Goal: Task Accomplishment & Management: Manage account settings

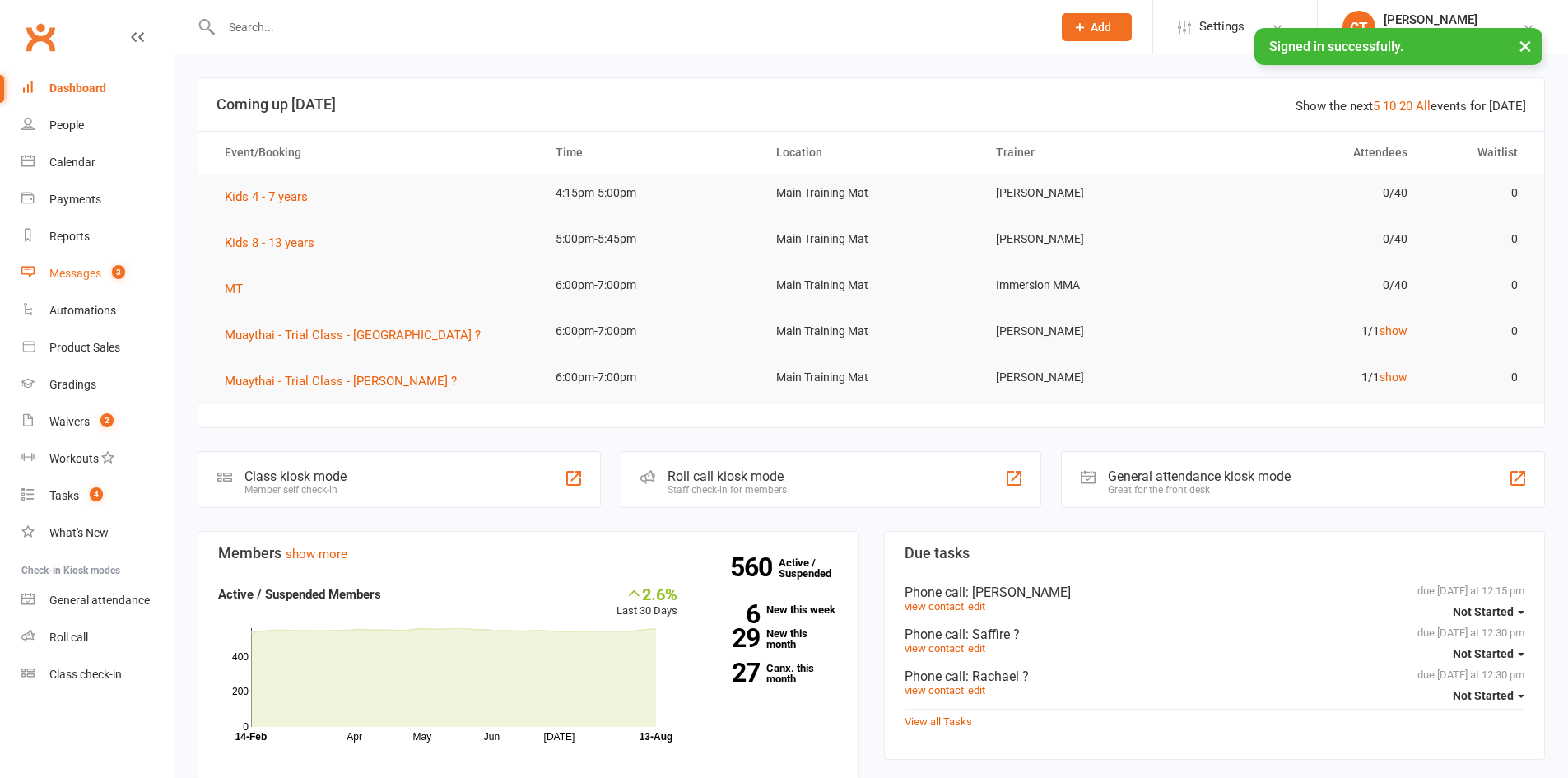
click at [69, 270] on div "Messages" at bounding box center [76, 273] width 52 height 13
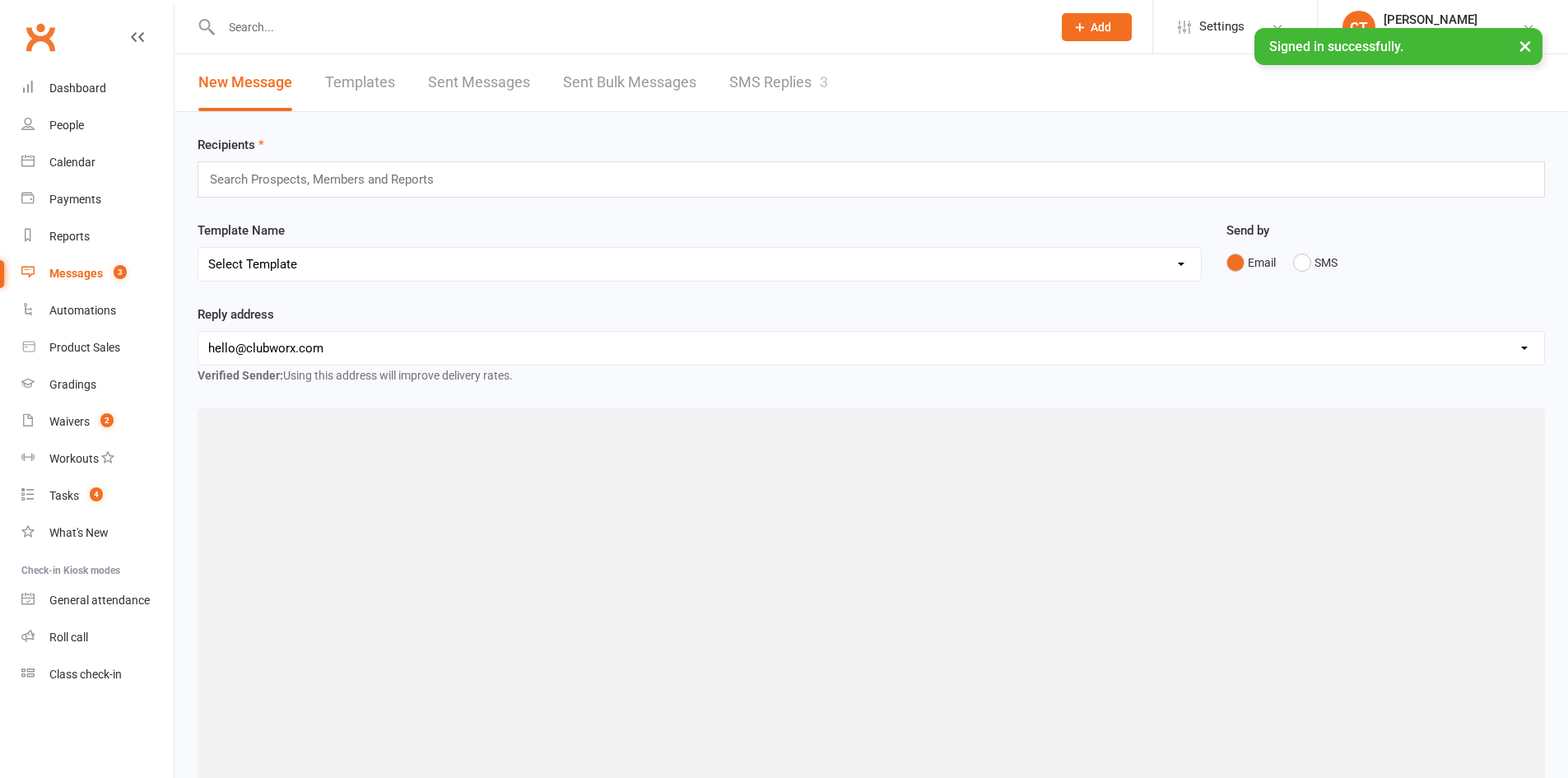
click at [781, 75] on link "SMS Replies 3" at bounding box center [778, 83] width 98 height 57
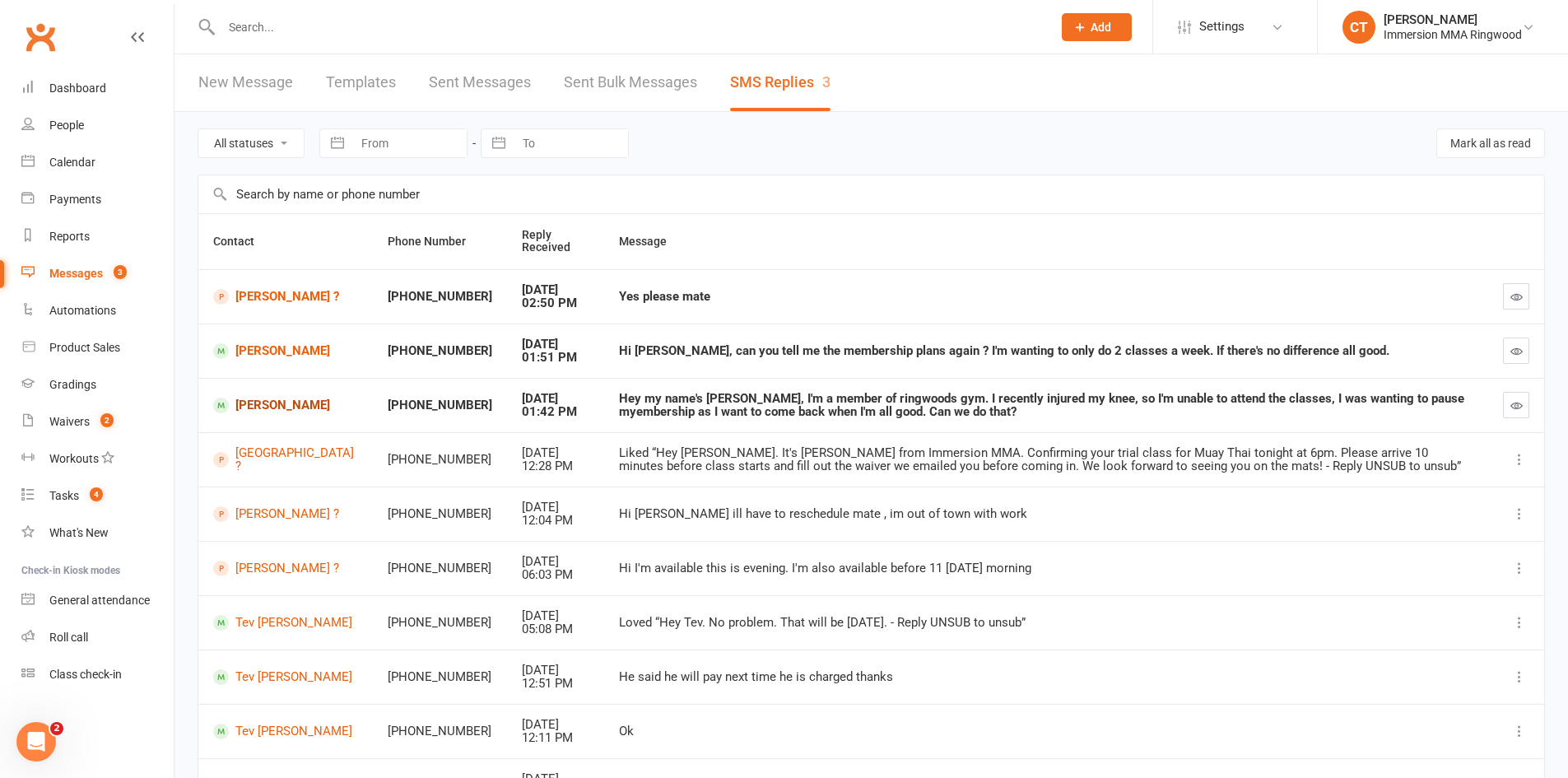
click at [257, 413] on link "[PERSON_NAME]" at bounding box center [285, 405] width 145 height 16
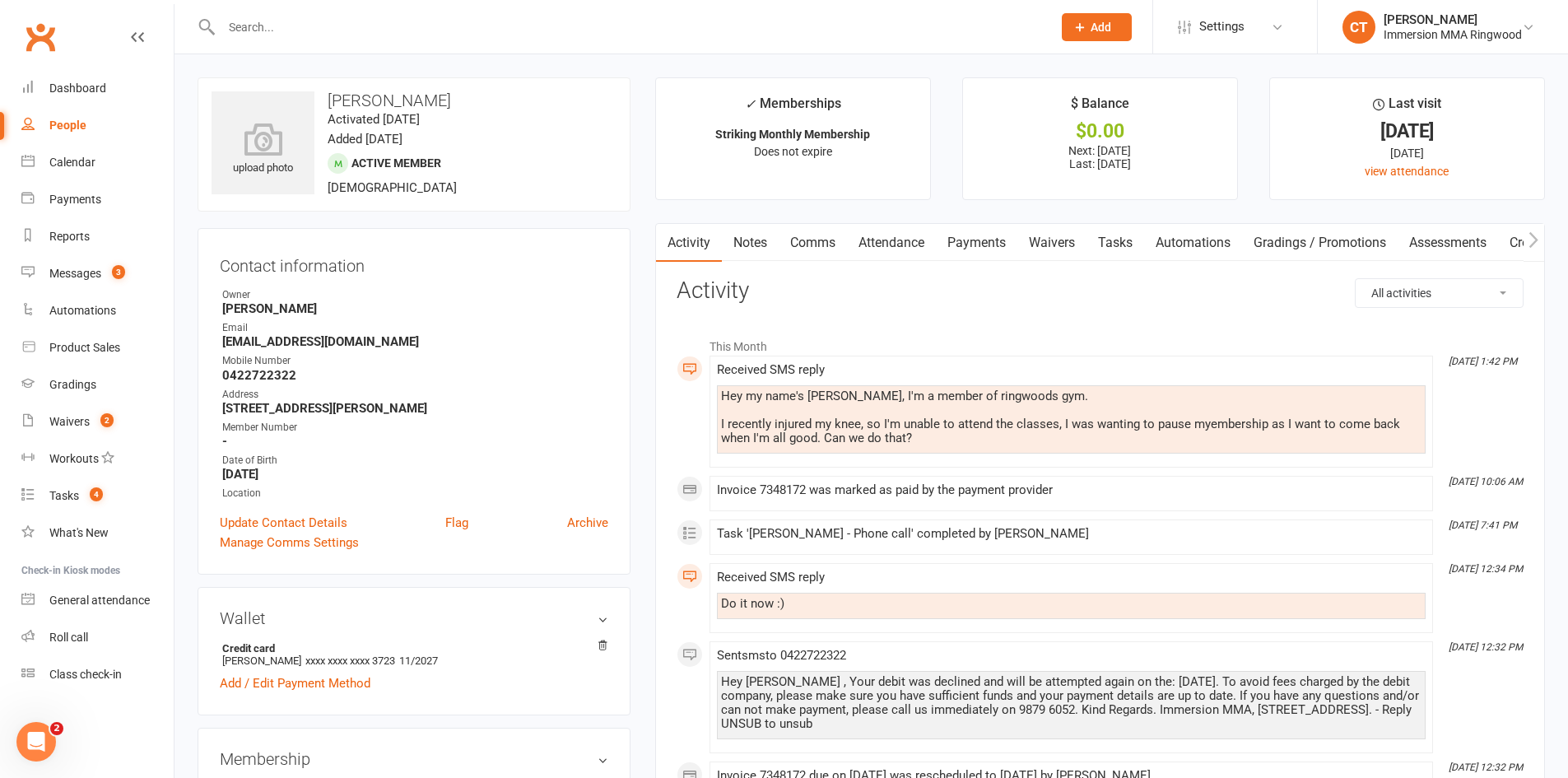
click at [824, 241] on link "Comms" at bounding box center [813, 242] width 68 height 38
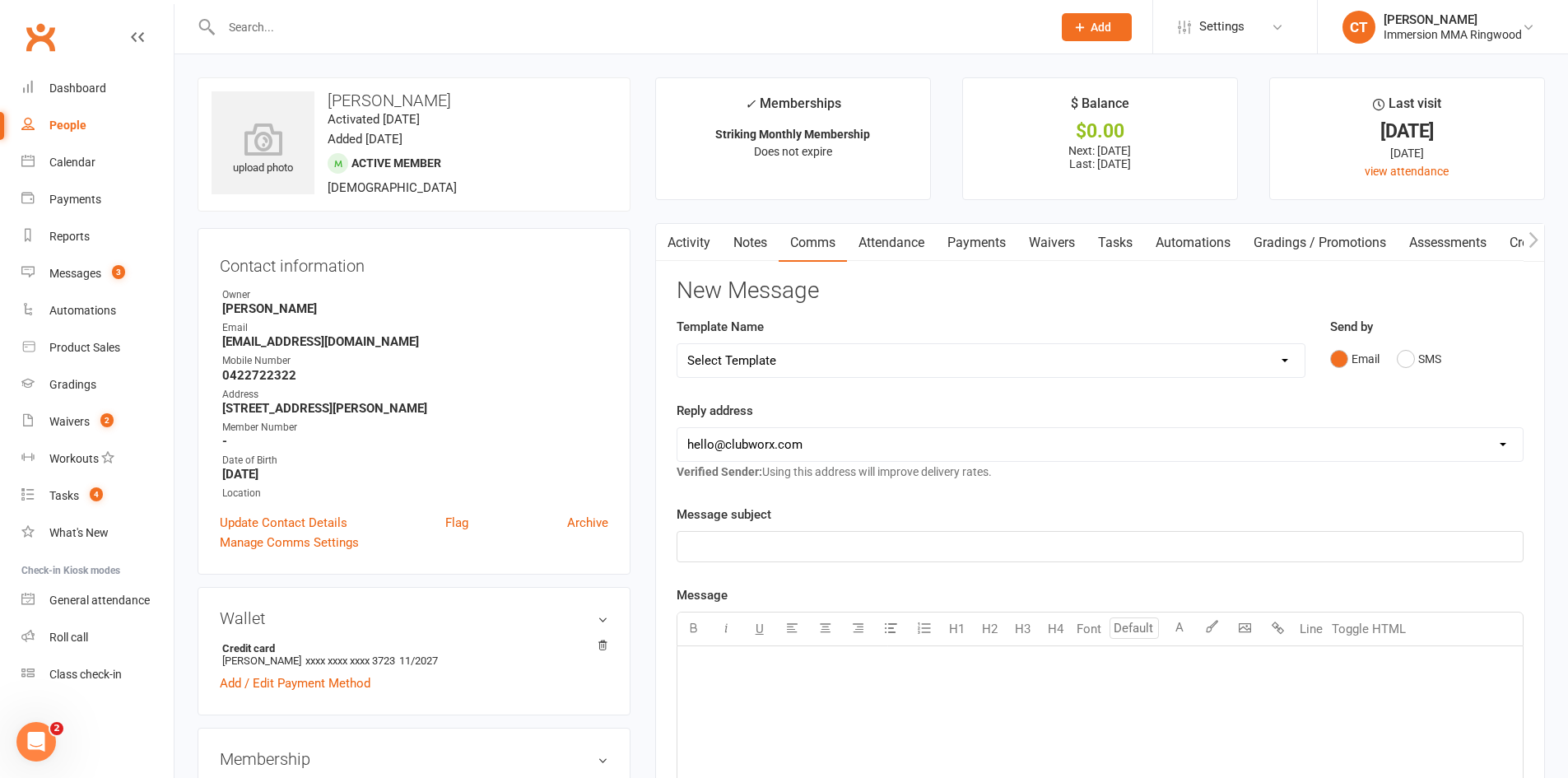
click at [1396, 343] on div "Email SMS" at bounding box center [1428, 358] width 193 height 31
click at [1399, 362] on button "SMS" at bounding box center [1419, 358] width 45 height 31
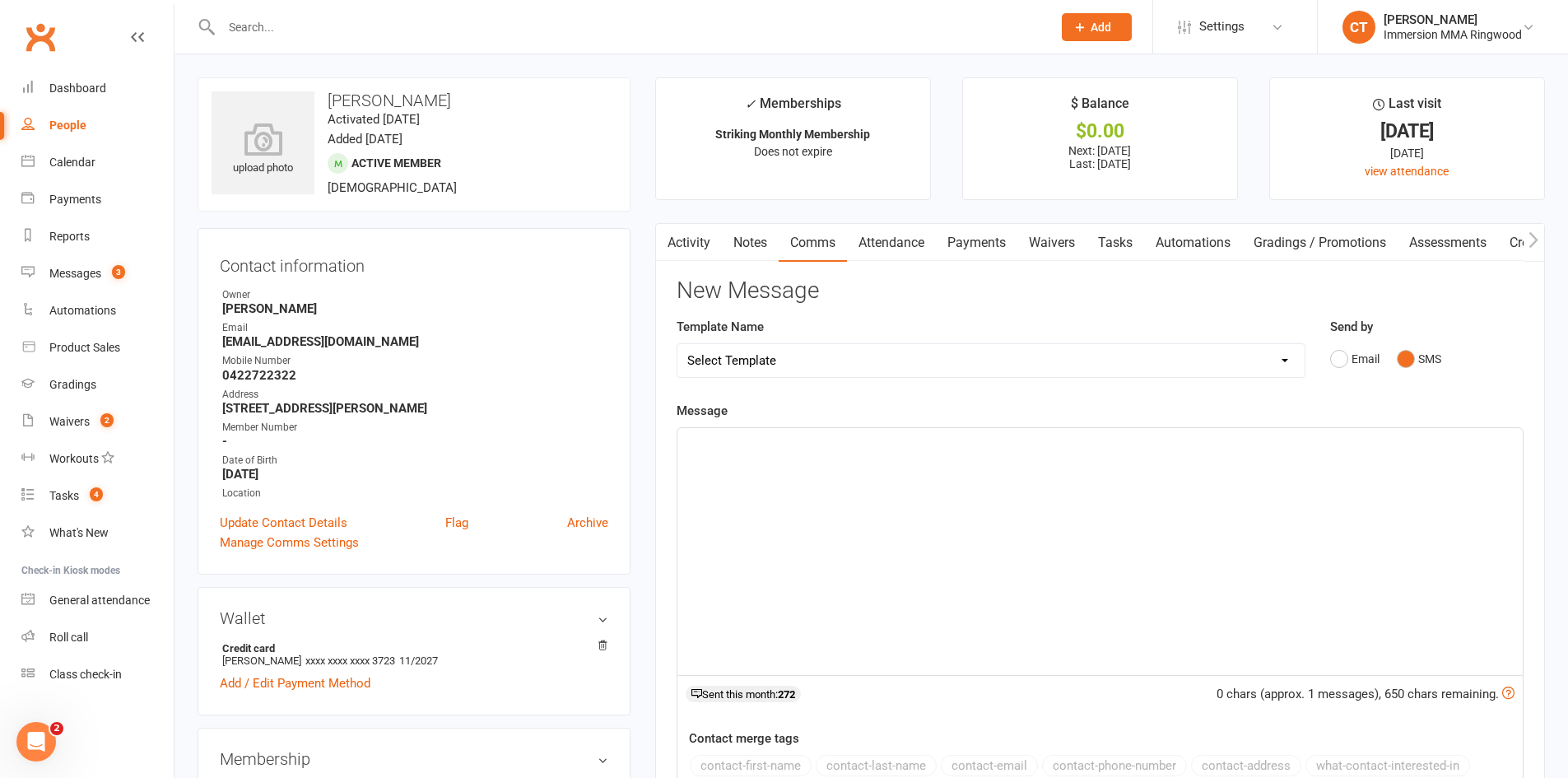
click at [1375, 497] on div "﻿" at bounding box center [1099, 552] width 845 height 247
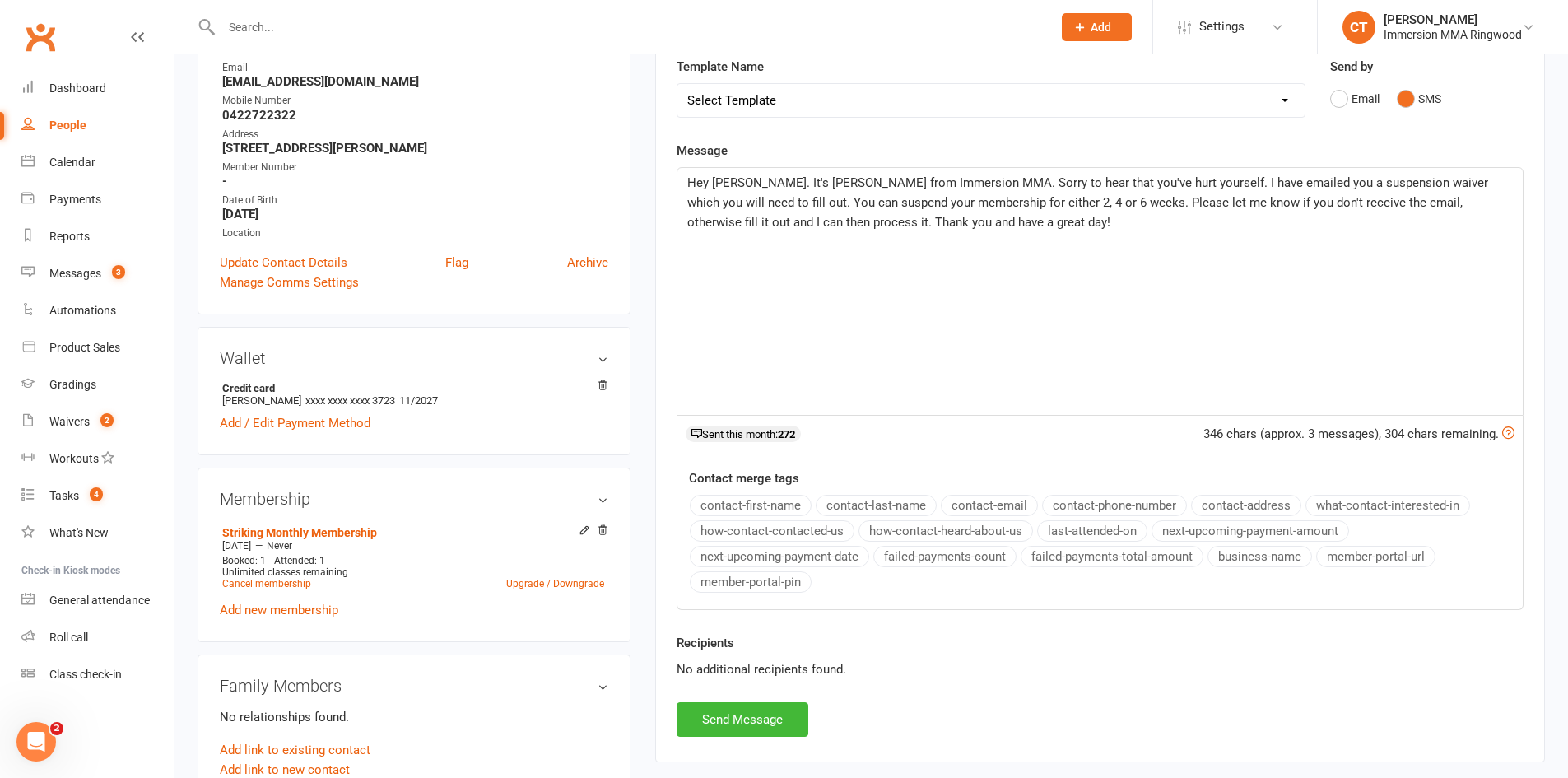
scroll to position [274, 0]
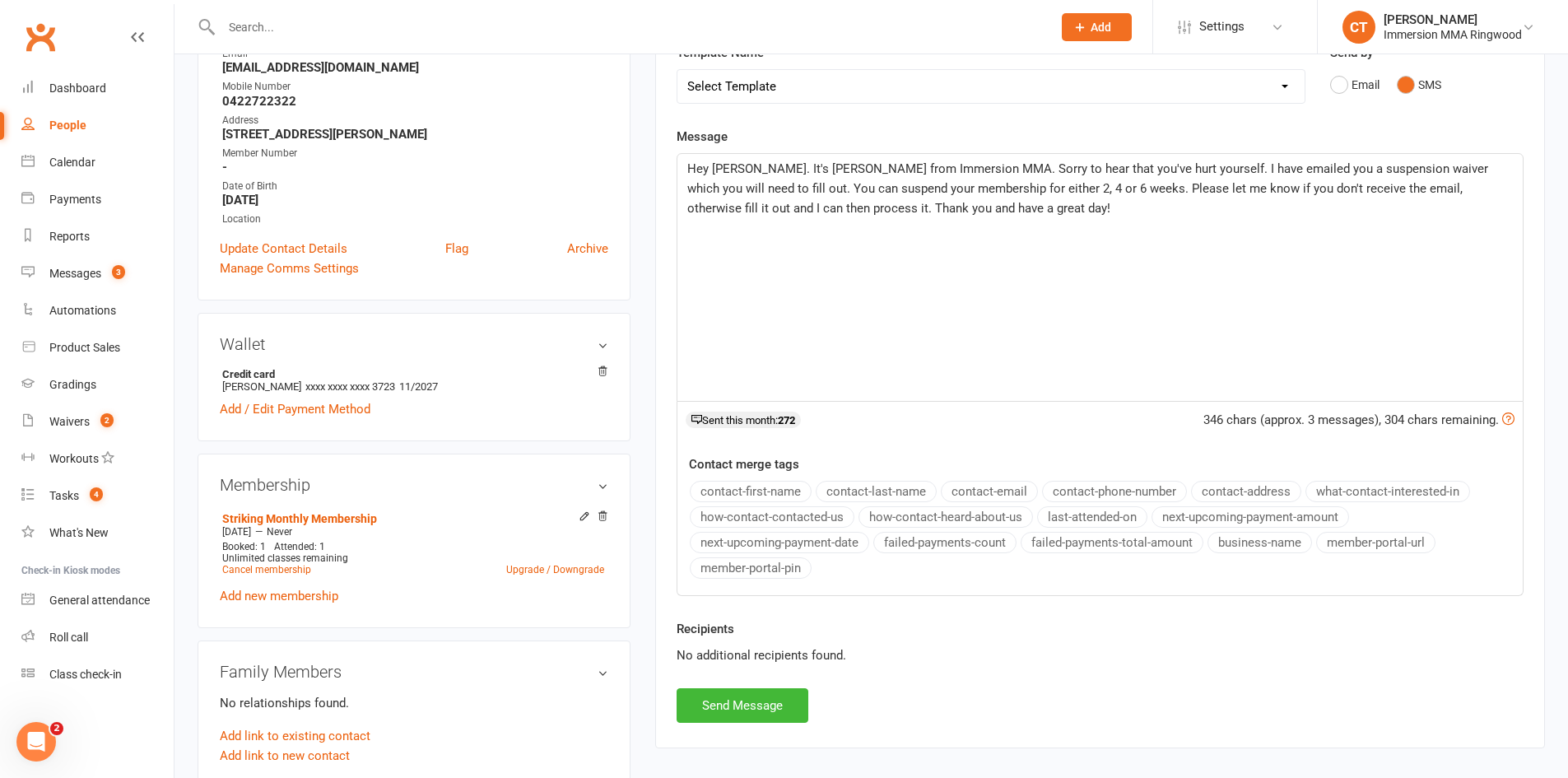
click at [752, 687] on div "Recipients No additional recipients found." at bounding box center [1100, 654] width 871 height 69
click at [752, 690] on button "Send Message" at bounding box center [743, 705] width 132 height 34
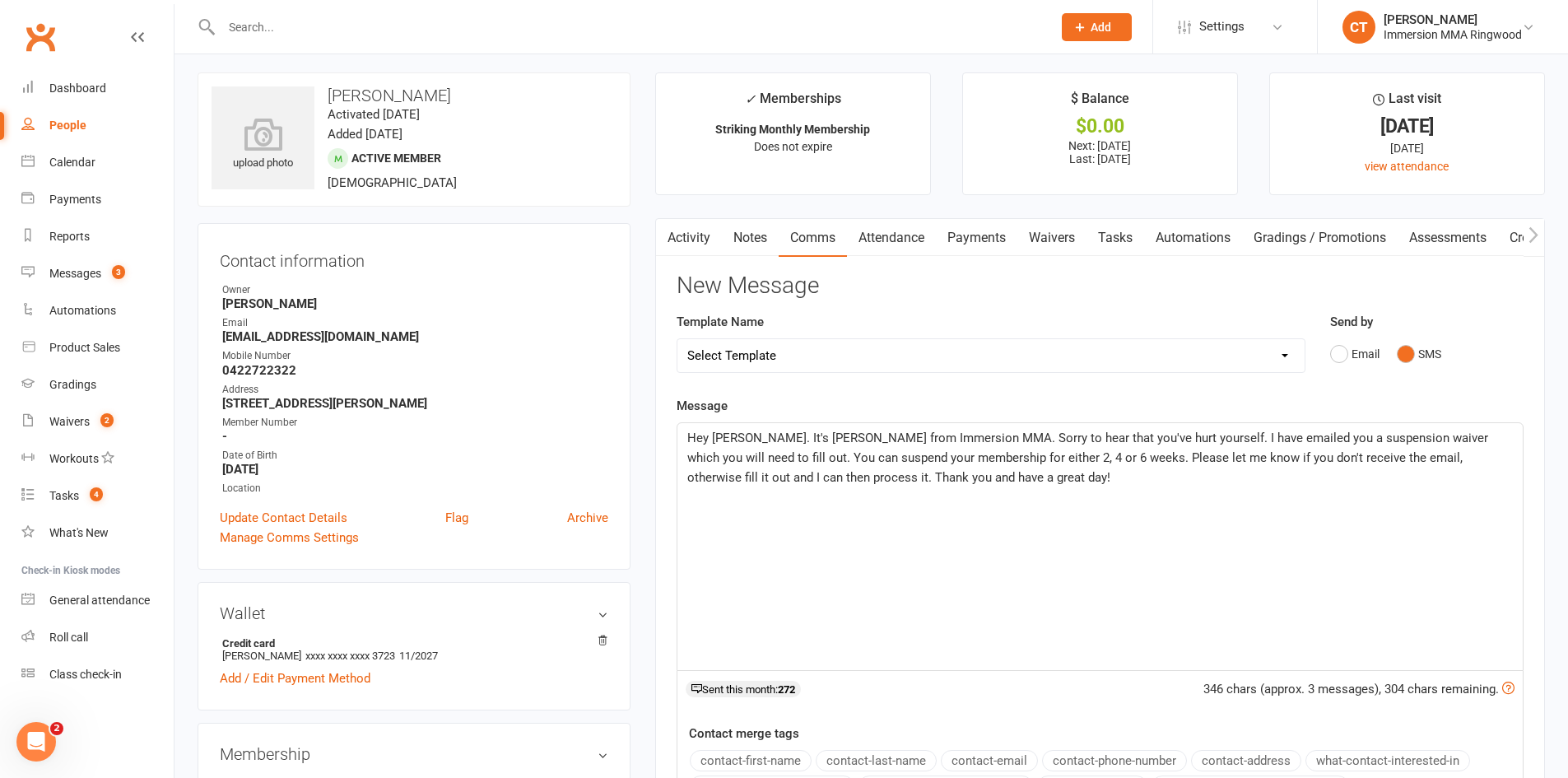
scroll to position [0, 0]
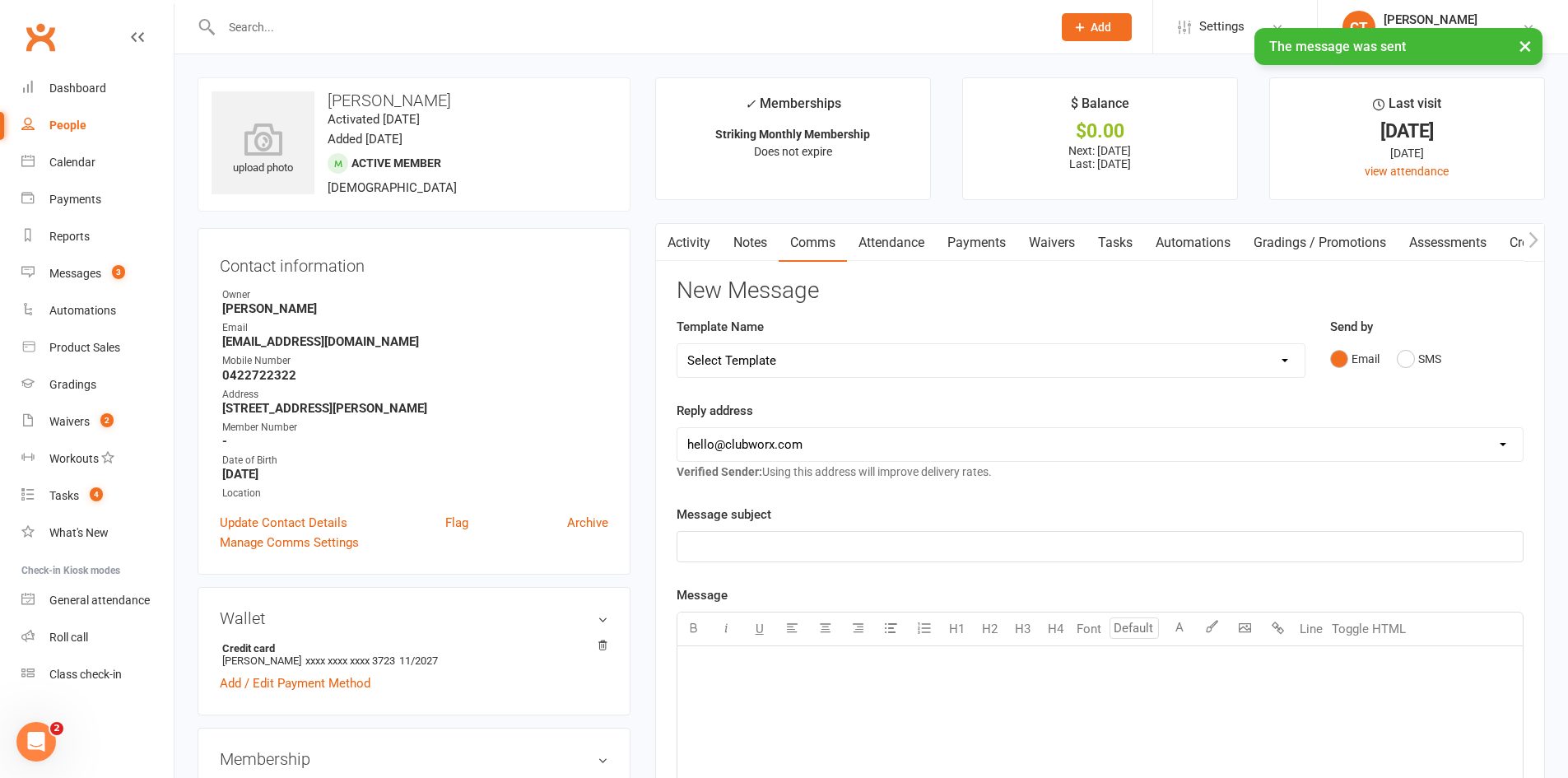
click at [1062, 244] on link "Waivers" at bounding box center [1052, 242] width 69 height 38
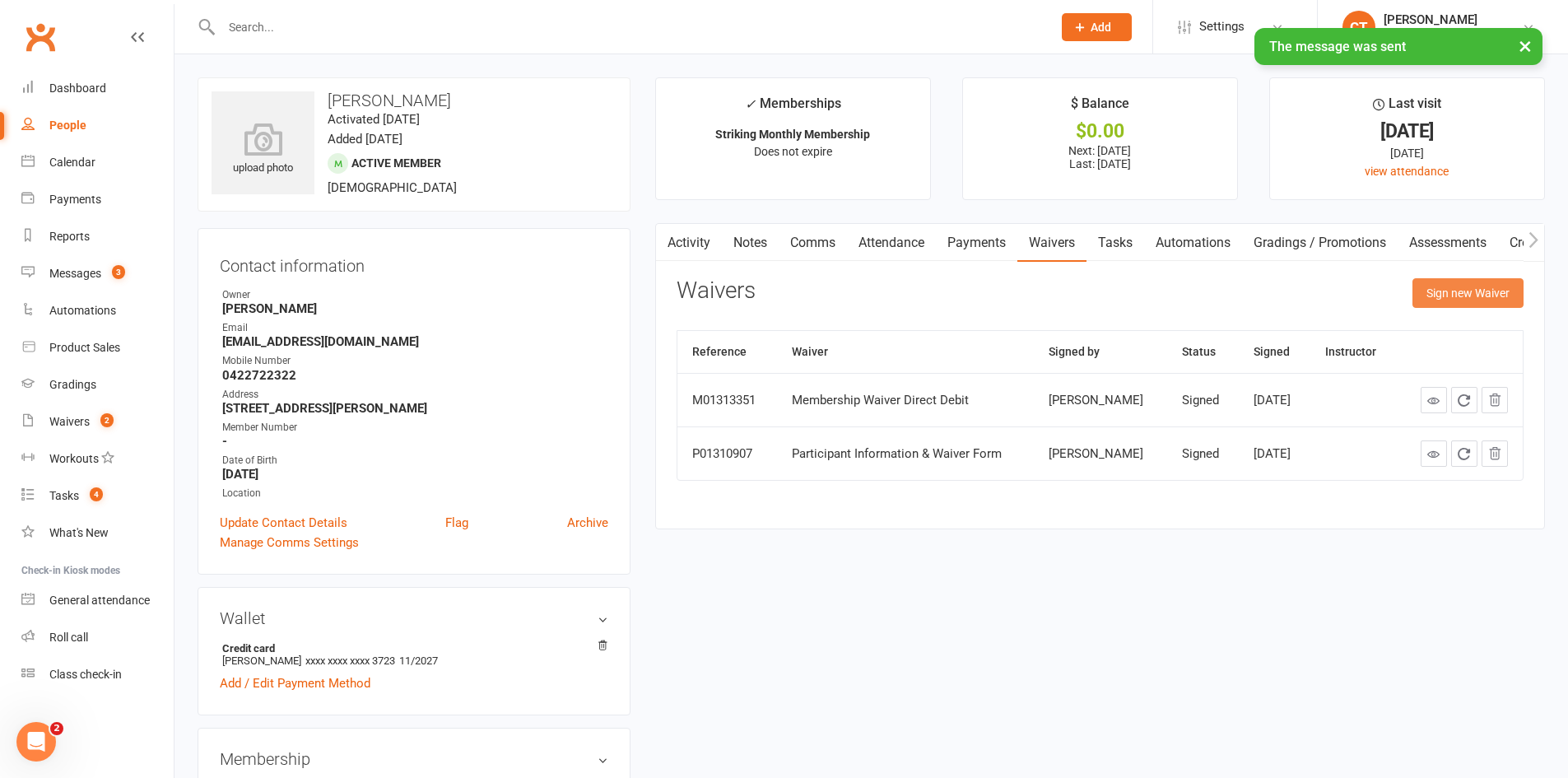
click at [1440, 293] on button "Sign new Waiver" at bounding box center [1468, 293] width 111 height 29
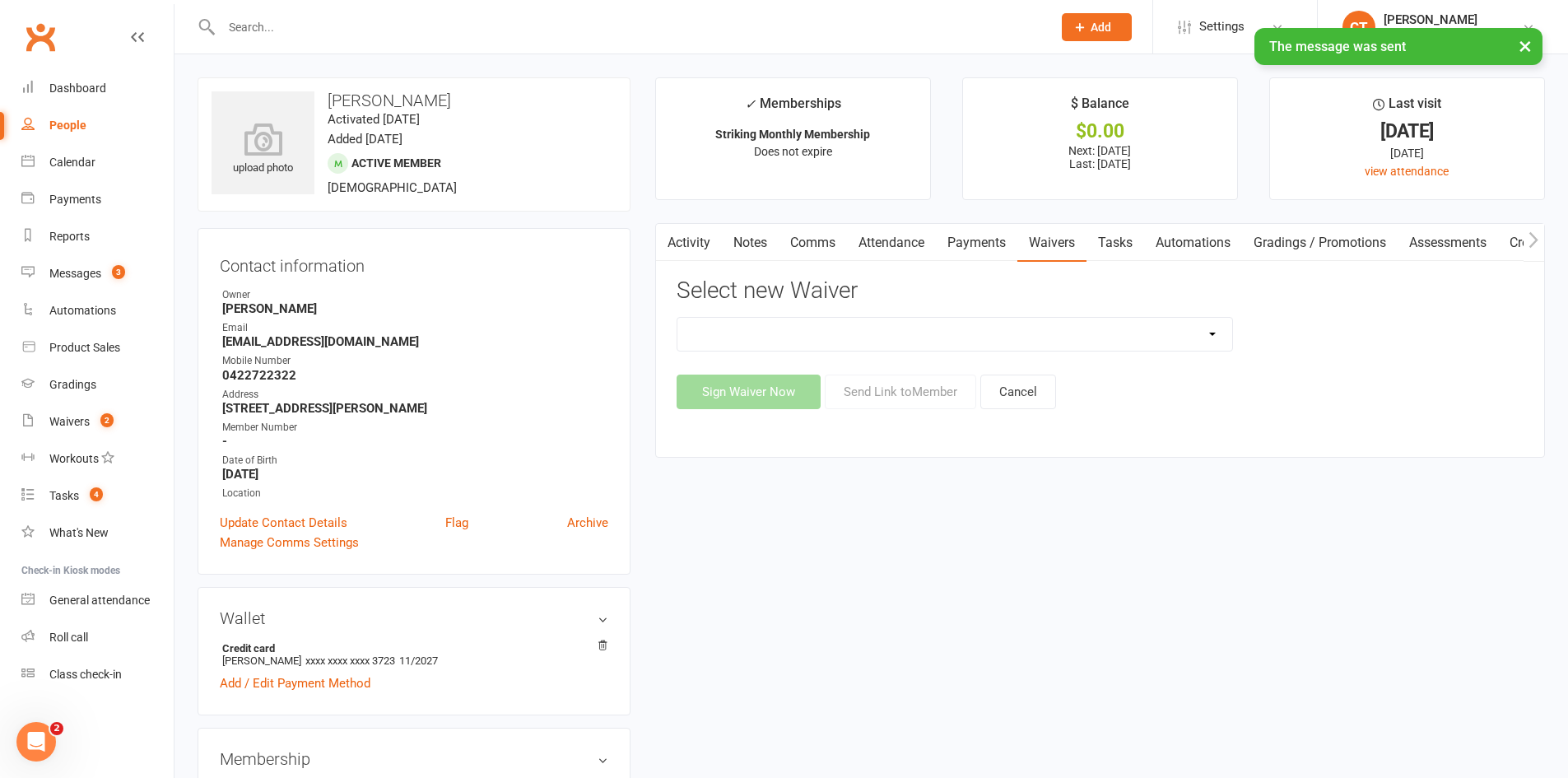
click at [754, 321] on select "Cancellation Waiver Lockdown Support Waiver Membership Waiver Direct Debit Memb…" at bounding box center [955, 334] width 555 height 33
select select "1168"
click at [677, 318] on select "Cancellation Waiver Lockdown Support Waiver Membership Waiver Direct Debit Memb…" at bounding box center [955, 334] width 555 height 33
click at [941, 380] on button "Send Link to Member" at bounding box center [901, 391] width 151 height 34
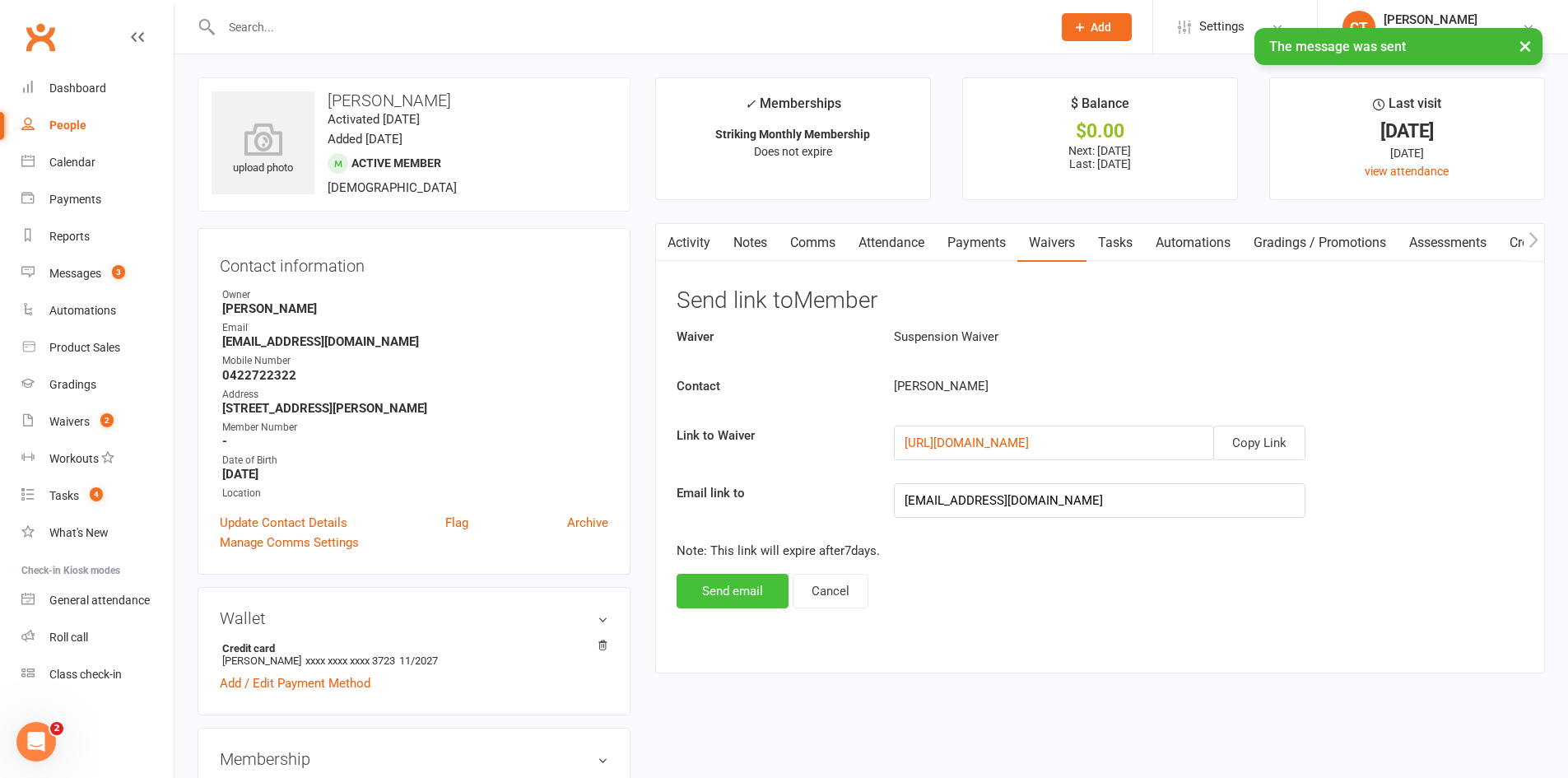
click at [743, 600] on button "Send email" at bounding box center [733, 590] width 112 height 34
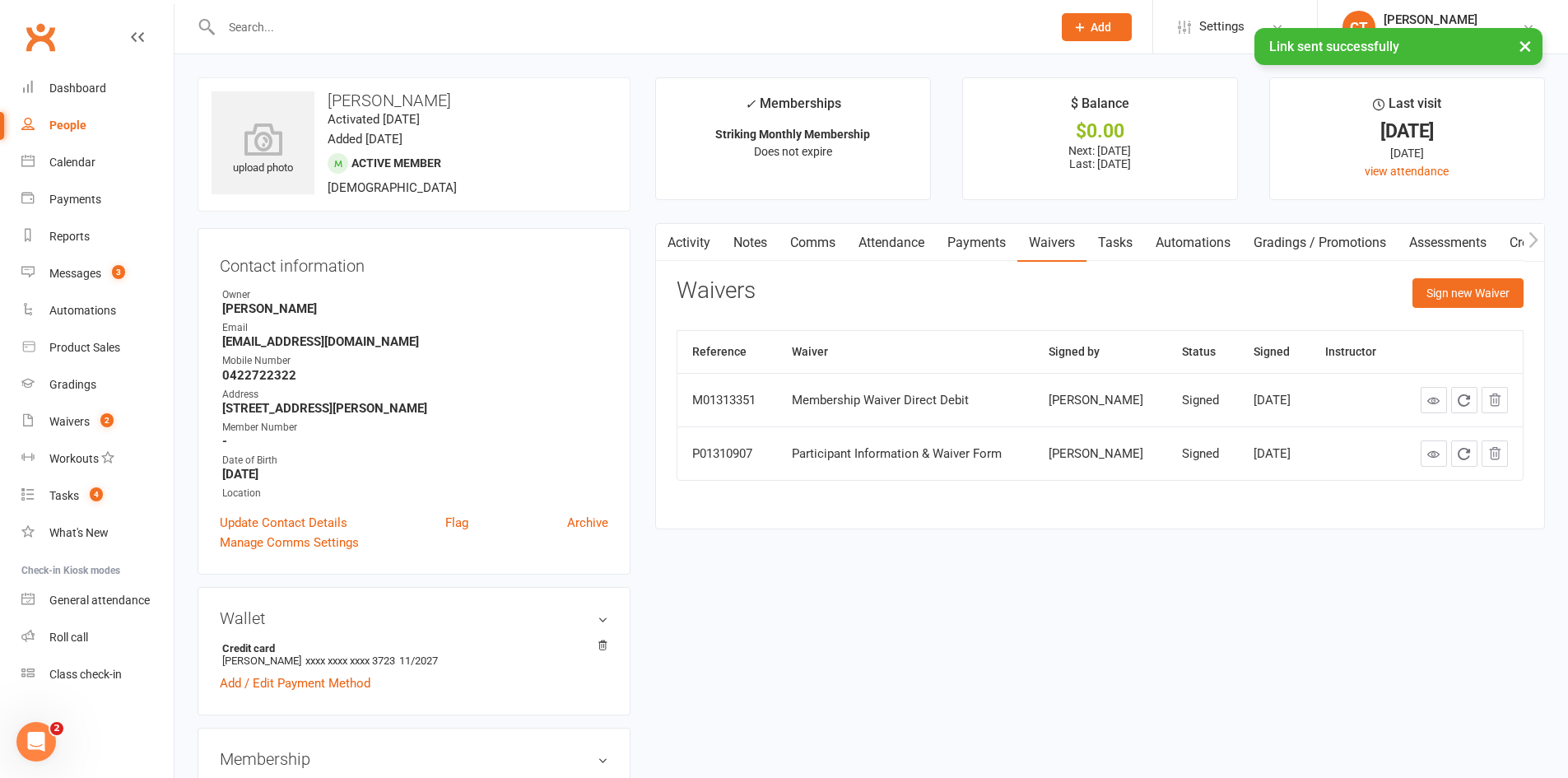
click at [750, 246] on link "Notes" at bounding box center [750, 242] width 57 height 38
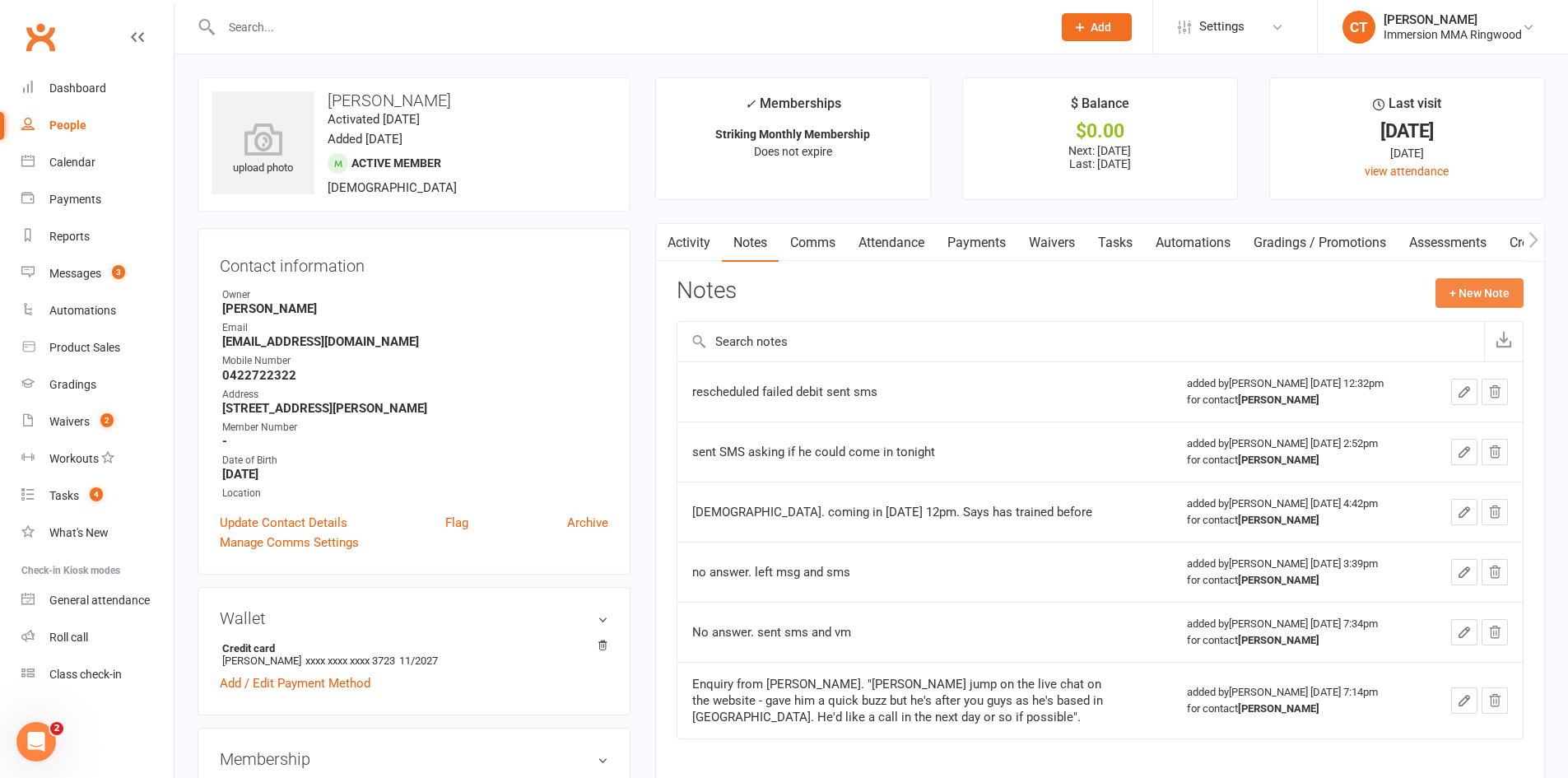
click at [1454, 290] on button "+ New Note" at bounding box center [1480, 293] width 88 height 29
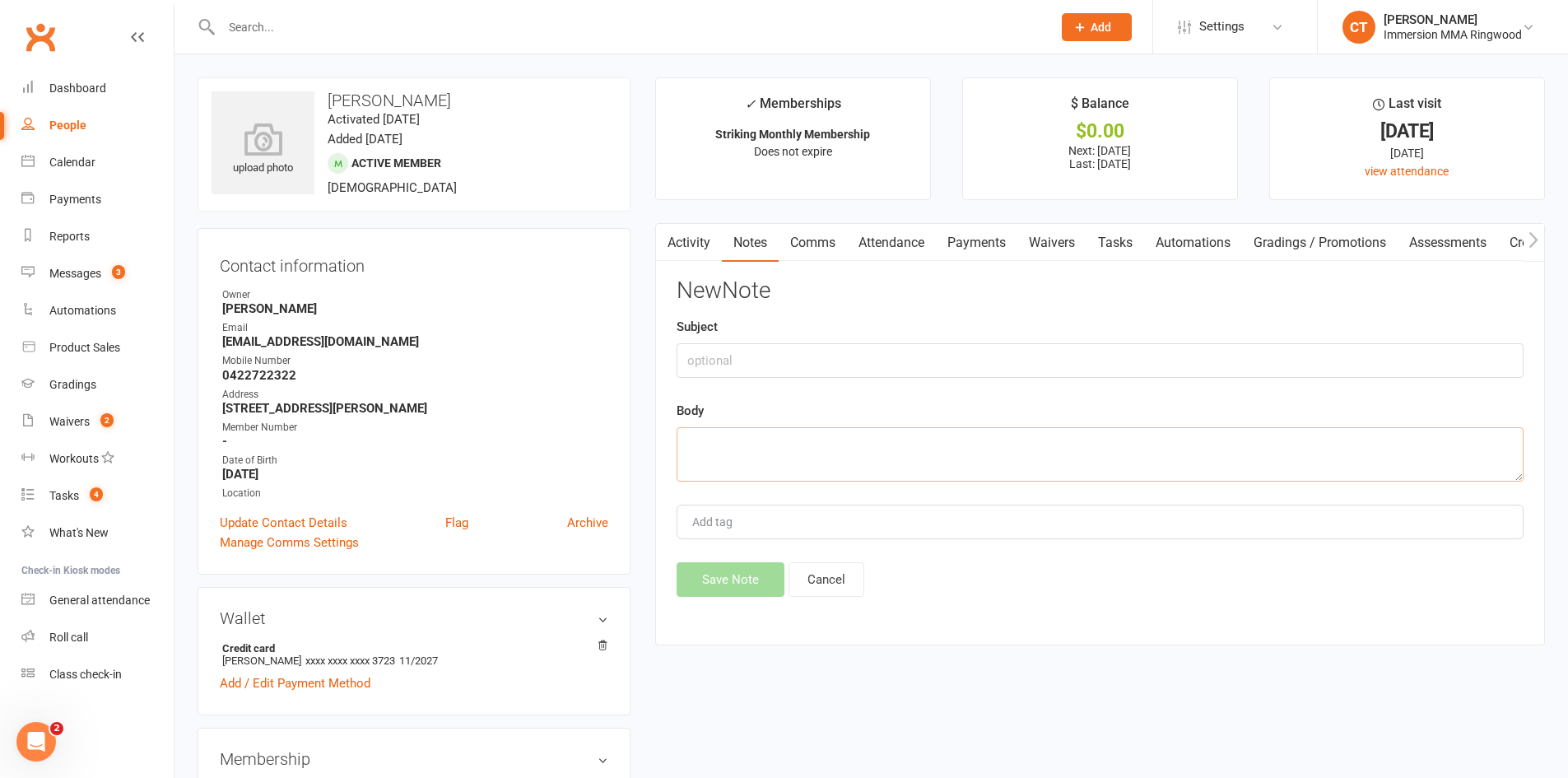
click at [1085, 455] on textarea at bounding box center [1100, 454] width 847 height 55
type textarea "asked for a suspension waiver. sent it through."
click at [720, 582] on button "Save Note" at bounding box center [731, 579] width 108 height 34
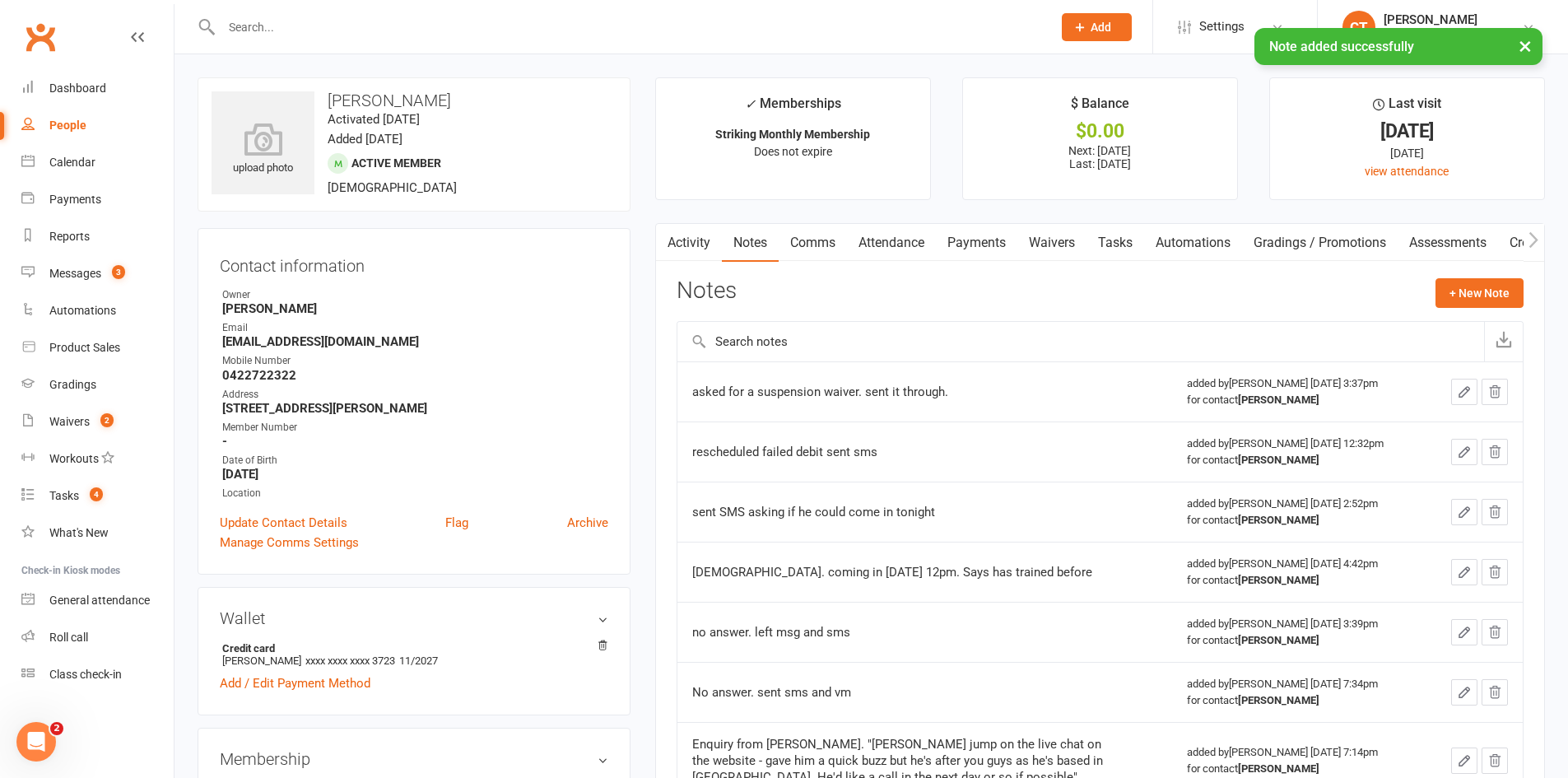
click at [1109, 253] on link "Tasks" at bounding box center [1115, 242] width 58 height 38
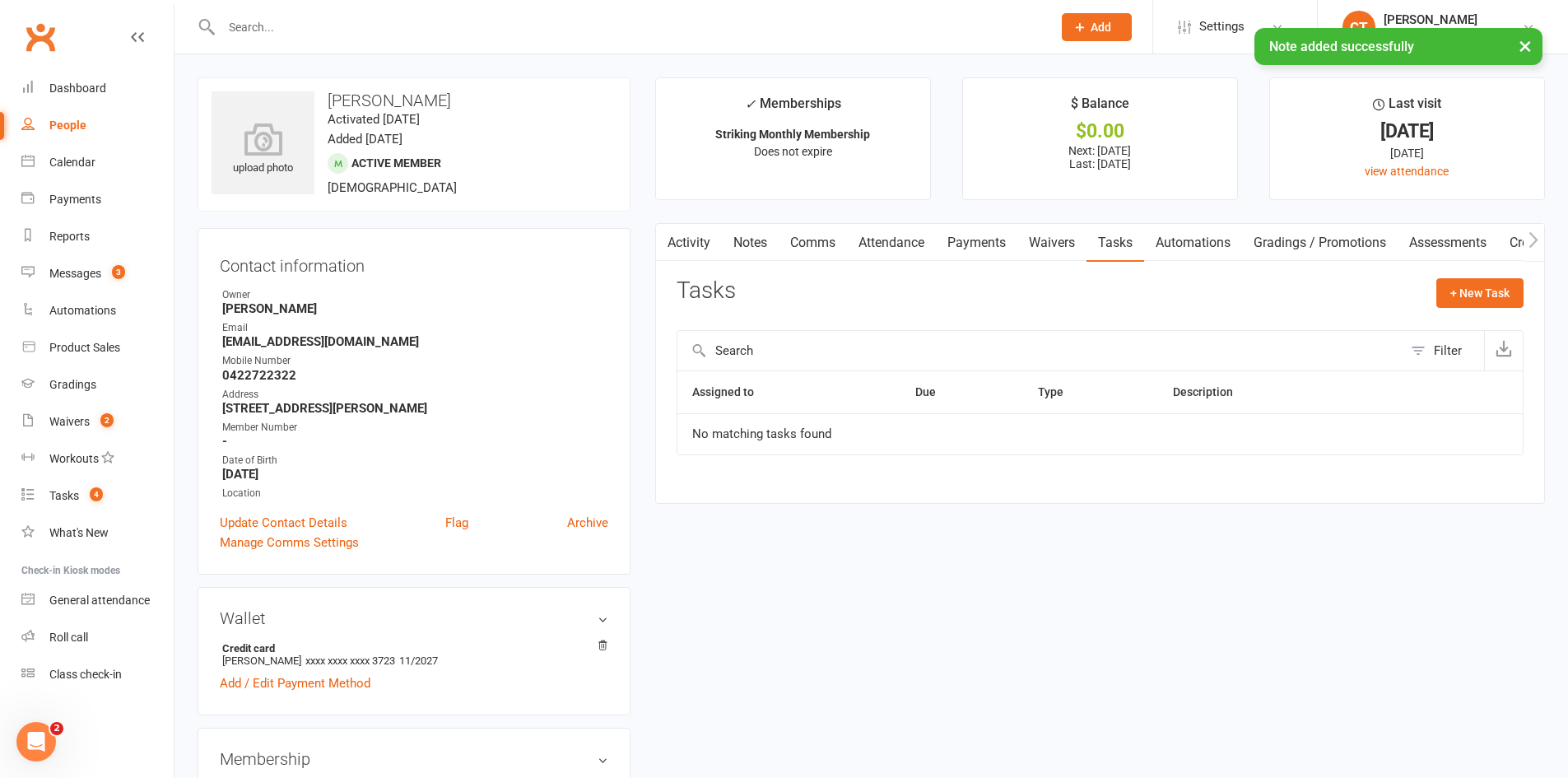
click at [752, 252] on link "Notes" at bounding box center [750, 242] width 57 height 38
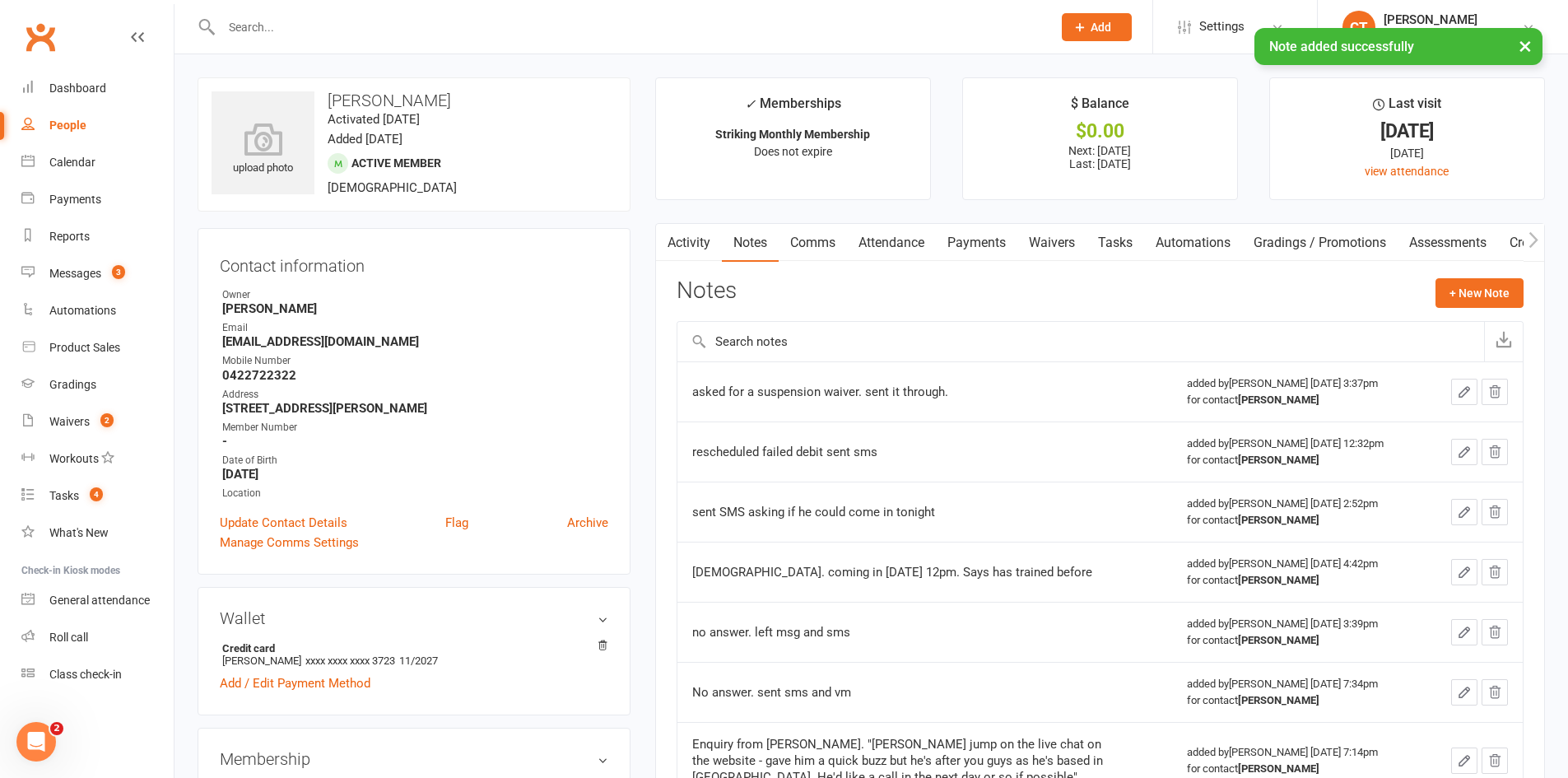
click at [1121, 243] on link "Tasks" at bounding box center [1115, 242] width 58 height 38
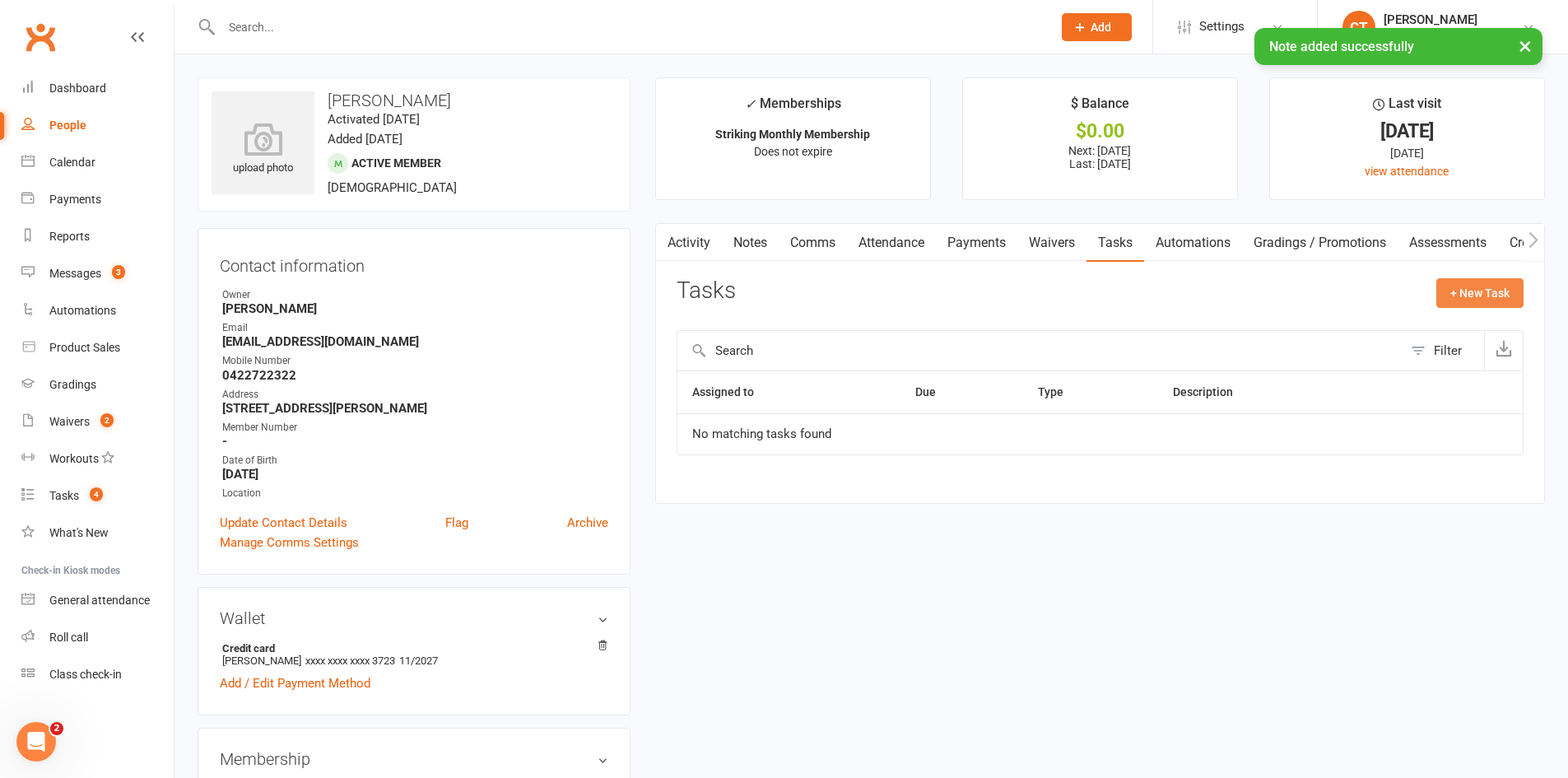
click at [1463, 293] on button "+ New Task" at bounding box center [1481, 293] width 87 height 29
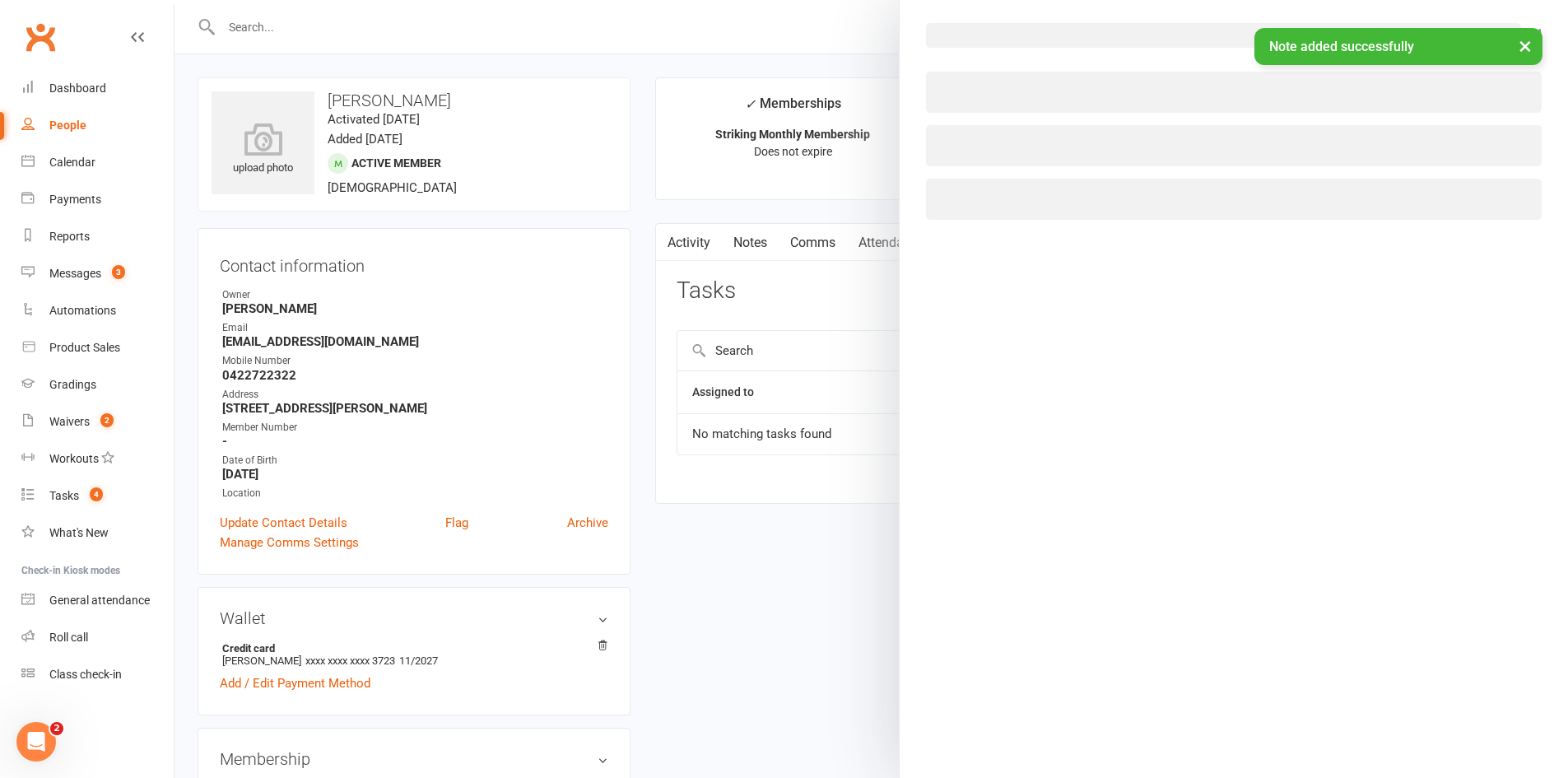
select select "11984"
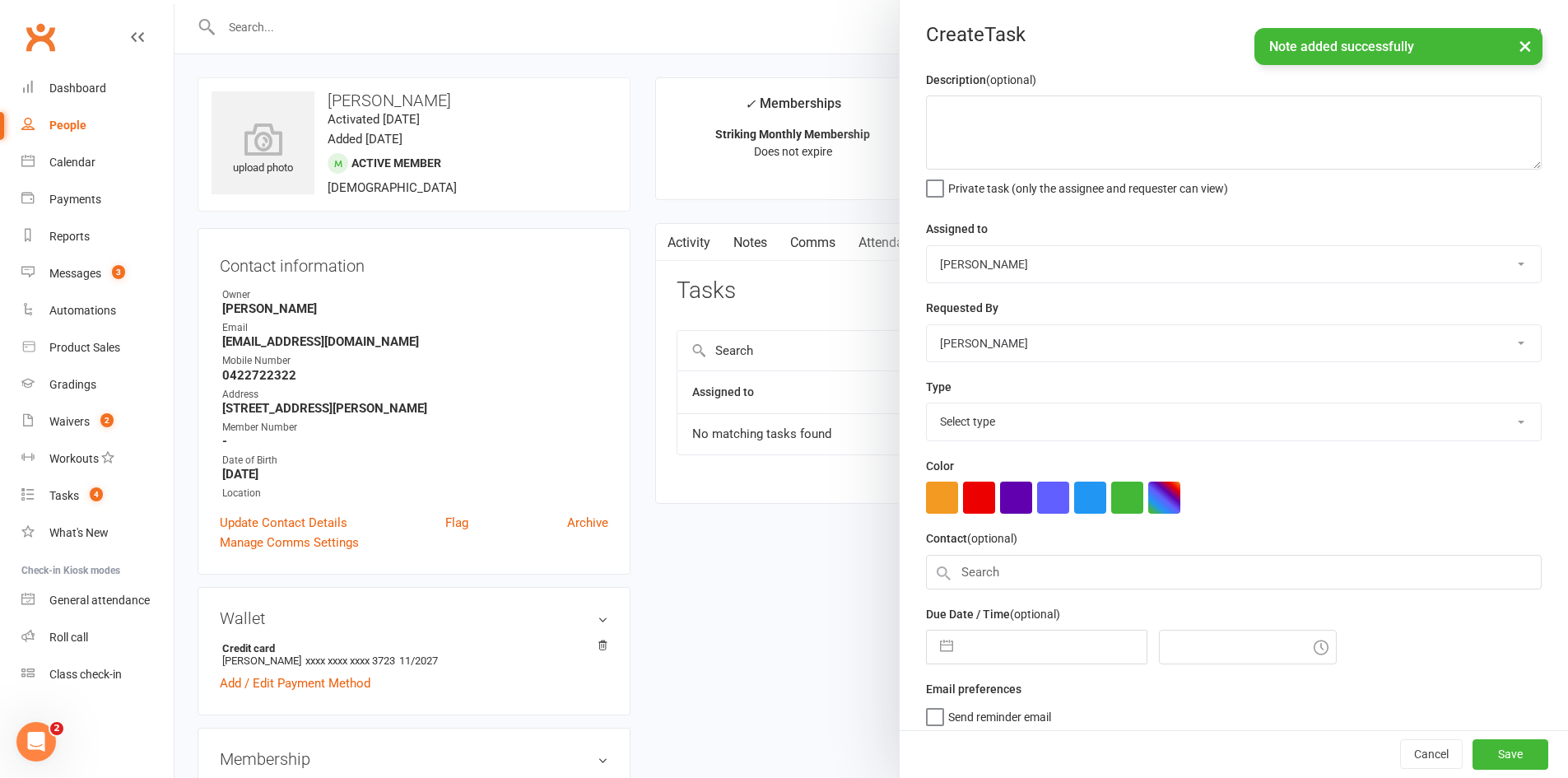
select select "6"
select select "2025"
select select "7"
select select "2025"
select select "8"
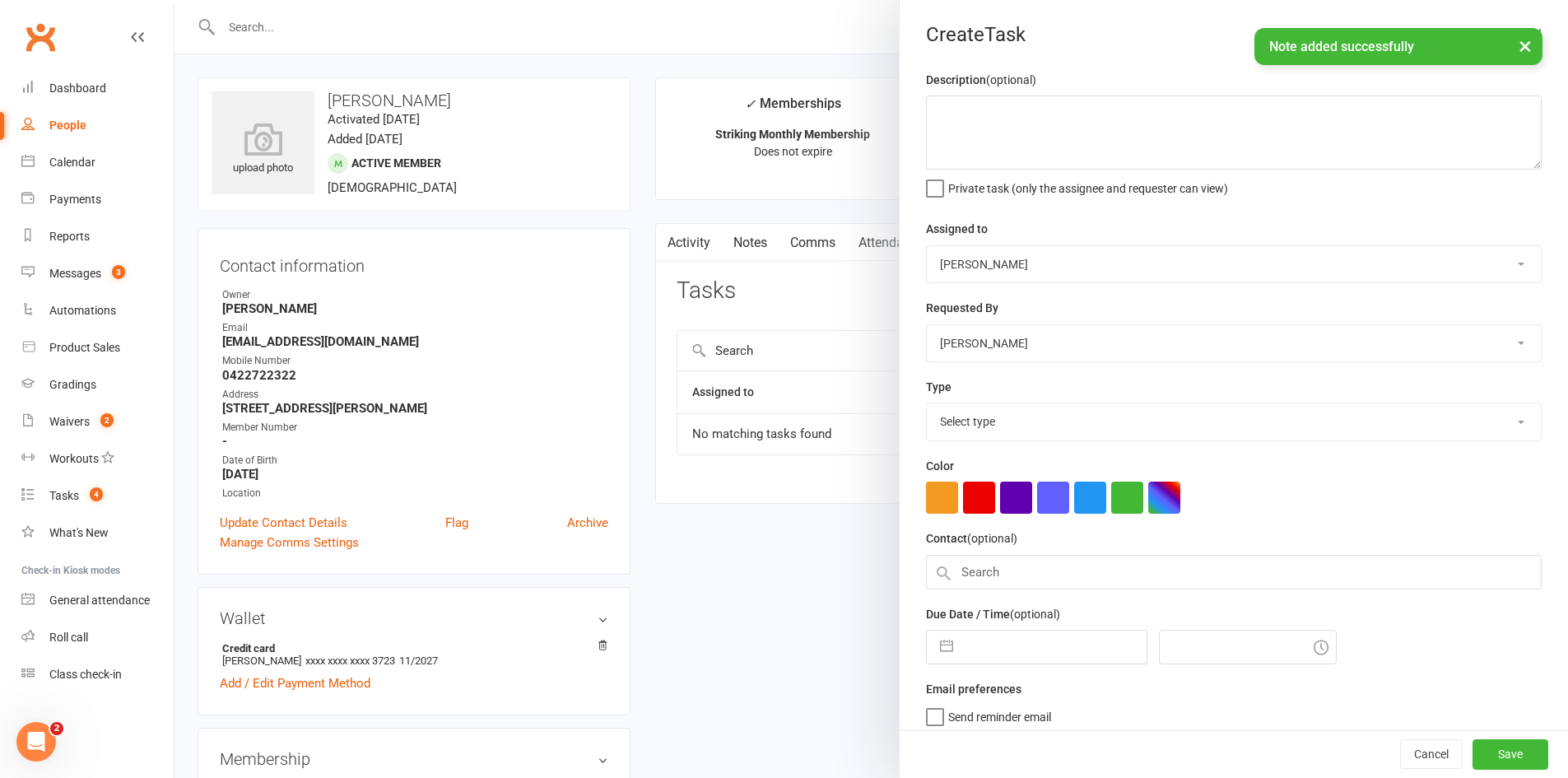
select select "2025"
click at [993, 659] on input "text" at bounding box center [1054, 642] width 185 height 33
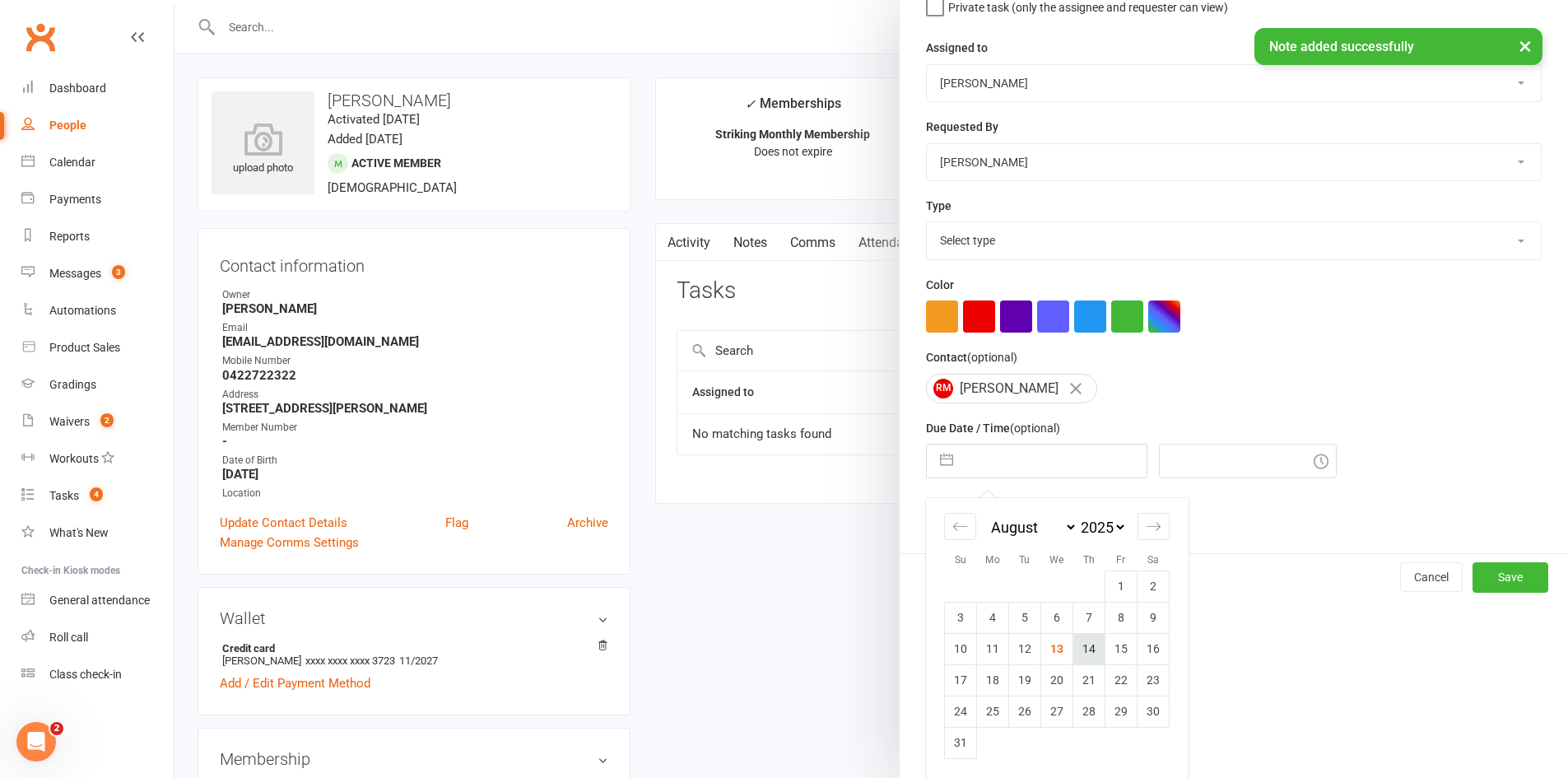
click at [1083, 646] on td "14" at bounding box center [1089, 648] width 32 height 31
type input "[DATE]"
type input "3:45pm"
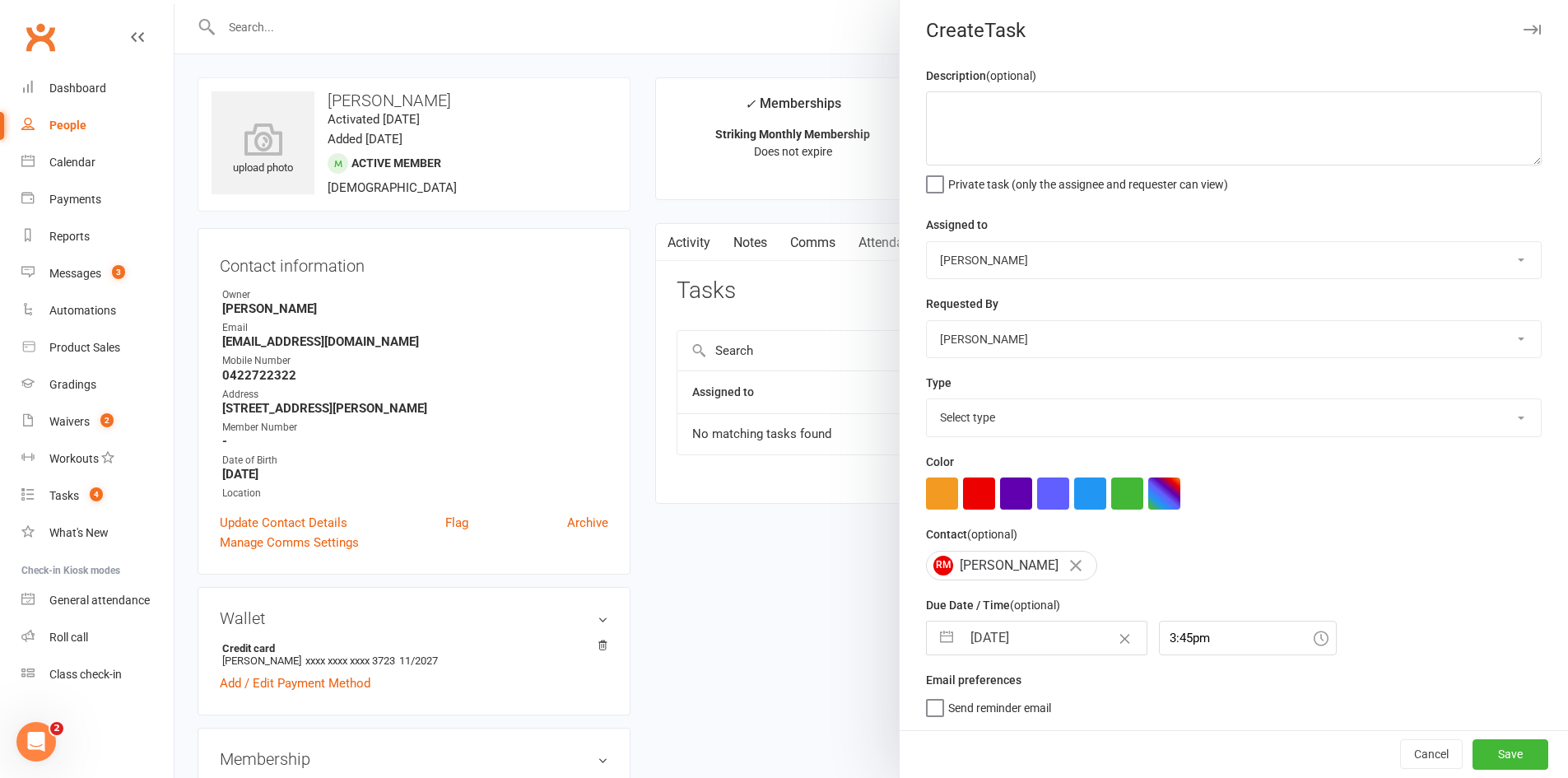
scroll to position [11, 0]
click at [1066, 115] on textarea at bounding box center [1234, 129] width 616 height 74
type textarea "did he fill out sus waiver?"
click at [1026, 421] on select "Select type Cmonnnn E-mail Financial Follow-up Help Just do it Letting ya know …" at bounding box center [1234, 417] width 614 height 36
select select "6641"
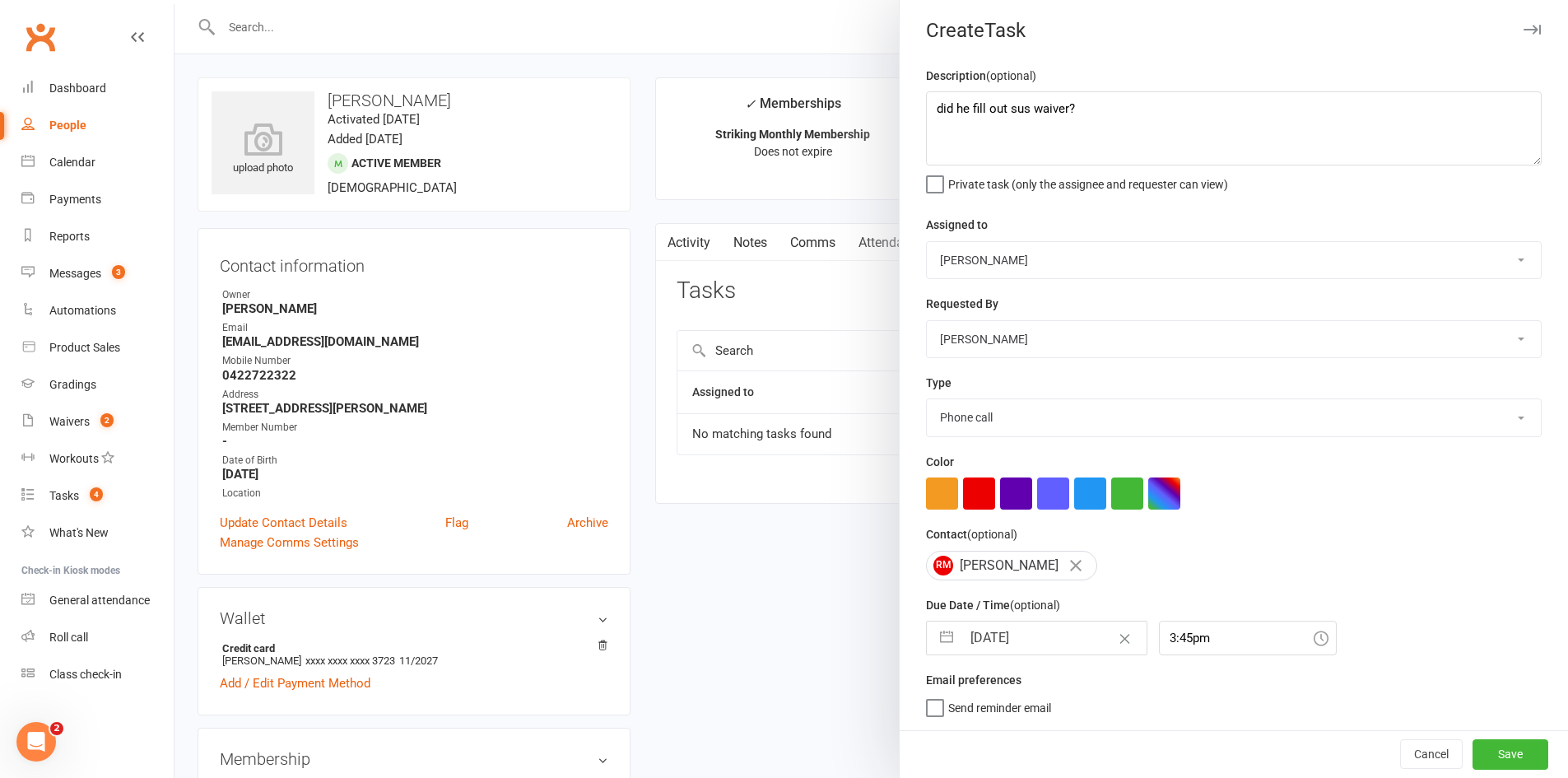
click at [927, 400] on select "Select type Cmonnnn E-mail Financial Follow-up Help Just do it Letting ya know …" at bounding box center [1234, 417] width 614 height 36
click at [1484, 750] on button "Save" at bounding box center [1511, 754] width 76 height 29
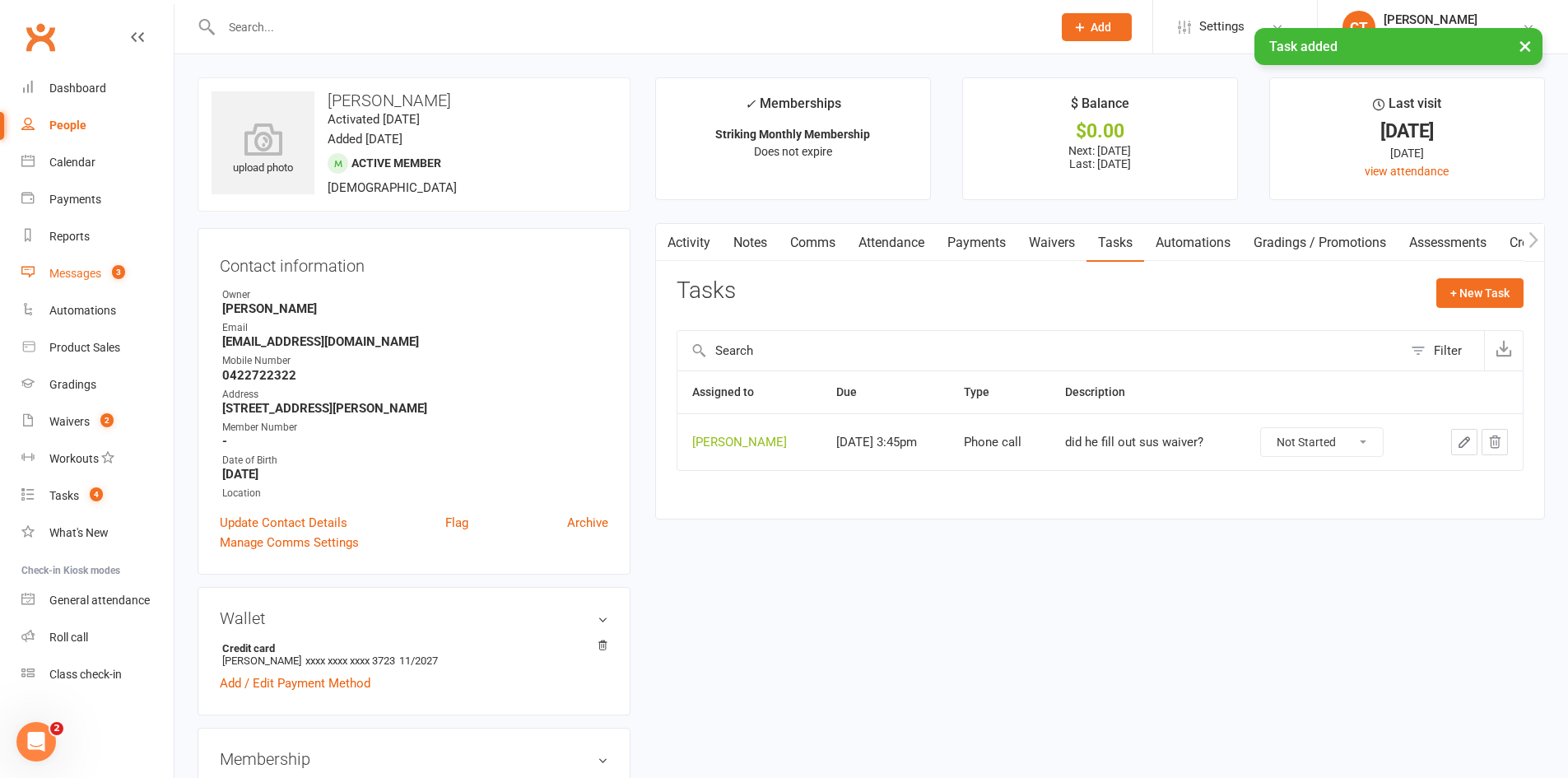
click at [95, 263] on link "Messages 3" at bounding box center [97, 273] width 152 height 37
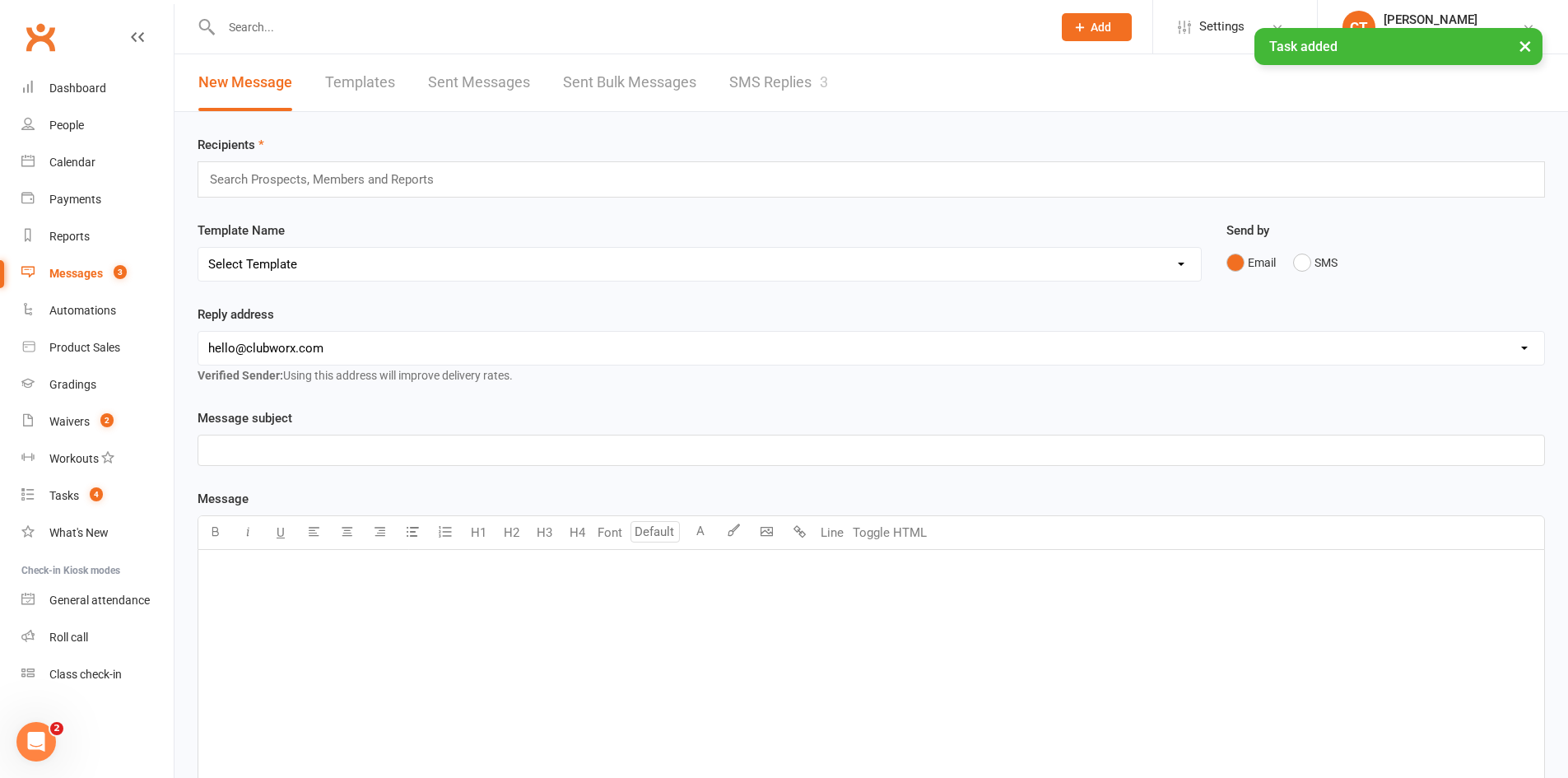
click at [755, 77] on link "SMS Replies 3" at bounding box center [778, 83] width 98 height 57
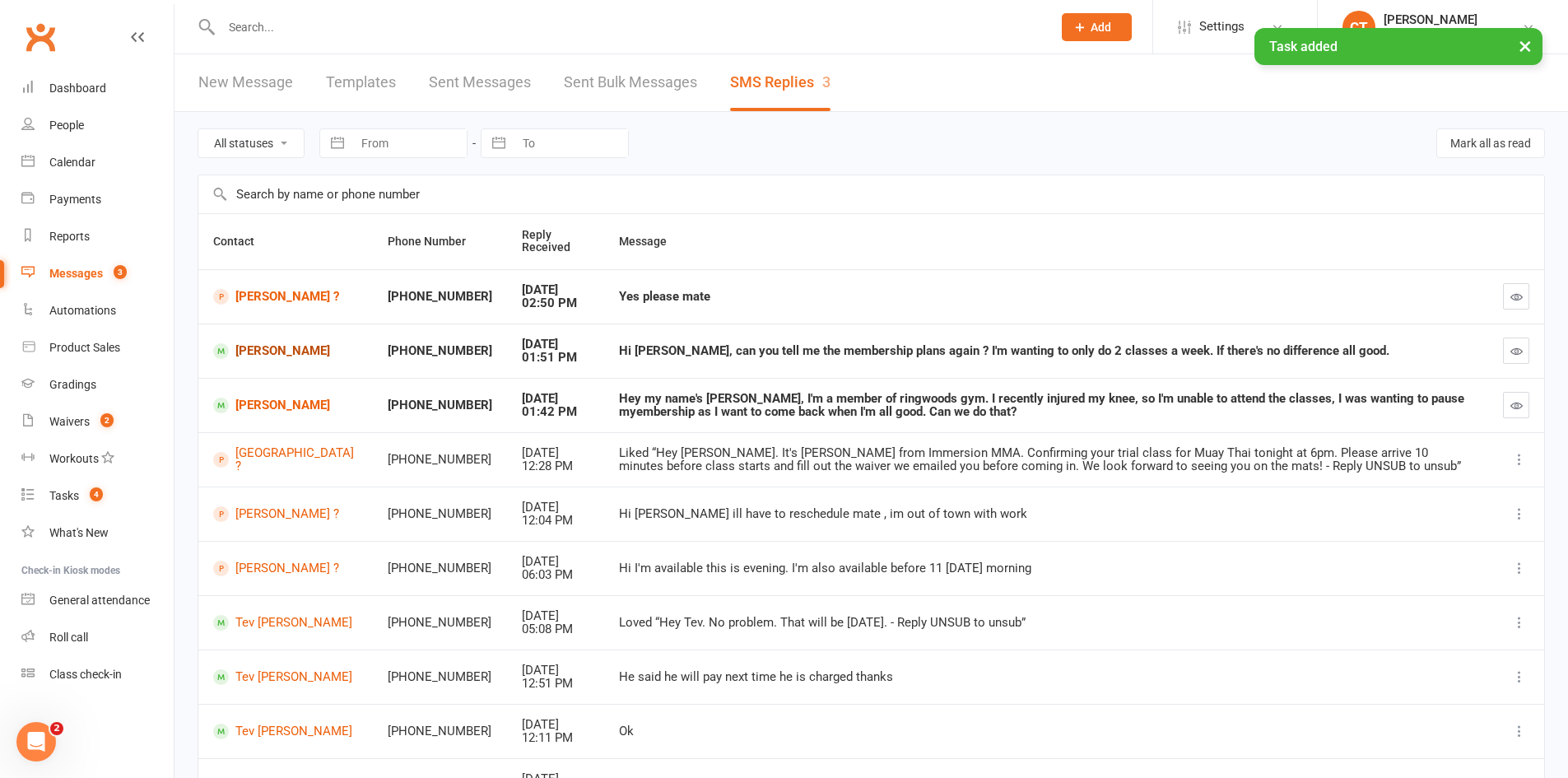
click at [280, 355] on link "[PERSON_NAME]" at bounding box center [285, 351] width 145 height 16
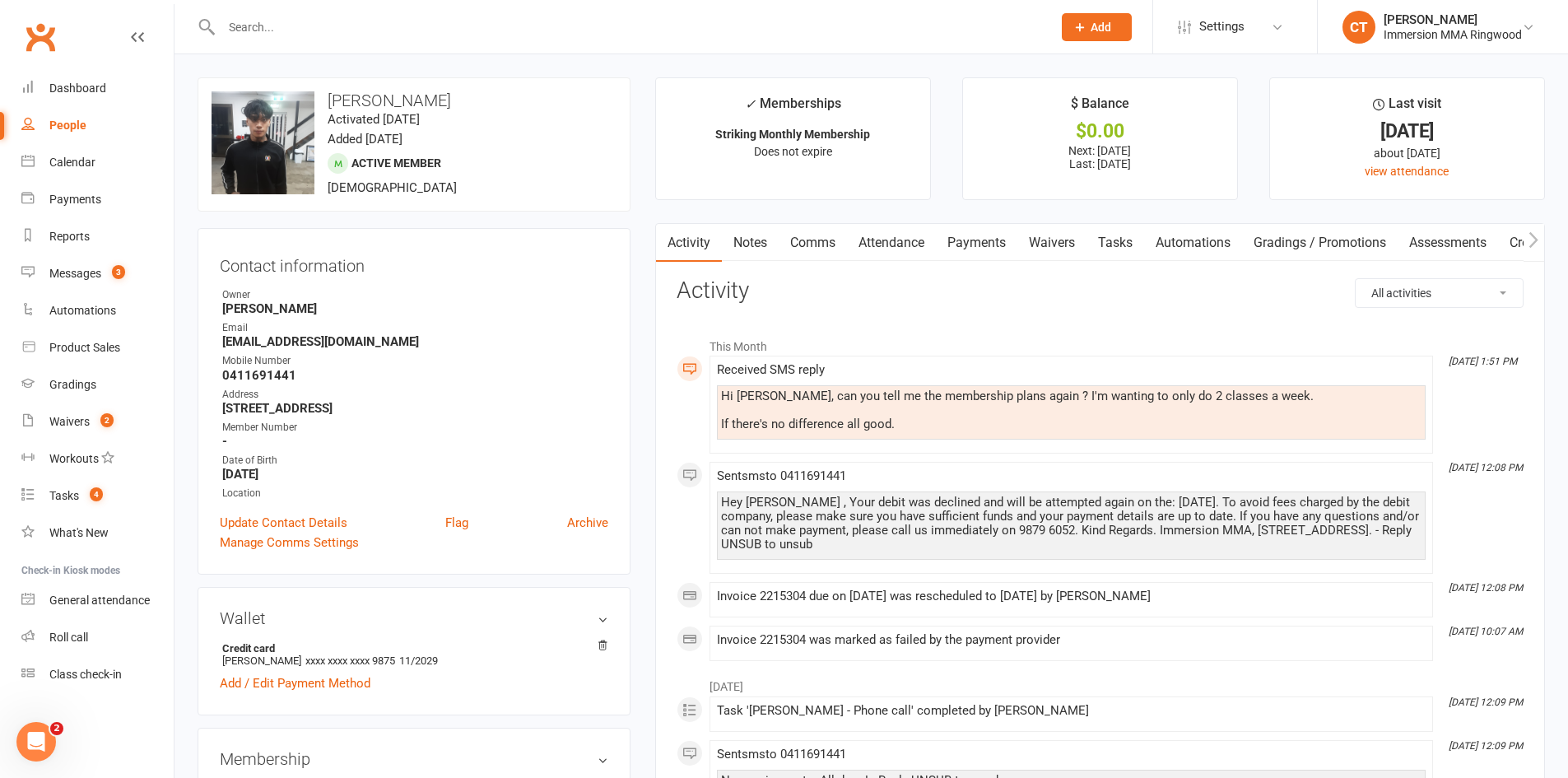
click at [988, 246] on link "Payments" at bounding box center [977, 242] width 82 height 38
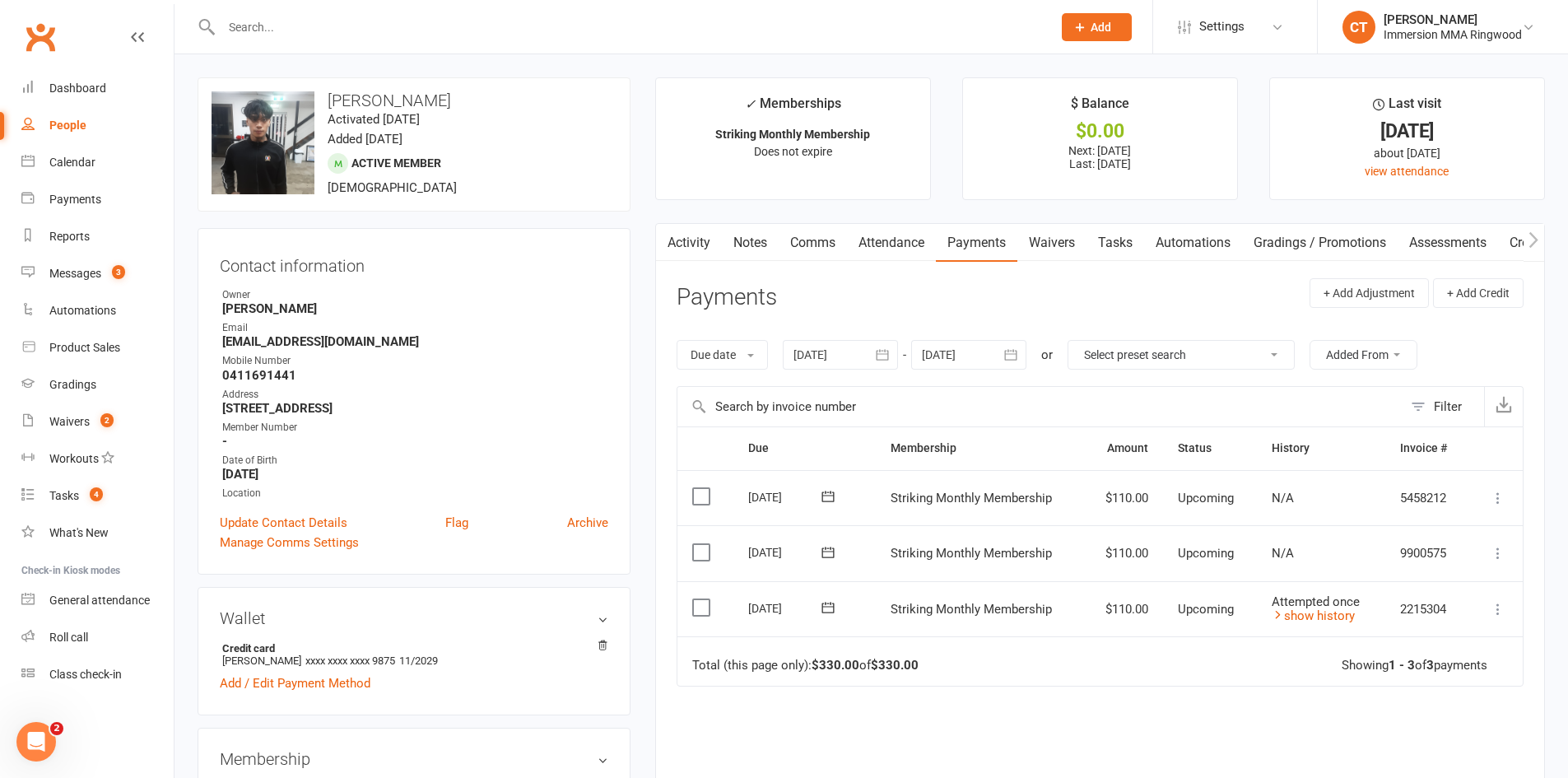
click at [827, 229] on link "Comms" at bounding box center [813, 242] width 68 height 38
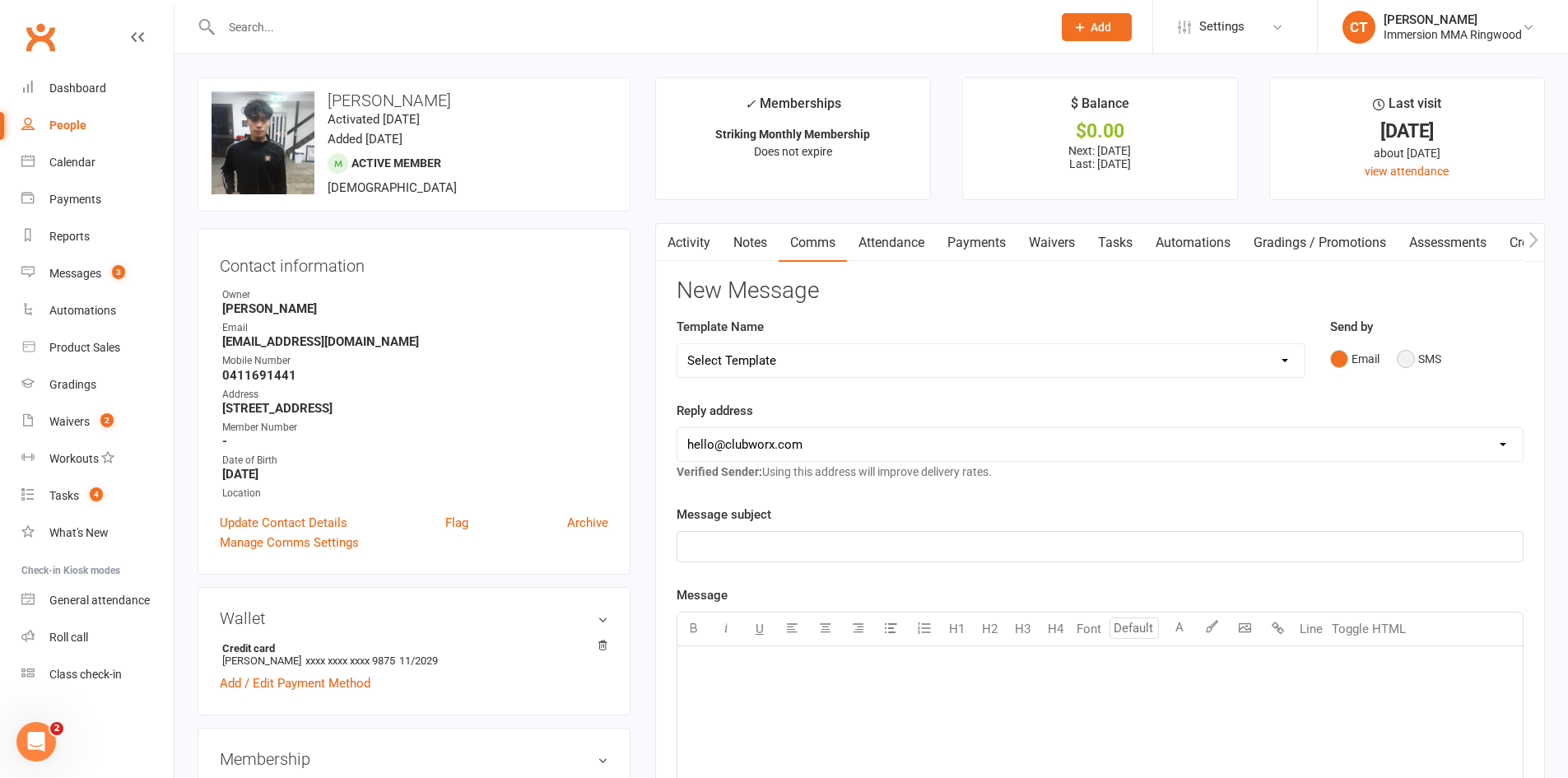
click at [1402, 359] on button "SMS" at bounding box center [1419, 358] width 45 height 31
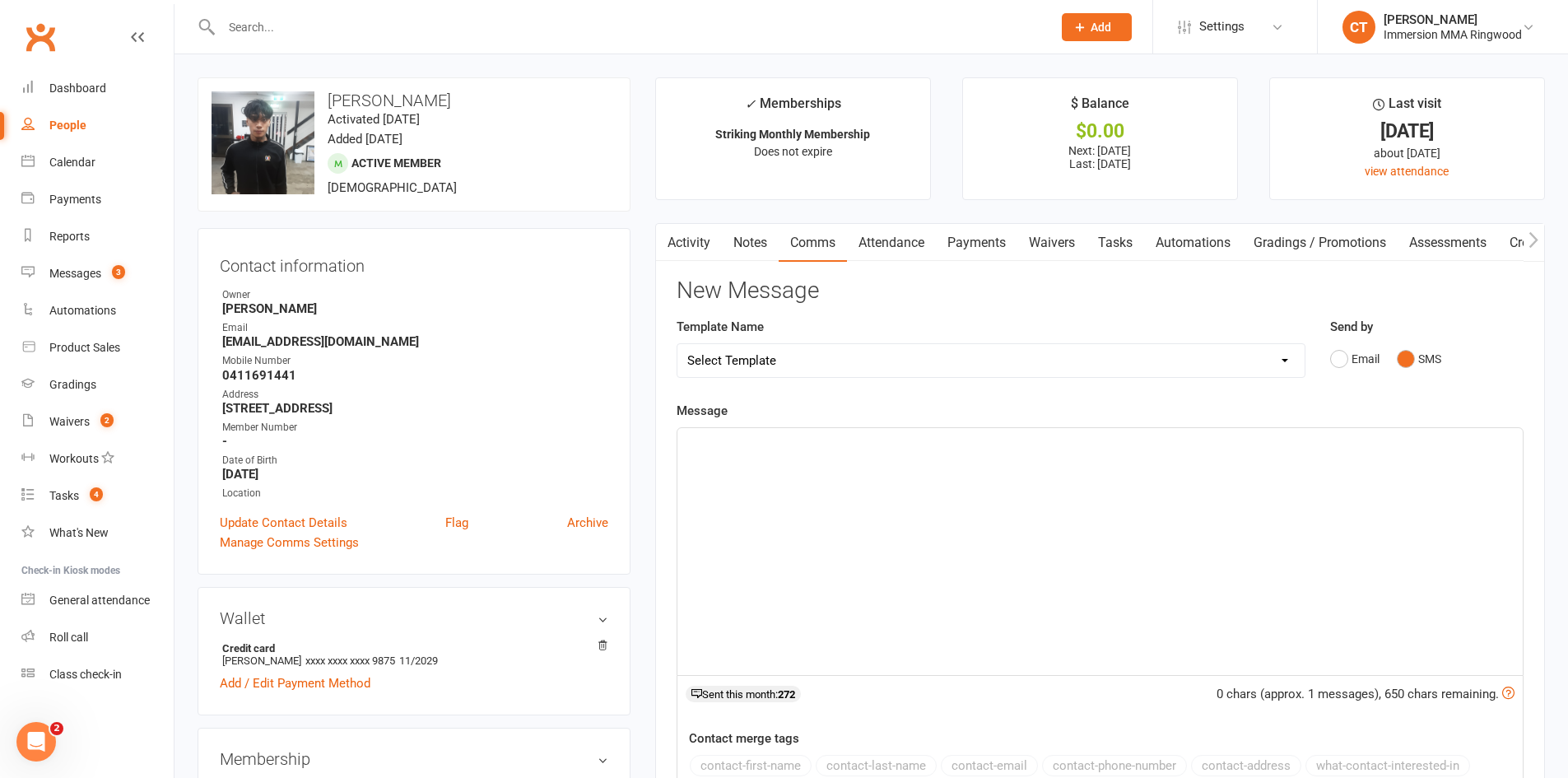
click at [1412, 473] on div "﻿" at bounding box center [1099, 552] width 845 height 247
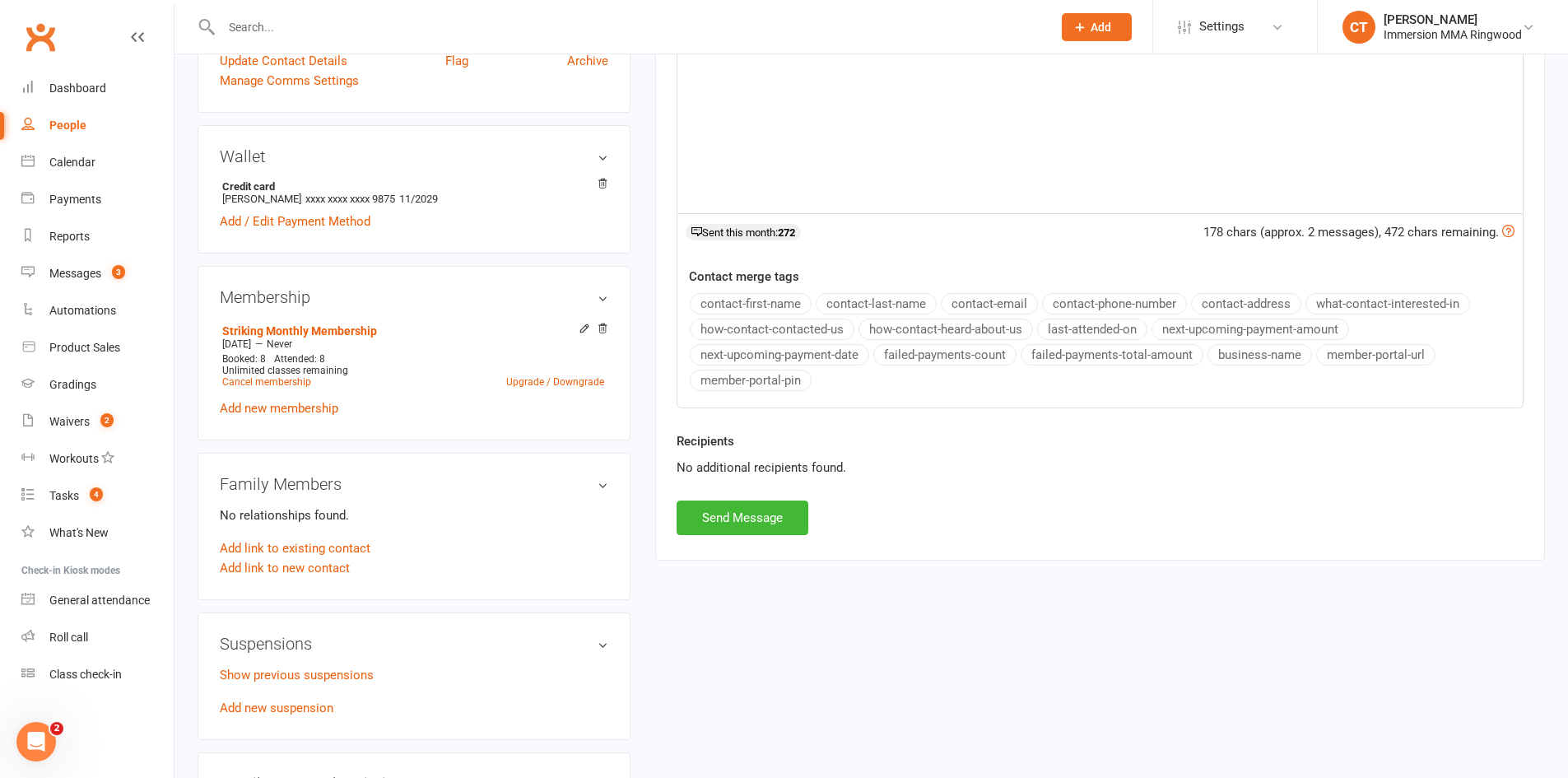
scroll to position [549, 0]
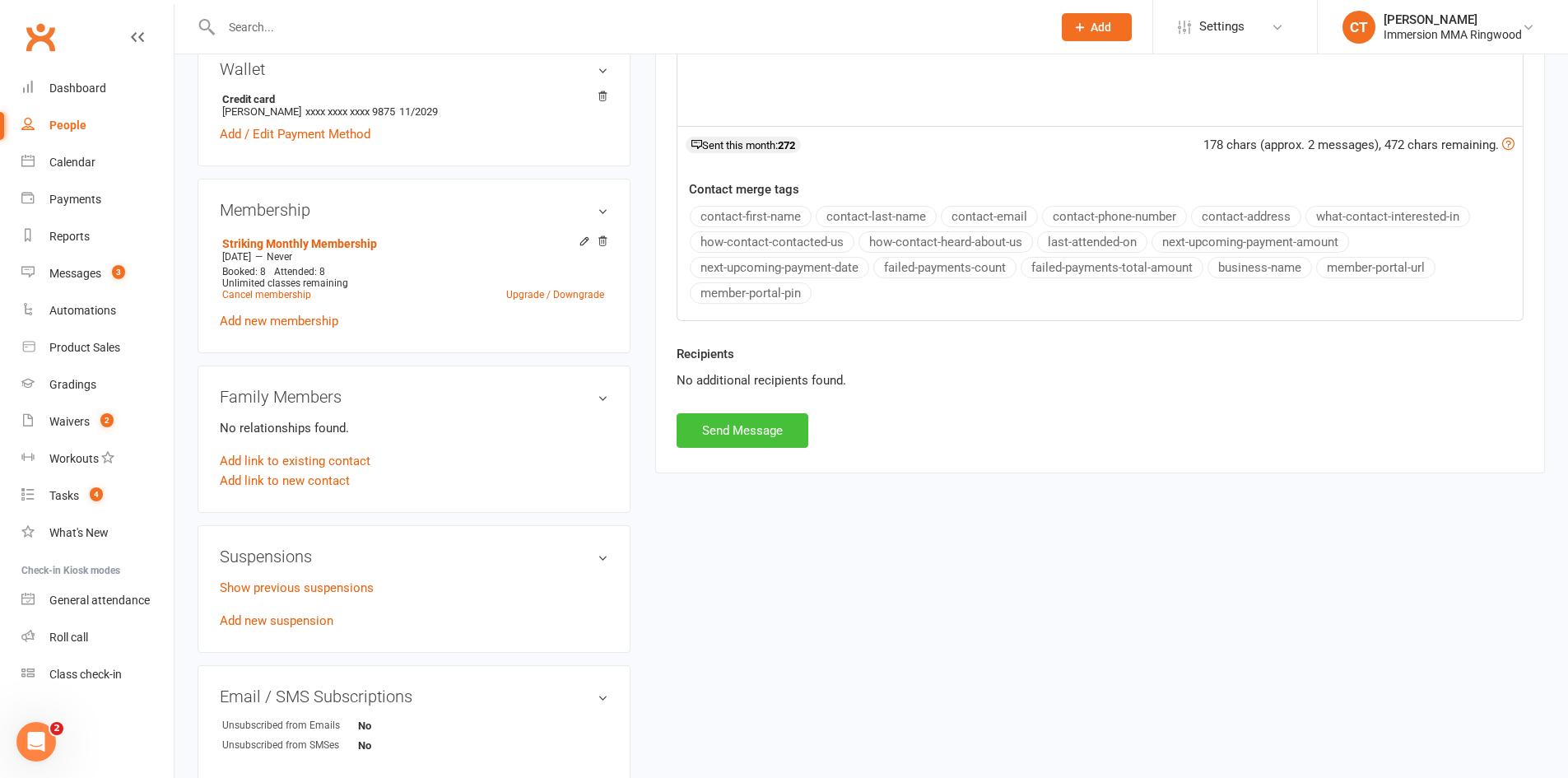
click at [759, 421] on button "Send Message" at bounding box center [743, 430] width 132 height 34
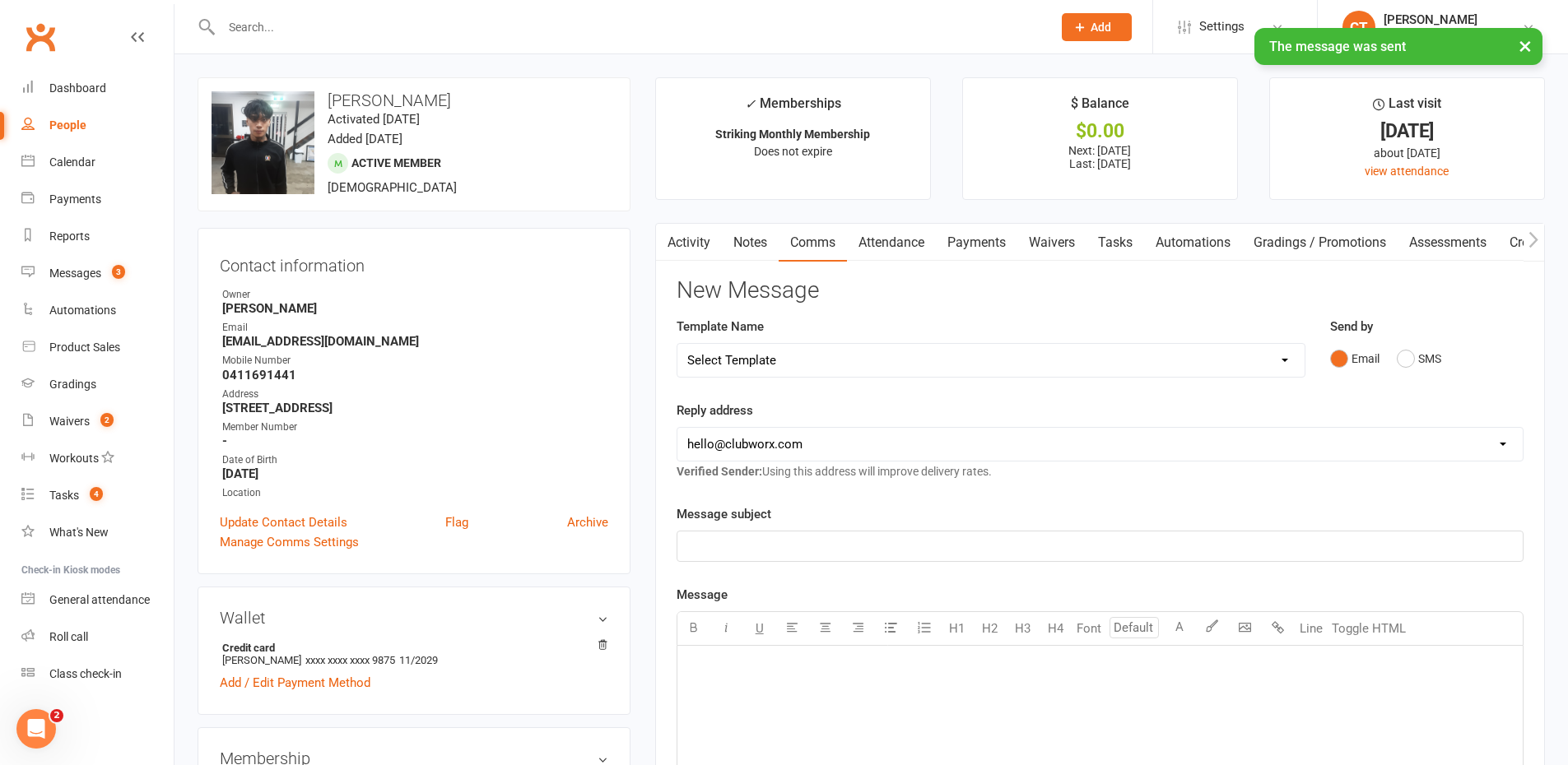
click at [756, 240] on link "Notes" at bounding box center [750, 242] width 57 height 38
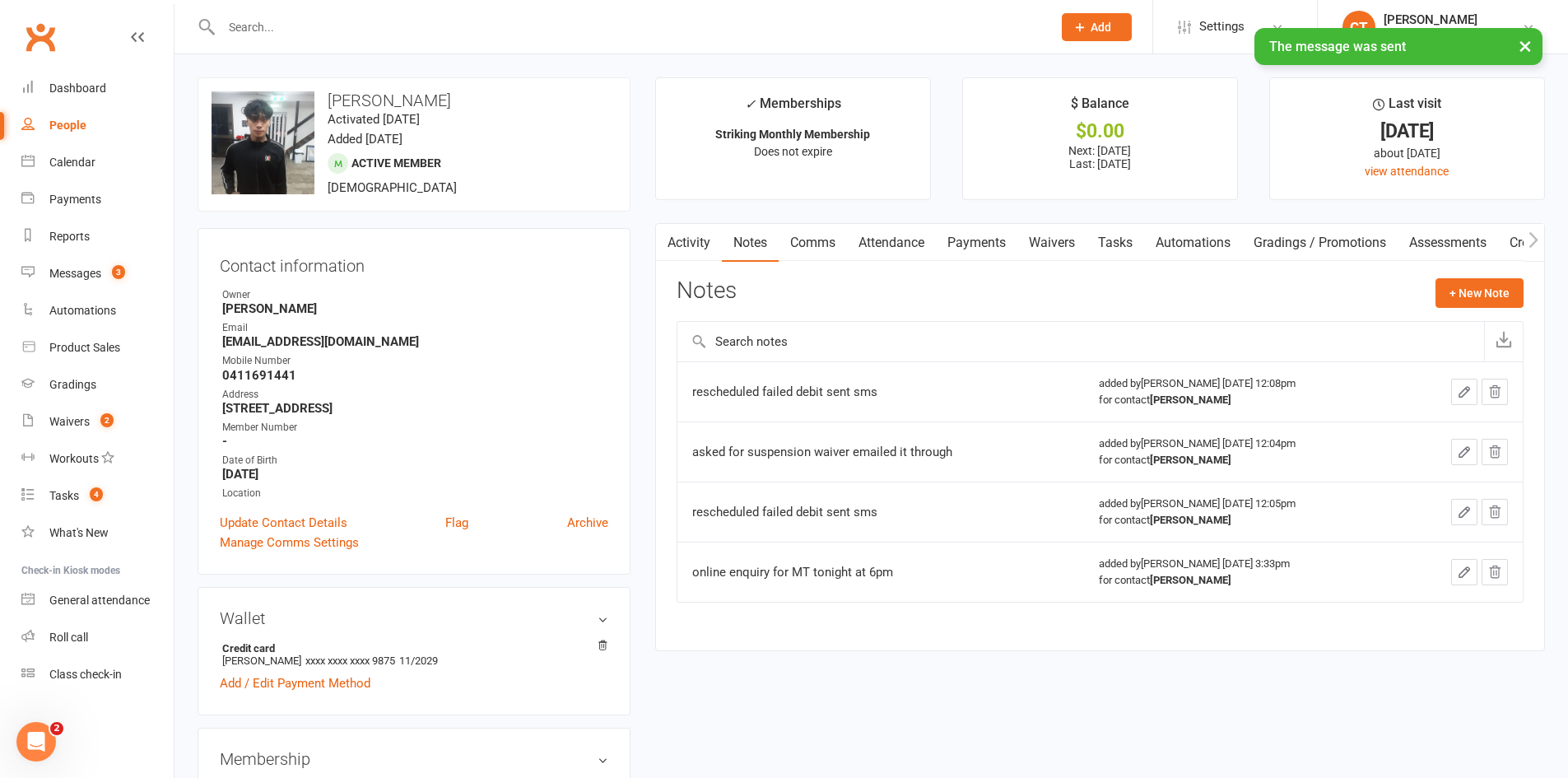
click at [710, 233] on link "Activity" at bounding box center [689, 242] width 66 height 38
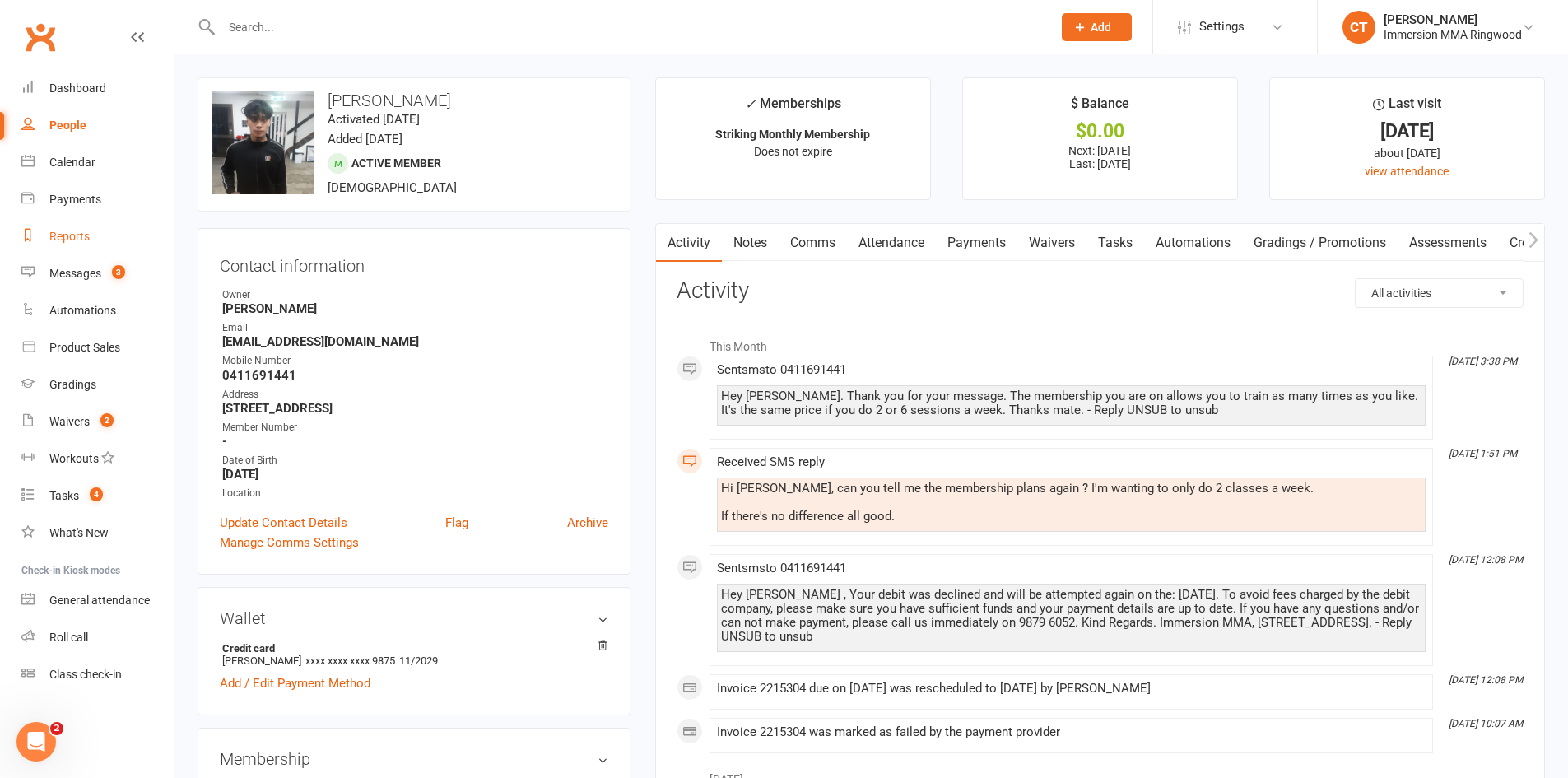
click at [93, 251] on link "Reports" at bounding box center [97, 236] width 152 height 37
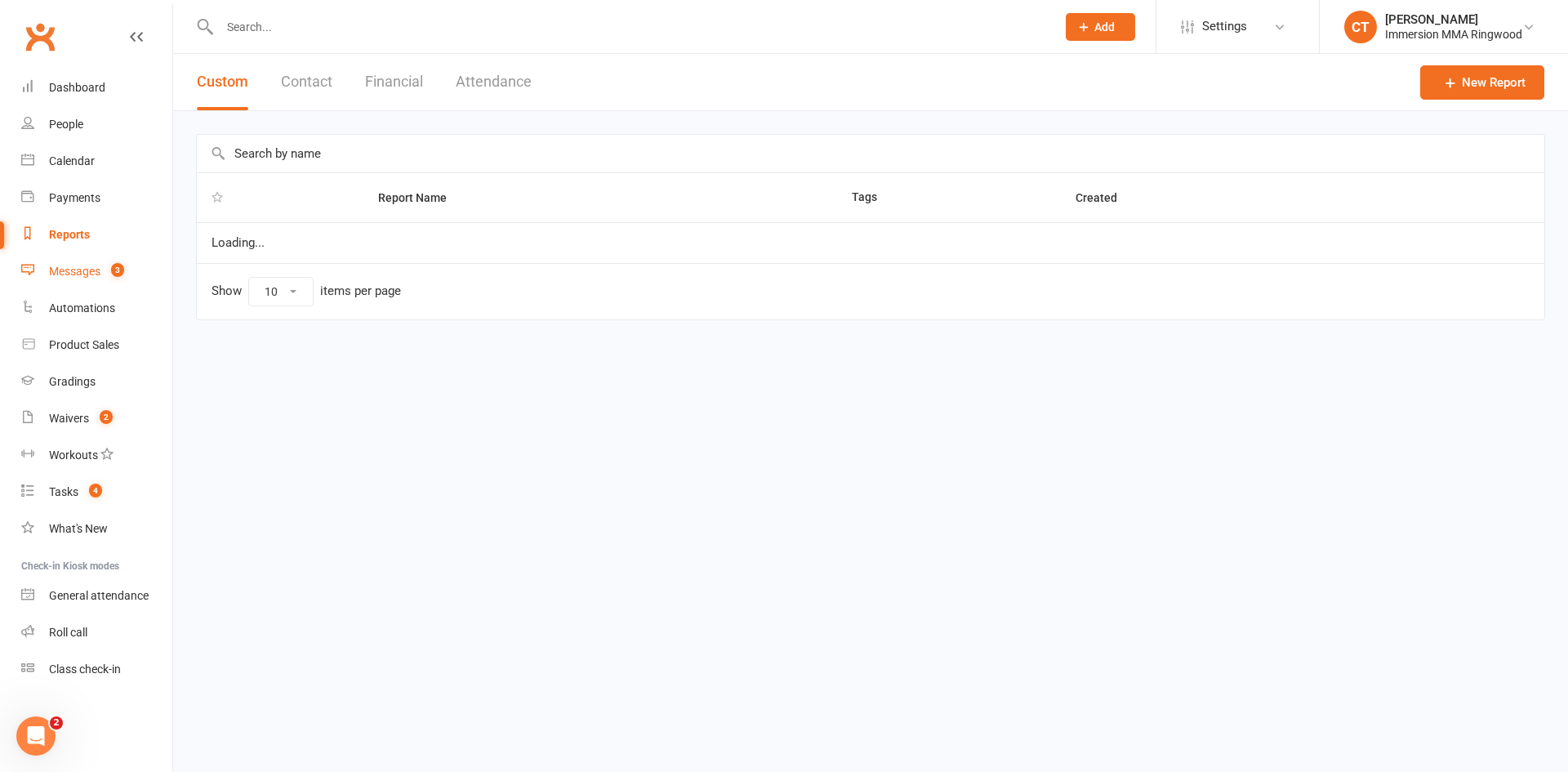
select select "50"
click at [92, 275] on div "Messages" at bounding box center [75, 271] width 52 height 13
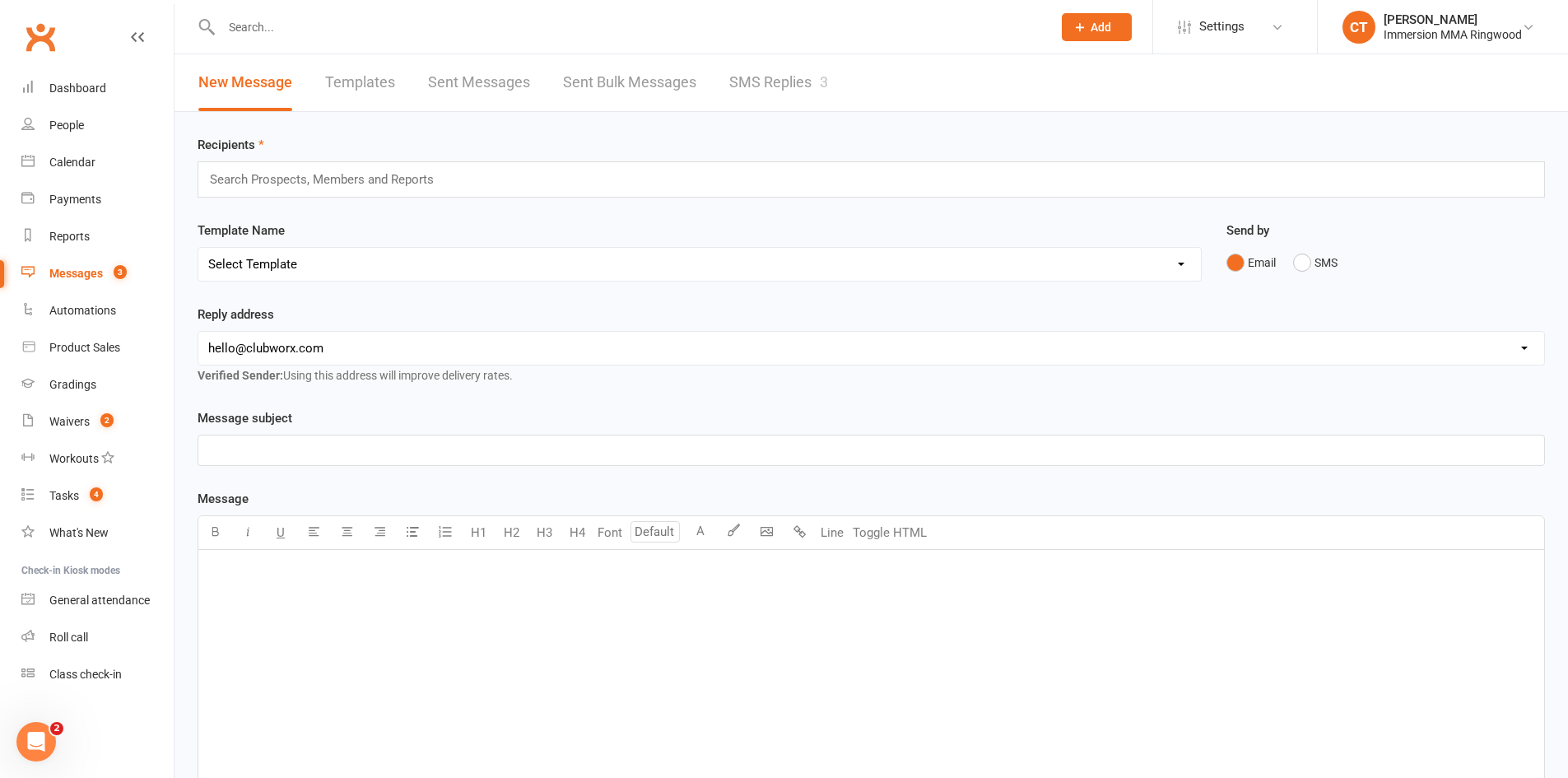
click at [725, 74] on div "New Message Templates Sent Messages Sent Bulk Messages SMS Replies 3" at bounding box center [512, 83] width 677 height 57
click at [755, 75] on link "SMS Replies 3" at bounding box center [778, 83] width 98 height 57
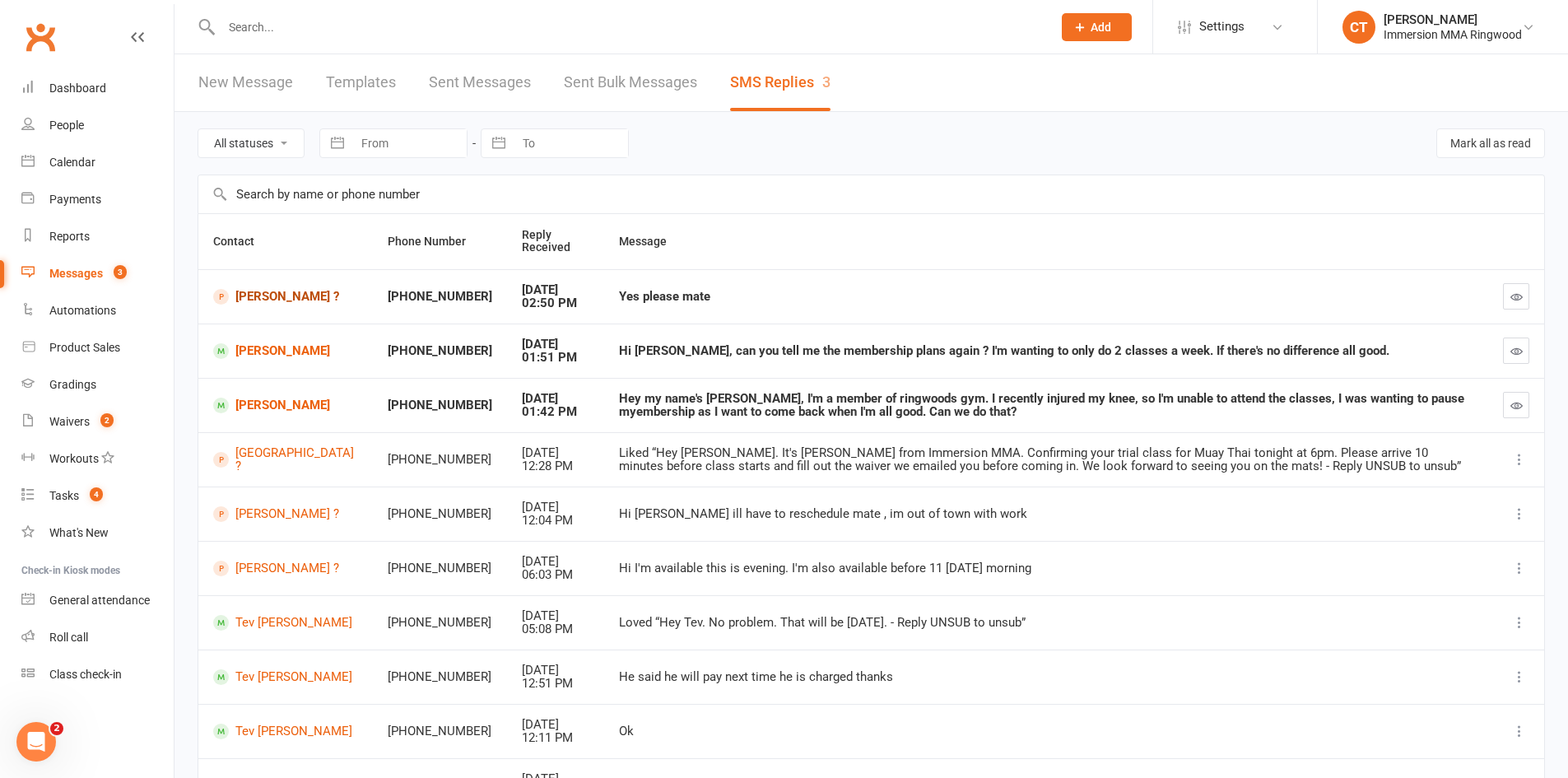
click at [246, 291] on link "[PERSON_NAME] ?" at bounding box center [285, 297] width 145 height 16
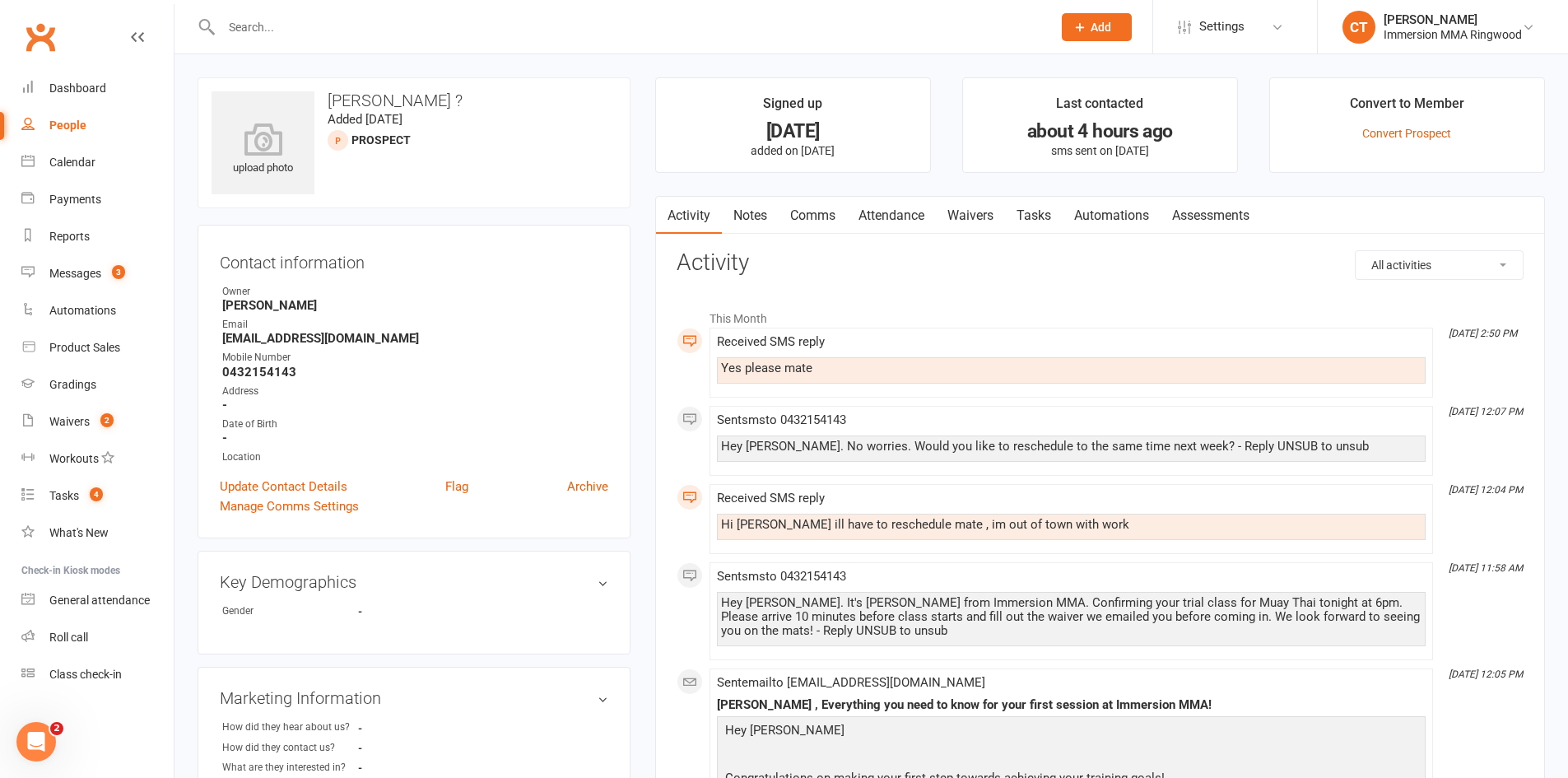
click at [895, 219] on link "Attendance" at bounding box center [892, 215] width 89 height 38
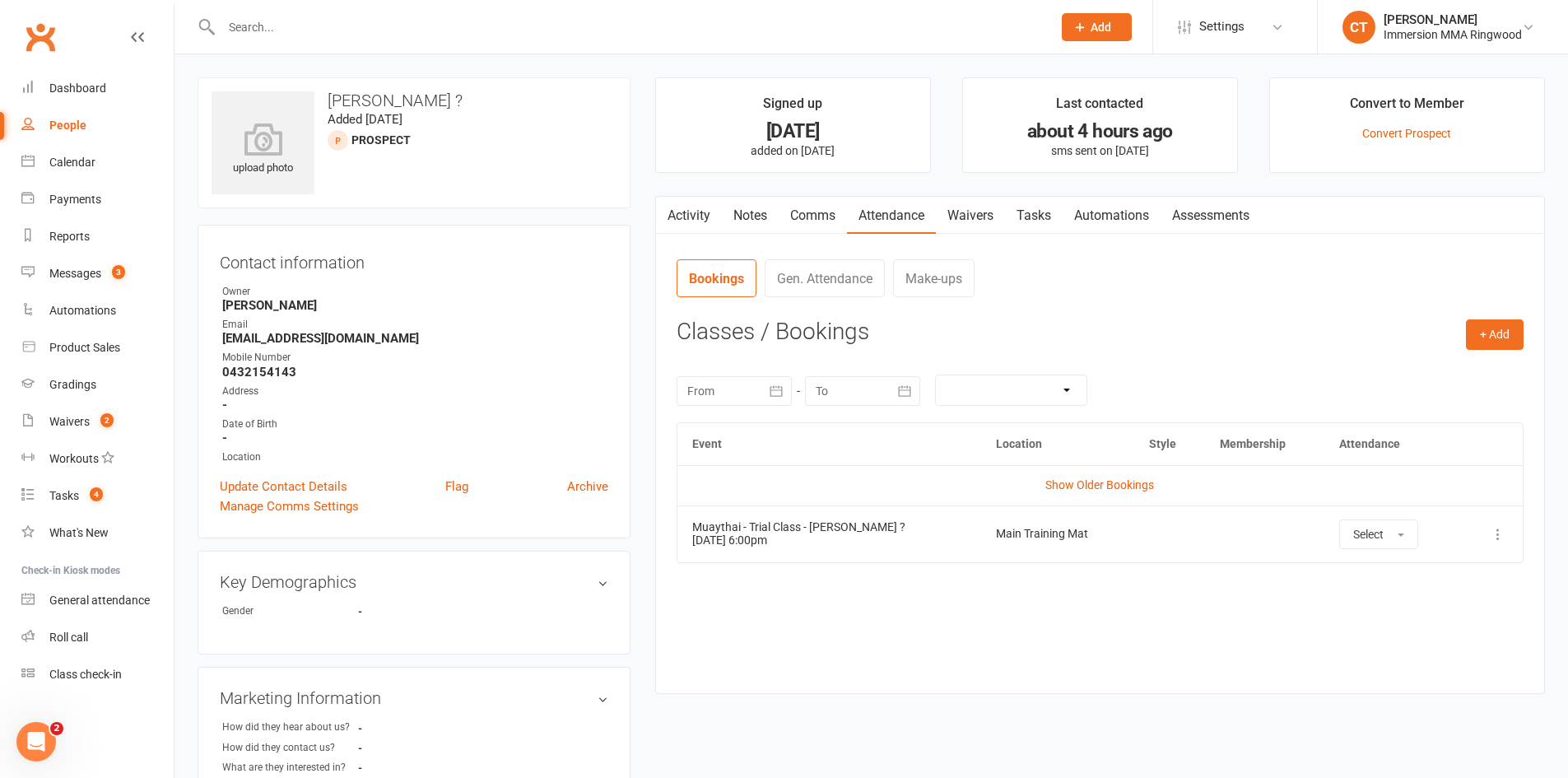
click at [1499, 536] on icon at bounding box center [1498, 534] width 17 height 17
click at [1414, 596] on link "View event" at bounding box center [1426, 599] width 163 height 33
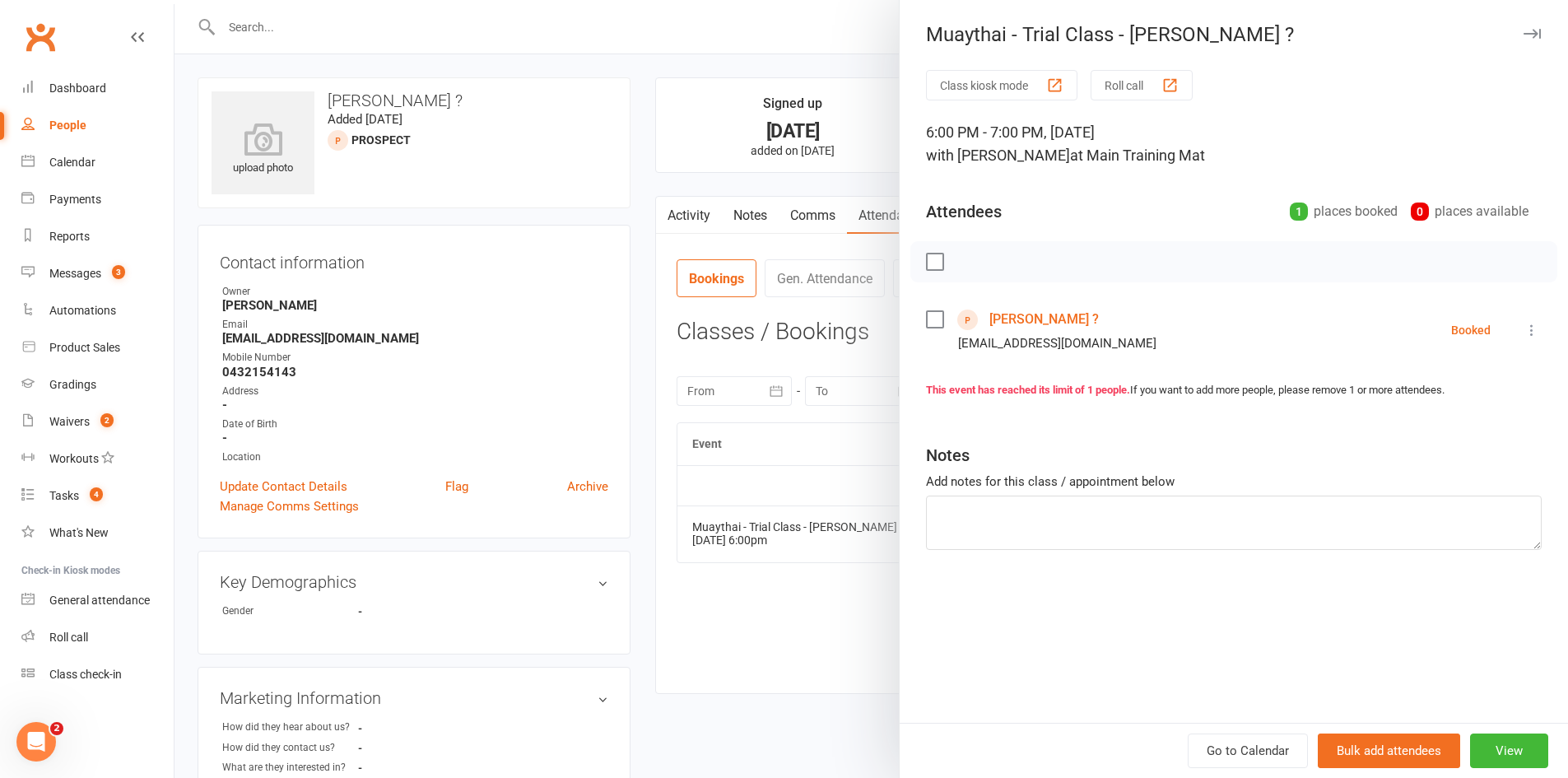
click at [1524, 331] on icon at bounding box center [1533, 331] width 17 height 17
click at [1501, 754] on button "View" at bounding box center [1509, 750] width 78 height 34
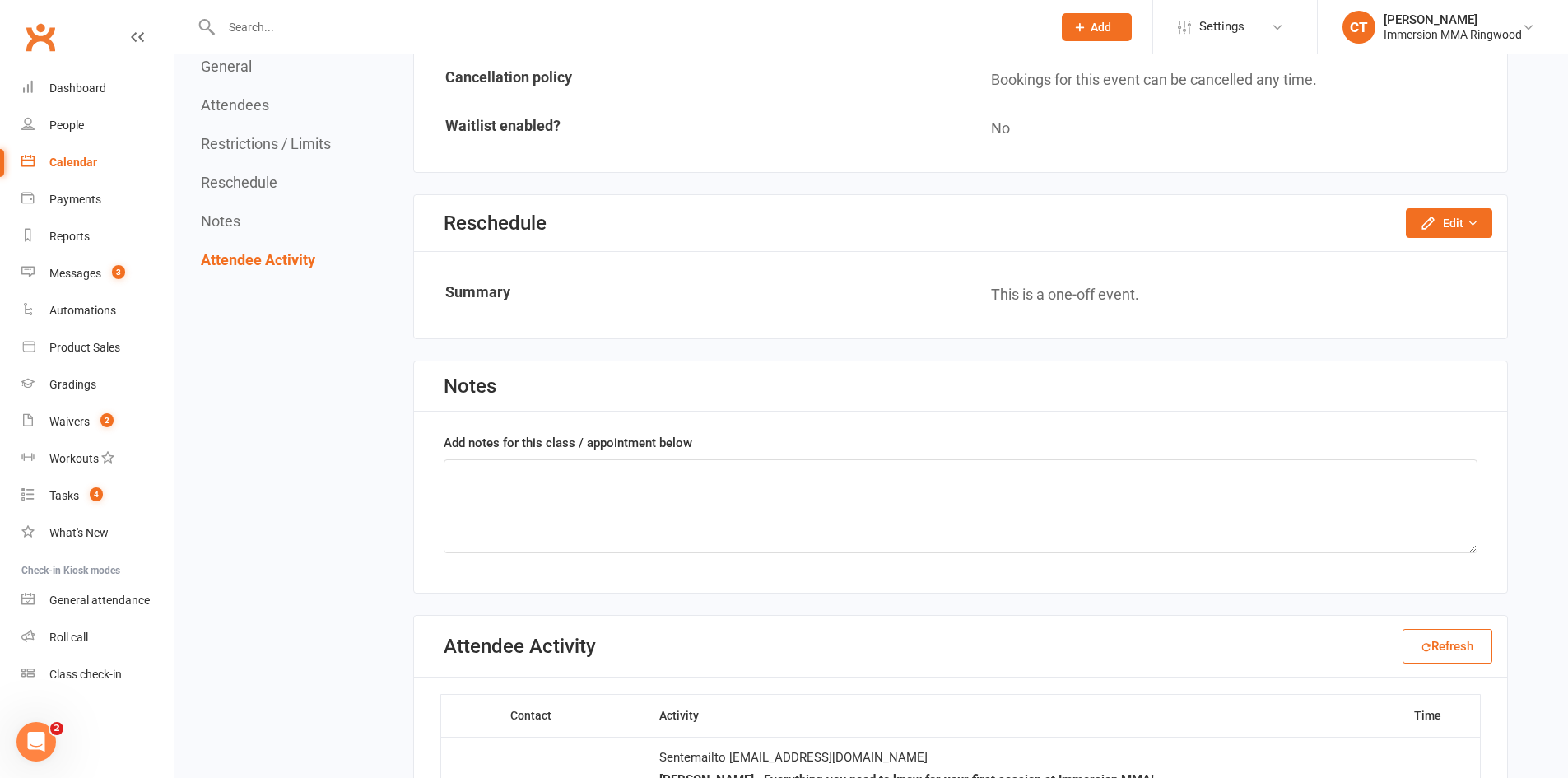
scroll to position [1145, 0]
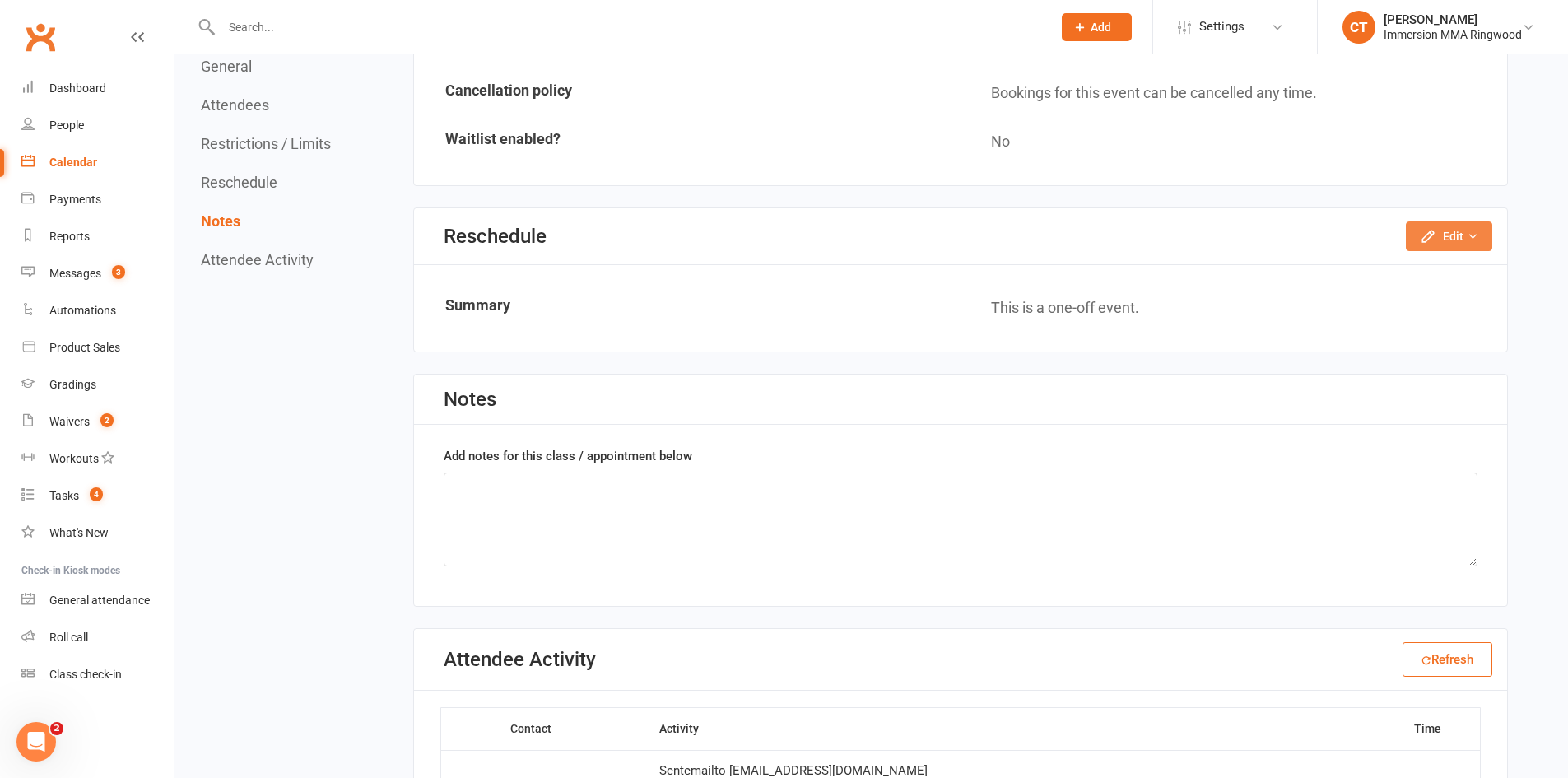
click at [1465, 232] on button "Edit" at bounding box center [1449, 236] width 87 height 29
click at [1433, 273] on link "Reschedule this event only" at bounding box center [1406, 273] width 173 height 33
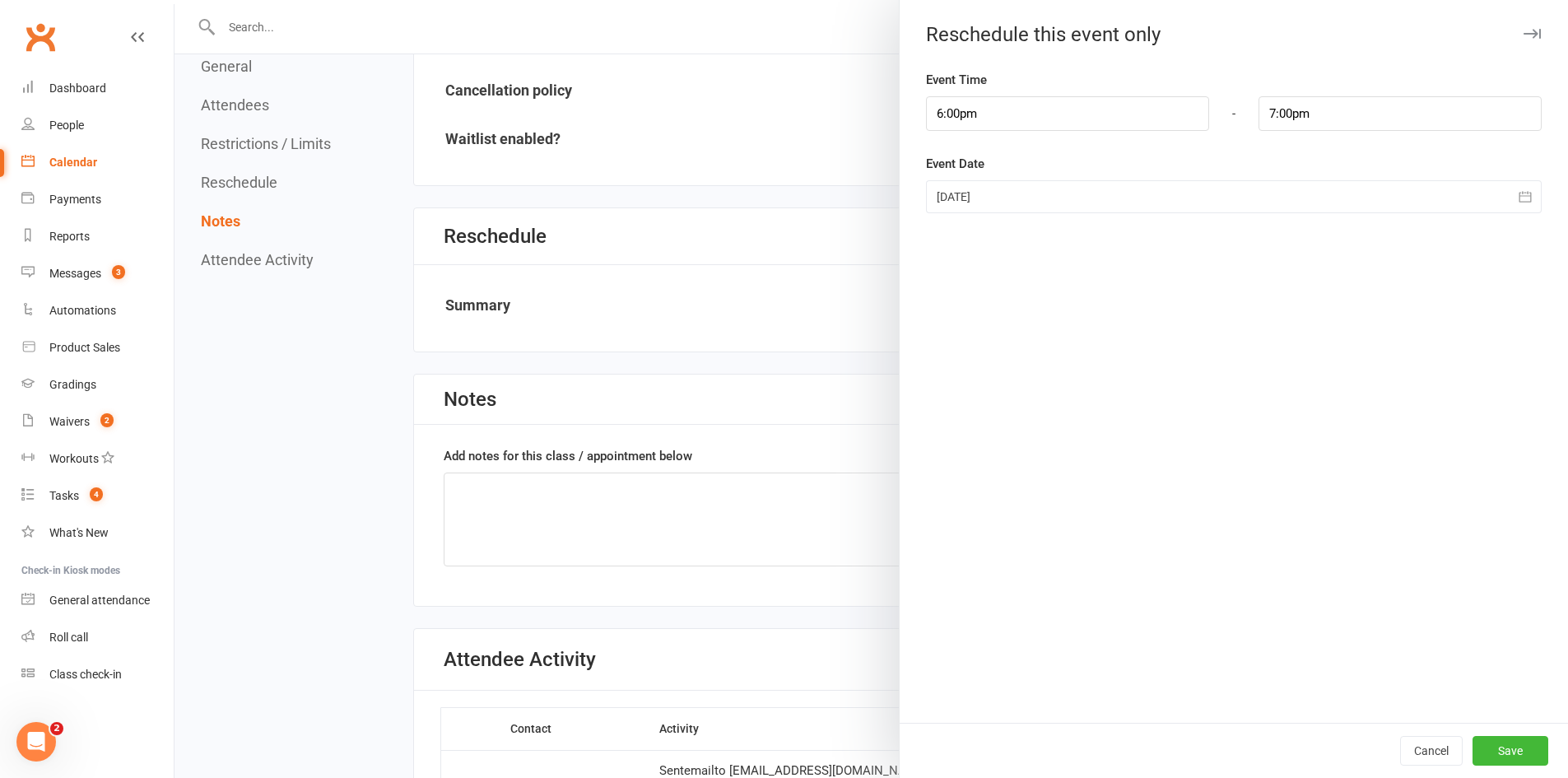
click at [985, 211] on div at bounding box center [1234, 196] width 616 height 33
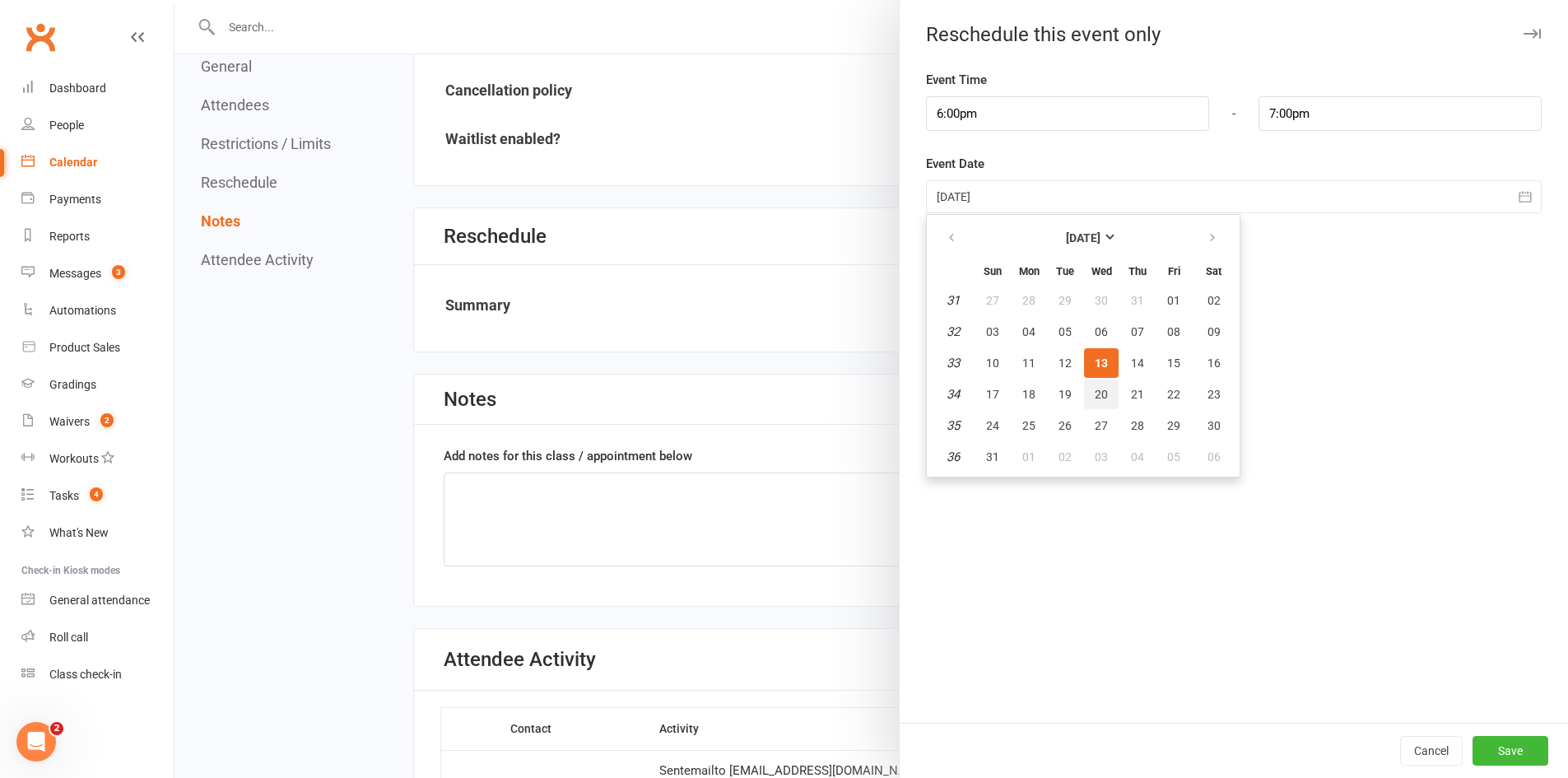
click at [1095, 398] on span "20" at bounding box center [1102, 394] width 13 height 13
type input "[DATE]"
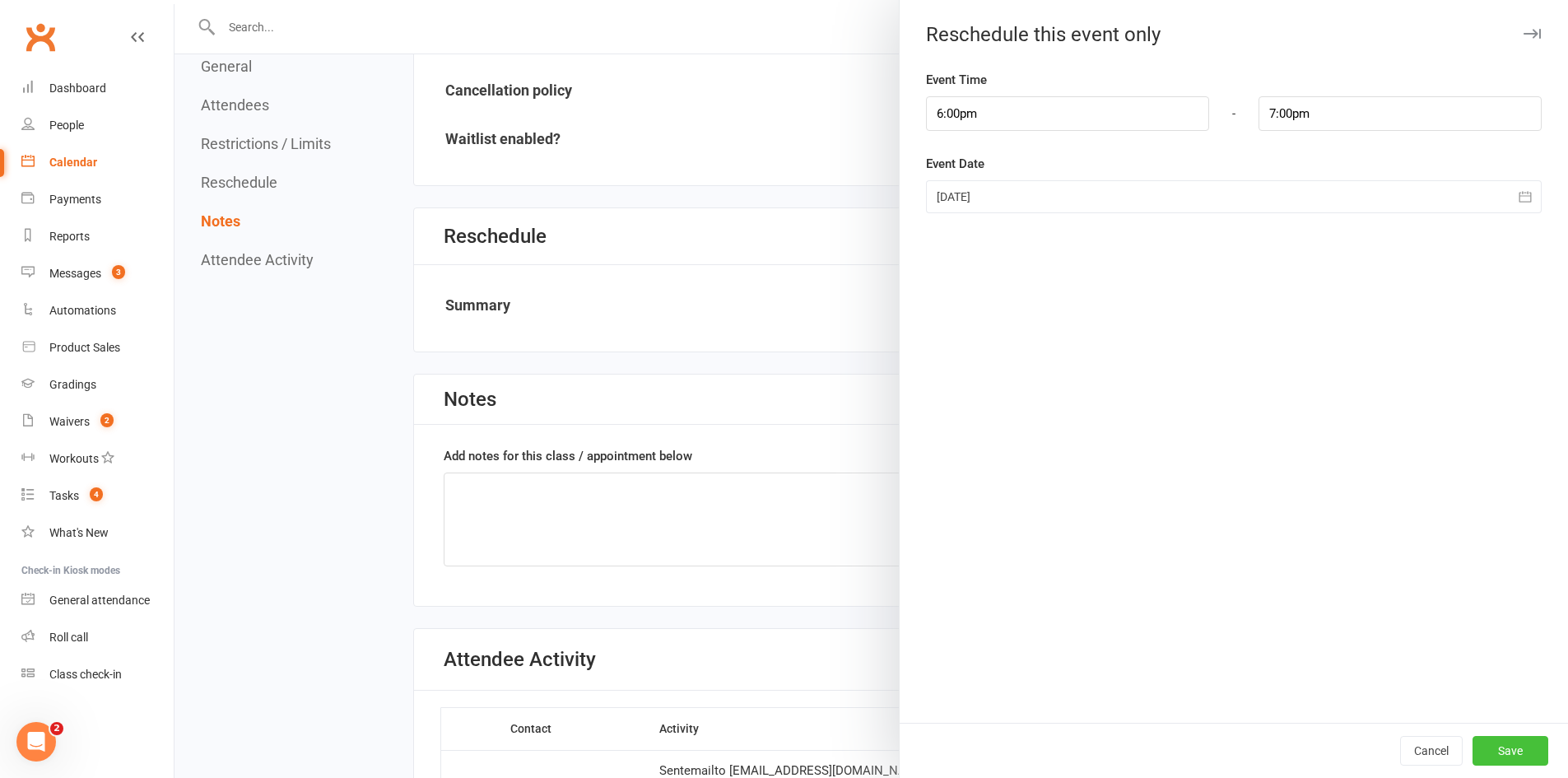
click at [1484, 745] on button "Save" at bounding box center [1511, 750] width 76 height 29
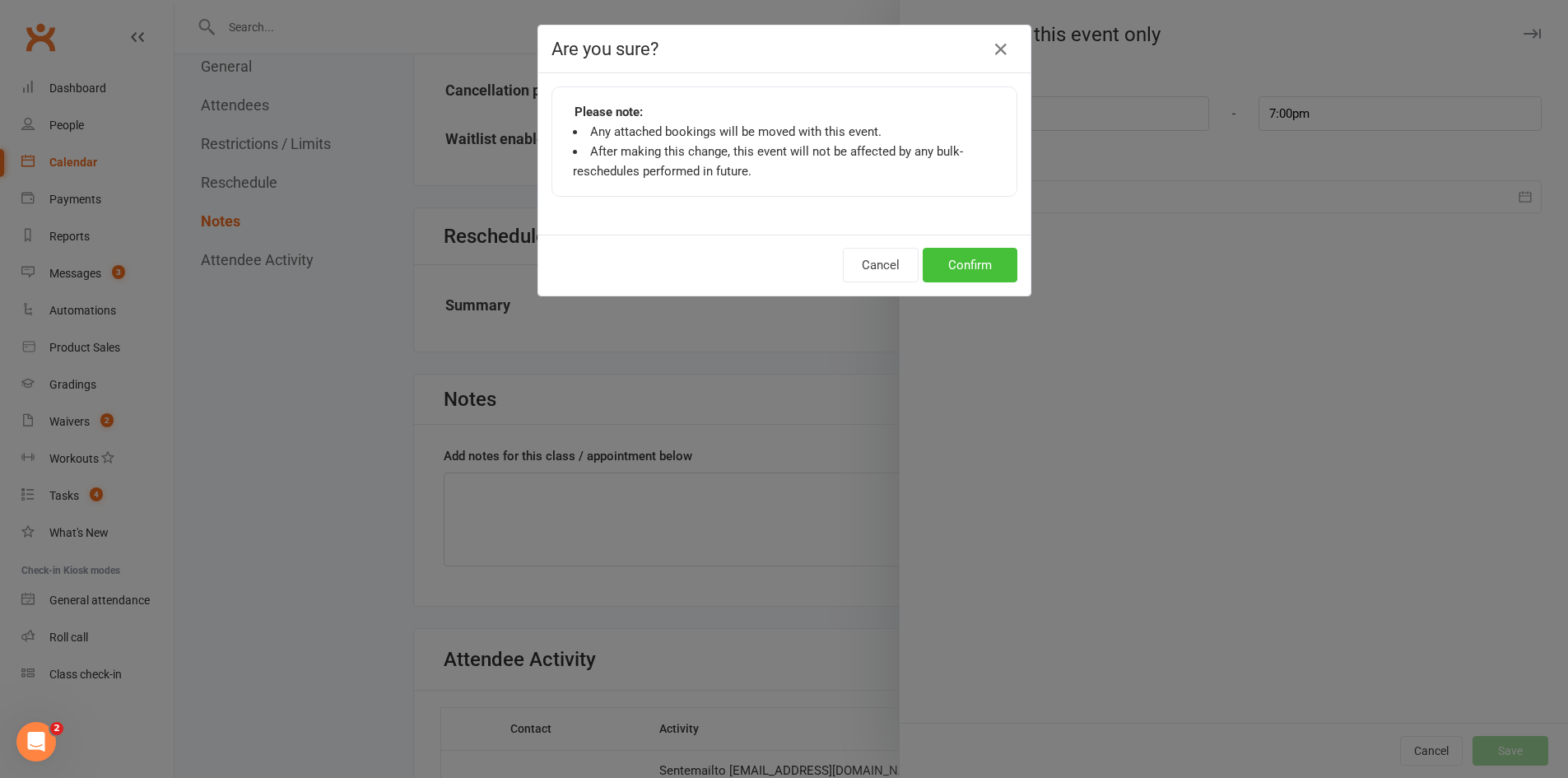
click at [961, 269] on button "Confirm" at bounding box center [970, 265] width 95 height 34
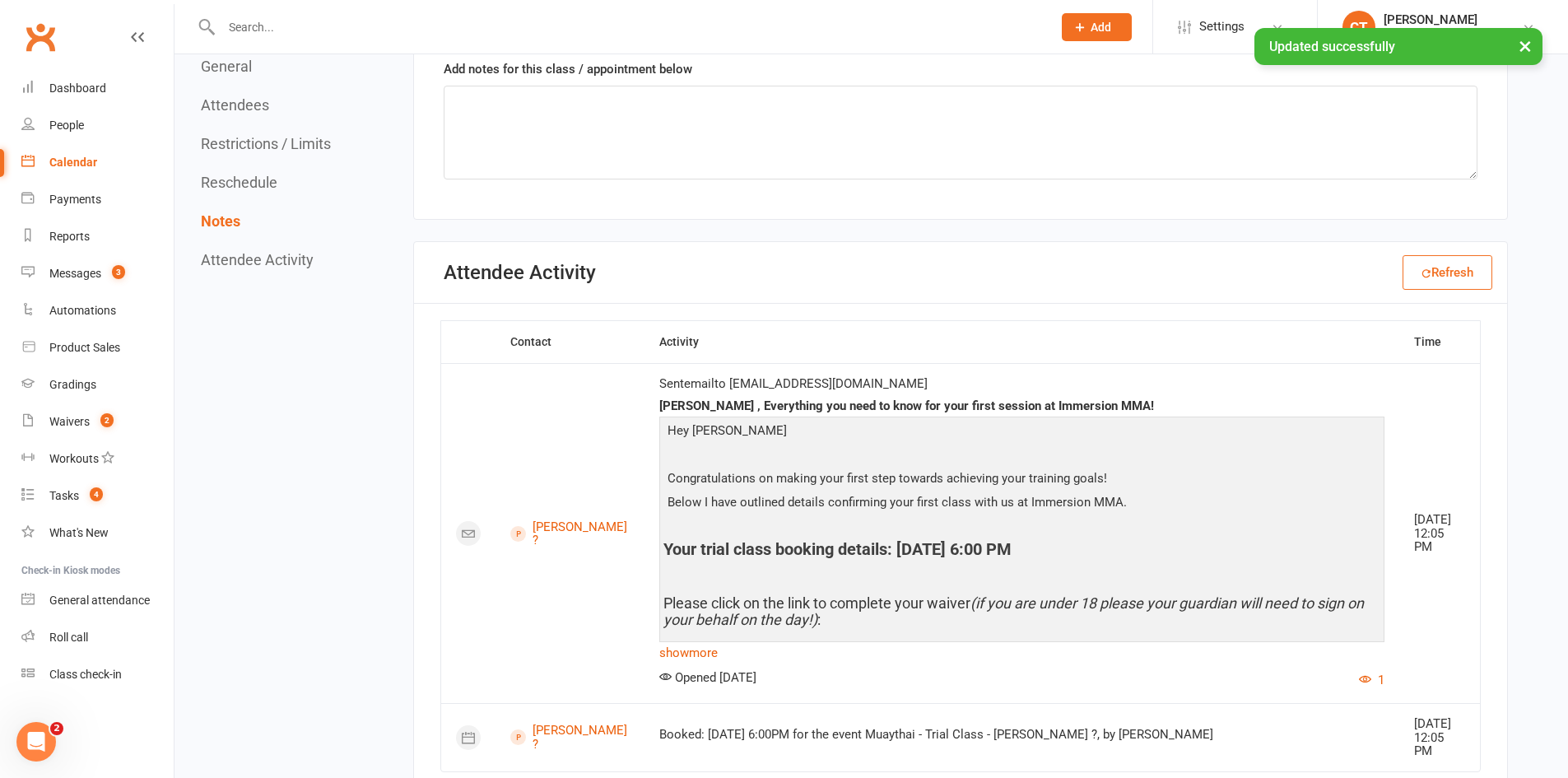
scroll to position [1694, 0]
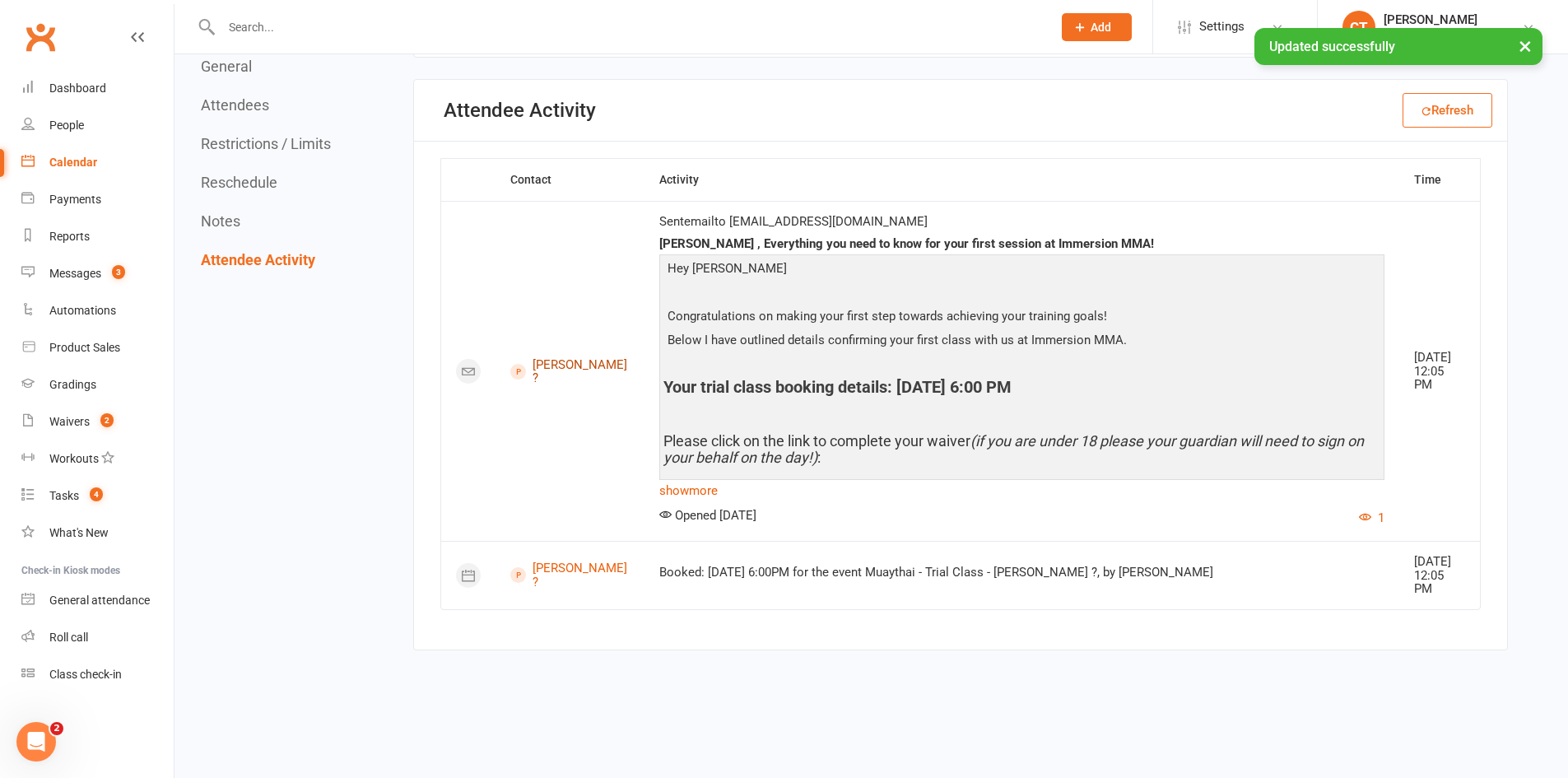
click at [540, 360] on link "[PERSON_NAME] ?" at bounding box center [570, 372] width 119 height 27
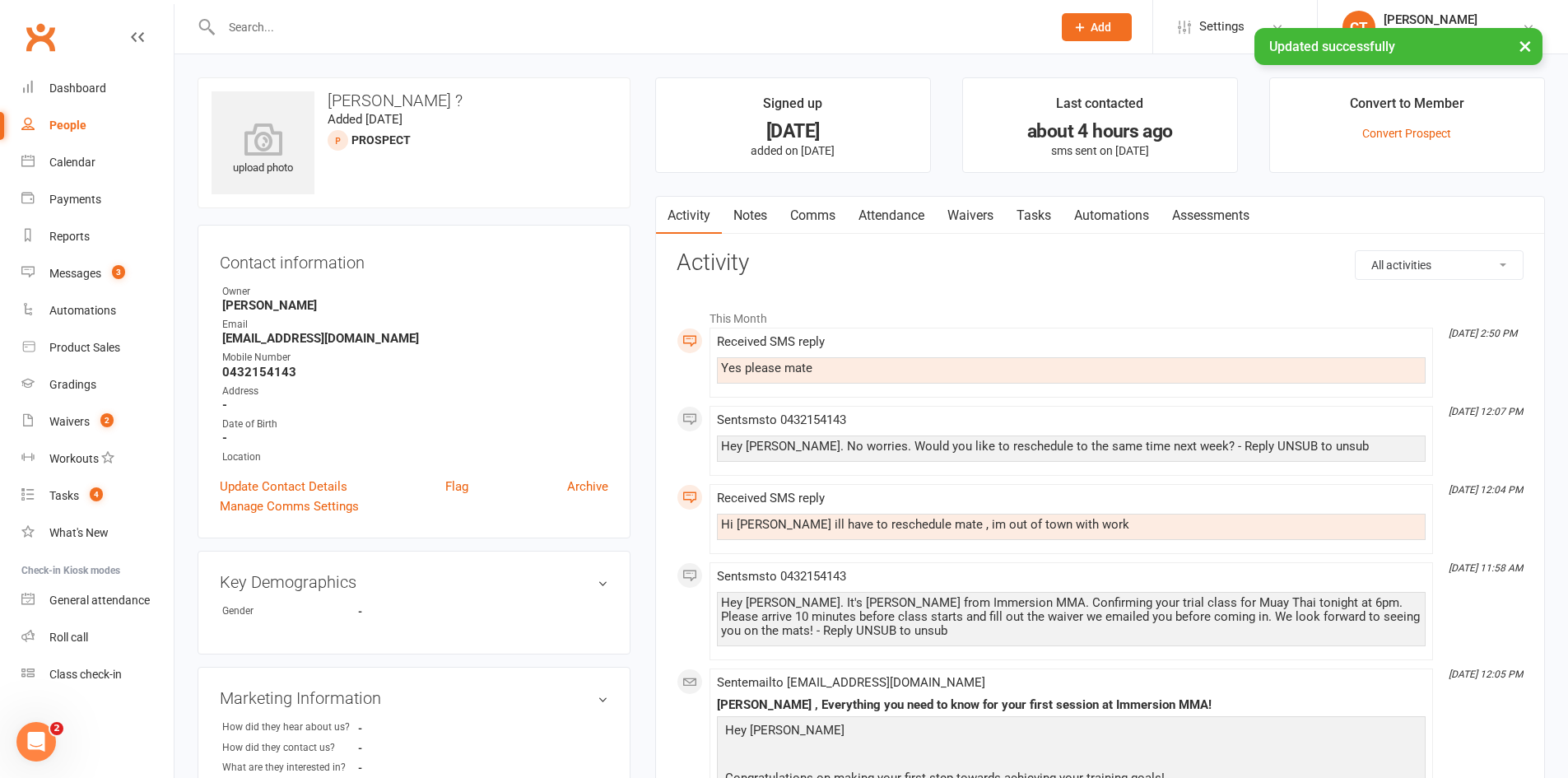
click at [808, 213] on link "Comms" at bounding box center [813, 215] width 68 height 38
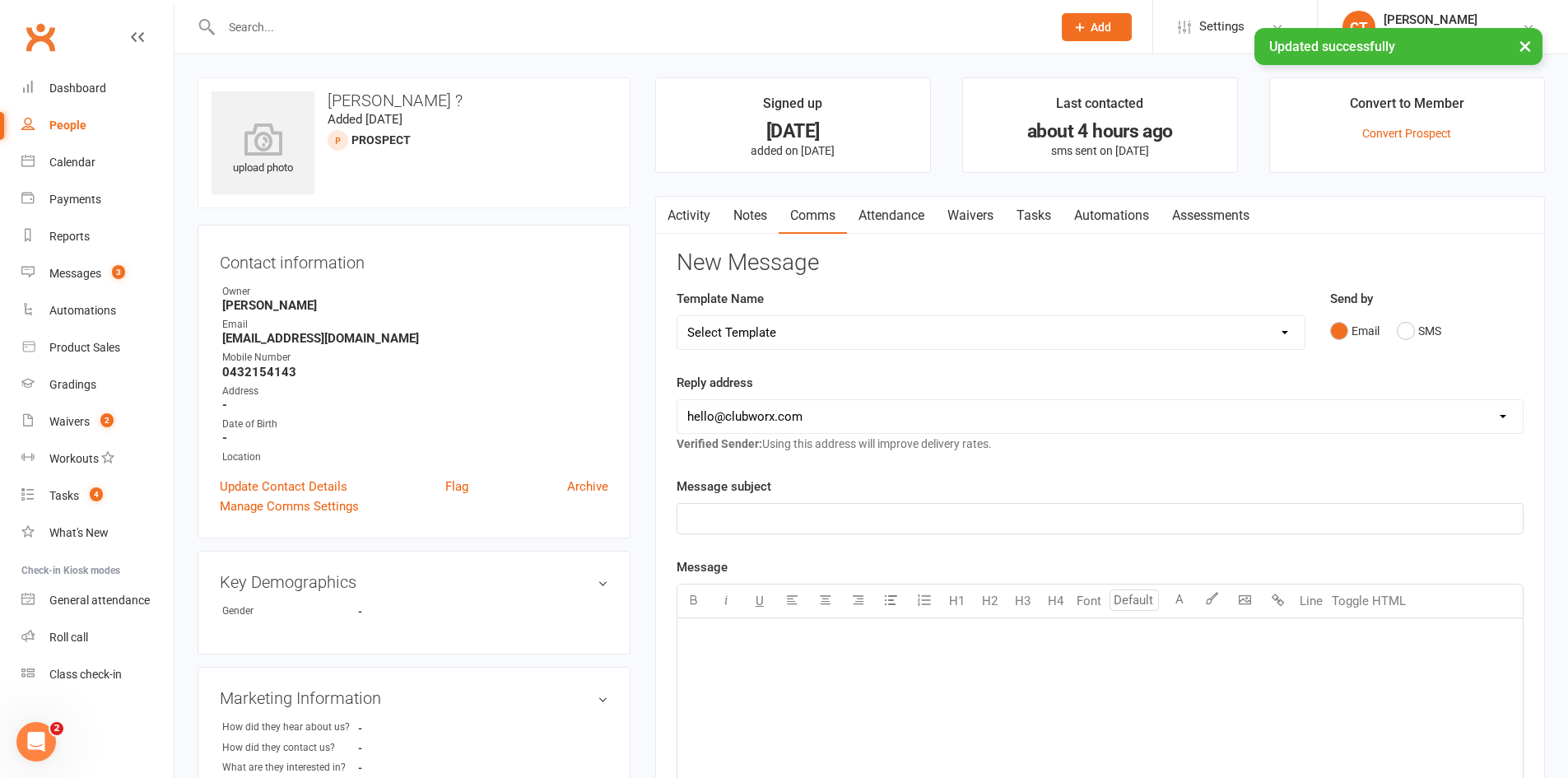
click at [1369, 321] on button "Email" at bounding box center [1355, 331] width 50 height 31
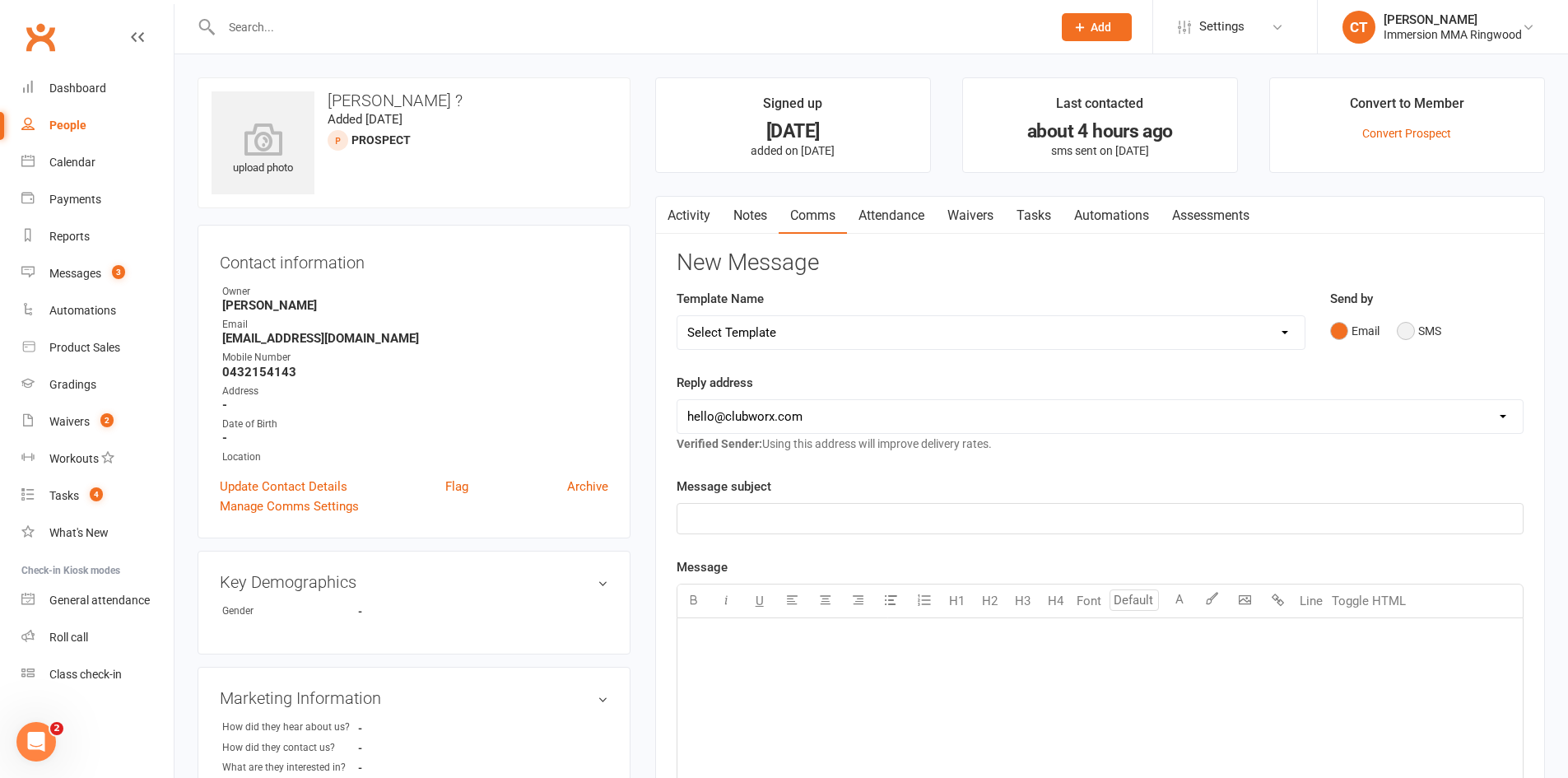
click at [1413, 329] on button "SMS" at bounding box center [1419, 331] width 45 height 31
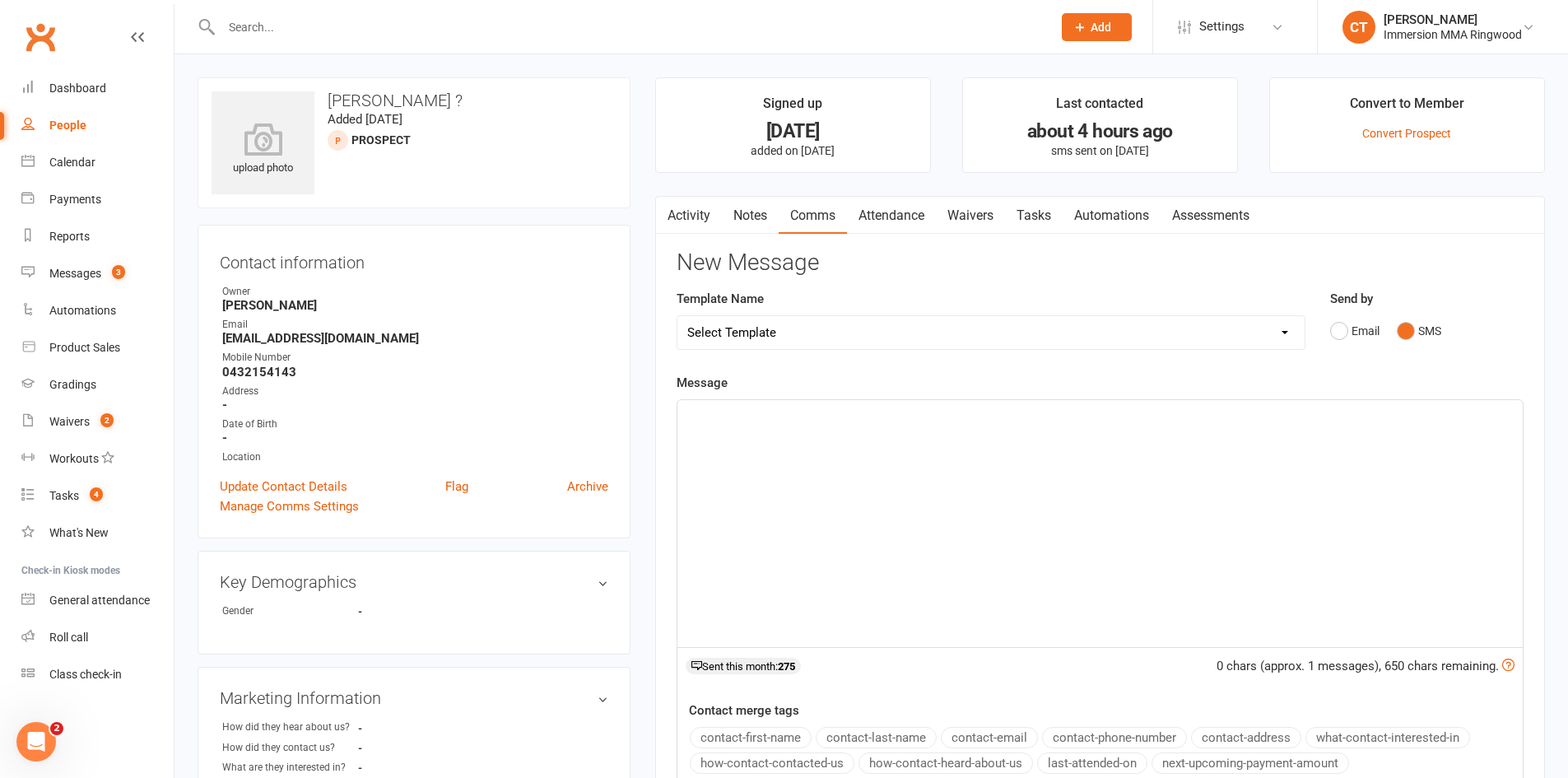
click at [1397, 471] on div "﻿" at bounding box center [1099, 524] width 845 height 247
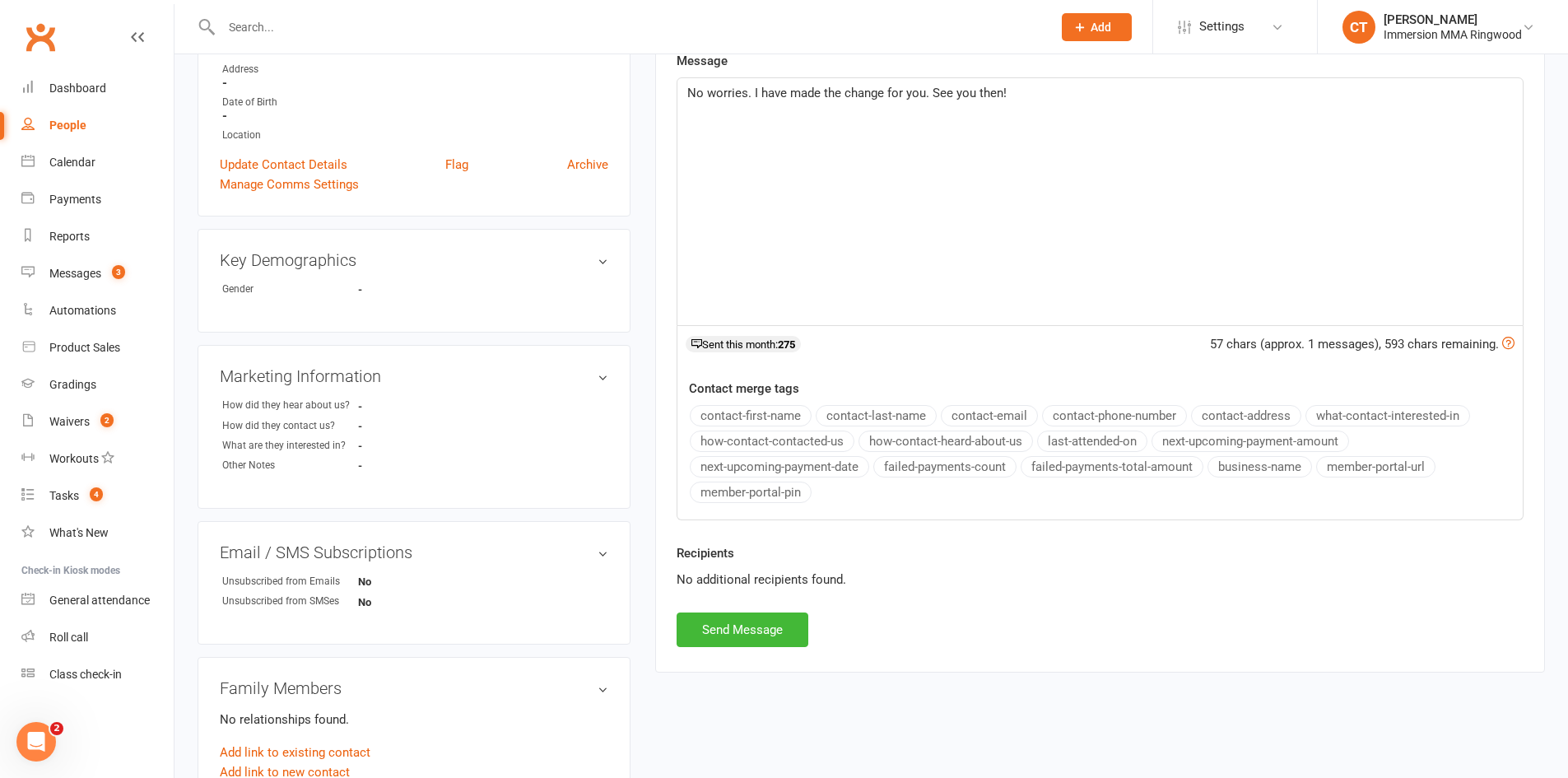
scroll to position [465, 0]
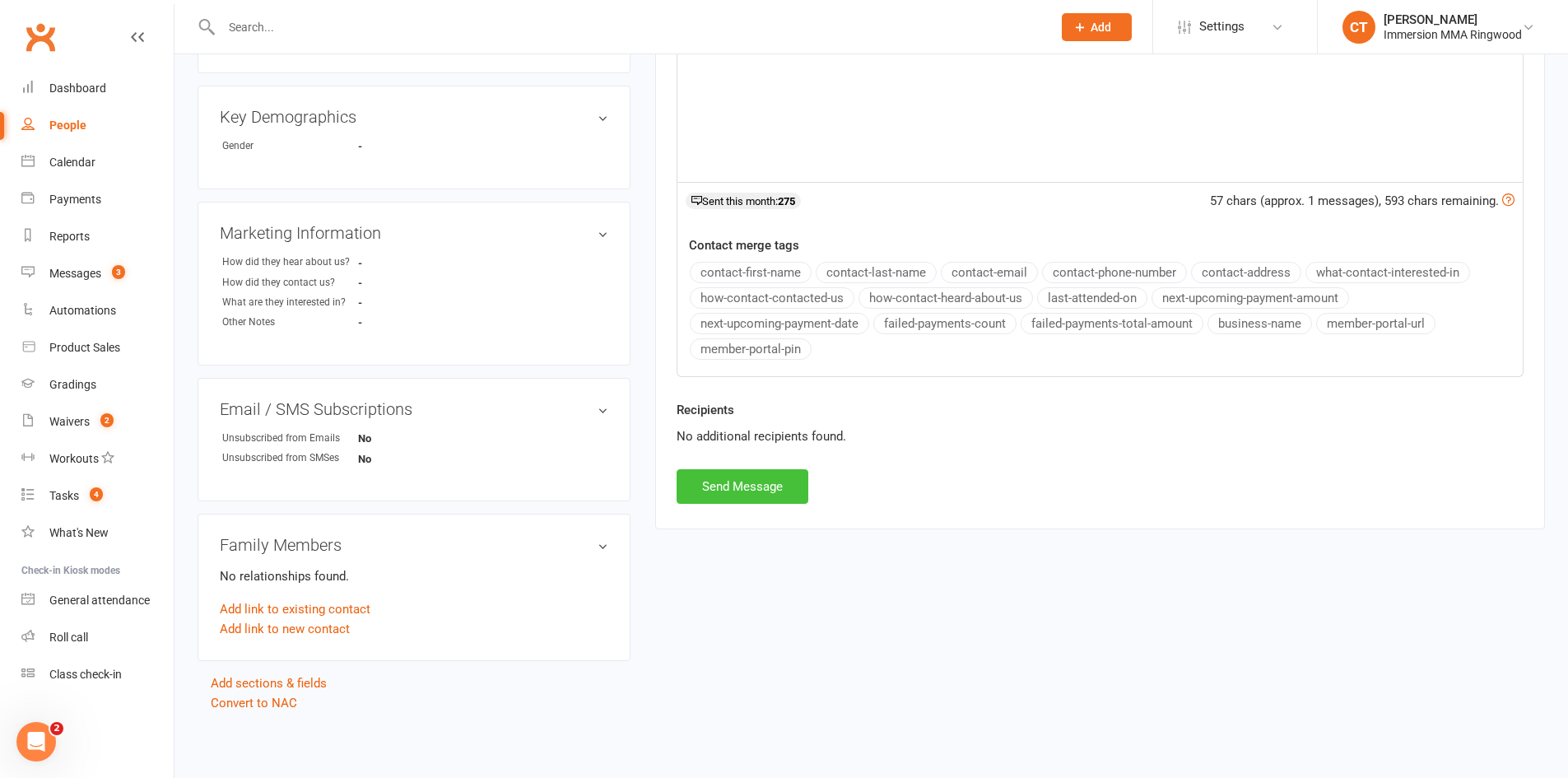
click at [726, 503] on button "Send Message" at bounding box center [743, 486] width 132 height 34
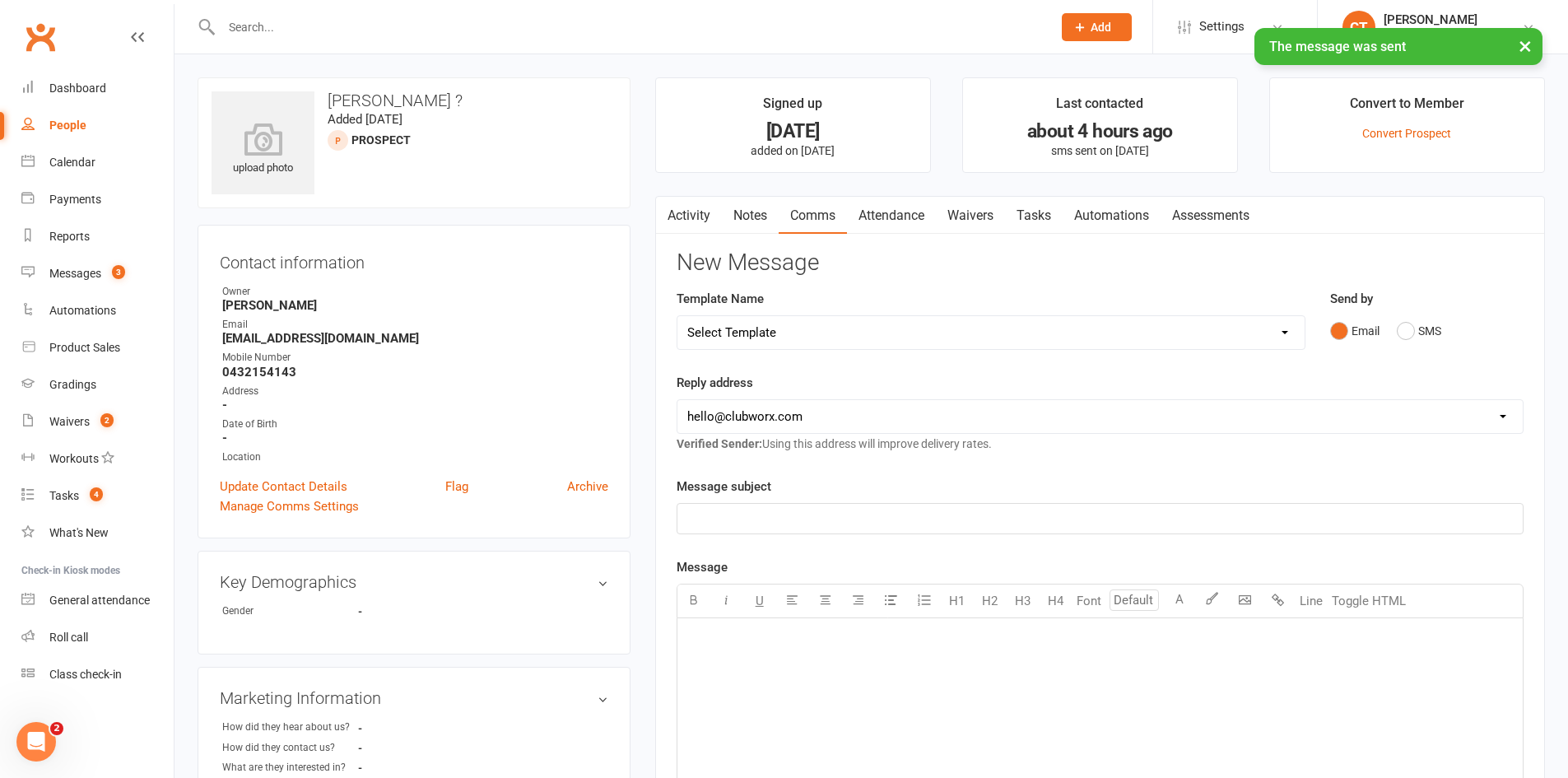
click at [750, 237] on div "Activity Notes Comms Attendance Waivers Tasks Automations Assessments New Messa…" at bounding box center [1100, 682] width 890 height 972
click at [753, 225] on link "Notes" at bounding box center [750, 215] width 57 height 38
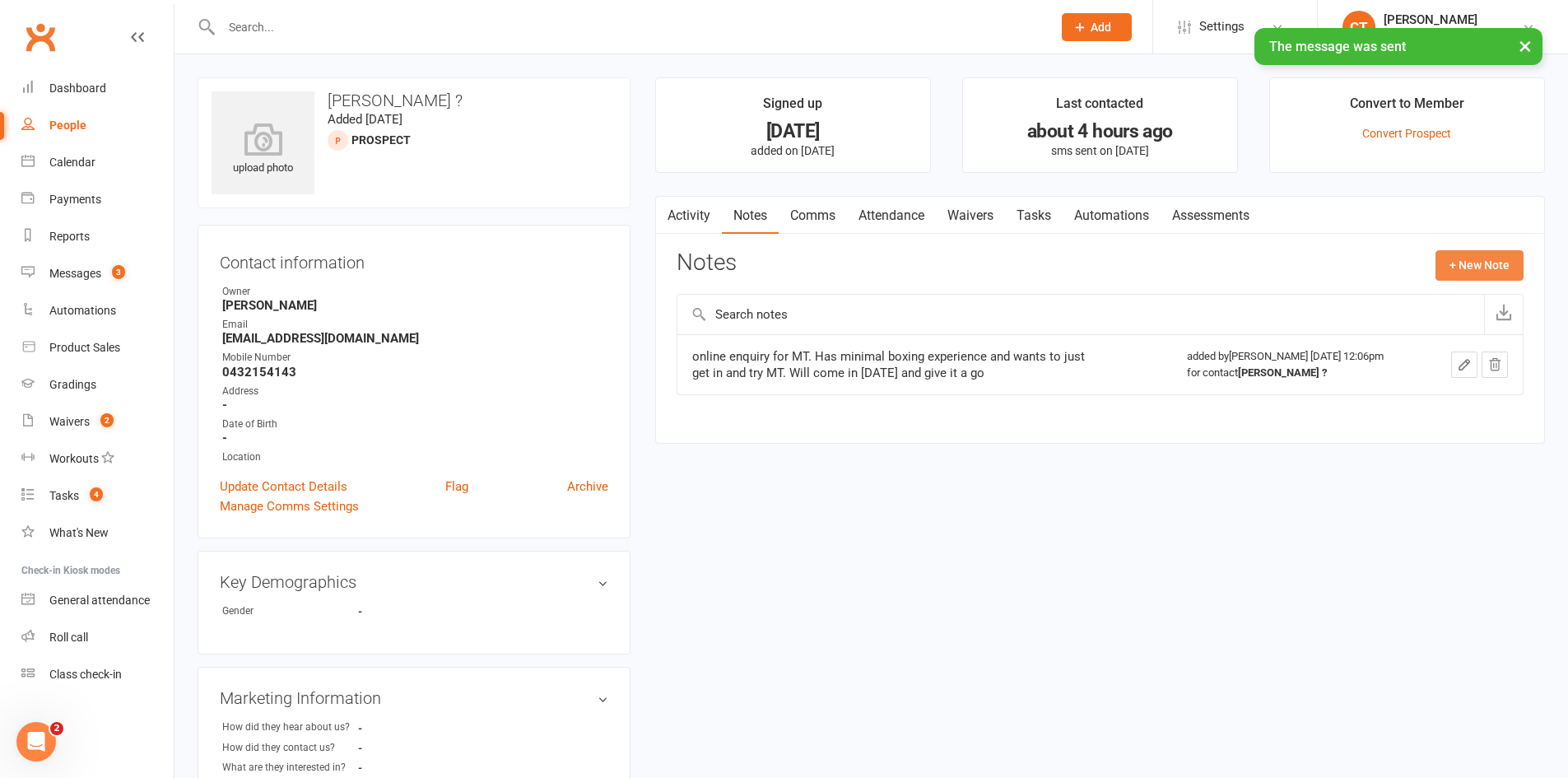
click at [1449, 270] on button "+ New Note" at bounding box center [1480, 265] width 88 height 29
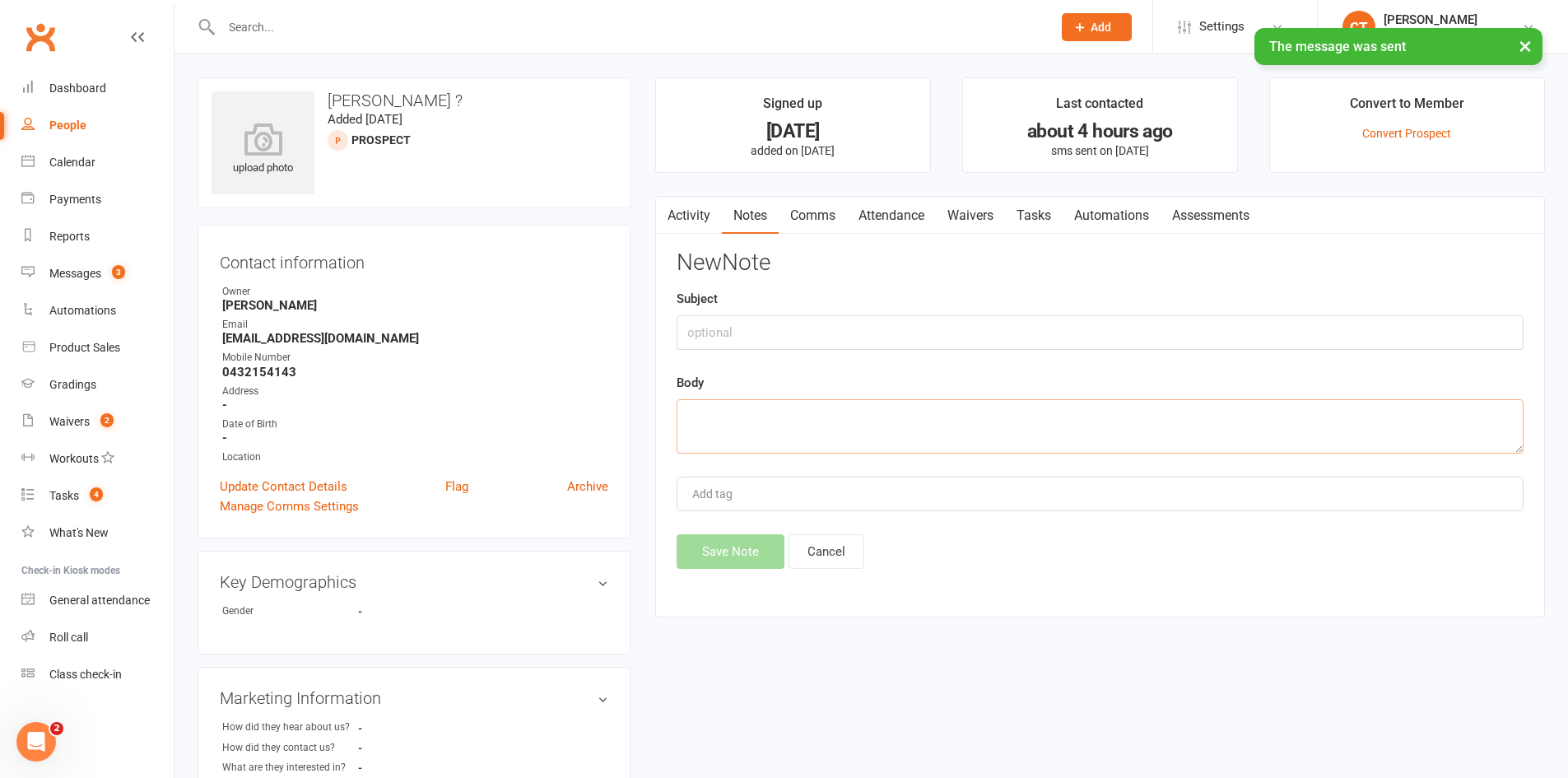
click at [1265, 431] on textarea at bounding box center [1100, 426] width 847 height 55
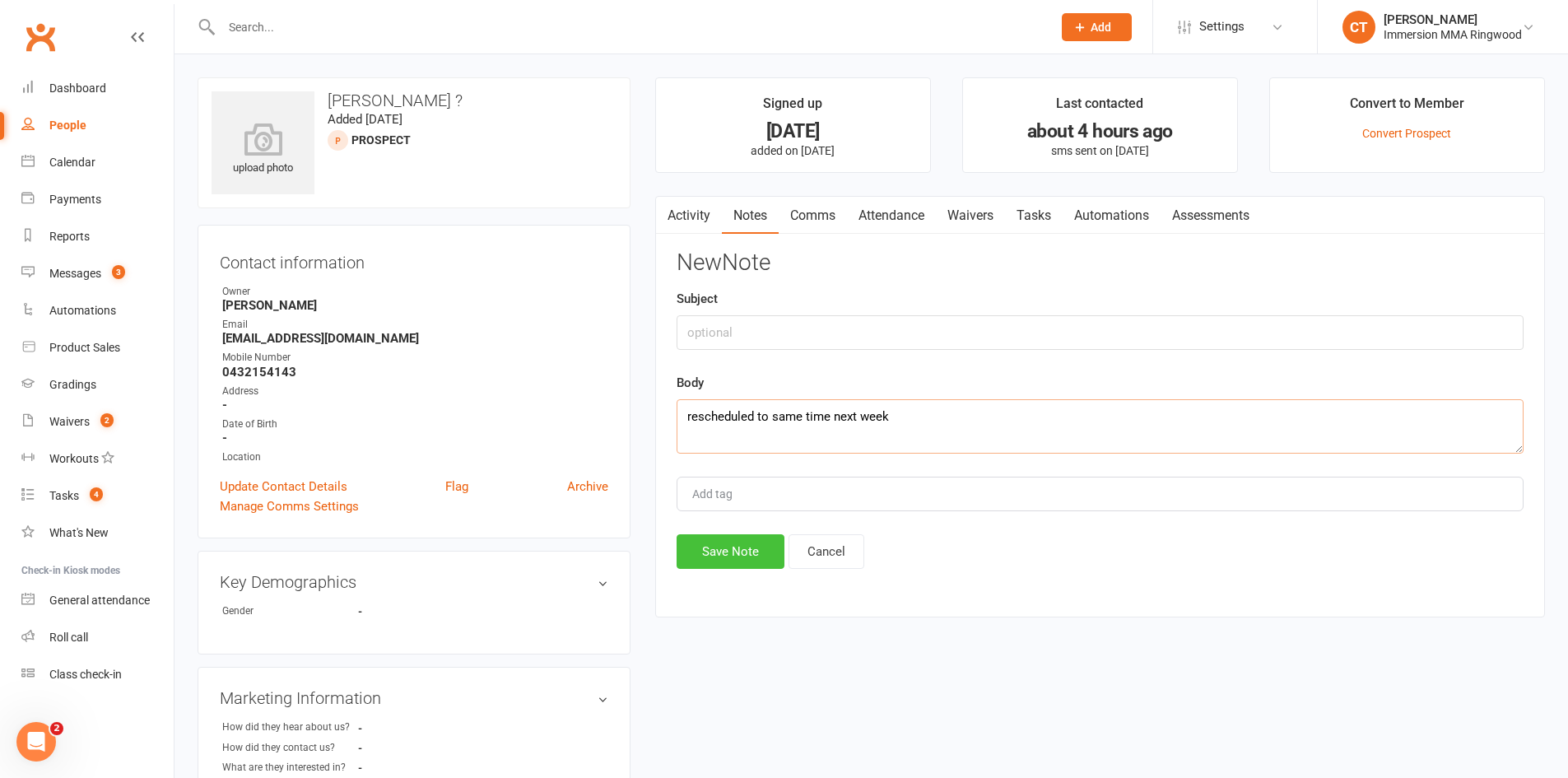
type textarea "rescheduled to same time next week"
click at [741, 561] on button "Save Note" at bounding box center [731, 551] width 108 height 34
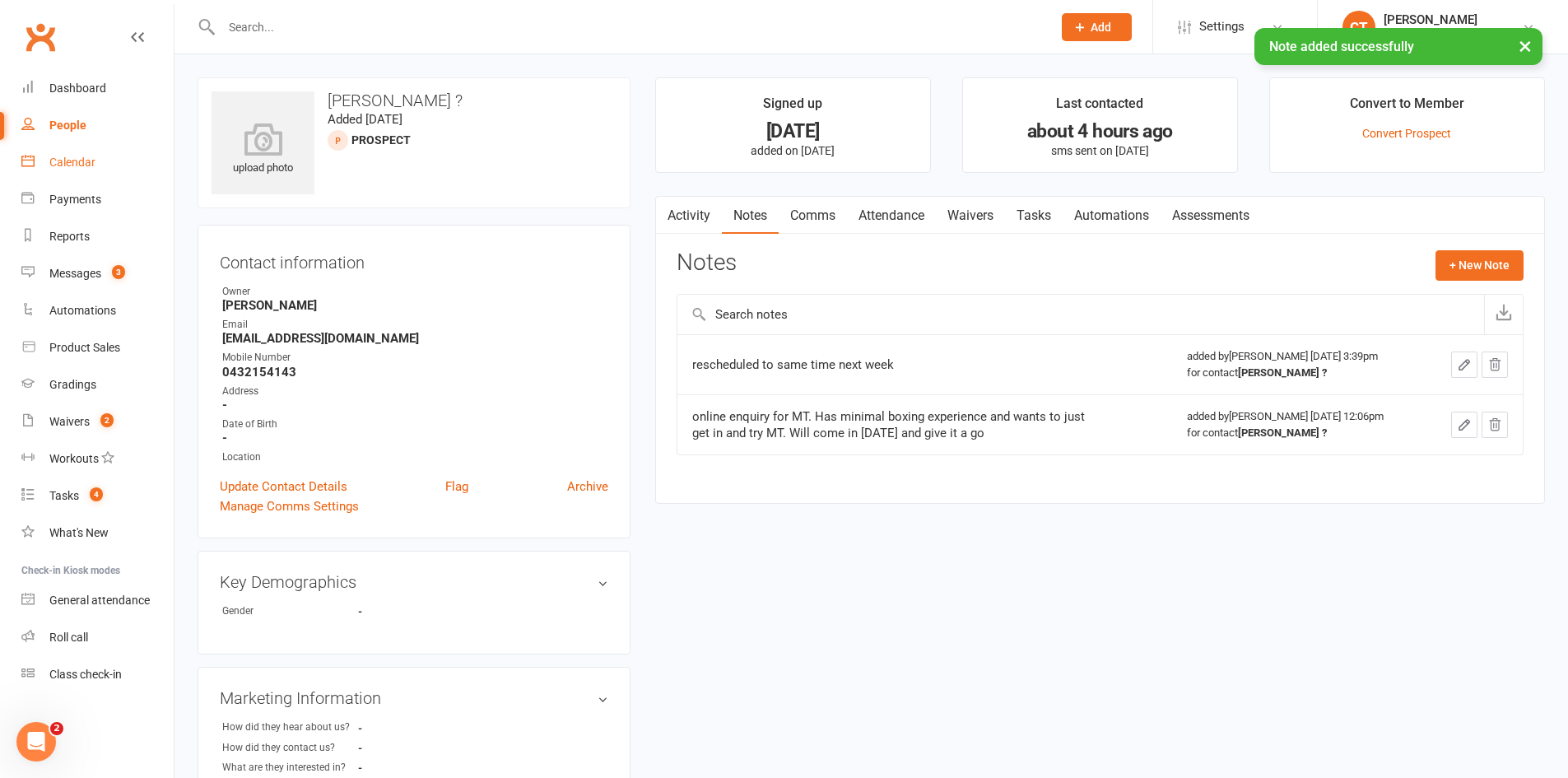
click at [77, 166] on div "Calendar" at bounding box center [72, 162] width 46 height 13
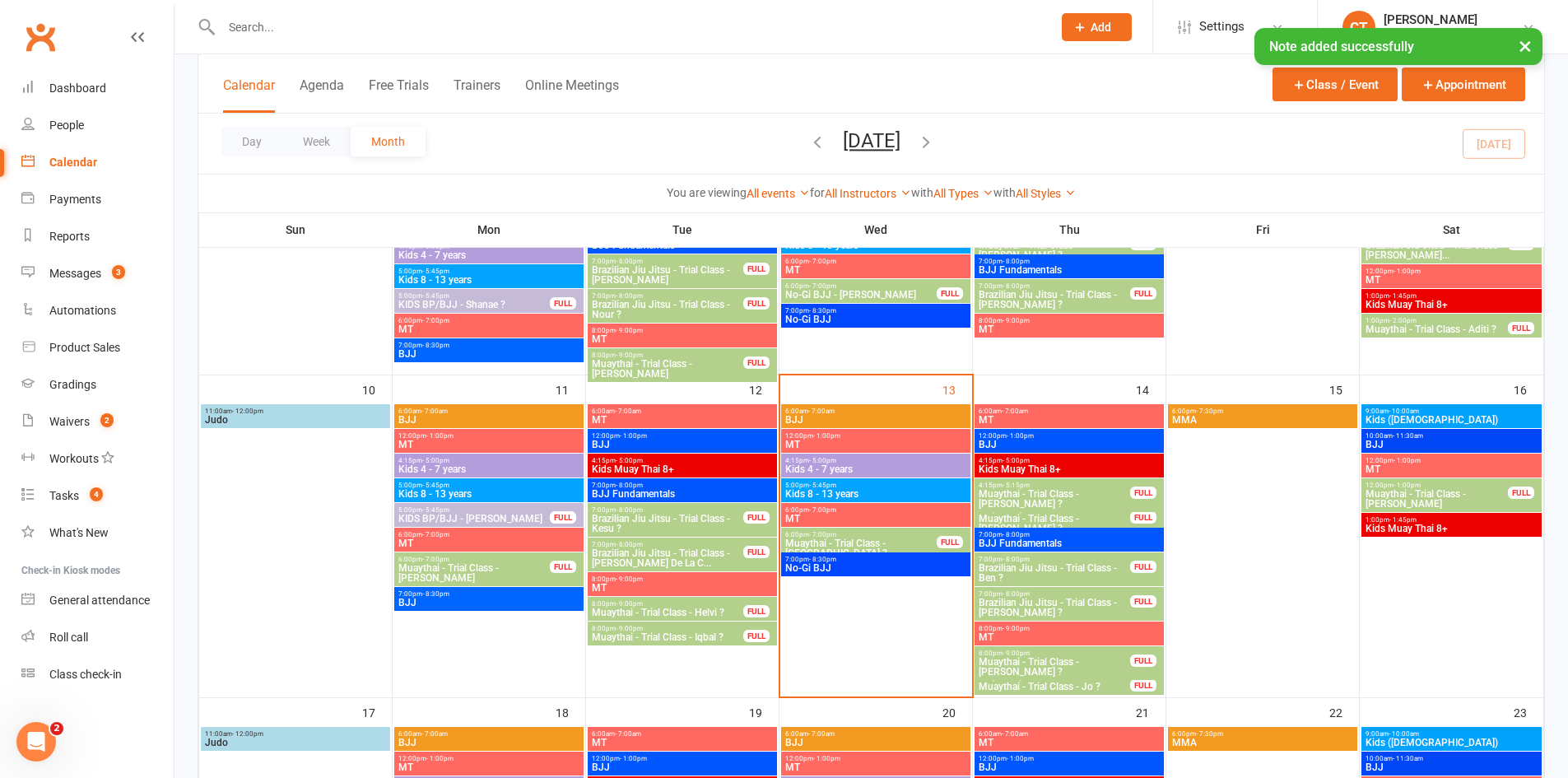
scroll to position [549, 0]
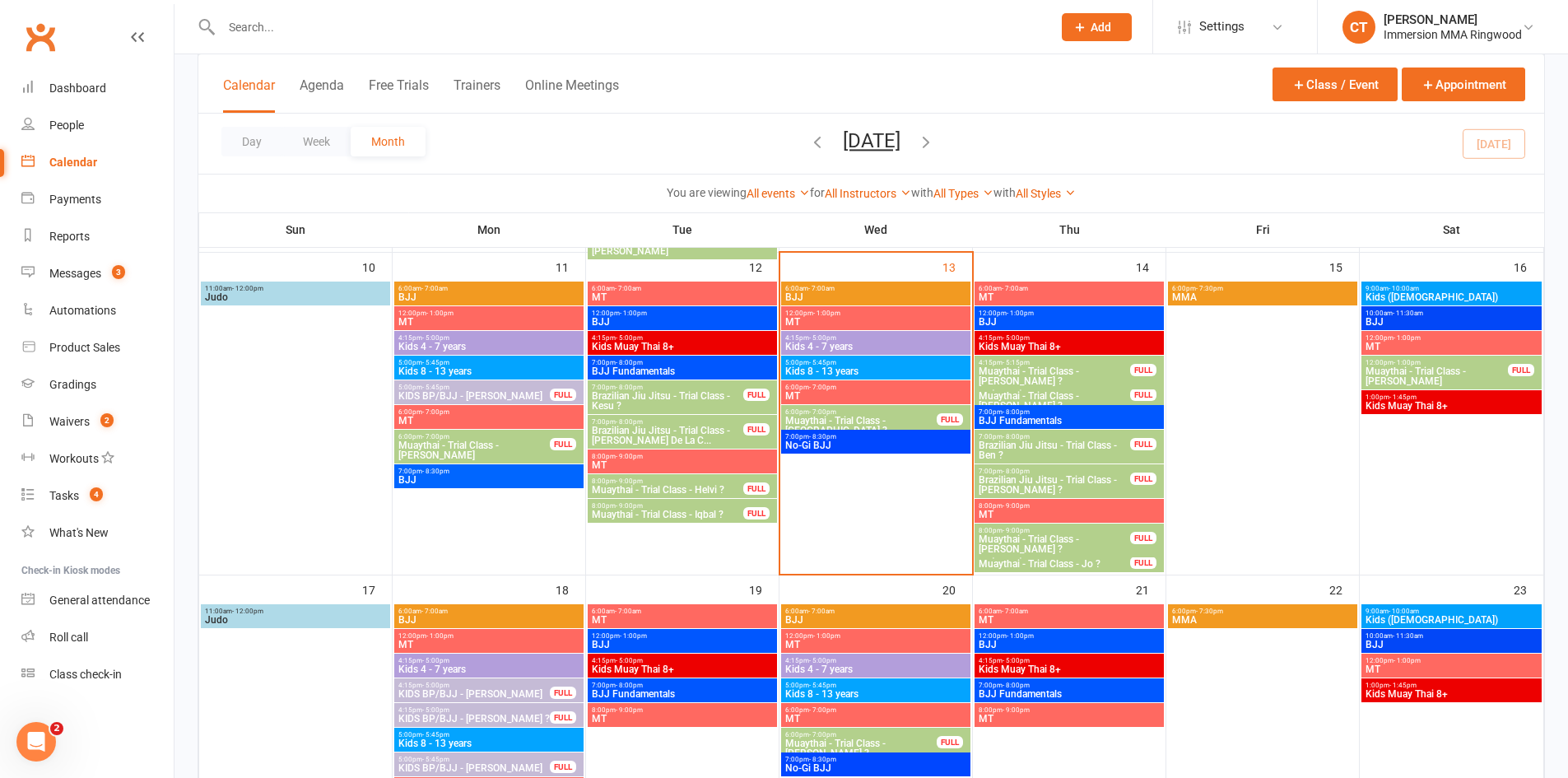
click at [705, 515] on span "Muaythai - Trial Class - Iqbal ?" at bounding box center [668, 515] width 153 height 10
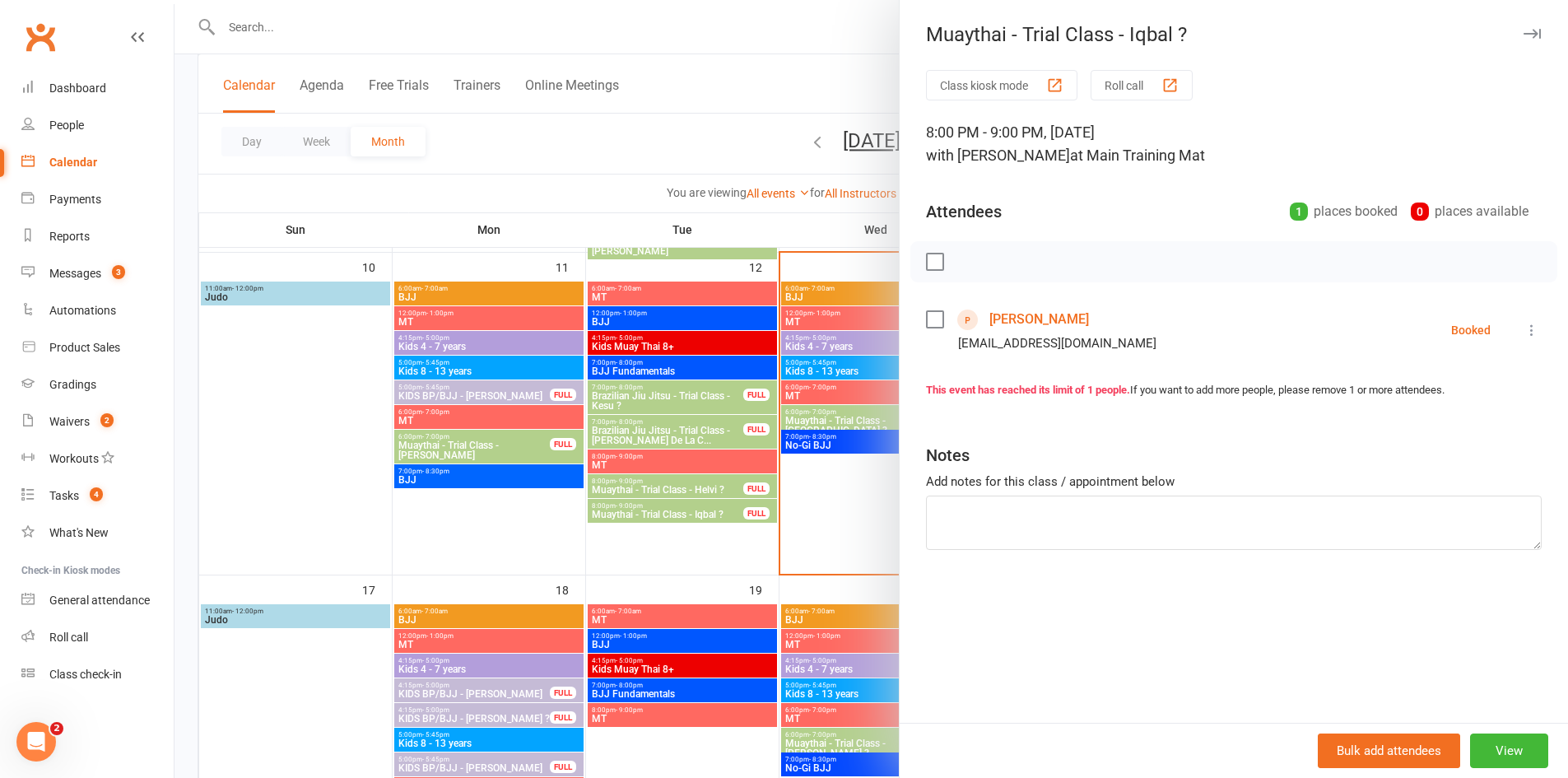
click at [1524, 32] on icon "button" at bounding box center [1533, 34] width 18 height 10
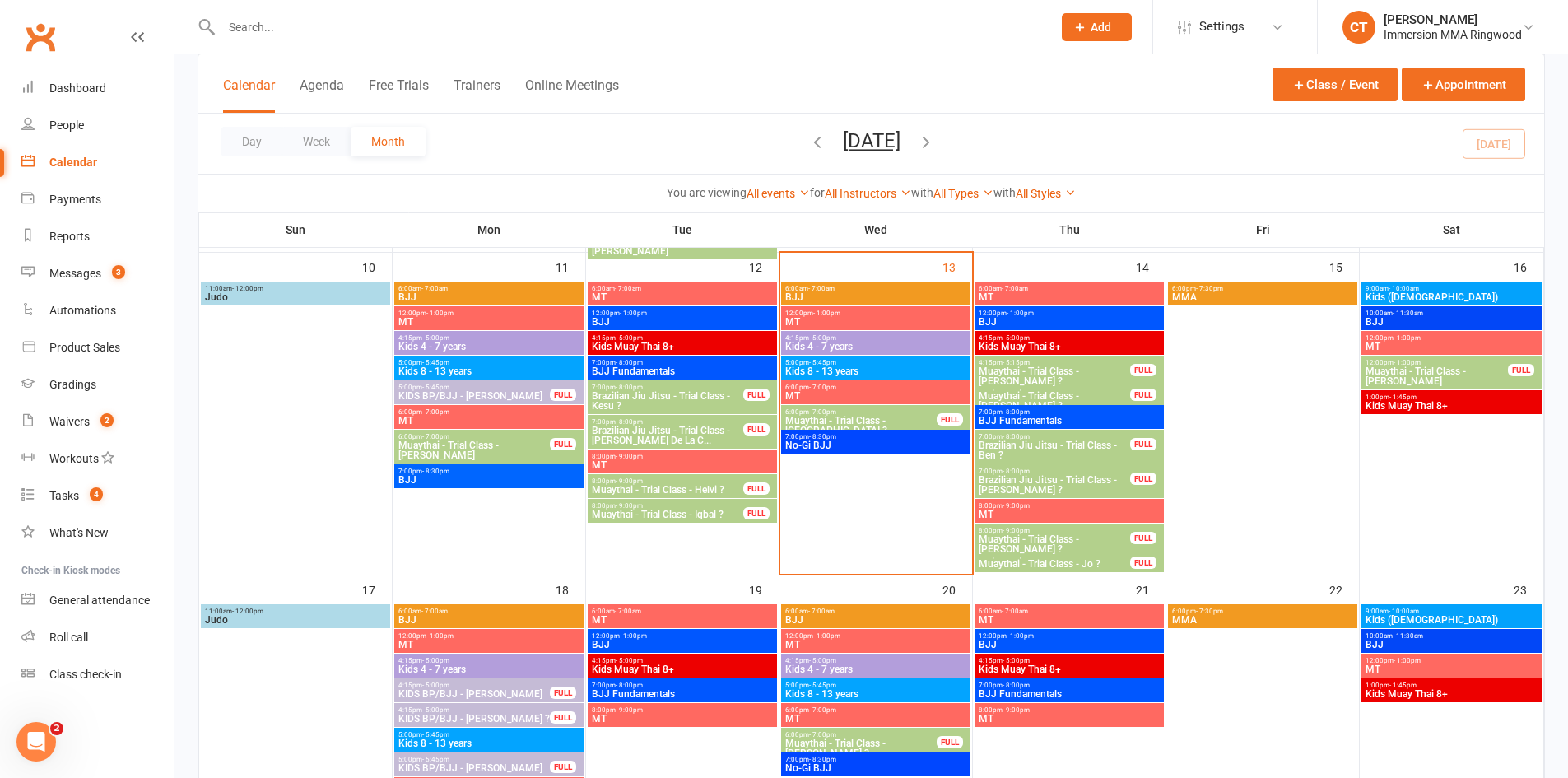
click at [658, 435] on span "Brazilian Jiu Jitsu - Trial Class - [PERSON_NAME] De La C..." at bounding box center [668, 435] width 153 height 19
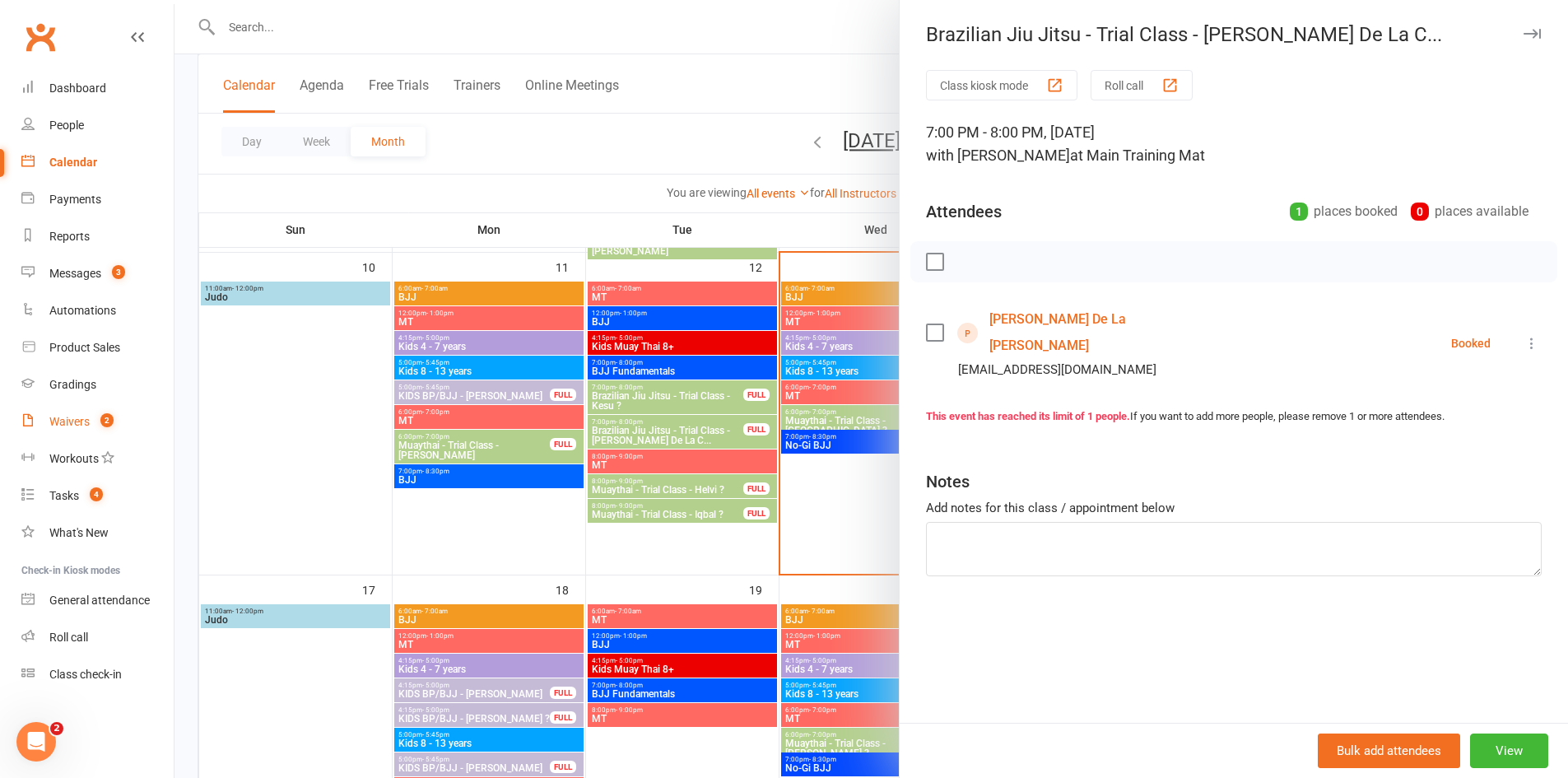
click at [73, 409] on link "Waivers 2" at bounding box center [97, 422] width 152 height 37
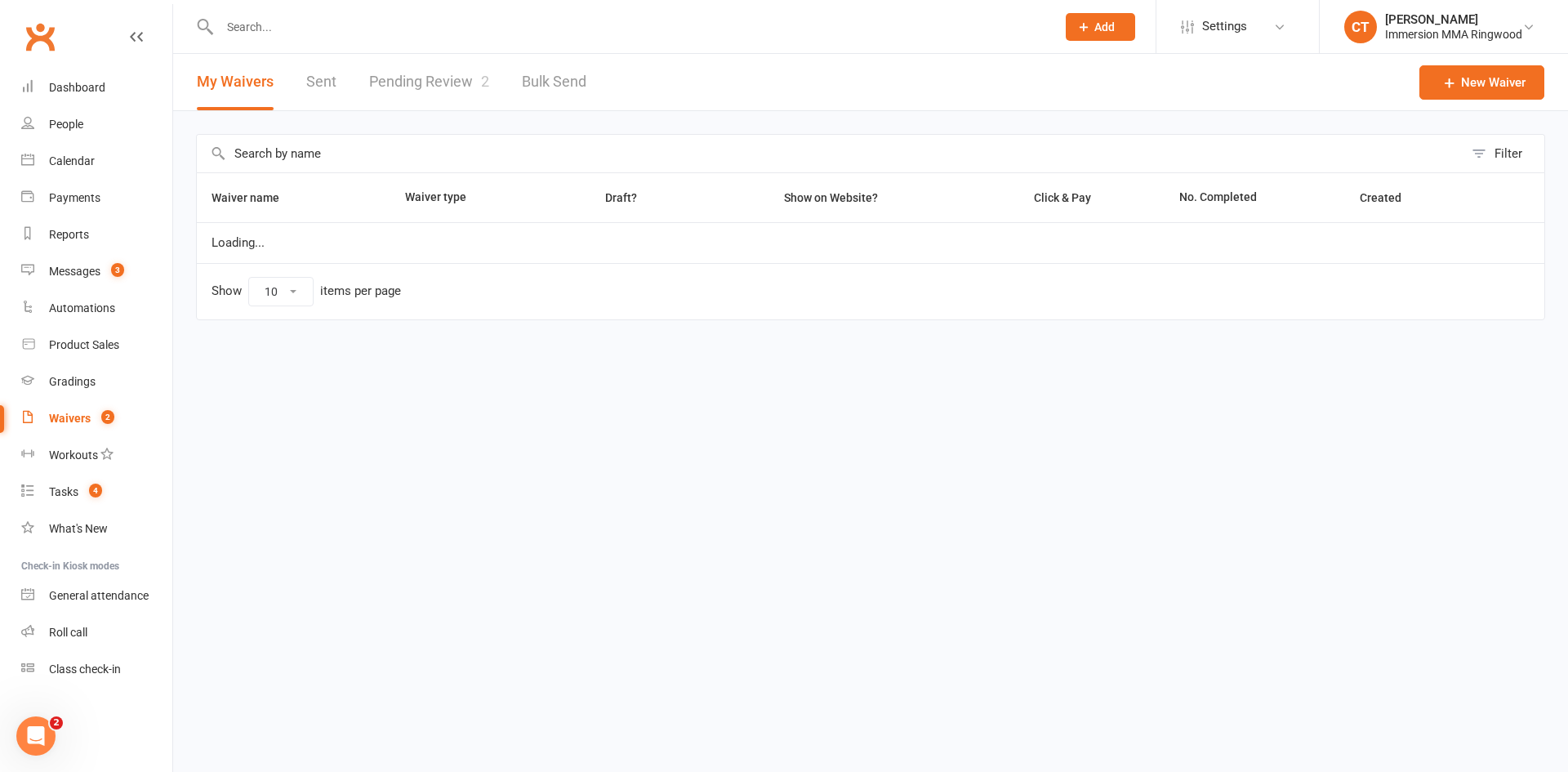
select select "25"
click at [399, 76] on link "Pending Review 2" at bounding box center [429, 83] width 120 height 57
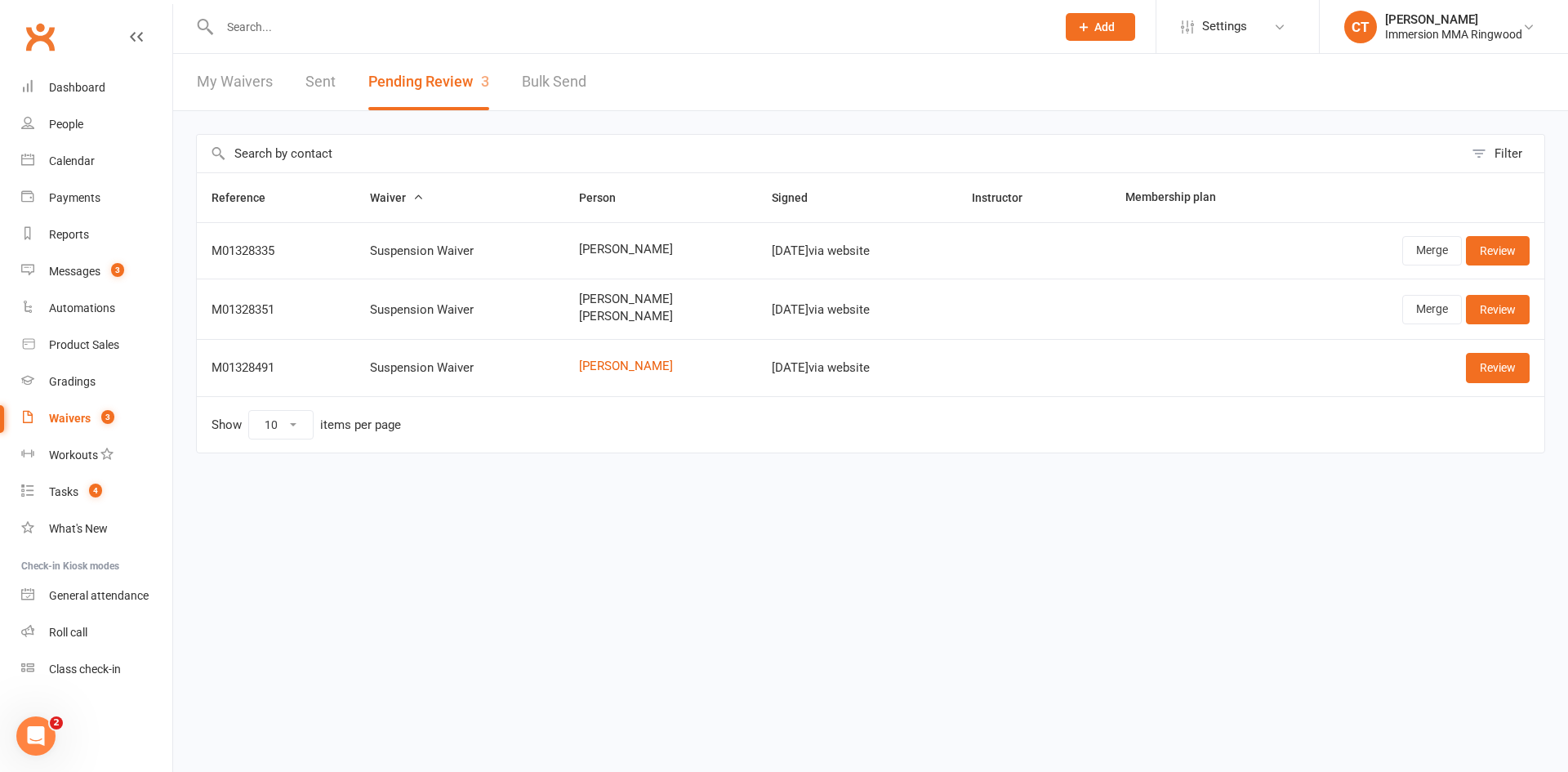
click at [608, 250] on span "[PERSON_NAME]" at bounding box center [661, 250] width 164 height 14
copy span "[PERSON_NAME]"
click at [1422, 256] on link "Merge" at bounding box center [1431, 250] width 59 height 29
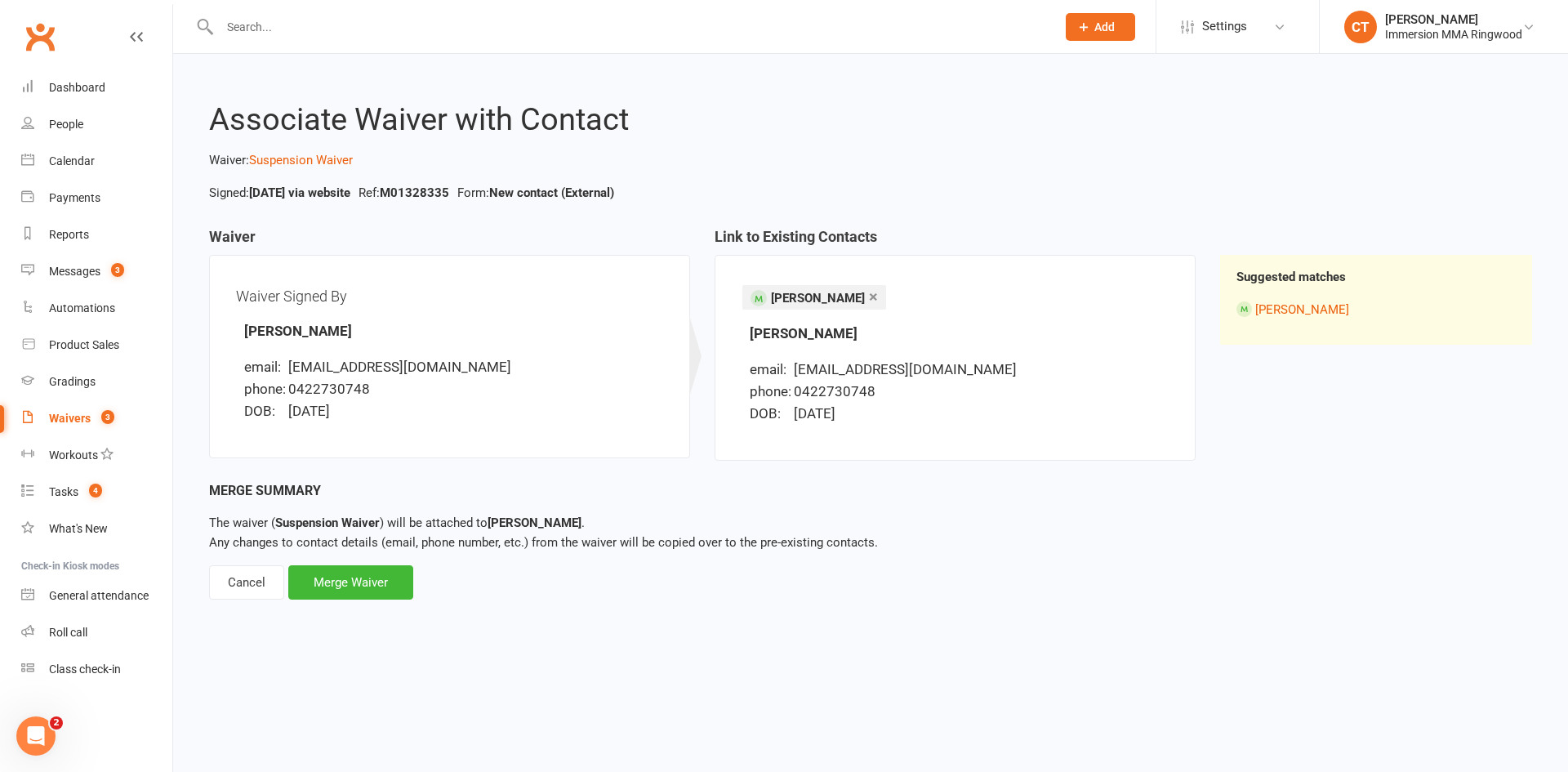
click at [370, 583] on div "Merge Waiver" at bounding box center [350, 582] width 125 height 34
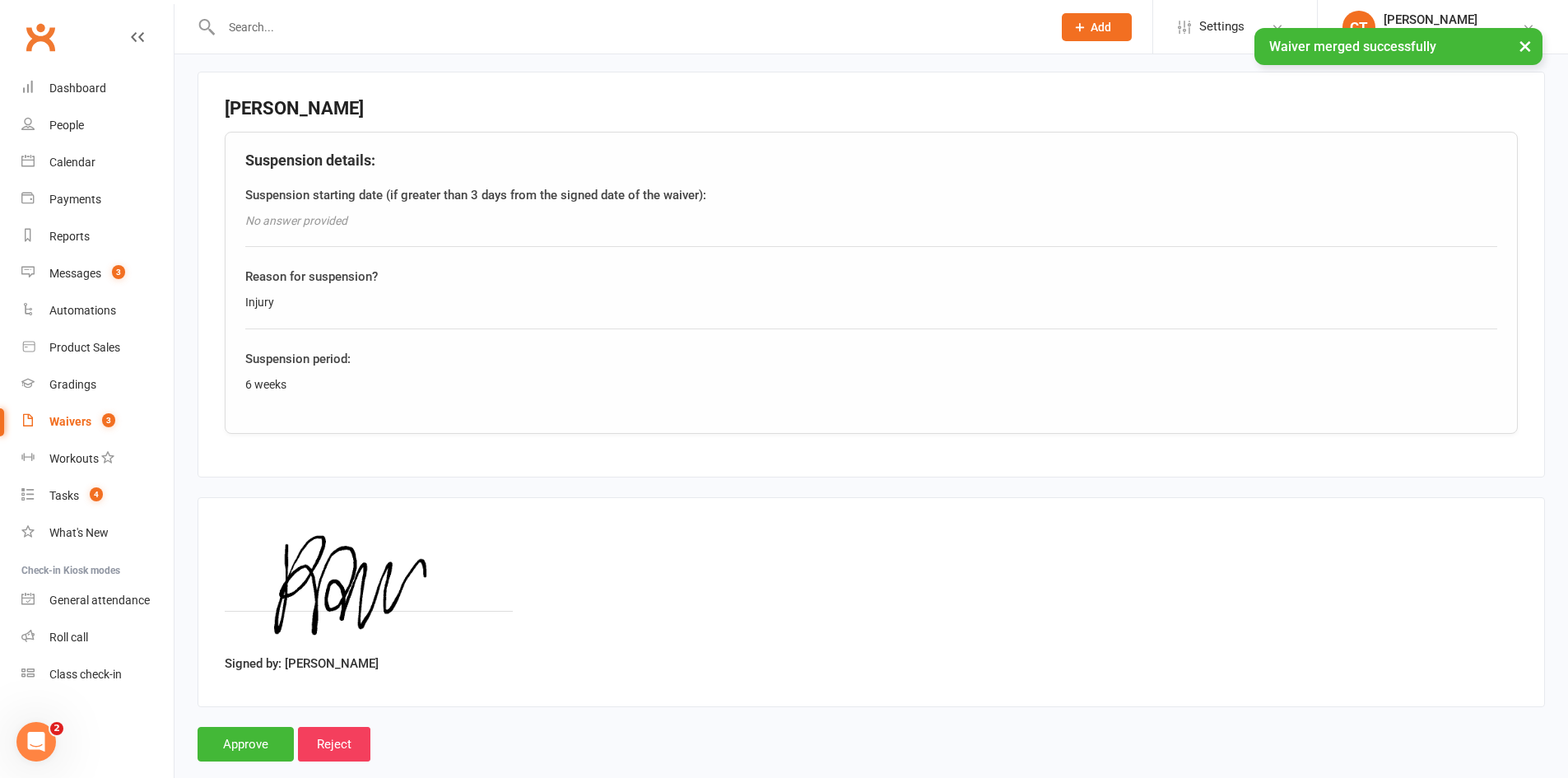
scroll to position [769, 0]
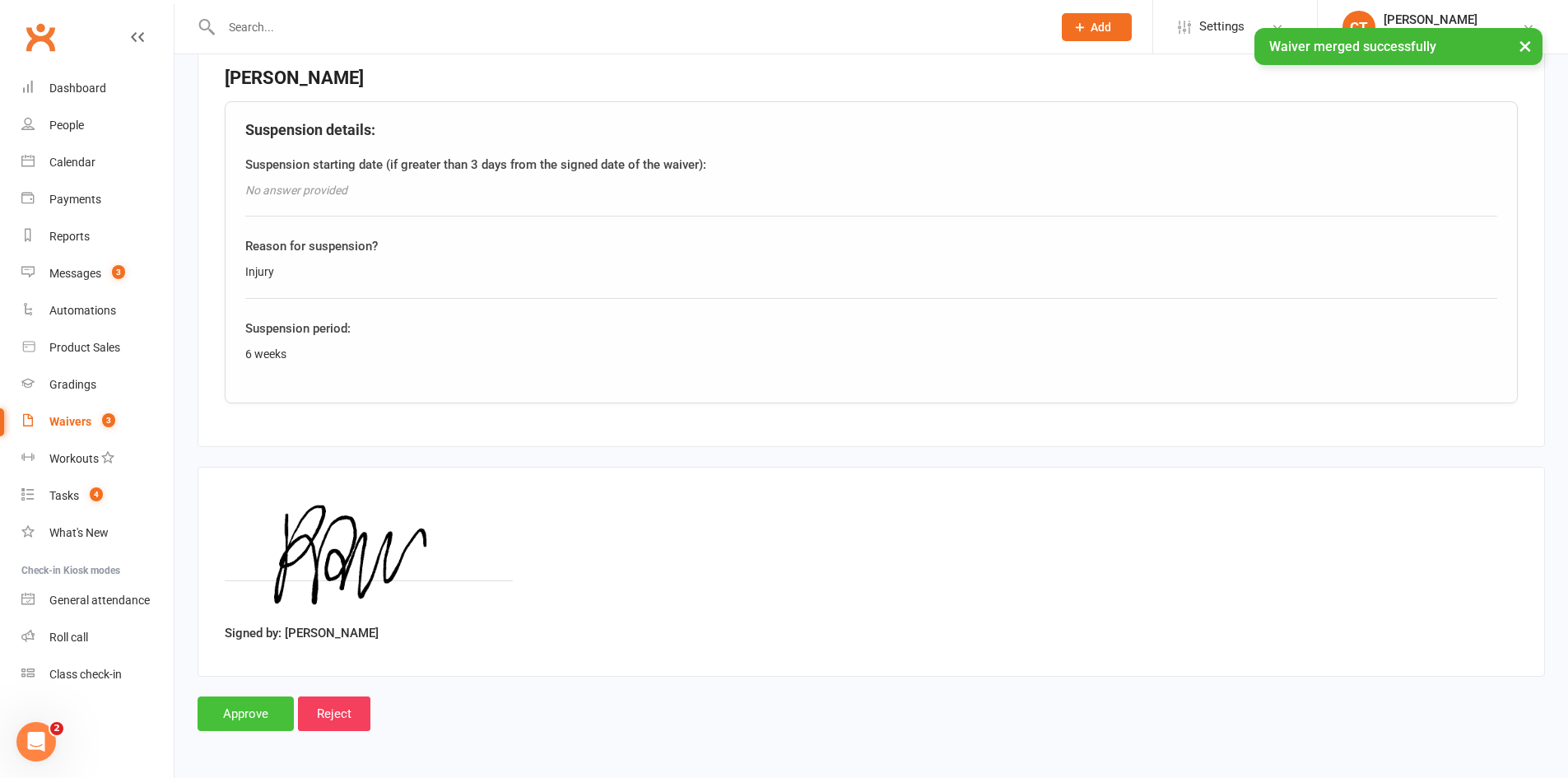
click at [259, 711] on input "Approve" at bounding box center [246, 713] width 97 height 34
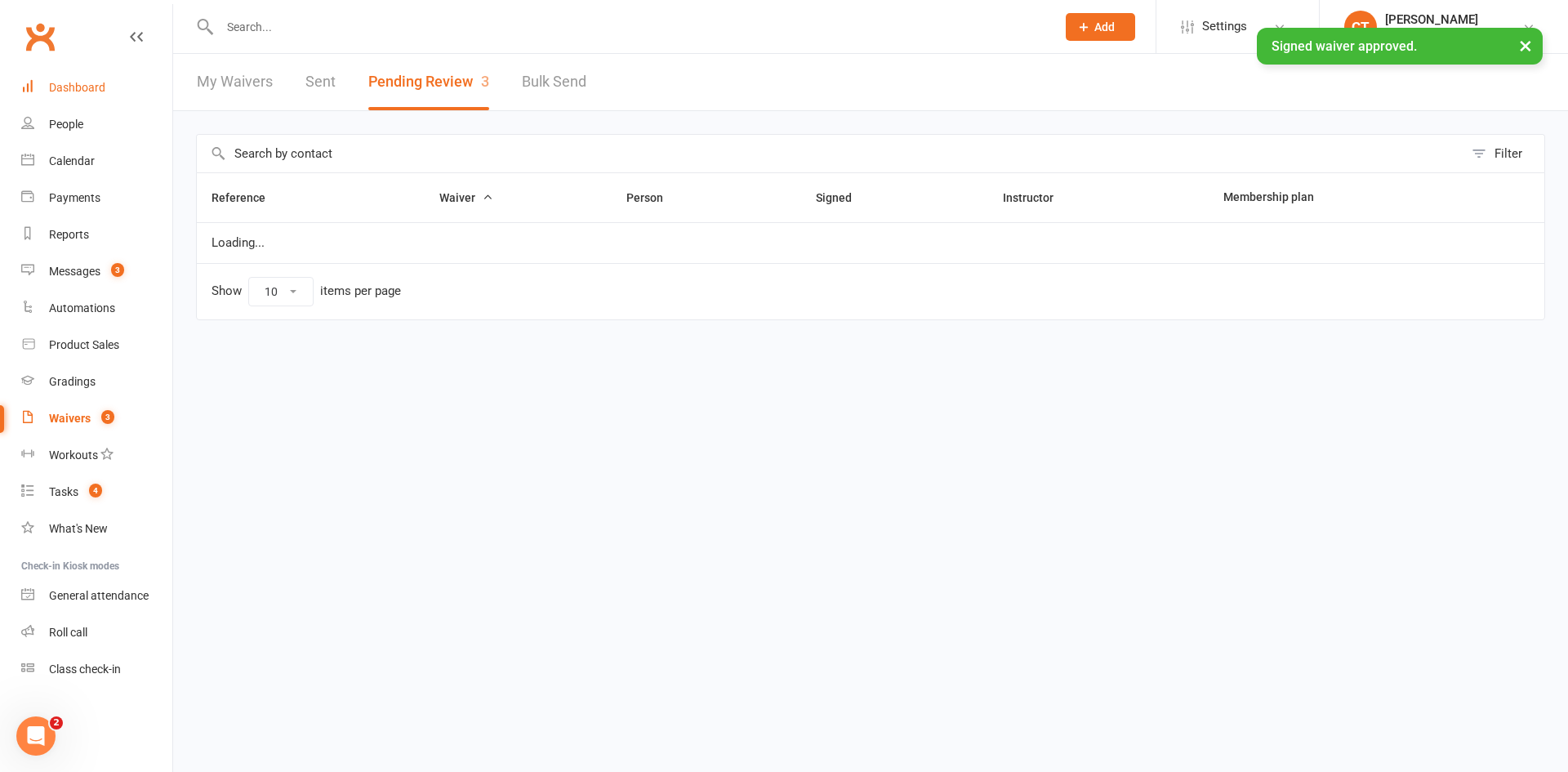
click at [98, 97] on link "Dashboard" at bounding box center [96, 88] width 151 height 37
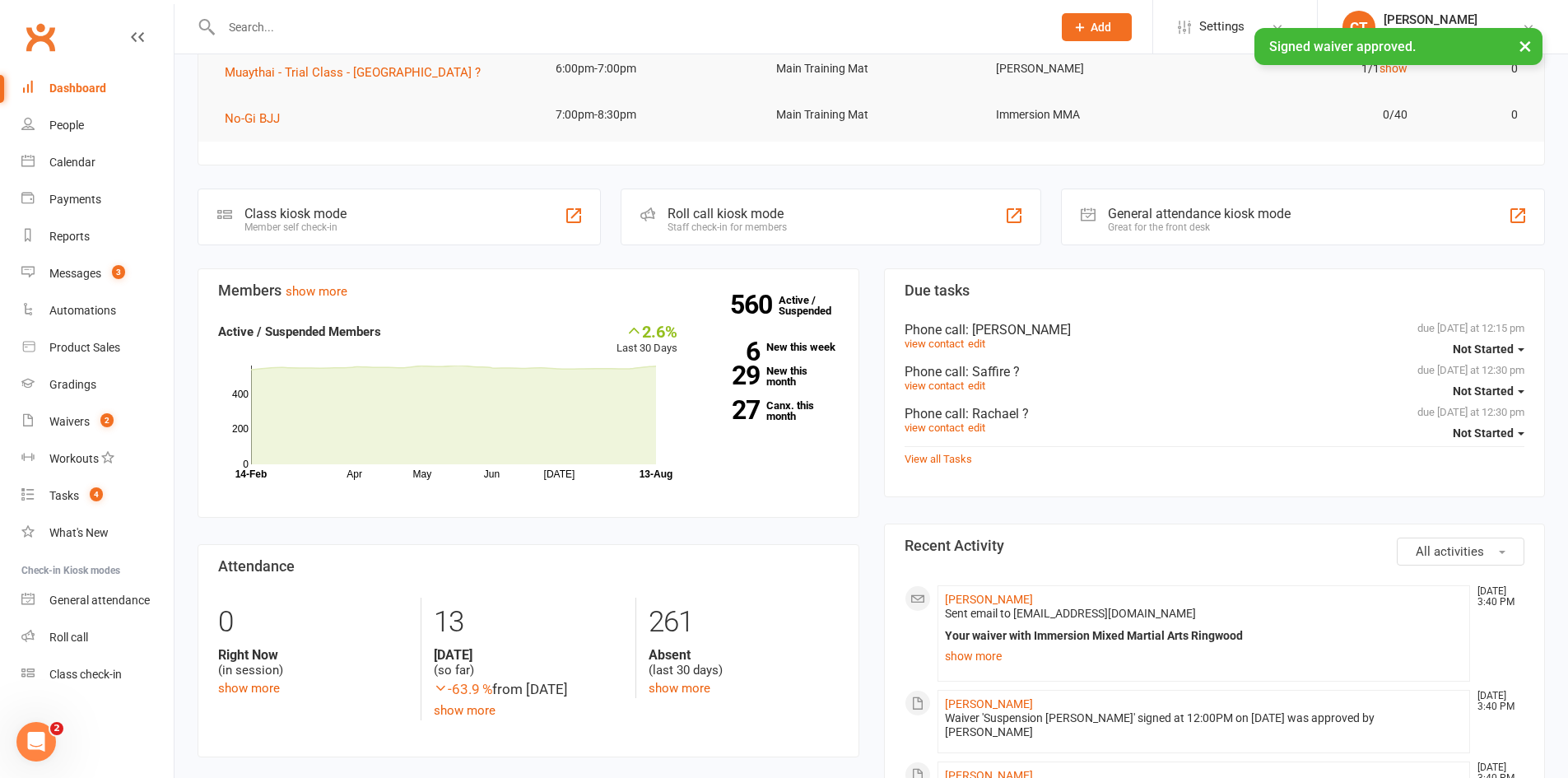
scroll to position [274, 0]
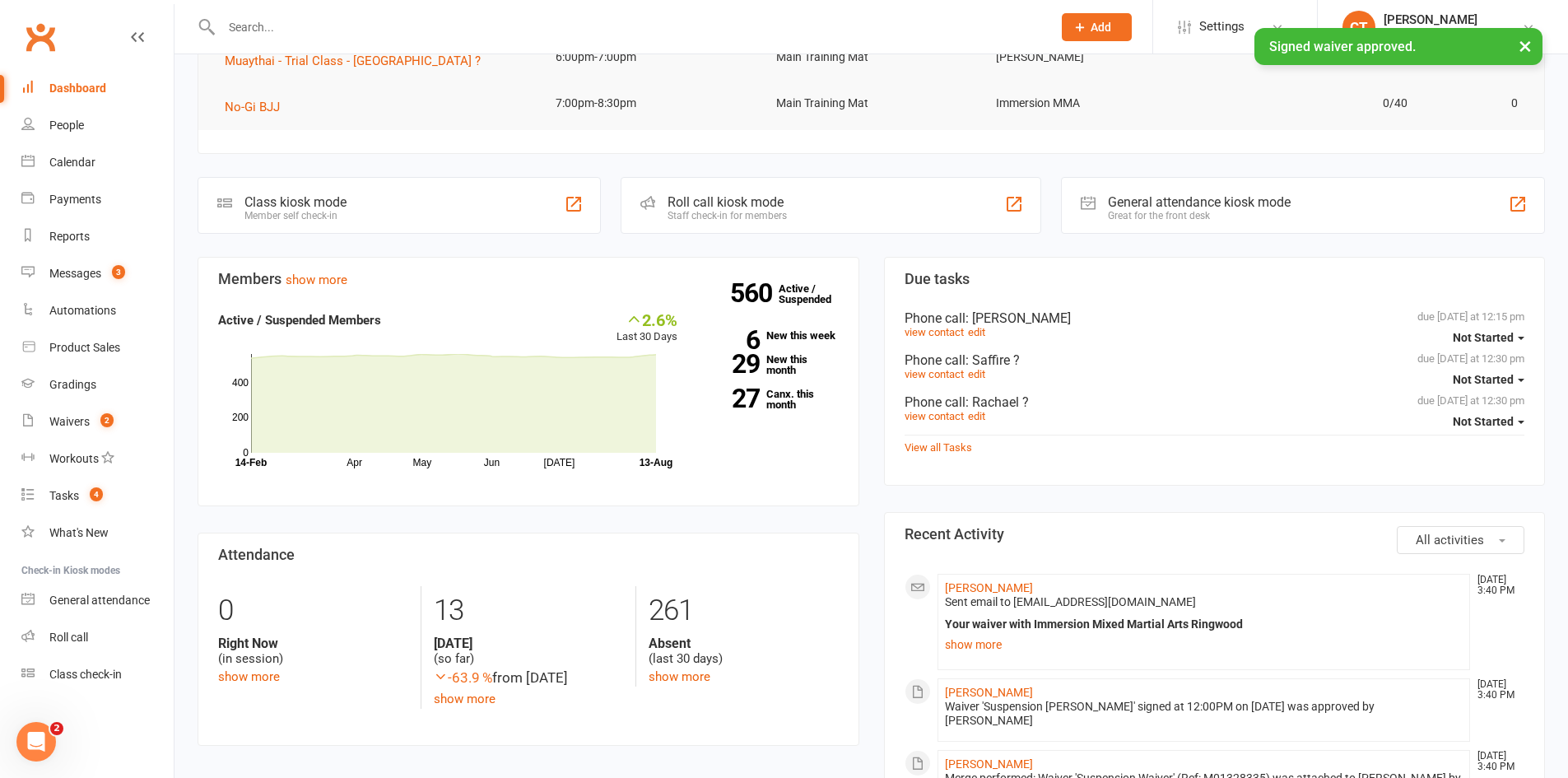
click at [988, 578] on li "[PERSON_NAME] [DATE] 3:40 PM Sent email to [EMAIL_ADDRESS][DOMAIN_NAME] Your wa…" at bounding box center [1205, 622] width 533 height 97
click at [989, 590] on link "[PERSON_NAME]" at bounding box center [989, 588] width 88 height 13
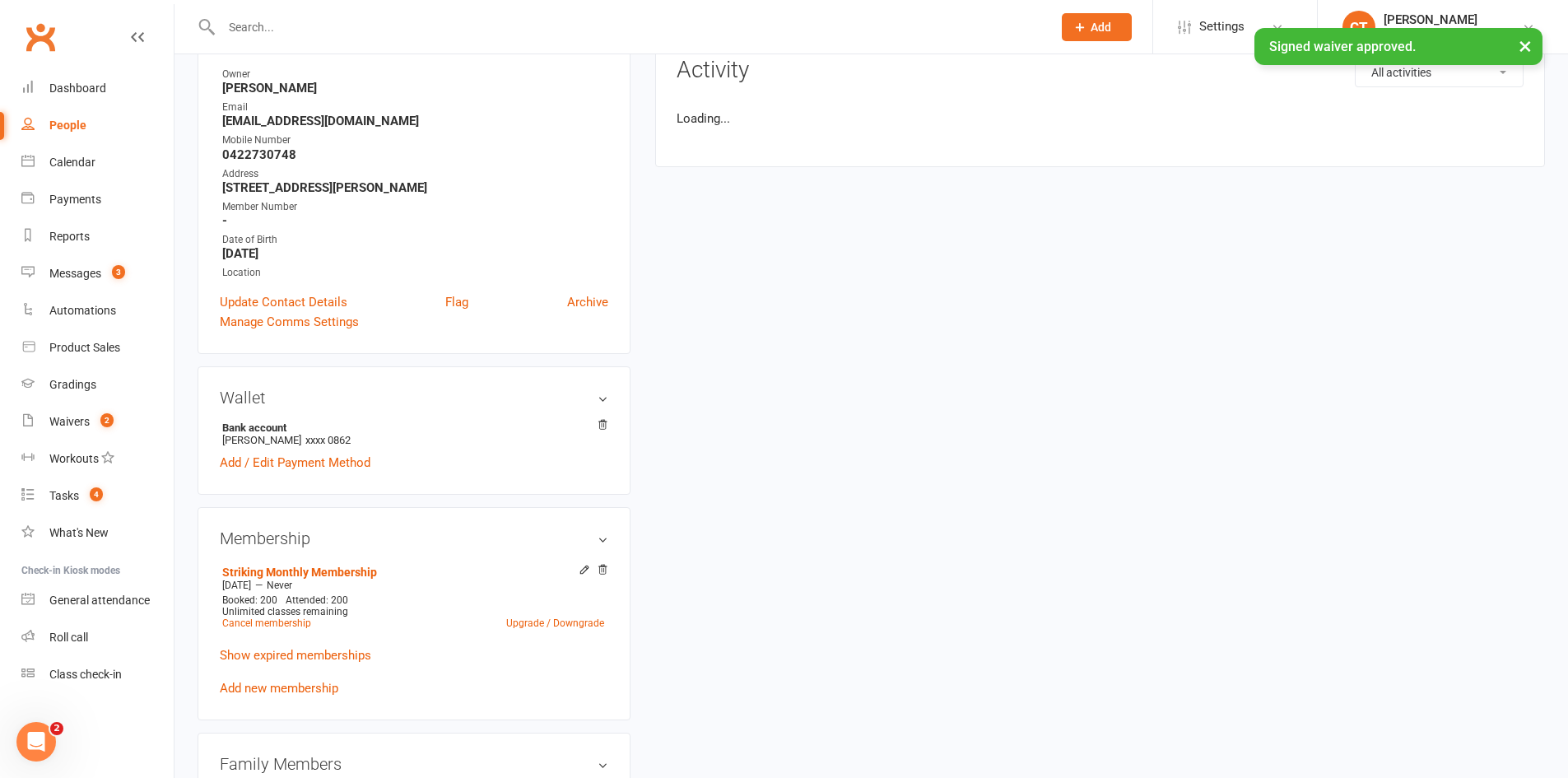
scroll to position [549, 0]
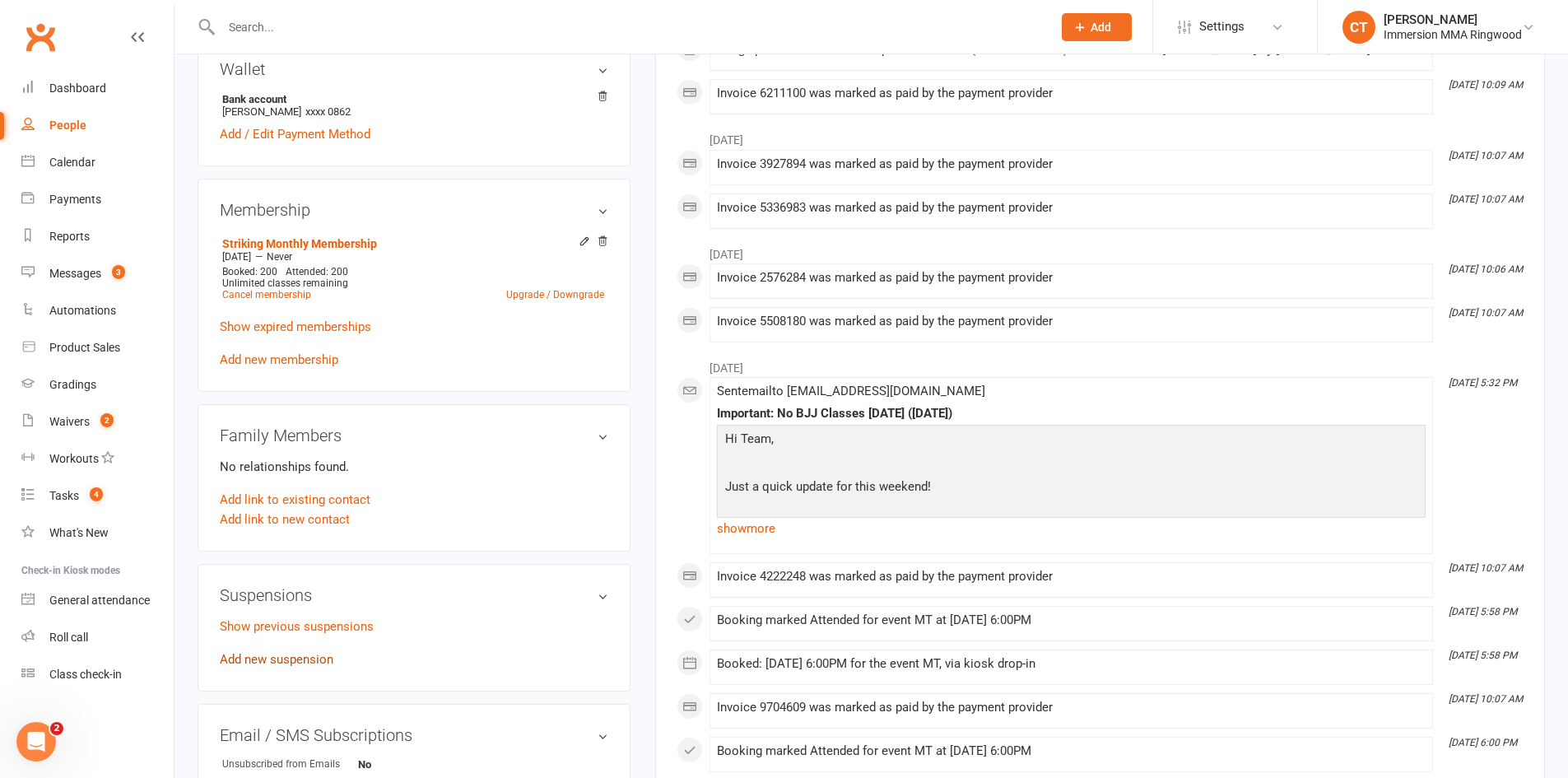
click at [310, 656] on link "Add new suspension" at bounding box center [276, 659] width 114 height 15
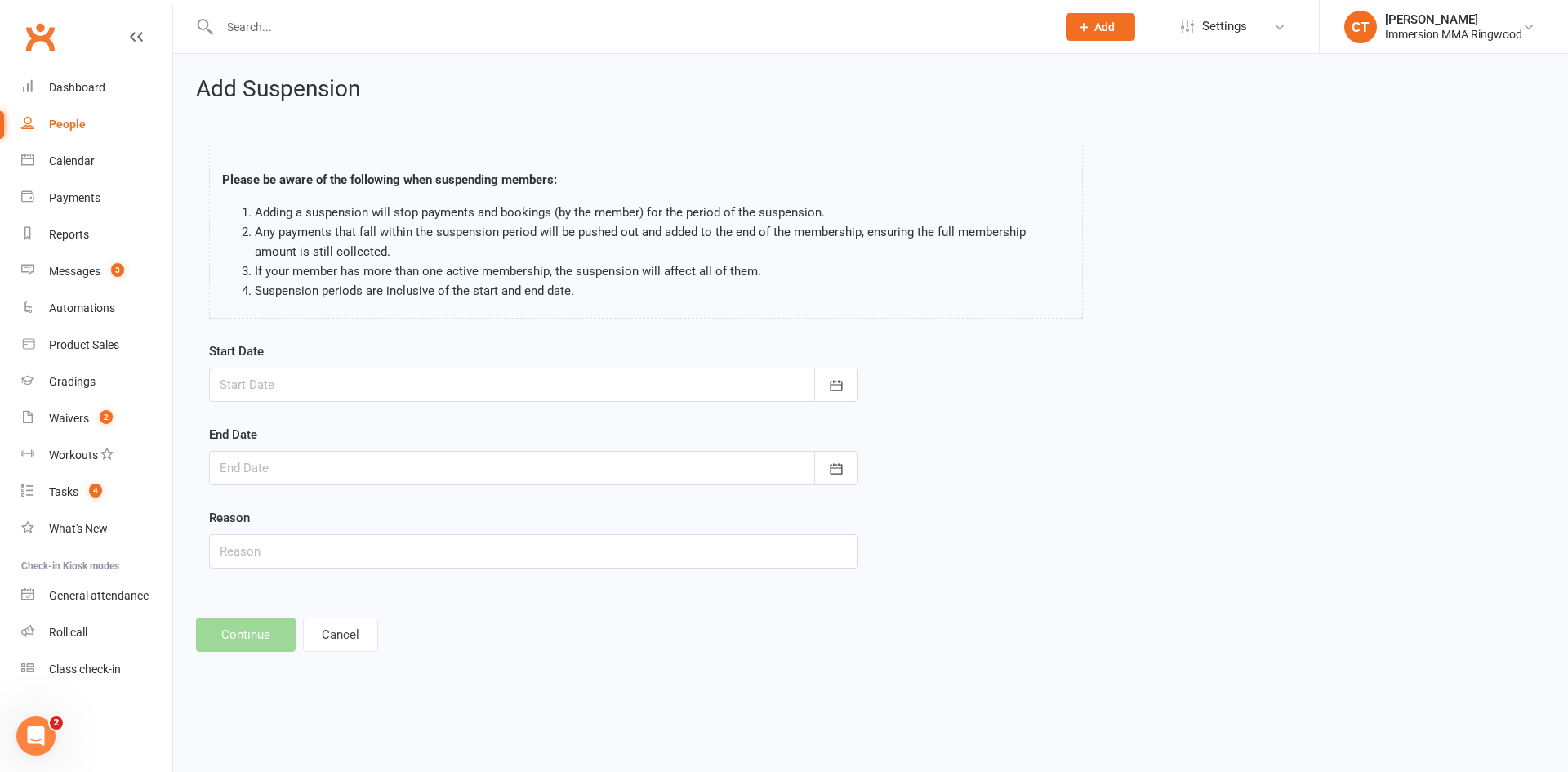
click at [346, 383] on div at bounding box center [534, 384] width 649 height 34
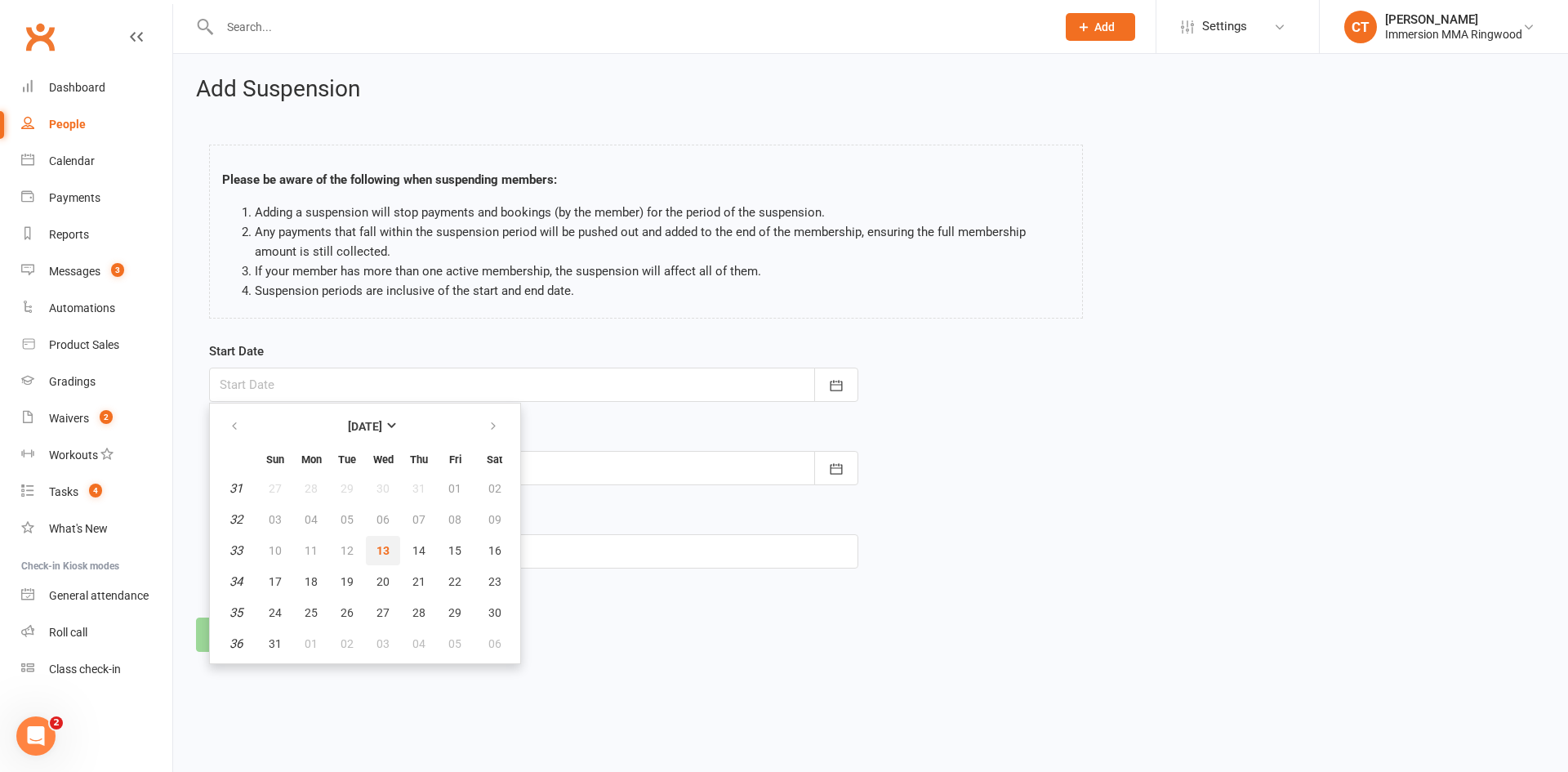
click at [376, 546] on span "13" at bounding box center [383, 551] width 13 height 13
type input "[DATE]"
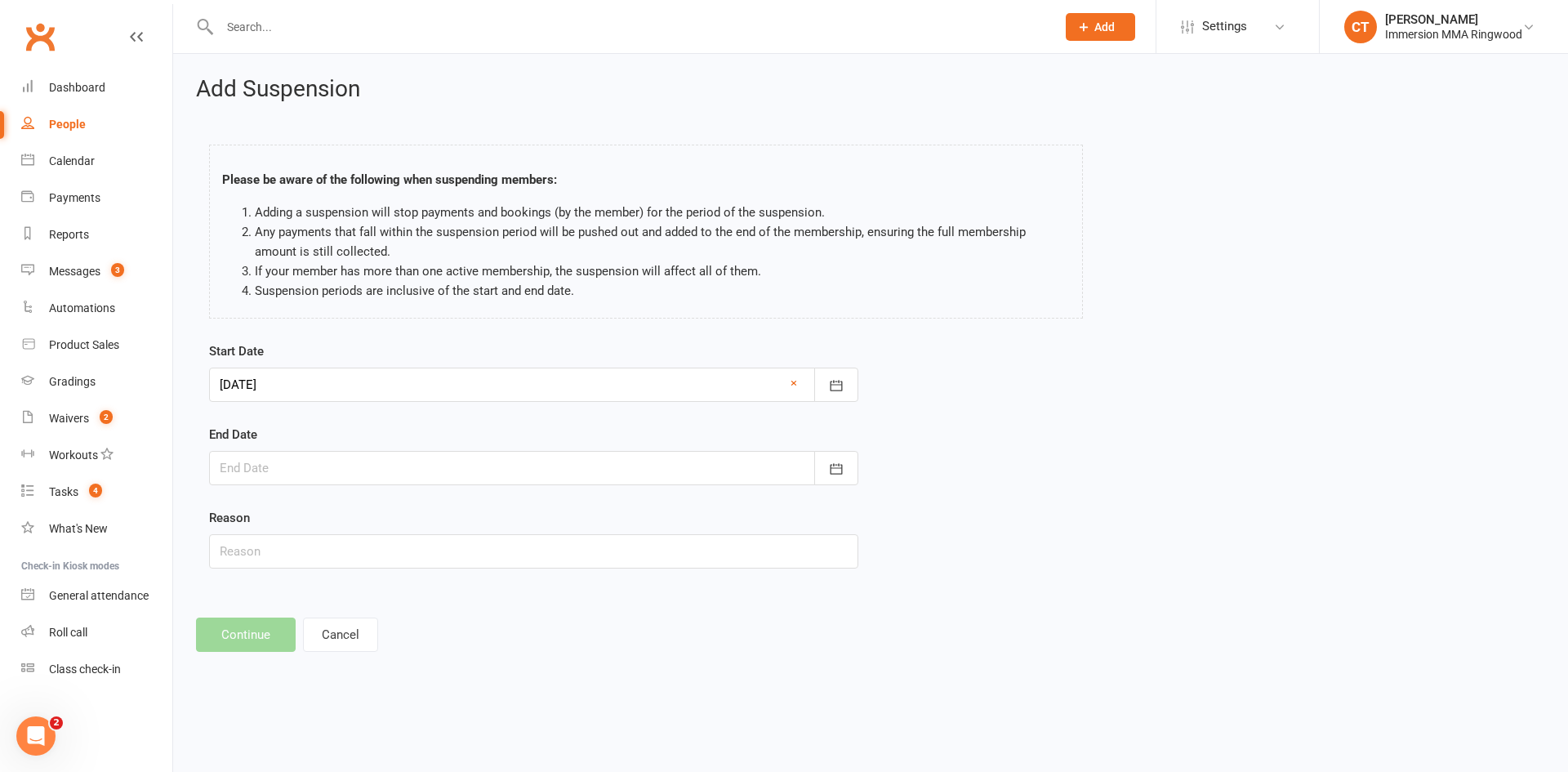
drag, startPoint x: 406, startPoint y: 459, endPoint x: 426, endPoint y: 544, distance: 87.3
click at [406, 458] on div at bounding box center [534, 467] width 649 height 34
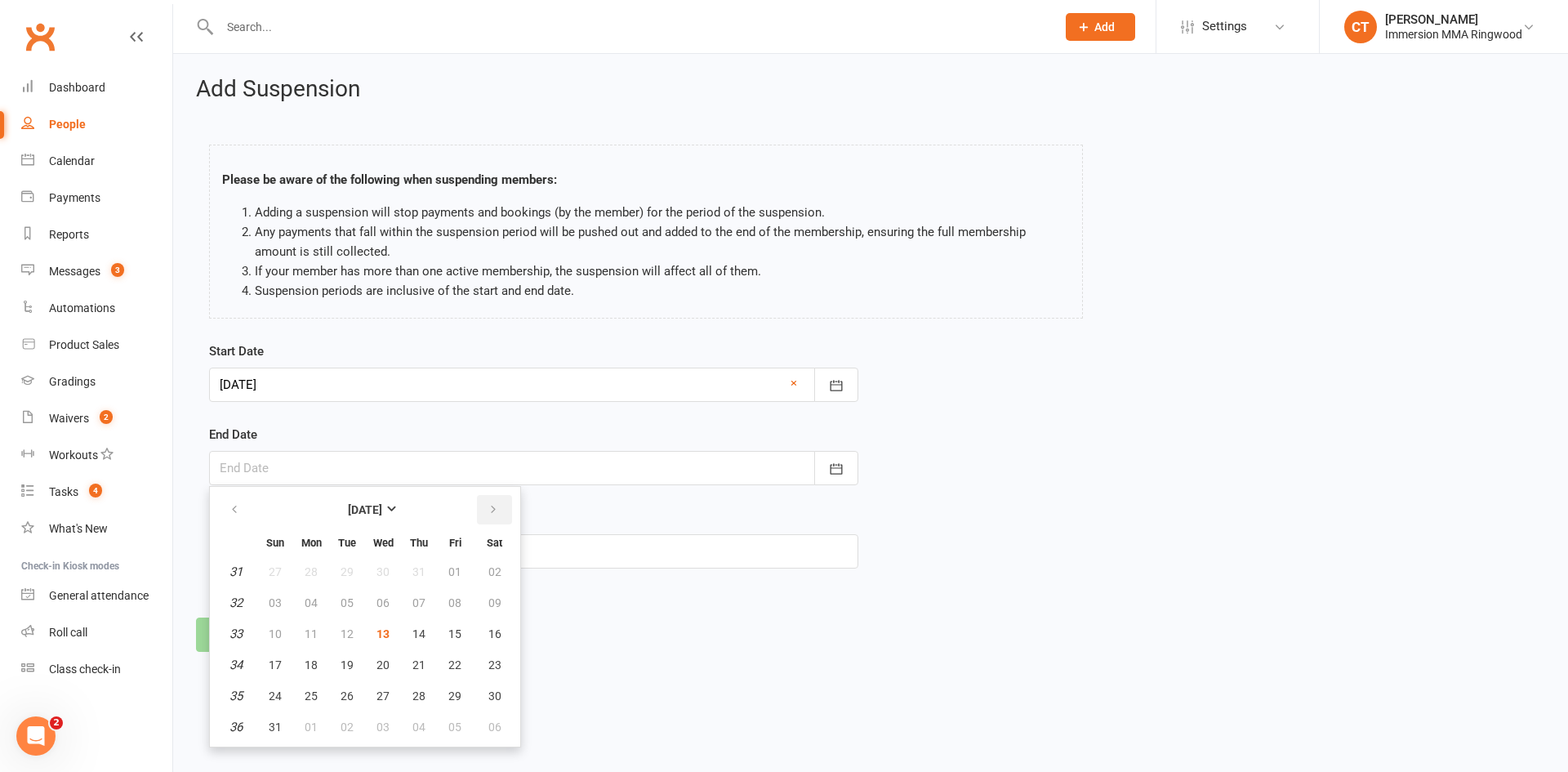
click at [507, 503] on button "button" at bounding box center [495, 509] width 35 height 29
click at [354, 670] on button "23" at bounding box center [346, 664] width 34 height 29
type input "[DATE]"
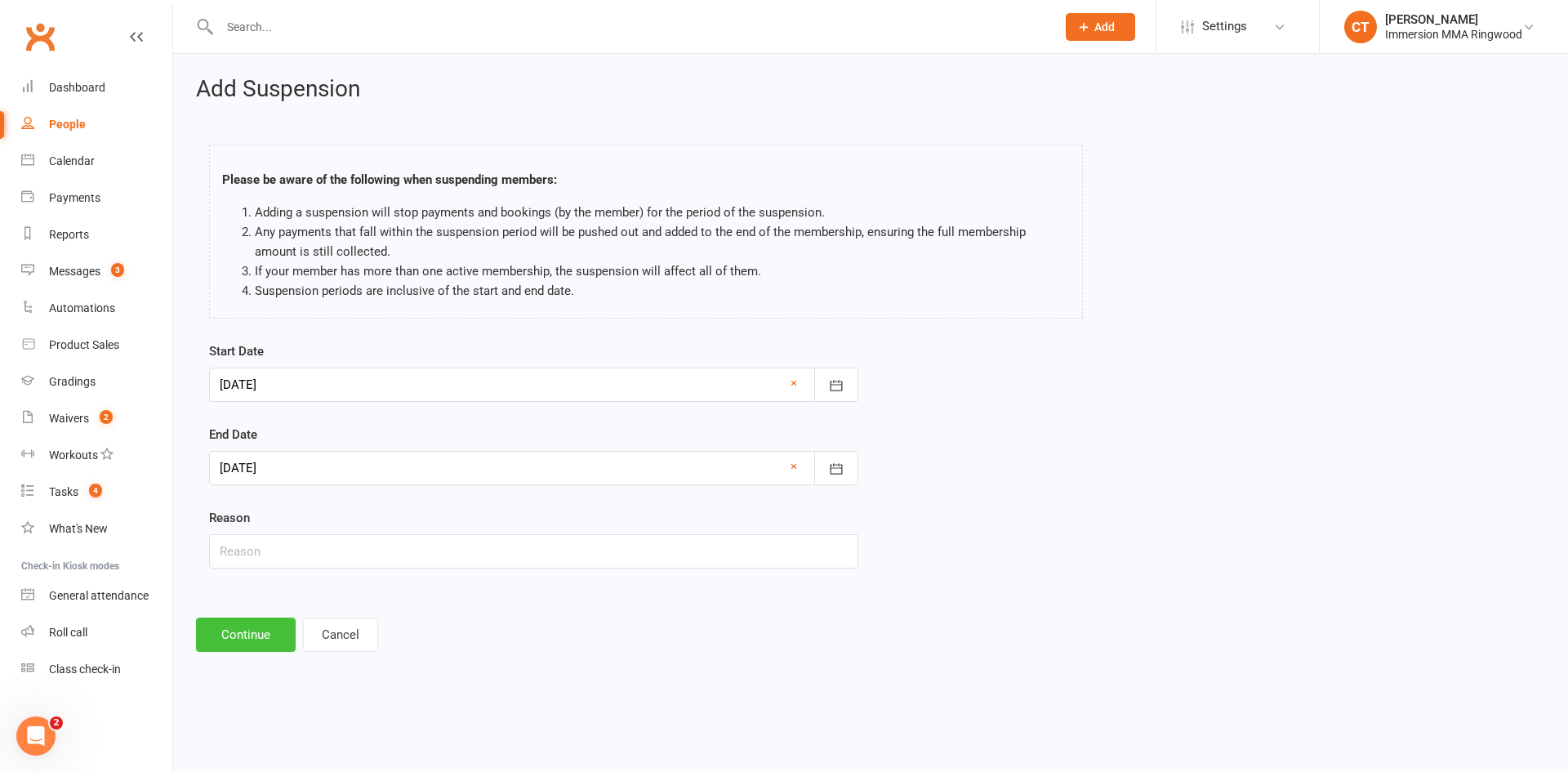
click at [253, 635] on button "Continue" at bounding box center [245, 634] width 99 height 34
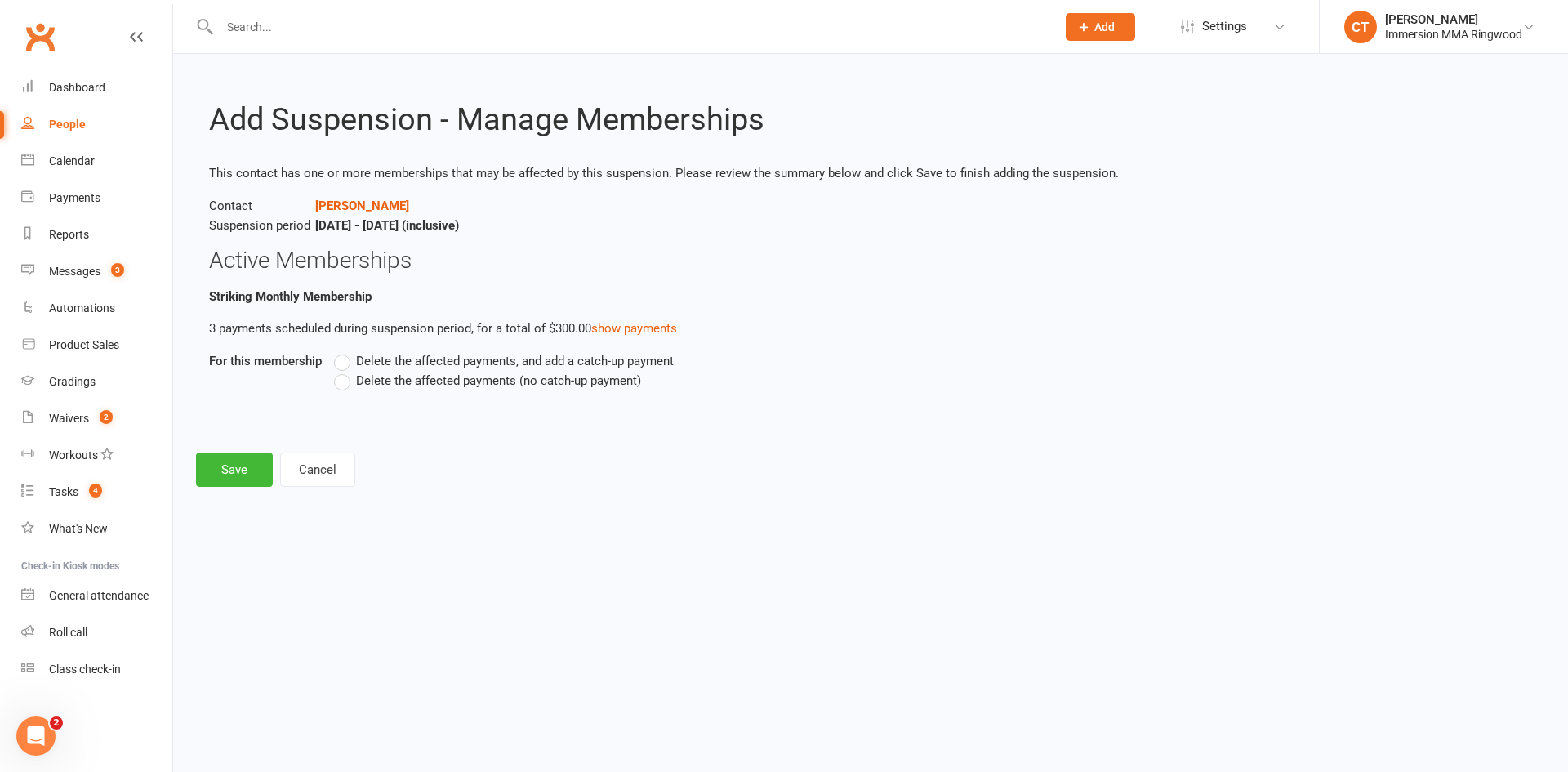
click at [335, 381] on label "Delete the affected payments (no catch-up payment)" at bounding box center [487, 380] width 307 height 19
click at [335, 371] on input "Delete the affected payments (no catch-up payment)" at bounding box center [339, 371] width 11 height 0
click at [246, 469] on button "Save" at bounding box center [234, 469] width 77 height 34
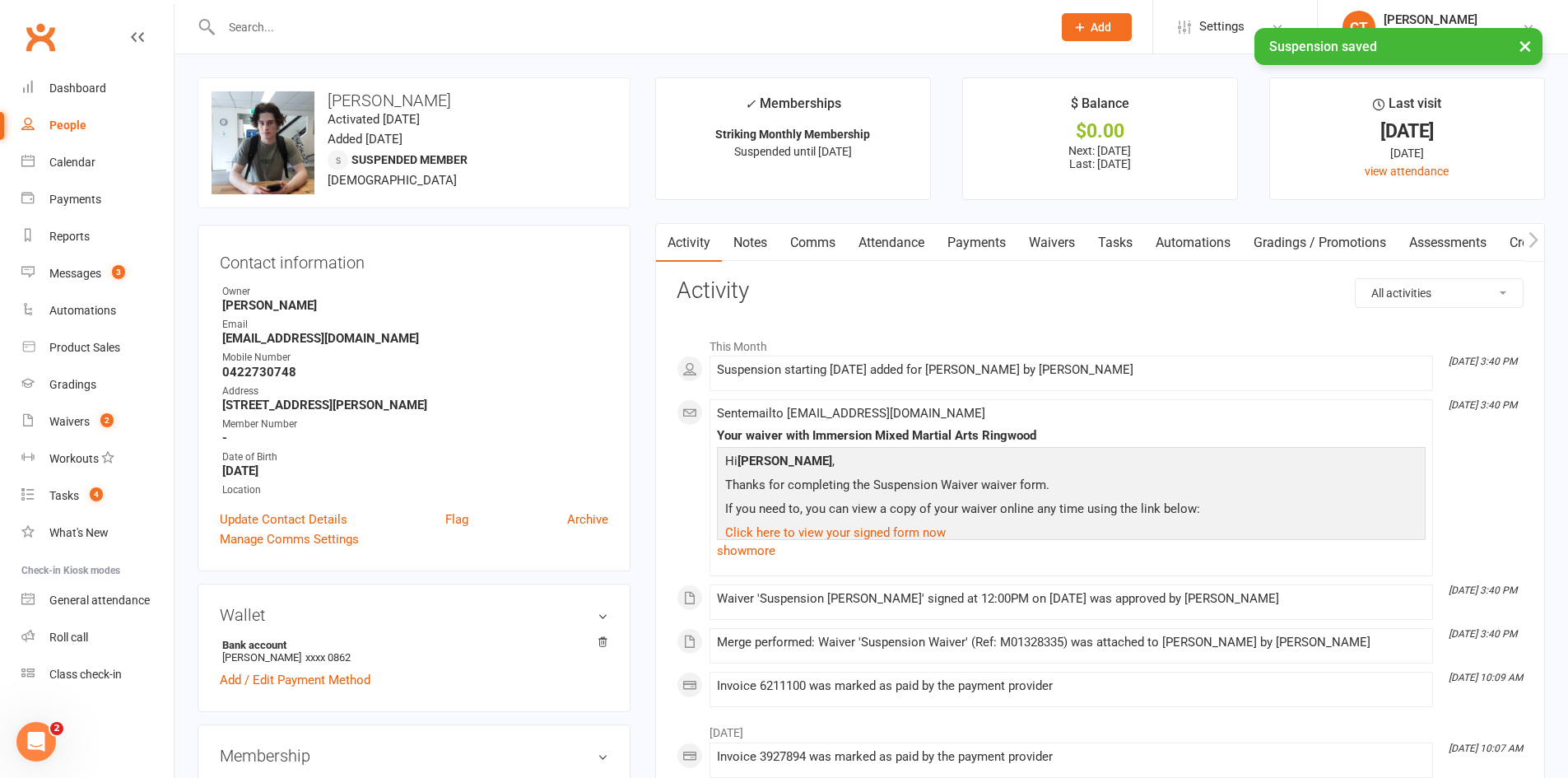
scroll to position [549, 0]
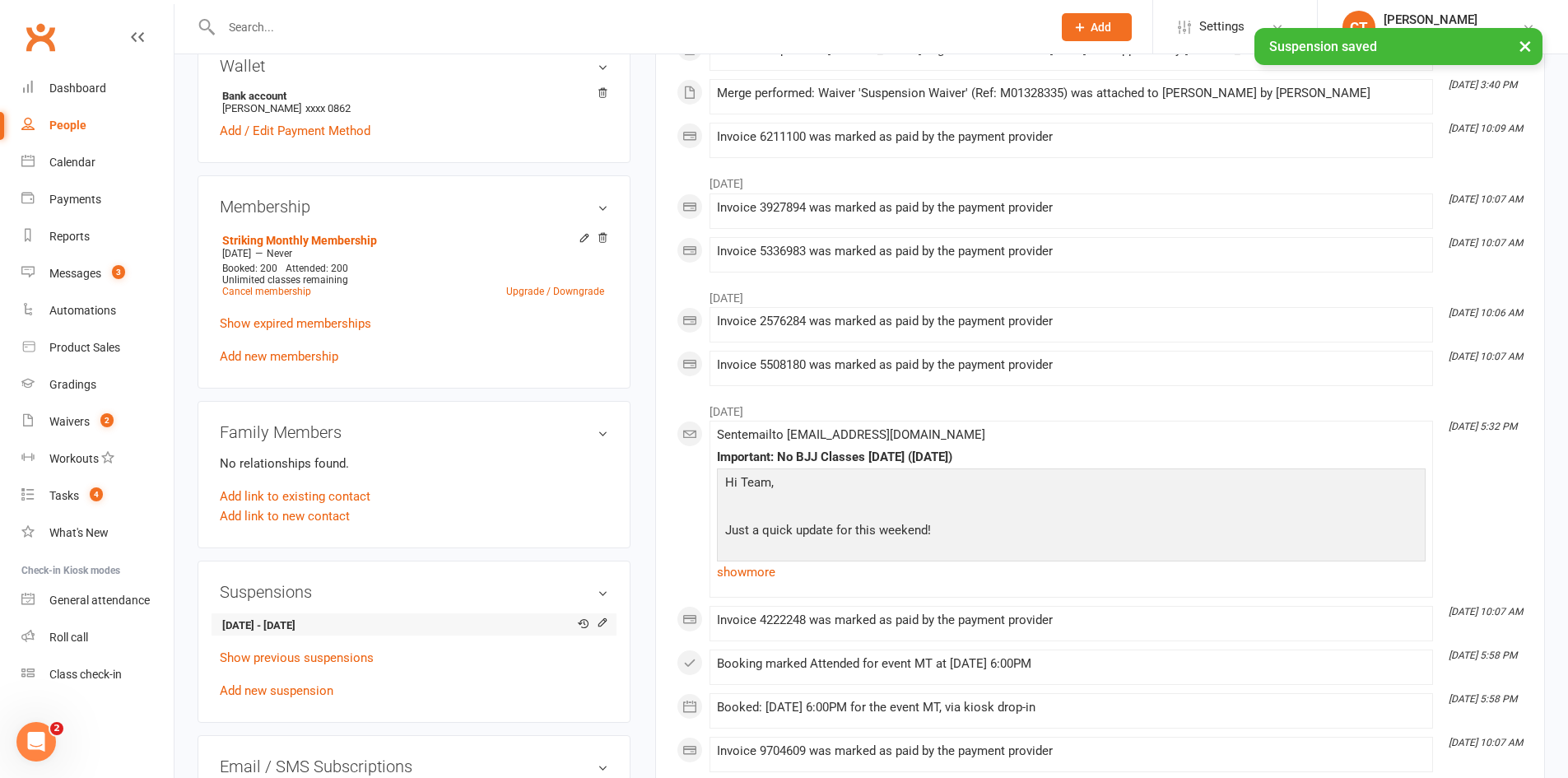
click at [300, 618] on strong "[DATE] - [DATE]" at bounding box center [411, 626] width 378 height 18
copy li "[DATE] - [DATE]"
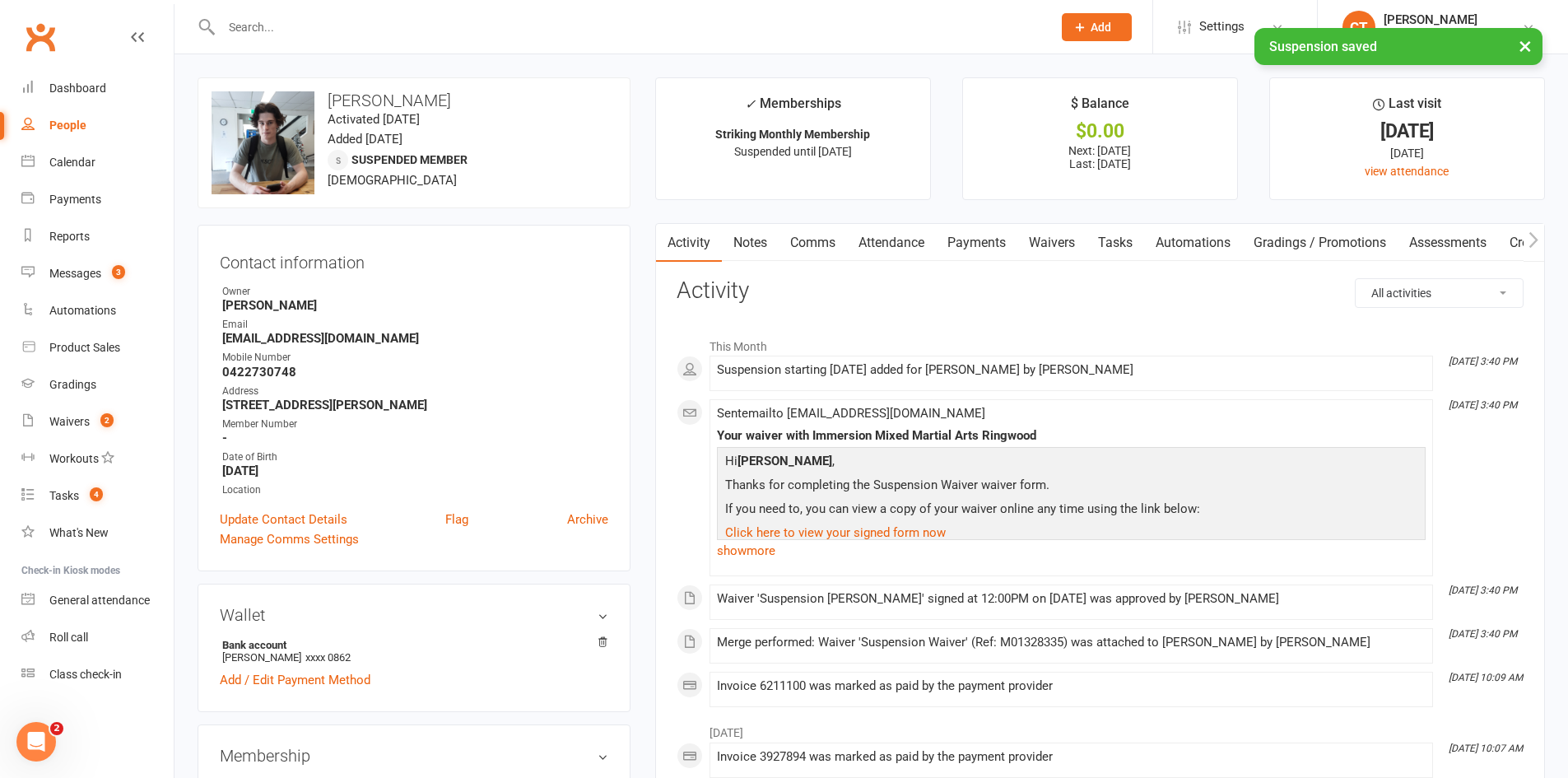
click at [818, 248] on link "Comms" at bounding box center [813, 242] width 68 height 38
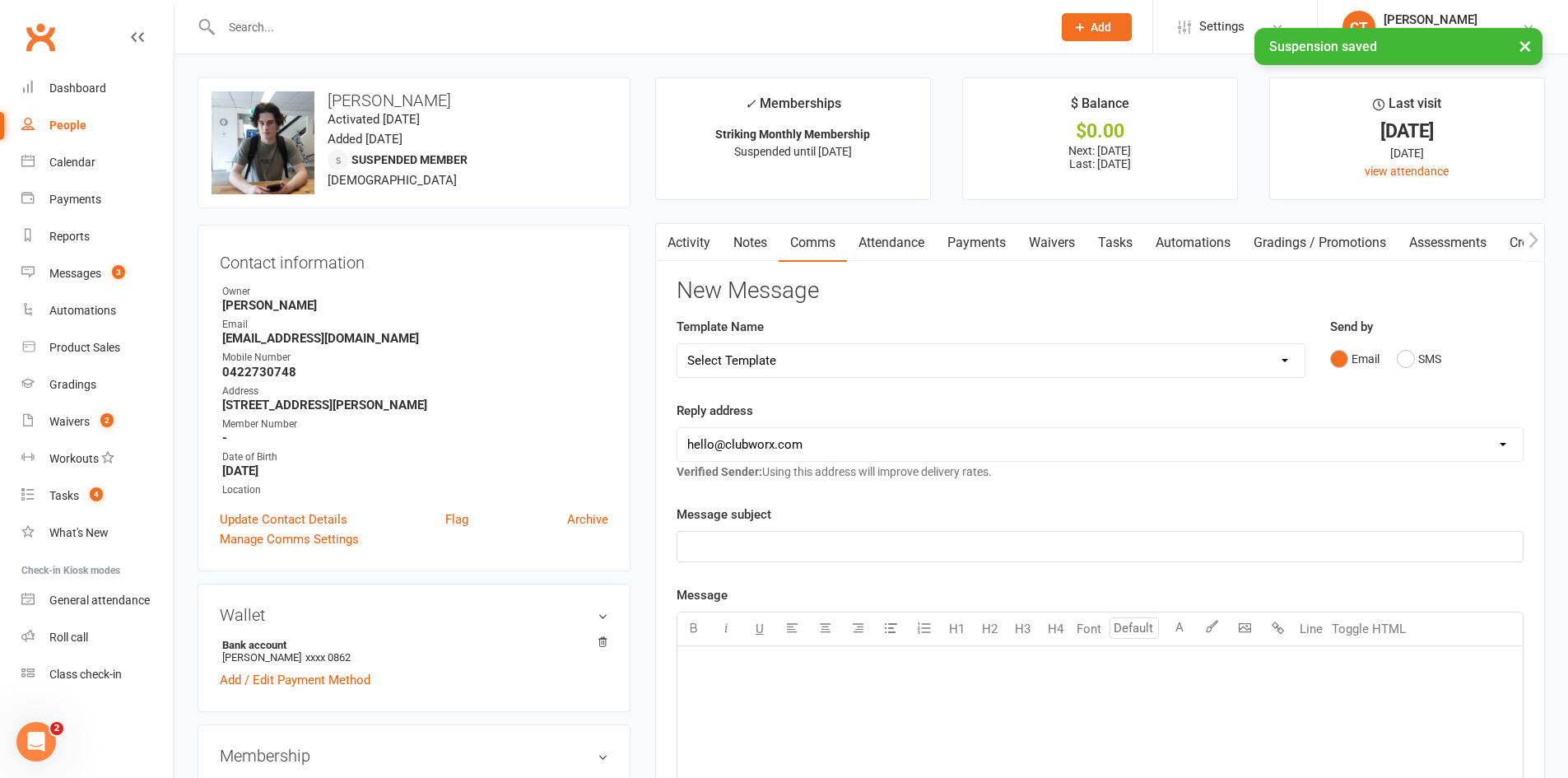
click at [763, 371] on select "Select Template [SMS] [PERSON_NAME] - Call back message [SMS] Mark- Call back m…" at bounding box center [991, 360] width 628 height 33
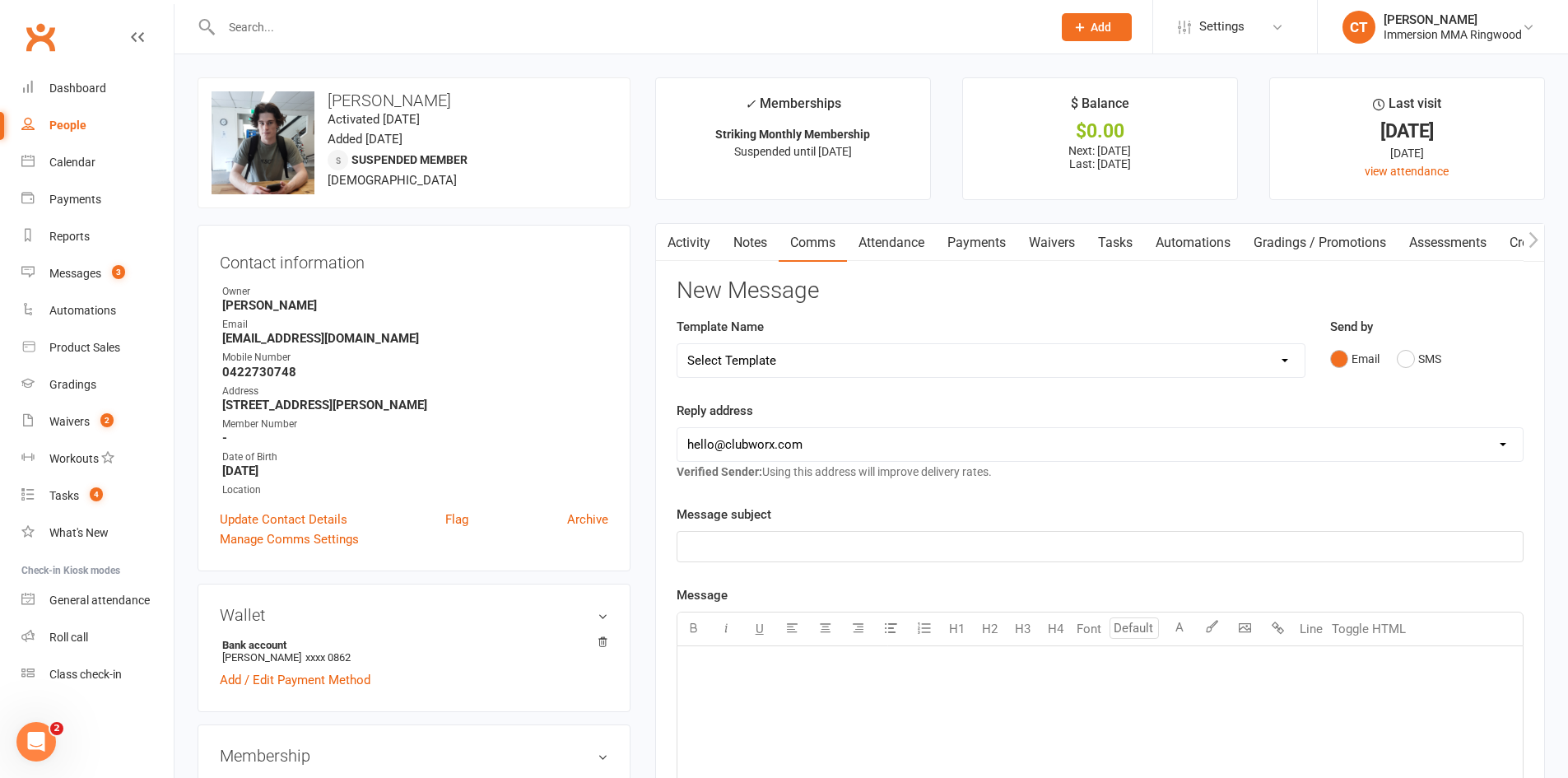
select select "19"
click at [677, 344] on select "Select Template [SMS] [PERSON_NAME] - Call back message [SMS] Mark- Call back m…" at bounding box center [991, 360] width 628 height 33
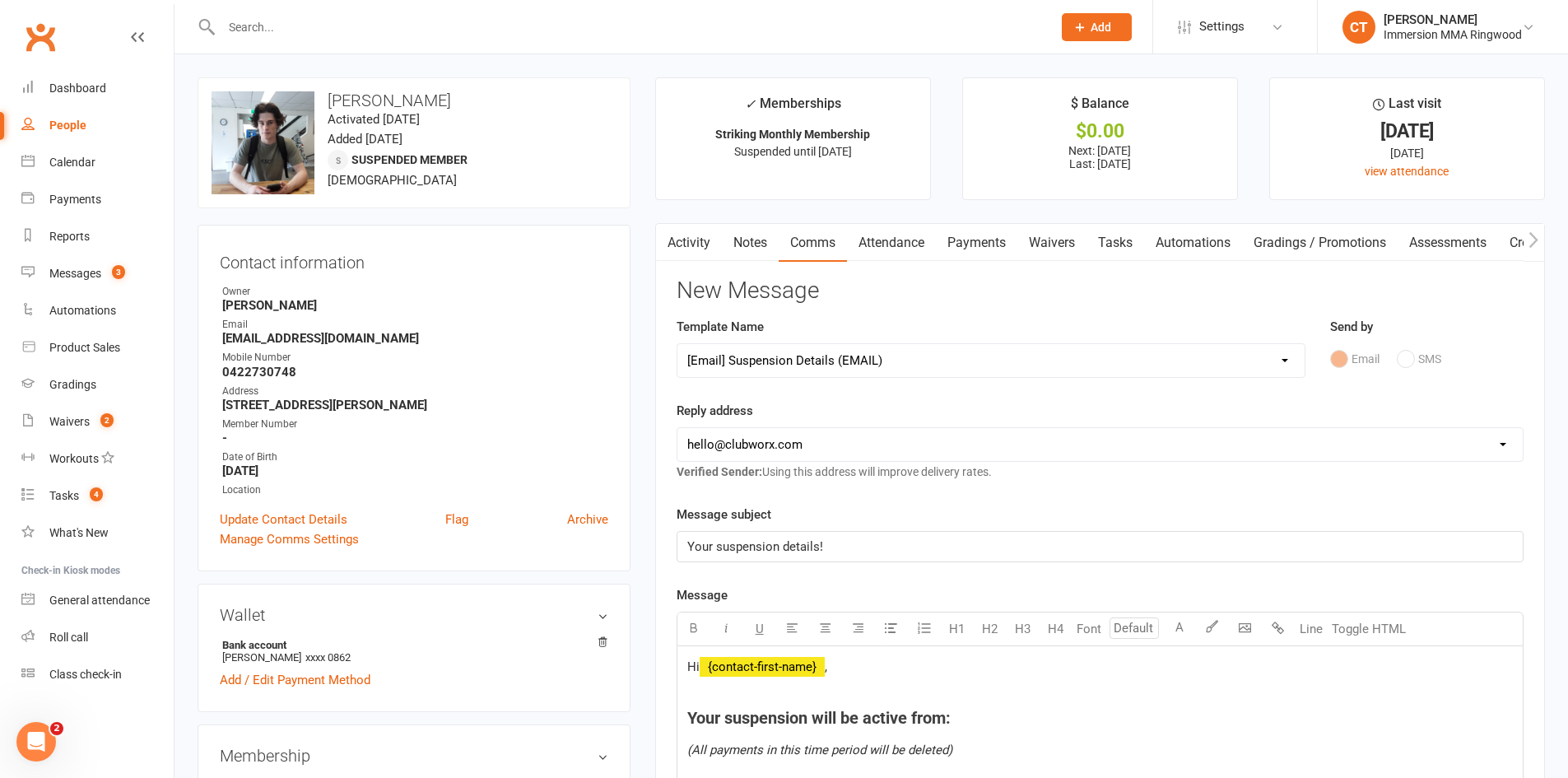
click at [742, 447] on select "[EMAIL_ADDRESS][DOMAIN_NAME] [EMAIL_ADDRESS][DOMAIN_NAME] [PERSON_NAME][EMAIL_A…" at bounding box center [1099, 444] width 845 height 33
select select "1"
click at [677, 428] on select "[EMAIL_ADDRESS][DOMAIN_NAME] [EMAIL_ADDRESS][DOMAIN_NAME] [PERSON_NAME][EMAIL_A…" at bounding box center [1099, 444] width 845 height 33
click at [975, 722] on h4 "Your suspension will be active from:" at bounding box center [1100, 718] width 826 height 19
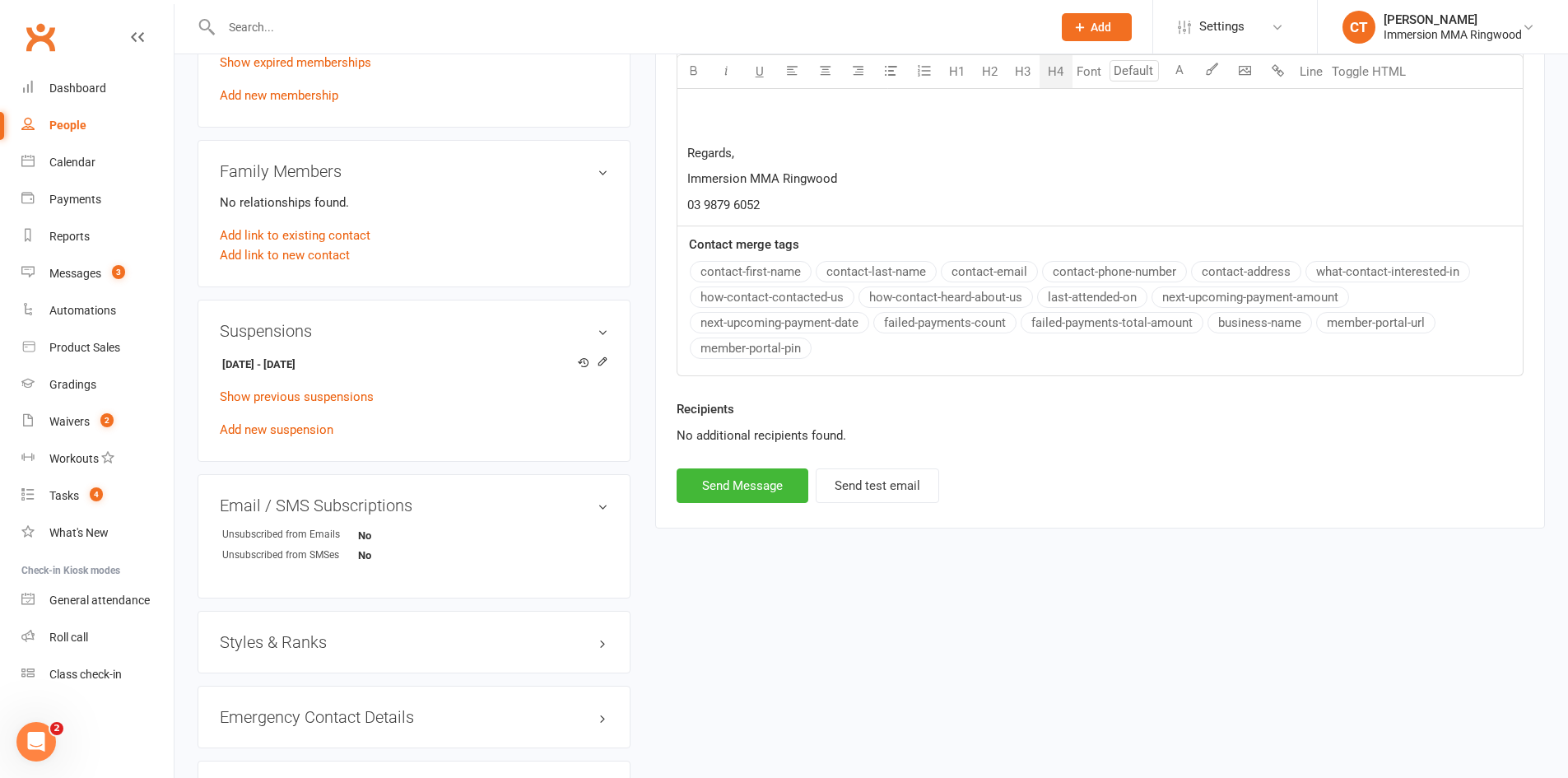
scroll to position [823, 0]
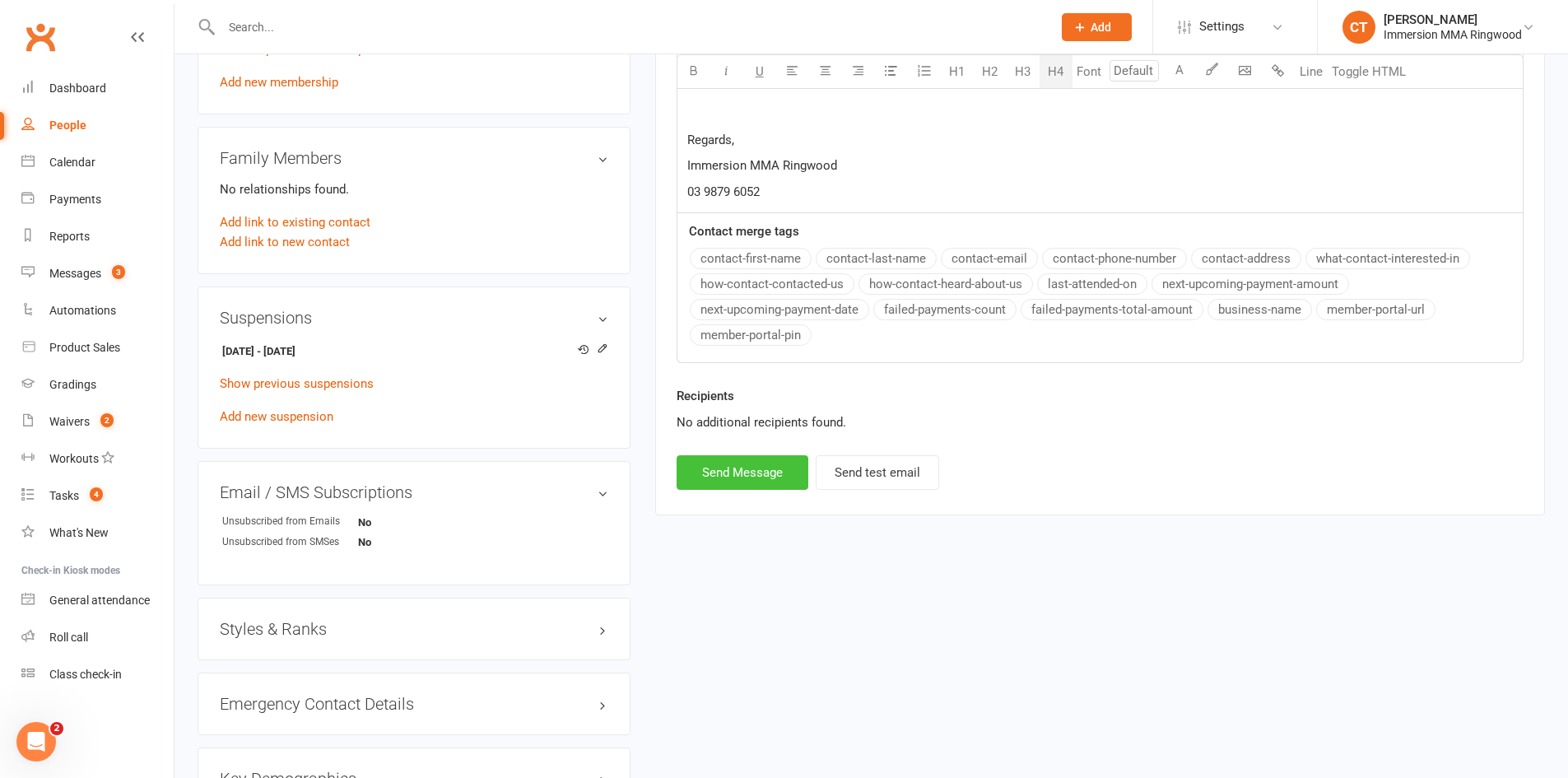
click at [747, 475] on button "Send Message" at bounding box center [743, 472] width 132 height 34
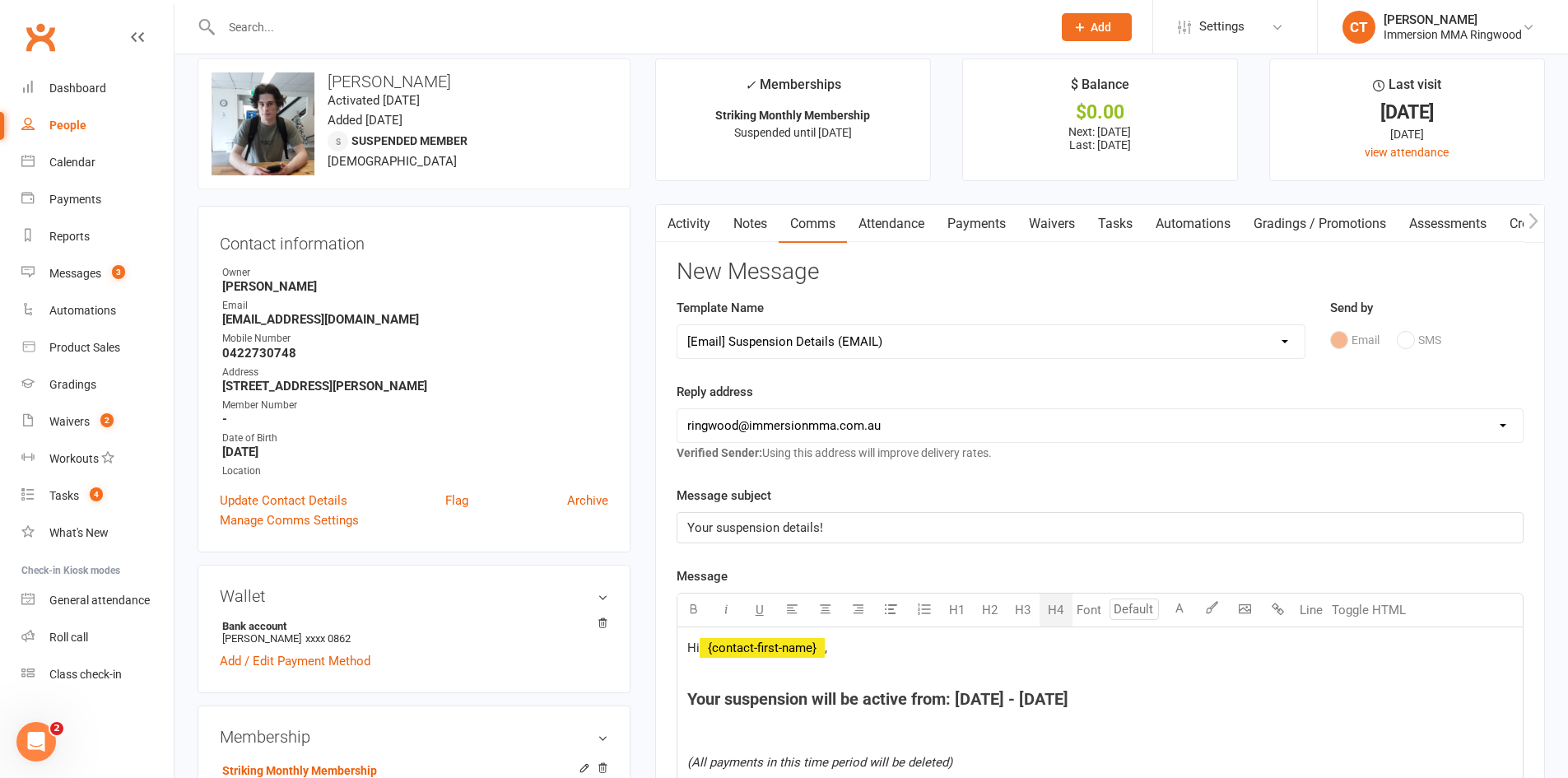
scroll to position [0, 0]
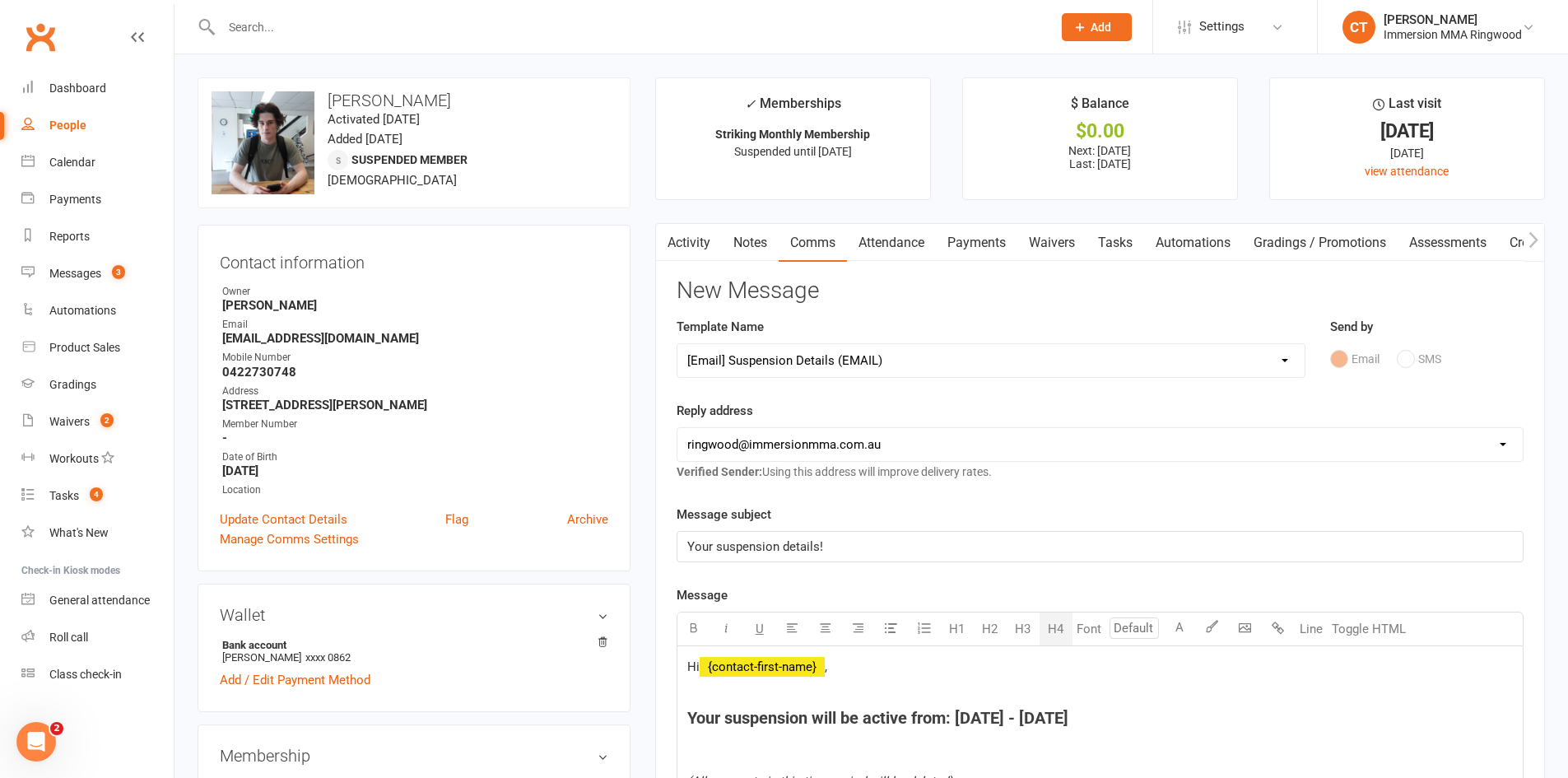
select select
select select "0"
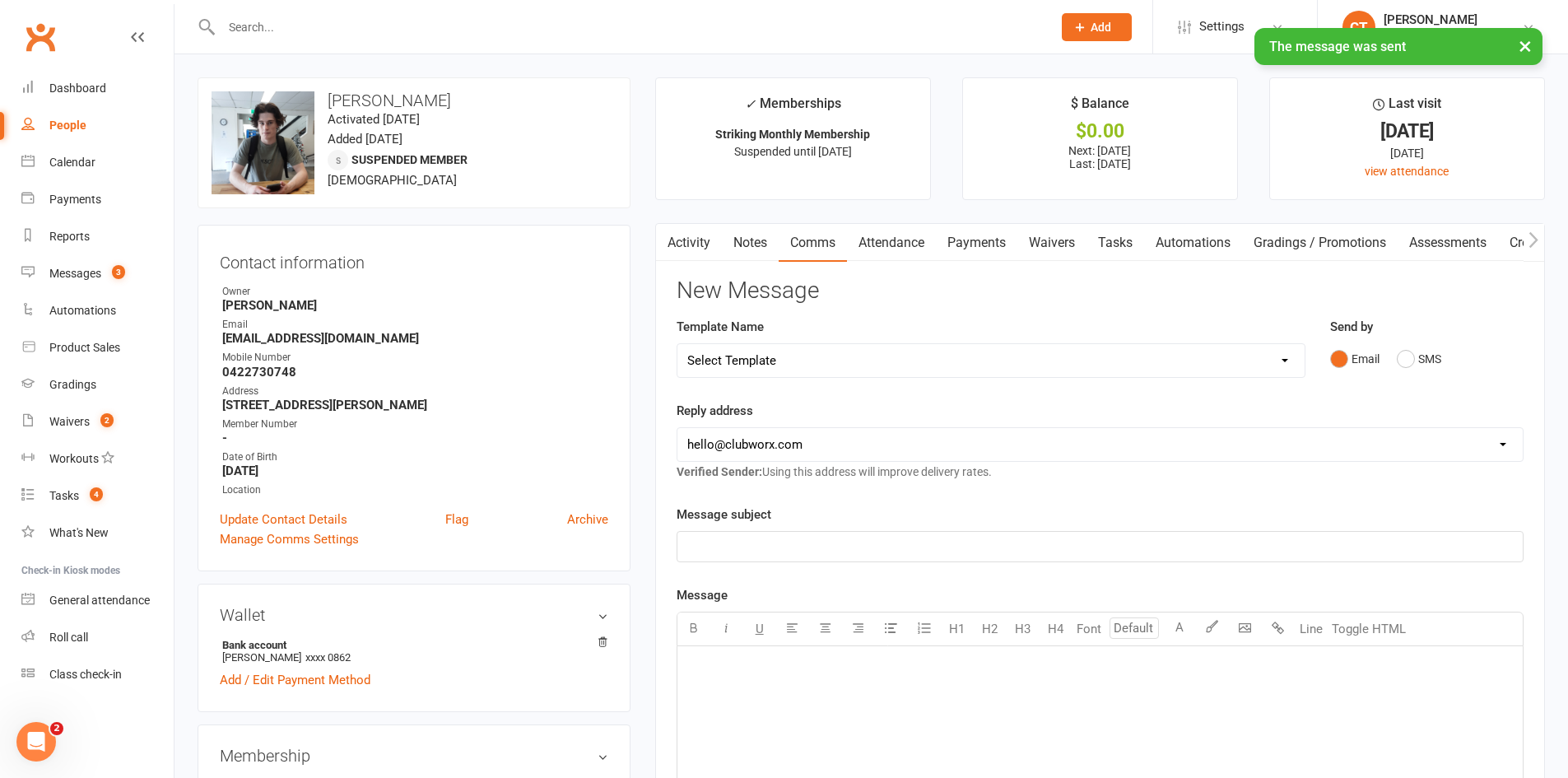
click at [734, 234] on link "Notes" at bounding box center [750, 242] width 57 height 38
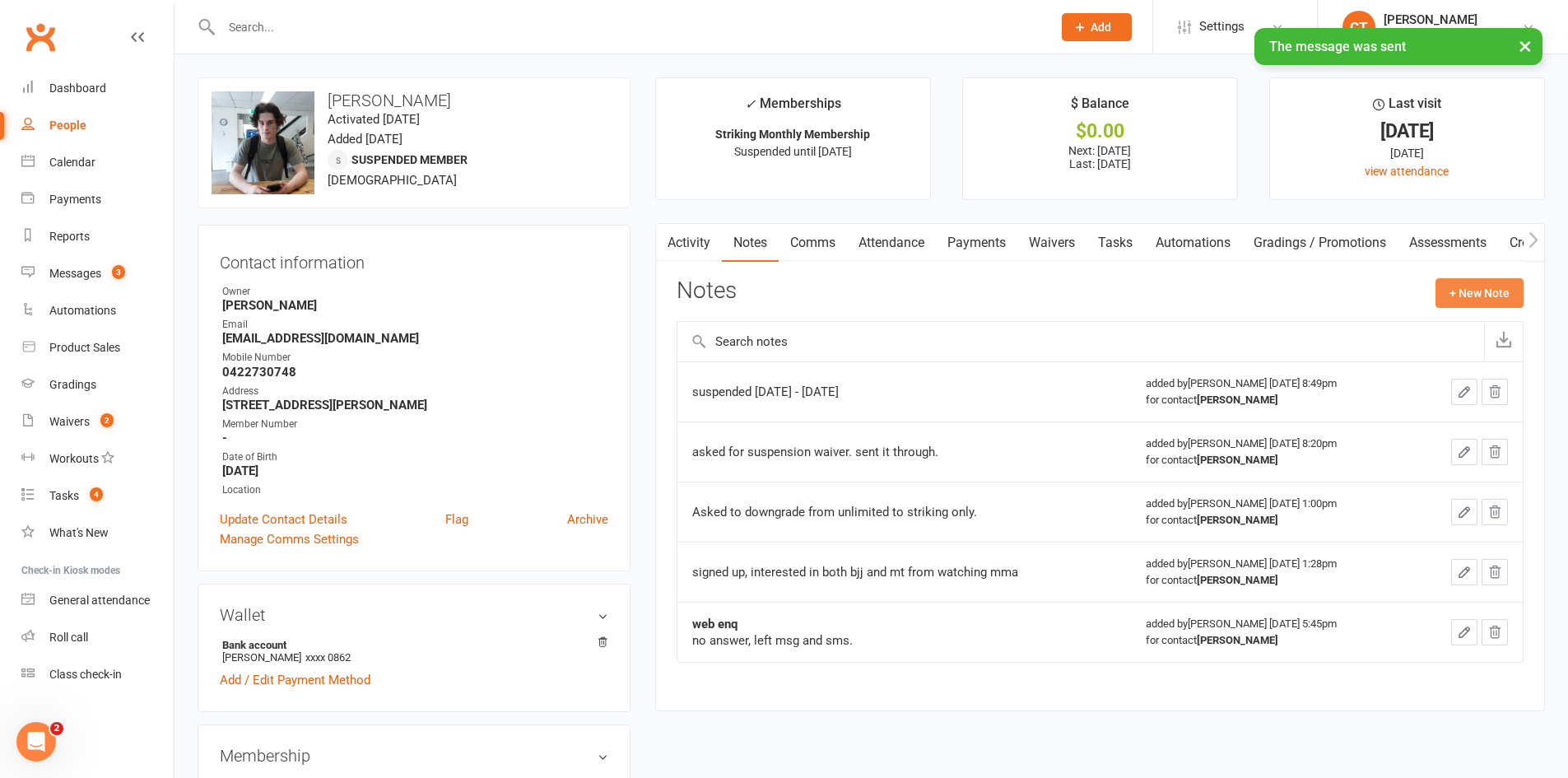
click at [1470, 296] on button "+ New Note" at bounding box center [1480, 293] width 88 height 29
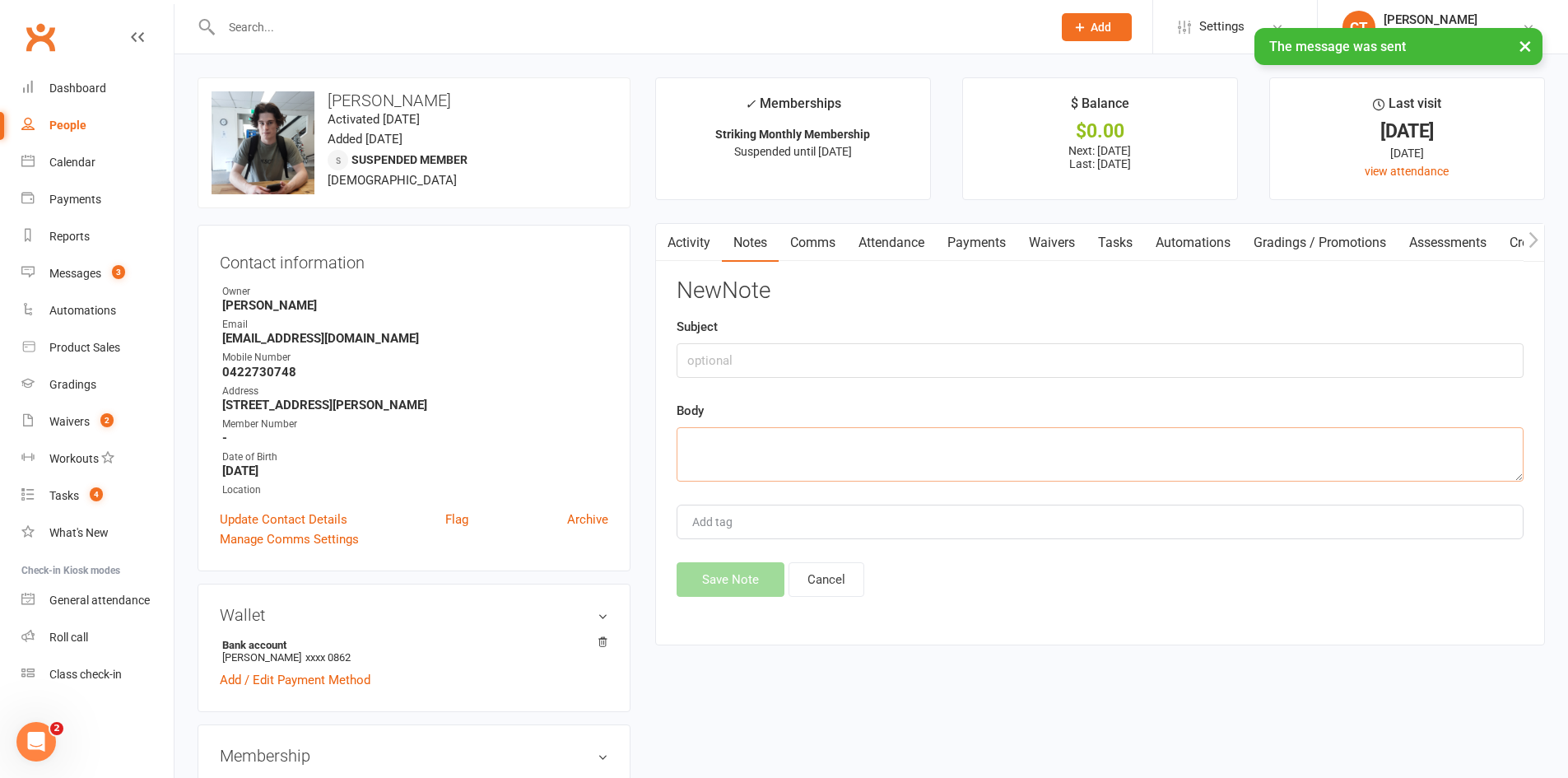
click at [1009, 444] on textarea at bounding box center [1100, 454] width 847 height 55
paste textarea "[DATE] - [DATE]"
type textarea "suspended [DATE] - [DATE]"
click at [709, 579] on button "Save Note" at bounding box center [731, 579] width 108 height 34
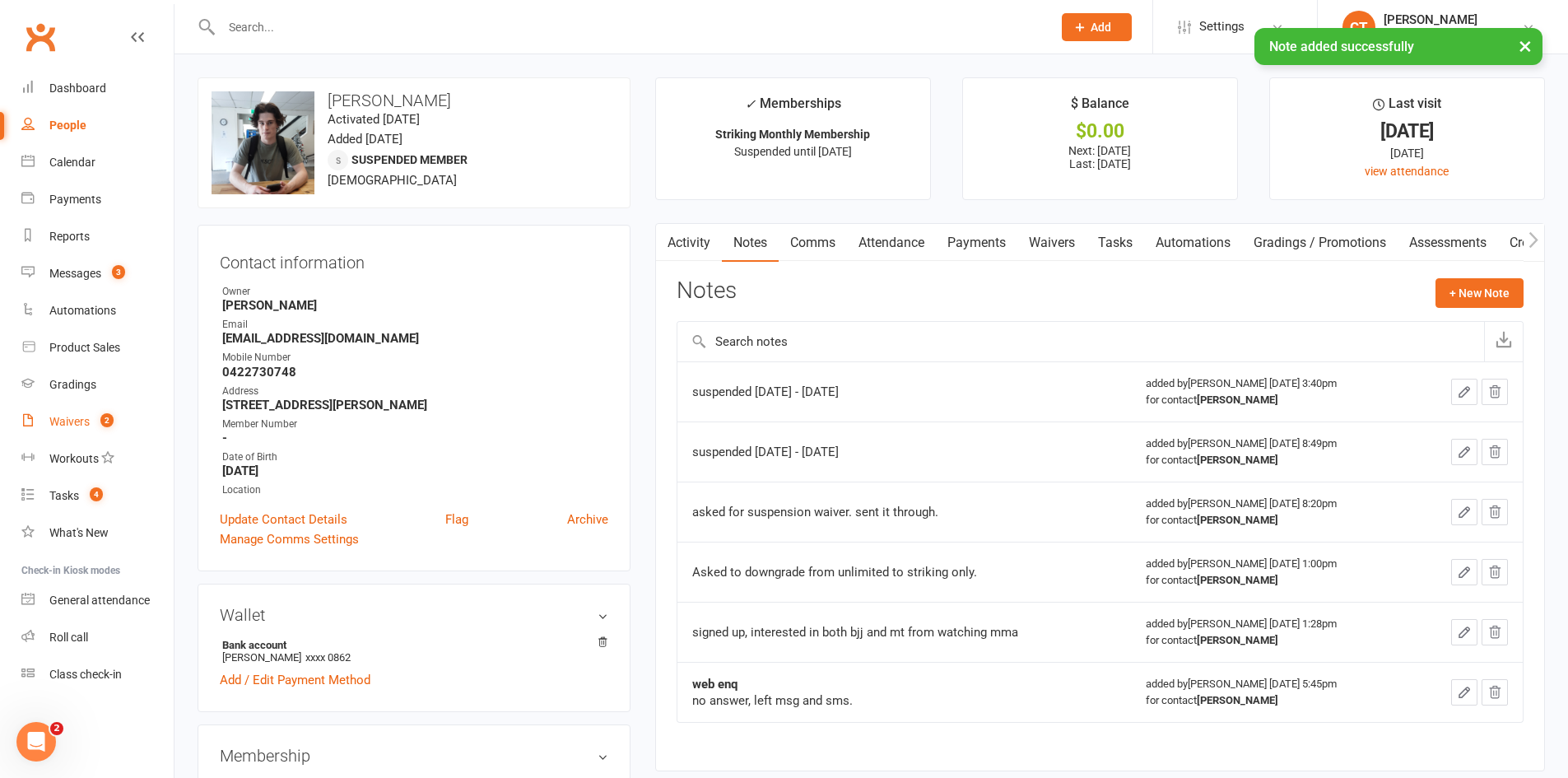
click at [74, 420] on div "Waivers" at bounding box center [70, 421] width 40 height 13
select select "25"
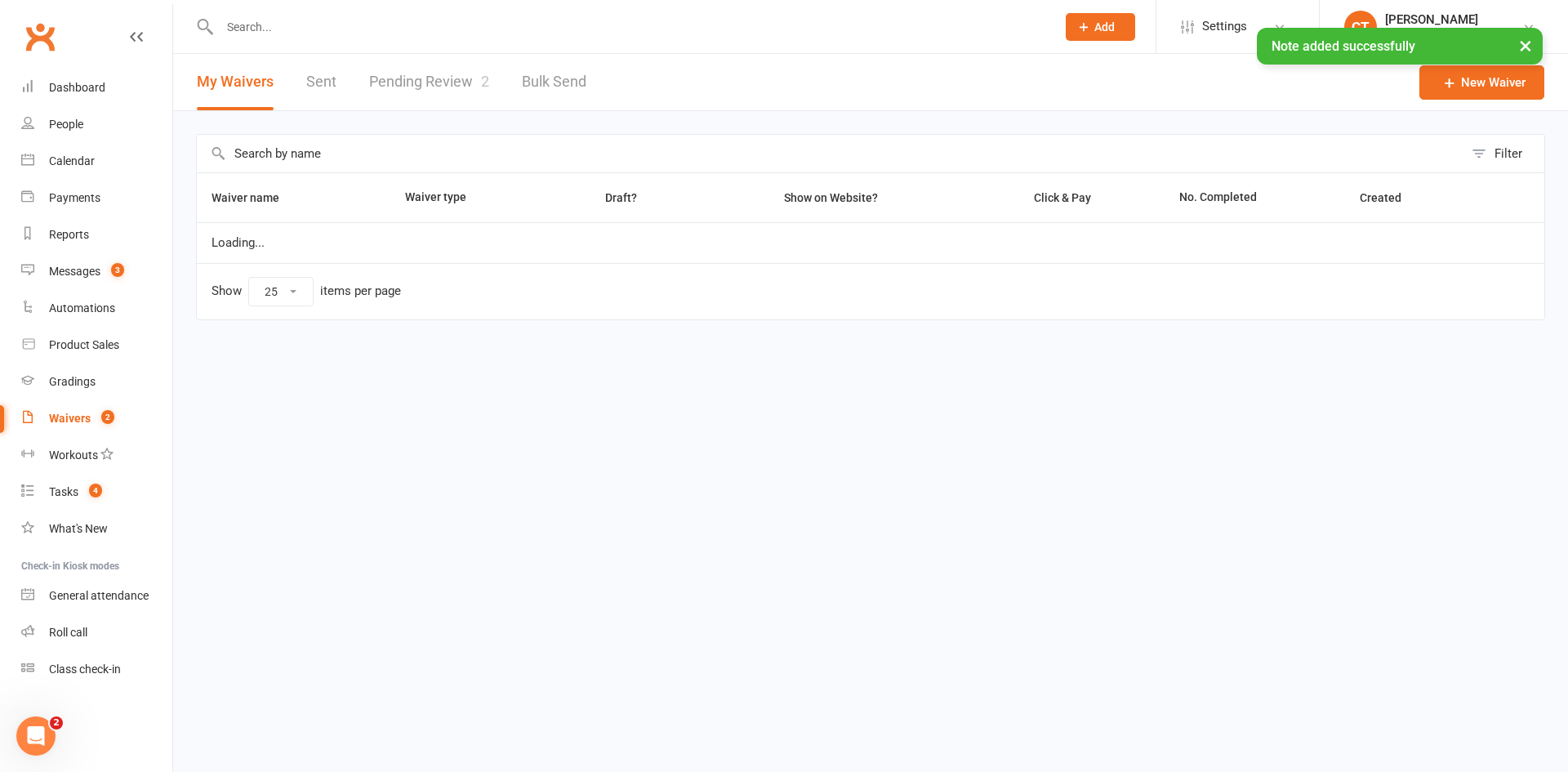
click at [421, 82] on link "Pending Review 2" at bounding box center [429, 83] width 120 height 57
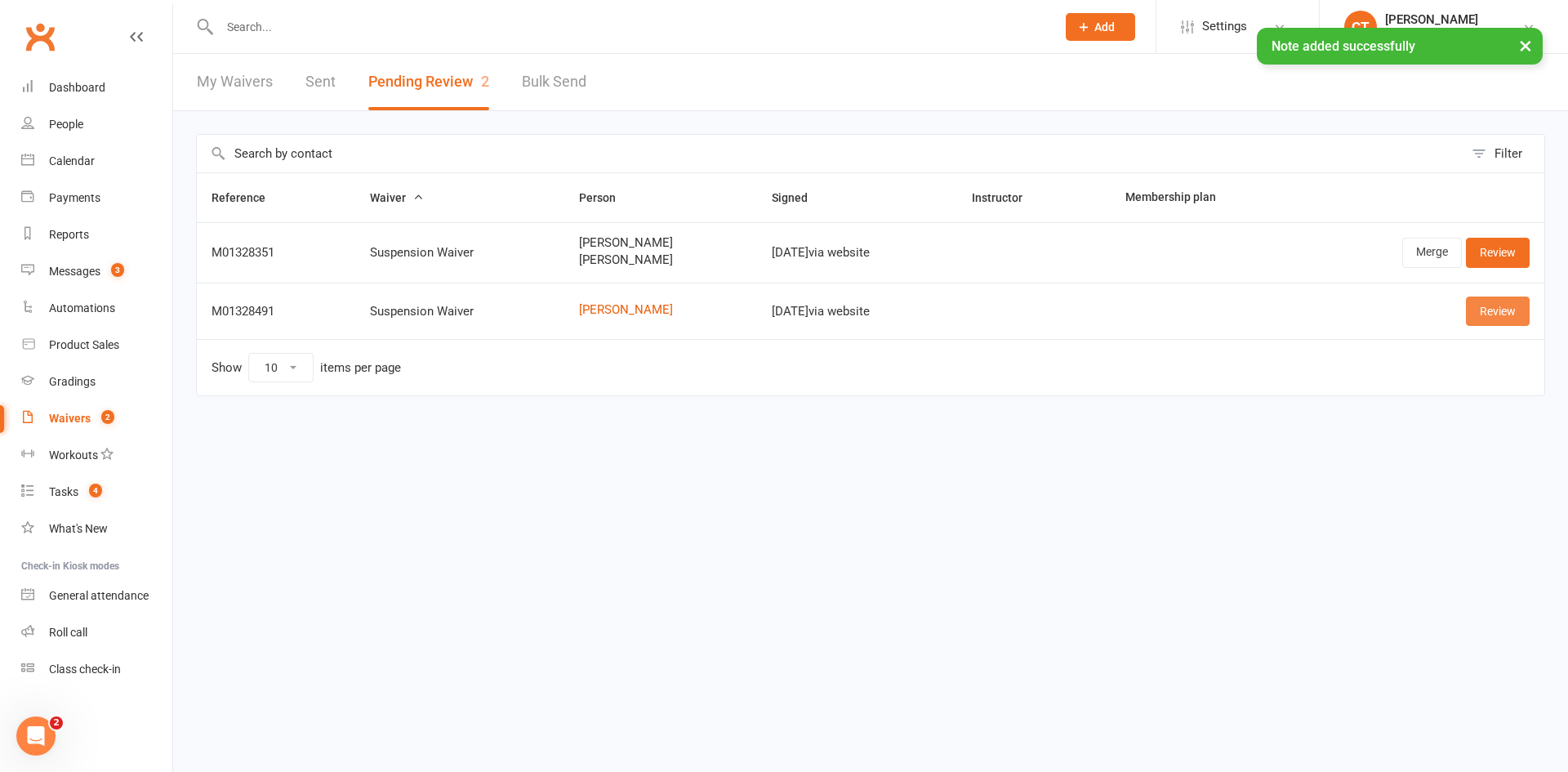
click at [1470, 305] on link "Review" at bounding box center [1498, 310] width 63 height 29
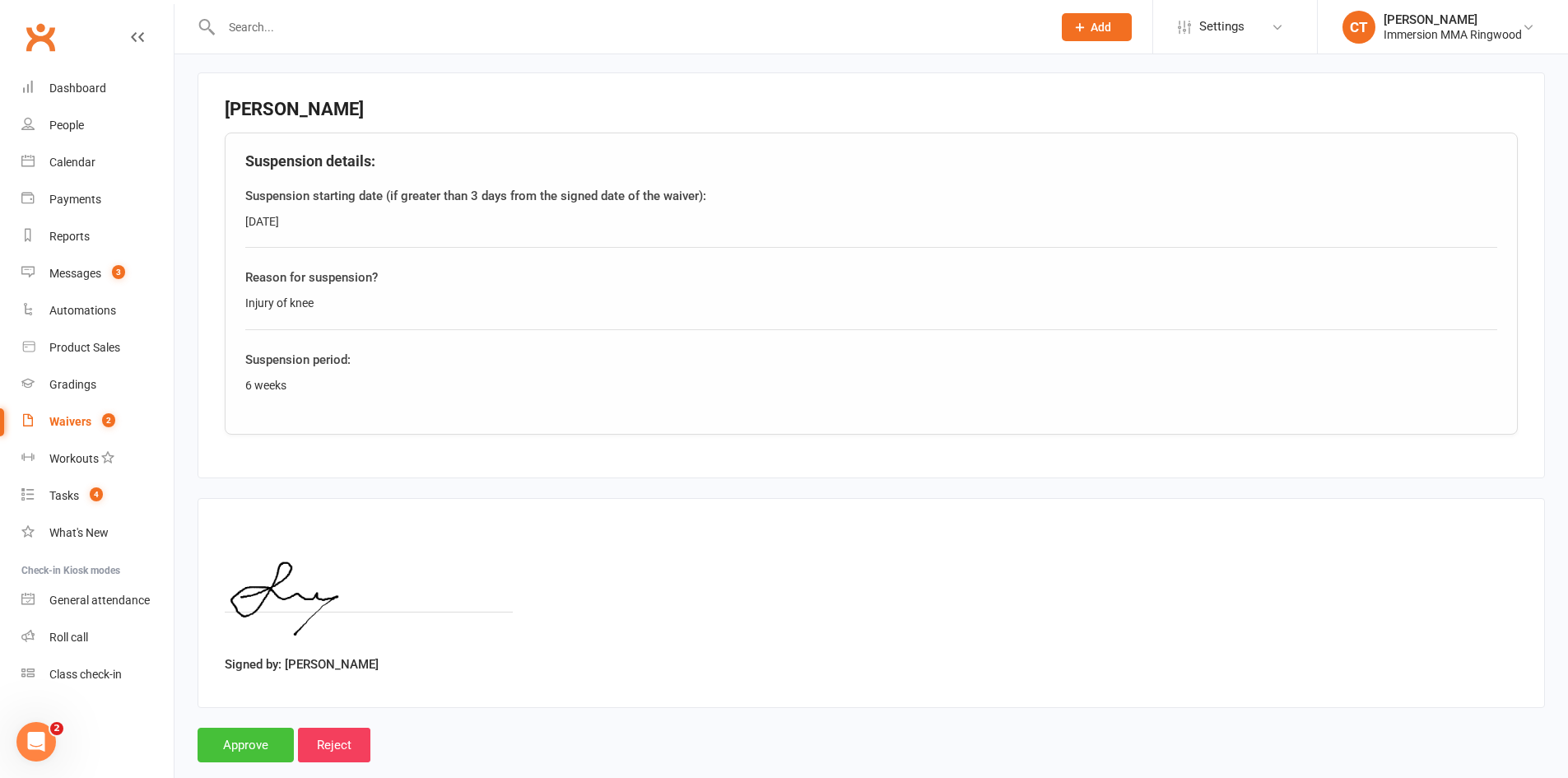
scroll to position [769, 0]
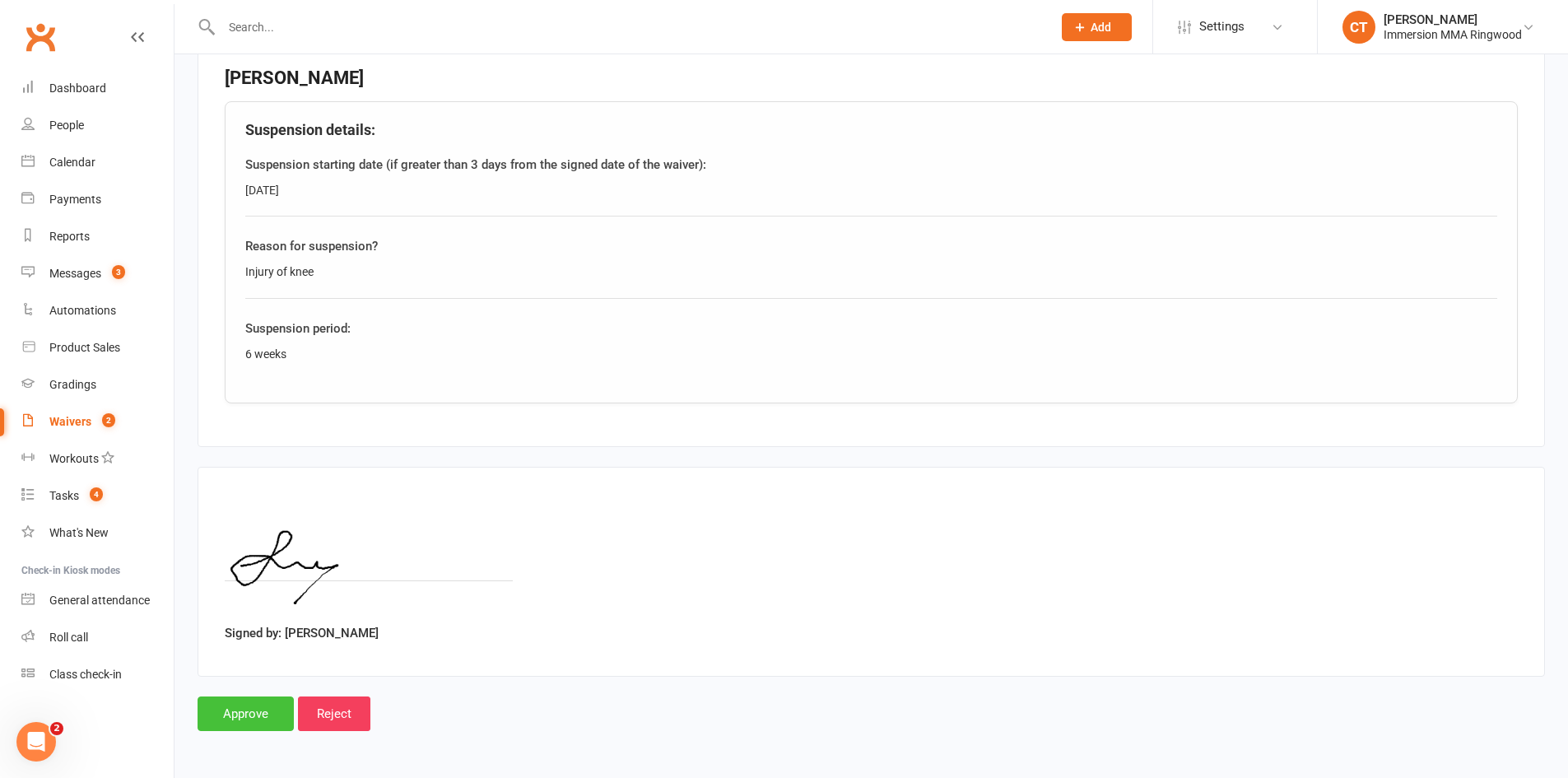
click at [254, 705] on input "Approve" at bounding box center [246, 713] width 97 height 34
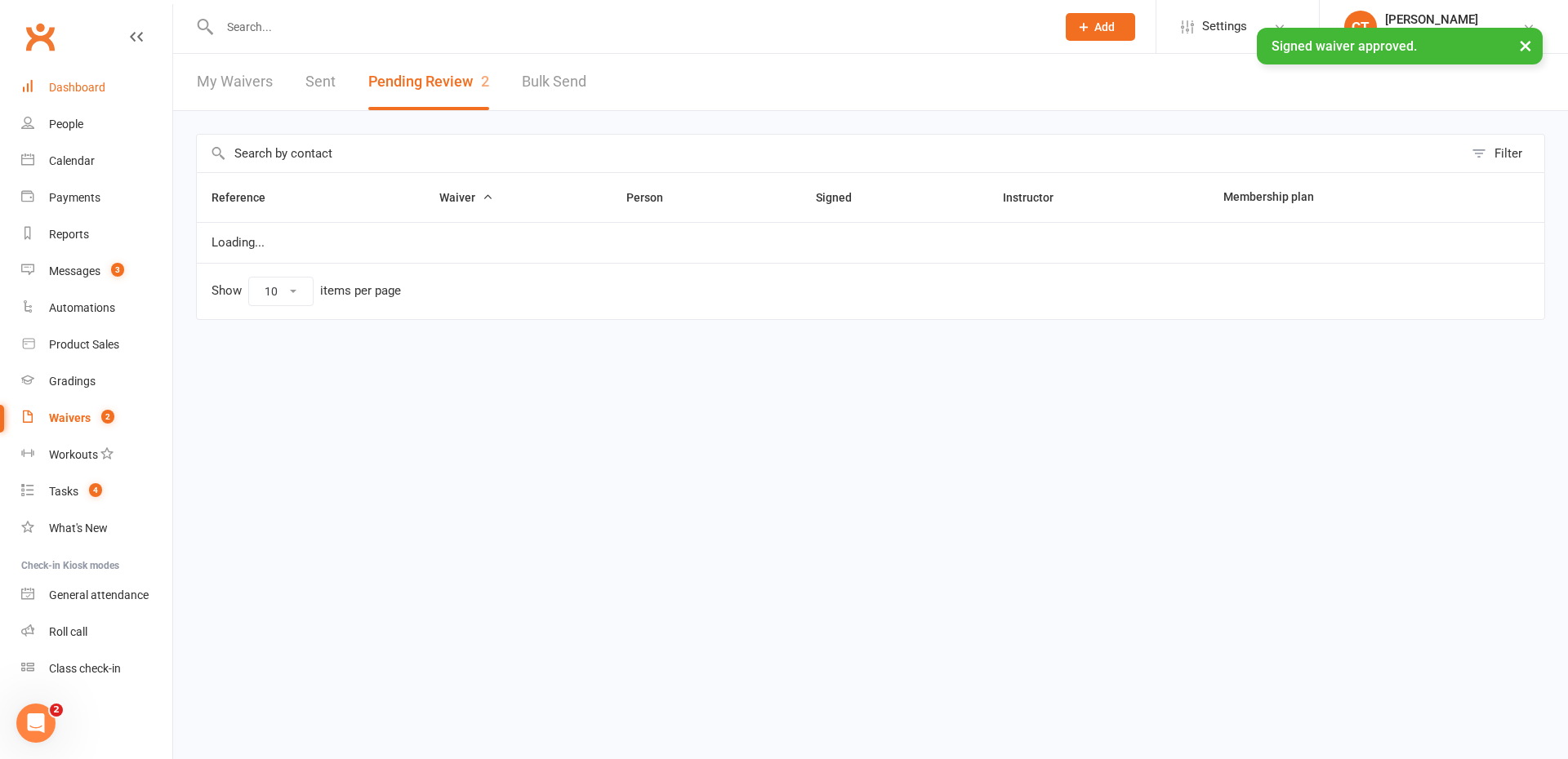
click at [89, 90] on div "Dashboard" at bounding box center [78, 88] width 57 height 13
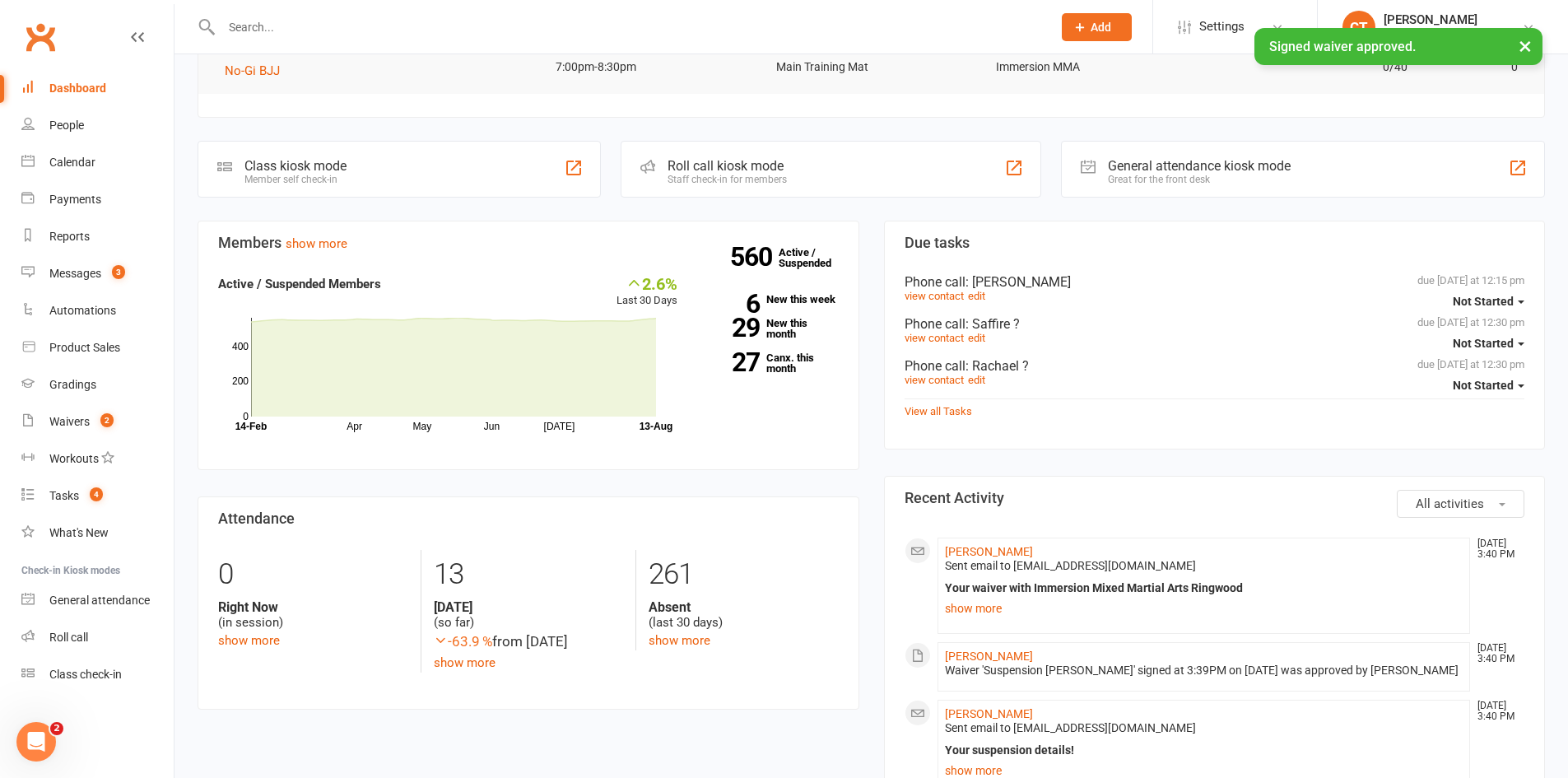
scroll to position [315, 0]
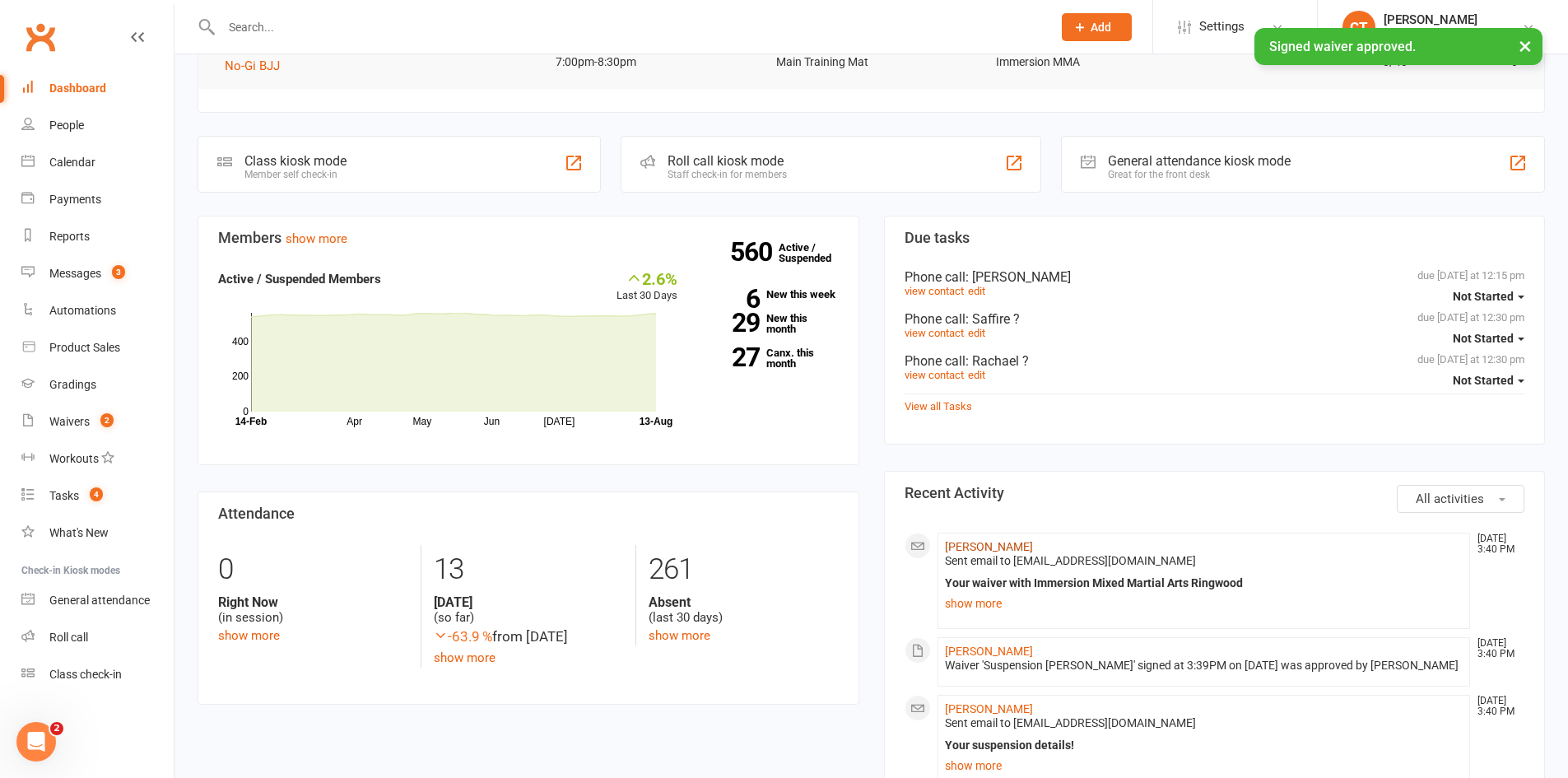
click at [978, 547] on link "[PERSON_NAME]" at bounding box center [989, 547] width 88 height 13
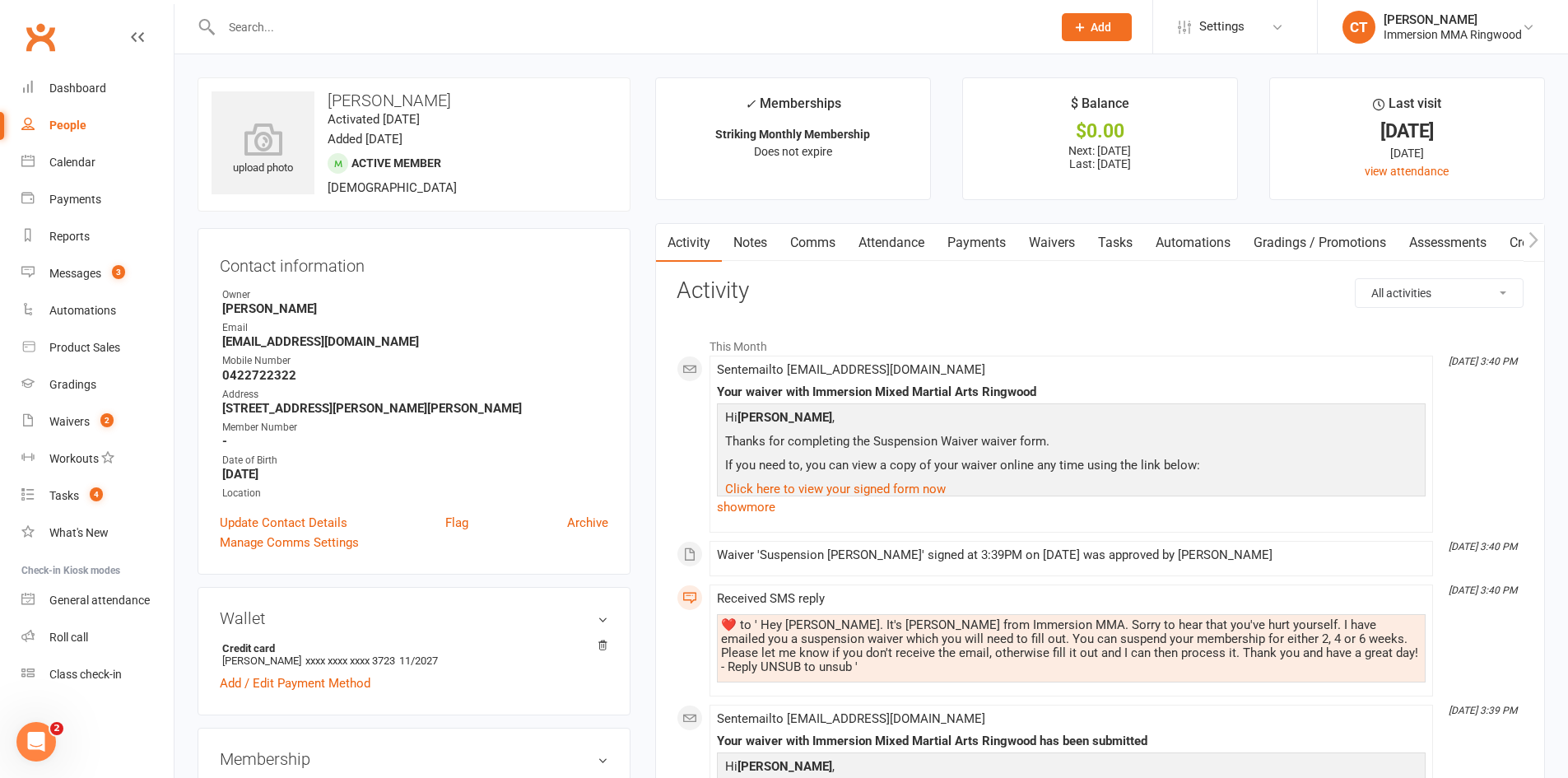
click at [970, 250] on link "Payments" at bounding box center [977, 242] width 82 height 38
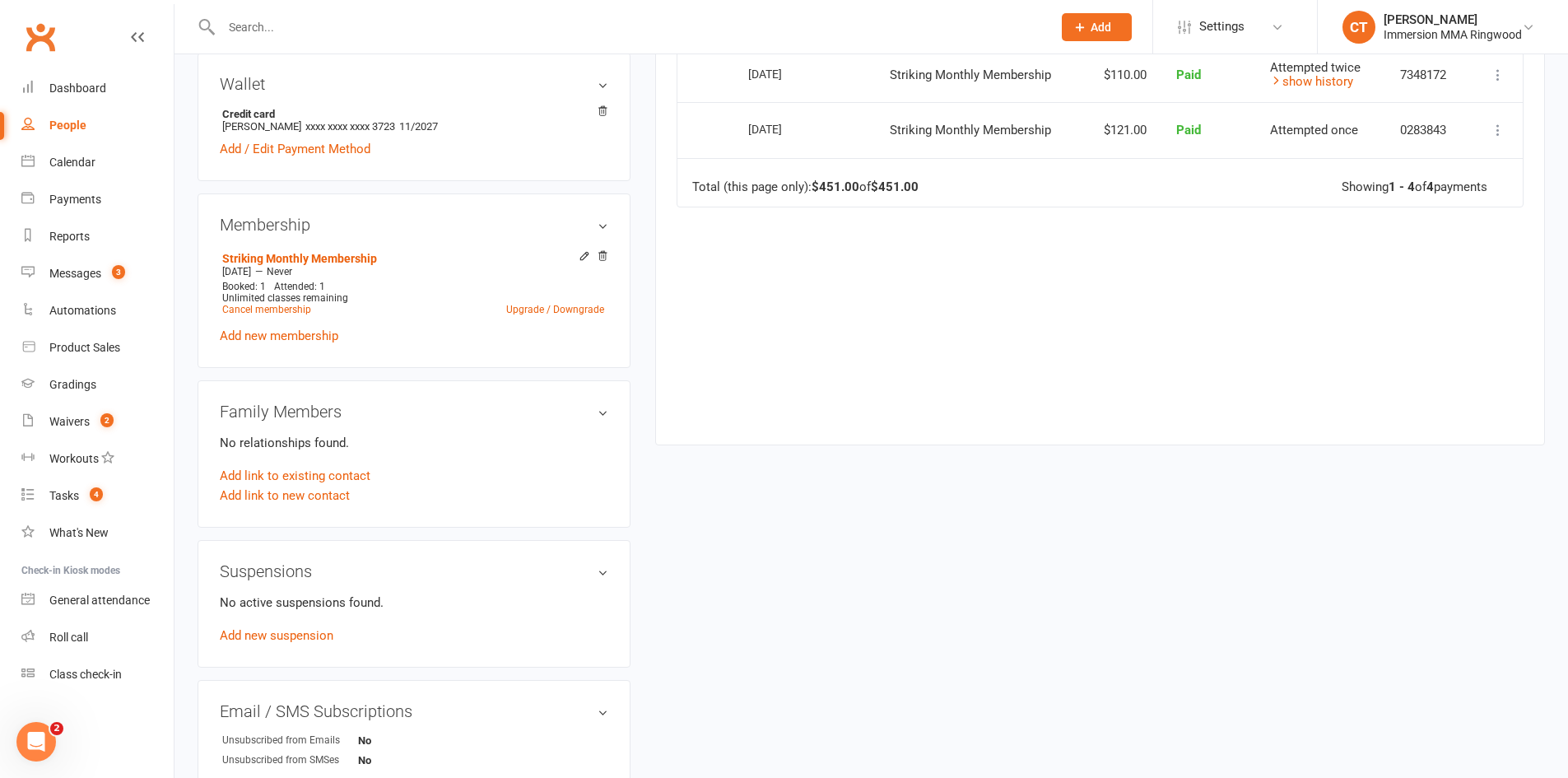
scroll to position [549, 0]
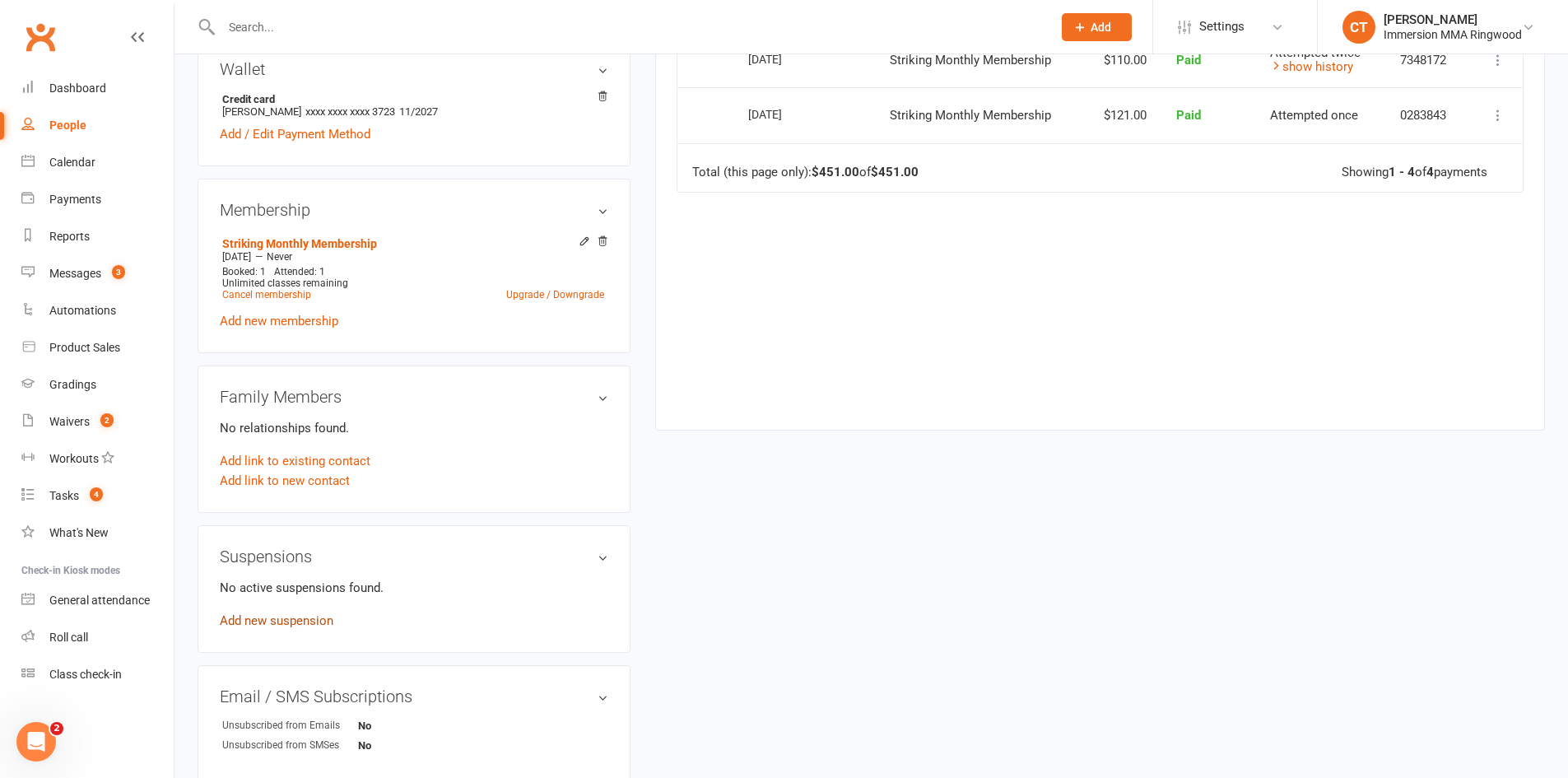
click at [283, 631] on div "No active suspensions found. Add new suspension" at bounding box center [414, 604] width 389 height 53
click at [283, 628] on link "Add new suspension" at bounding box center [276, 621] width 114 height 15
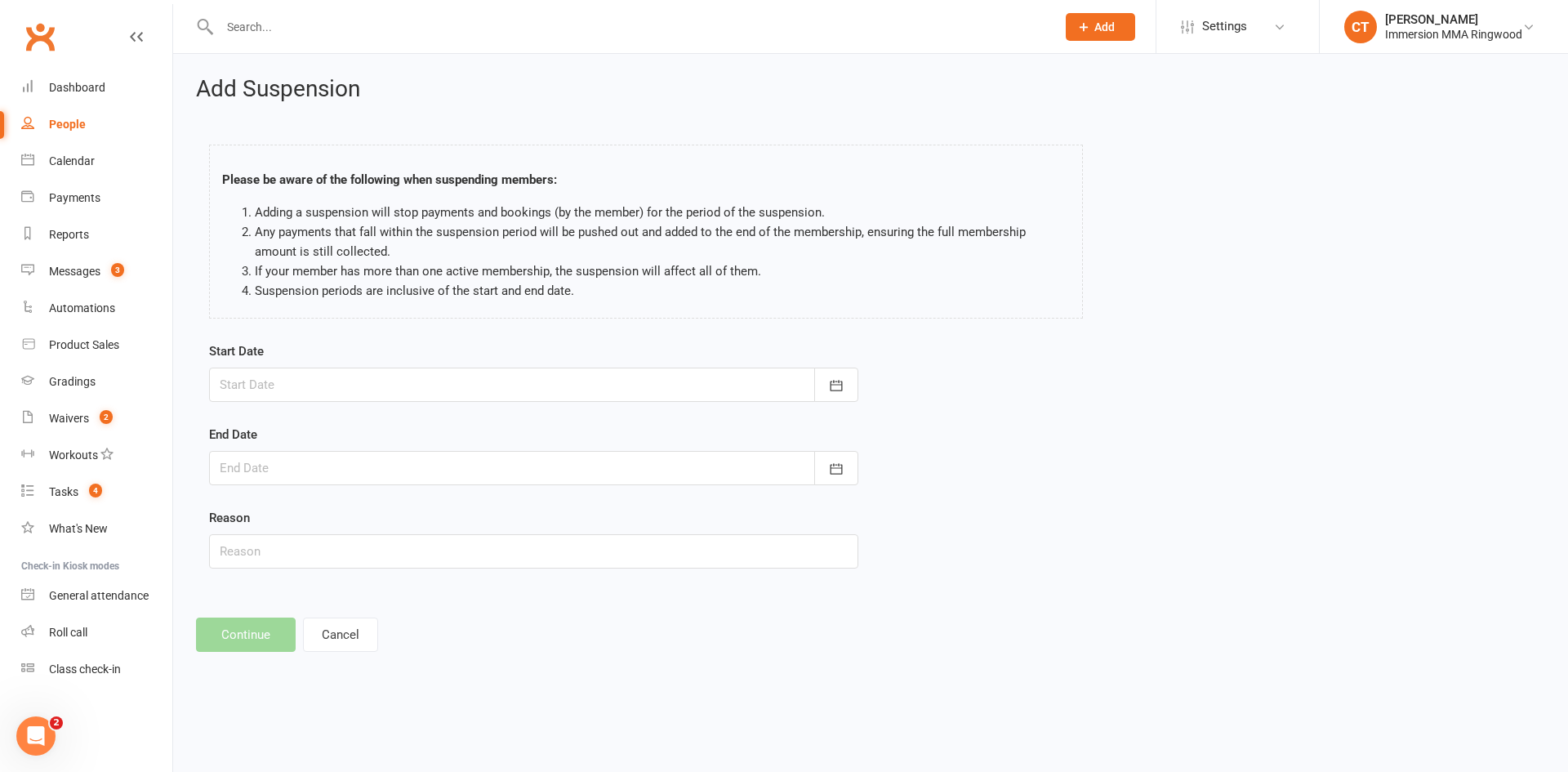
click at [295, 391] on div at bounding box center [534, 384] width 649 height 34
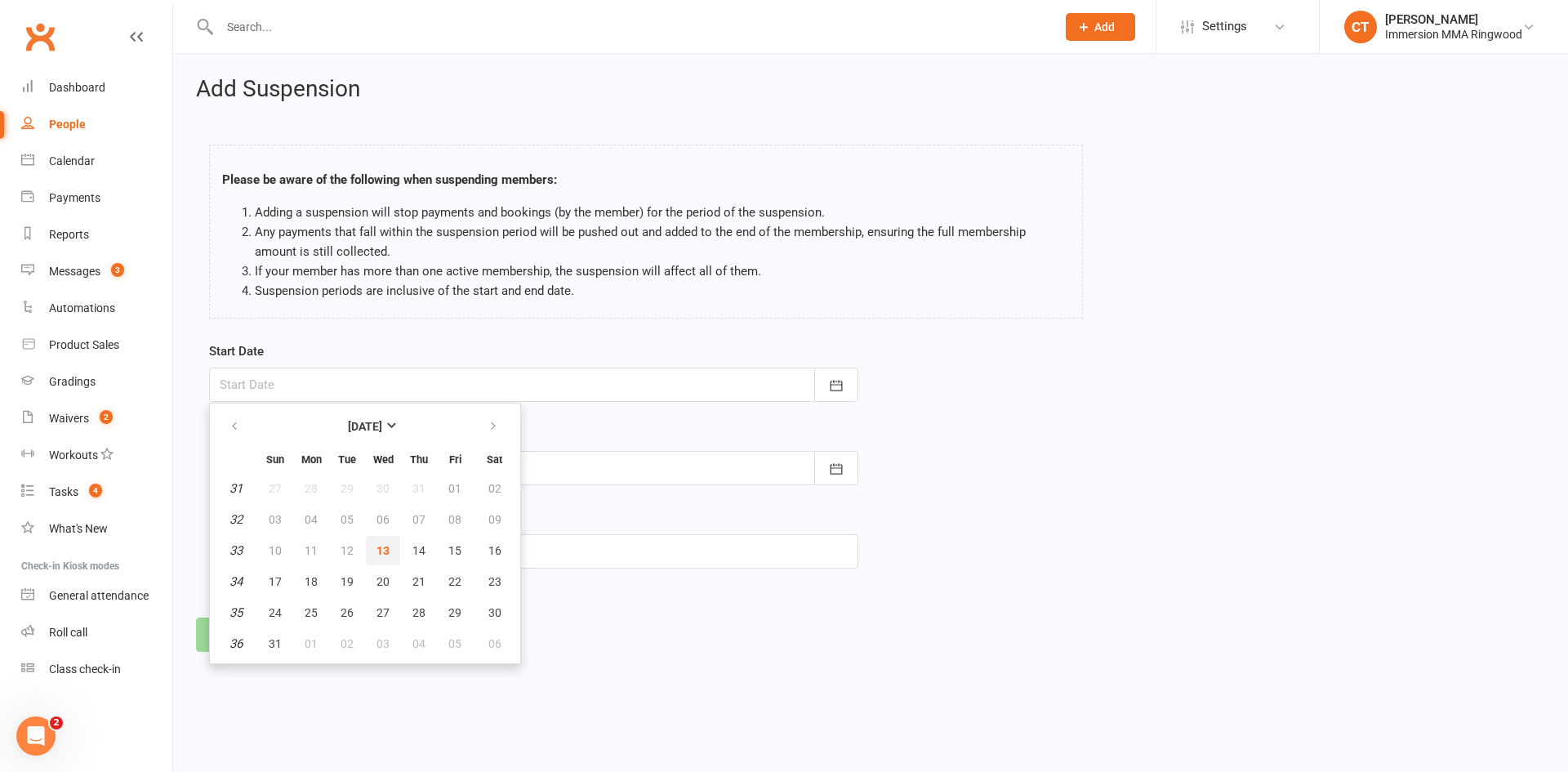
click at [381, 545] on span "13" at bounding box center [383, 551] width 13 height 13
type input "[DATE]"
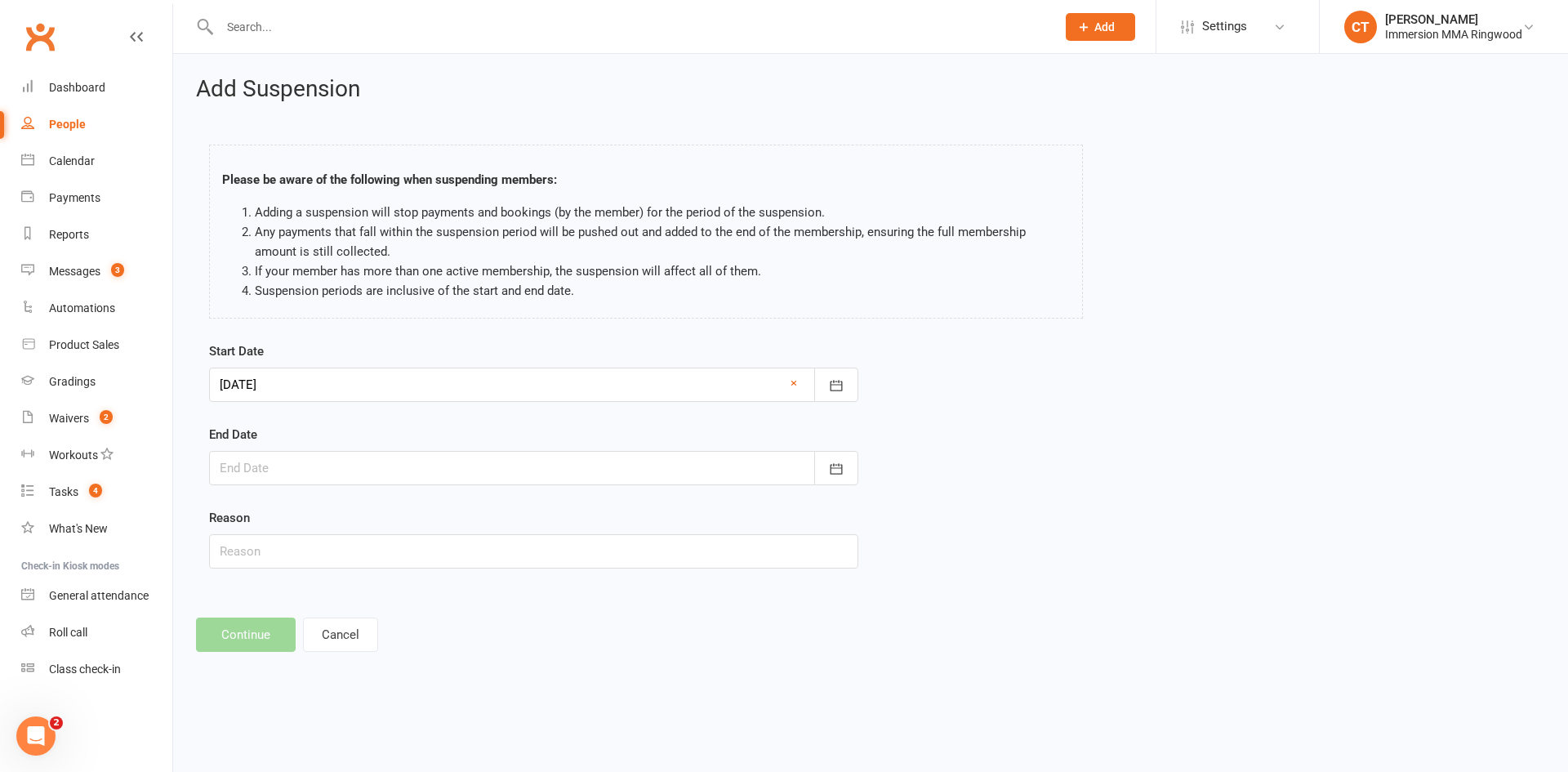
click at [402, 478] on div at bounding box center [534, 467] width 649 height 34
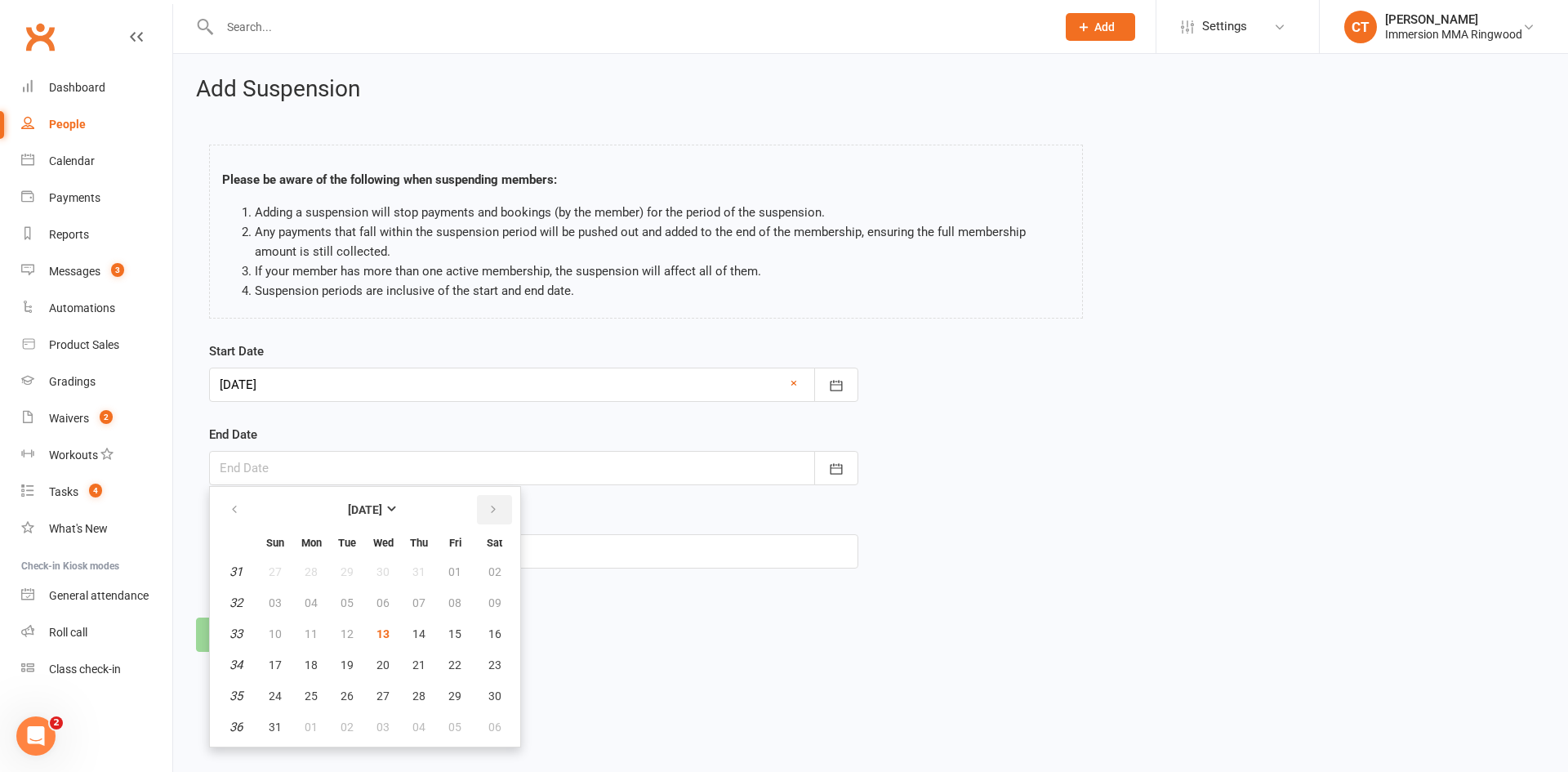
click at [496, 502] on button "button" at bounding box center [495, 509] width 35 height 29
click at [345, 658] on span "23" at bounding box center [347, 665] width 13 height 13
type input "[DATE]"
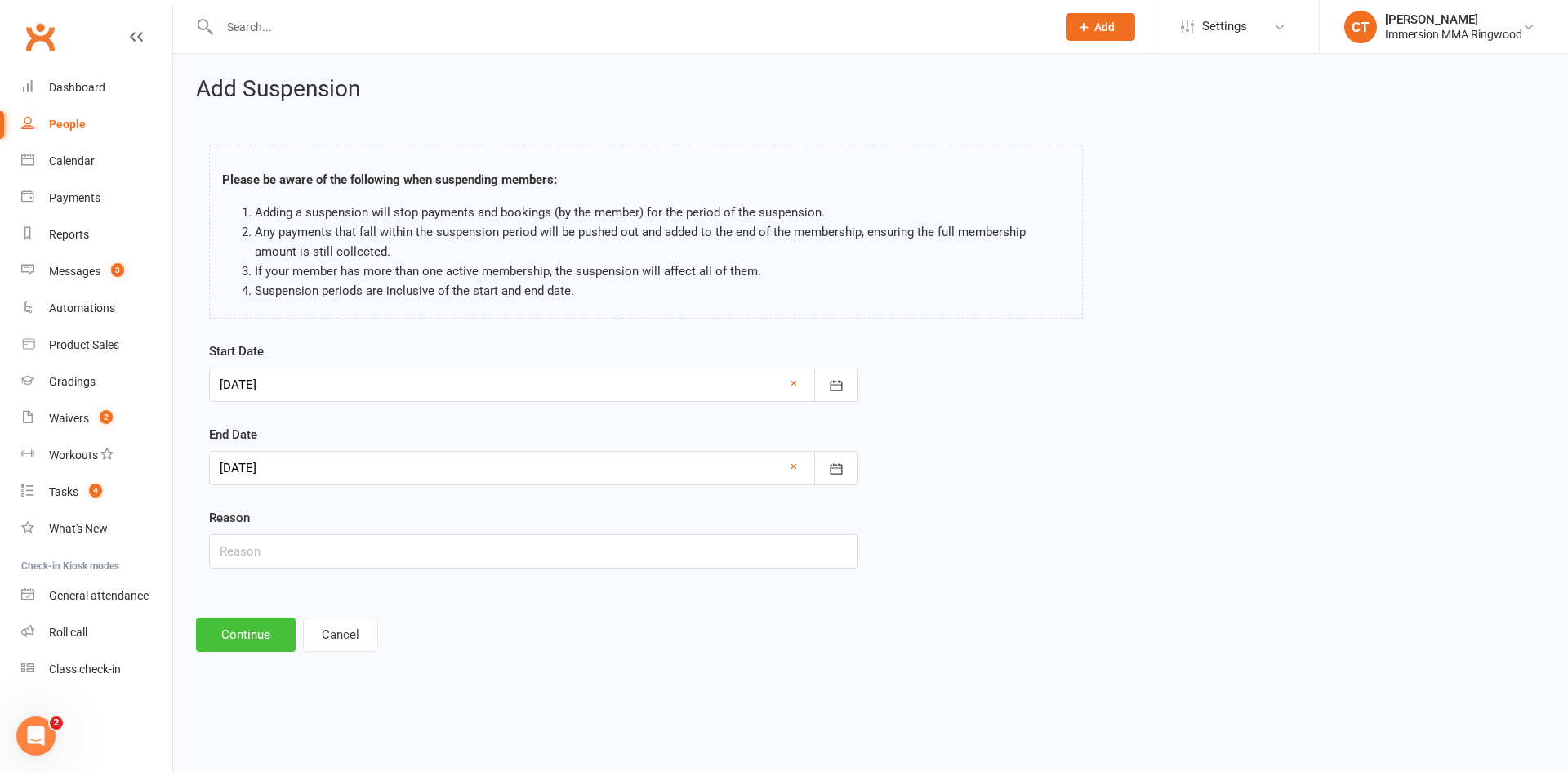
click at [247, 630] on button "Continue" at bounding box center [245, 634] width 99 height 34
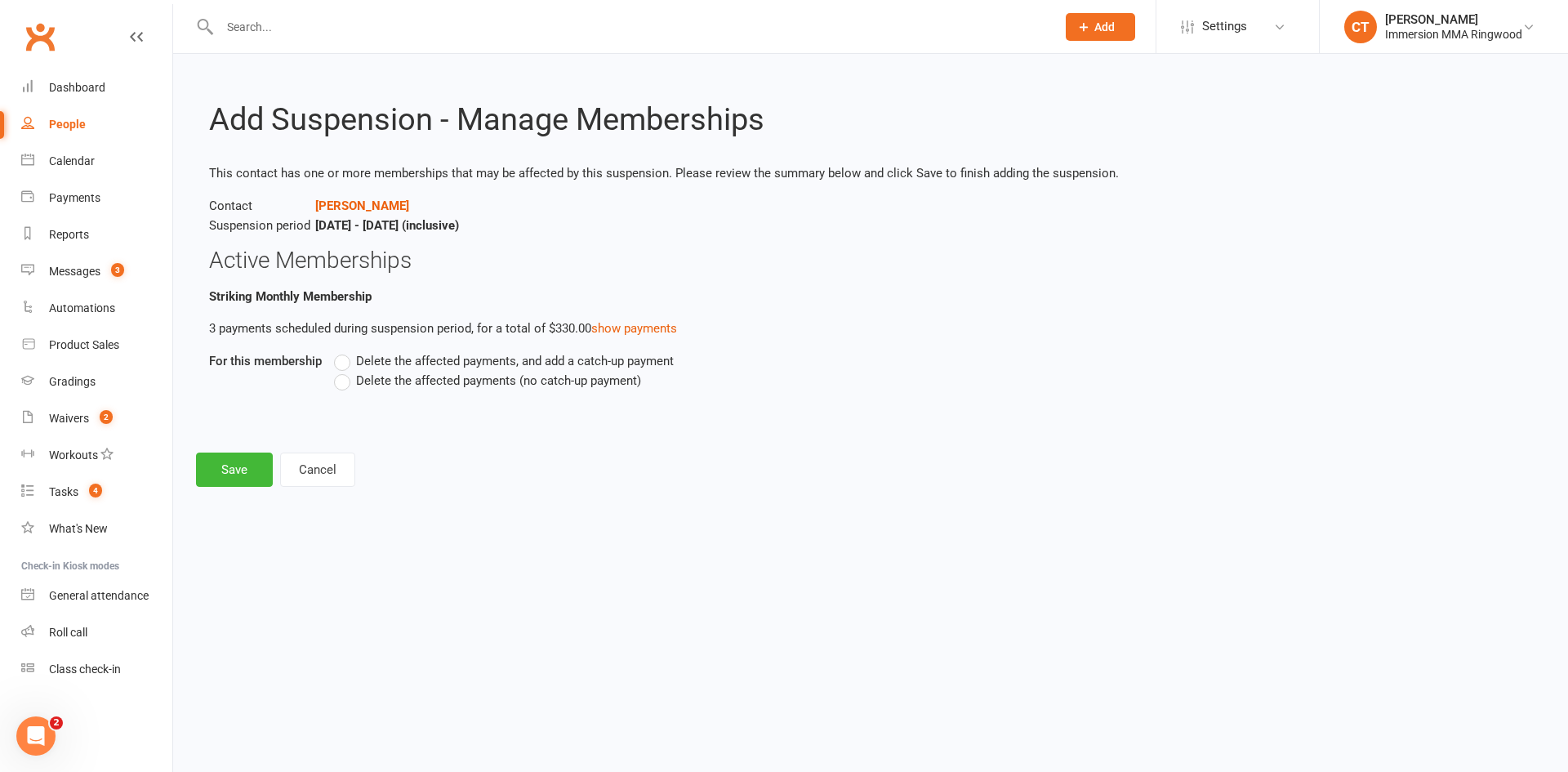
click at [340, 383] on label "Delete the affected payments (no catch-up payment)" at bounding box center [487, 380] width 307 height 19
click at [340, 371] on input "Delete the affected payments (no catch-up payment)" at bounding box center [339, 371] width 11 height 0
click at [213, 484] on button "Save" at bounding box center [234, 469] width 77 height 34
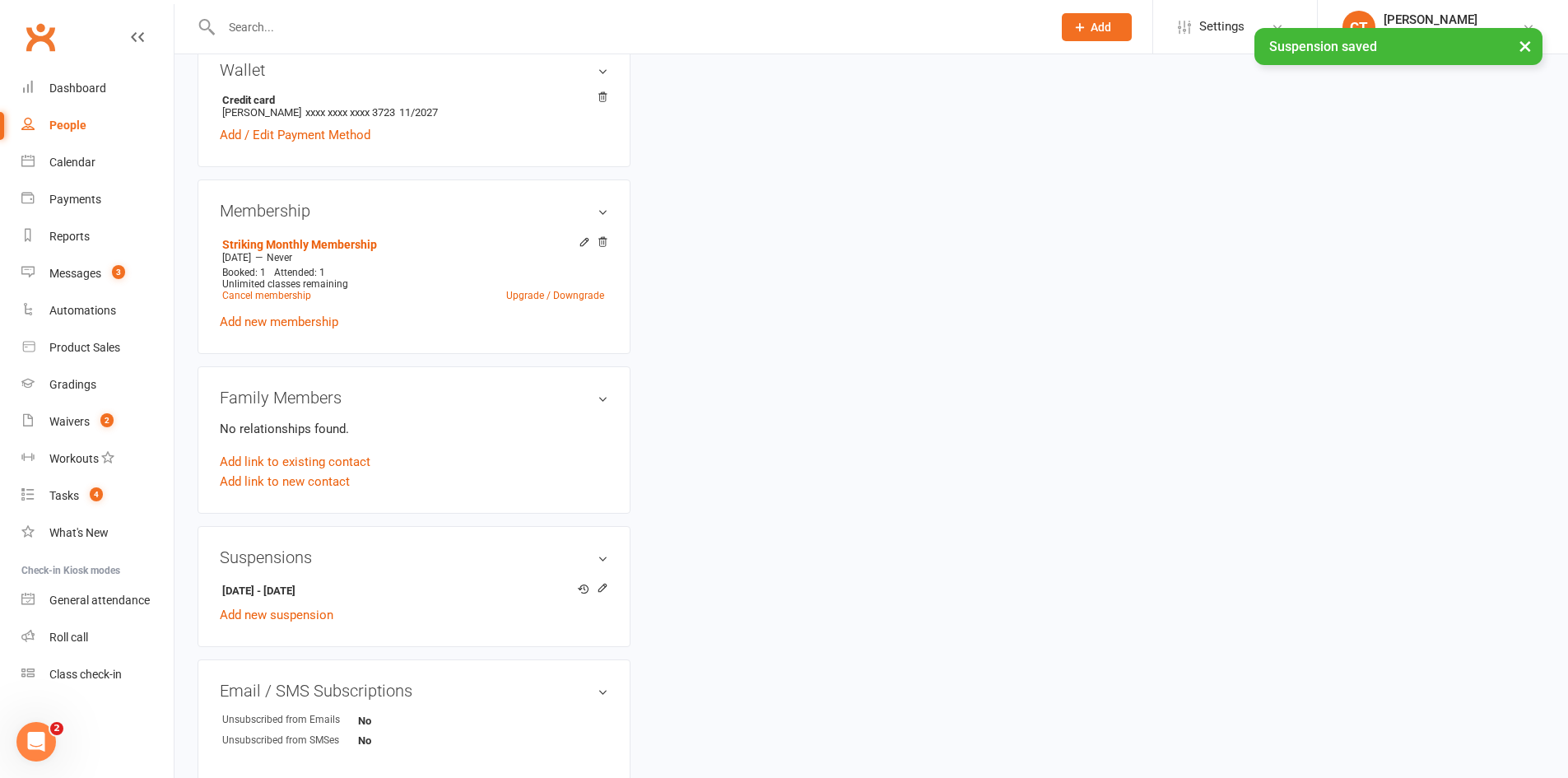
scroll to position [549, 0]
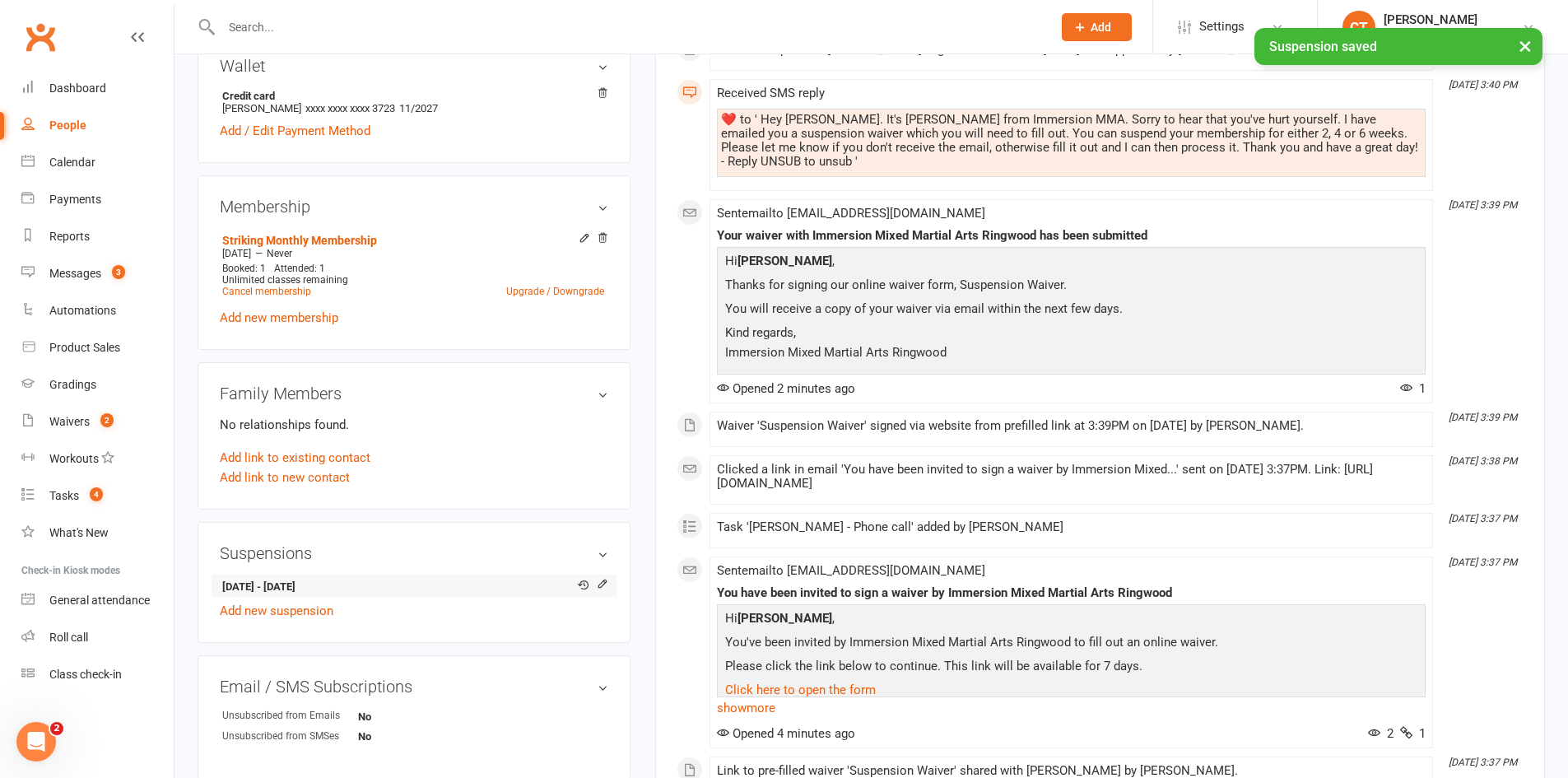
click at [300, 596] on strong "[DATE] - [DATE]" at bounding box center [411, 587] width 378 height 18
copy li "[DATE] - [DATE]"
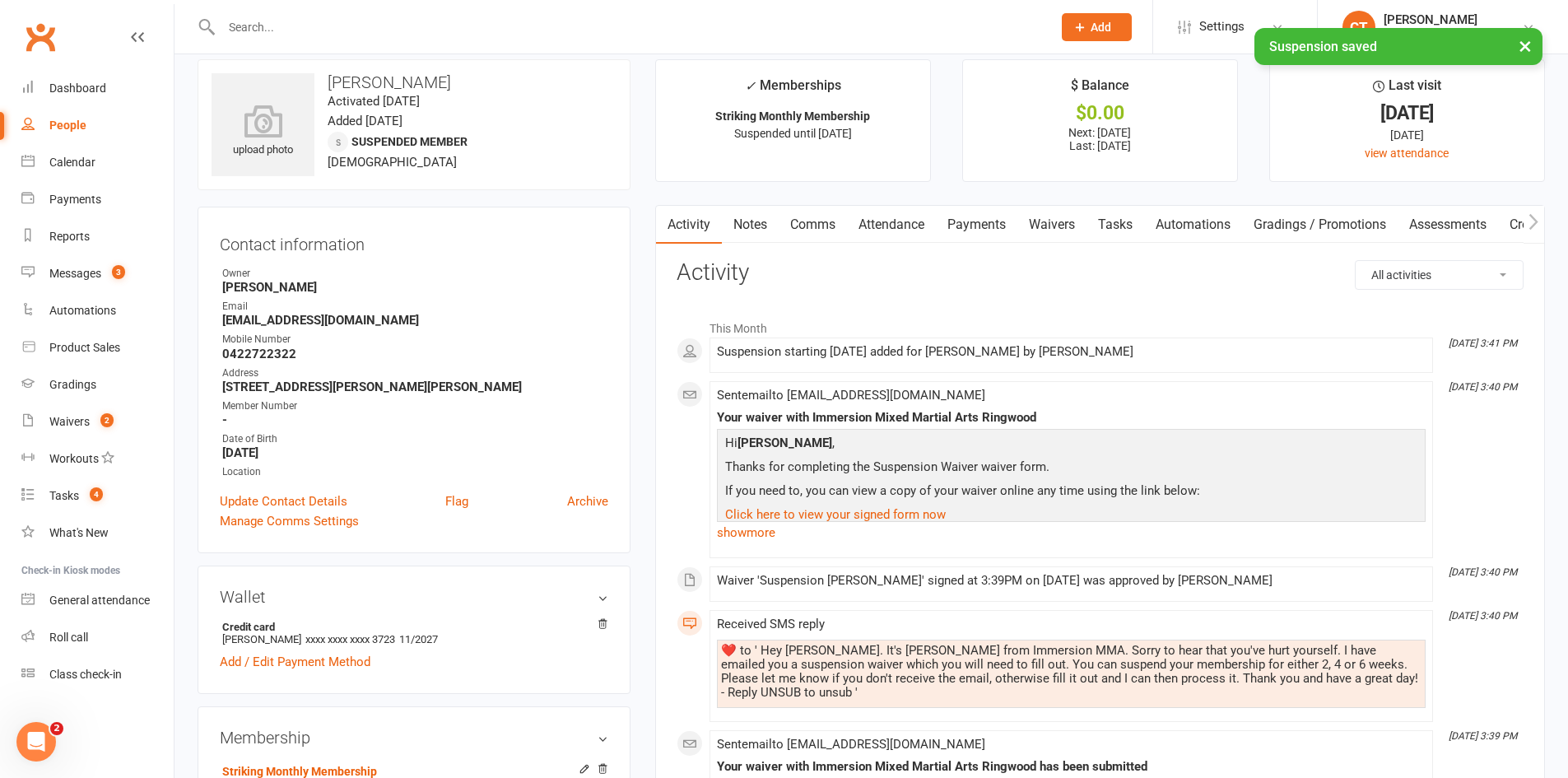
scroll to position [0, 0]
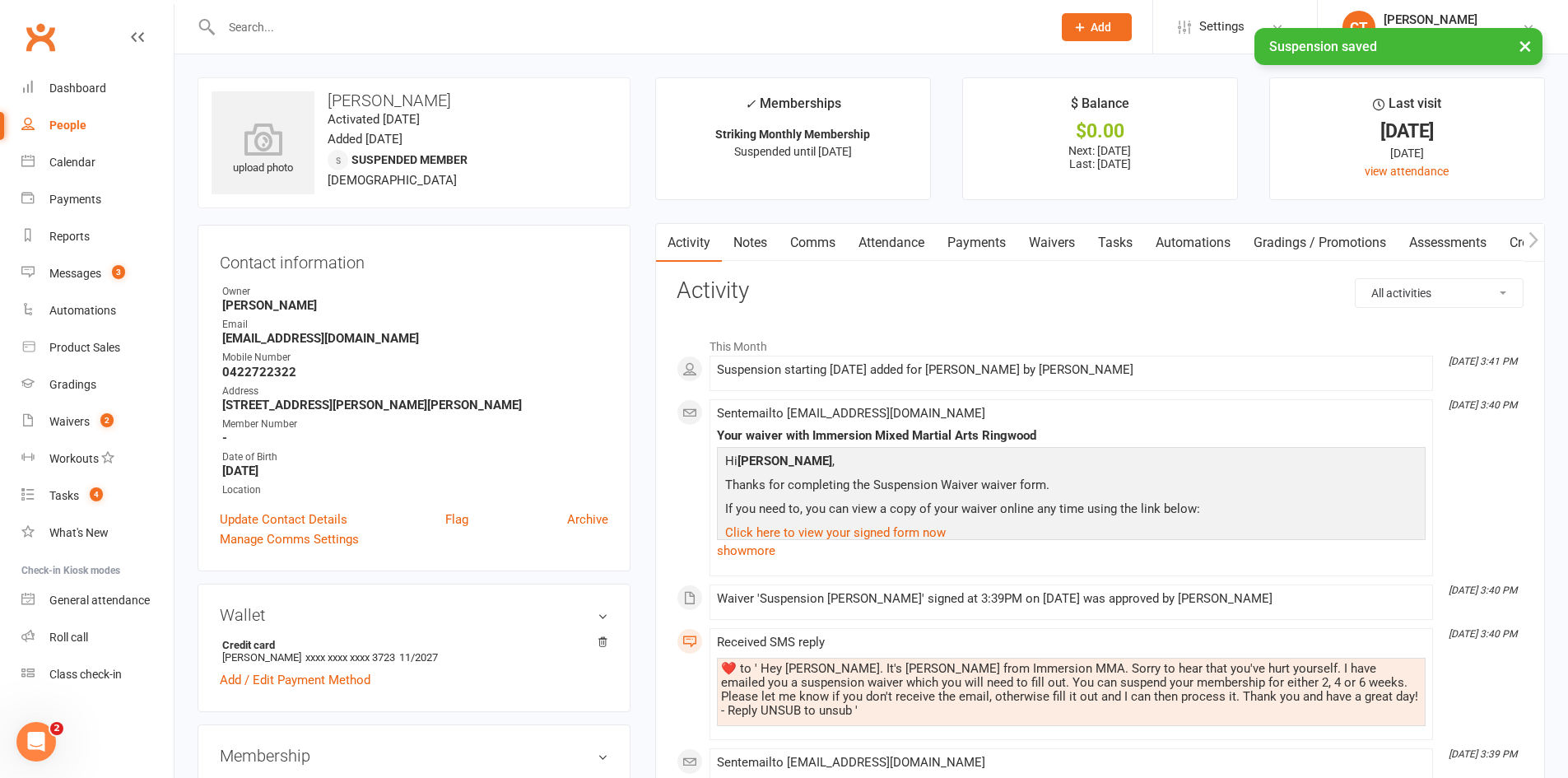
click at [818, 241] on link "Comms" at bounding box center [813, 242] width 68 height 38
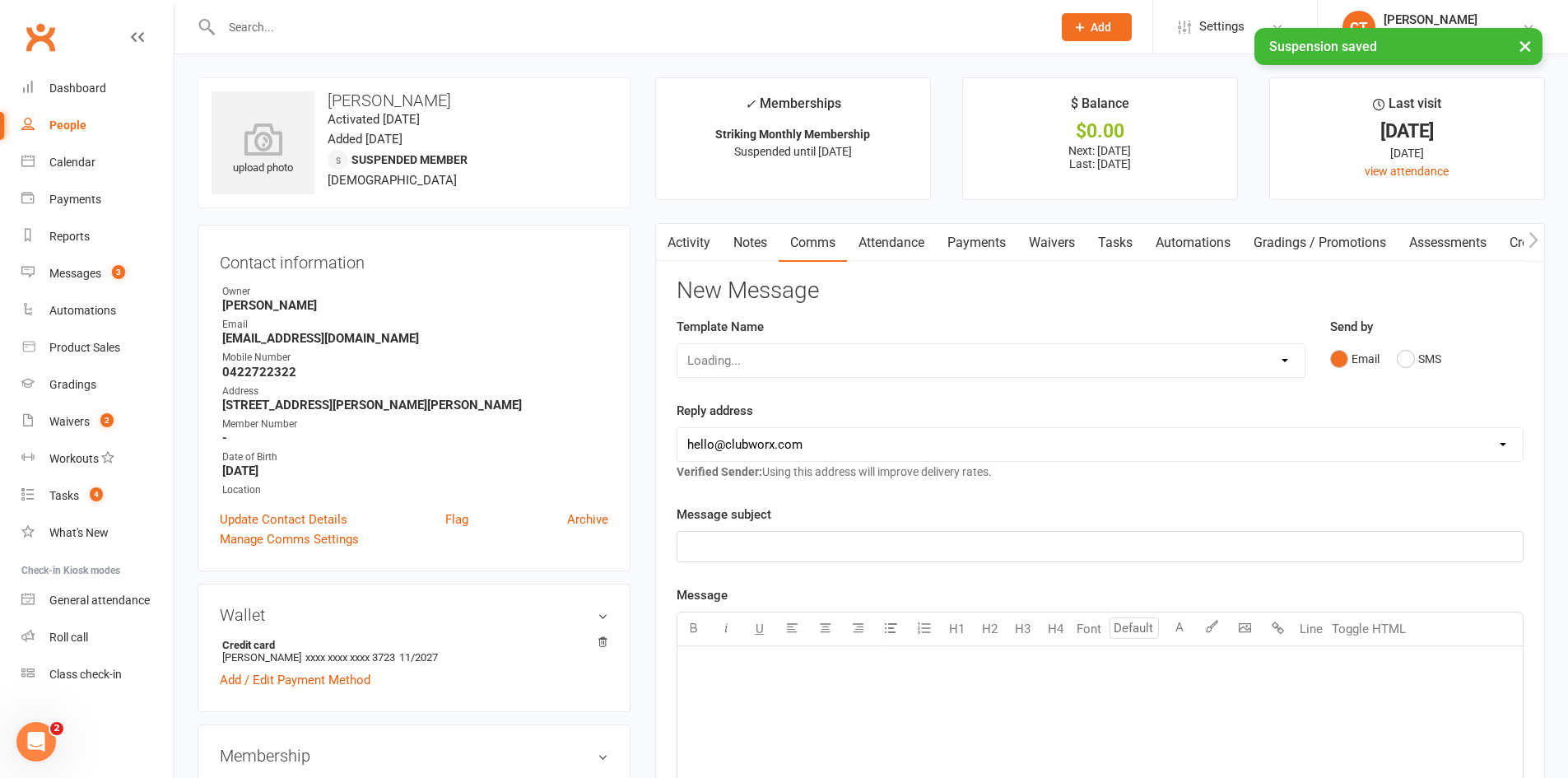
click at [755, 370] on div "Loading..." at bounding box center [992, 360] width 629 height 34
click at [754, 368] on select "Select Template [SMS] [PERSON_NAME] - Call back message [SMS] Mark- Call back m…" at bounding box center [991, 360] width 628 height 33
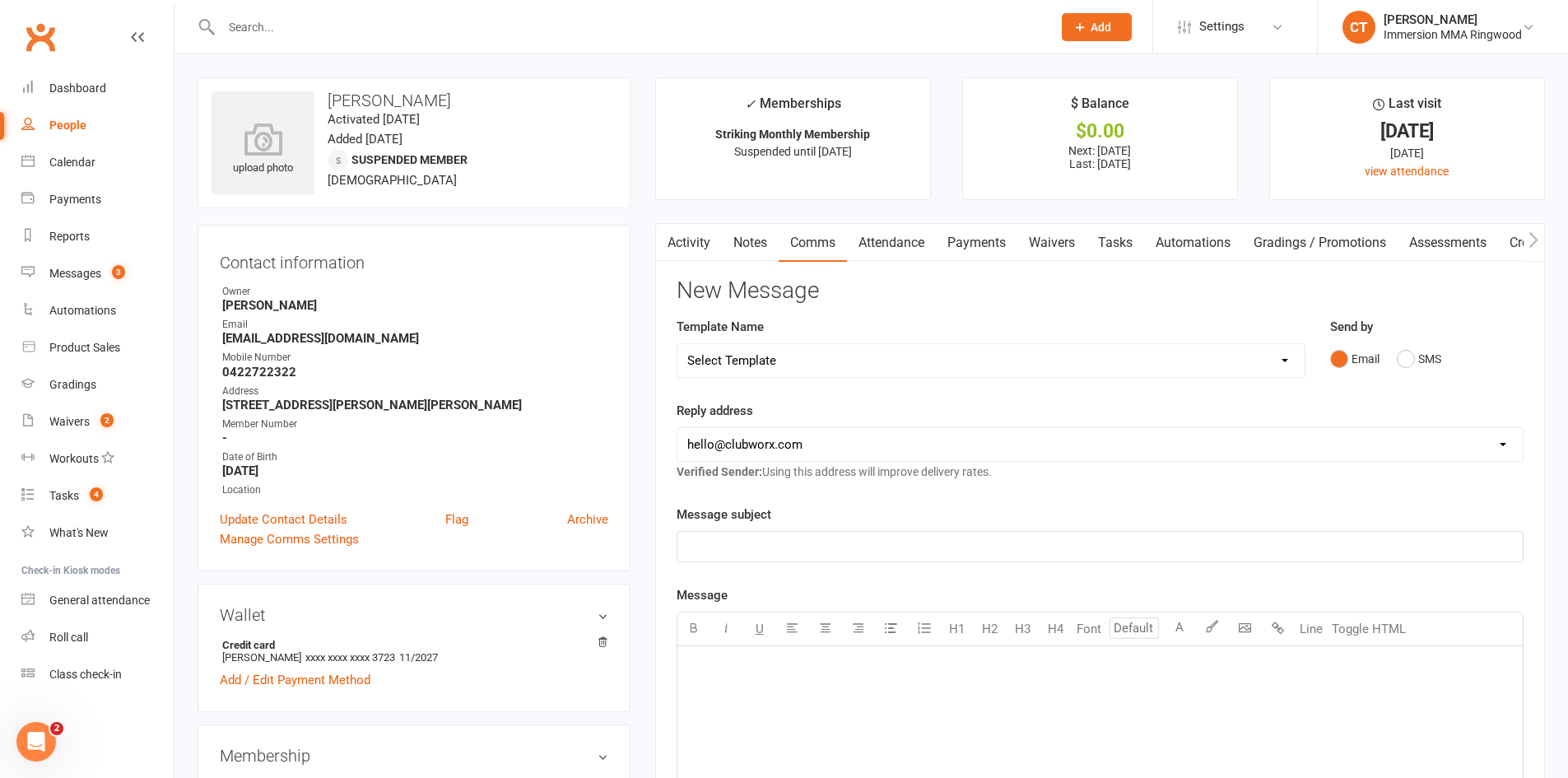
select select "19"
click at [677, 344] on select "Select Template [SMS] [PERSON_NAME] - Call back message [SMS] Mark- Call back m…" at bounding box center [991, 360] width 628 height 33
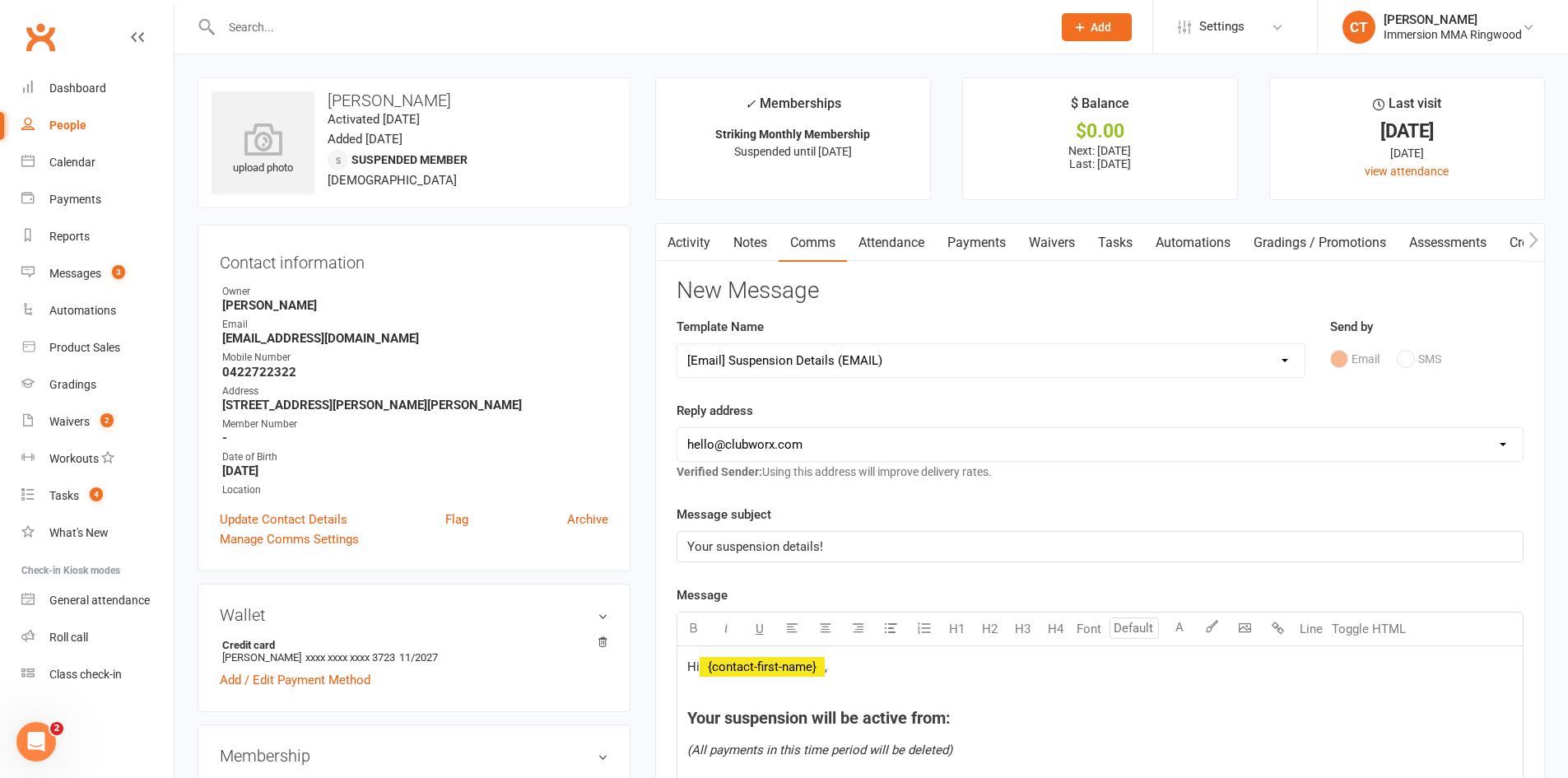
click at [717, 439] on select "[EMAIL_ADDRESS][DOMAIN_NAME] [EMAIL_ADDRESS][DOMAIN_NAME] [PERSON_NAME][EMAIL_A…" at bounding box center [1099, 444] width 845 height 33
select select "1"
click at [677, 428] on select "[EMAIL_ADDRESS][DOMAIN_NAME] [EMAIL_ADDRESS][DOMAIN_NAME] [PERSON_NAME][EMAIL_A…" at bounding box center [1099, 444] width 845 height 33
click at [965, 713] on h4 "Your suspension will be active from:" at bounding box center [1100, 718] width 826 height 19
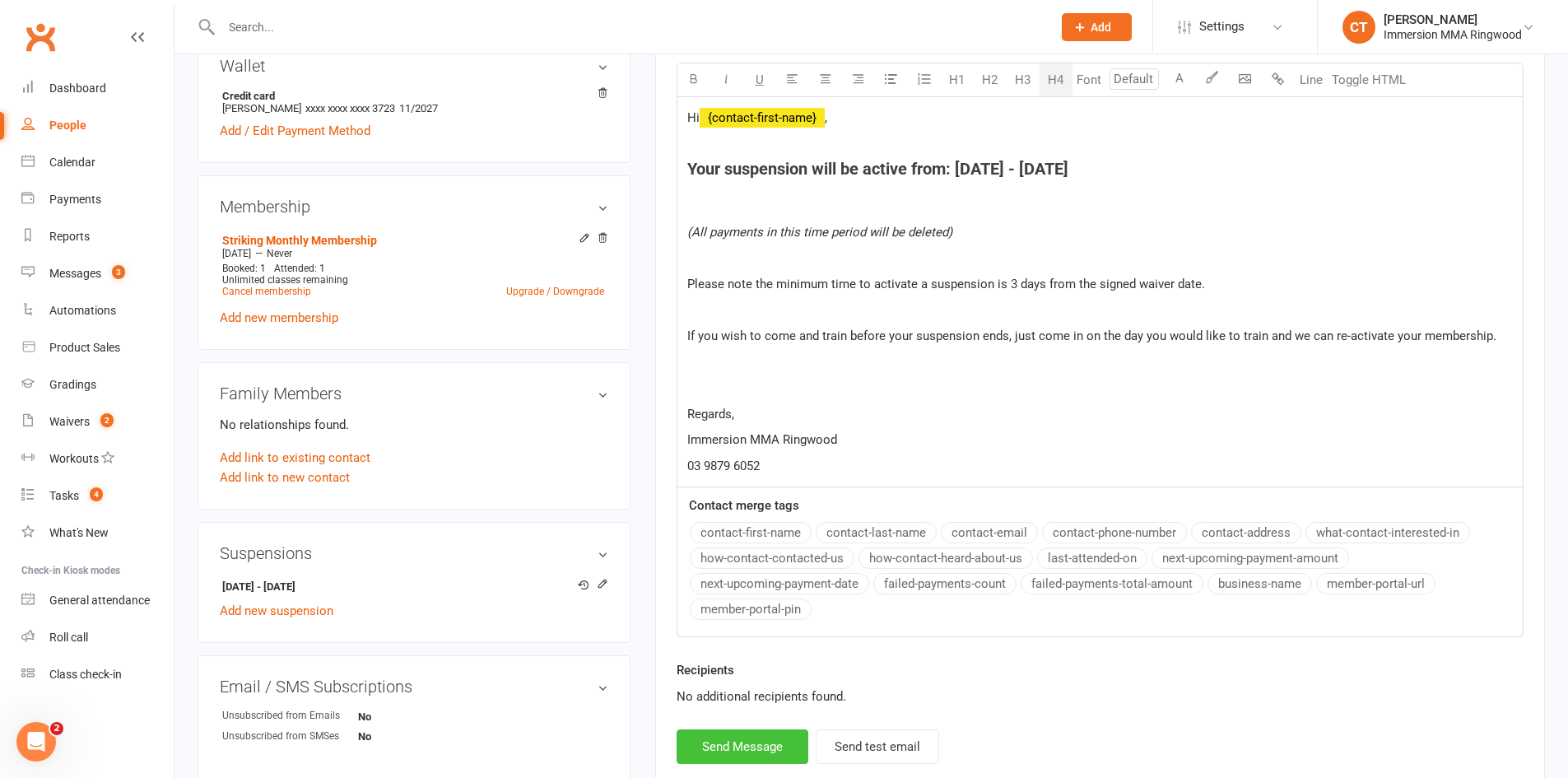
click at [776, 735] on button "Send Message" at bounding box center [743, 746] width 132 height 34
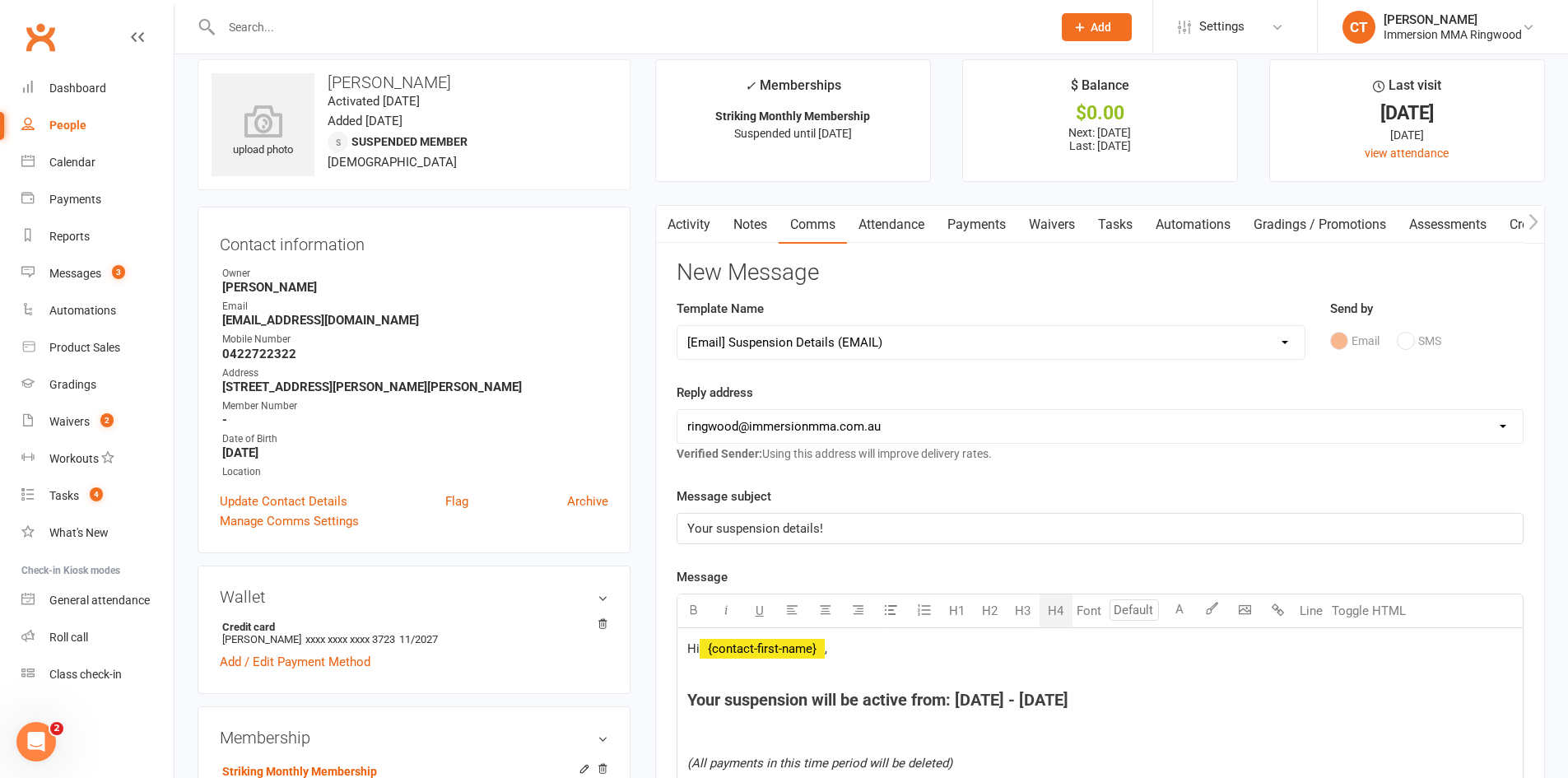
scroll to position [0, 0]
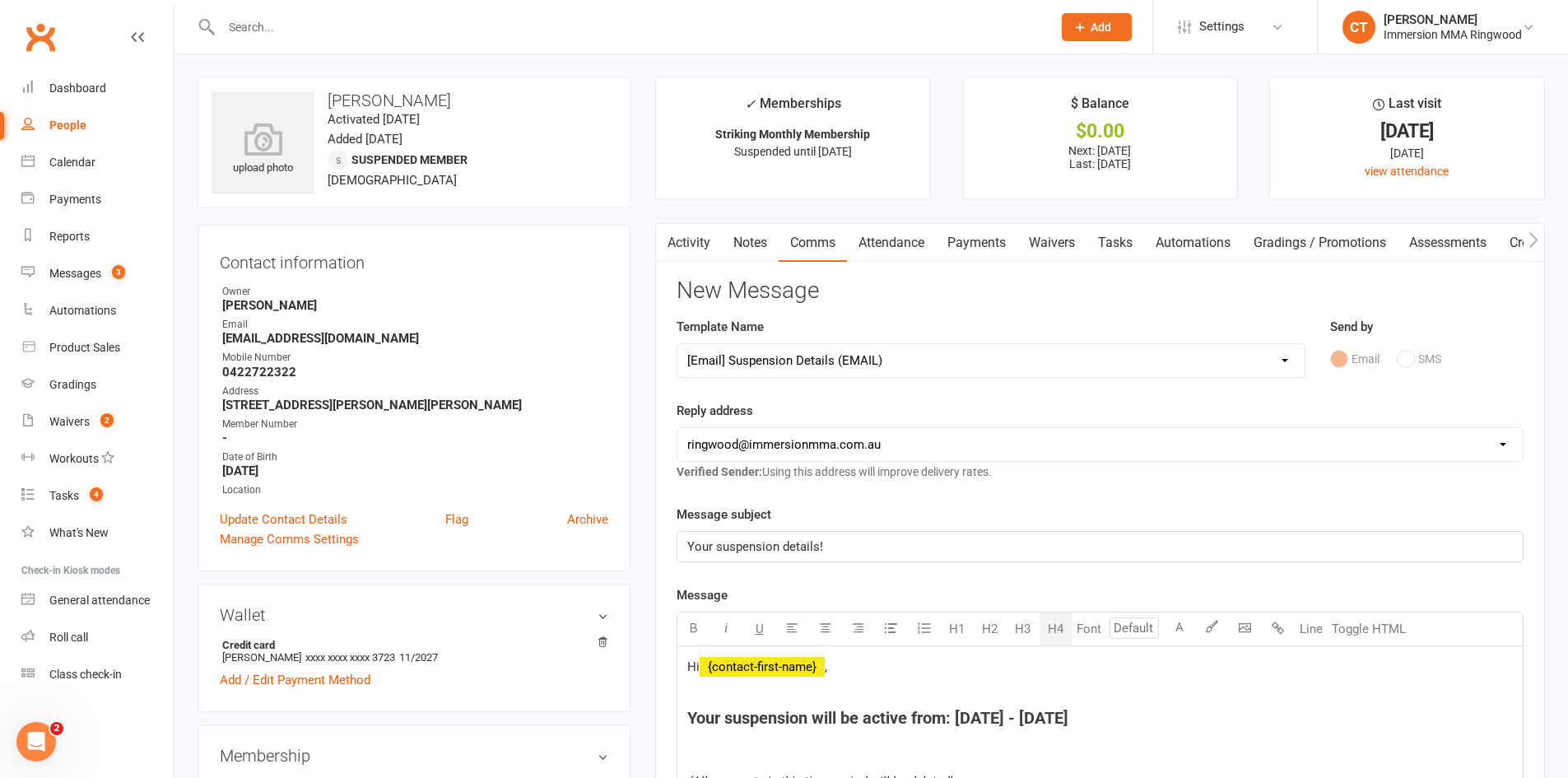
select select
select select "0"
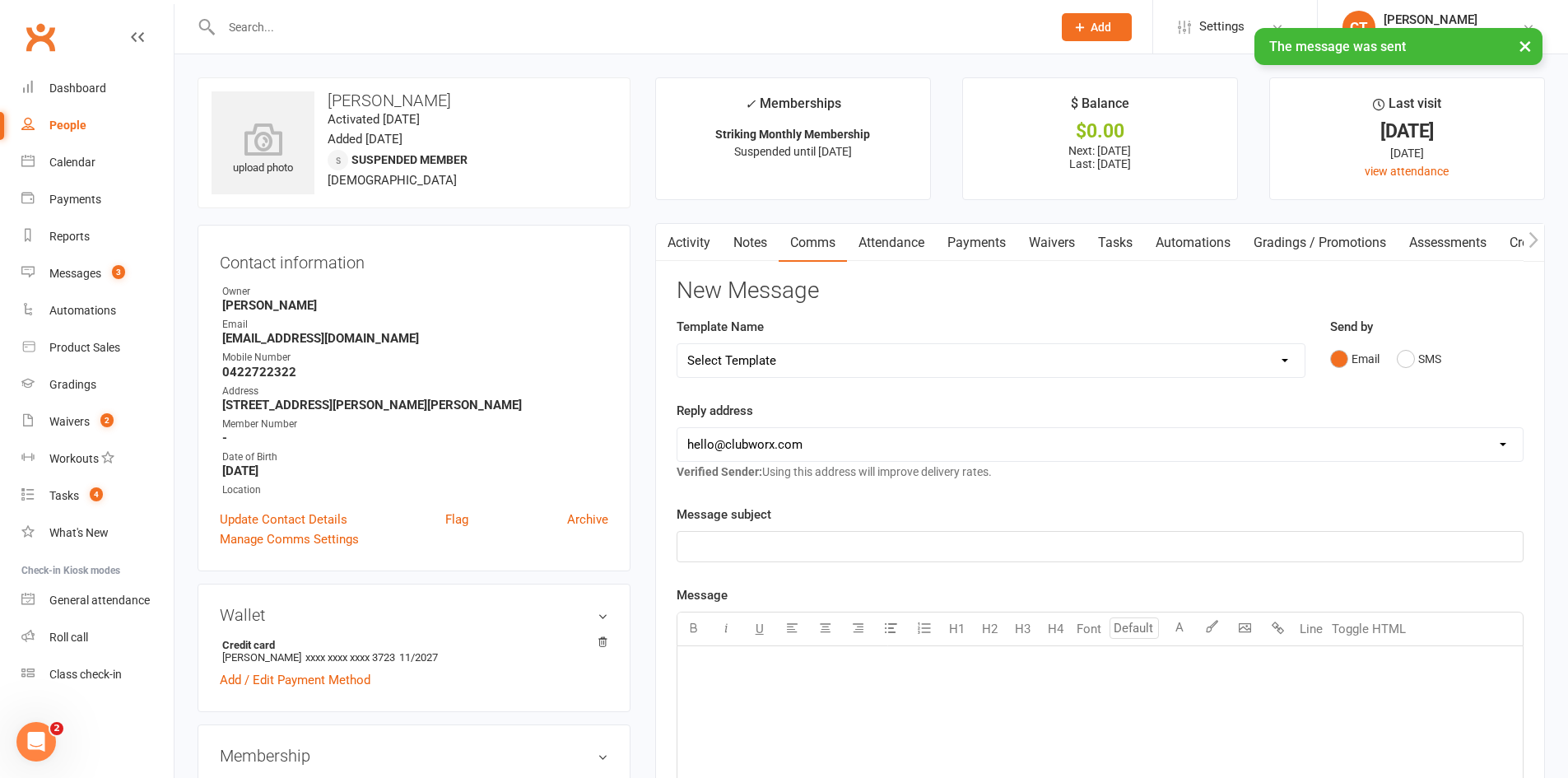
click at [765, 243] on link "Notes" at bounding box center [750, 242] width 57 height 38
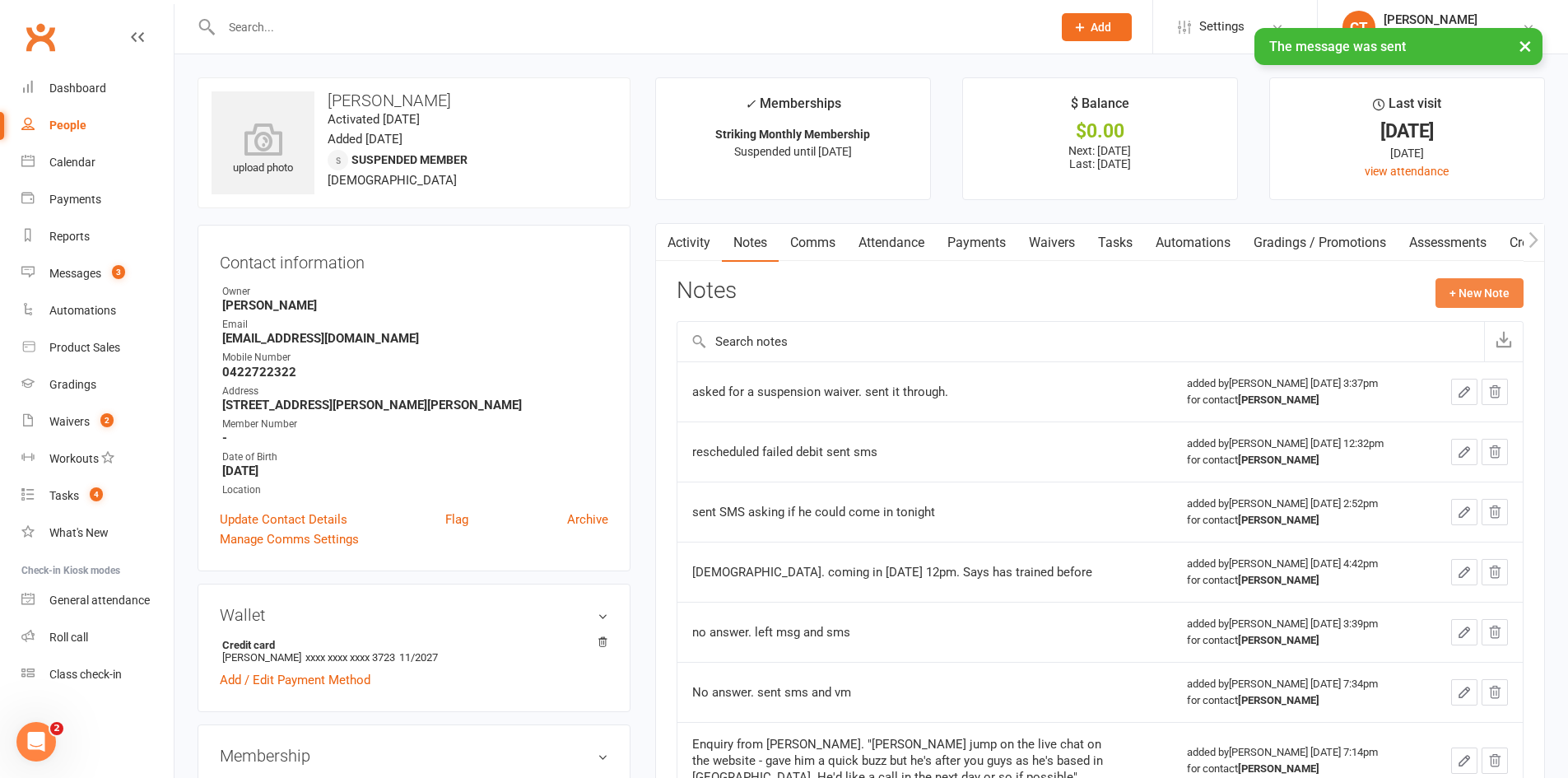
click at [1481, 295] on button "+ New Note" at bounding box center [1480, 293] width 88 height 29
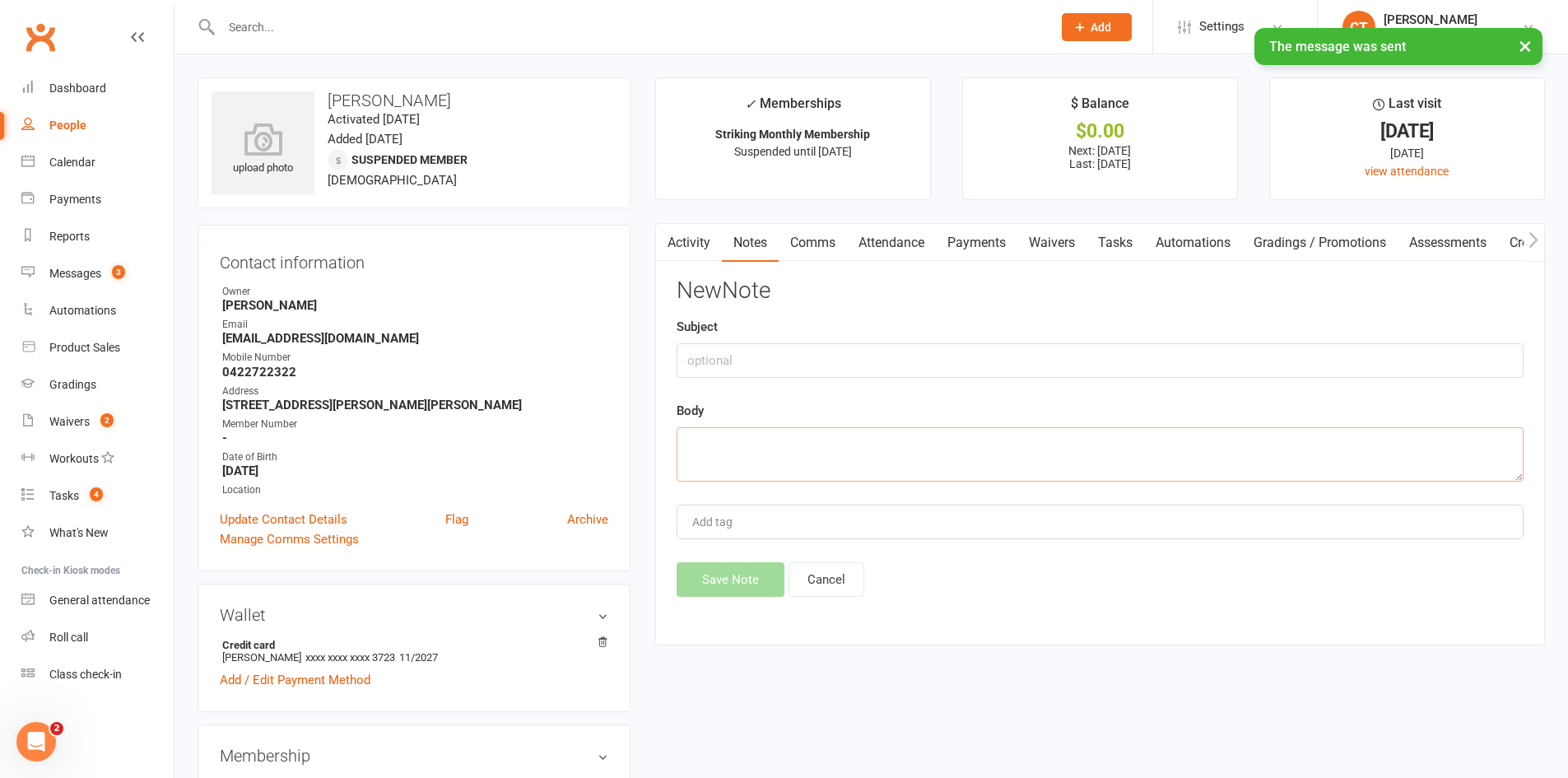
click at [962, 433] on textarea at bounding box center [1100, 454] width 847 height 55
paste textarea "[DATE] - [DATE]"
type textarea "suspended [DATE] - [DATE]"
click at [751, 572] on button "Save Note" at bounding box center [731, 579] width 108 height 34
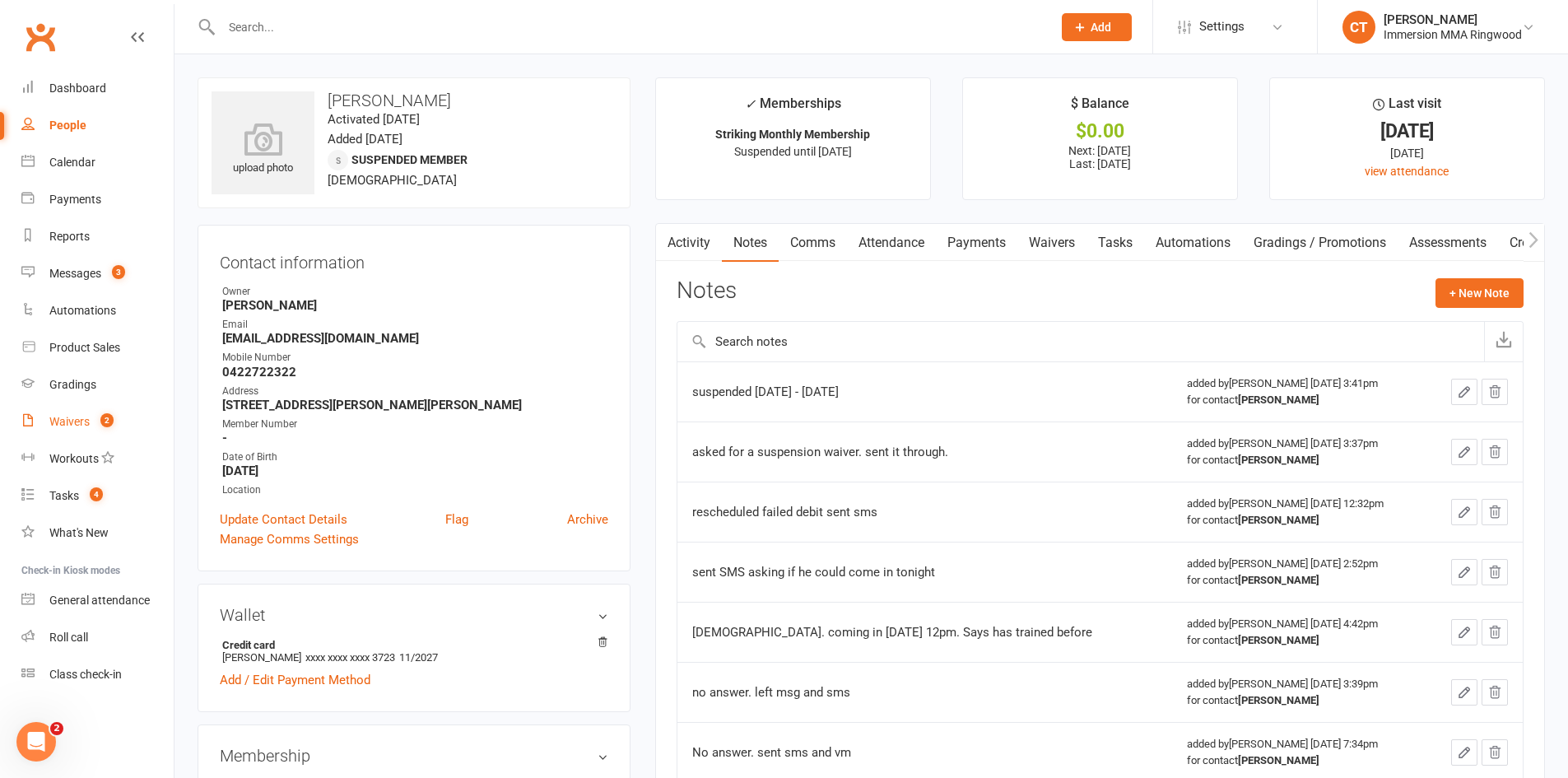
click at [102, 427] on count-badge "2" at bounding box center [103, 421] width 21 height 13
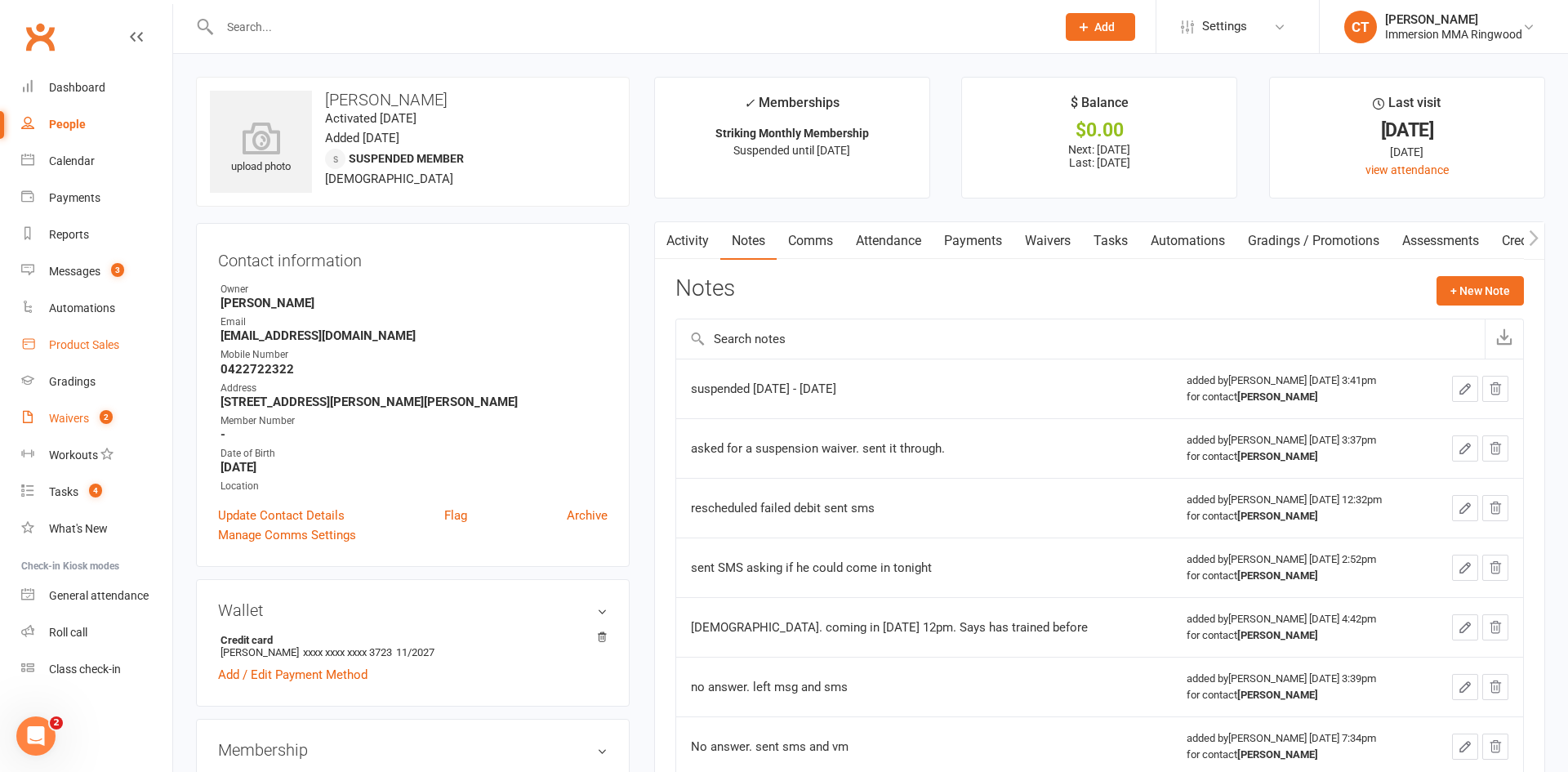
select select "25"
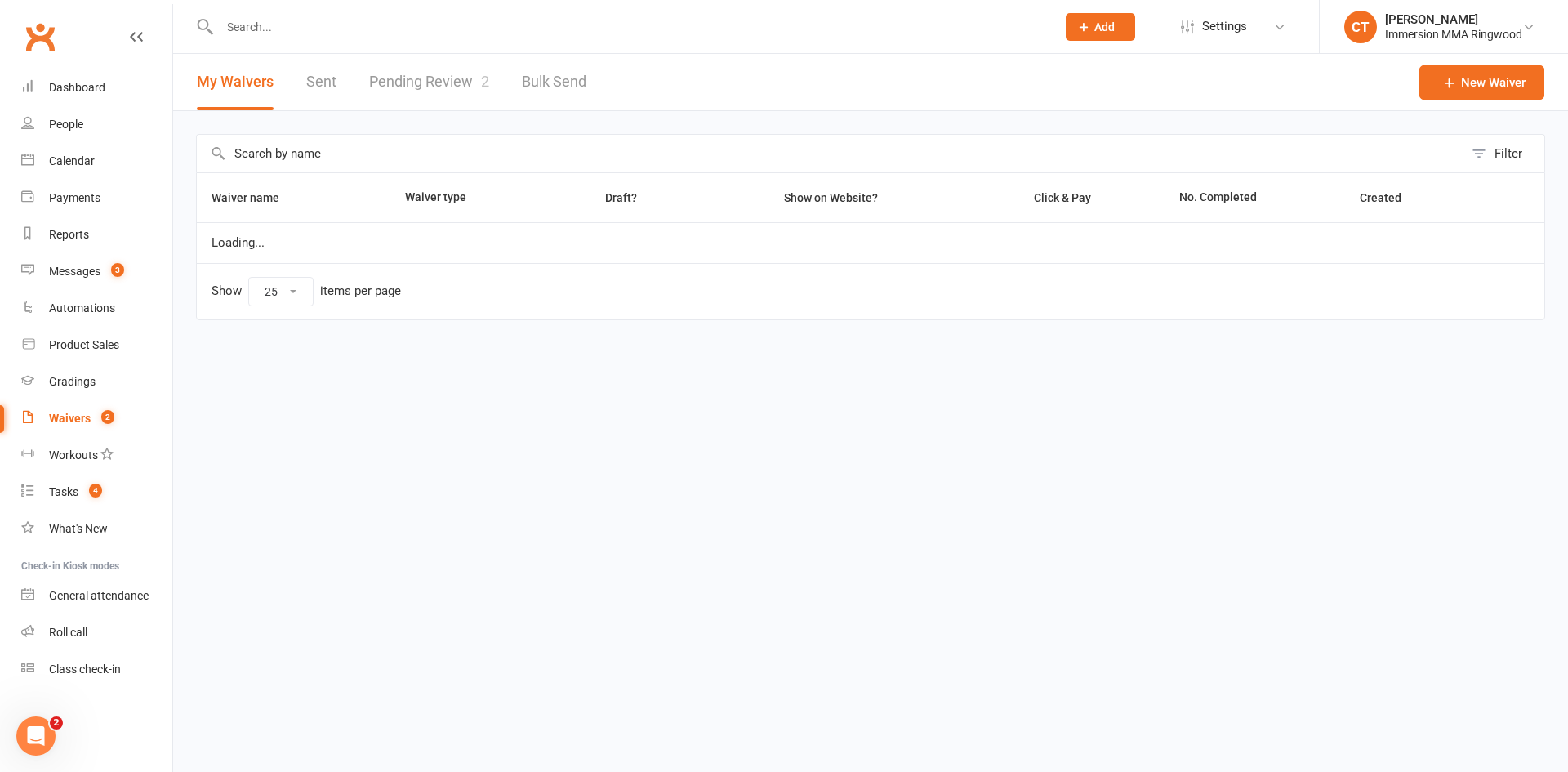
click at [416, 94] on link "Pending Review 2" at bounding box center [429, 83] width 120 height 57
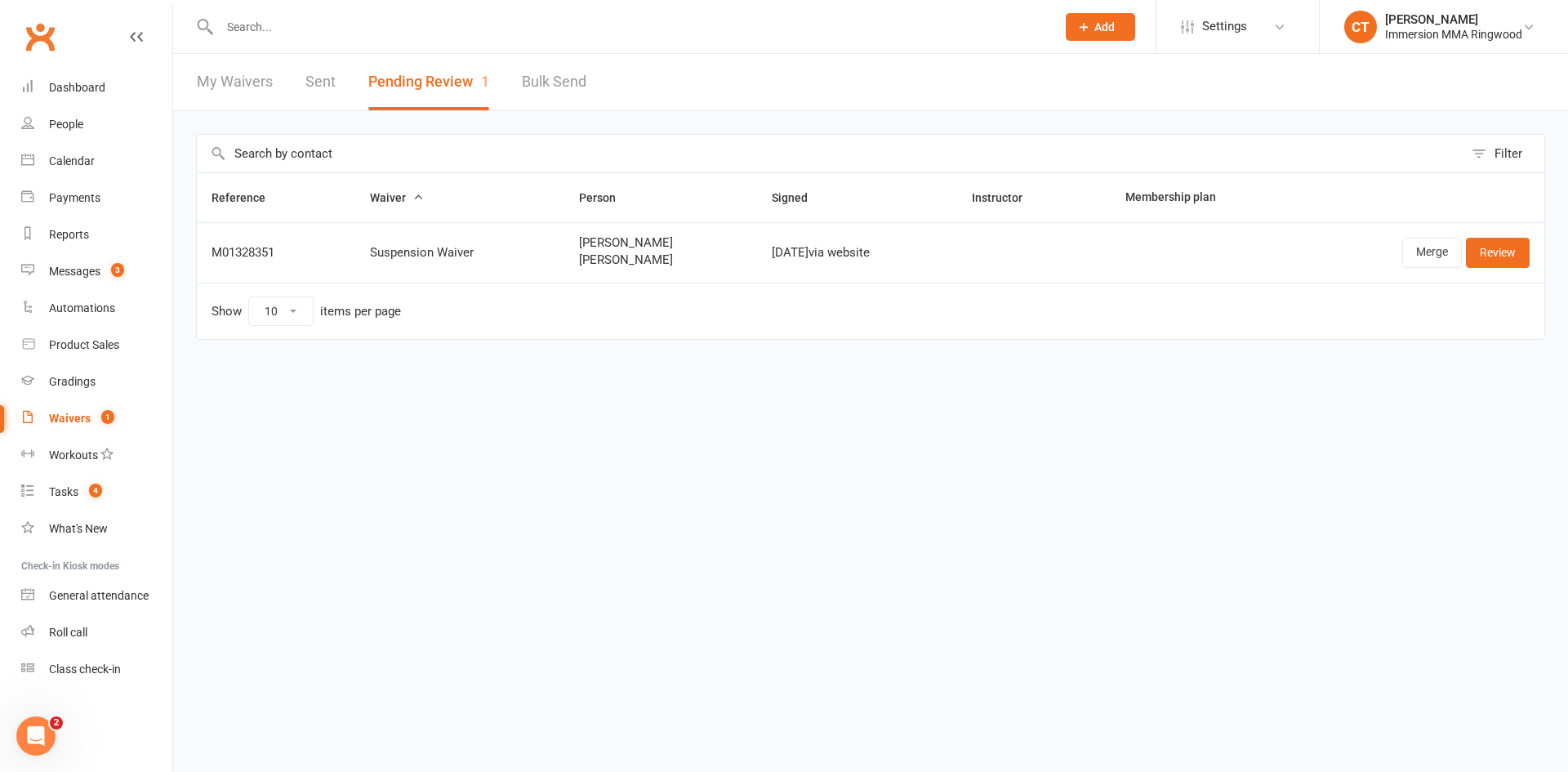
click at [593, 242] on span "[PERSON_NAME]" at bounding box center [661, 243] width 164 height 14
copy span "[PERSON_NAME]"
click at [1402, 252] on link "Merge" at bounding box center [1431, 252] width 59 height 29
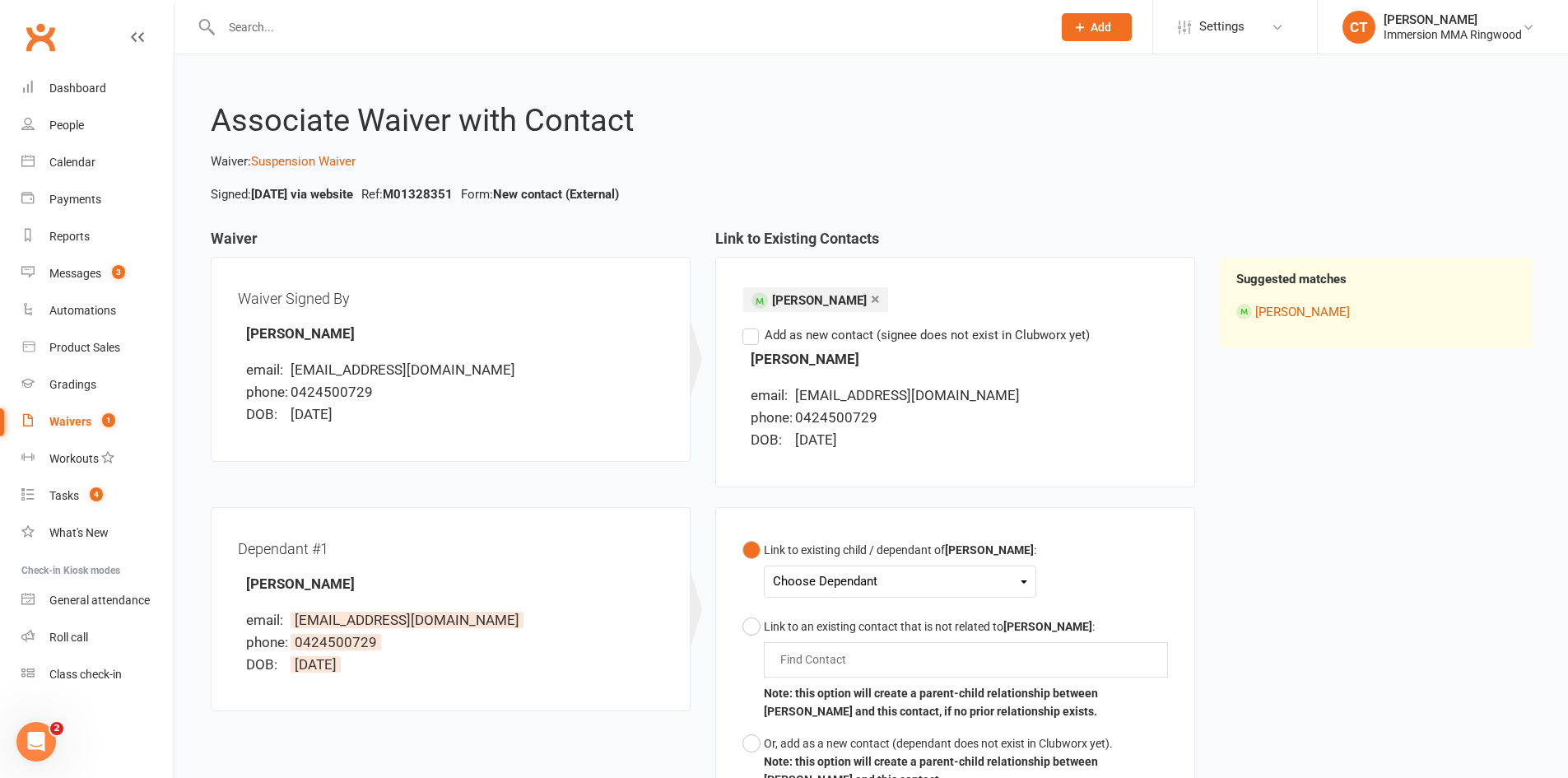
click at [834, 589] on div "Choose Dependant" at bounding box center [900, 581] width 254 height 22
click at [836, 624] on link "[PERSON_NAME]" at bounding box center [856, 620] width 163 height 35
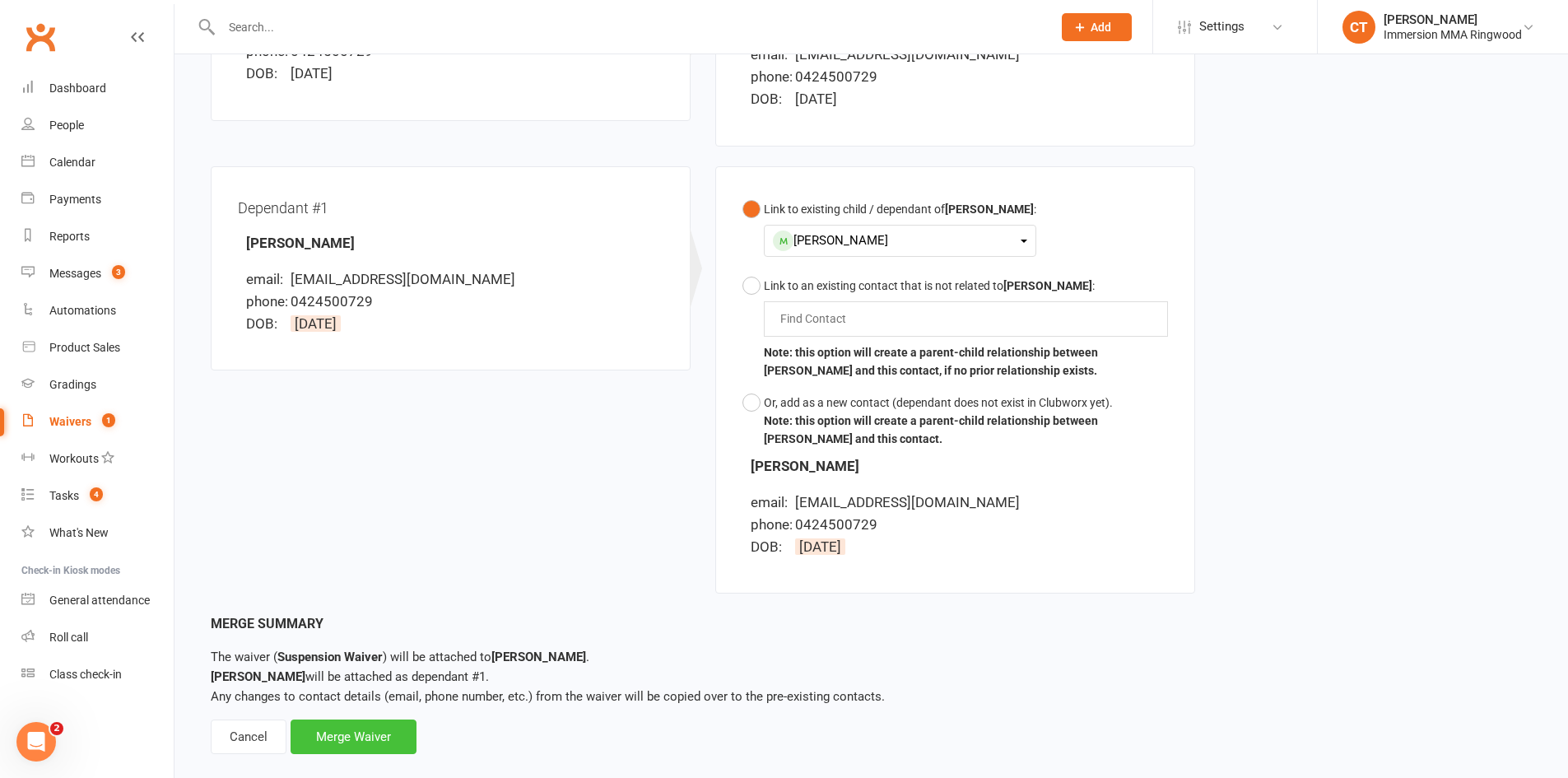
scroll to position [368, 0]
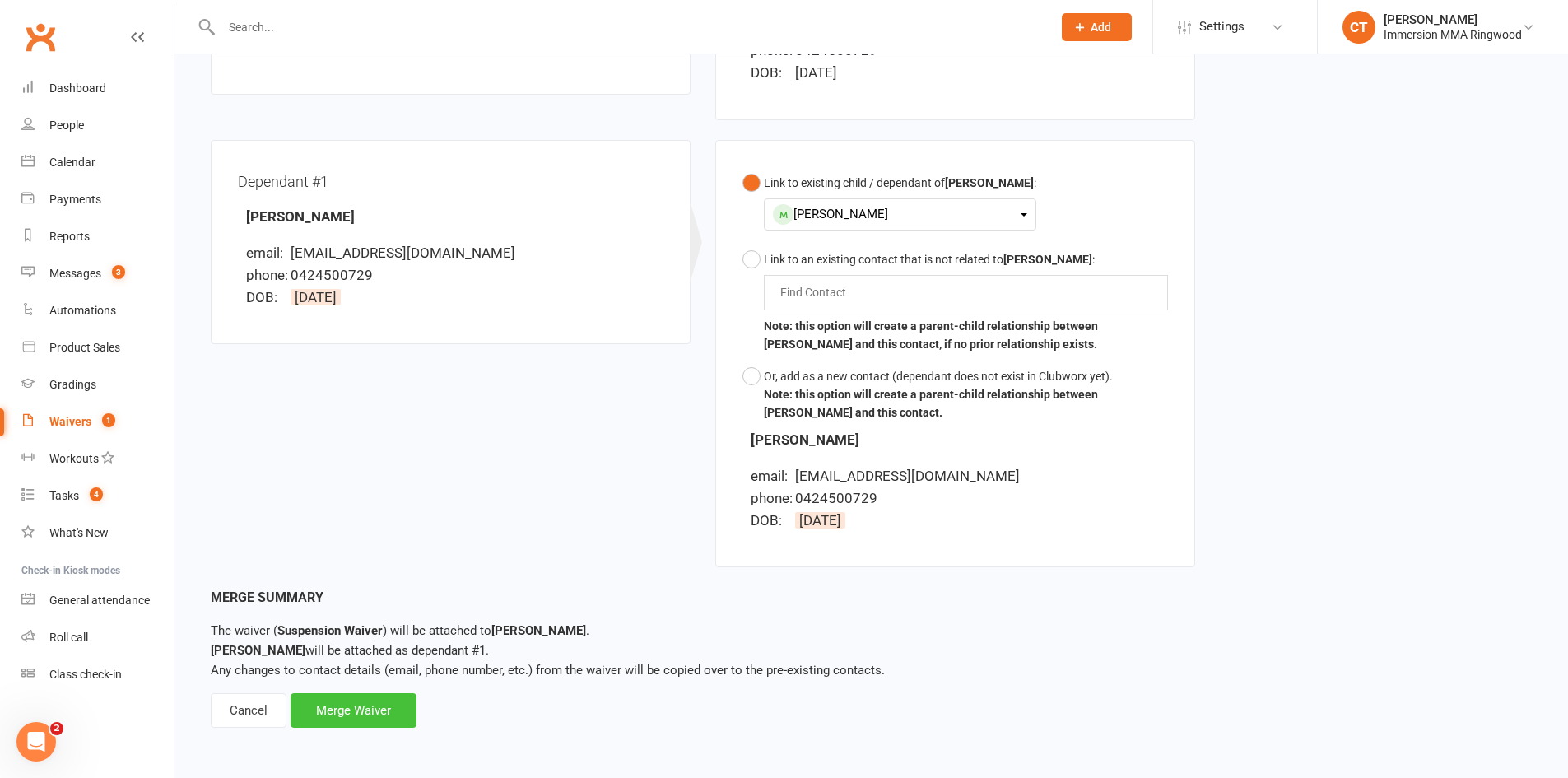
click at [383, 716] on div "Merge Waiver" at bounding box center [353, 710] width 126 height 34
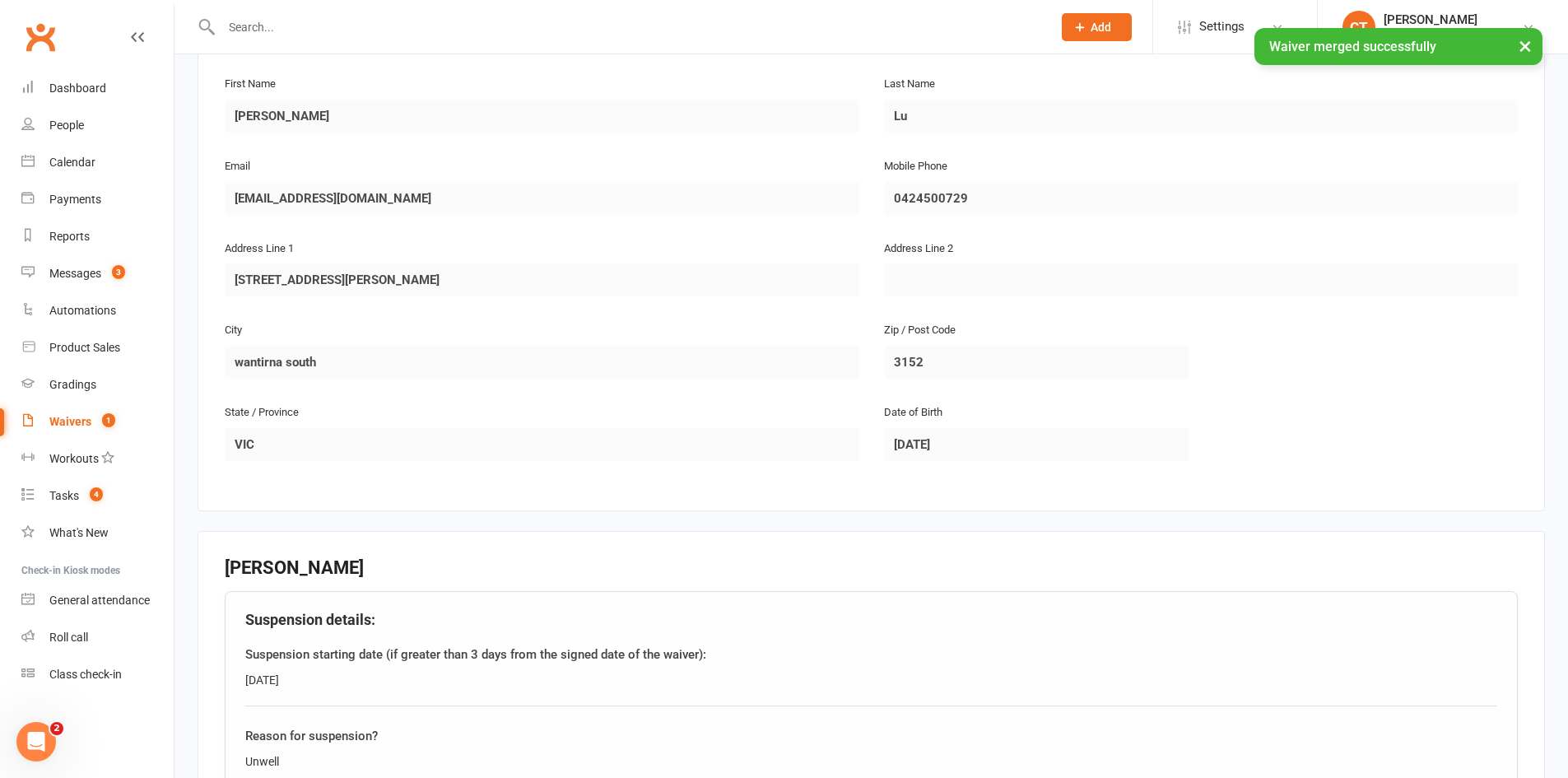
scroll to position [1373, 0]
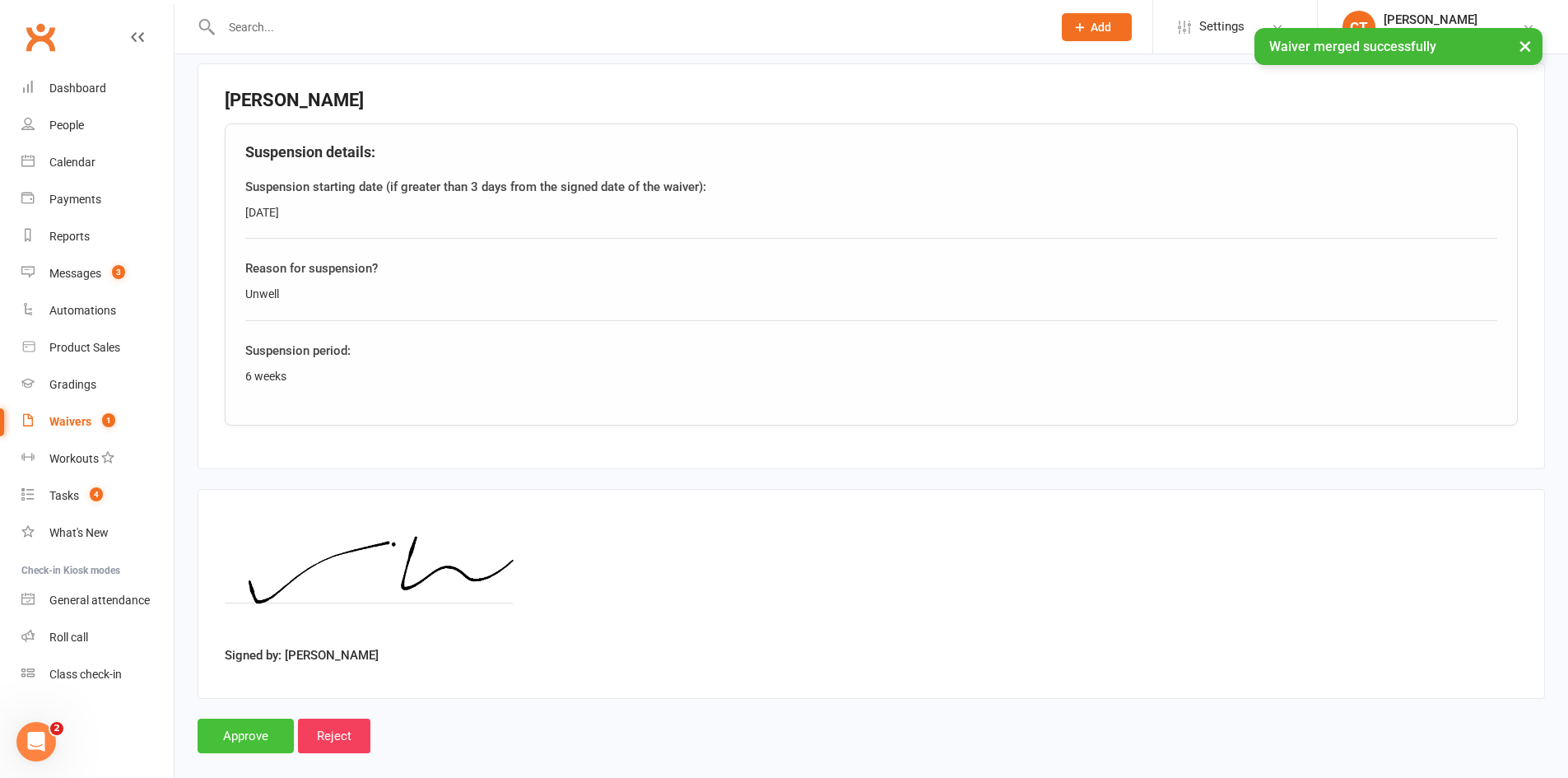
click at [224, 728] on input "Approve" at bounding box center [246, 735] width 97 height 34
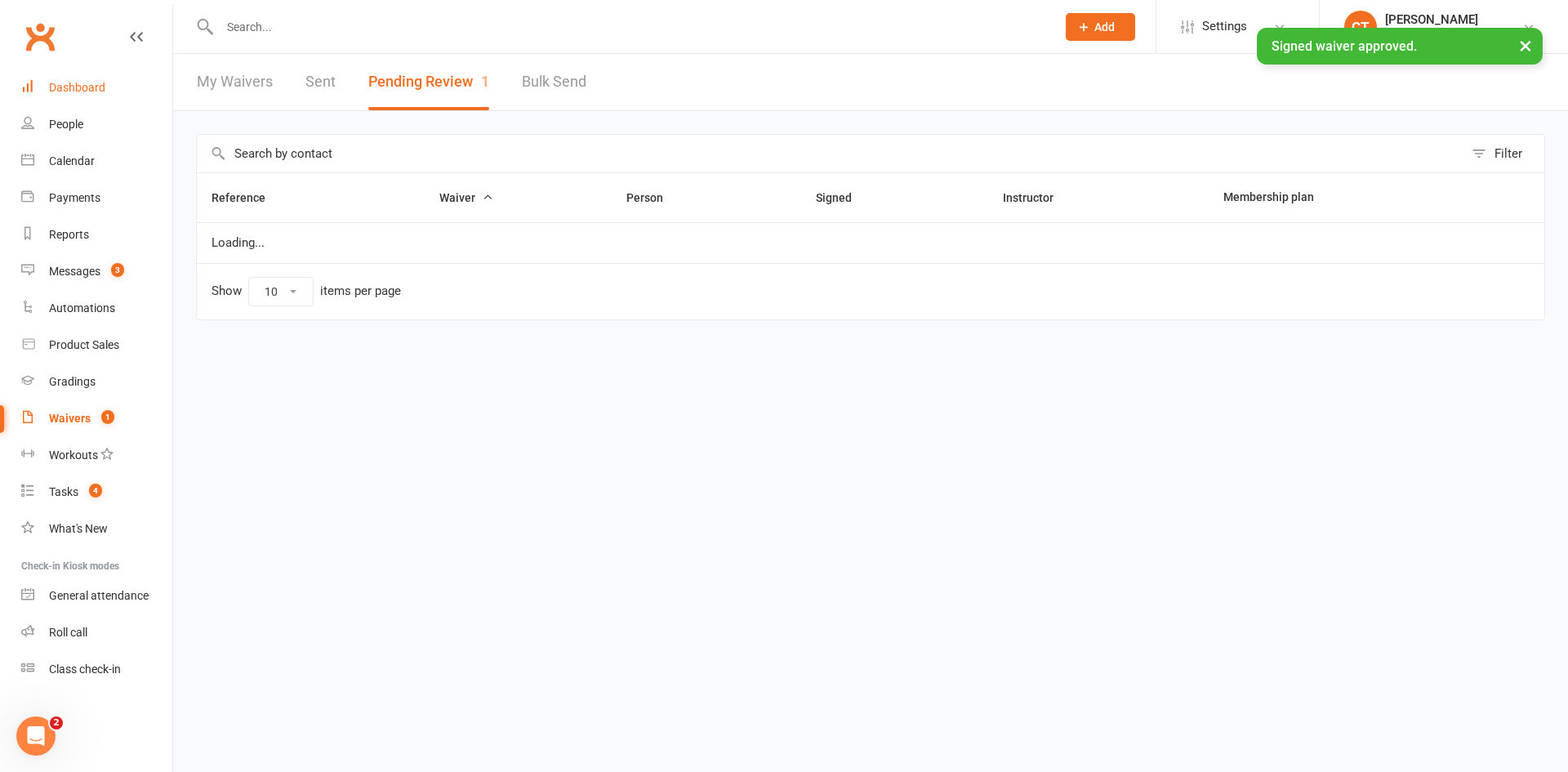
click at [61, 93] on div "Dashboard" at bounding box center [78, 88] width 57 height 13
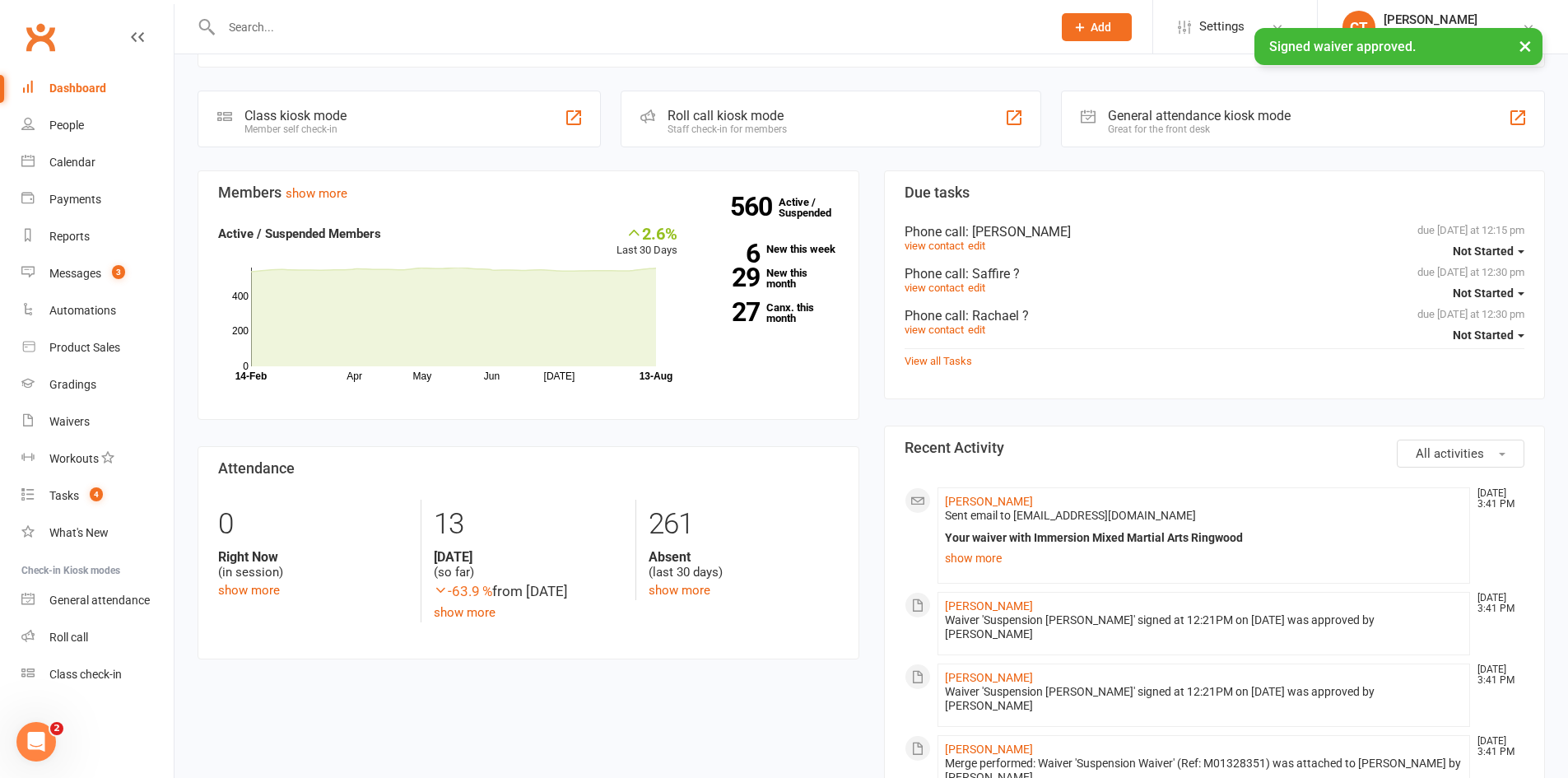
scroll to position [590, 0]
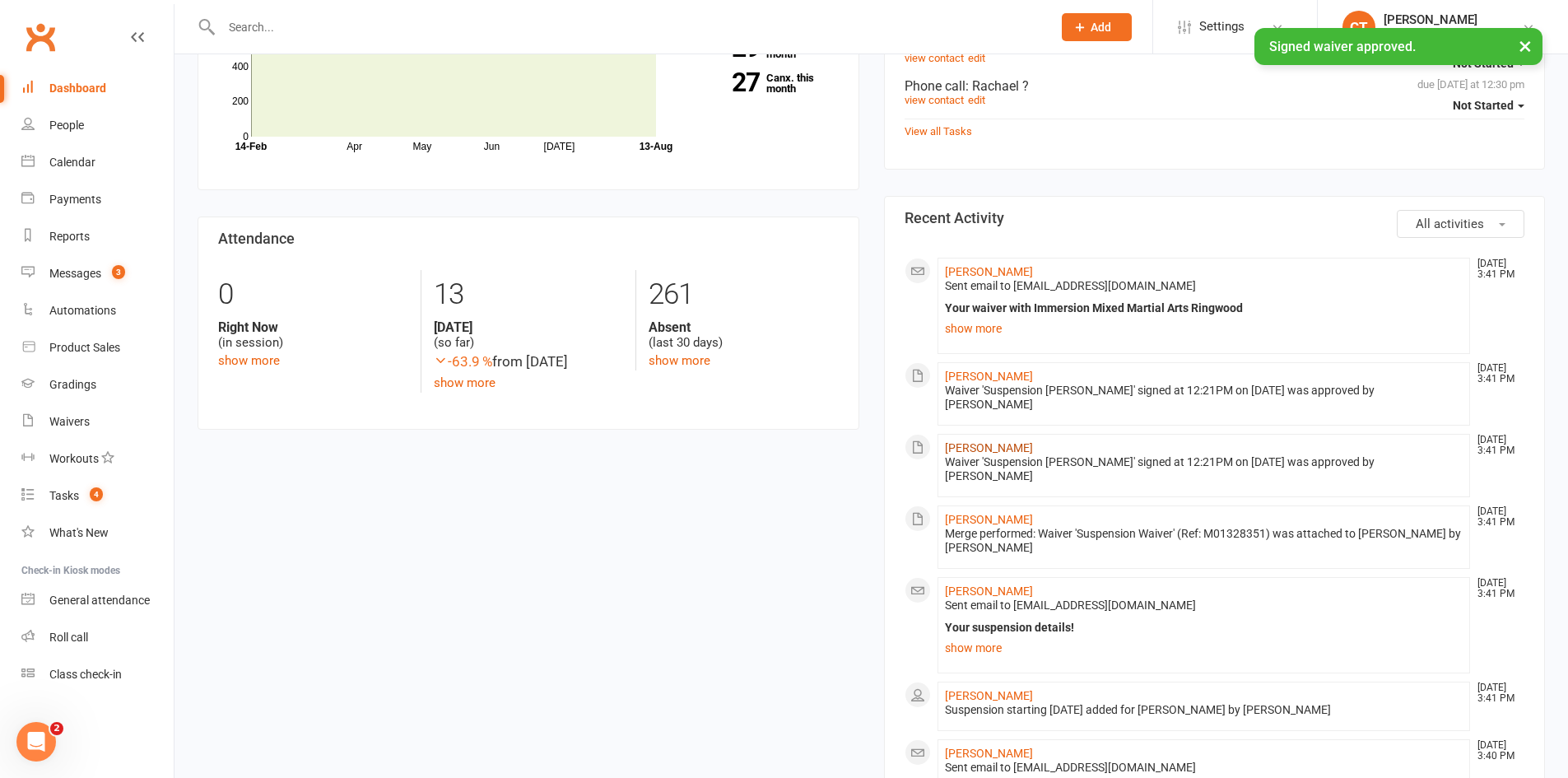
click at [961, 442] on link "[PERSON_NAME]" at bounding box center [989, 448] width 88 height 13
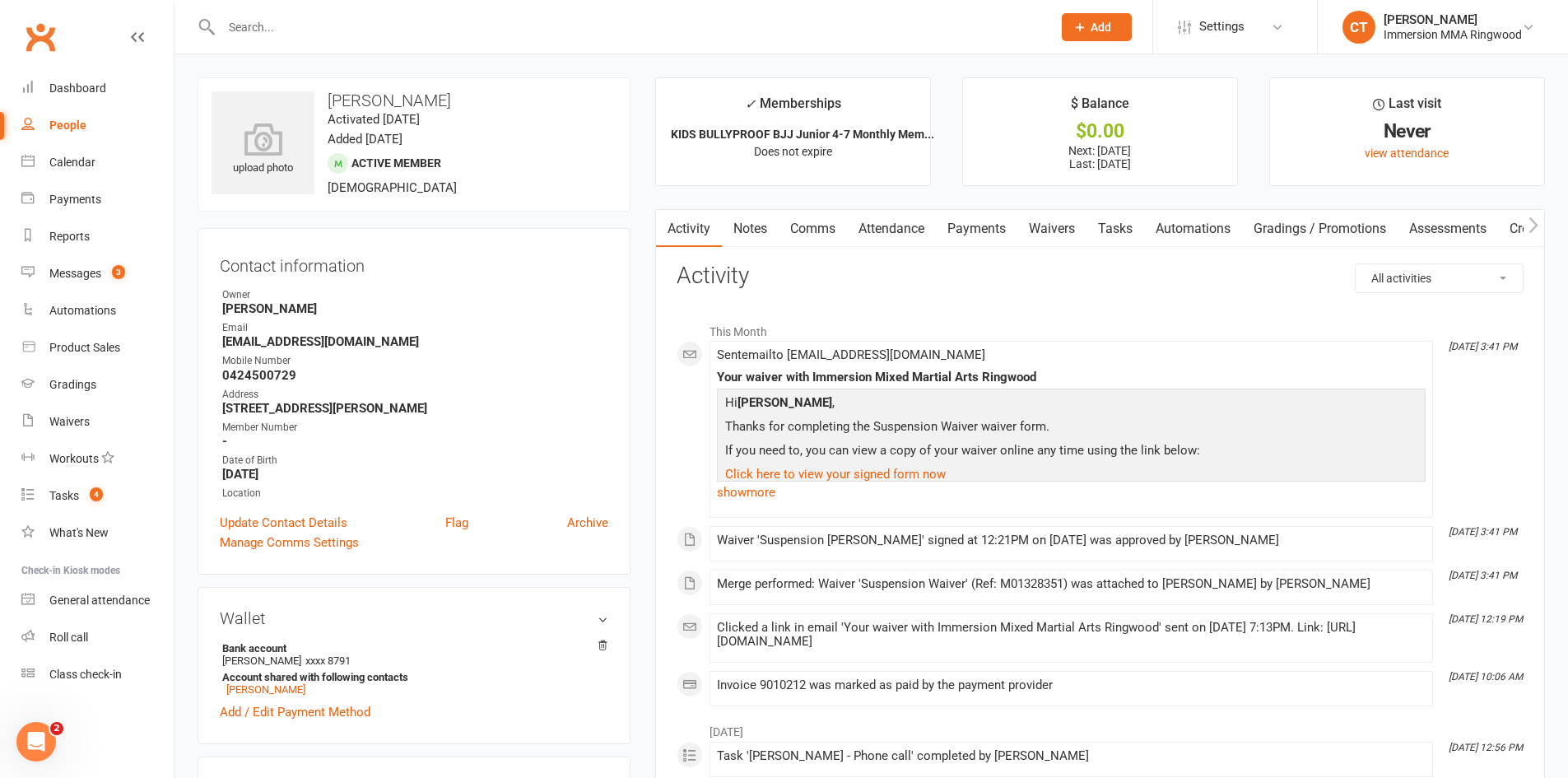
click at [1051, 231] on link "Waivers" at bounding box center [1052, 229] width 69 height 38
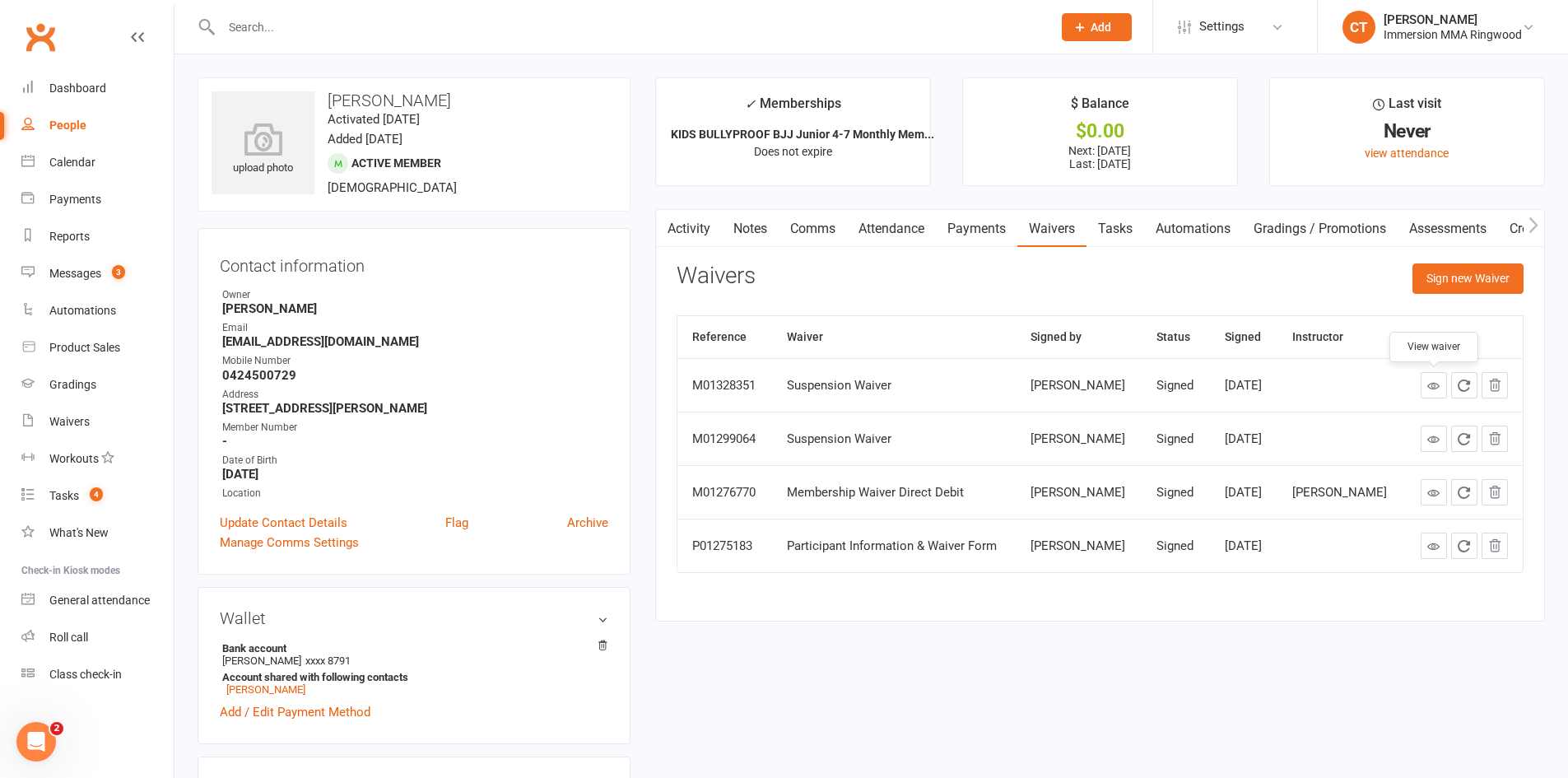
click at [1433, 380] on icon at bounding box center [1433, 385] width 13 height 13
click at [988, 224] on link "Payments" at bounding box center [977, 229] width 82 height 38
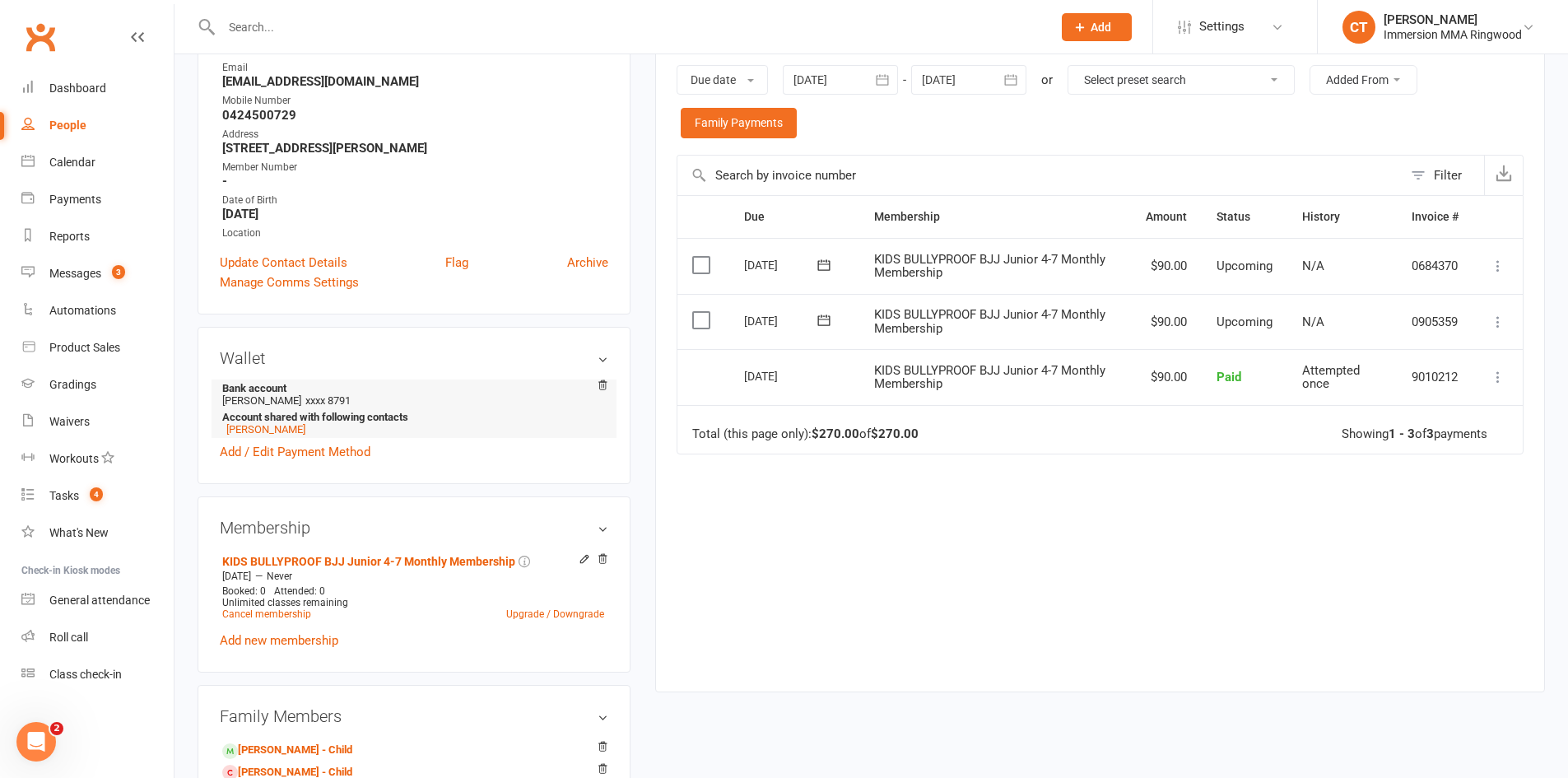
scroll to position [549, 0]
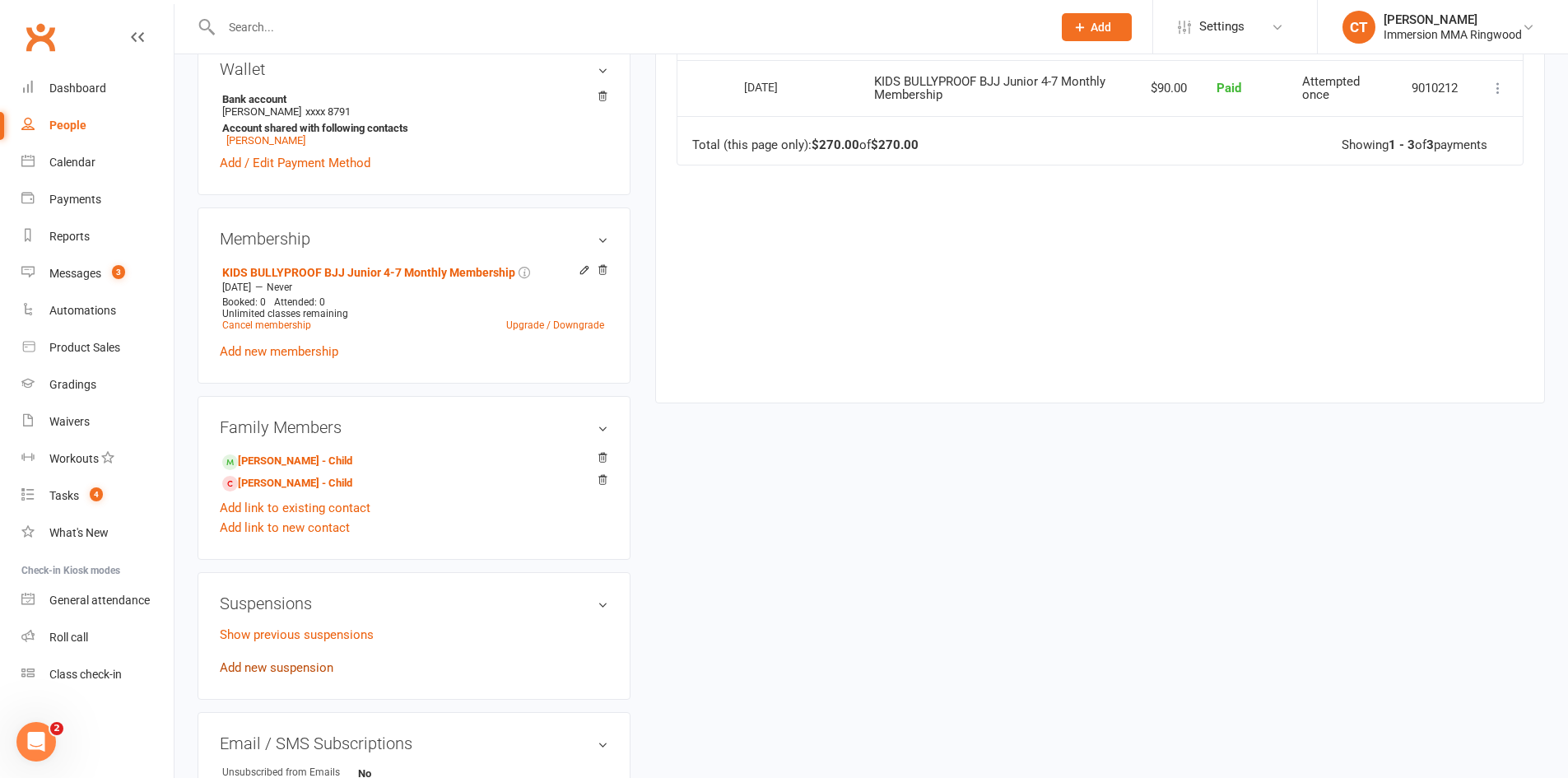
click at [304, 662] on link "Add new suspension" at bounding box center [276, 668] width 114 height 15
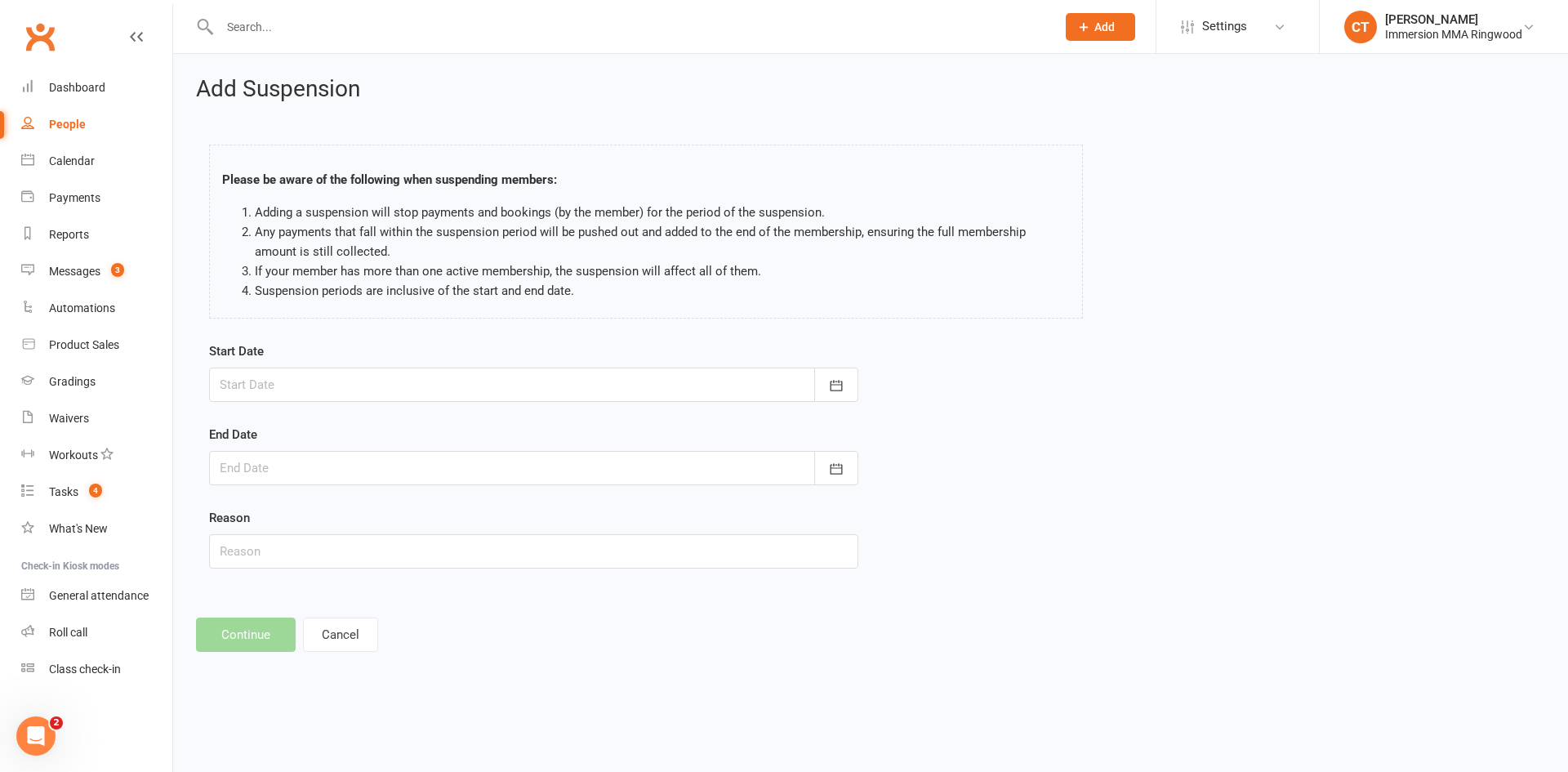
click at [322, 393] on div at bounding box center [534, 384] width 649 height 34
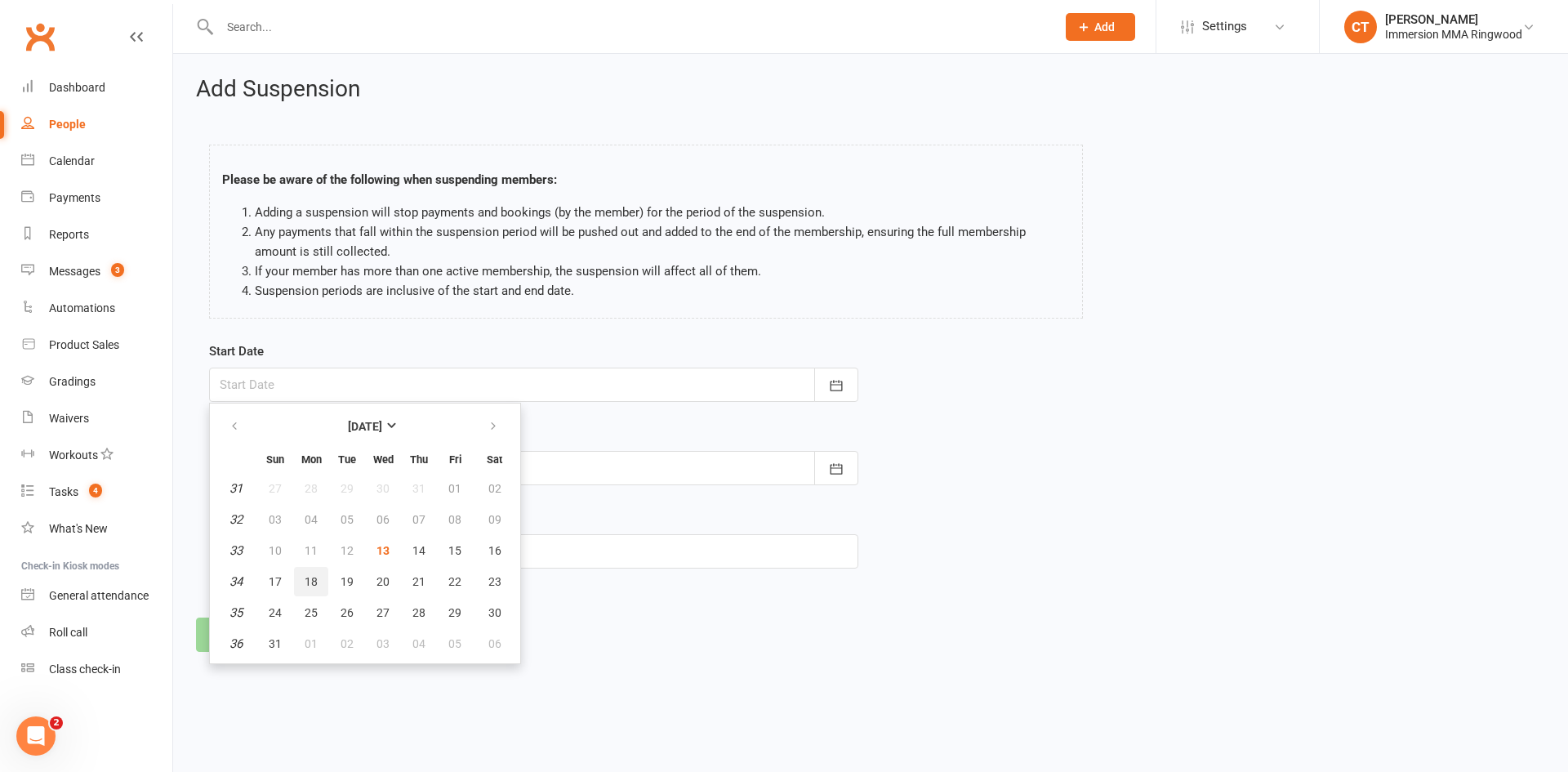
click at [323, 580] on button "18" at bounding box center [310, 581] width 34 height 29
type input "[DATE]"
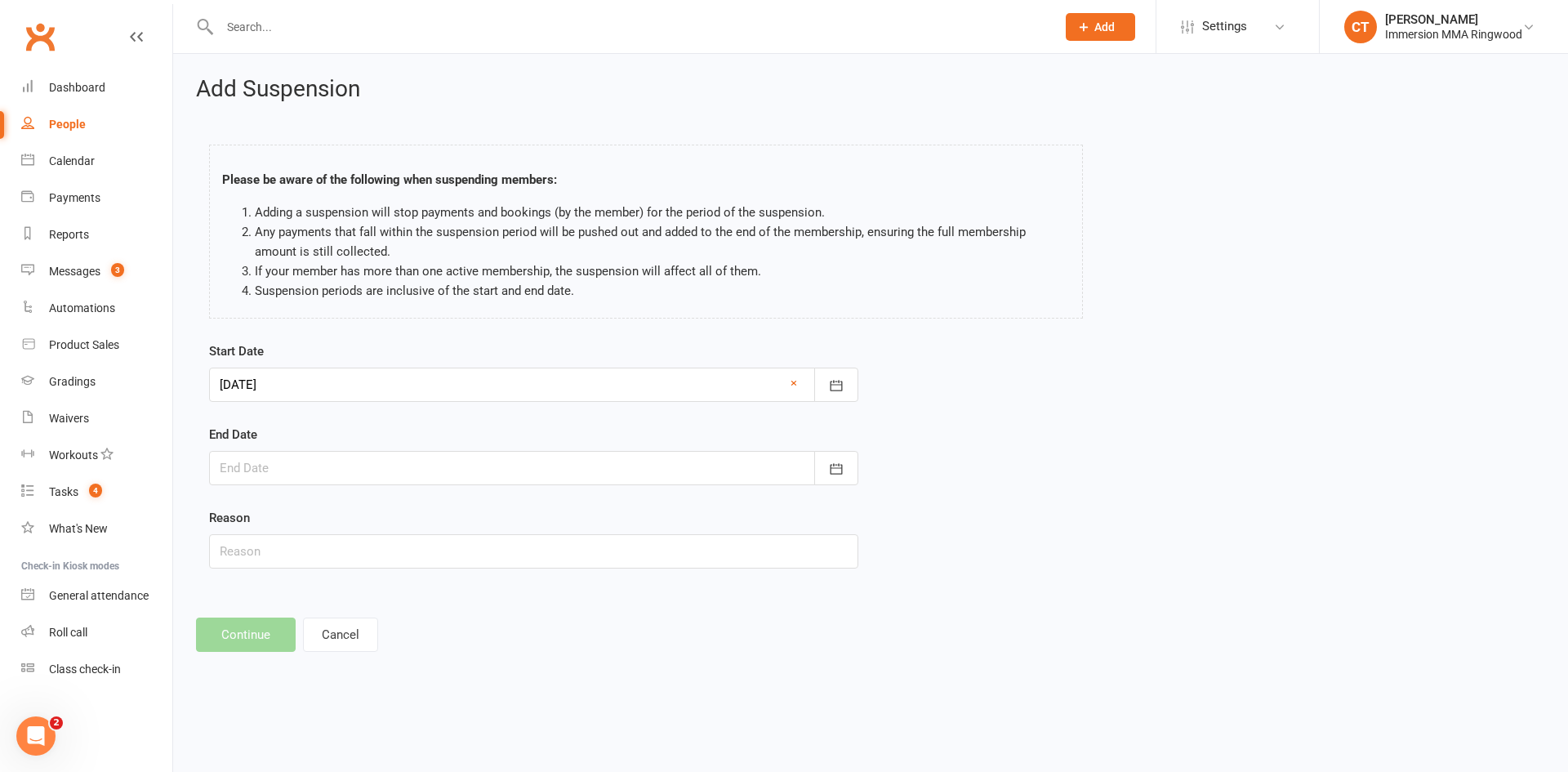
click at [306, 482] on div at bounding box center [534, 467] width 649 height 34
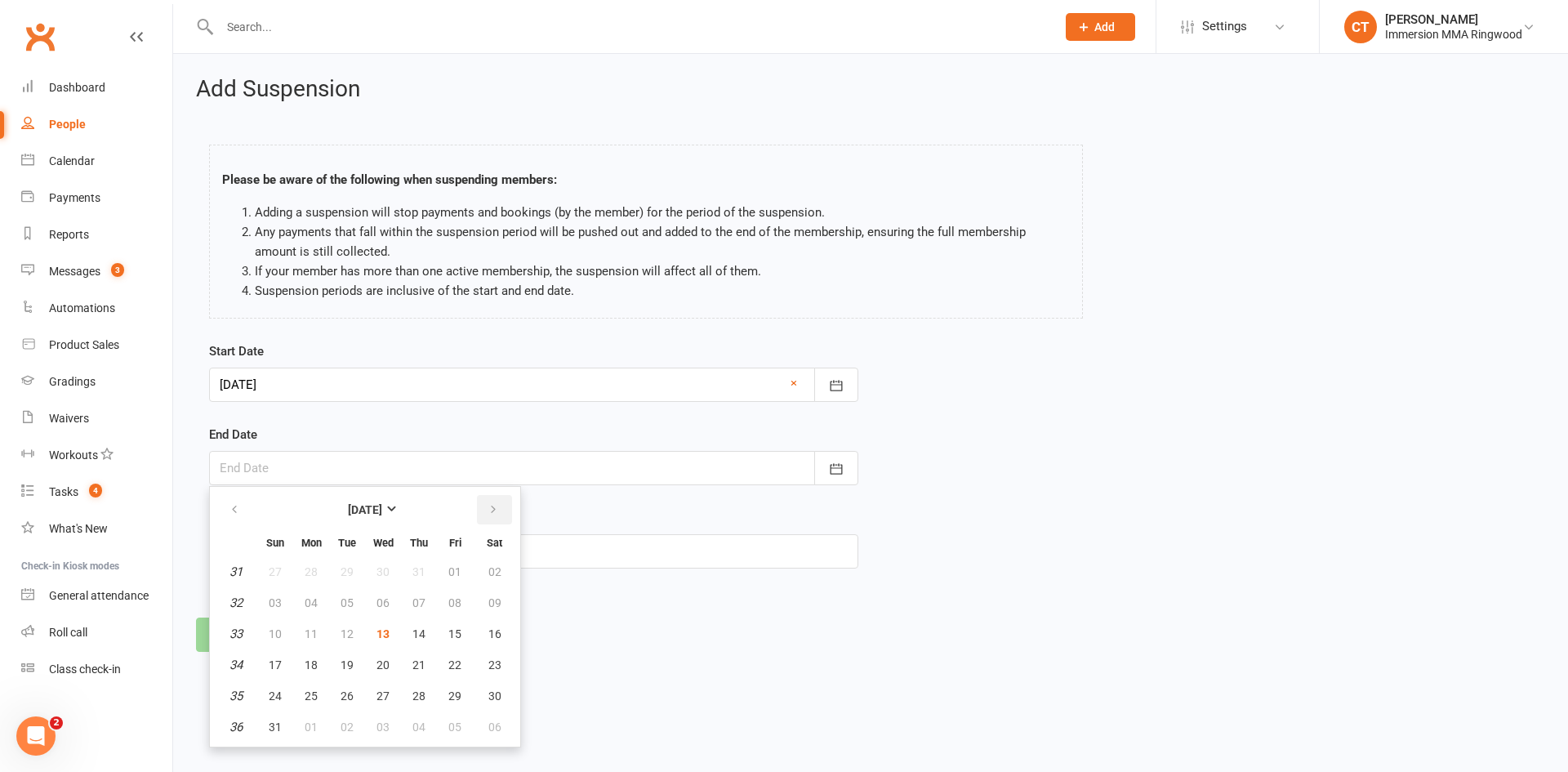
click at [496, 510] on icon "button" at bounding box center [493, 510] width 12 height 13
click at [282, 694] on button "28" at bounding box center [275, 695] width 34 height 29
type input "[DATE]"
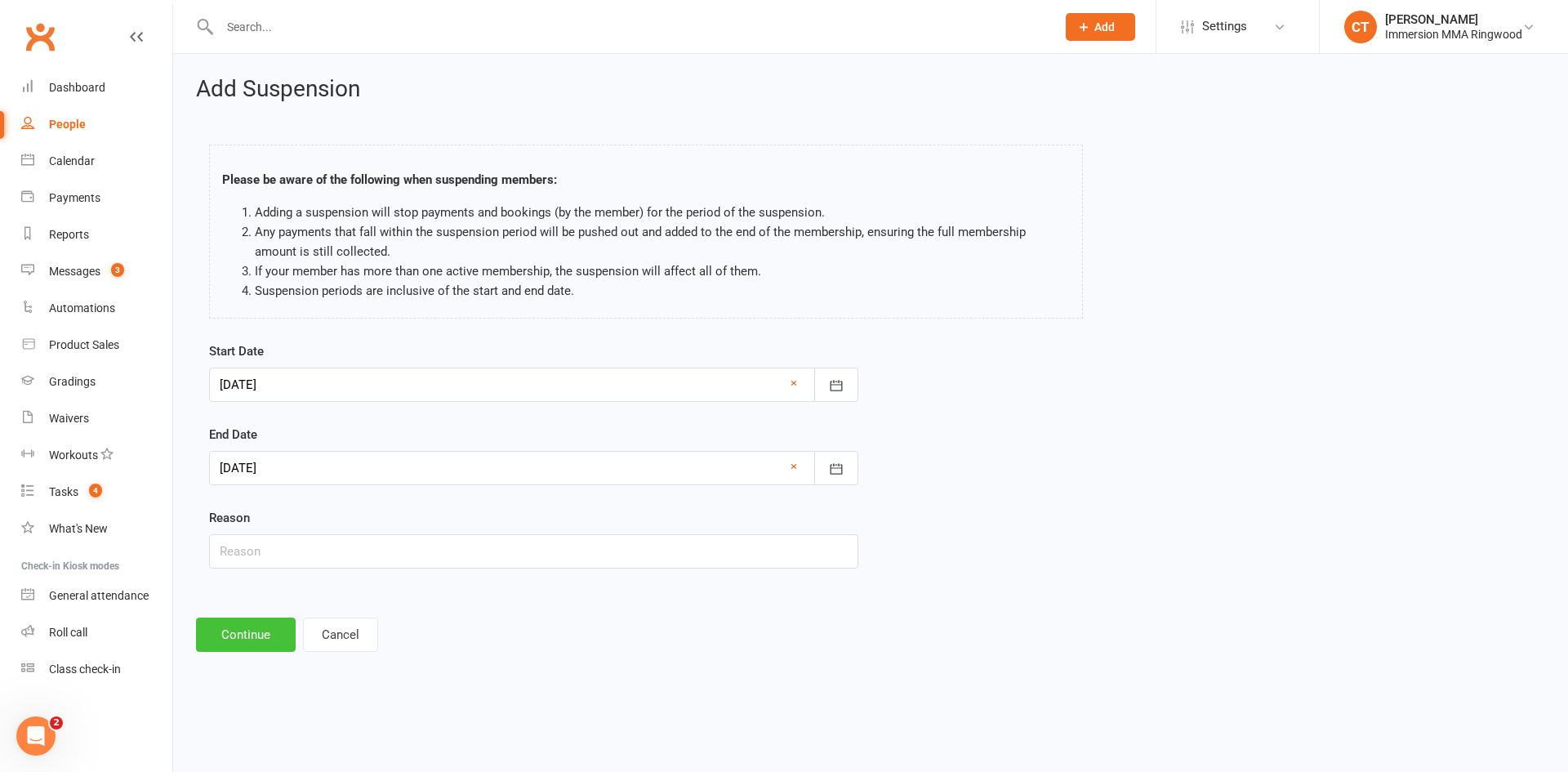
click at [241, 649] on button "Continue" at bounding box center [245, 634] width 99 height 34
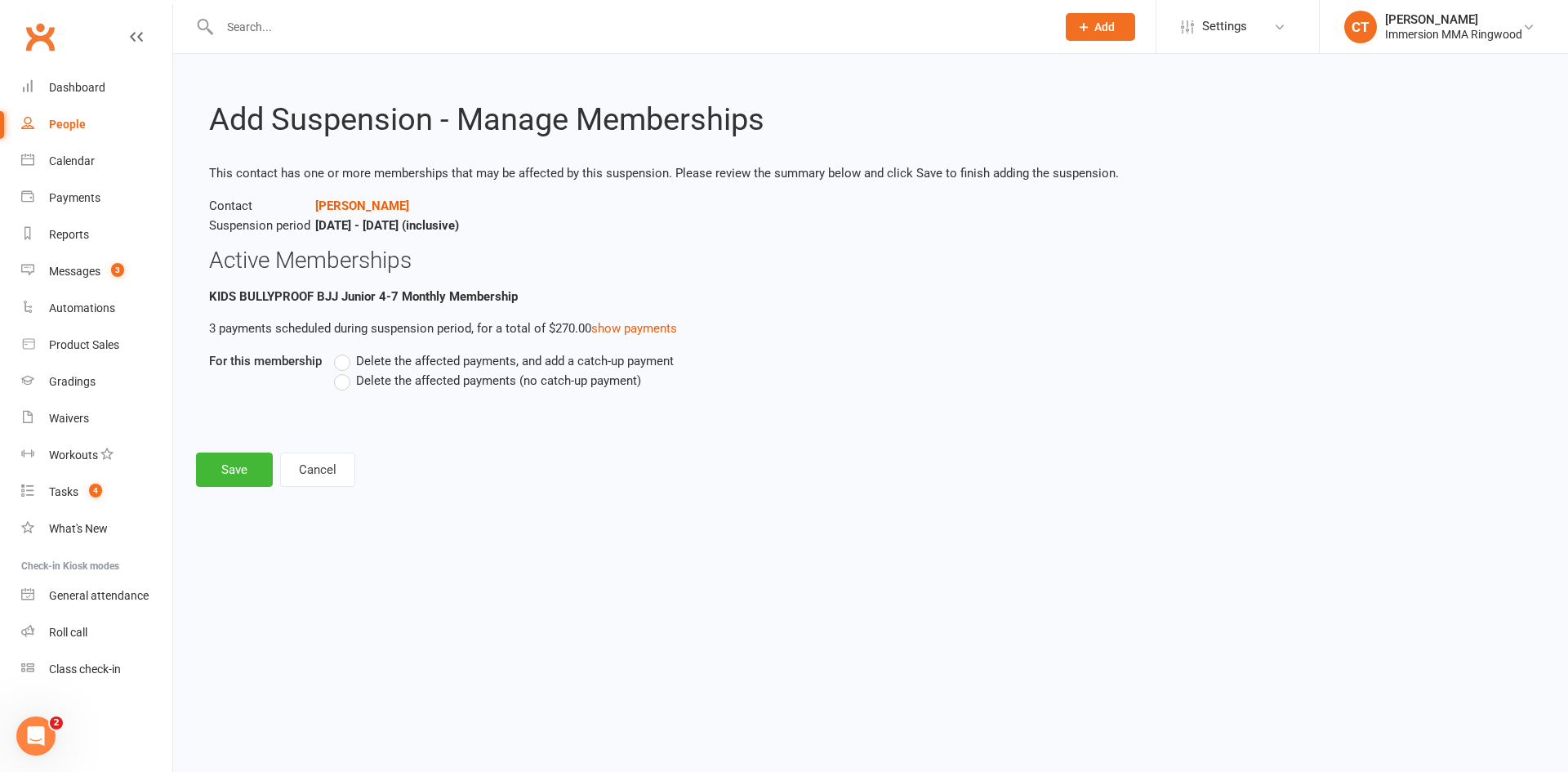
click at [348, 384] on label "Delete the affected payments (no catch-up payment)" at bounding box center [487, 380] width 307 height 19
click at [345, 371] on input "Delete the affected payments (no catch-up payment)" at bounding box center [339, 371] width 11 height 0
click at [219, 484] on button "Save" at bounding box center [234, 469] width 77 height 34
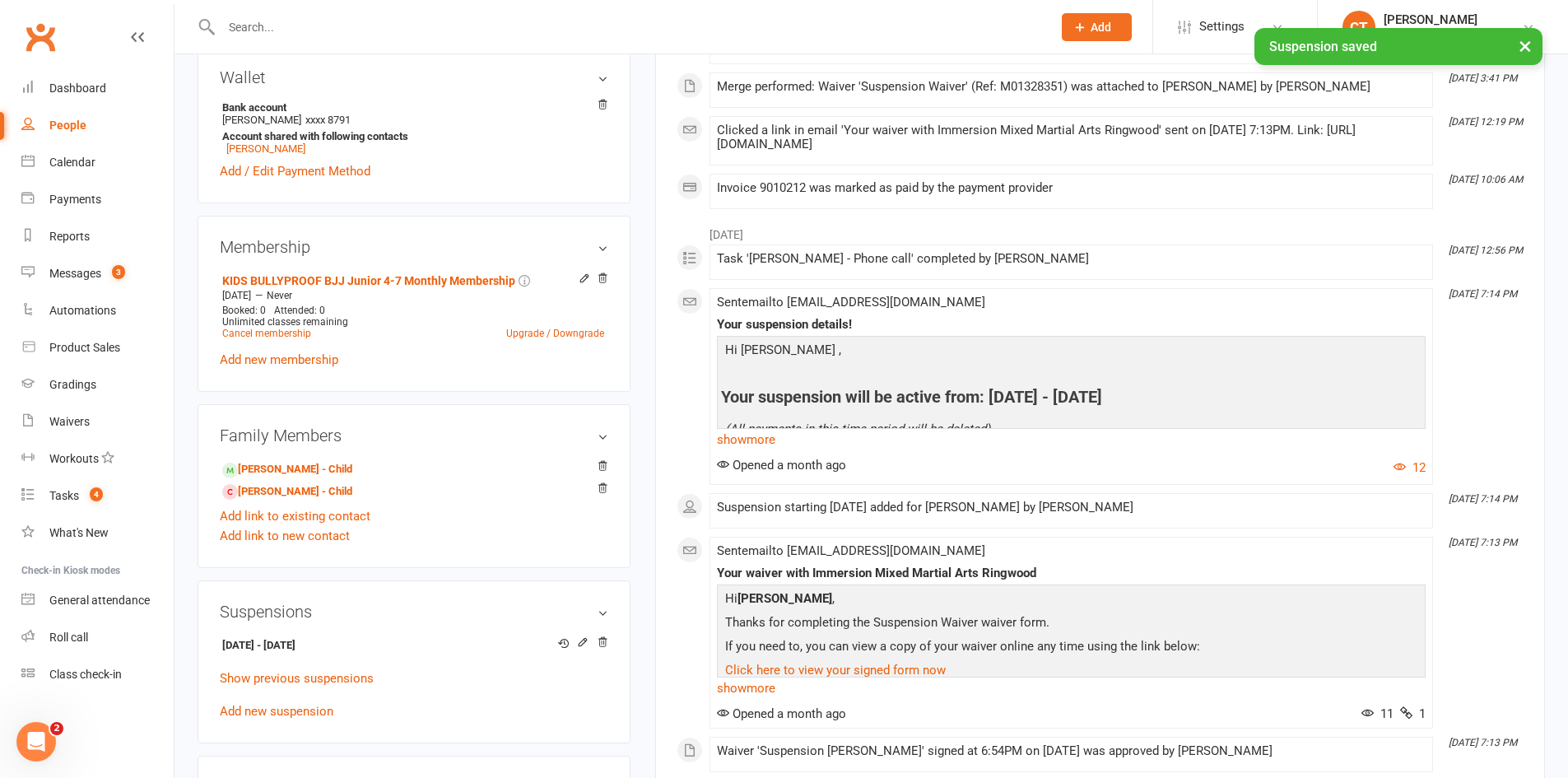
scroll to position [549, 0]
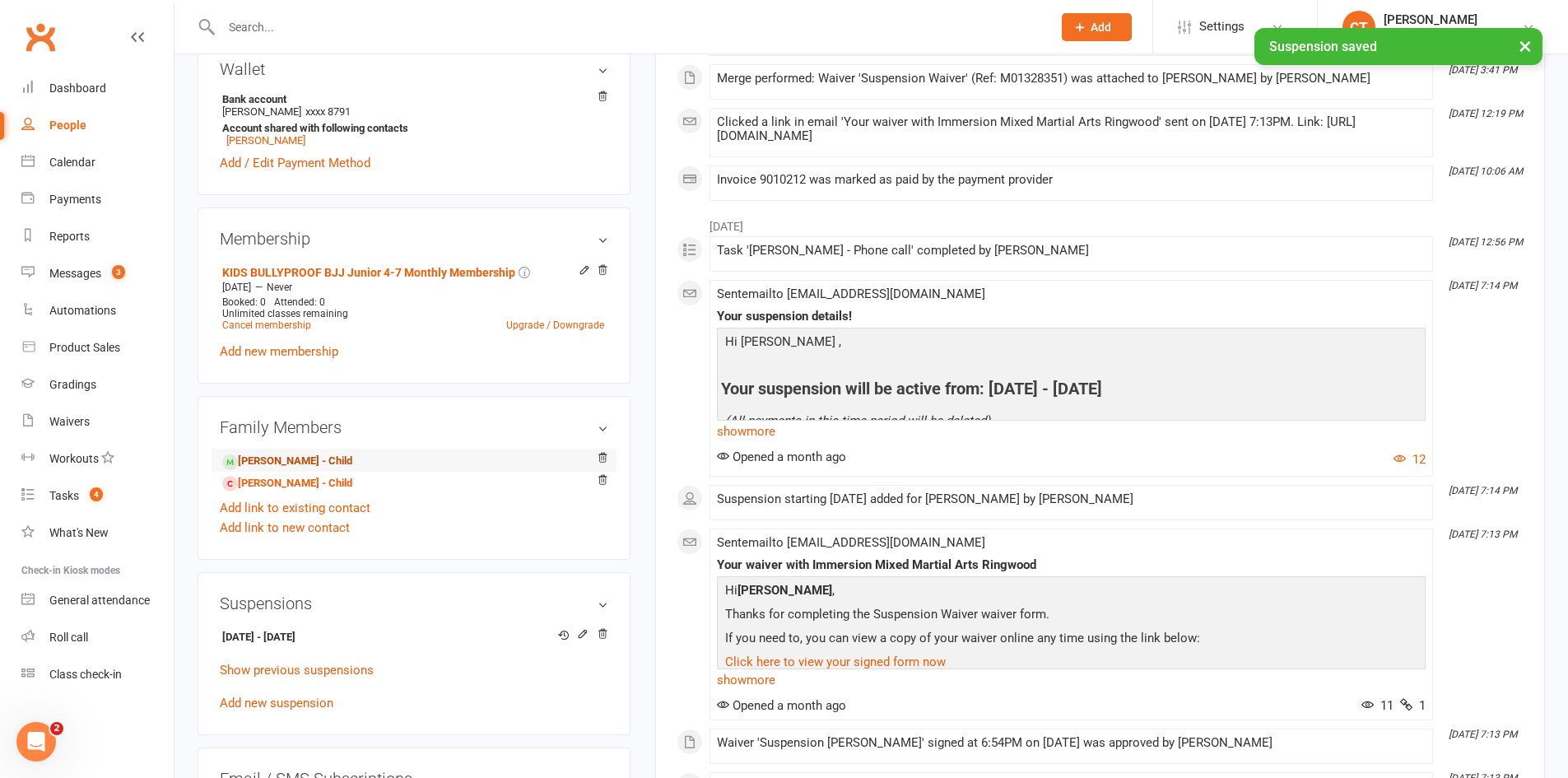
click at [289, 466] on link "[PERSON_NAME] - Child" at bounding box center [287, 461] width 130 height 18
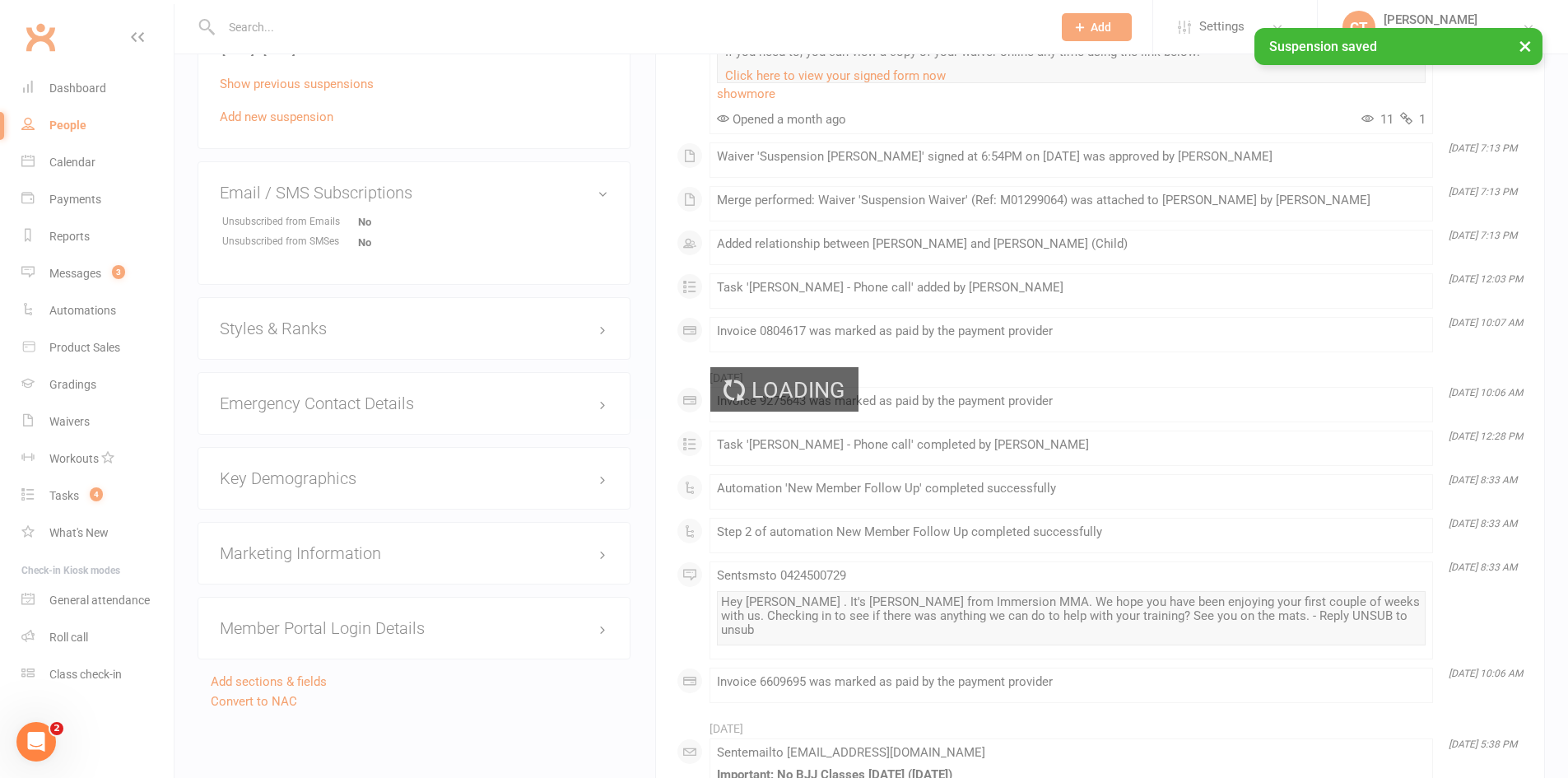
scroll to position [1373, 0]
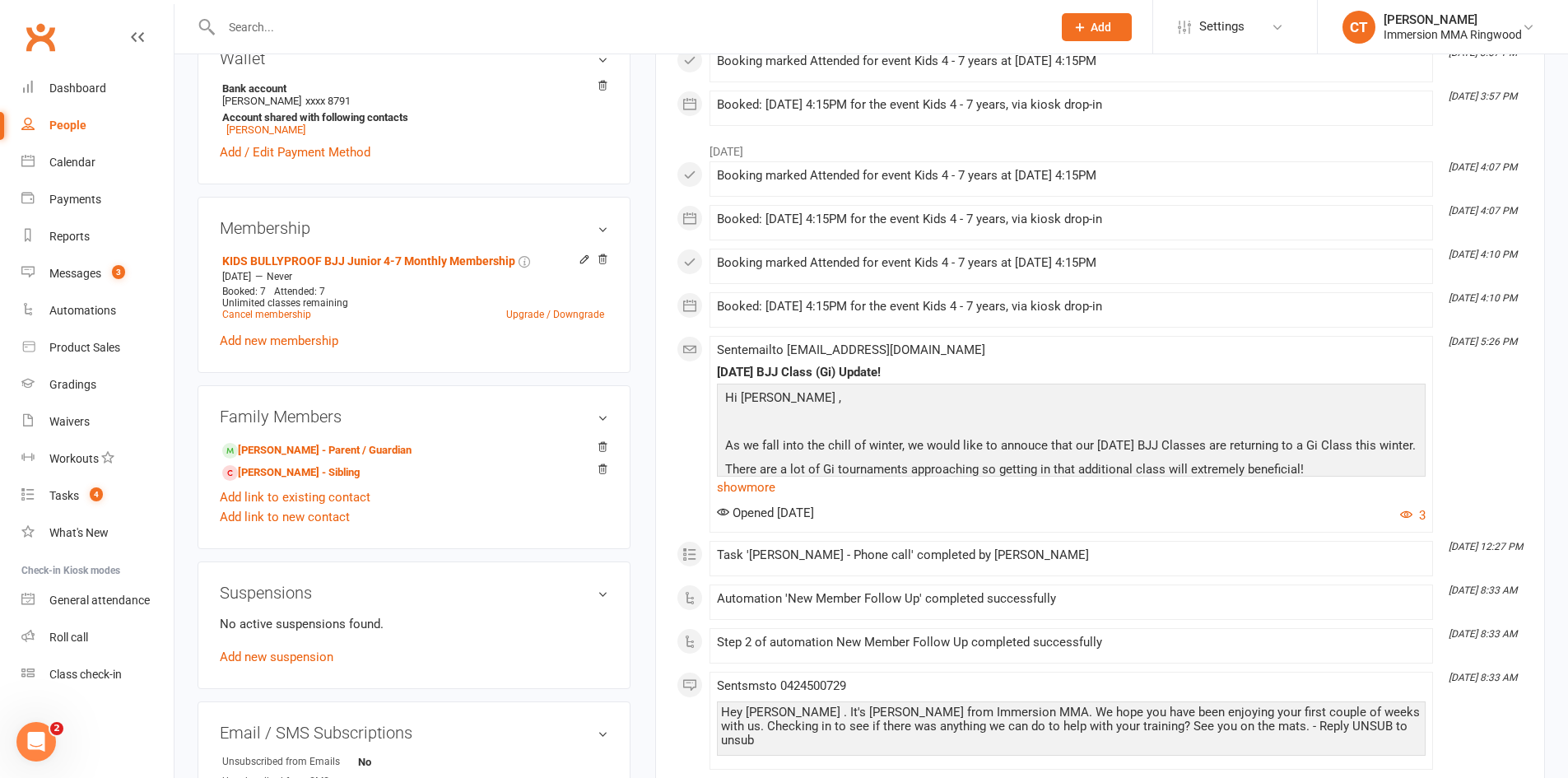
scroll to position [549, 0]
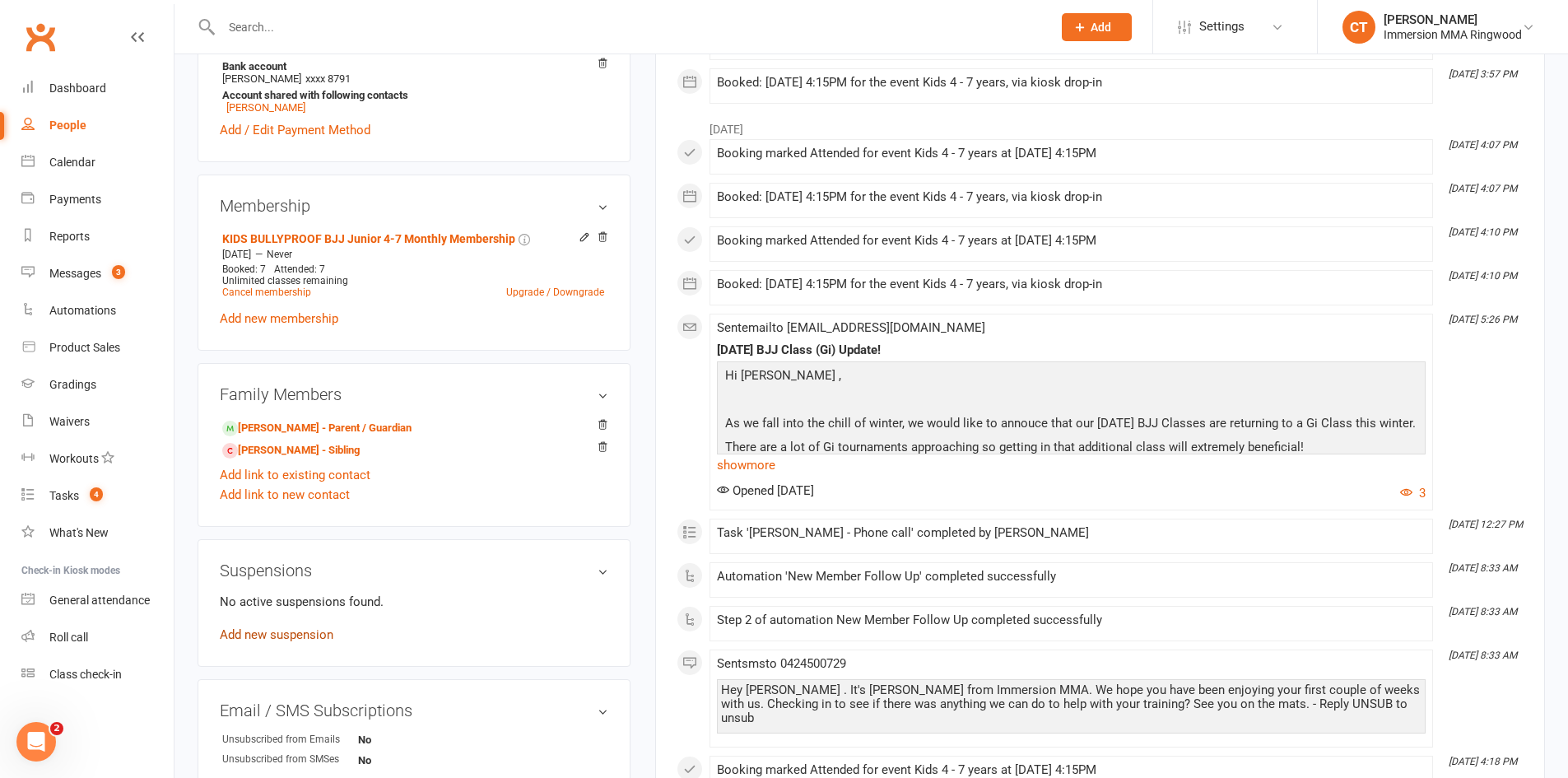
click at [281, 636] on link "Add new suspension" at bounding box center [276, 635] width 114 height 15
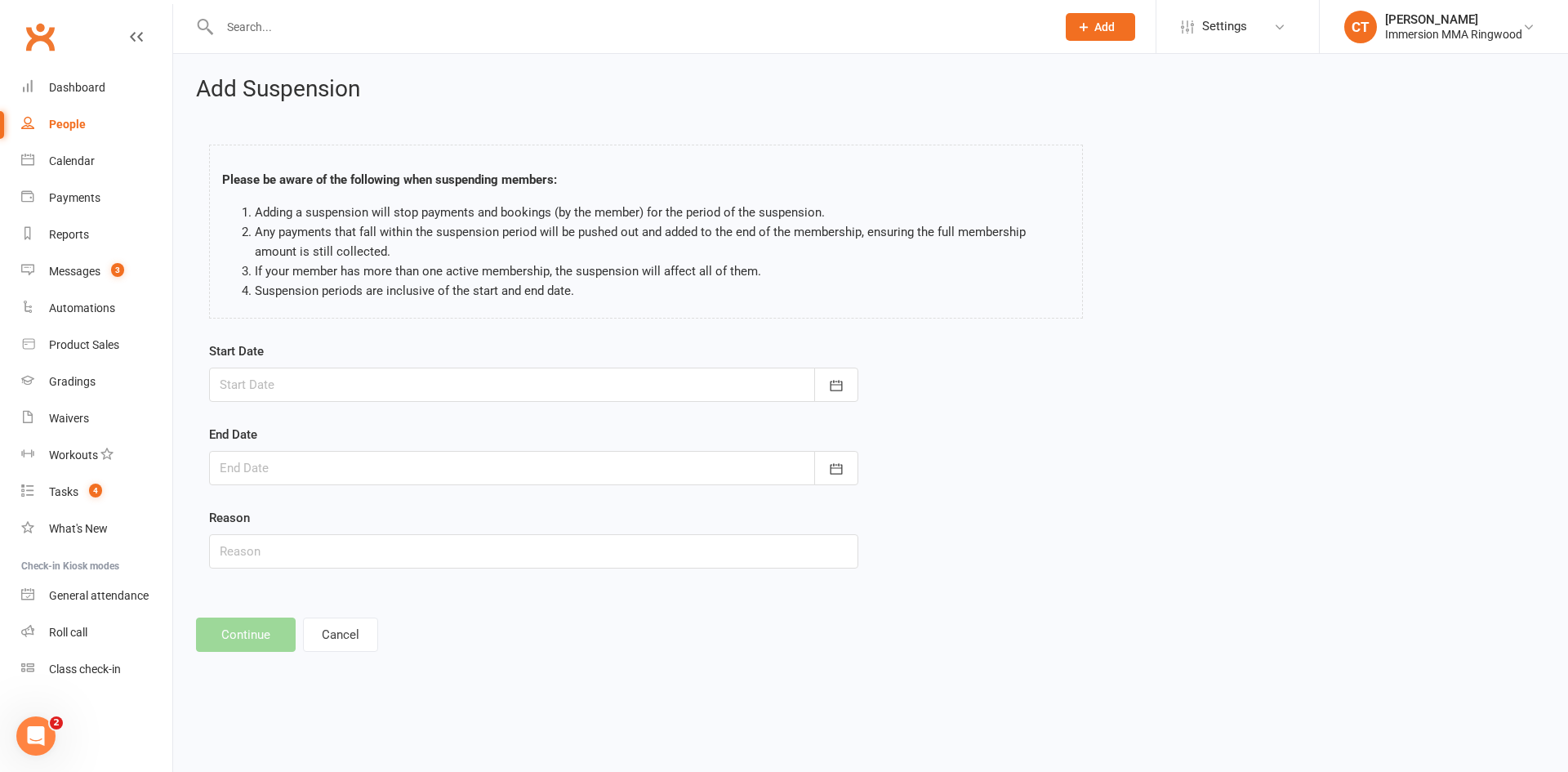
click at [332, 379] on div at bounding box center [534, 384] width 649 height 34
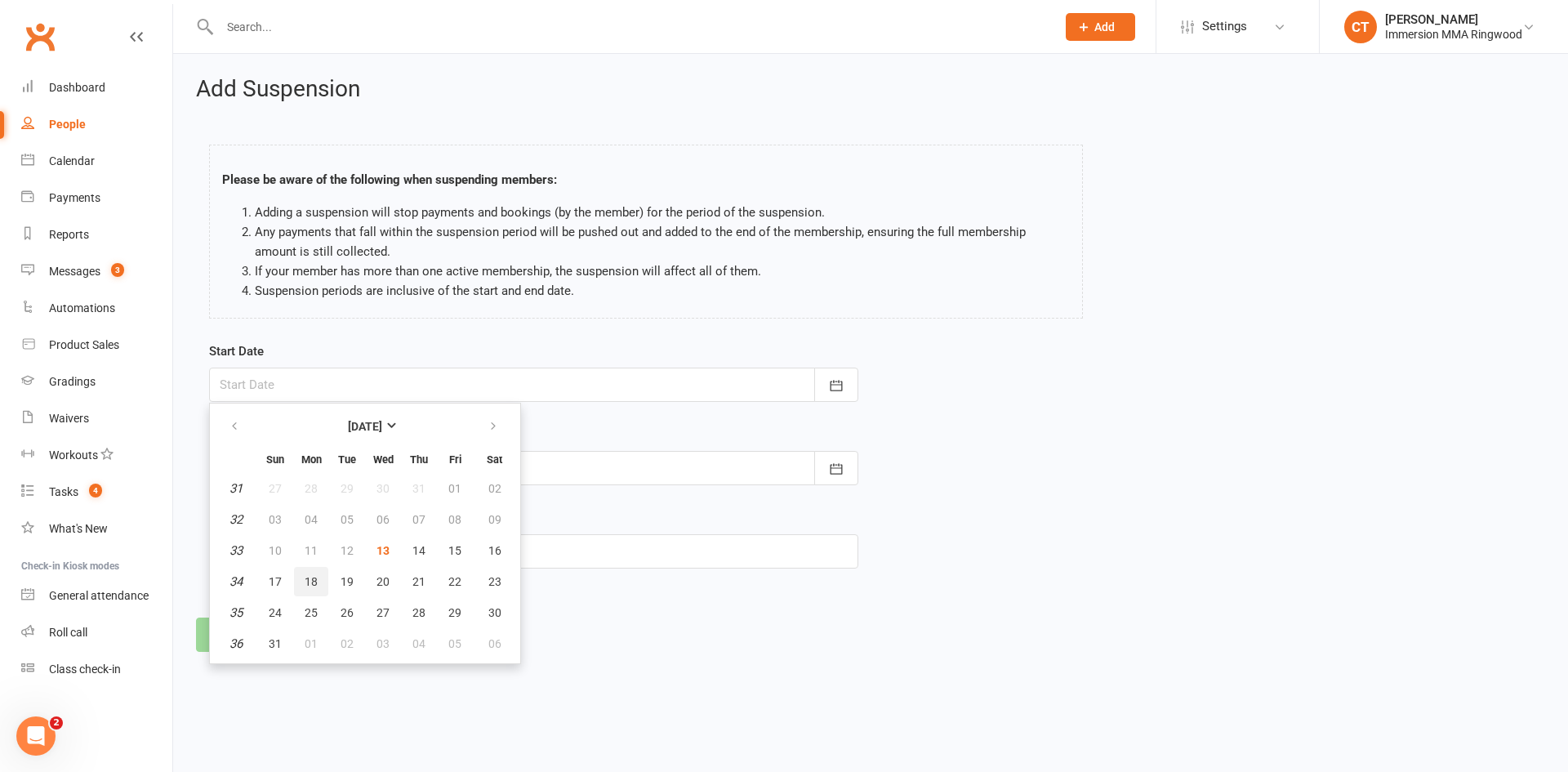
click at [305, 575] on span "18" at bounding box center [311, 582] width 13 height 13
type input "[DATE]"
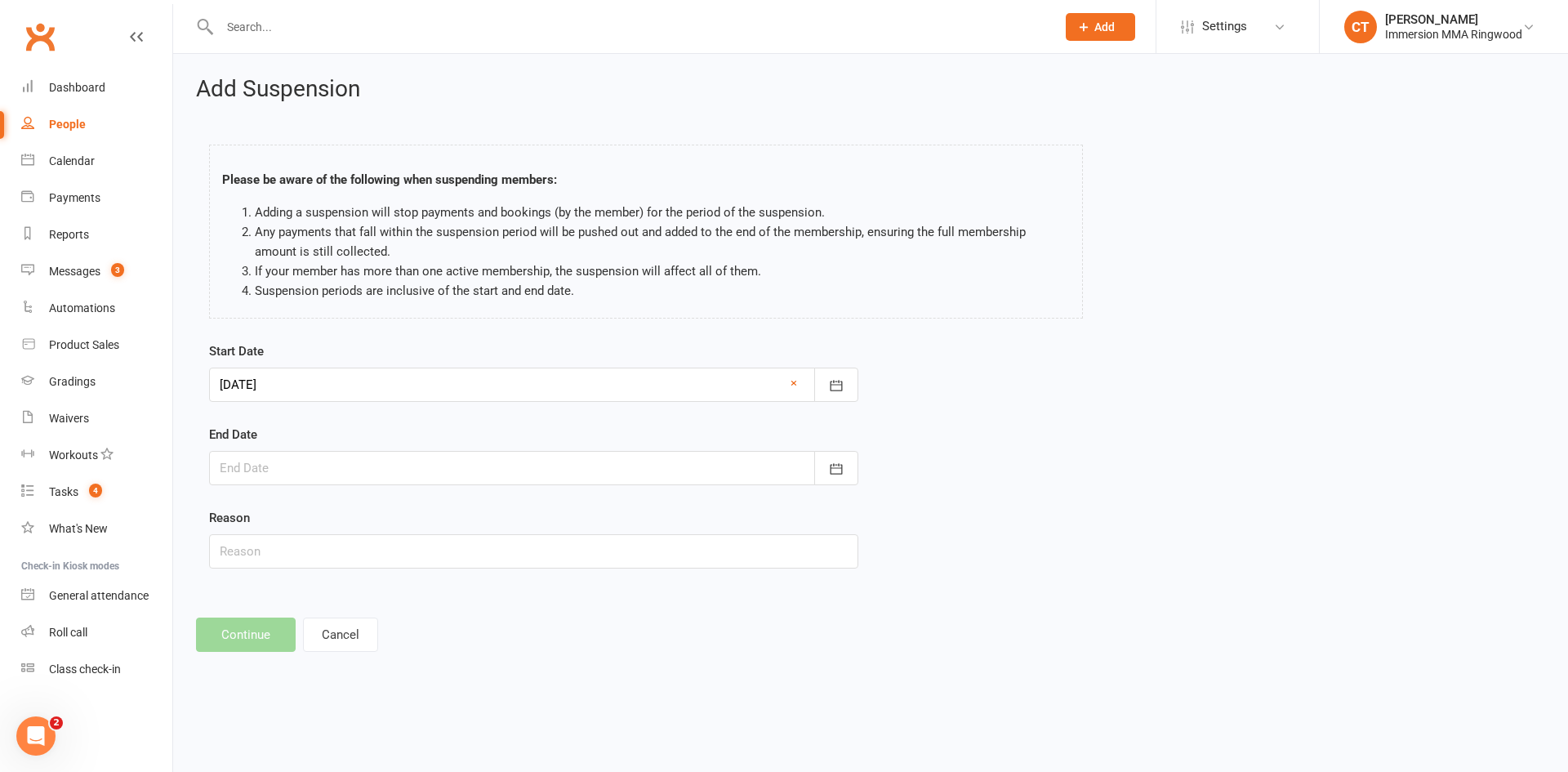
click at [307, 465] on div at bounding box center [534, 467] width 649 height 34
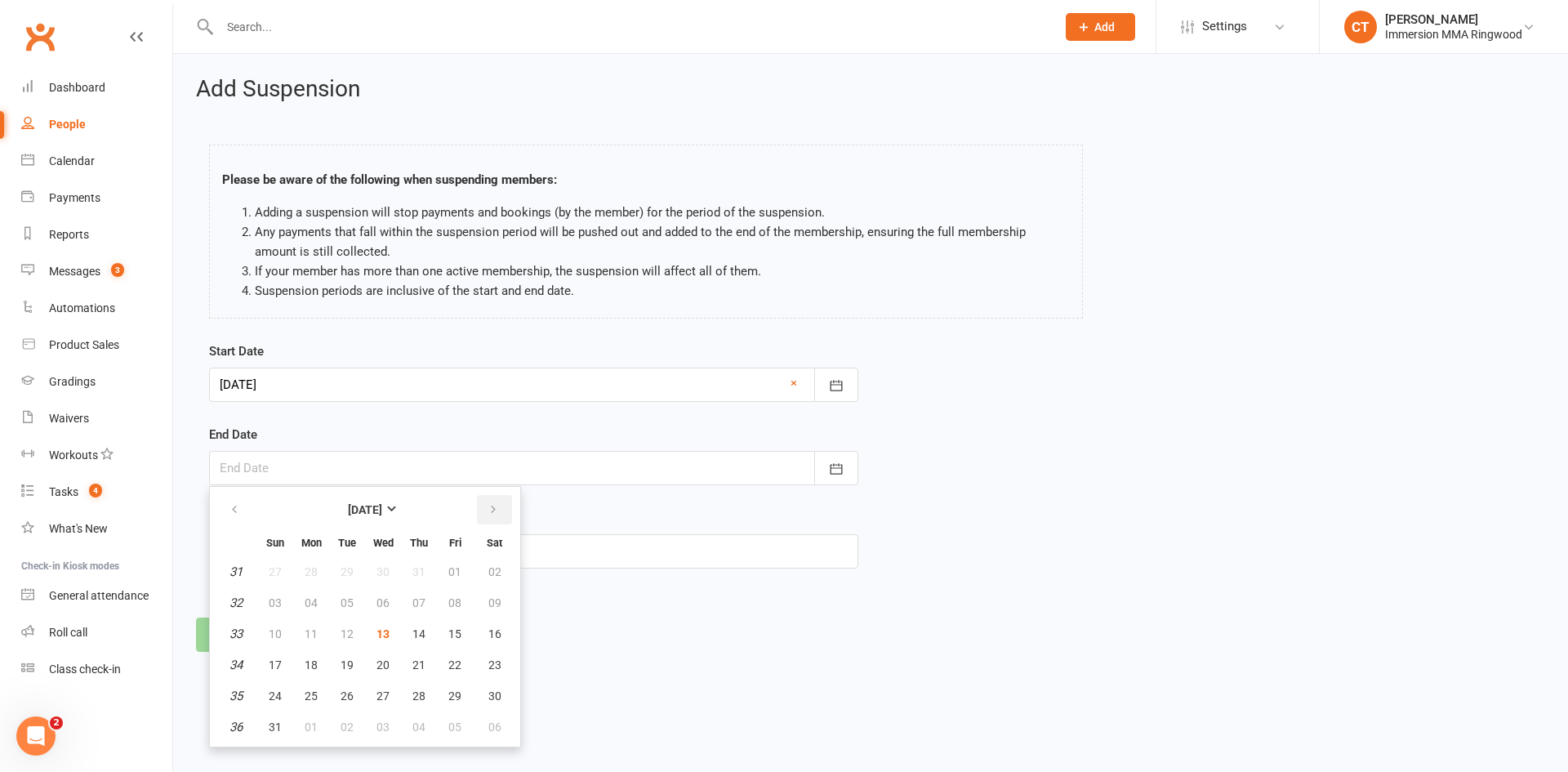
click at [492, 507] on icon "button" at bounding box center [493, 510] width 12 height 13
click at [282, 694] on button "28" at bounding box center [275, 695] width 34 height 29
type input "[DATE]"
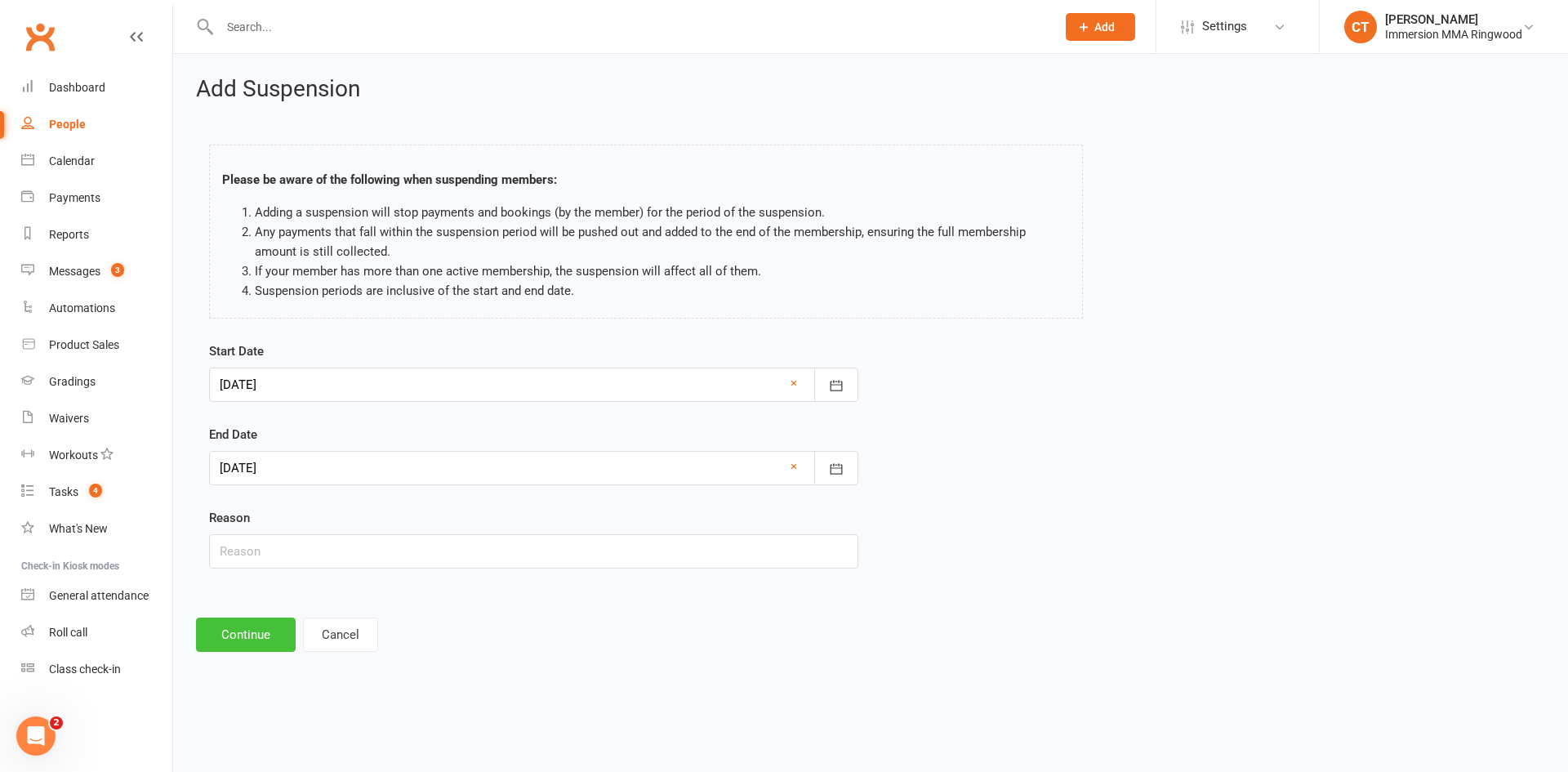
click at [260, 621] on button "Continue" at bounding box center [245, 634] width 99 height 34
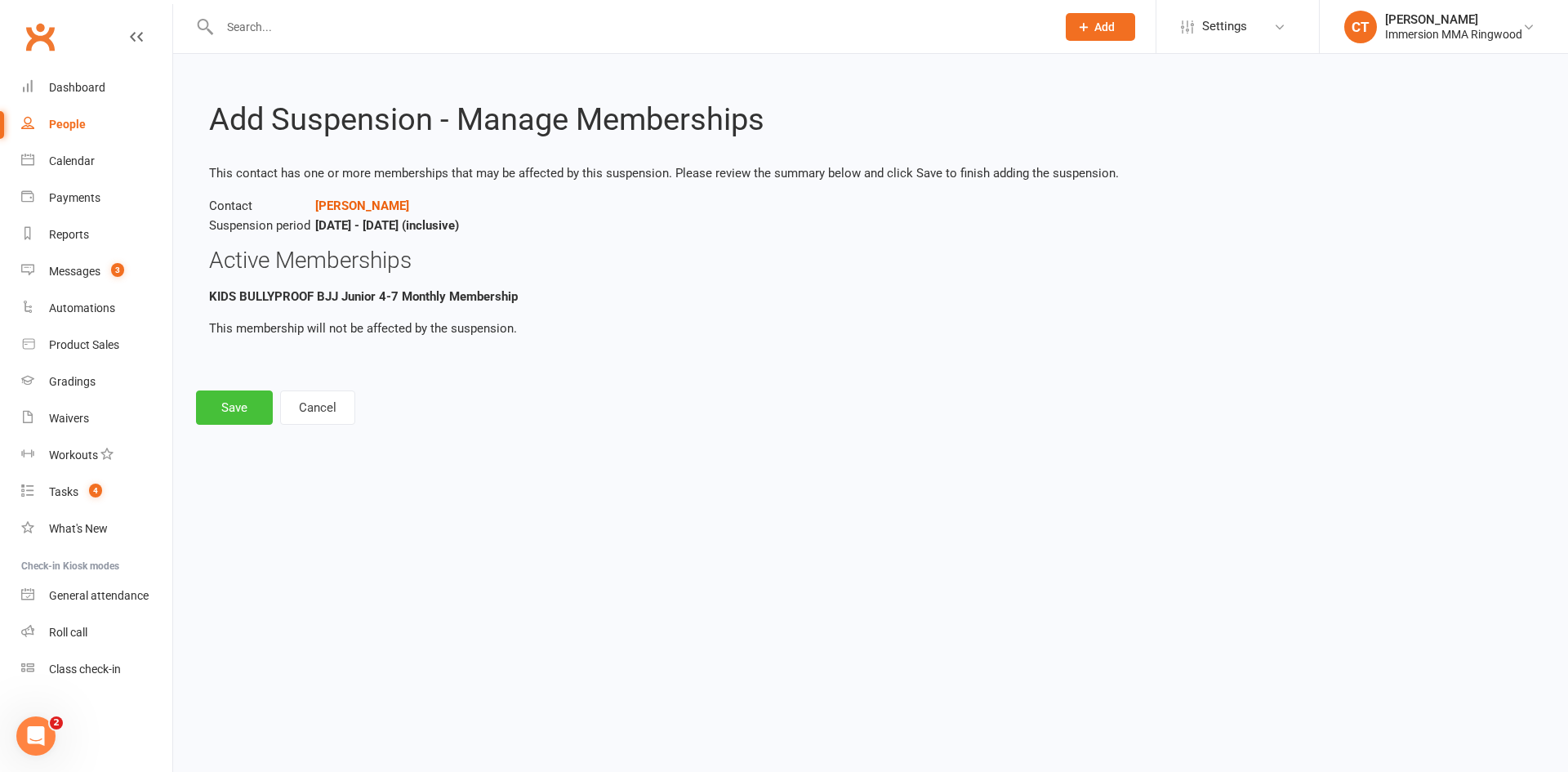
click at [202, 408] on button "Save" at bounding box center [234, 407] width 77 height 34
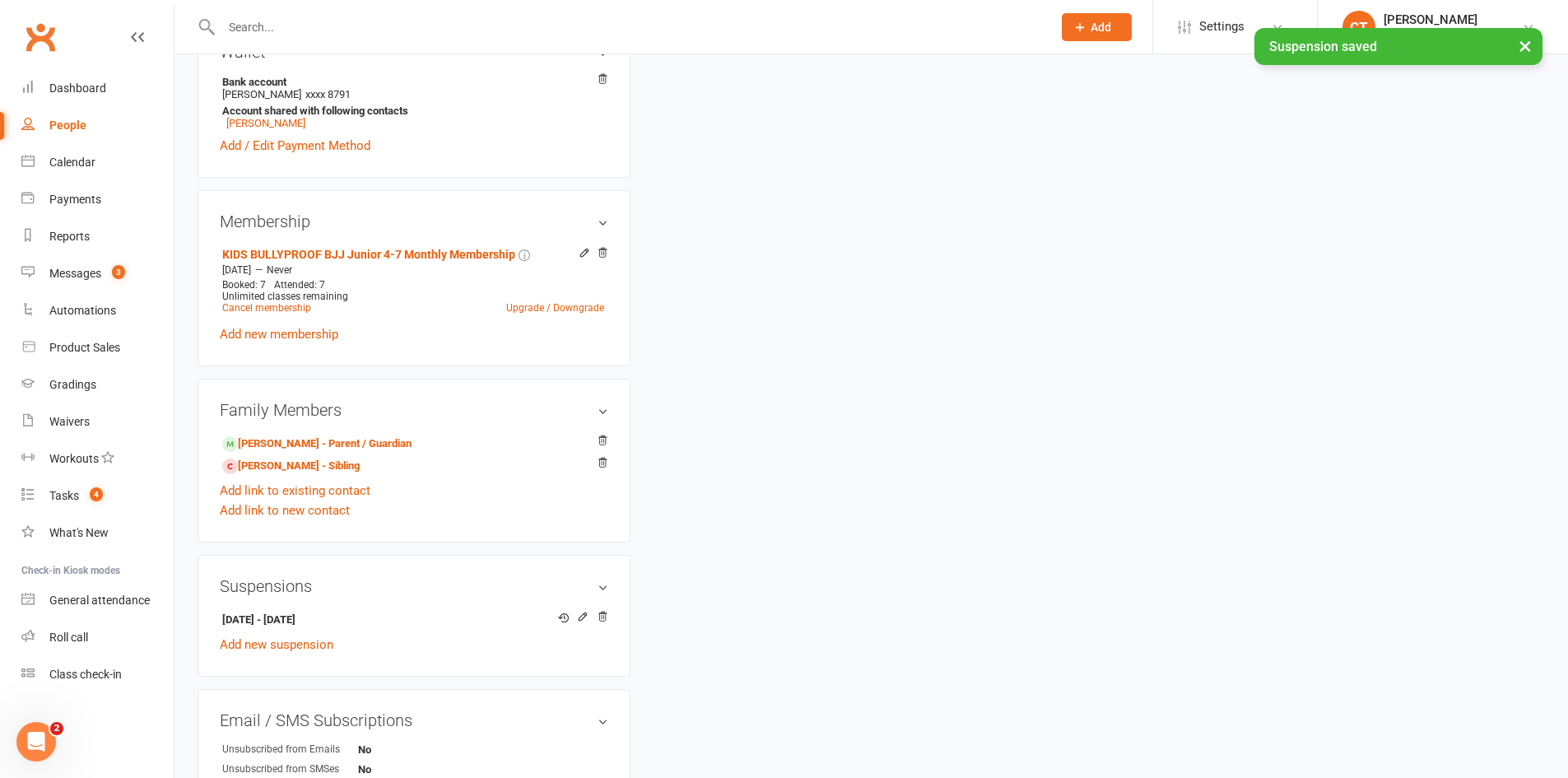
scroll to position [549, 0]
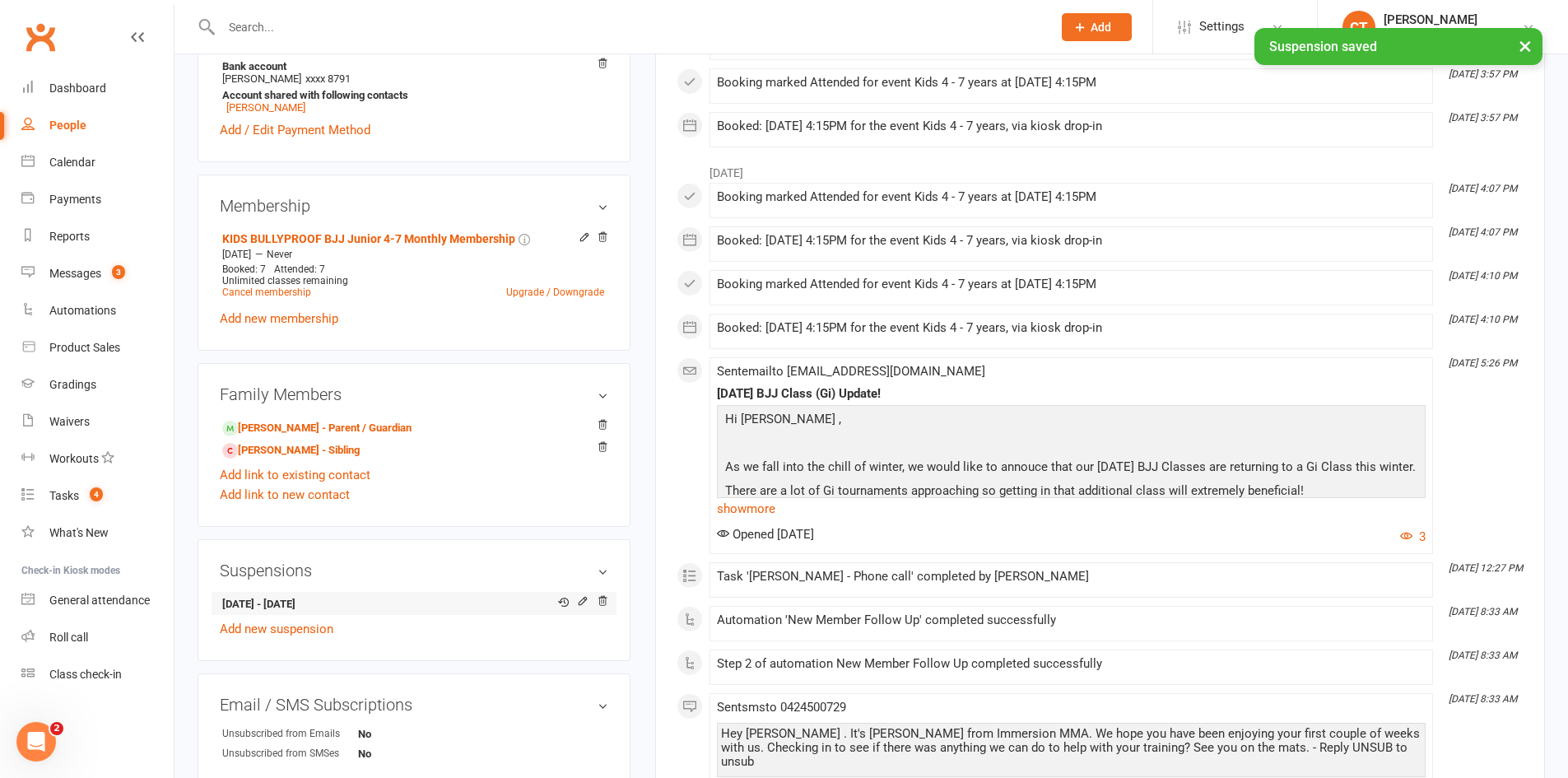
click at [294, 606] on strong "[DATE] - [DATE]" at bounding box center [411, 605] width 378 height 18
copy li "[DATE] - [DATE]"
click at [292, 431] on link "[PERSON_NAME] - Parent / Guardian" at bounding box center [316, 428] width 189 height 18
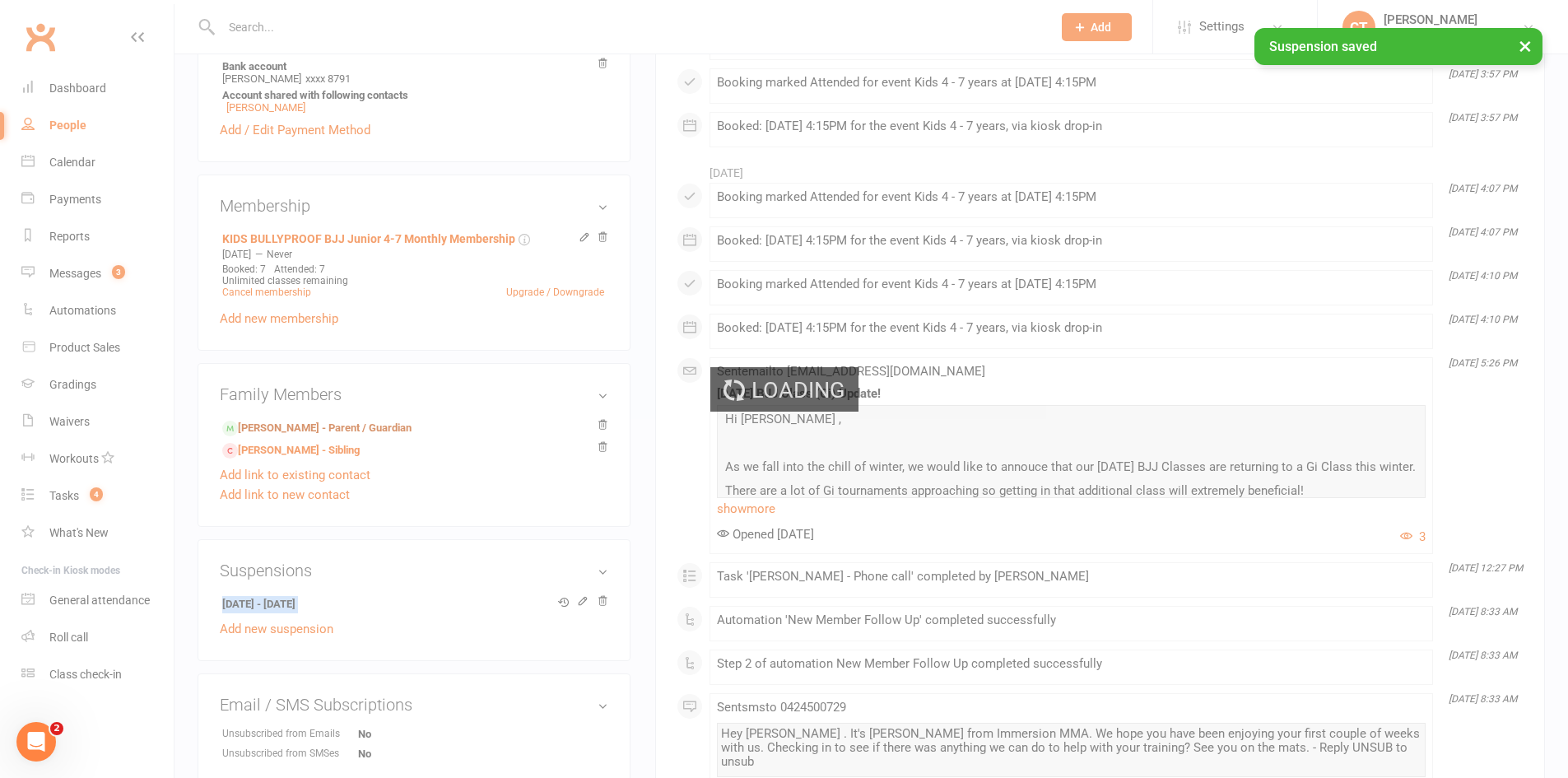
scroll to position [0, 0]
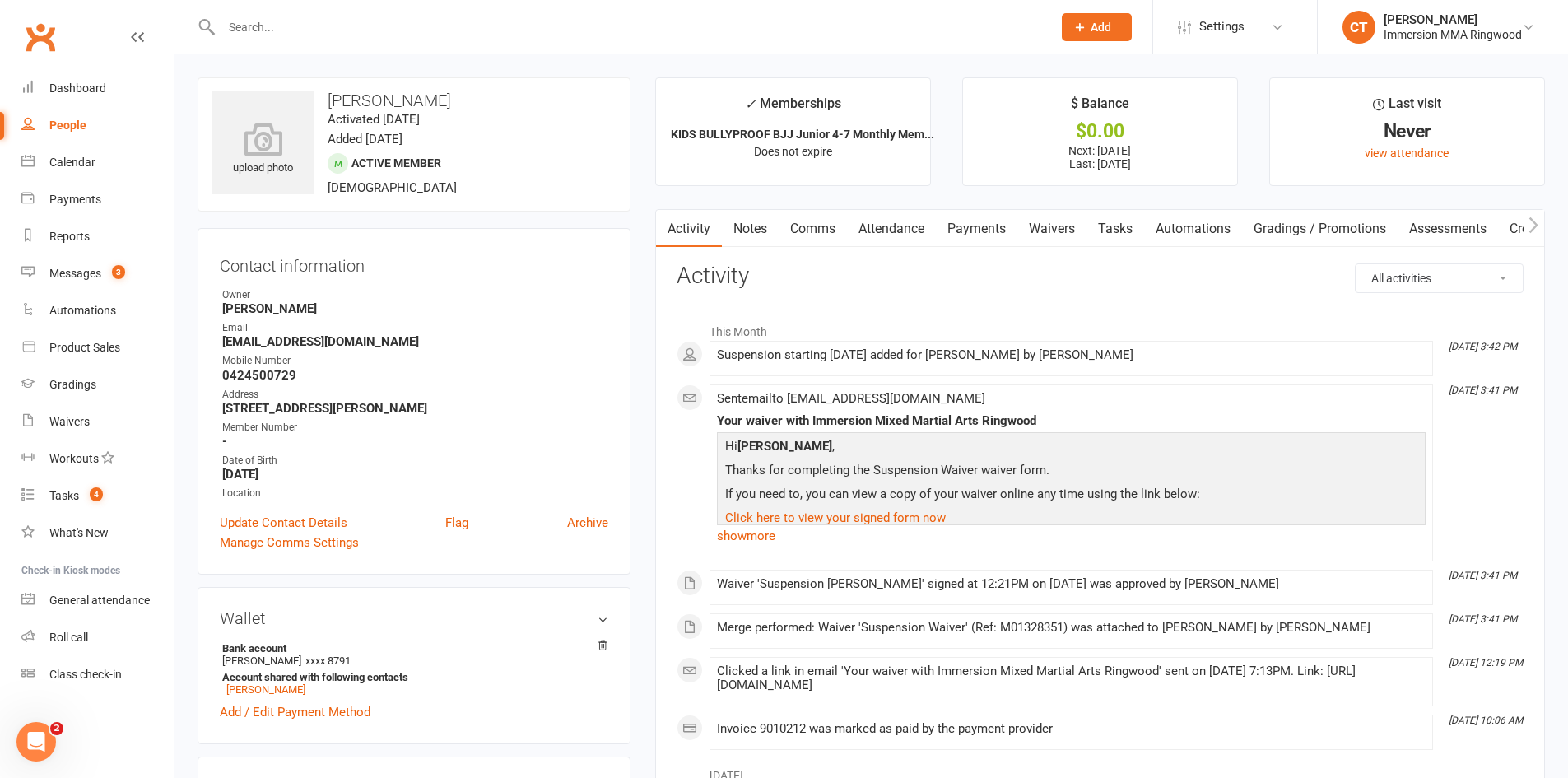
click at [818, 241] on link "Comms" at bounding box center [813, 229] width 68 height 38
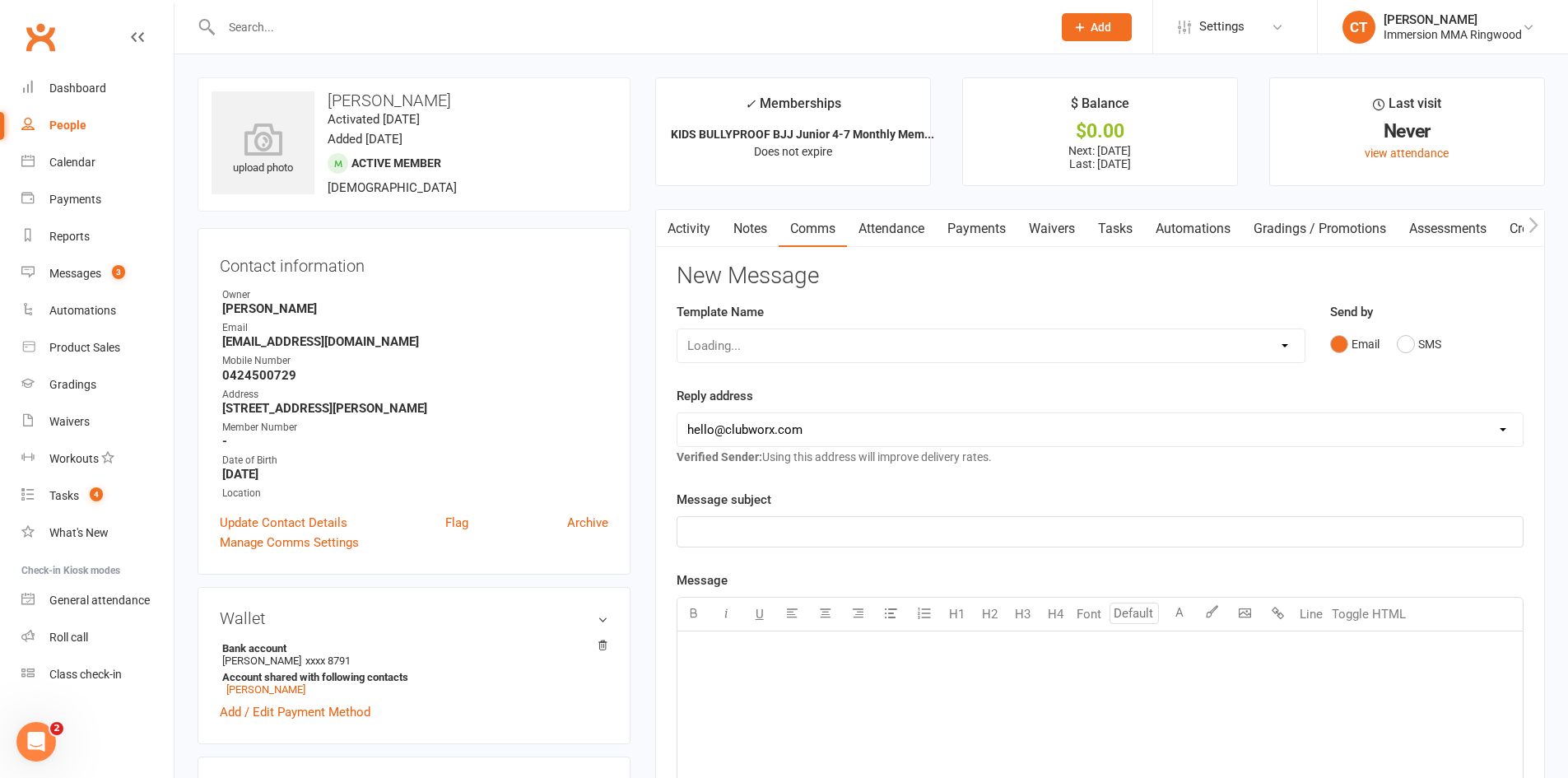
click at [760, 363] on div "Loading..." at bounding box center [992, 346] width 629 height 34
click at [760, 356] on select "Select Template [SMS] [PERSON_NAME] - Call back message [SMS] Mark- Call back m…" at bounding box center [991, 345] width 628 height 33
select select "19"
click at [677, 329] on select "Select Template [SMS] [PERSON_NAME] - Call back message [SMS] Mark- Call back m…" at bounding box center [991, 345] width 628 height 33
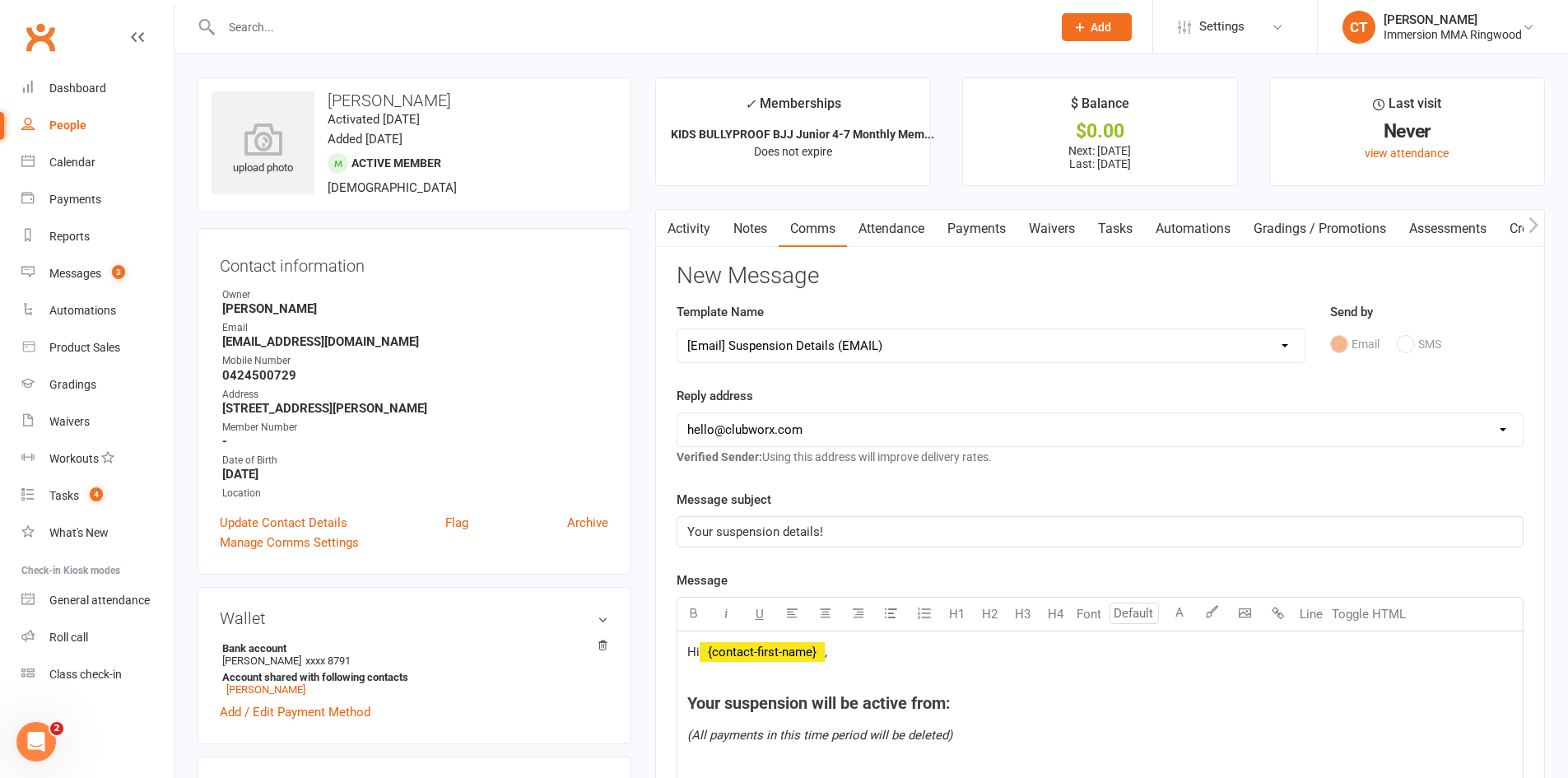
drag, startPoint x: 739, startPoint y: 426, endPoint x: 738, endPoint y: 442, distance: 16.0
click at [739, 426] on select "[EMAIL_ADDRESS][DOMAIN_NAME] [EMAIL_ADDRESS][DOMAIN_NAME] [PERSON_NAME][EMAIL_A…" at bounding box center [1099, 429] width 845 height 33
select select "1"
click at [677, 413] on select "[EMAIL_ADDRESS][DOMAIN_NAME] [EMAIL_ADDRESS][DOMAIN_NAME] [PERSON_NAME][EMAIL_A…" at bounding box center [1099, 429] width 845 height 33
click at [988, 702] on h4 "Your suspension will be active from:" at bounding box center [1100, 703] width 826 height 19
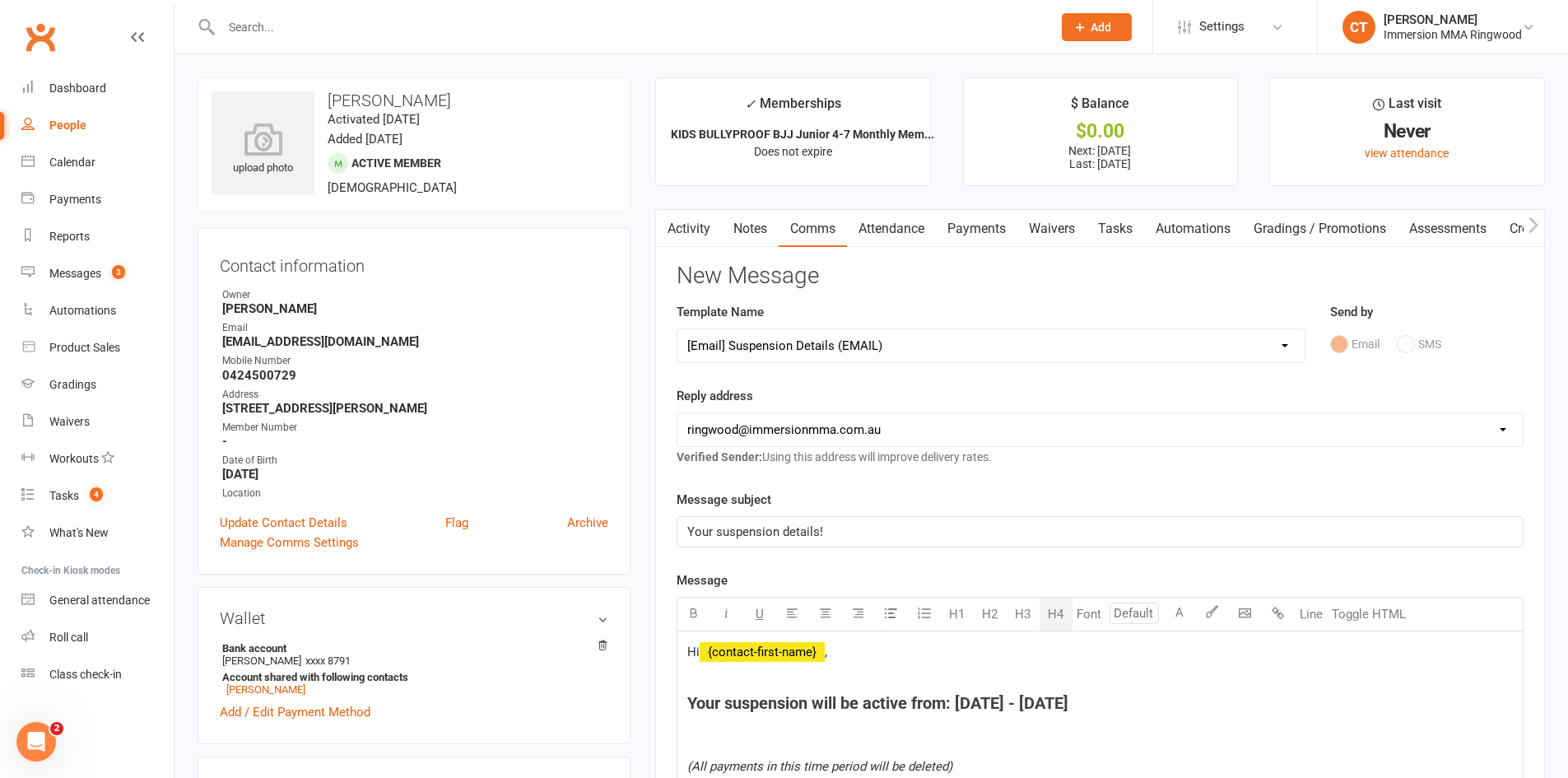
scroll to position [549, 0]
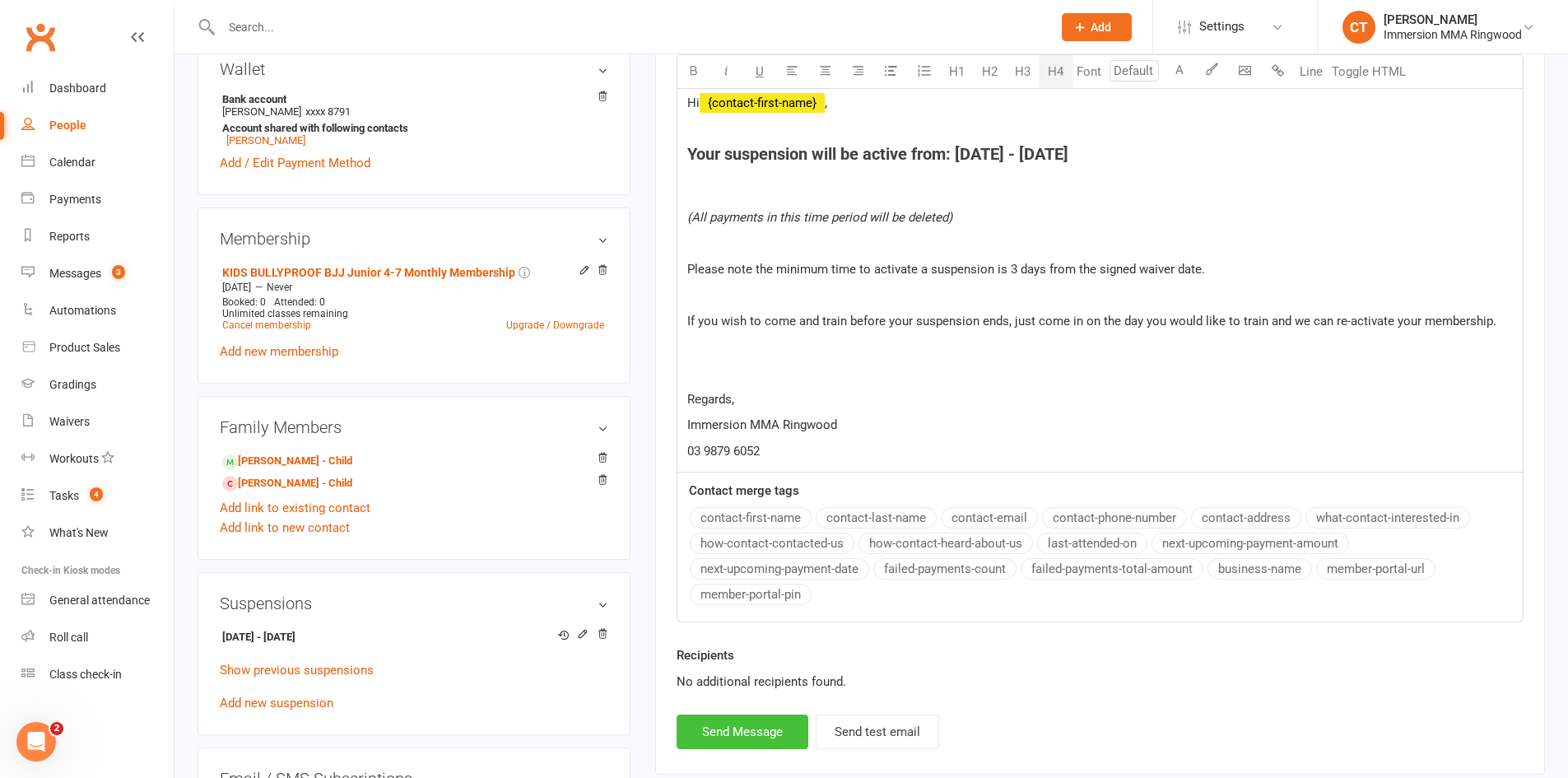
click at [785, 729] on button "Send Message" at bounding box center [743, 732] width 132 height 34
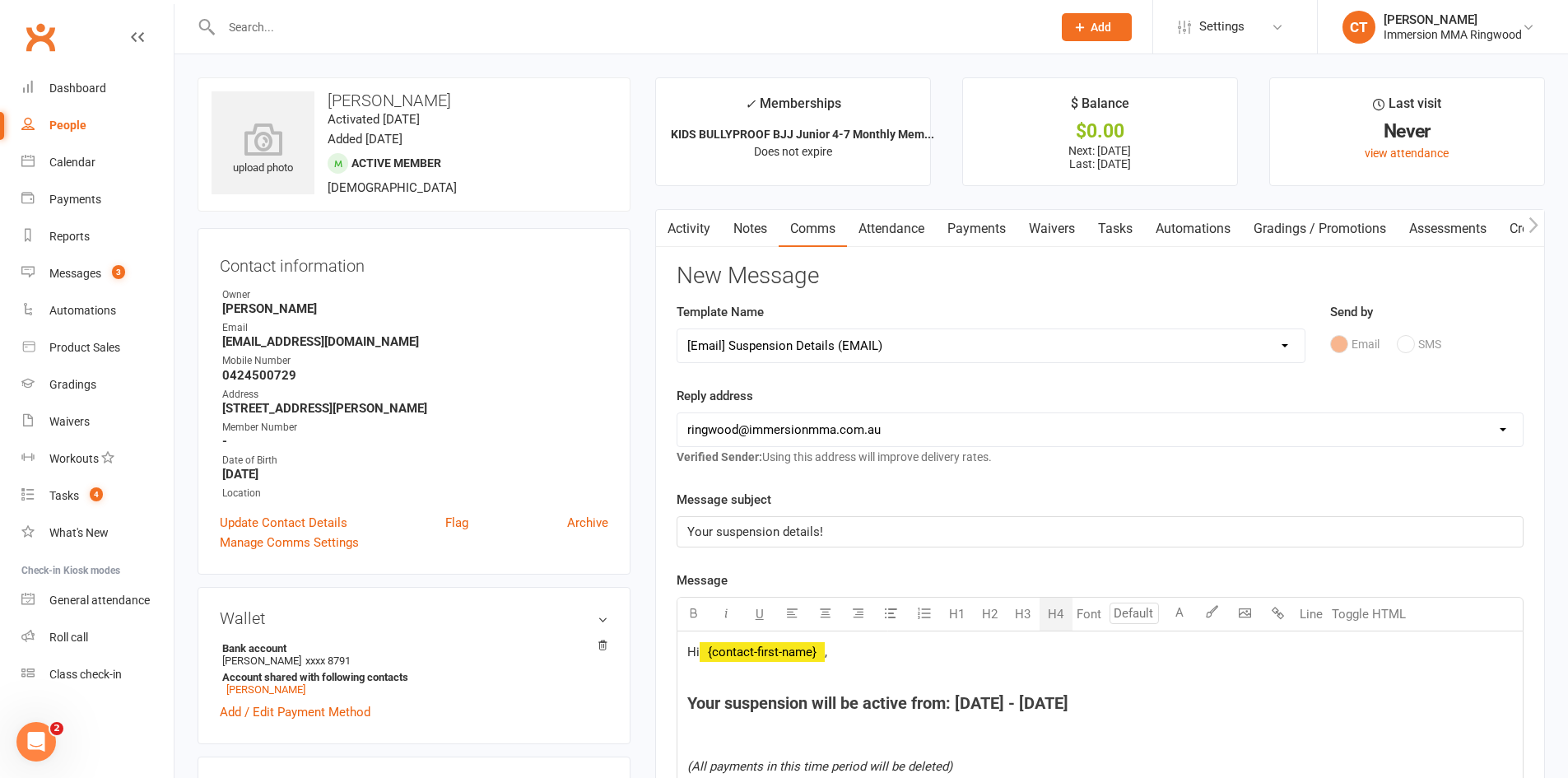
select select
select select "0"
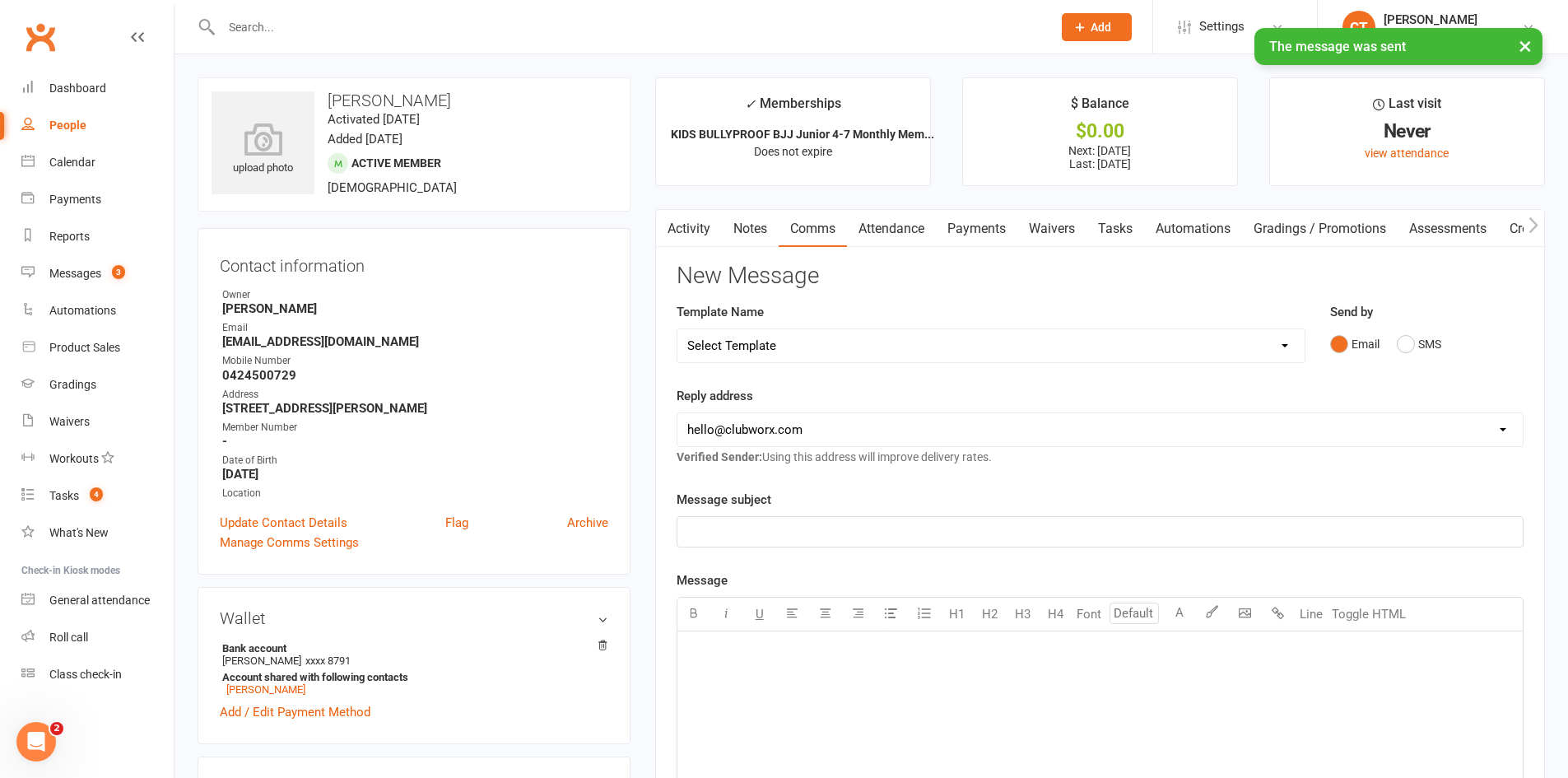
click at [744, 224] on link "Notes" at bounding box center [750, 229] width 57 height 38
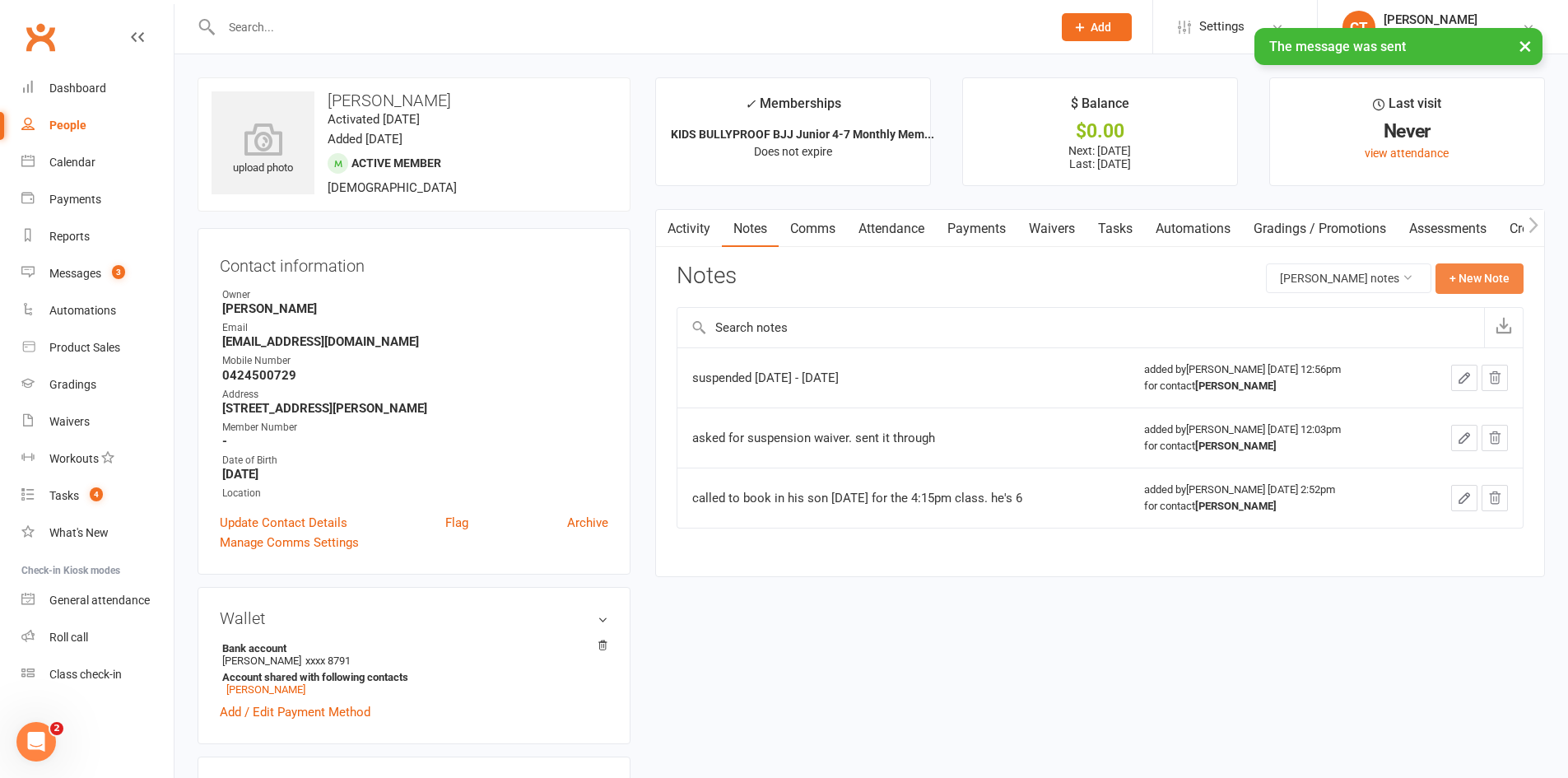
click at [1499, 275] on button "+ New Note" at bounding box center [1480, 278] width 88 height 29
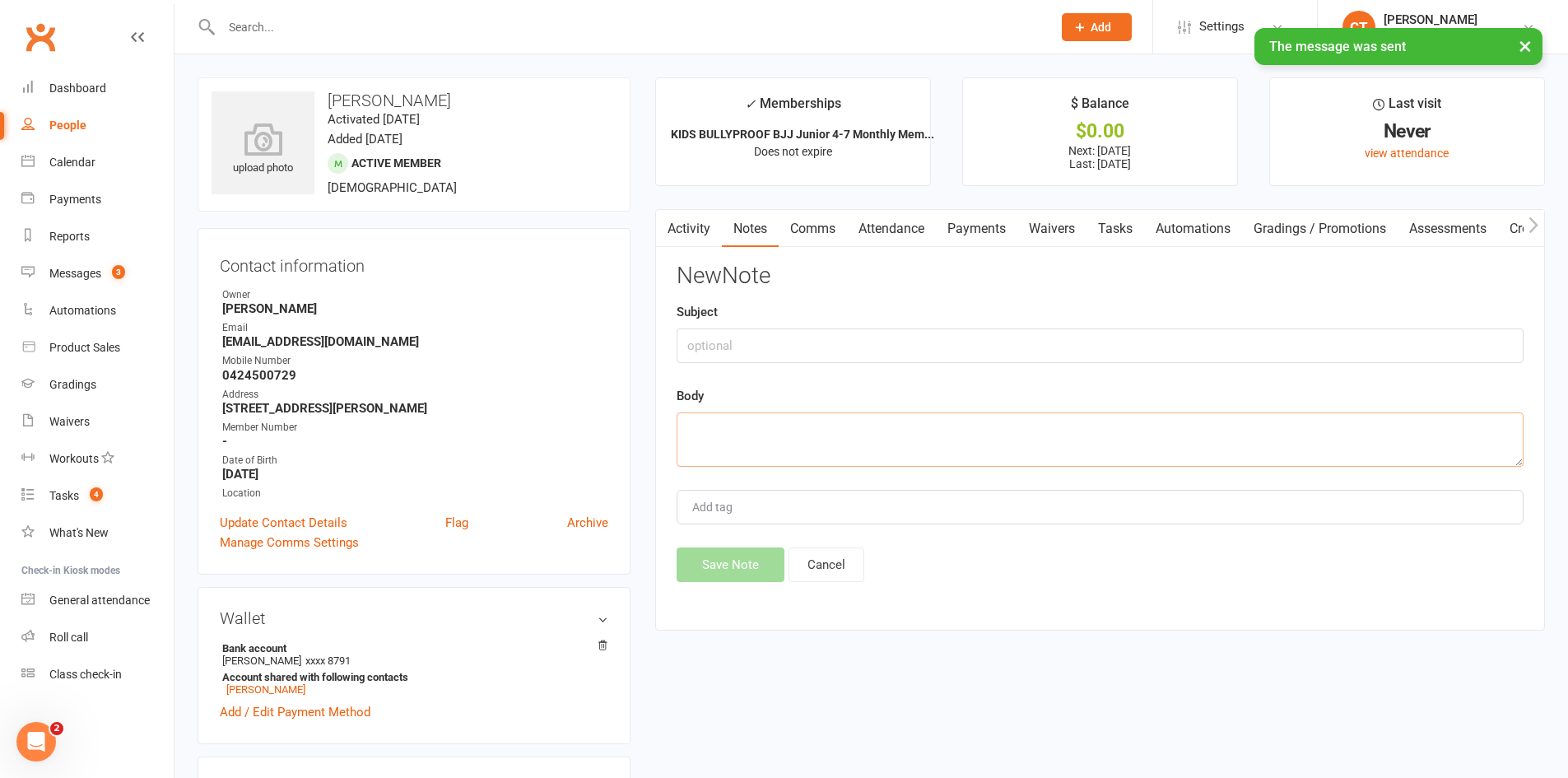
click at [1126, 442] on textarea at bounding box center [1100, 439] width 847 height 55
paste textarea "[DATE] - [DATE]"
type textarea "suspended [DATE] - [DATE]"
click at [755, 564] on button "Save Note" at bounding box center [731, 564] width 108 height 34
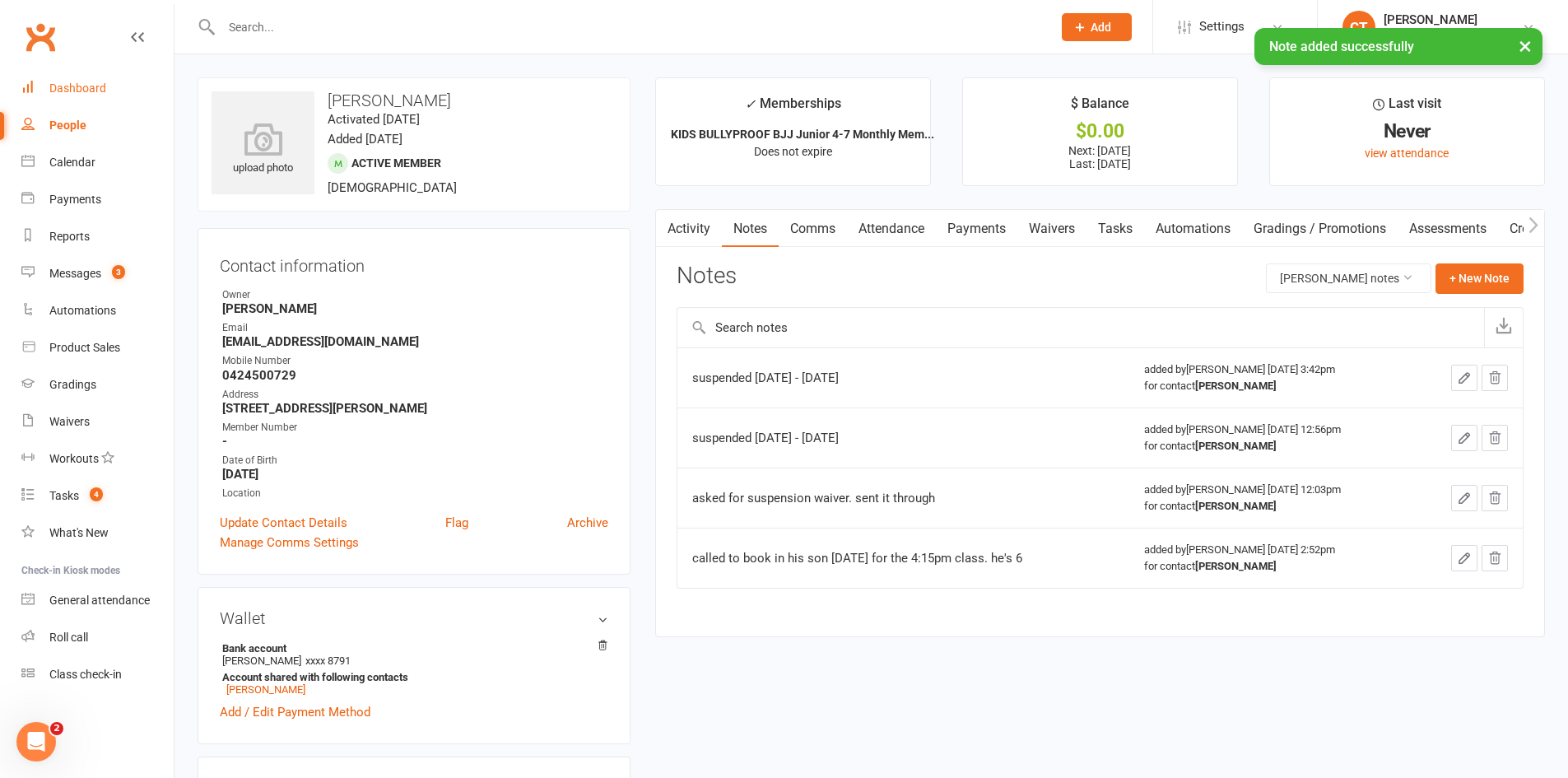
click at [78, 94] on div "Dashboard" at bounding box center [78, 88] width 57 height 13
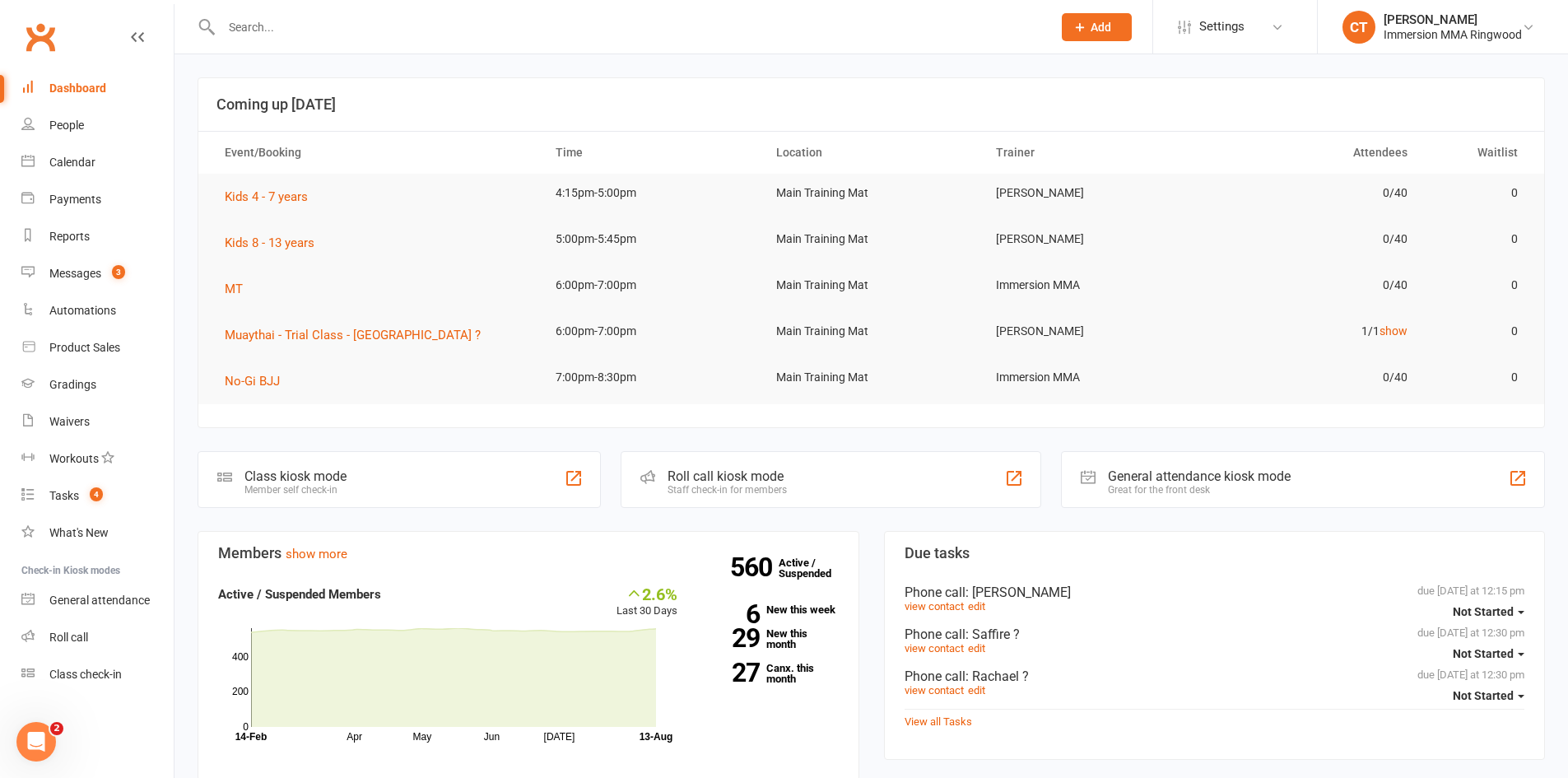
click at [475, 34] on input "text" at bounding box center [628, 27] width 824 height 23
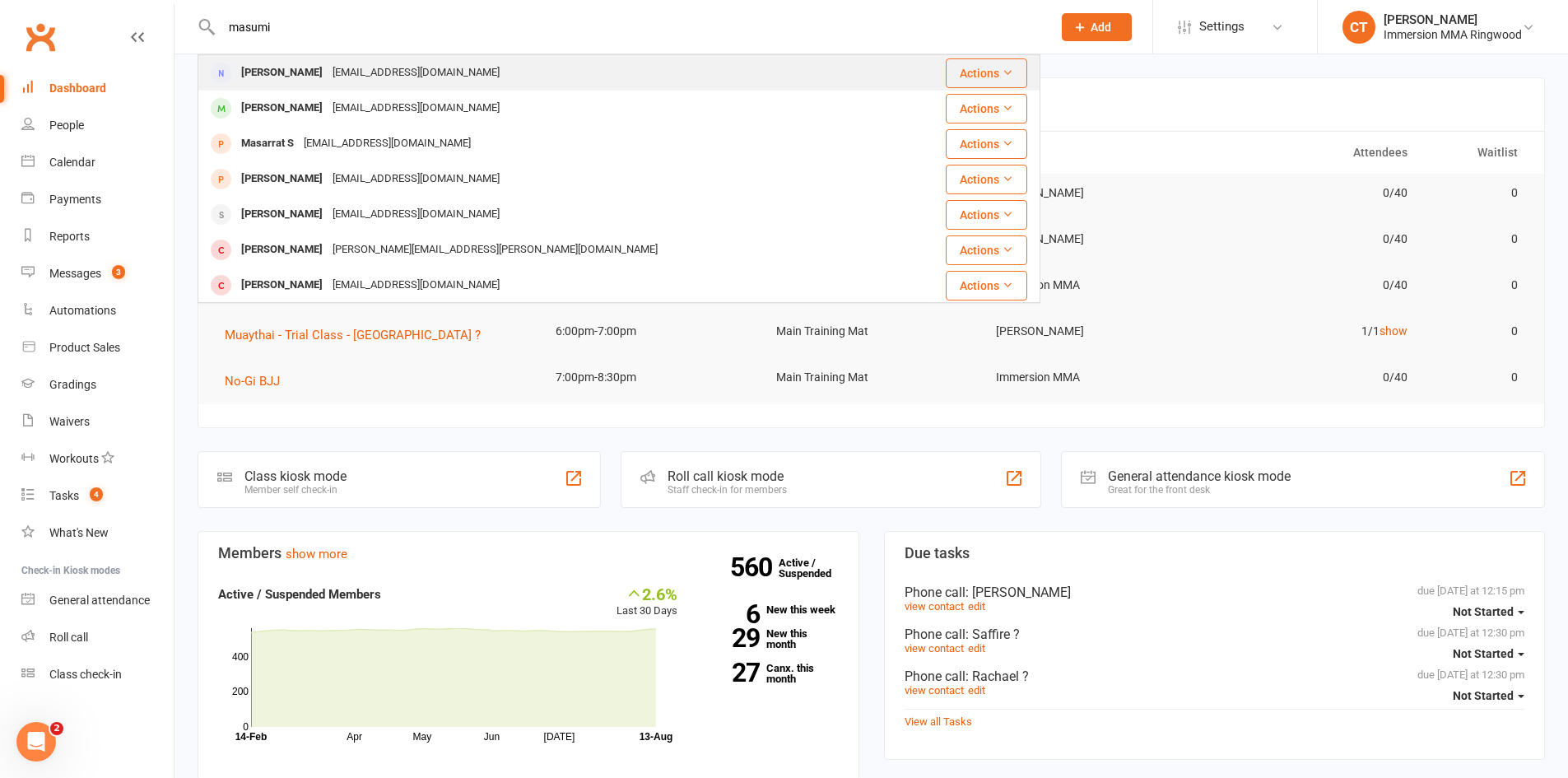
type input "masumi"
click at [368, 70] on div "[EMAIL_ADDRESS][DOMAIN_NAME]" at bounding box center [416, 72] width 177 height 24
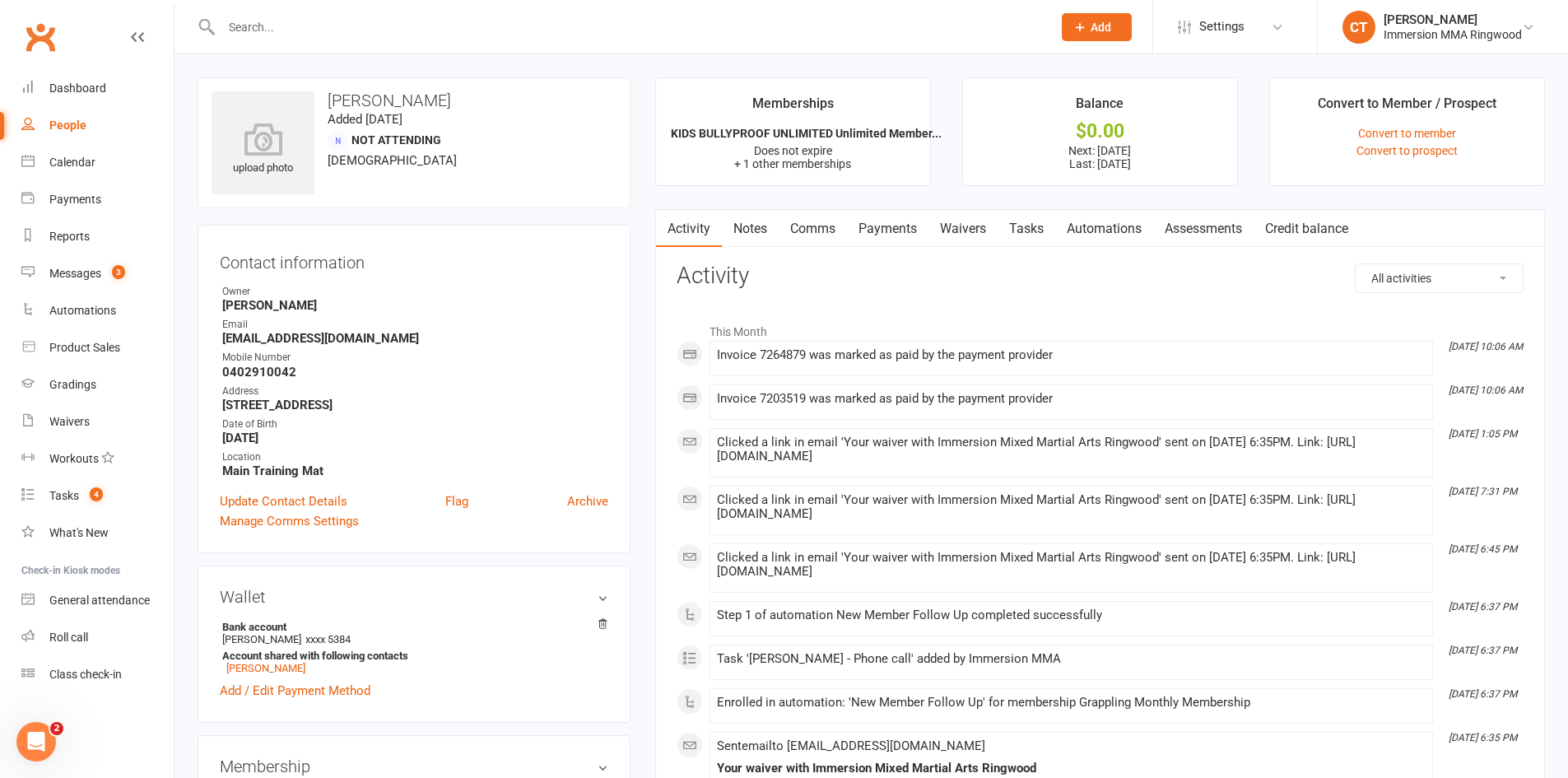
click at [977, 230] on link "Waivers" at bounding box center [963, 229] width 69 height 38
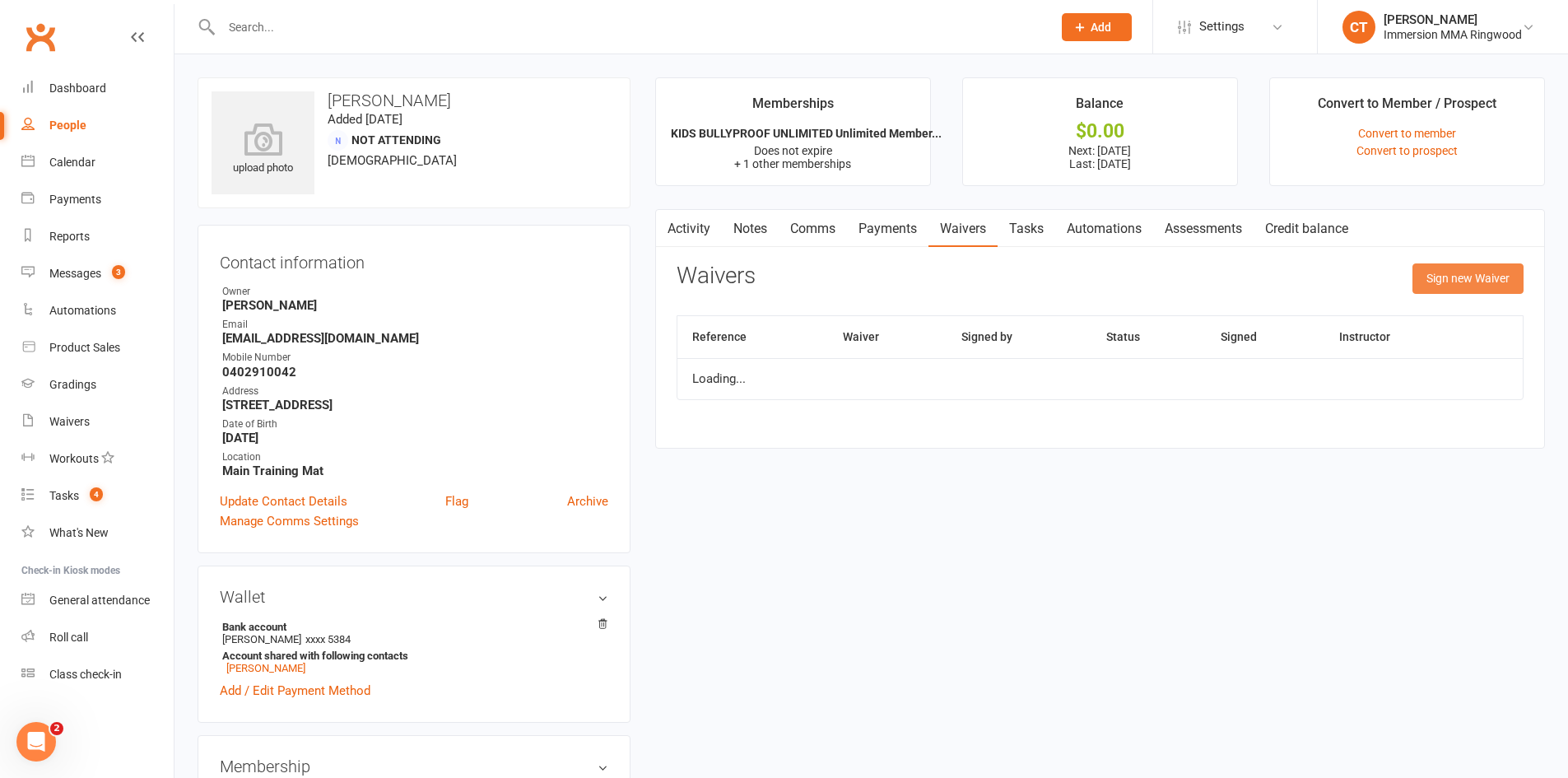
click at [1459, 278] on button "Sign new Waiver" at bounding box center [1468, 278] width 111 height 29
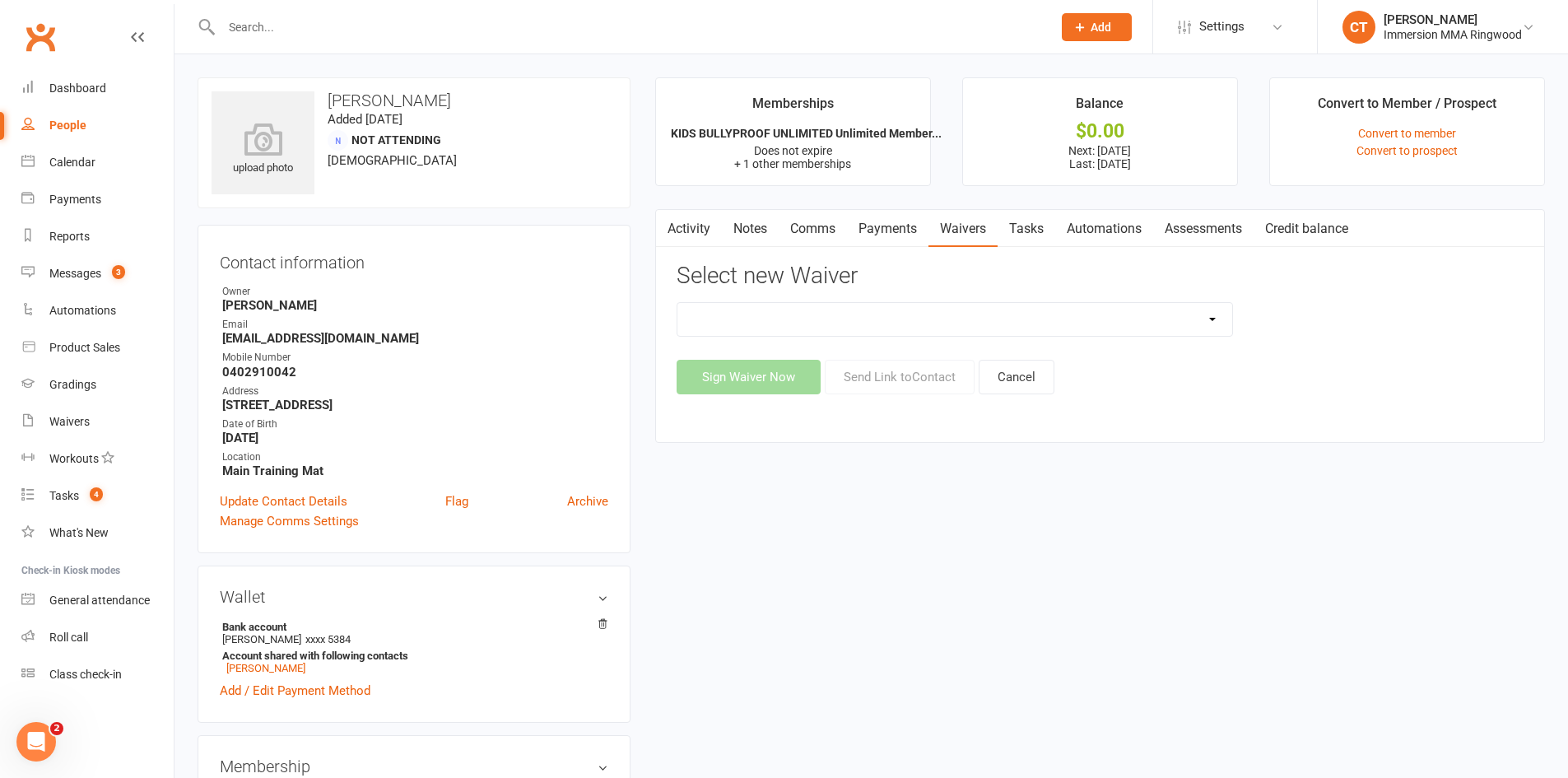
click at [784, 315] on select "Cancellation Waiver Lockdown Support Waiver Membership Waiver Direct Debit Memb…" at bounding box center [955, 319] width 555 height 33
select select "1168"
click at [677, 303] on select "Cancellation Waiver Lockdown Support Waiver Membership Waiver Direct Debit Memb…" at bounding box center [955, 319] width 555 height 33
click at [898, 365] on button "Send Link to Contact" at bounding box center [900, 377] width 150 height 34
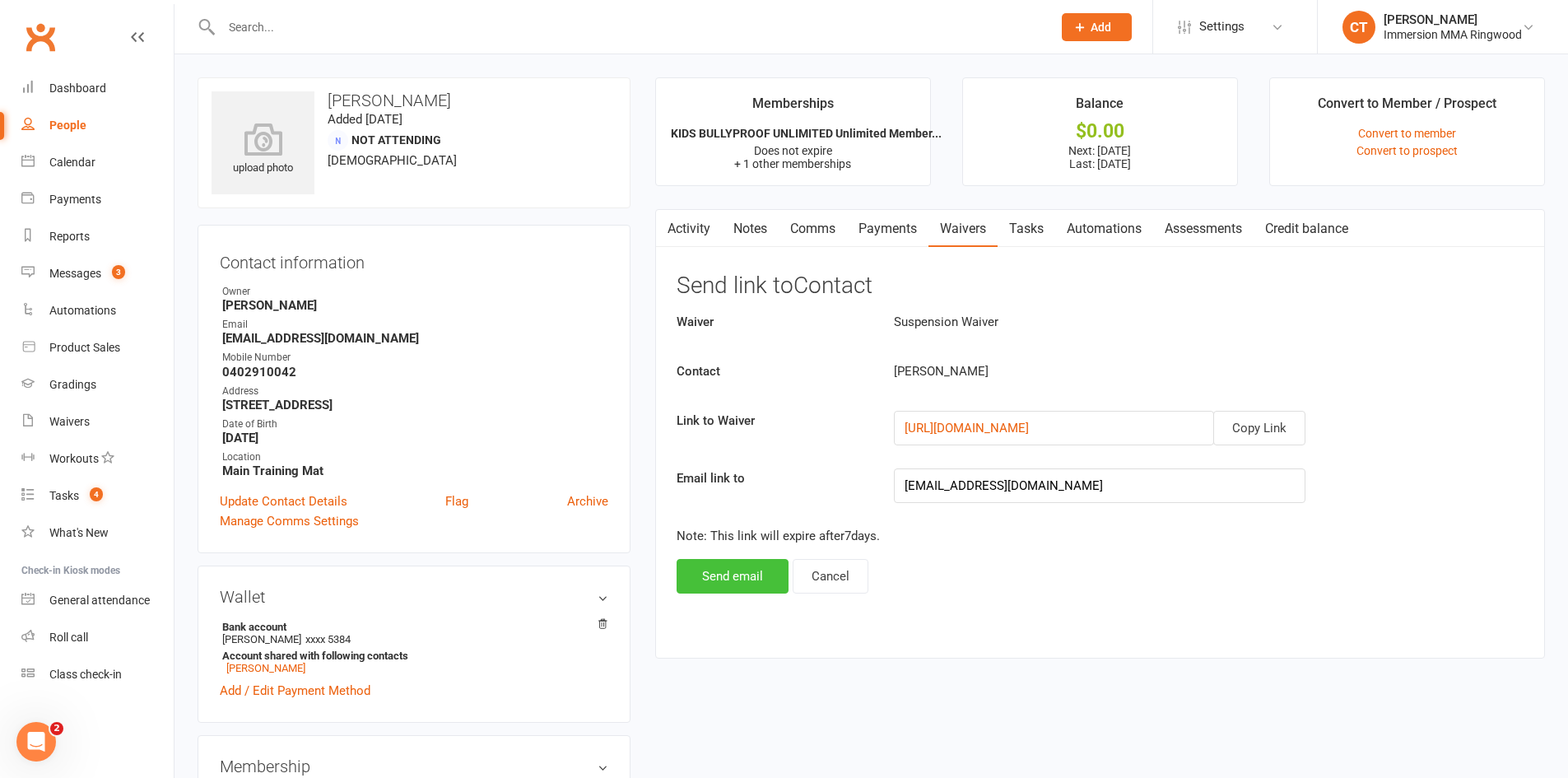
click at [716, 566] on button "Send email" at bounding box center [733, 576] width 112 height 34
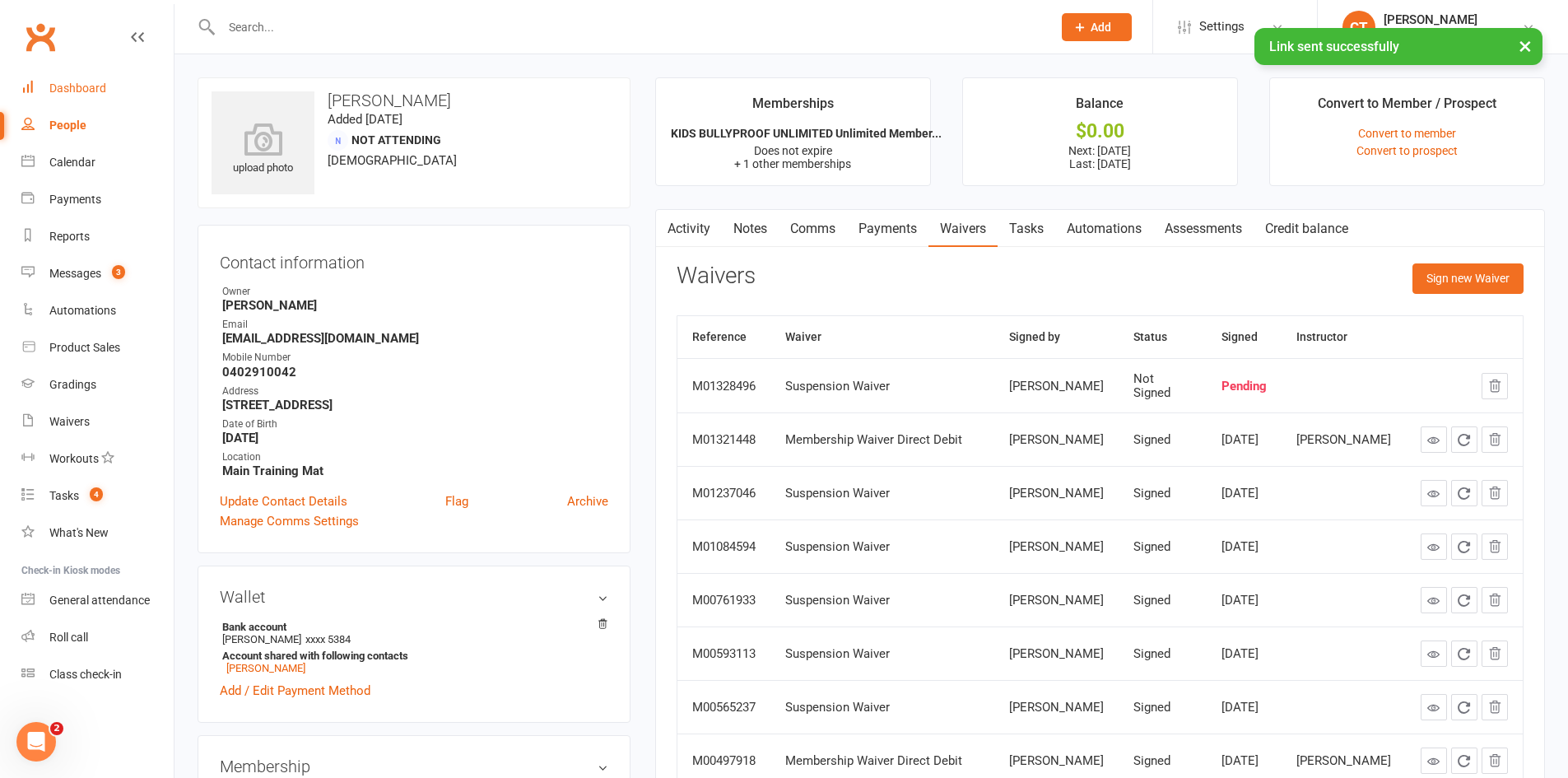
click at [101, 93] on div "Dashboard" at bounding box center [78, 88] width 57 height 13
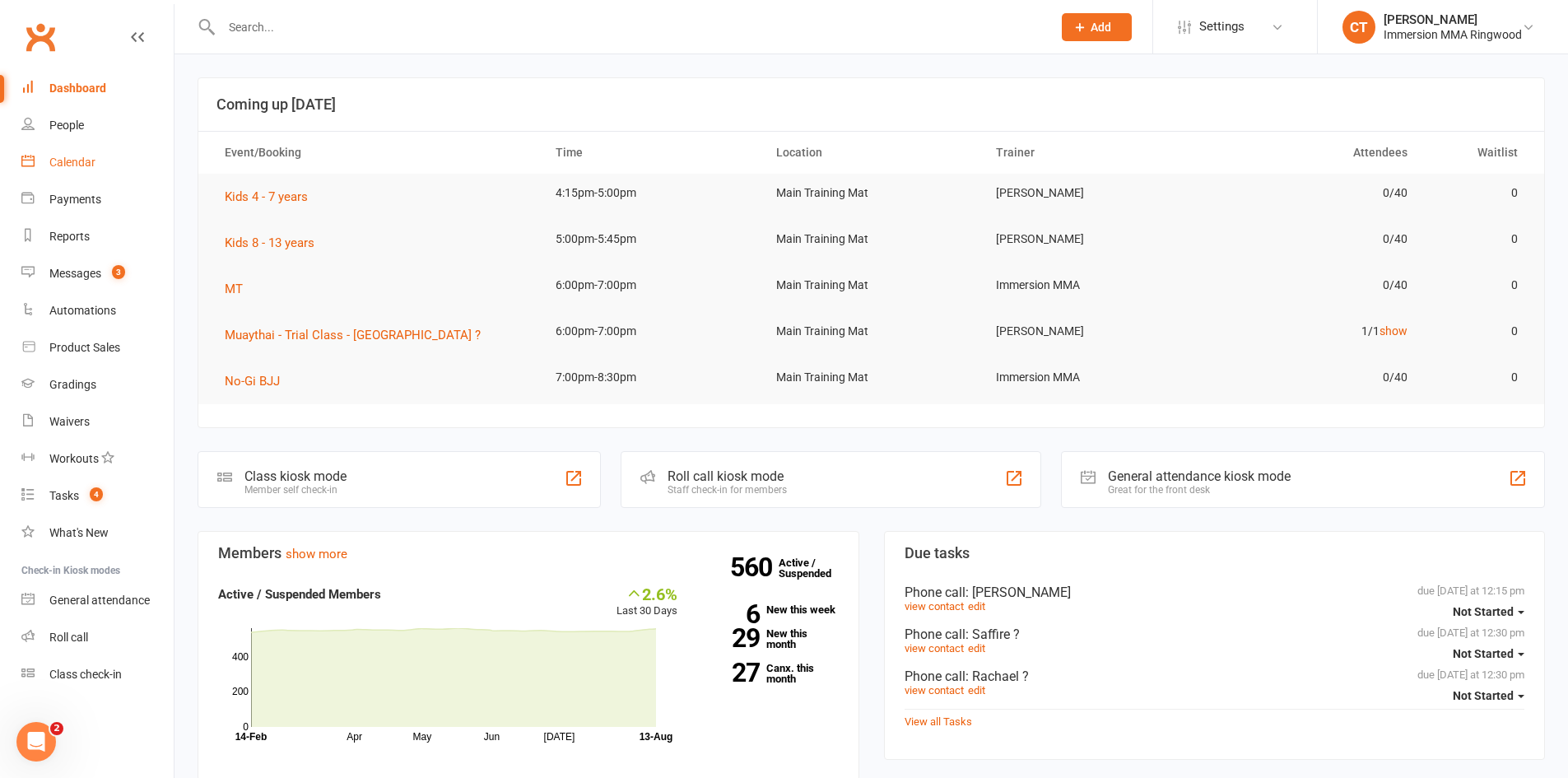
click at [88, 170] on link "Calendar" at bounding box center [97, 162] width 152 height 37
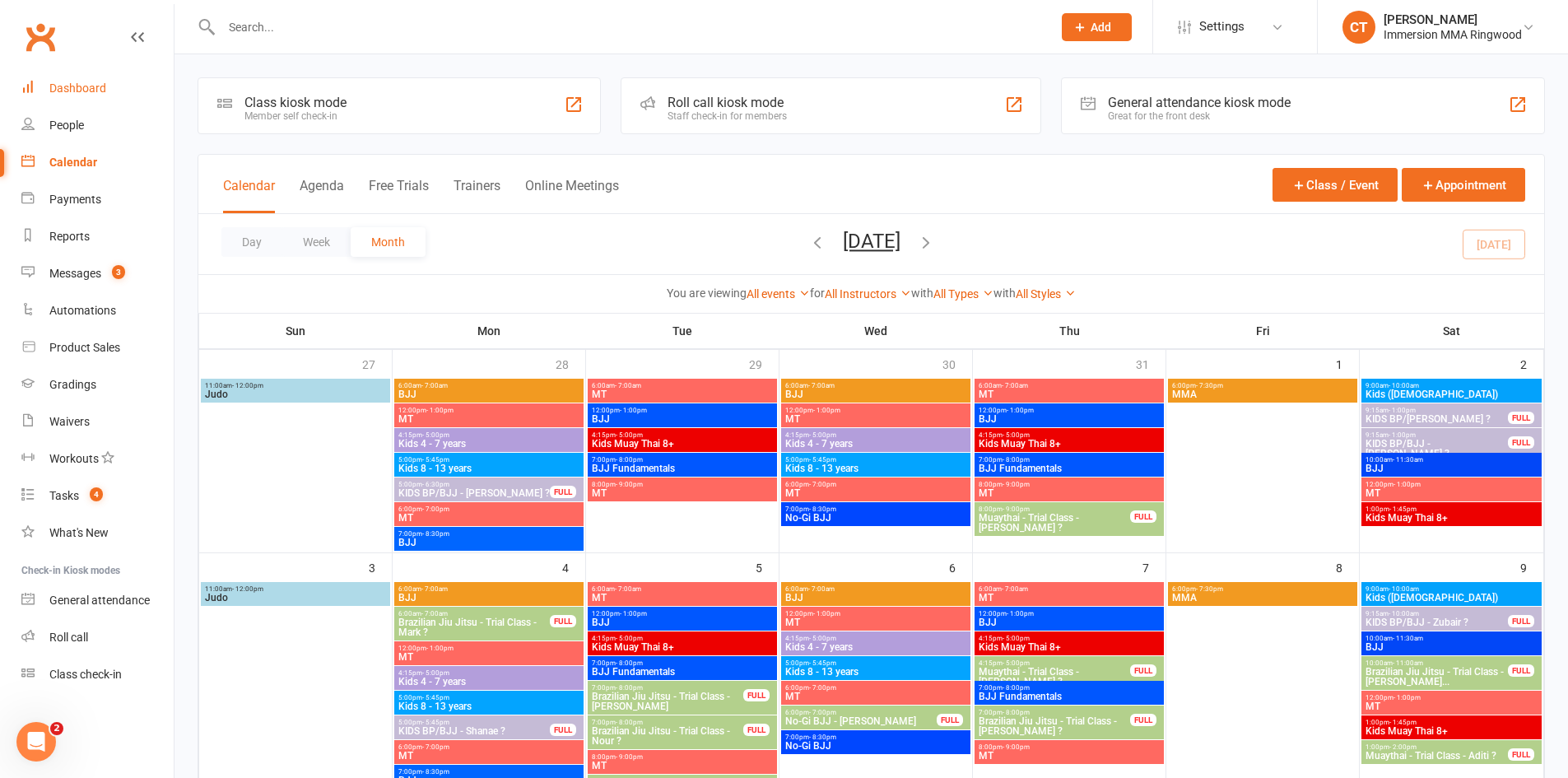
click at [98, 97] on link "Dashboard" at bounding box center [97, 88] width 152 height 37
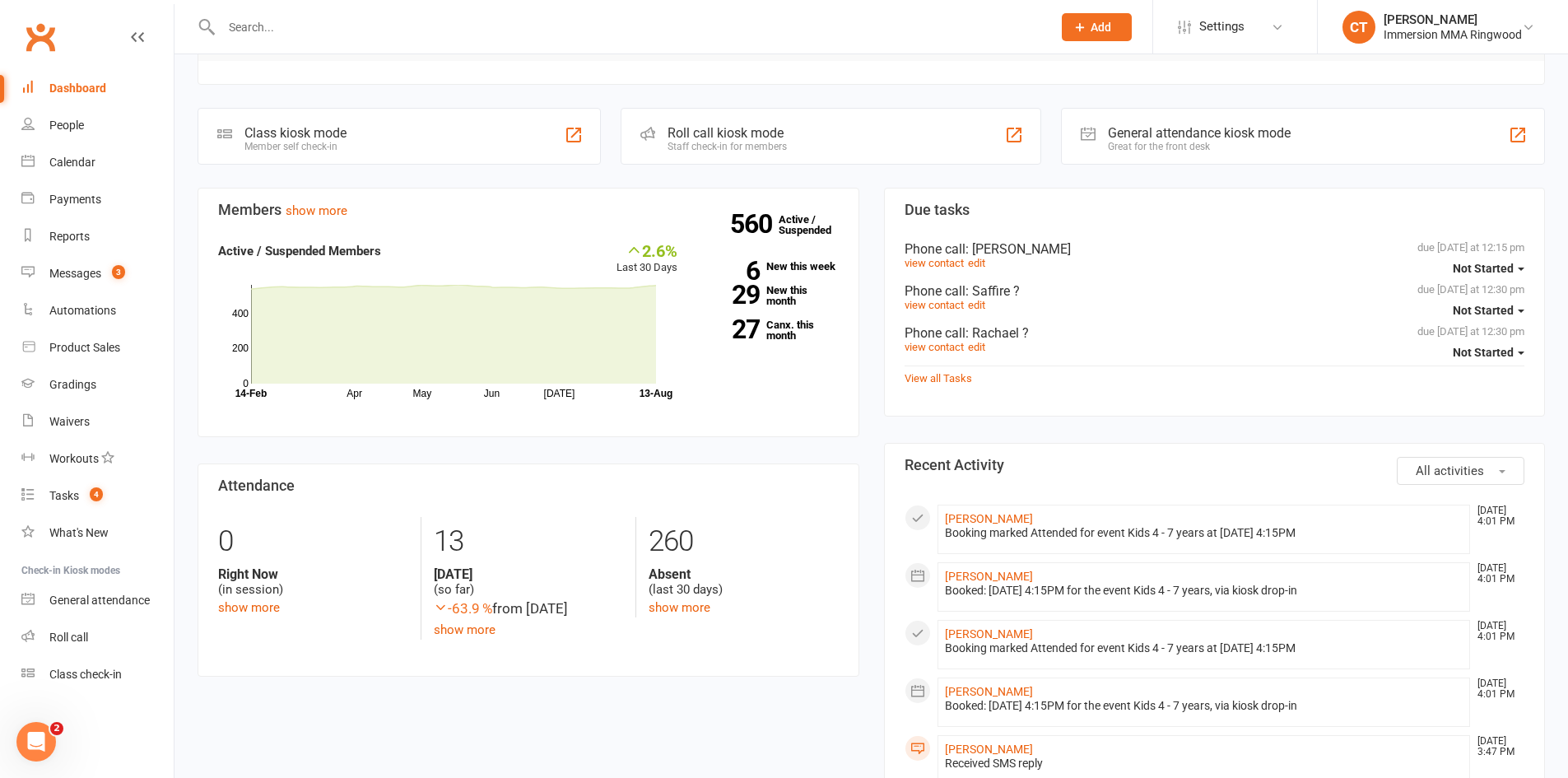
scroll to position [609, 0]
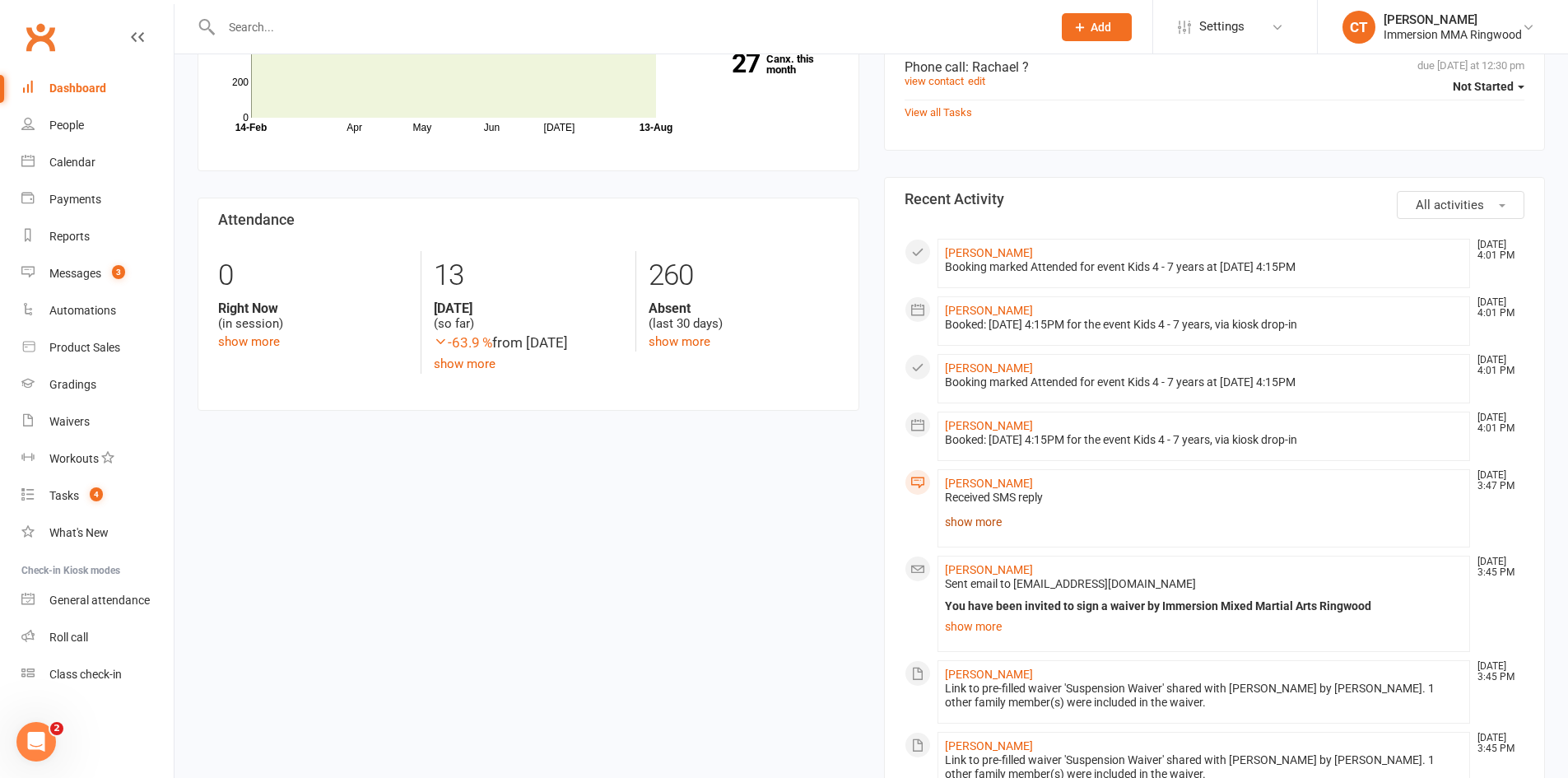
click at [979, 525] on link "show more" at bounding box center [1205, 521] width 519 height 23
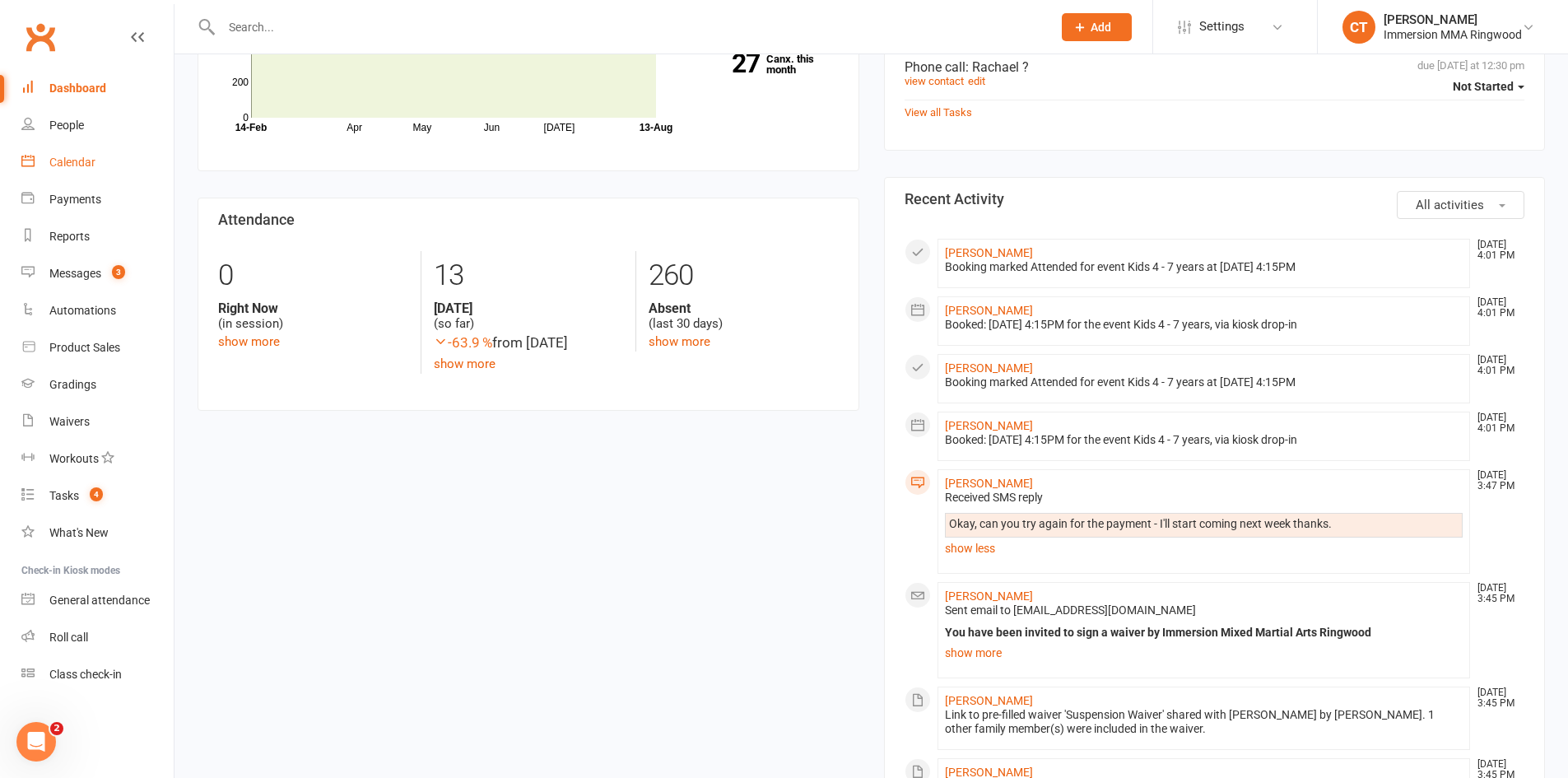
click at [87, 163] on div "Calendar" at bounding box center [72, 162] width 46 height 13
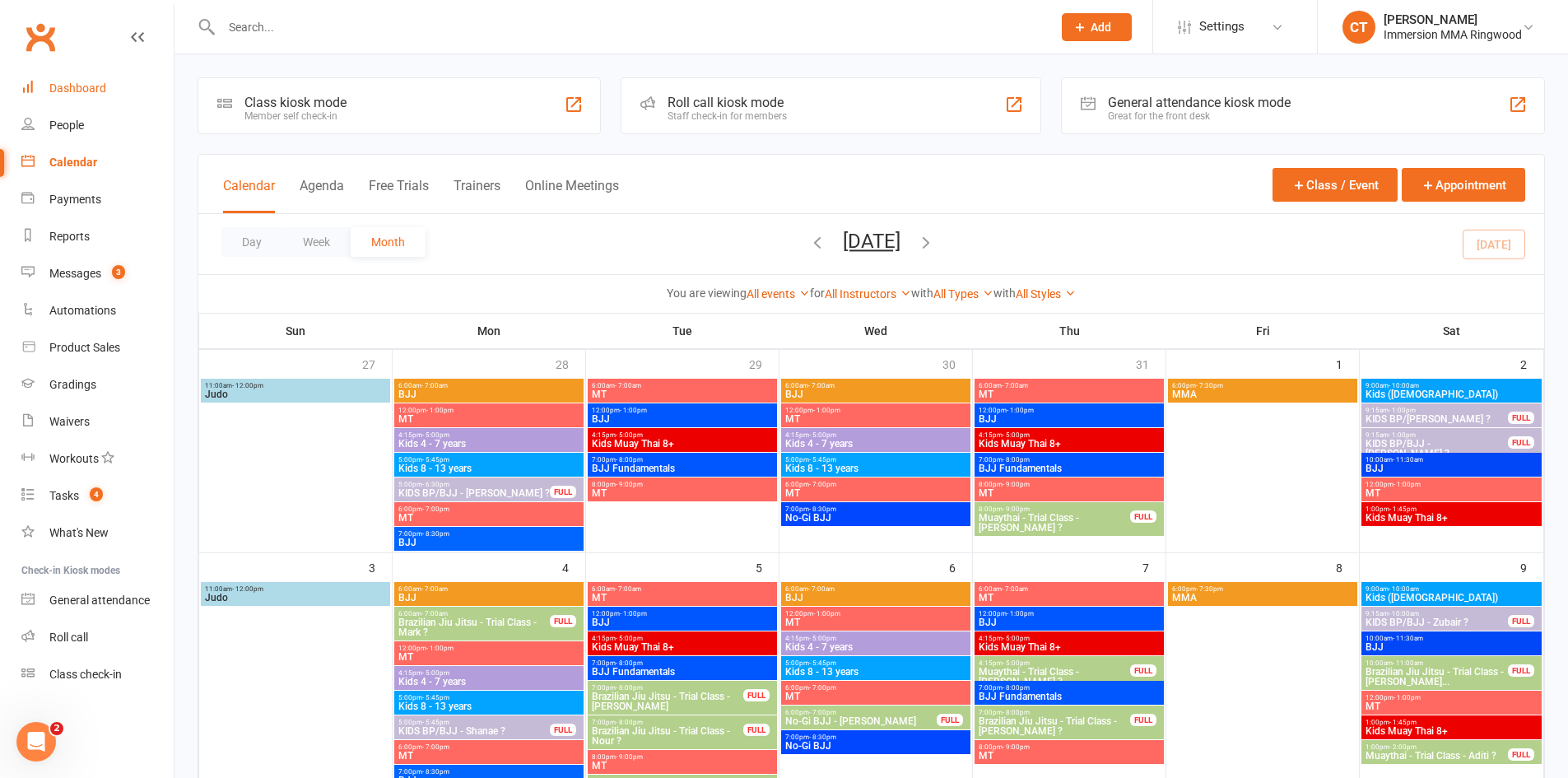
click at [44, 77] on link "Dashboard" at bounding box center [97, 88] width 152 height 37
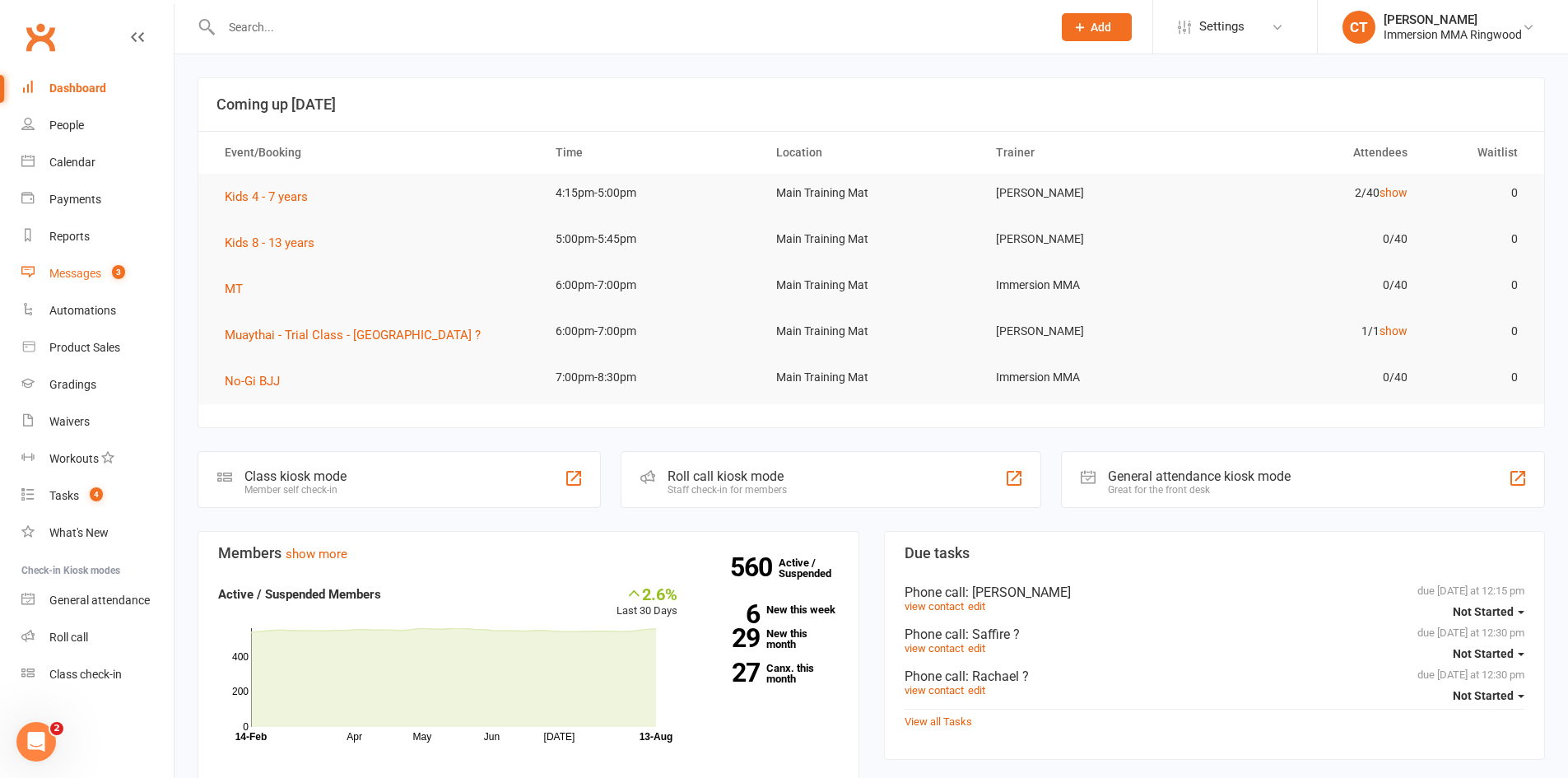
click at [52, 273] on div "Messages" at bounding box center [76, 273] width 52 height 13
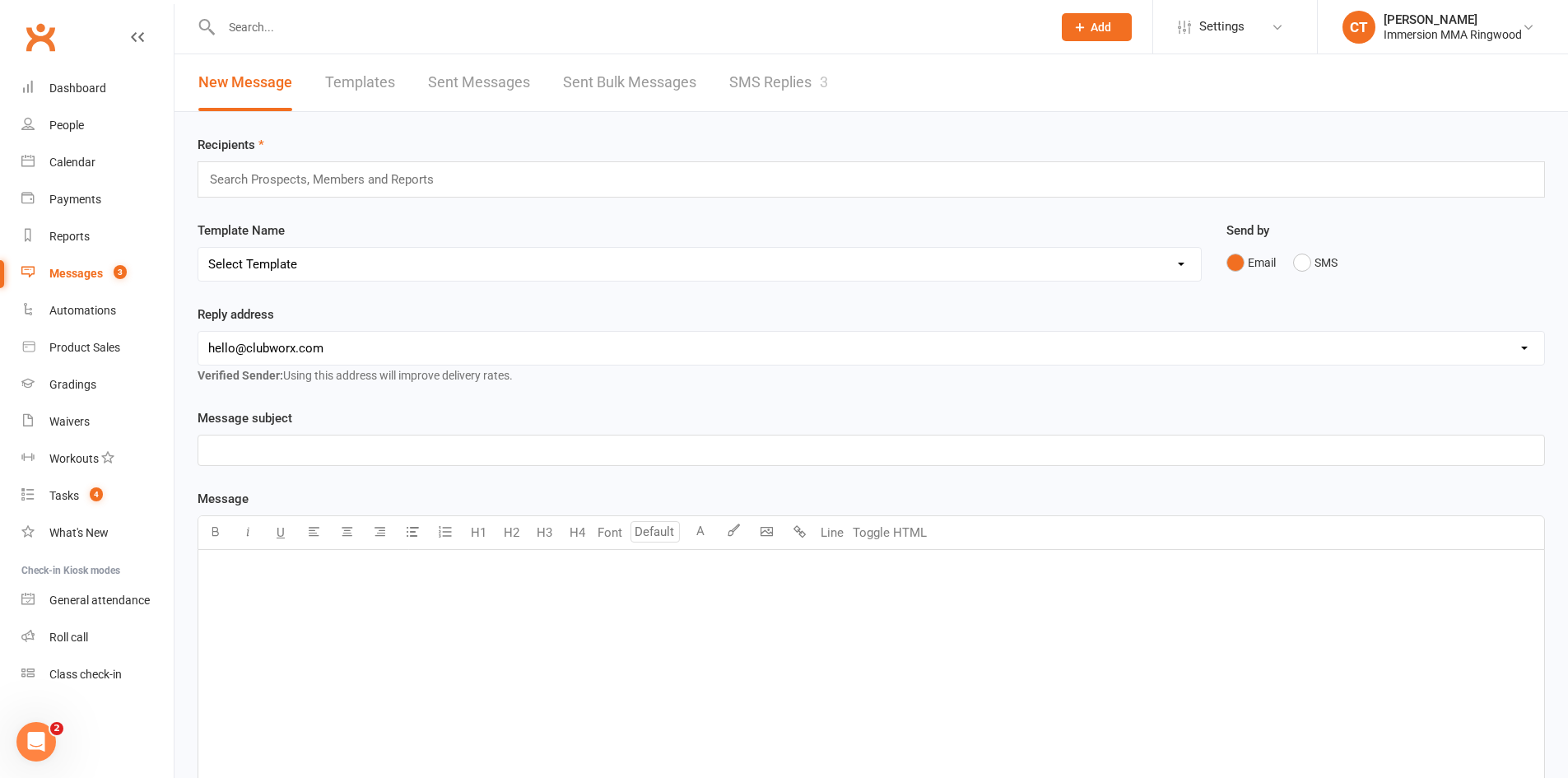
click at [752, 85] on link "SMS Replies 3" at bounding box center [778, 83] width 98 height 57
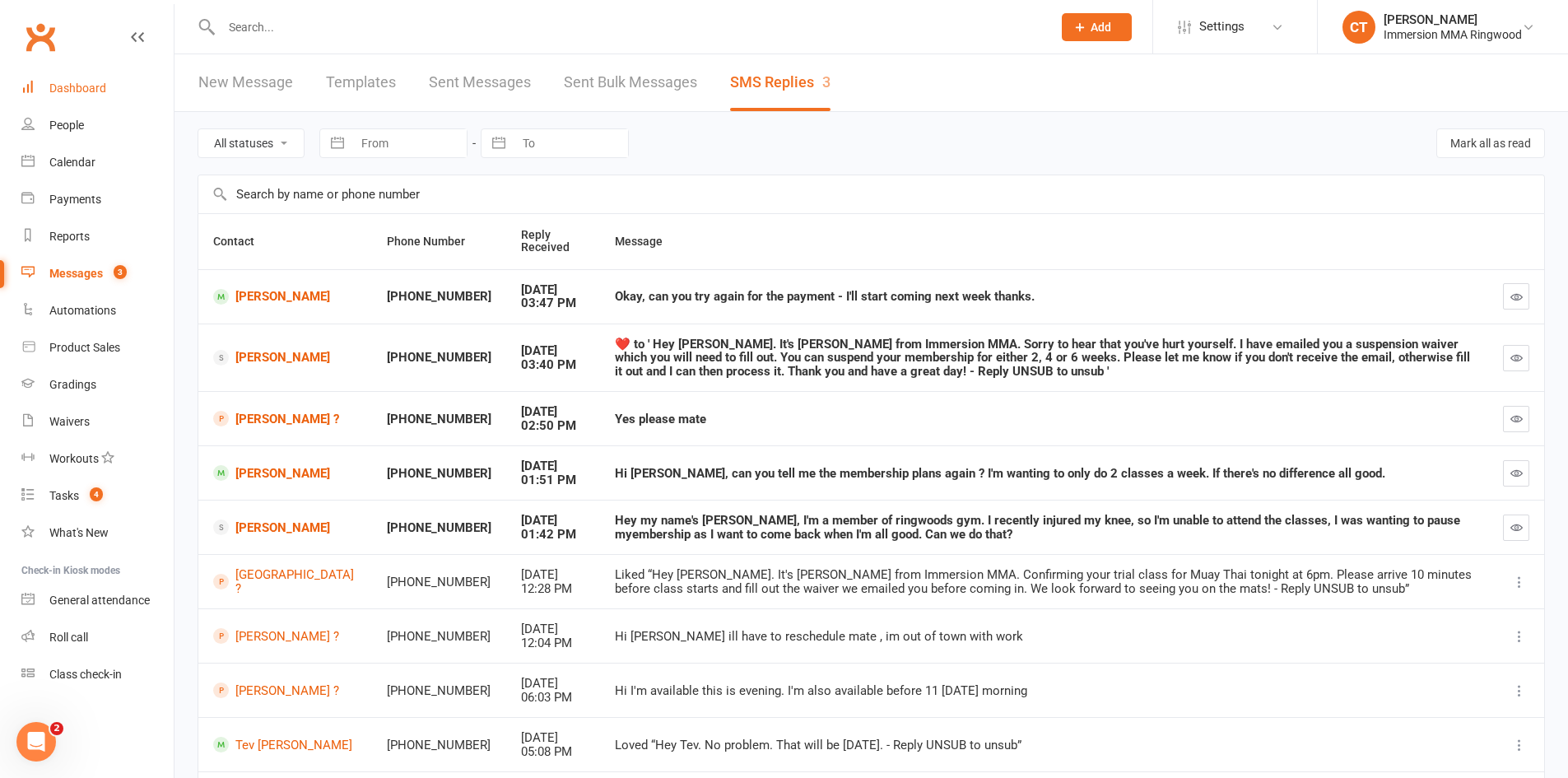
click at [93, 85] on div "Dashboard" at bounding box center [78, 88] width 57 height 13
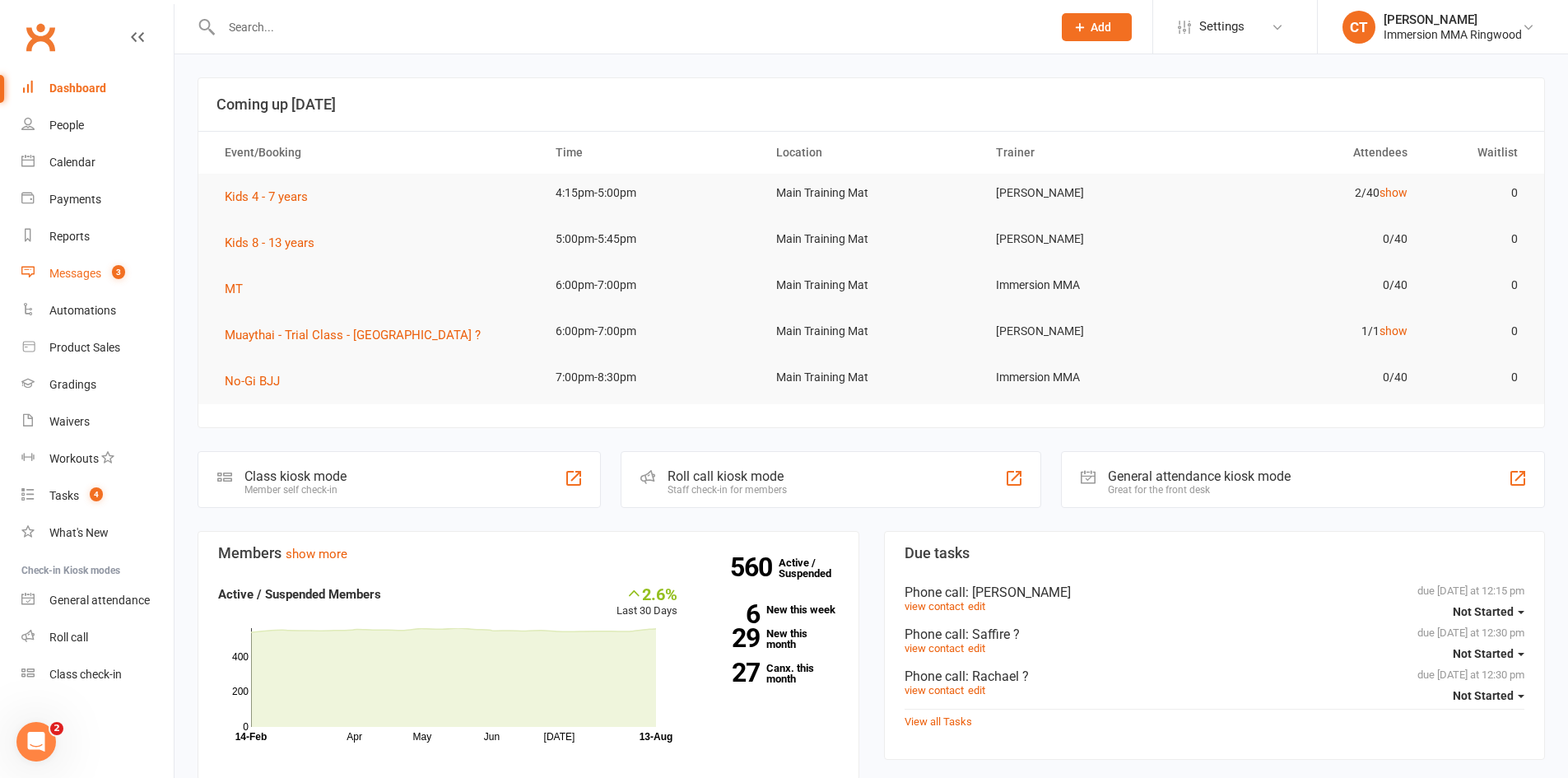
click at [74, 281] on link "Messages 3" at bounding box center [97, 273] width 152 height 37
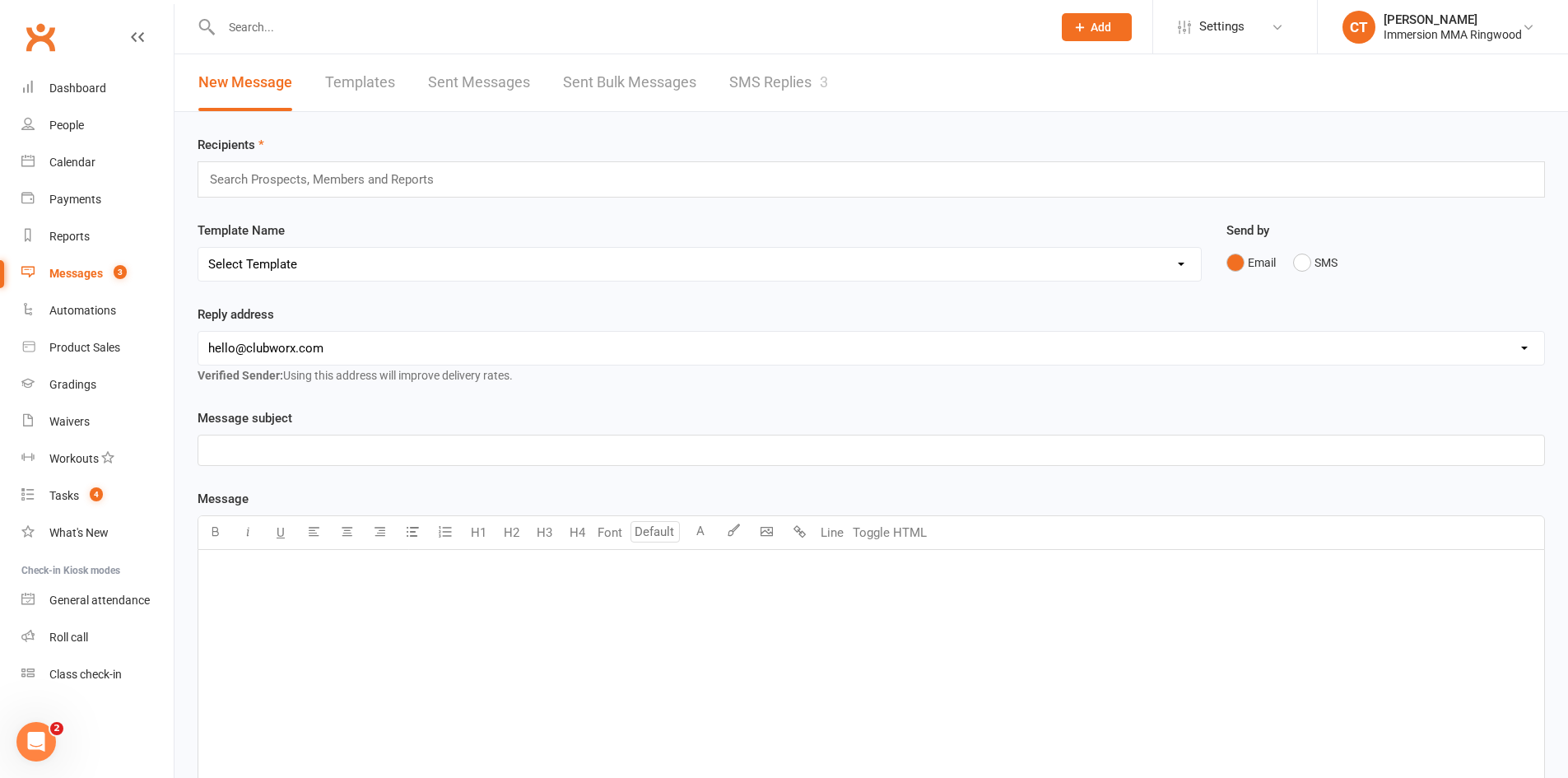
click at [781, 78] on link "SMS Replies 3" at bounding box center [778, 83] width 98 height 57
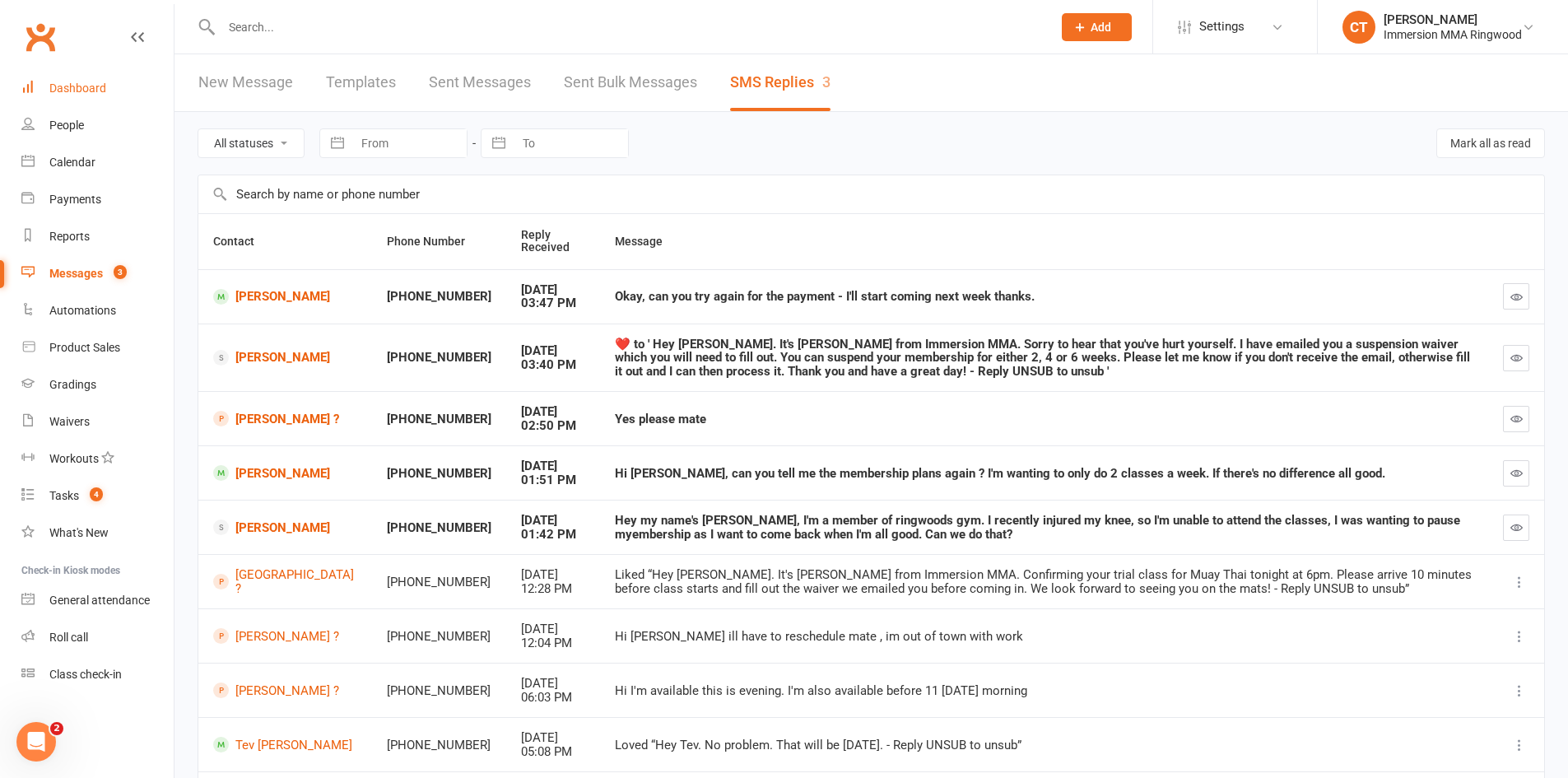
click at [61, 105] on link "Dashboard" at bounding box center [97, 88] width 152 height 37
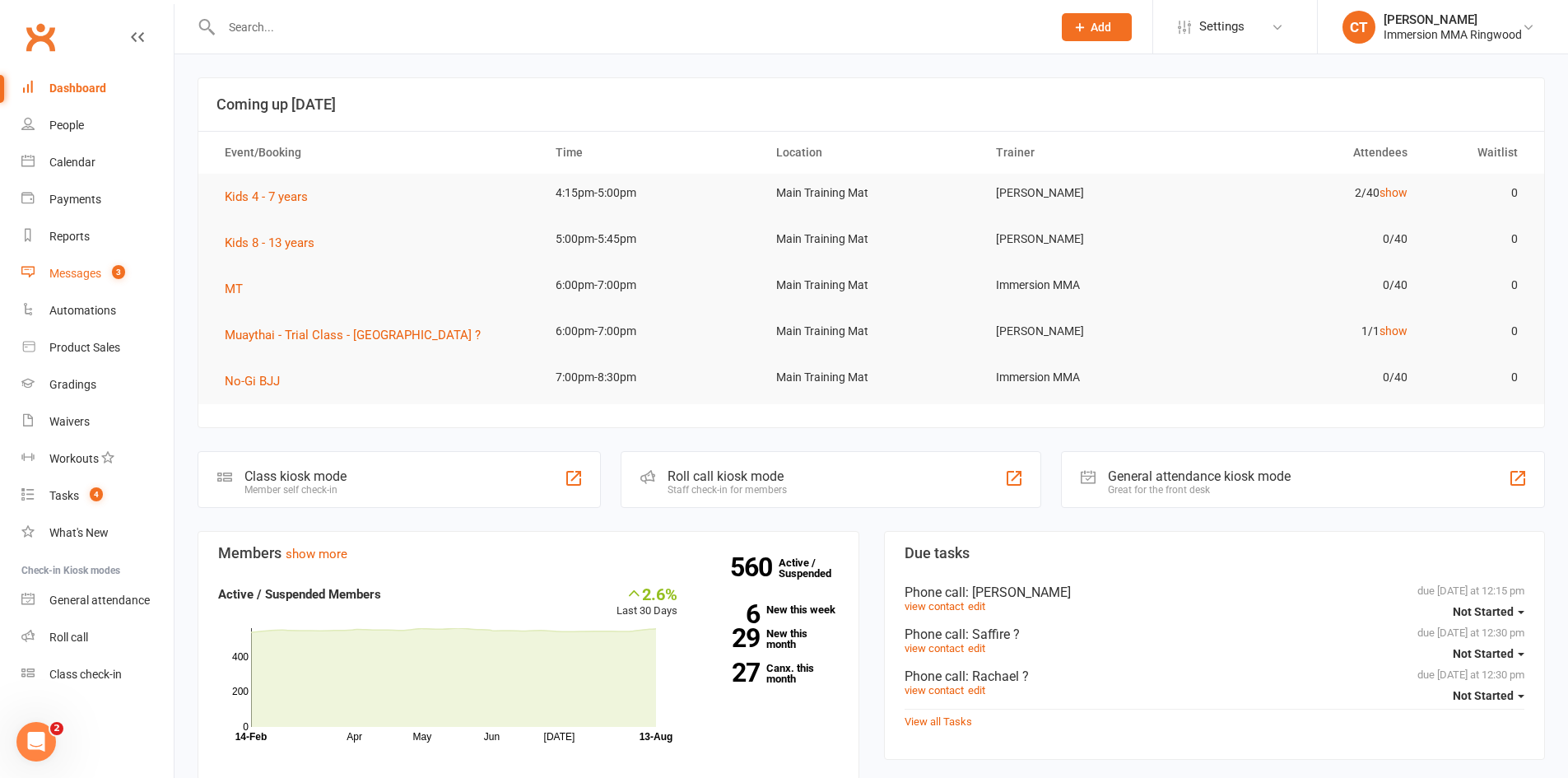
click at [97, 280] on div "Messages" at bounding box center [76, 273] width 52 height 13
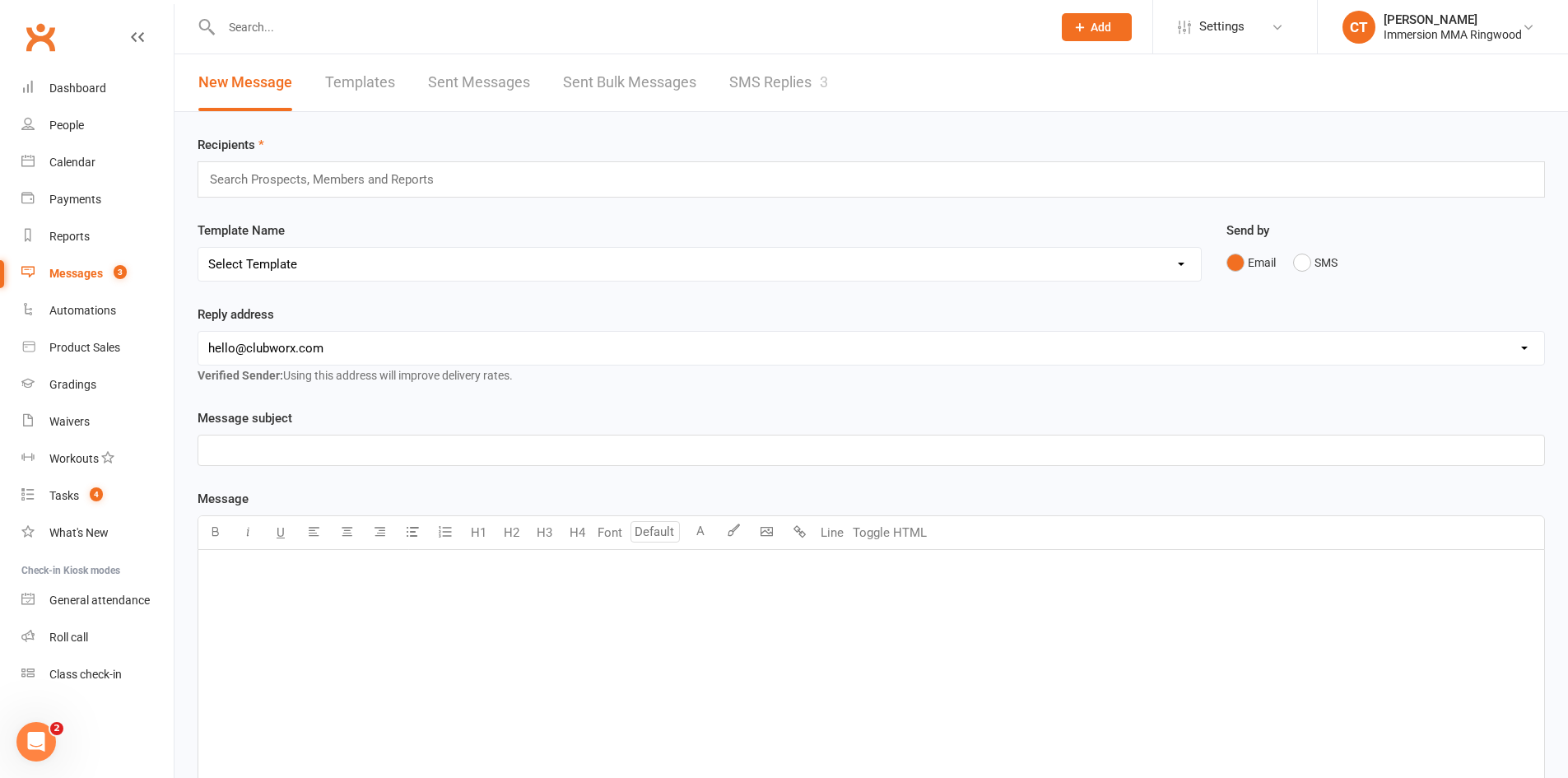
click at [781, 94] on link "SMS Replies 3" at bounding box center [778, 83] width 98 height 57
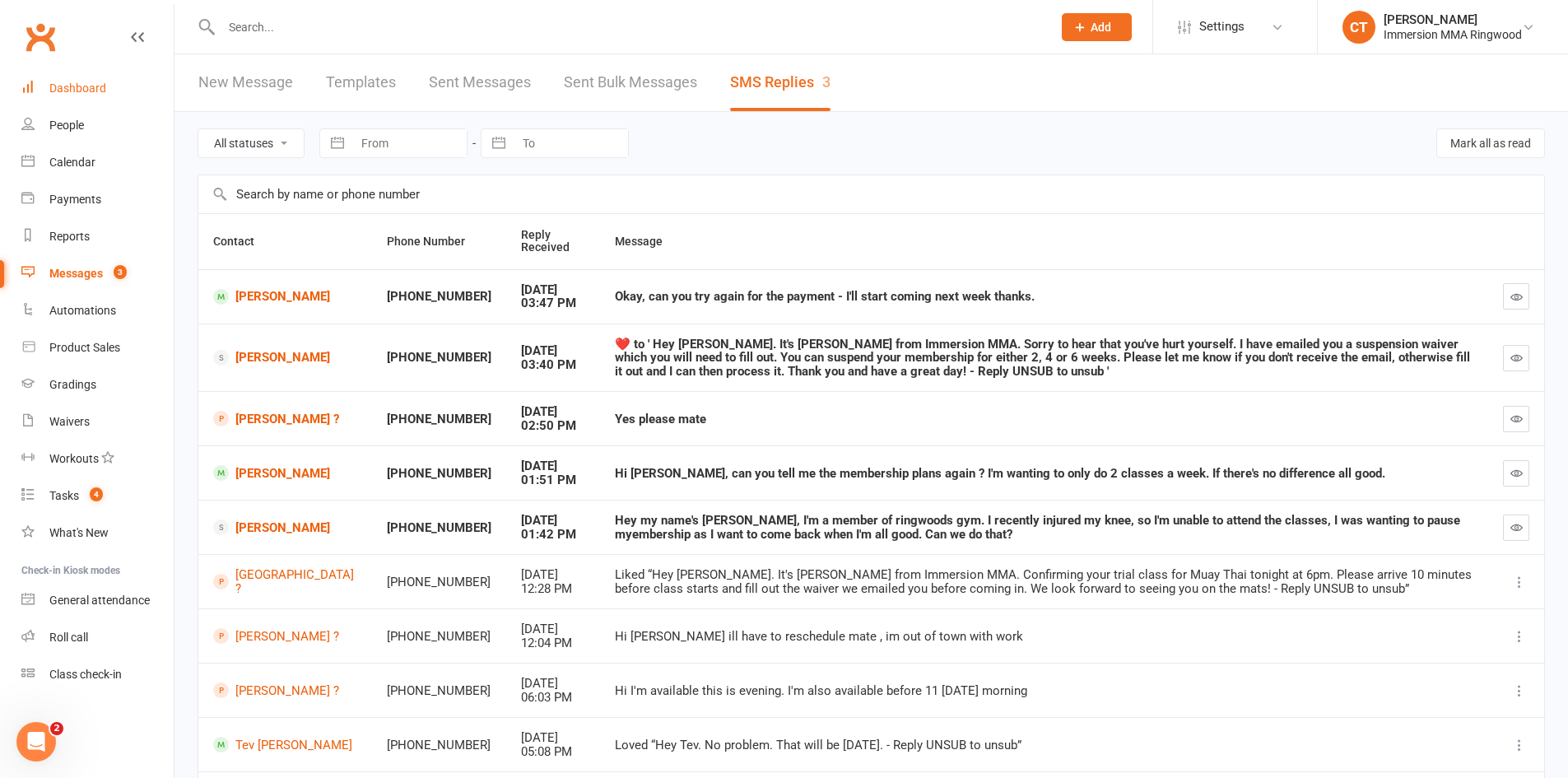
click at [97, 92] on div "Dashboard" at bounding box center [78, 88] width 57 height 13
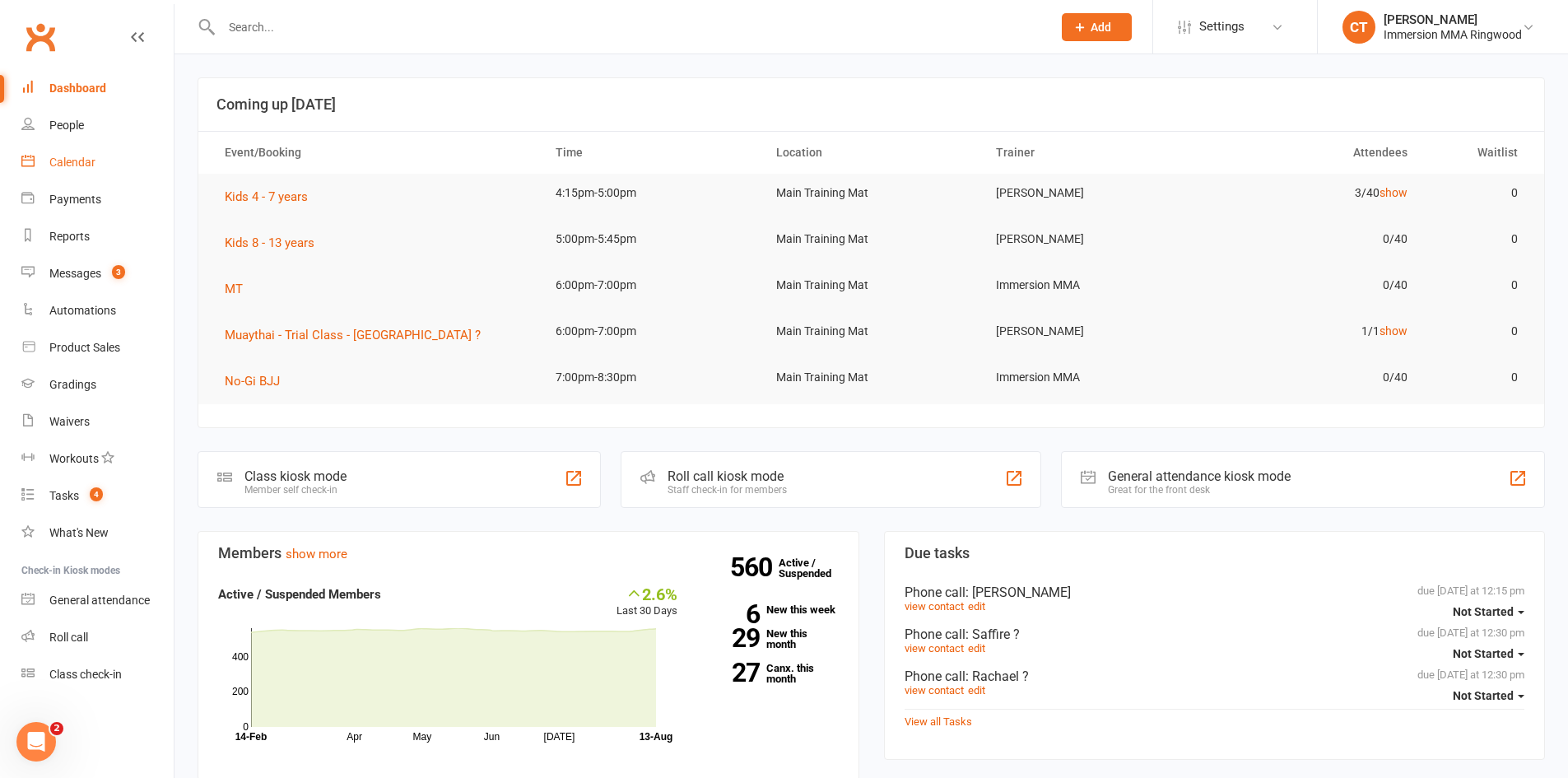
click at [93, 144] on link "Calendar" at bounding box center [97, 162] width 152 height 37
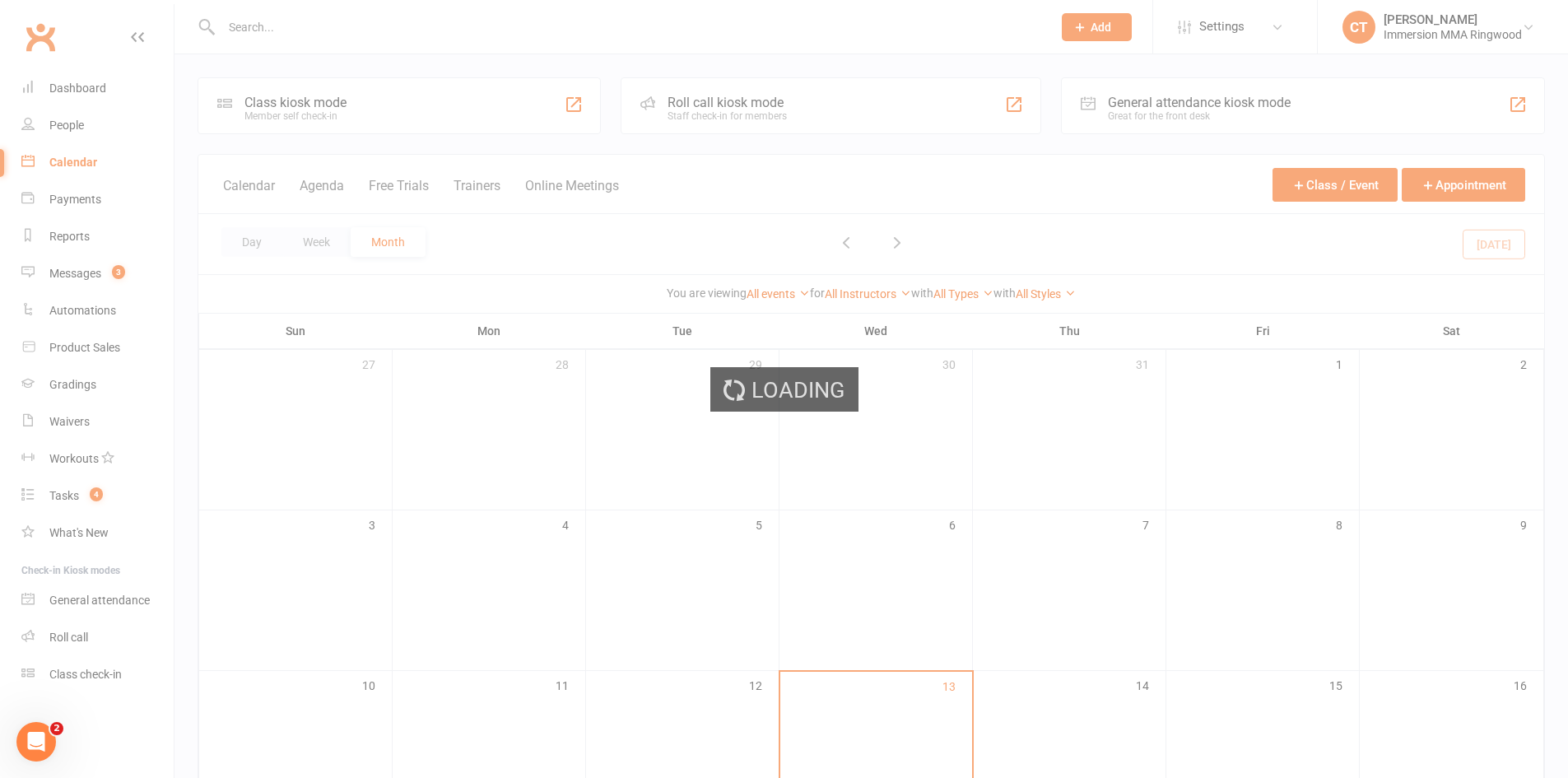
click at [91, 153] on div "Loading" at bounding box center [784, 389] width 1568 height 778
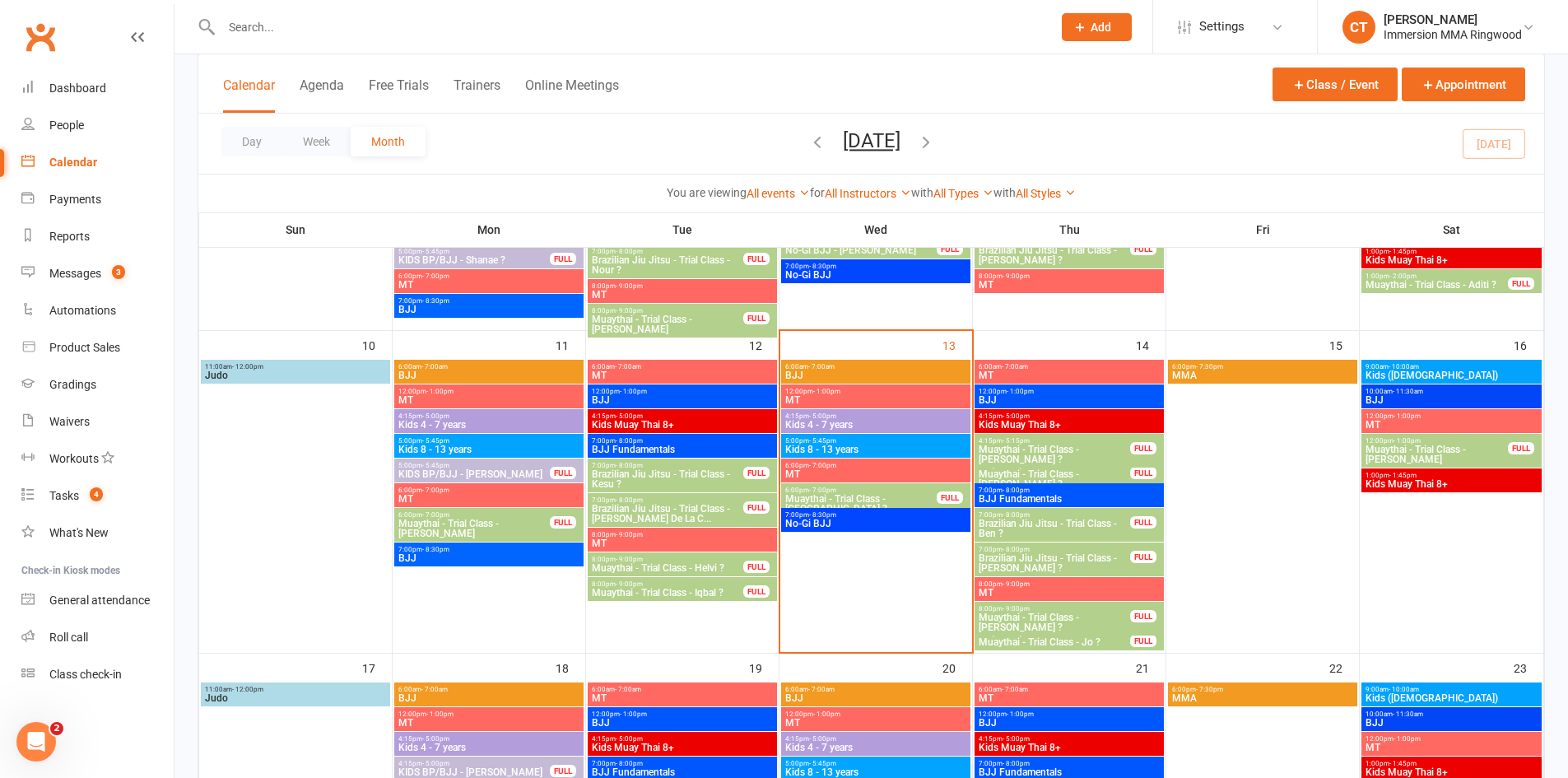
scroll to position [455, 0]
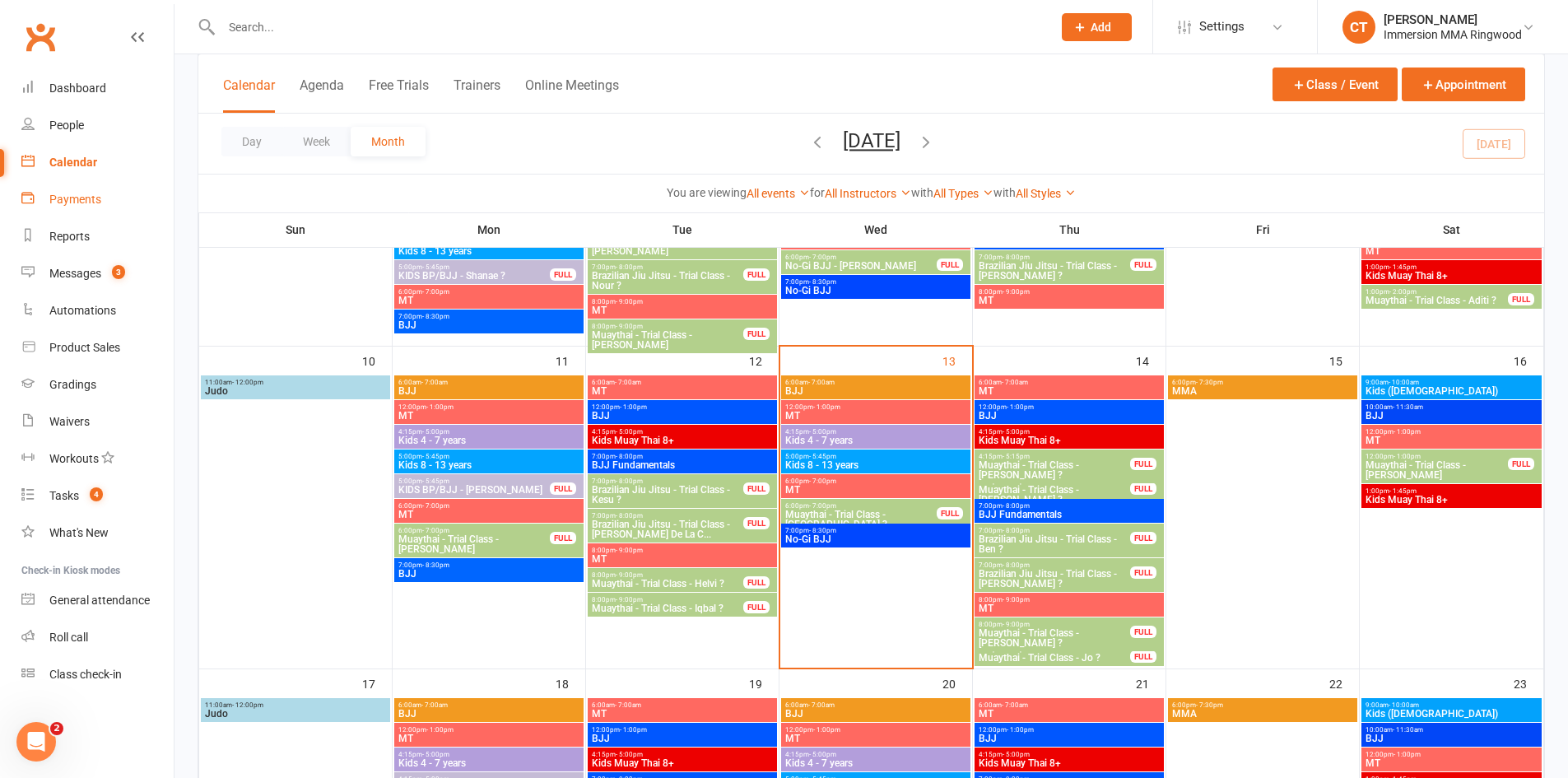
click at [90, 183] on ul "Dashboard People Calendar Payments Reports Messages 3 Automations Product Sales…" at bounding box center [87, 381] width 174 height 623
click at [93, 183] on link "Payments" at bounding box center [97, 199] width 152 height 37
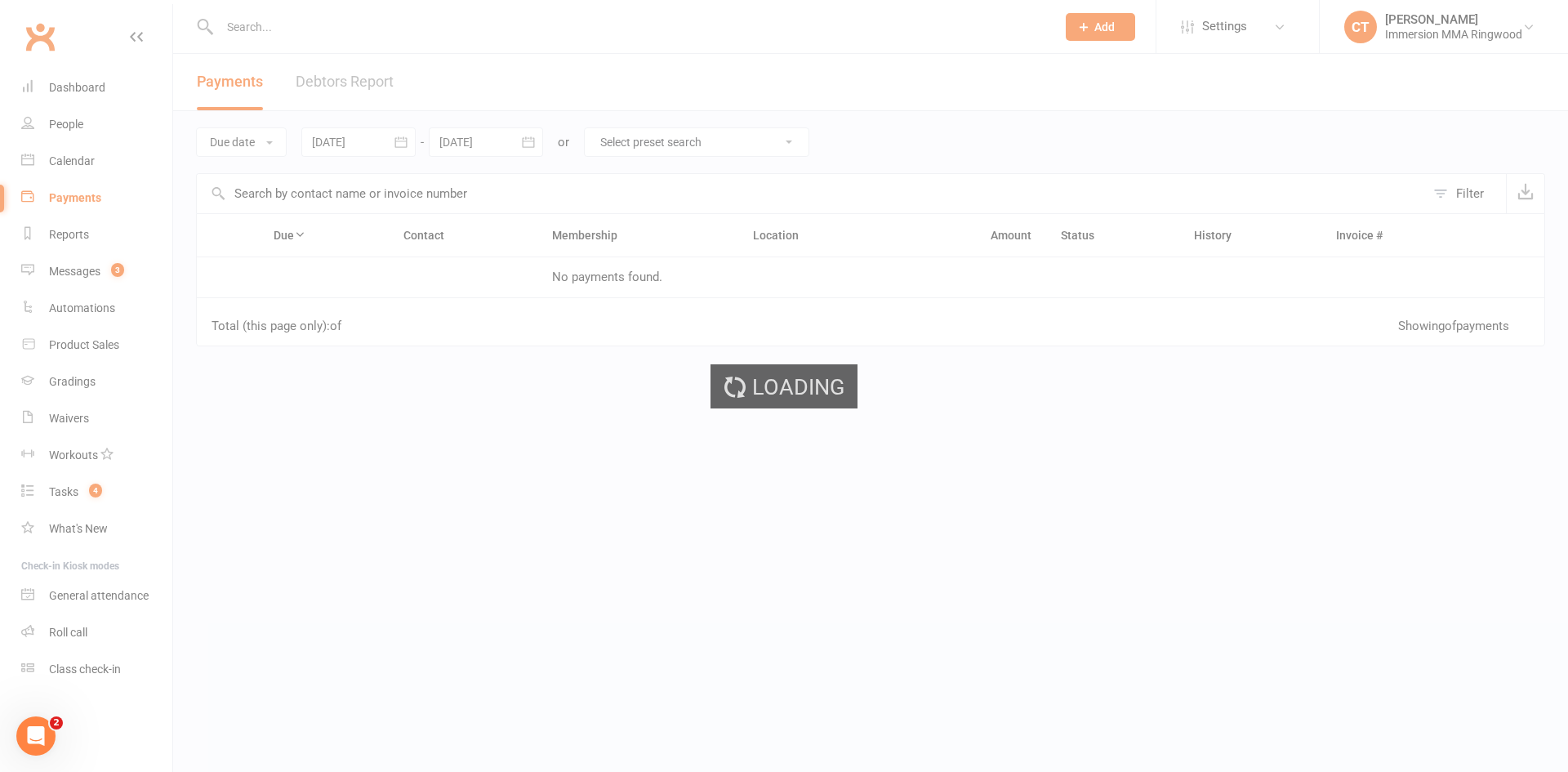
click at [93, 173] on div "Loading" at bounding box center [784, 386] width 1568 height 772
click at [94, 168] on div "Calendar" at bounding box center [72, 161] width 46 height 13
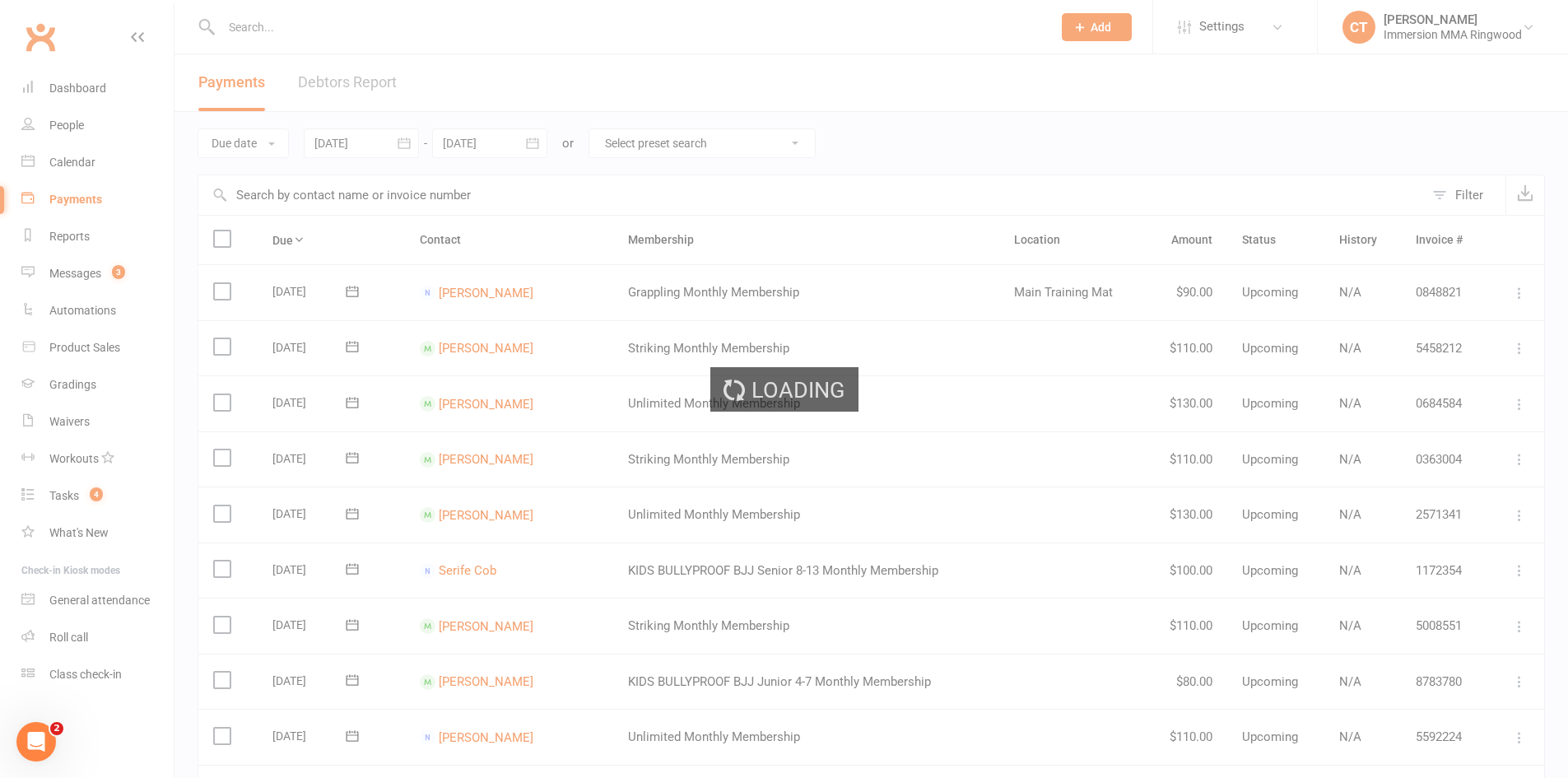
click at [95, 169] on div "Loading" at bounding box center [784, 389] width 1568 height 778
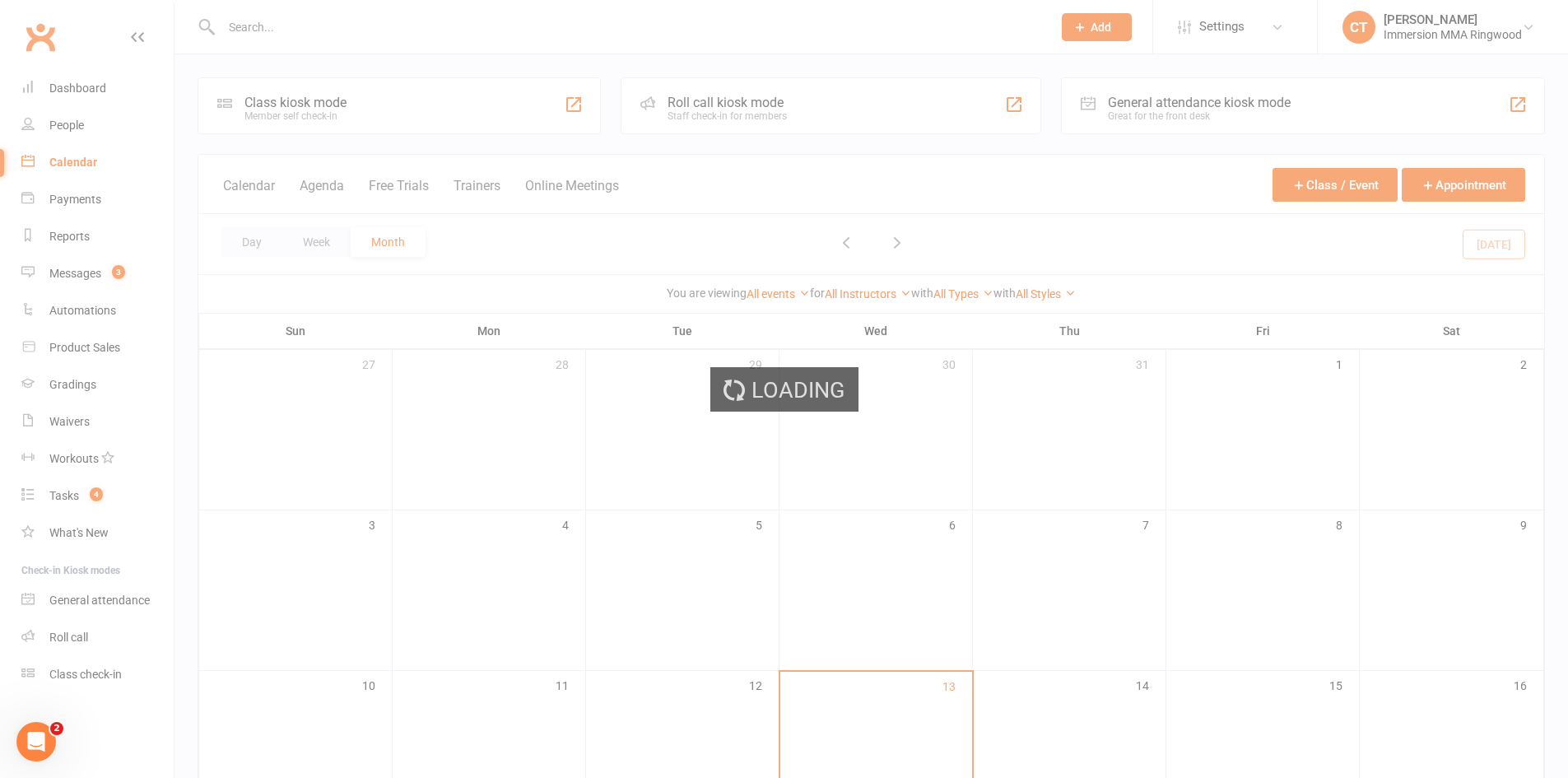
click at [95, 169] on div "Loading" at bounding box center [784, 389] width 1568 height 778
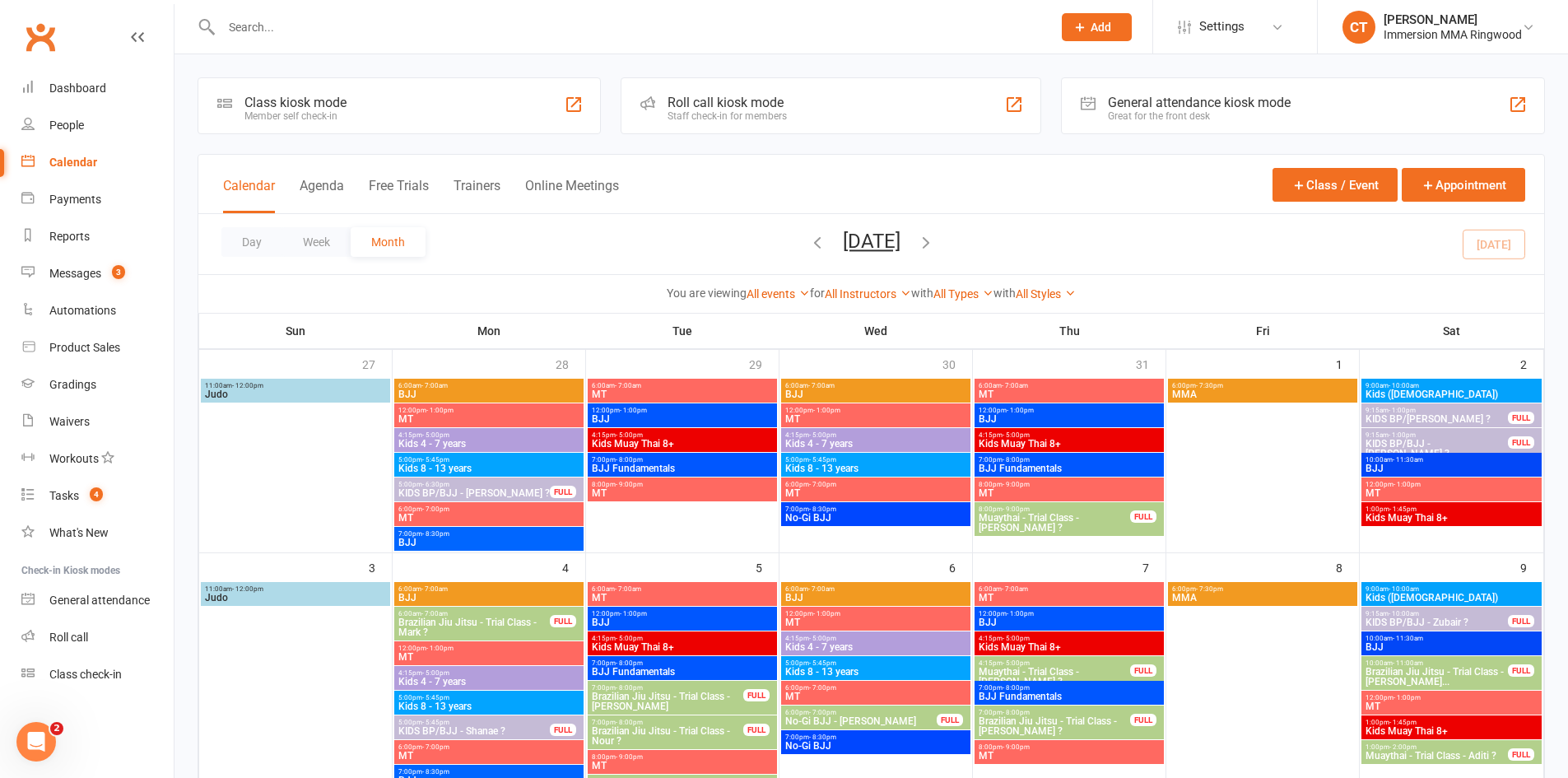
click at [95, 169] on div "Calendar" at bounding box center [73, 162] width 48 height 13
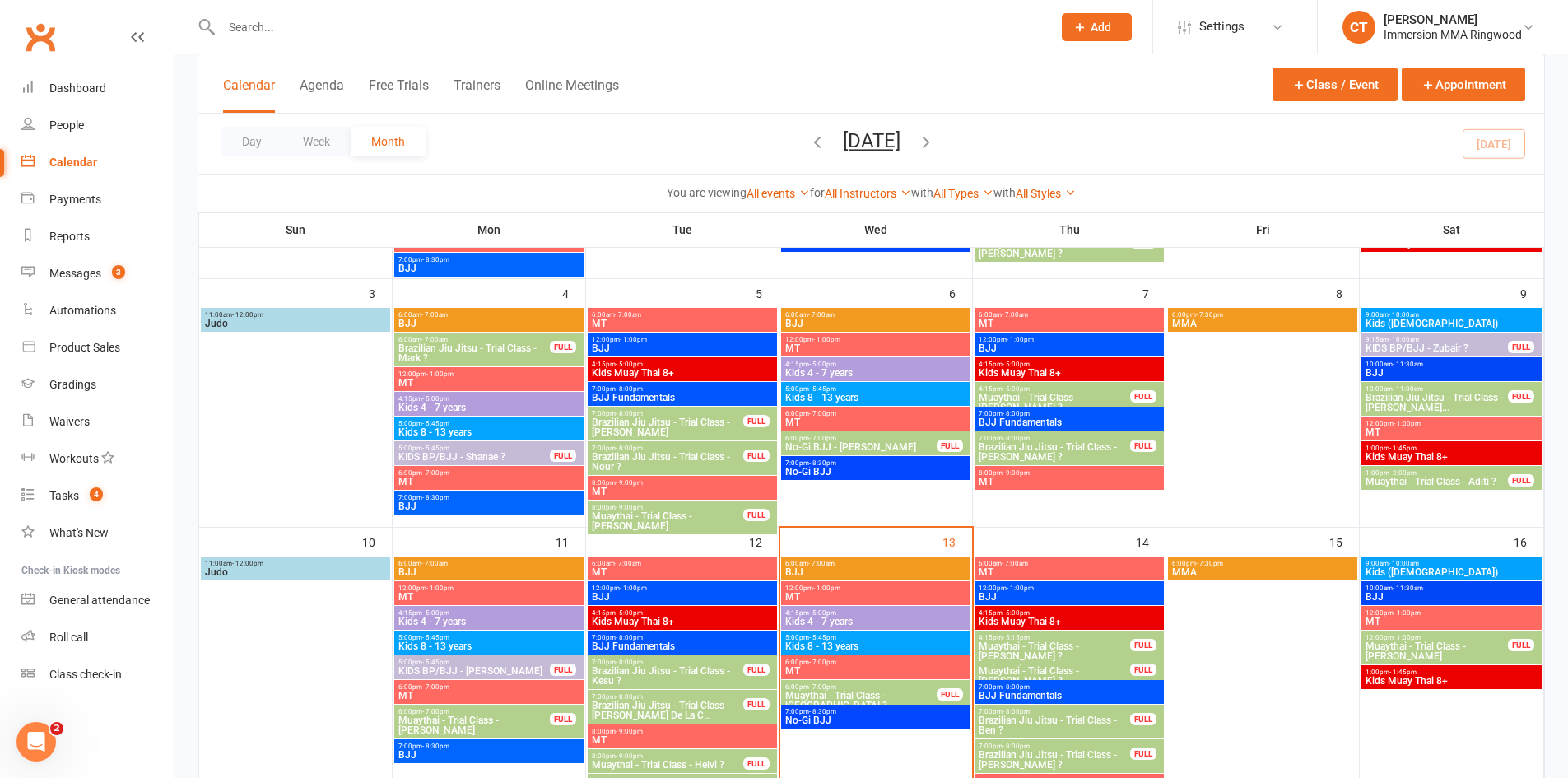
scroll to position [549, 0]
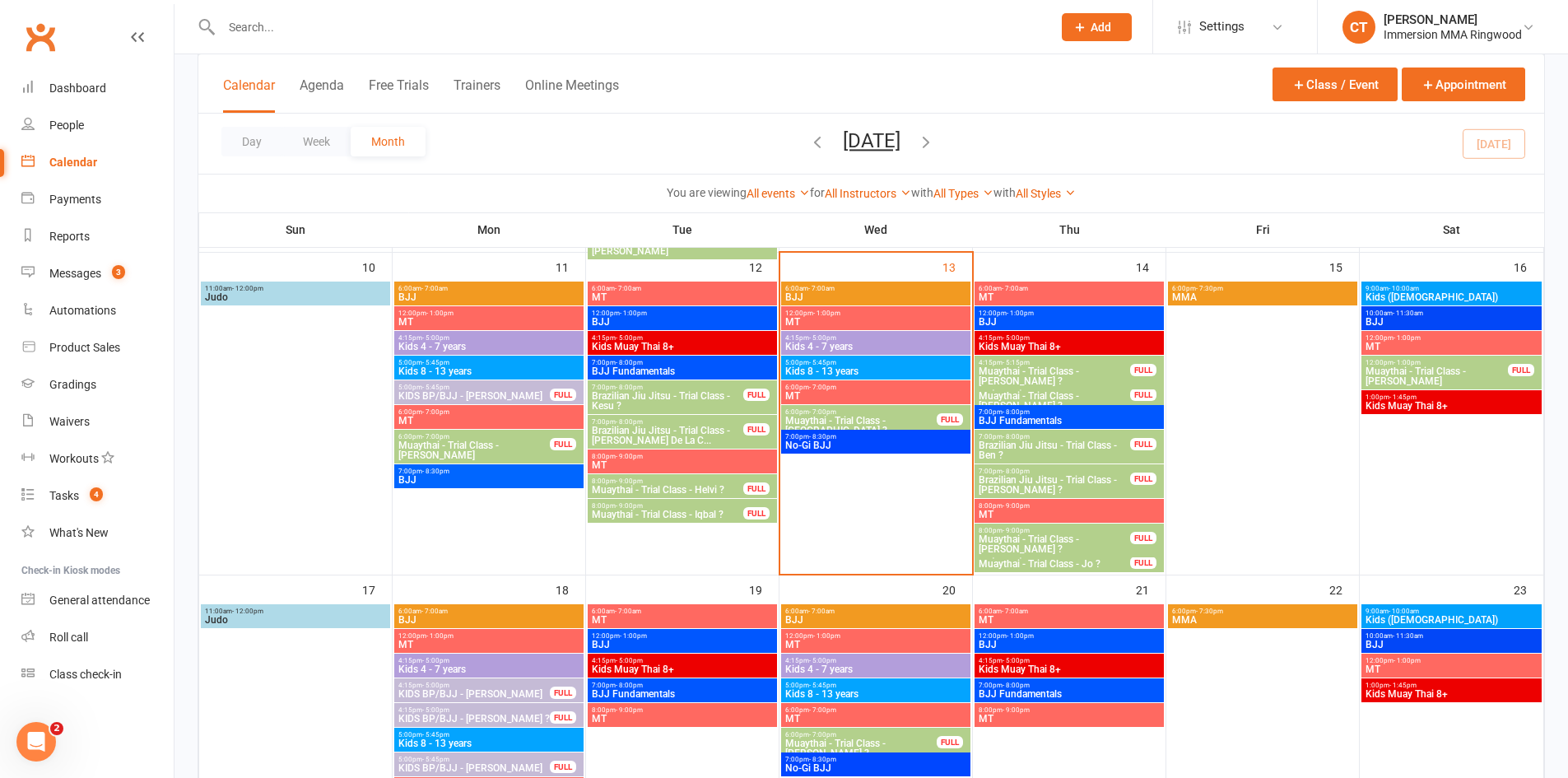
click at [686, 426] on span "Brazilian Jiu Jitsu - Trial Class - [PERSON_NAME] De La C..." at bounding box center [668, 435] width 153 height 19
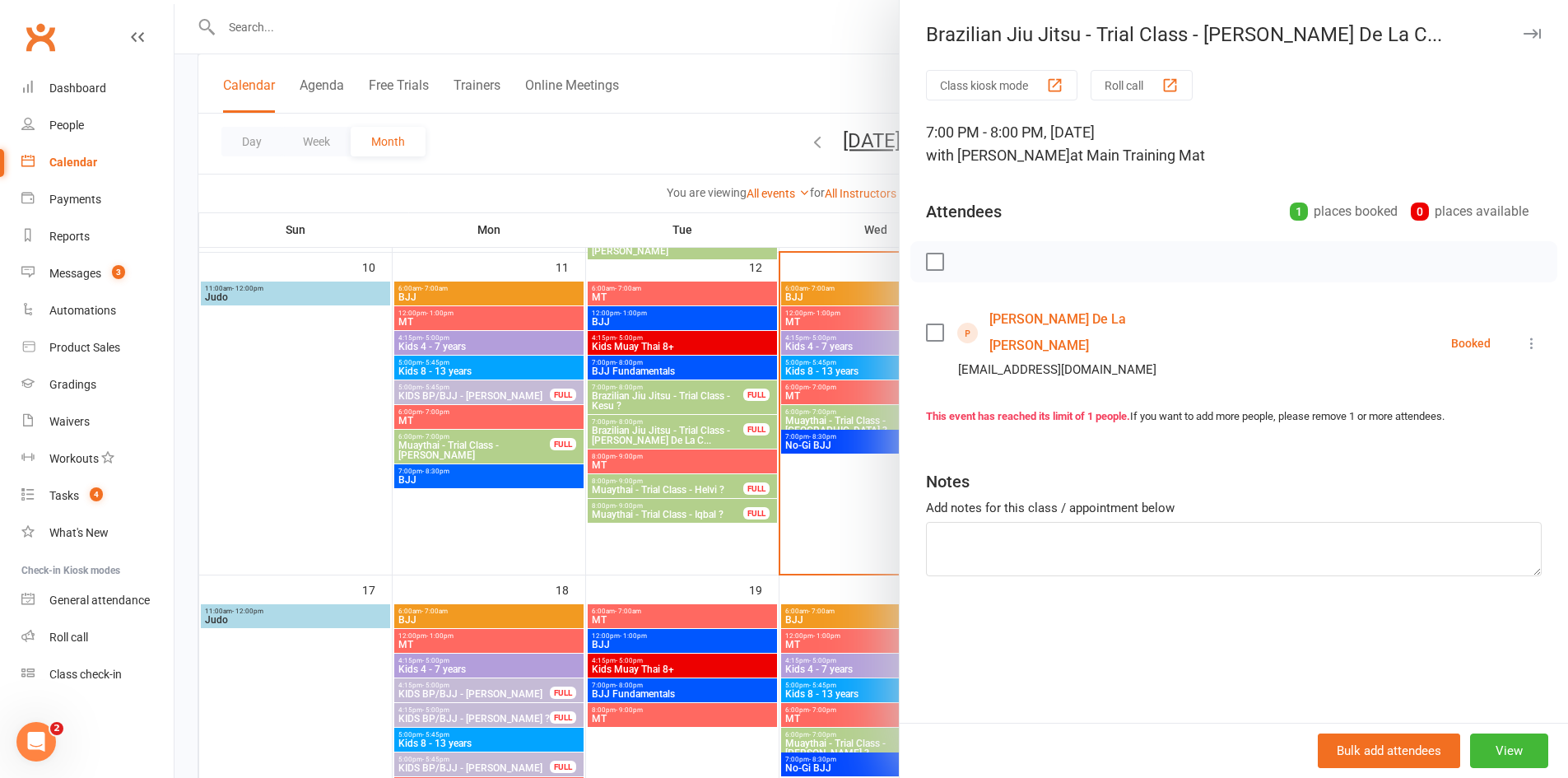
click at [700, 426] on div at bounding box center [871, 389] width 1394 height 778
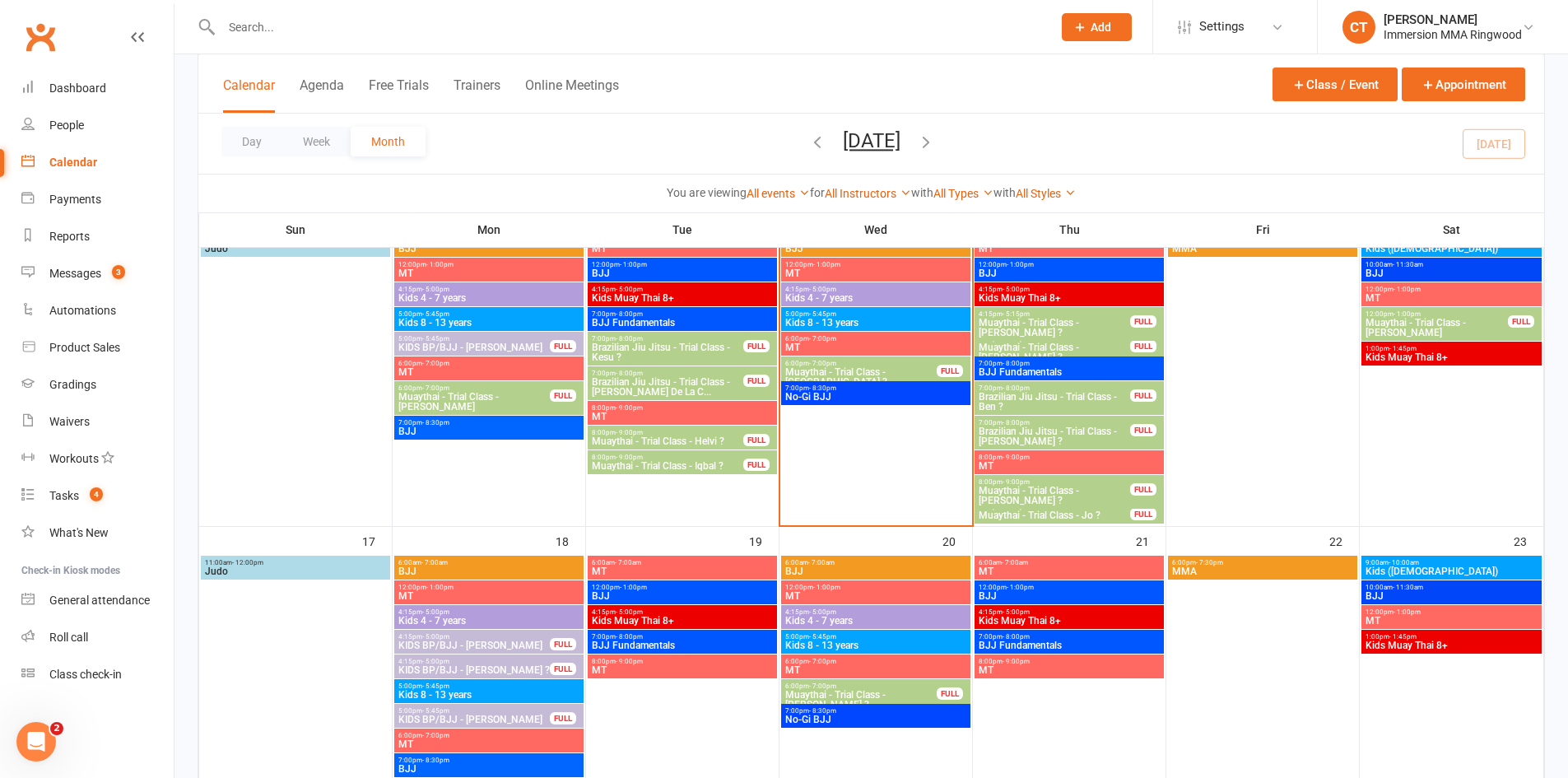
scroll to position [595, 0]
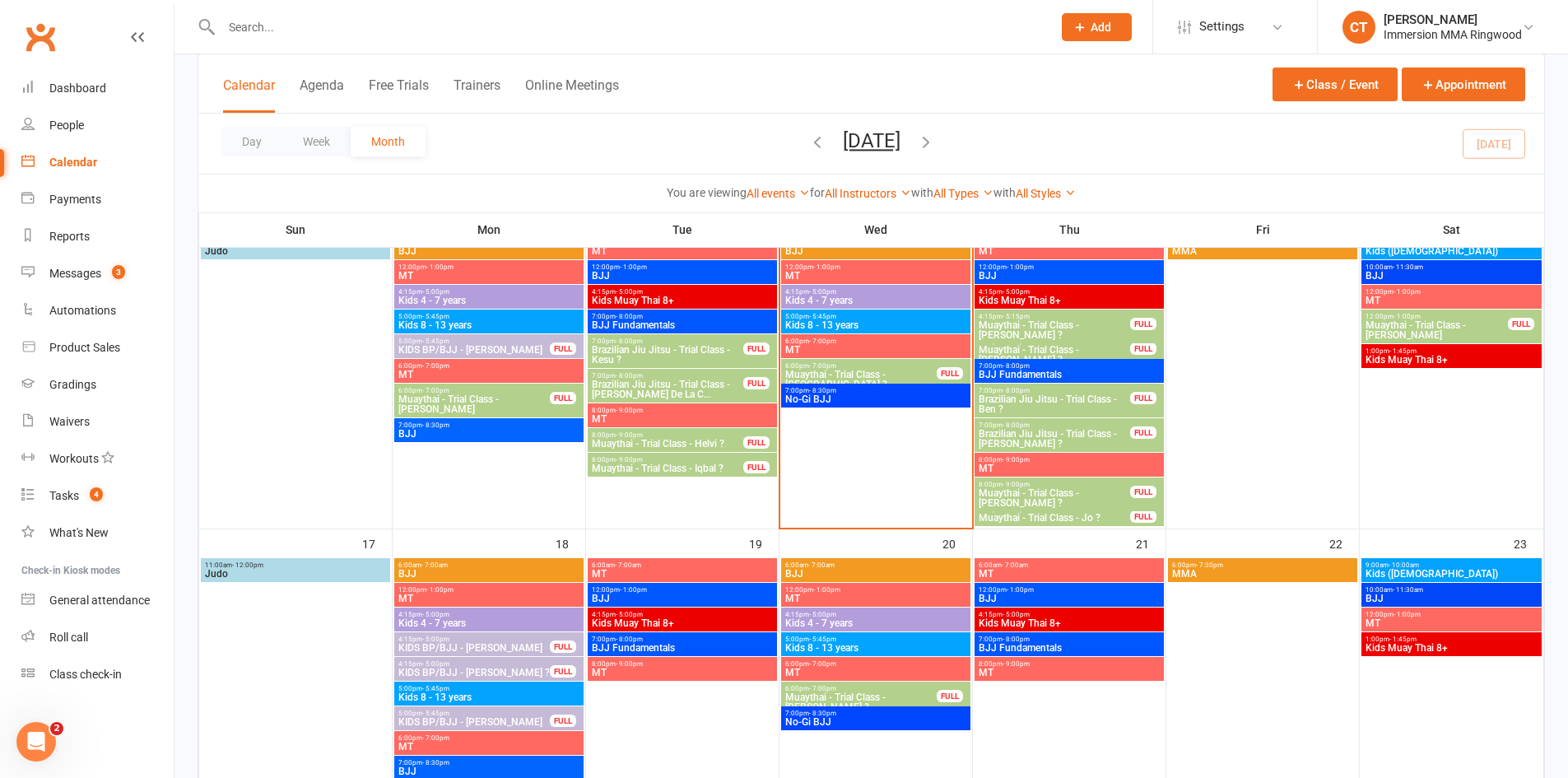
click at [705, 384] on span "Brazilian Jiu Jitsu - Trial Class - [PERSON_NAME] De La C..." at bounding box center [668, 389] width 153 height 19
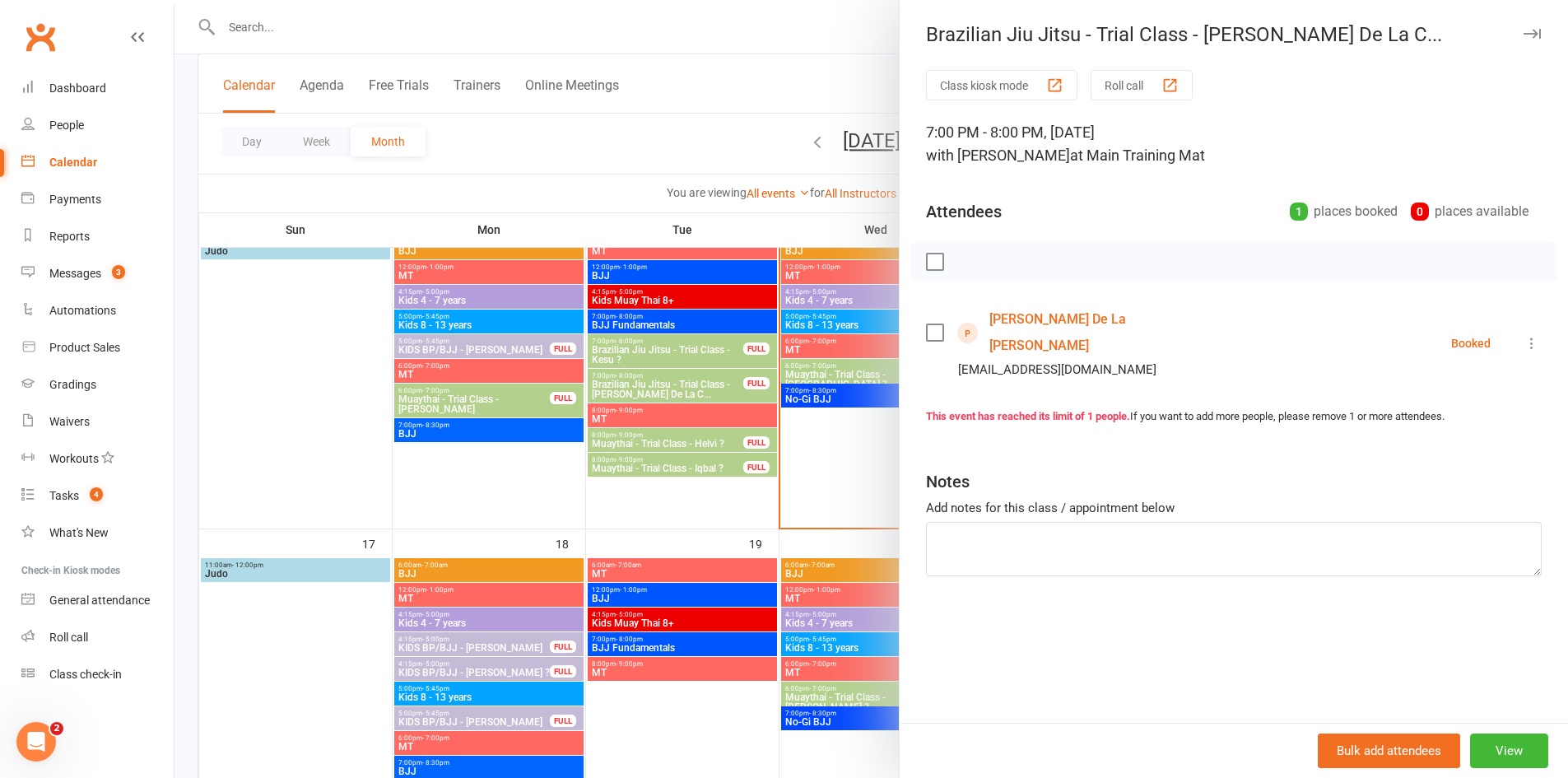
click at [1039, 325] on link "[PERSON_NAME] De La [PERSON_NAME]" at bounding box center [1083, 332] width 189 height 53
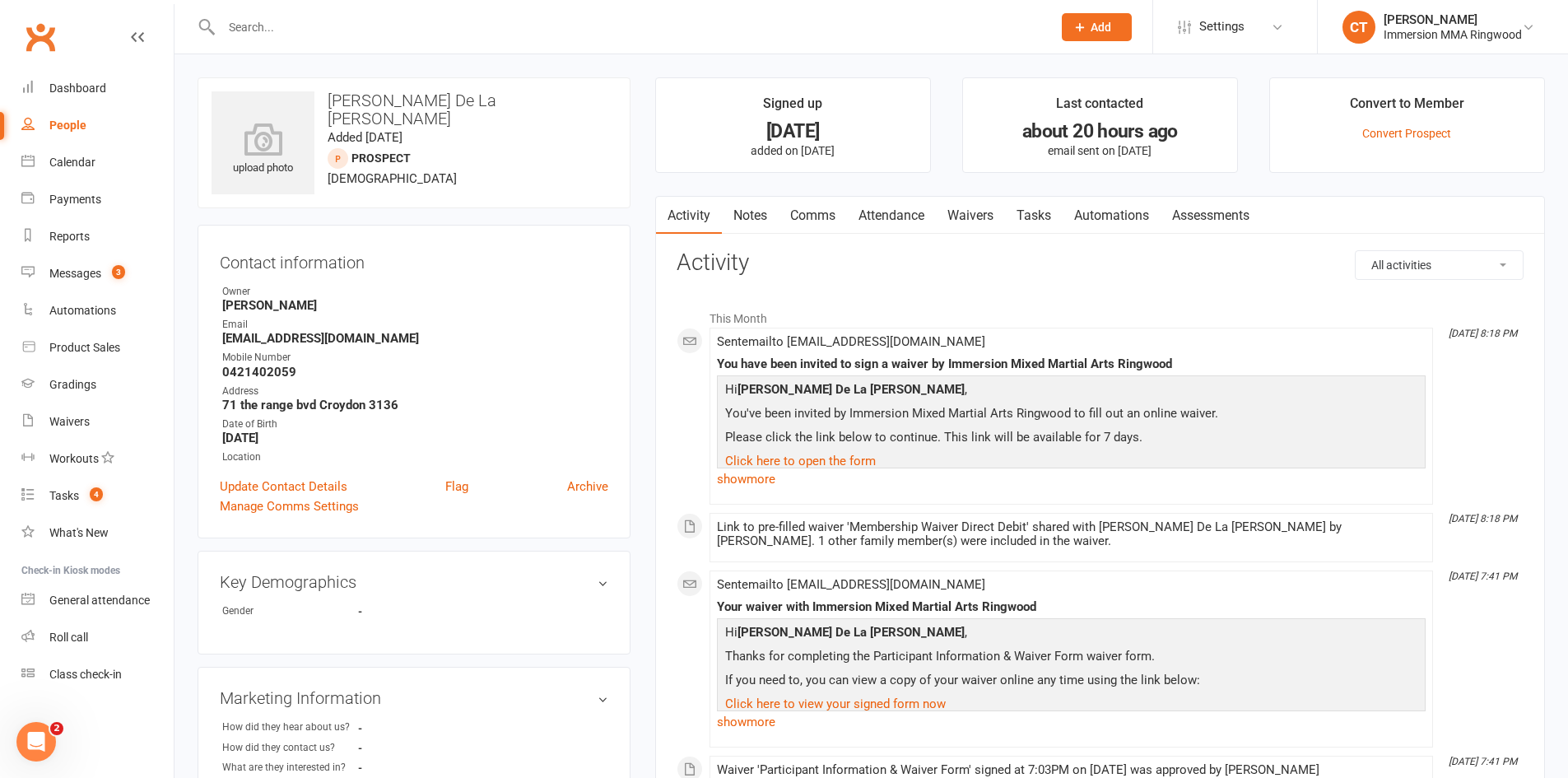
click at [761, 214] on link "Notes" at bounding box center [750, 215] width 57 height 38
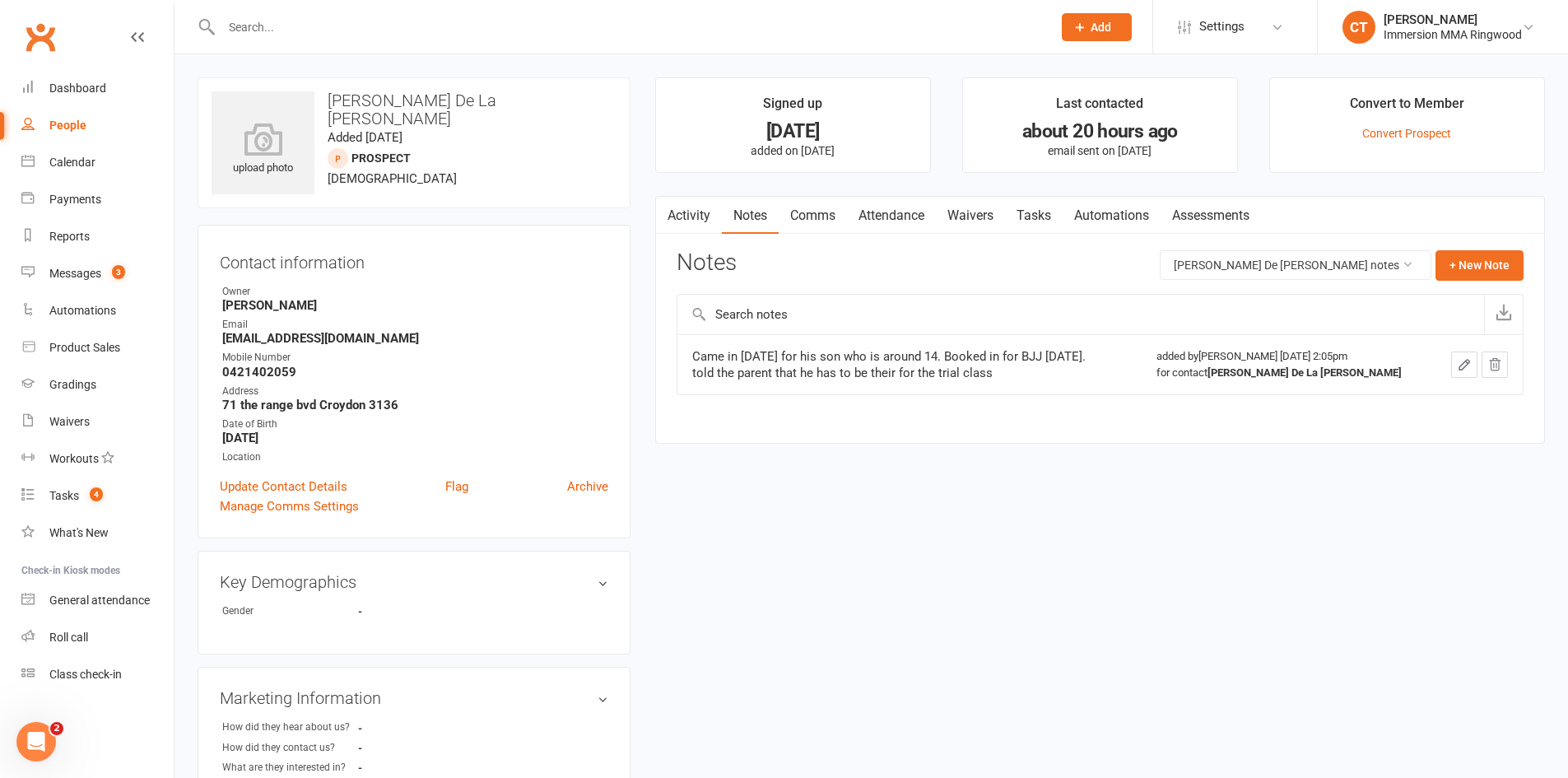
click at [985, 220] on link "Waivers" at bounding box center [971, 215] width 69 height 38
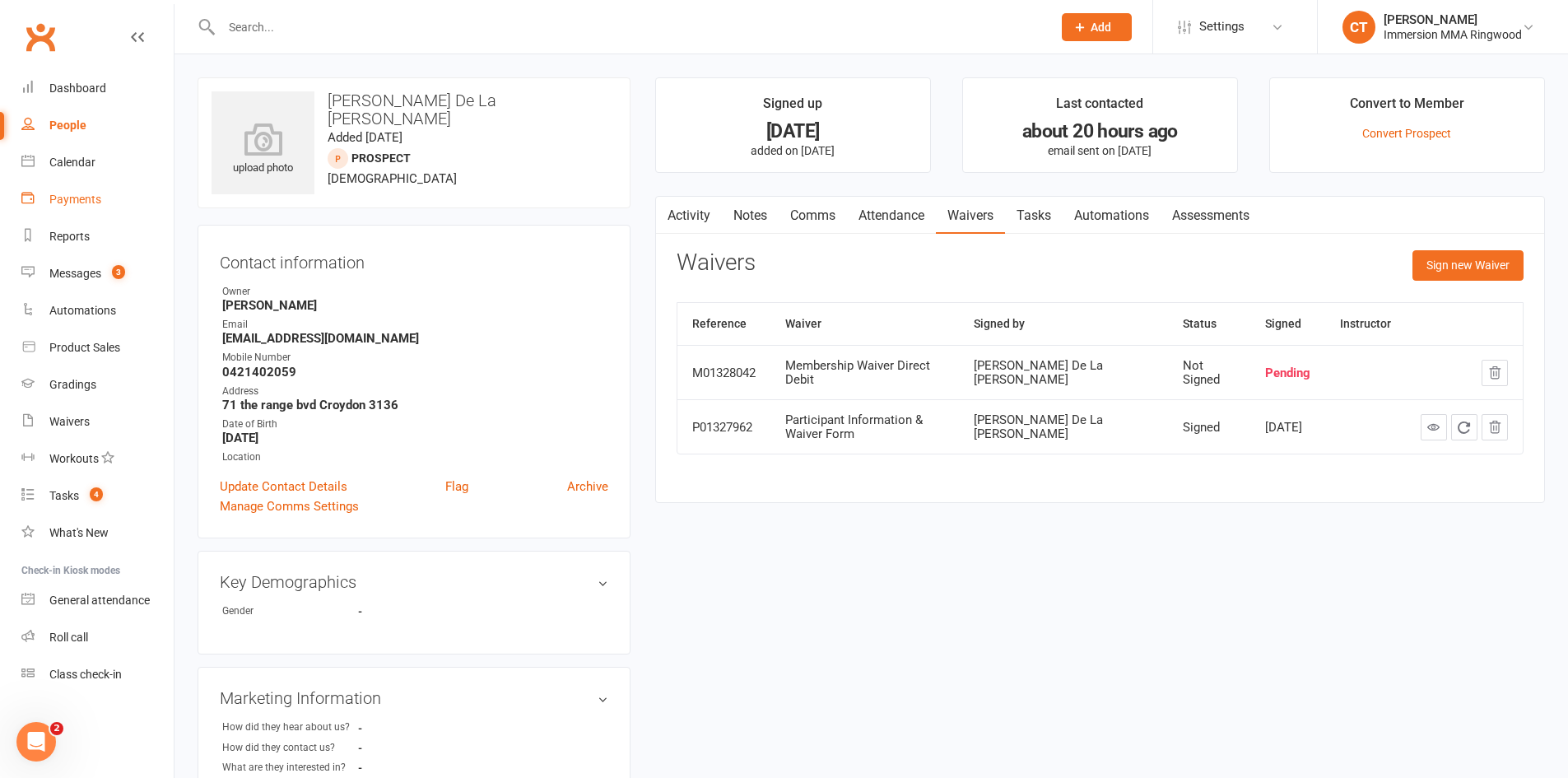
click at [108, 181] on link "Payments" at bounding box center [97, 199] width 152 height 37
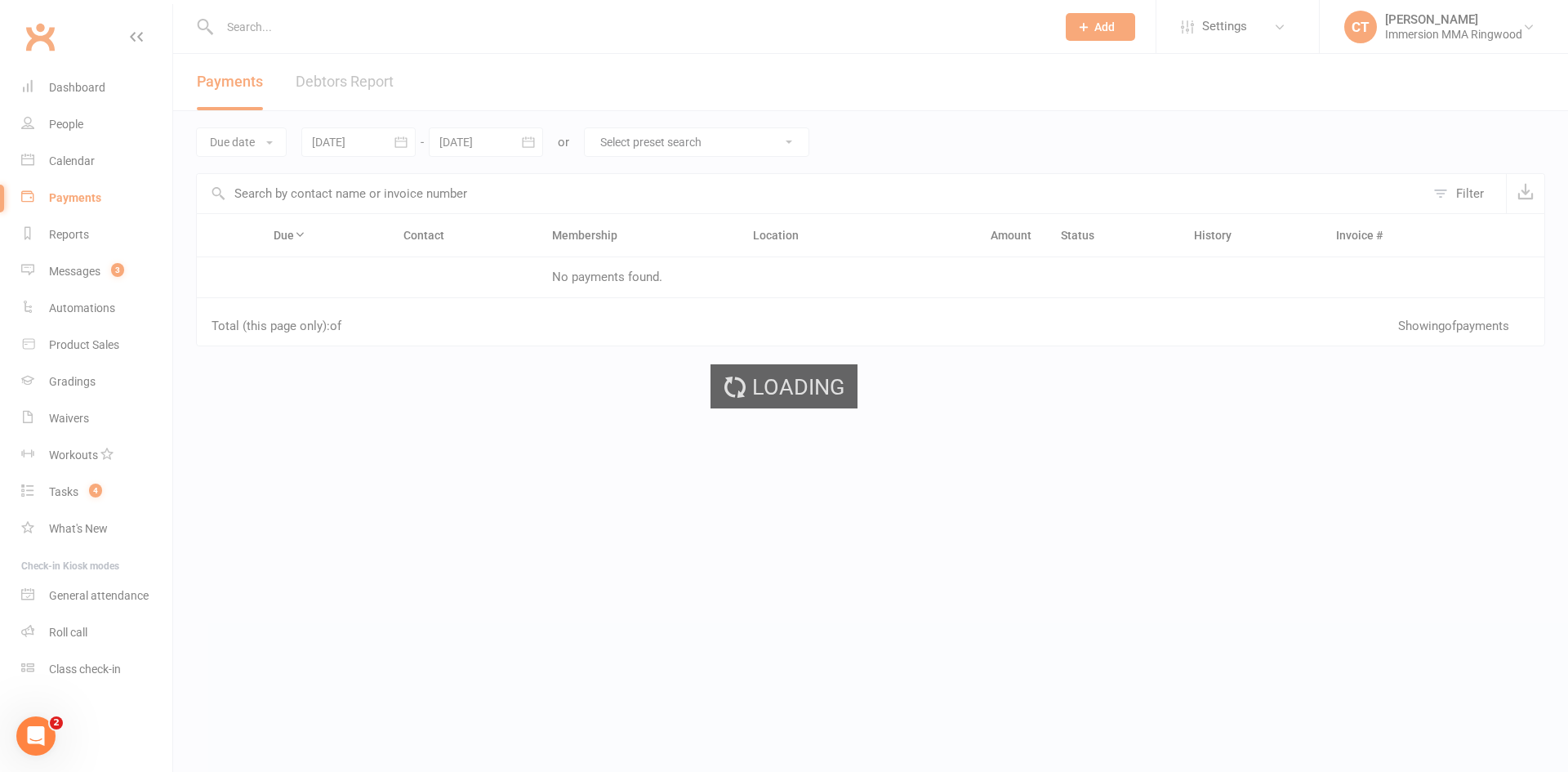
click at [105, 167] on div "Loading" at bounding box center [784, 386] width 1568 height 772
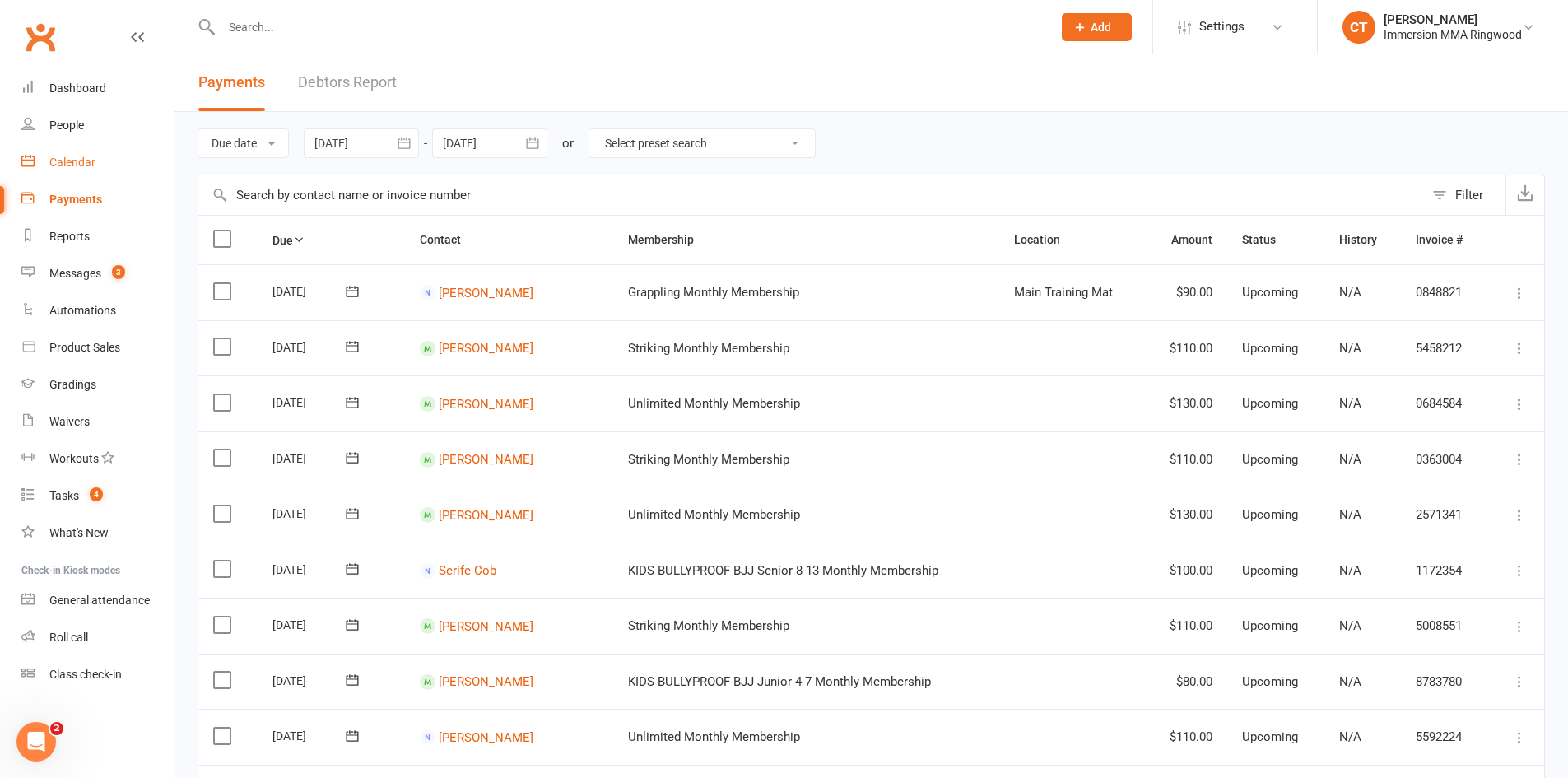
click at [127, 177] on link "Calendar" at bounding box center [97, 162] width 152 height 37
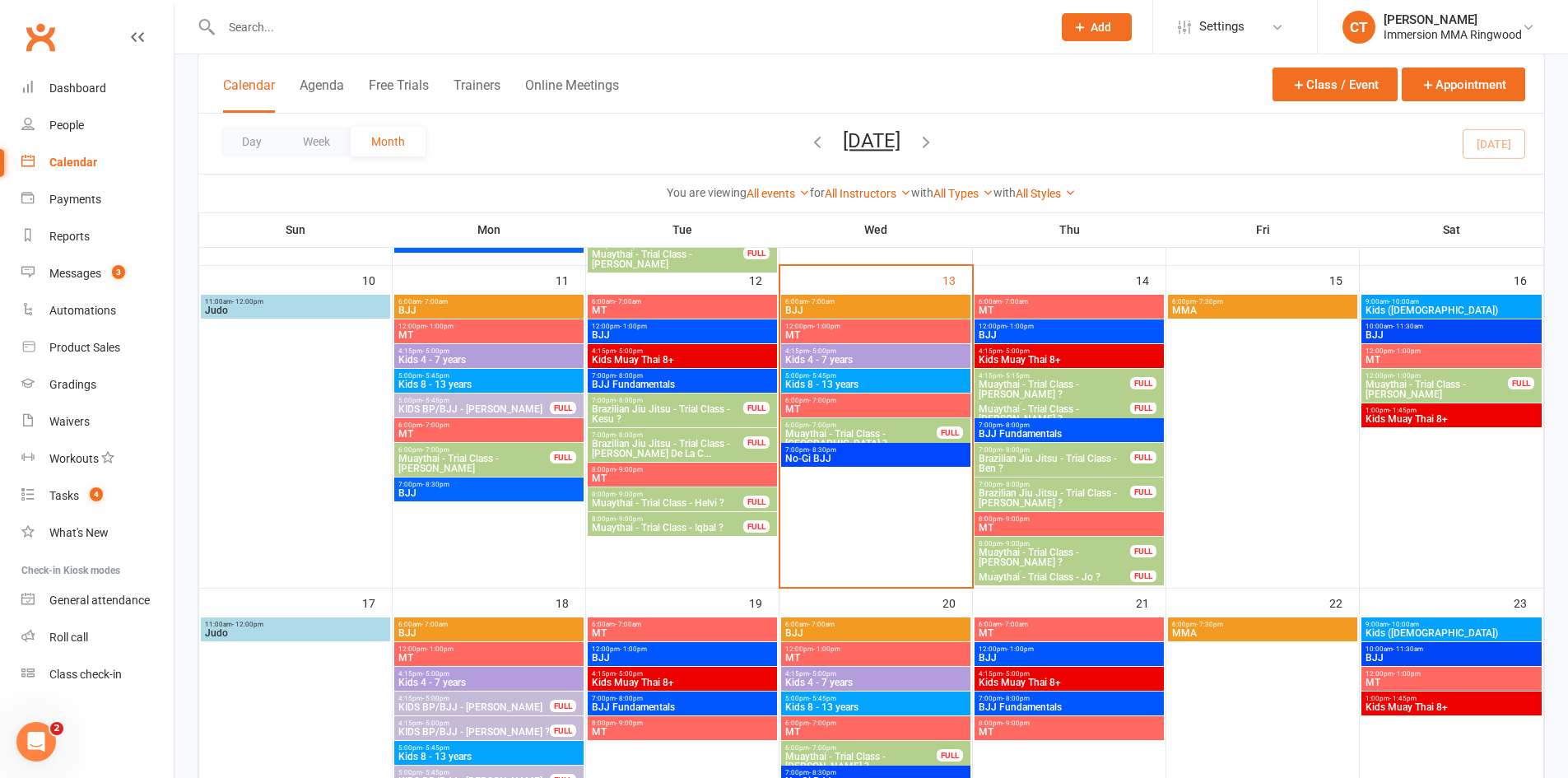
scroll to position [549, 0]
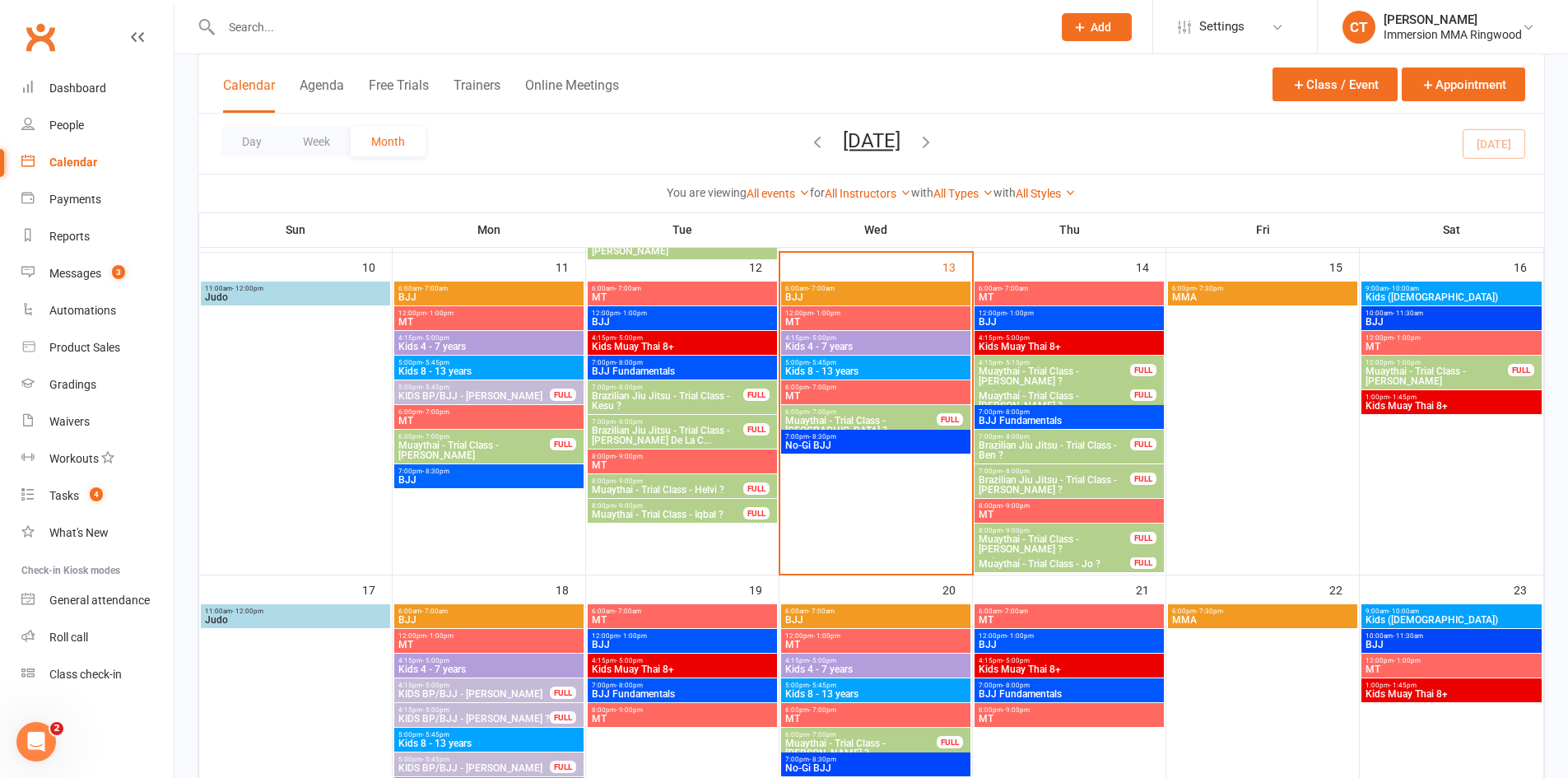
click at [915, 420] on span "Muaythai - Trial Class - [GEOGRAPHIC_DATA] ?" at bounding box center [861, 425] width 153 height 19
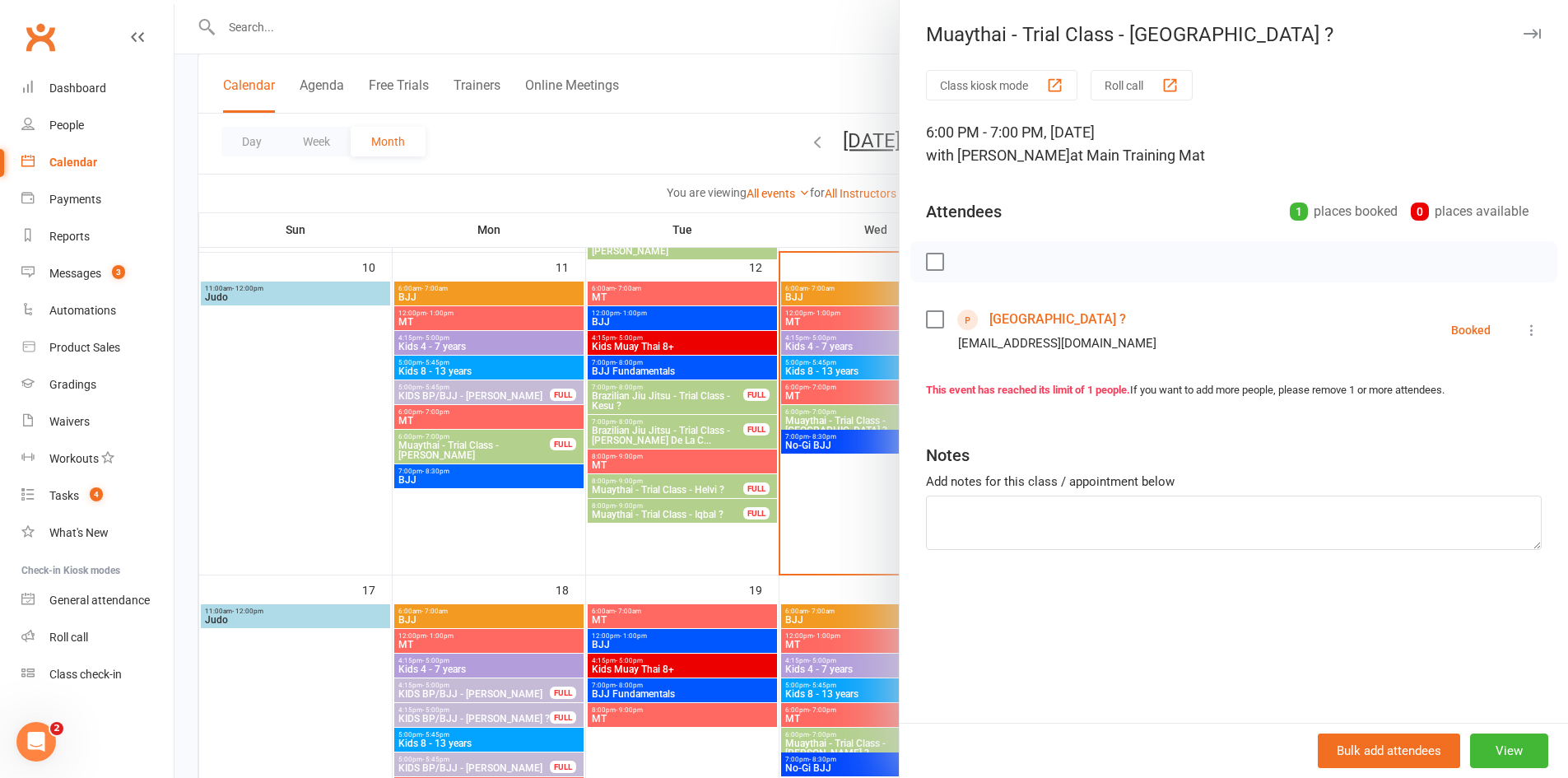
click at [885, 420] on div at bounding box center [871, 389] width 1394 height 778
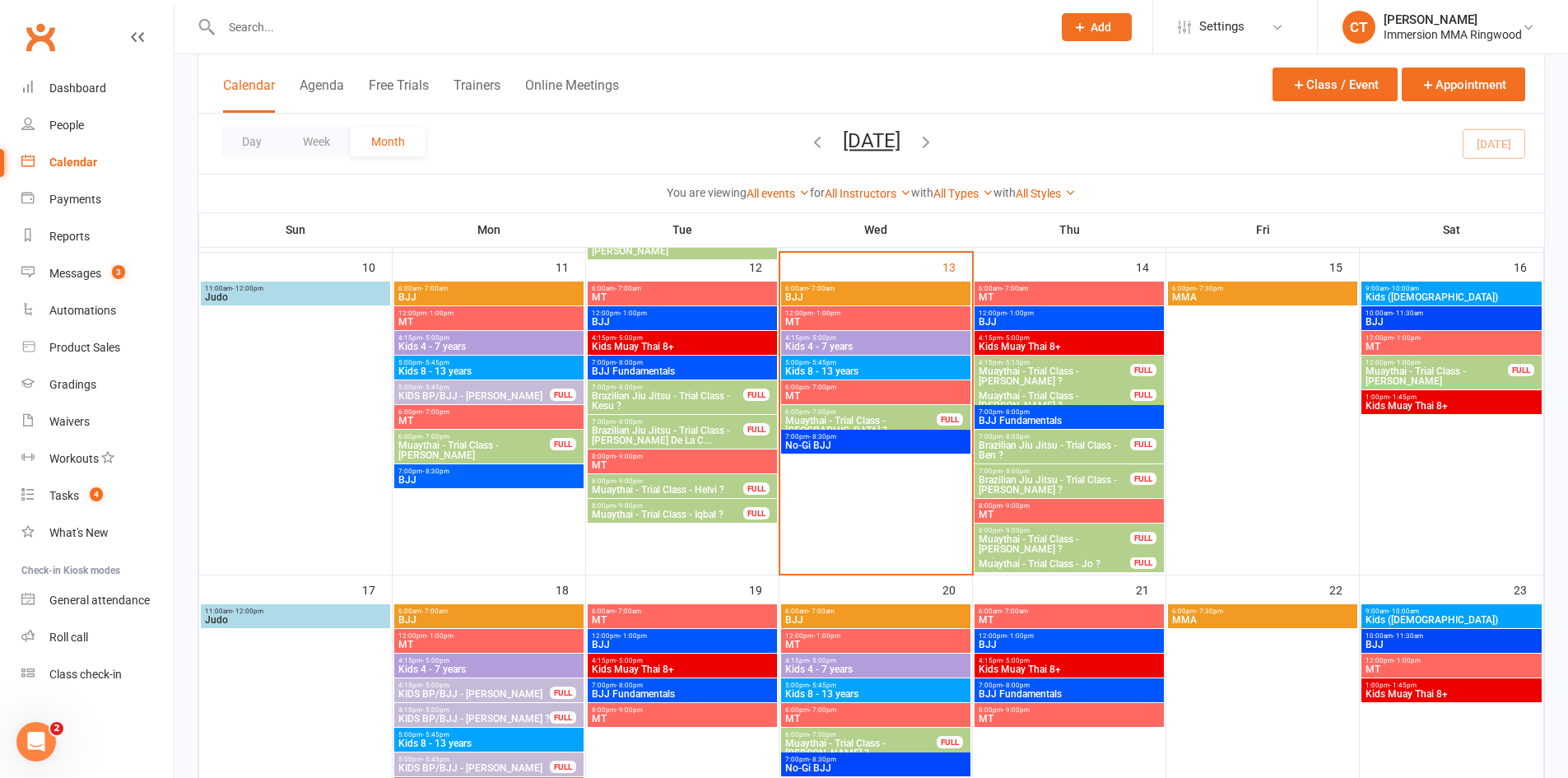
click at [474, 19] on input "text" at bounding box center [628, 27] width 824 height 23
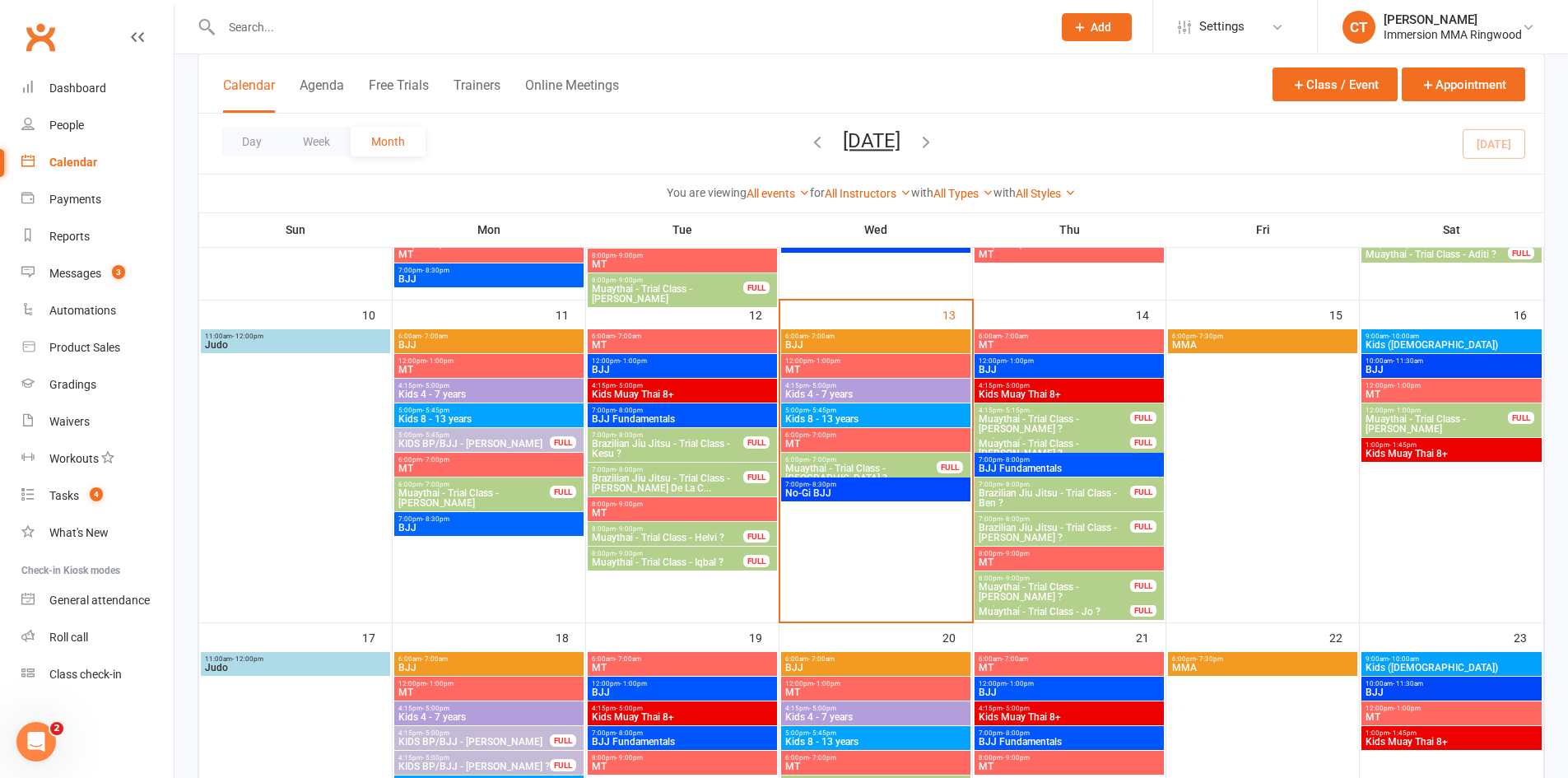
scroll to position [503, 0]
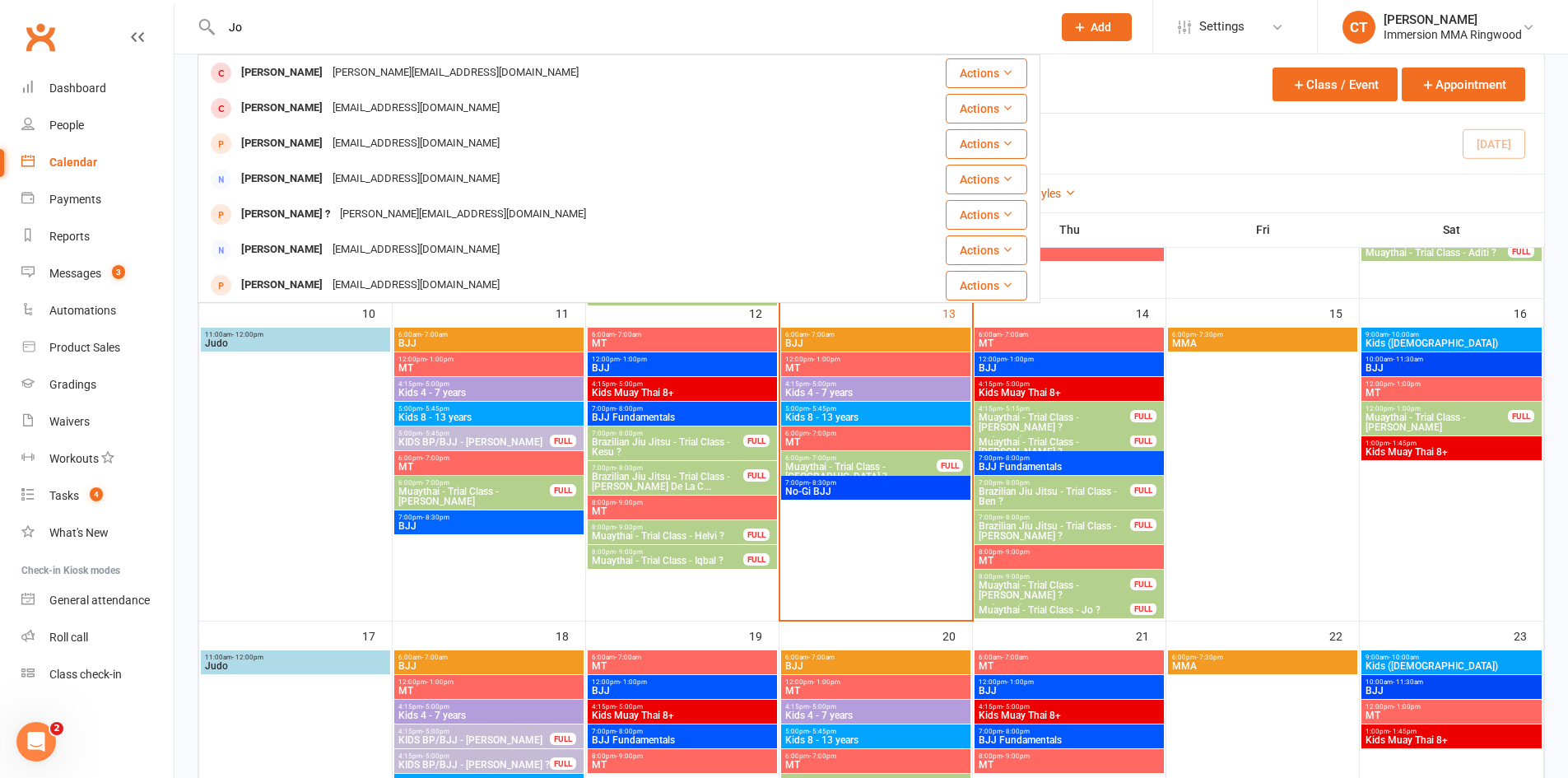
type input "J"
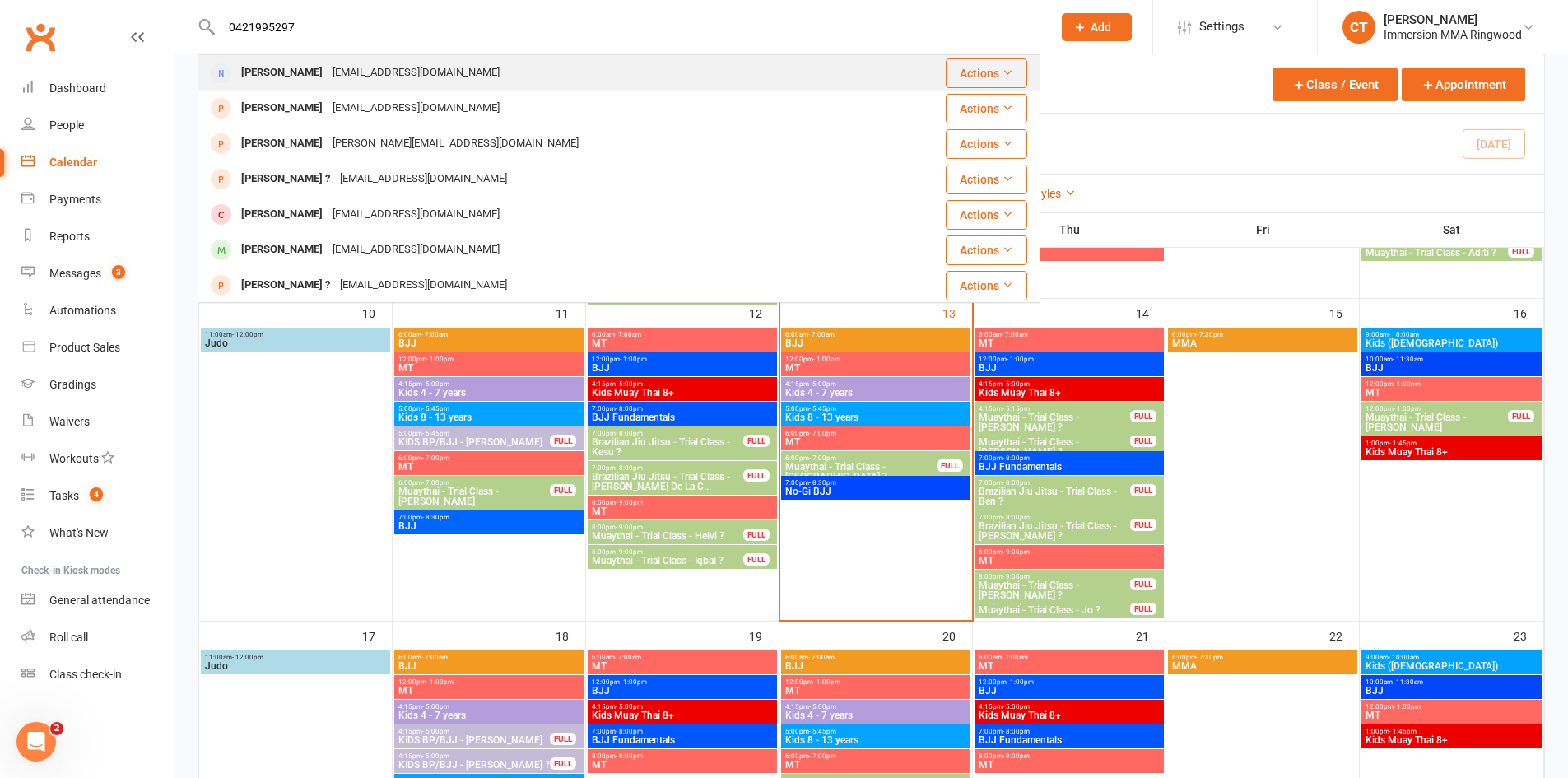
type input "0421995297"
click at [485, 57] on div "[PERSON_NAME] [EMAIL_ADDRESS][DOMAIN_NAME]" at bounding box center [549, 73] width 701 height 34
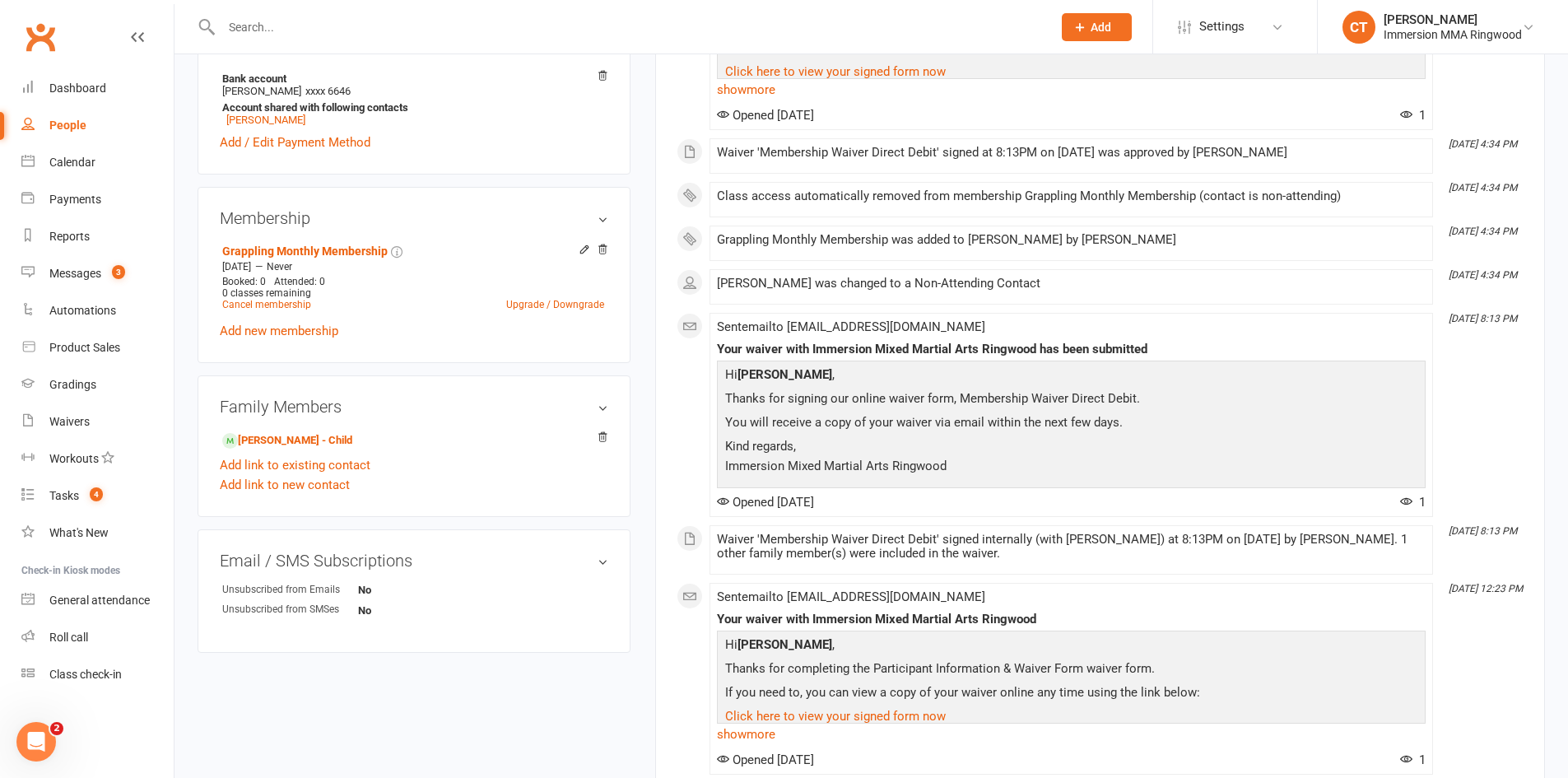
scroll to position [549, 0]
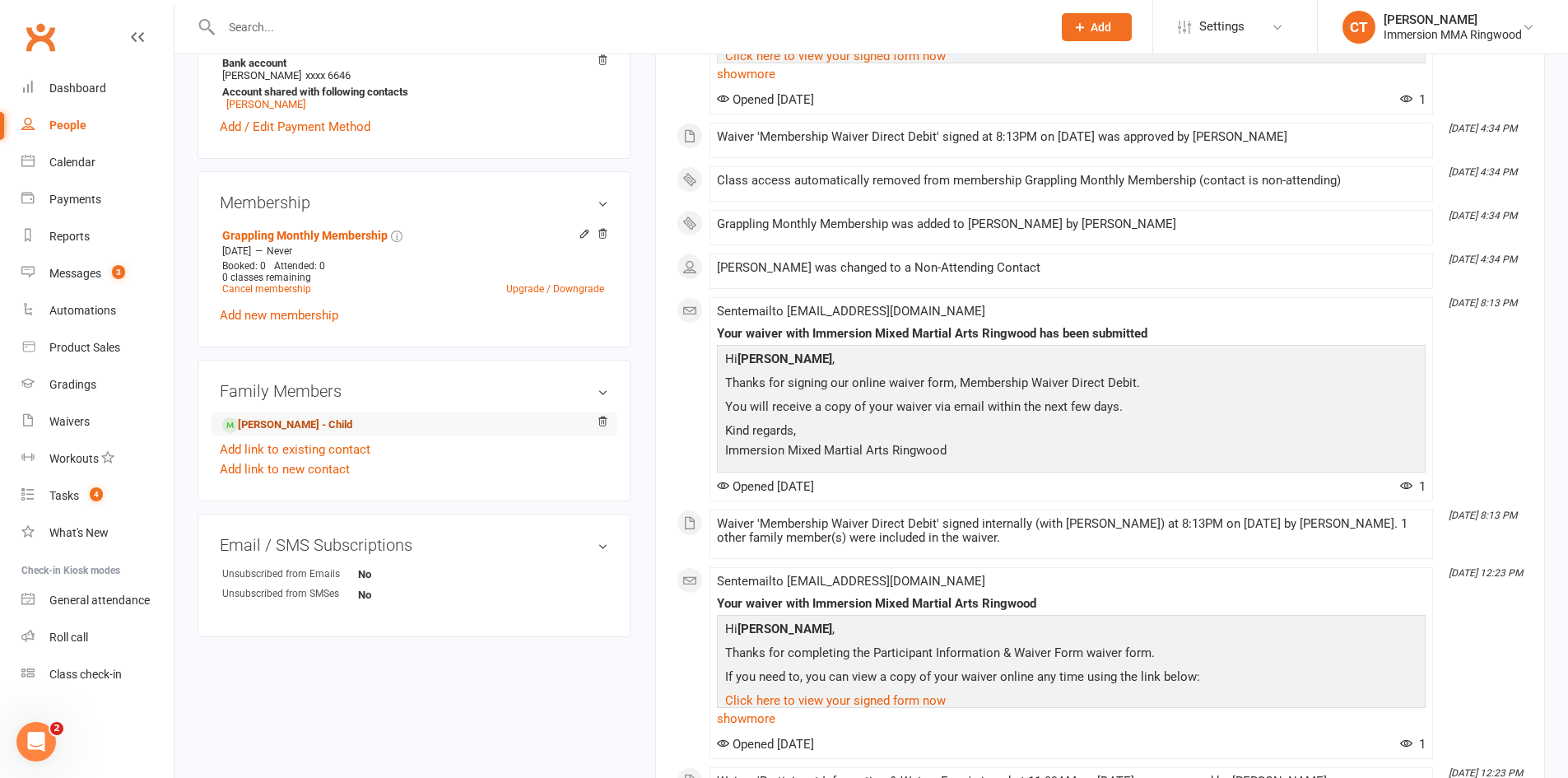
click at [321, 423] on link "[PERSON_NAME] - Child" at bounding box center [287, 425] width 130 height 18
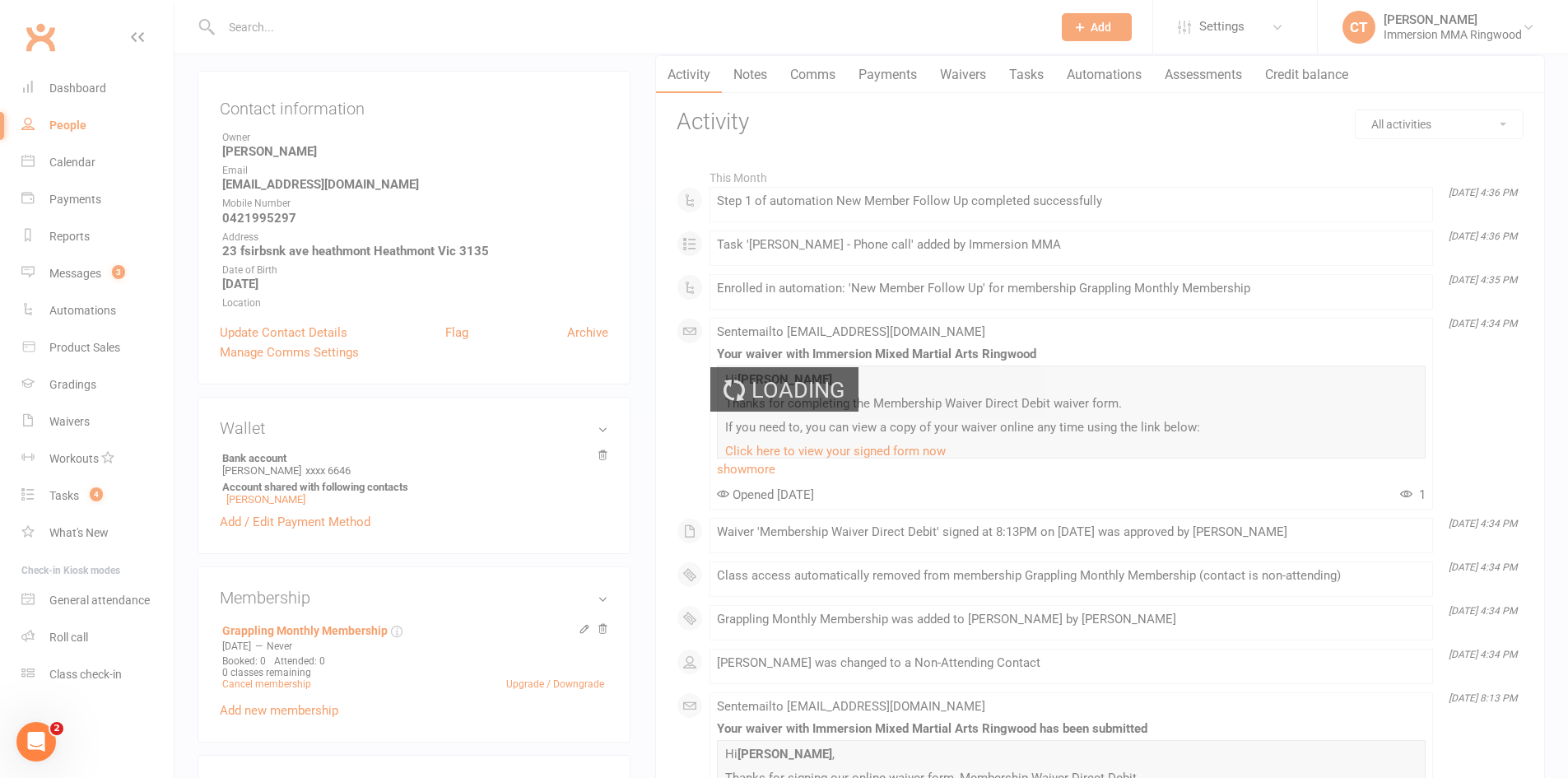
scroll to position [0, 0]
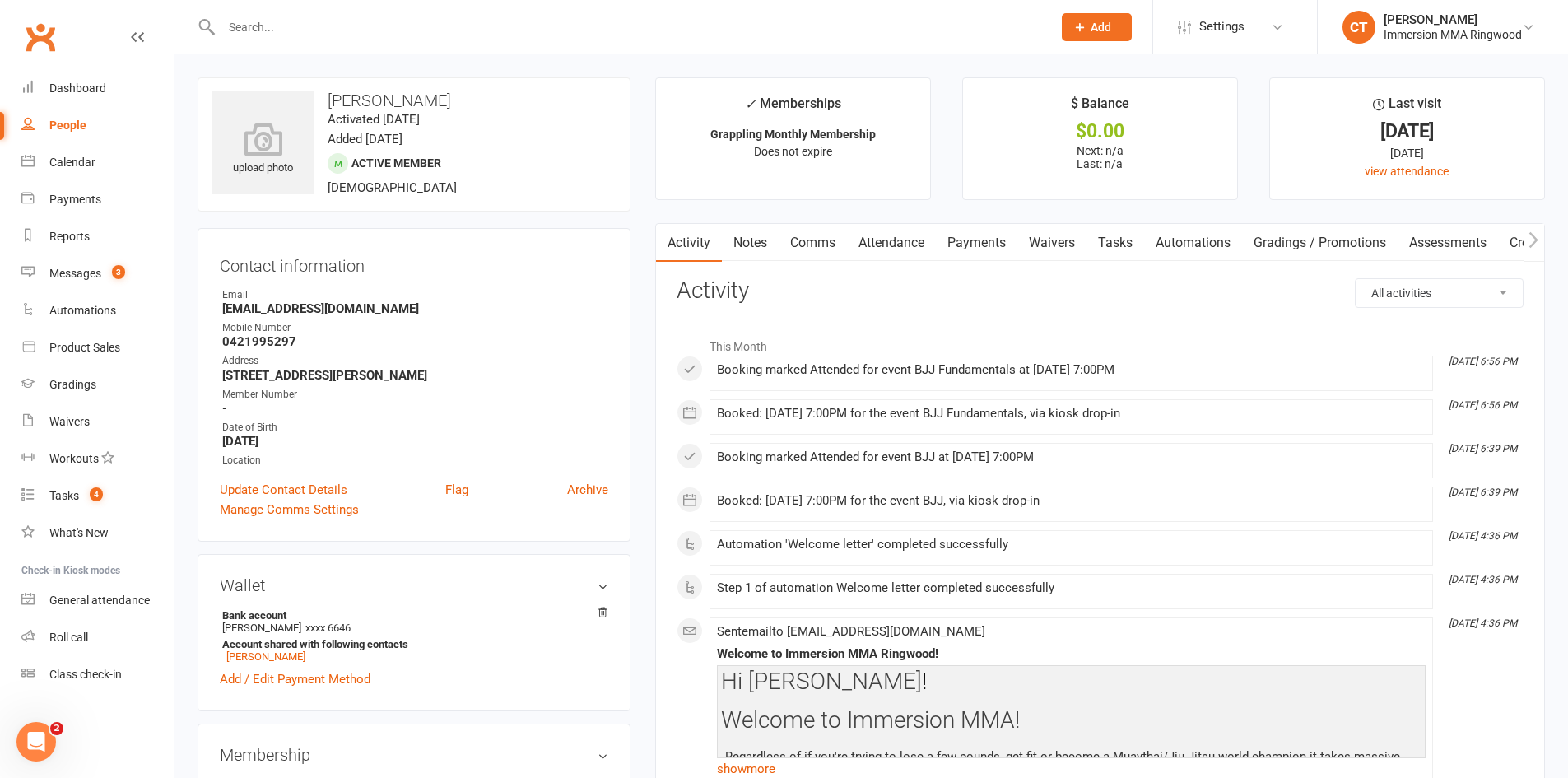
click at [698, 236] on link "Activity" at bounding box center [689, 242] width 66 height 38
click at [665, 242] on icon "button" at bounding box center [665, 239] width 9 height 16
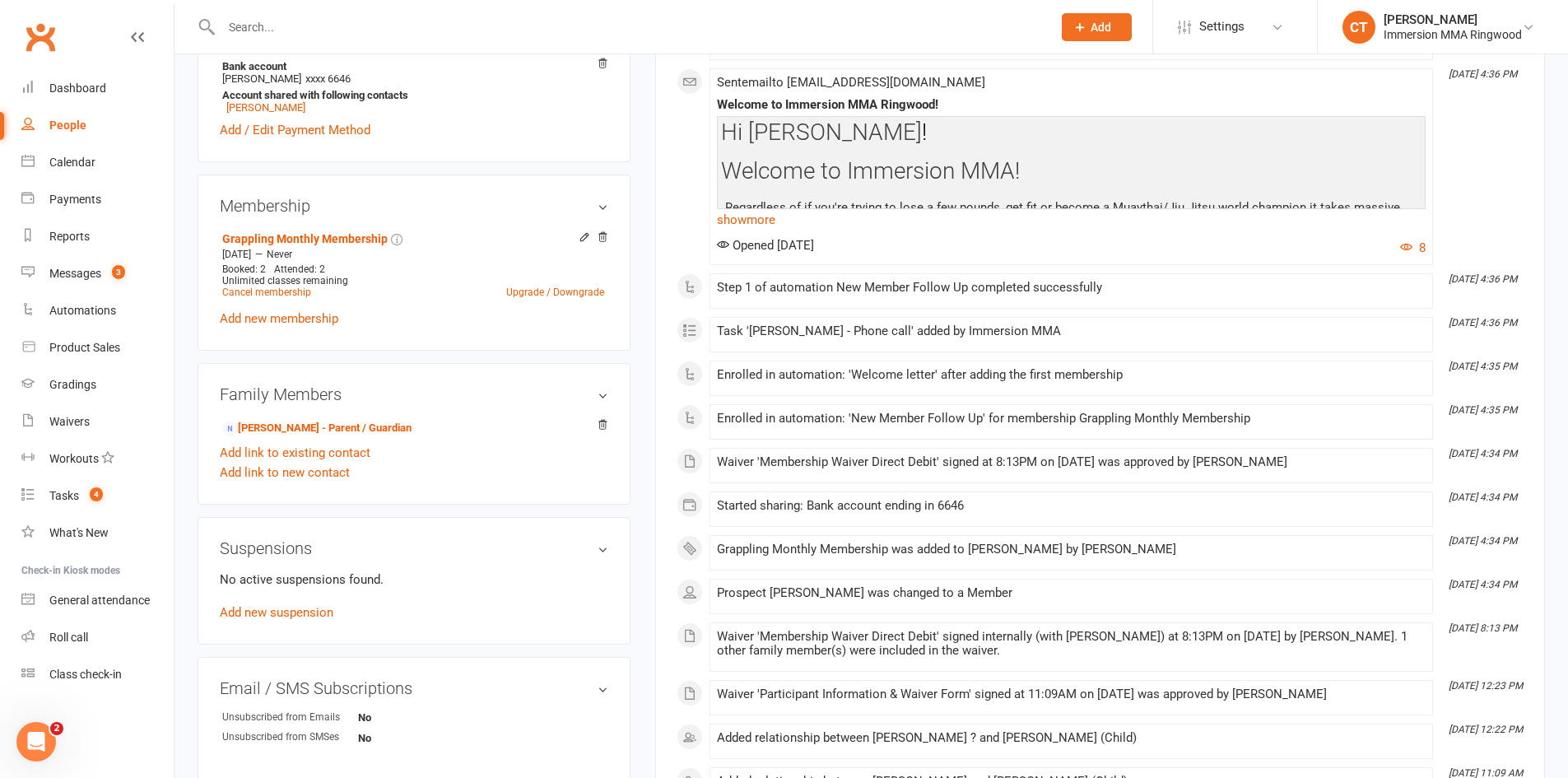
scroll to position [0, 0]
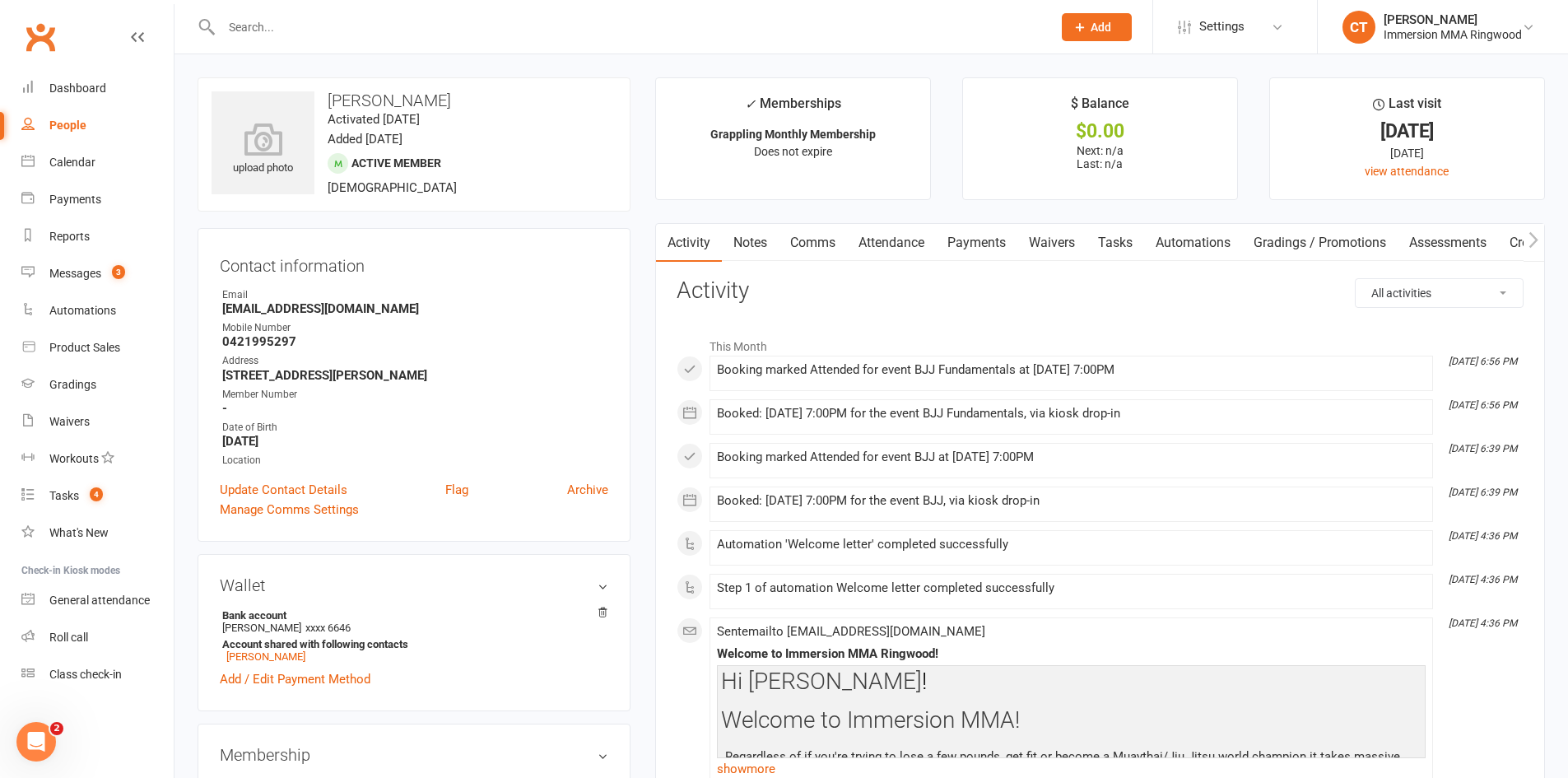
click at [947, 241] on link "Payments" at bounding box center [977, 242] width 82 height 38
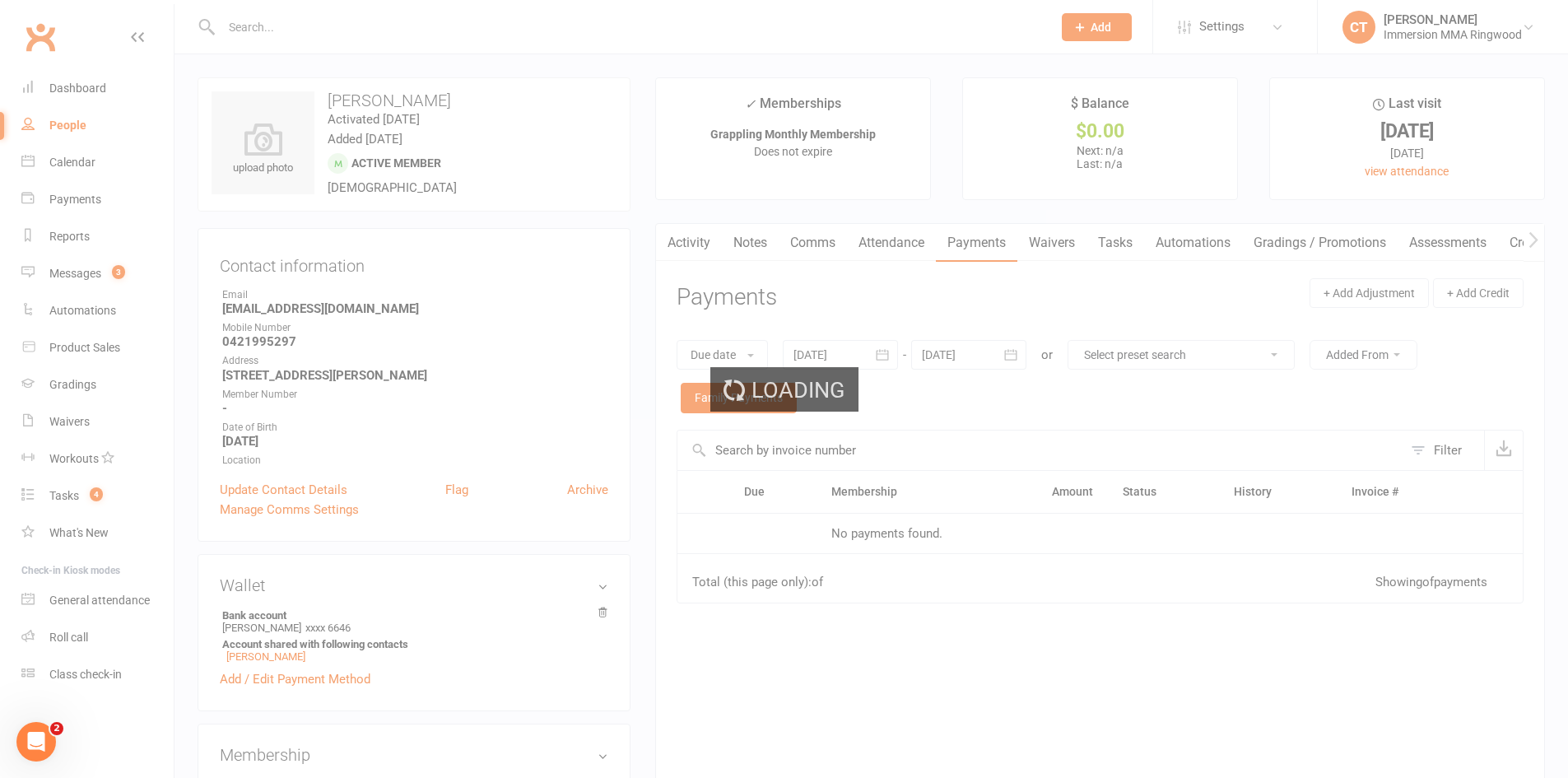
click at [1009, 239] on div "Loading" at bounding box center [784, 389] width 1568 height 778
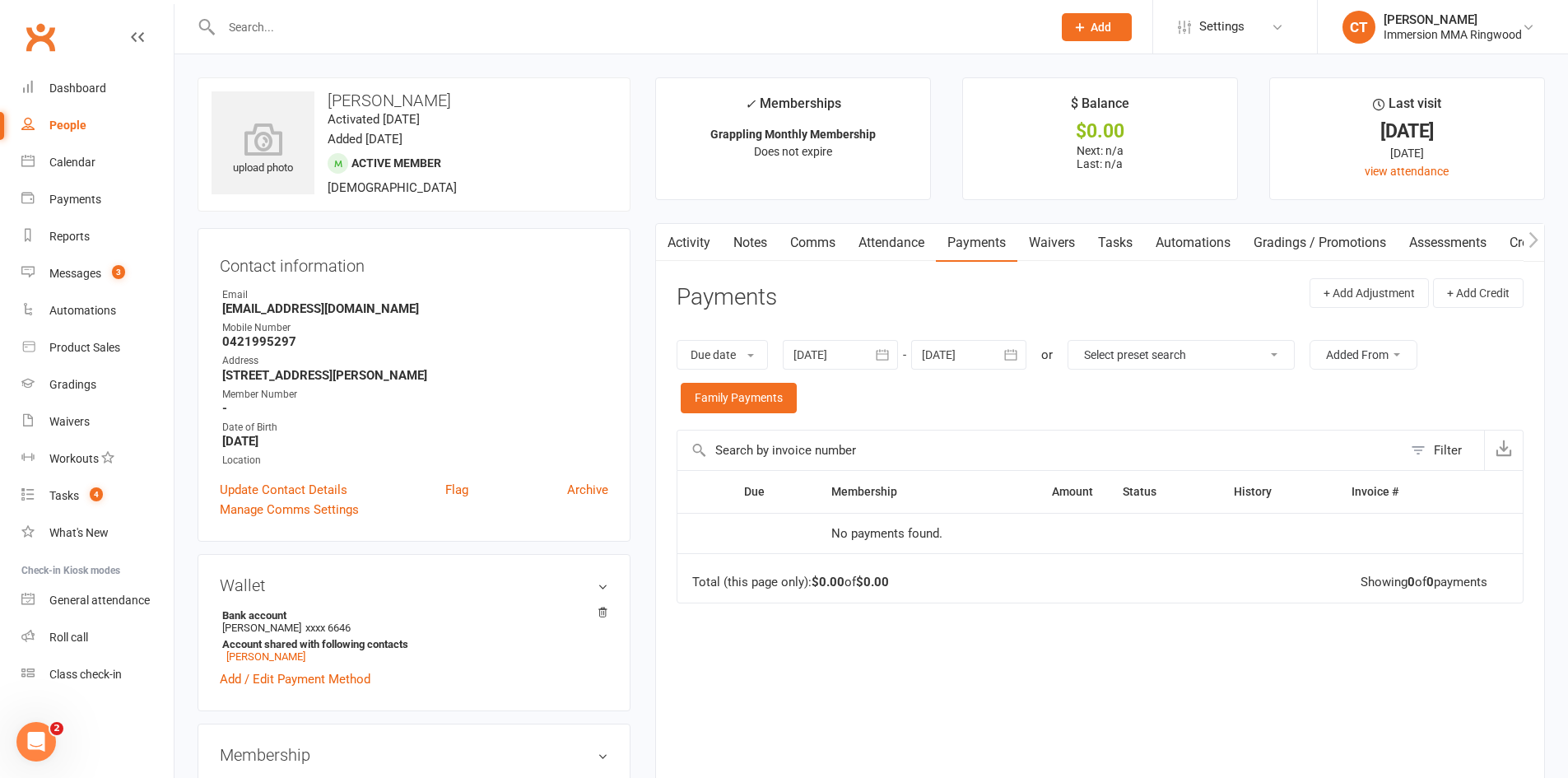
click at [1067, 237] on link "Waivers" at bounding box center [1052, 242] width 69 height 38
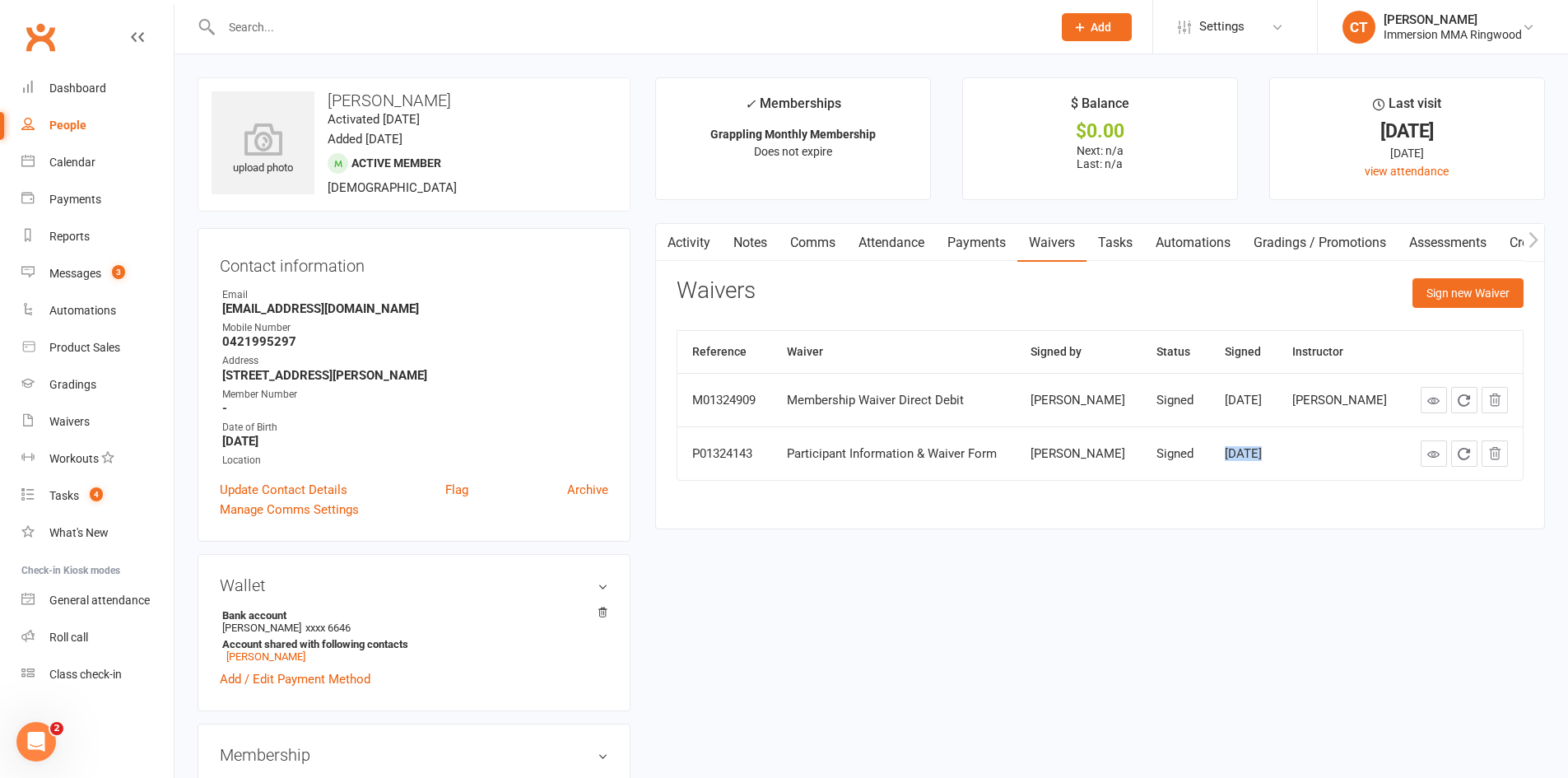
drag, startPoint x: 1274, startPoint y: 442, endPoint x: 1231, endPoint y: 440, distance: 43.0
click at [1231, 440] on tr "P01324143 Participant Information & Waiver Form [PERSON_NAME] Signed [DATE]" at bounding box center [1099, 453] width 845 height 54
click at [1209, 446] on td "Signed" at bounding box center [1175, 453] width 67 height 54
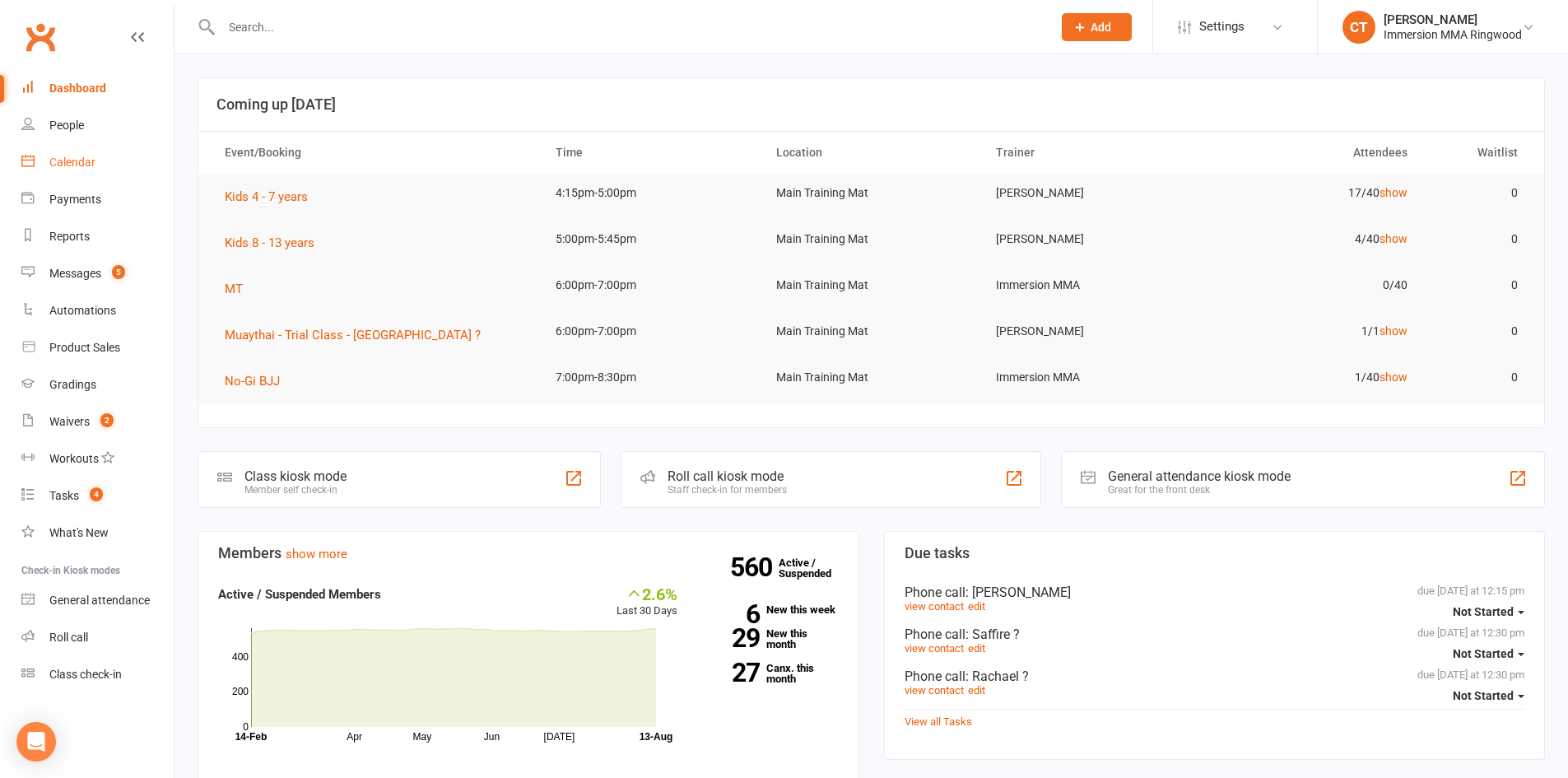
click at [82, 151] on link "Calendar" at bounding box center [97, 162] width 152 height 37
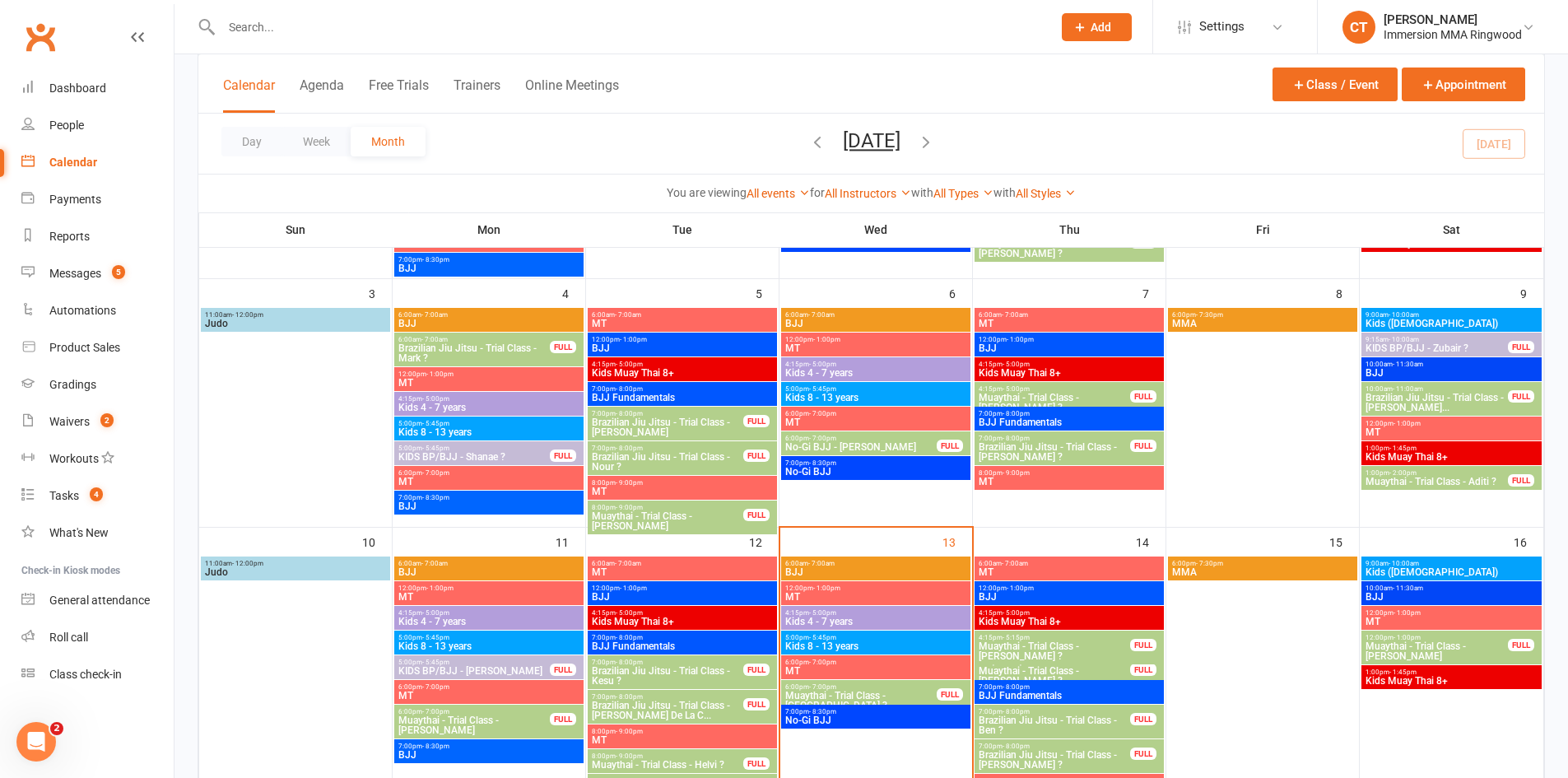
scroll to position [549, 0]
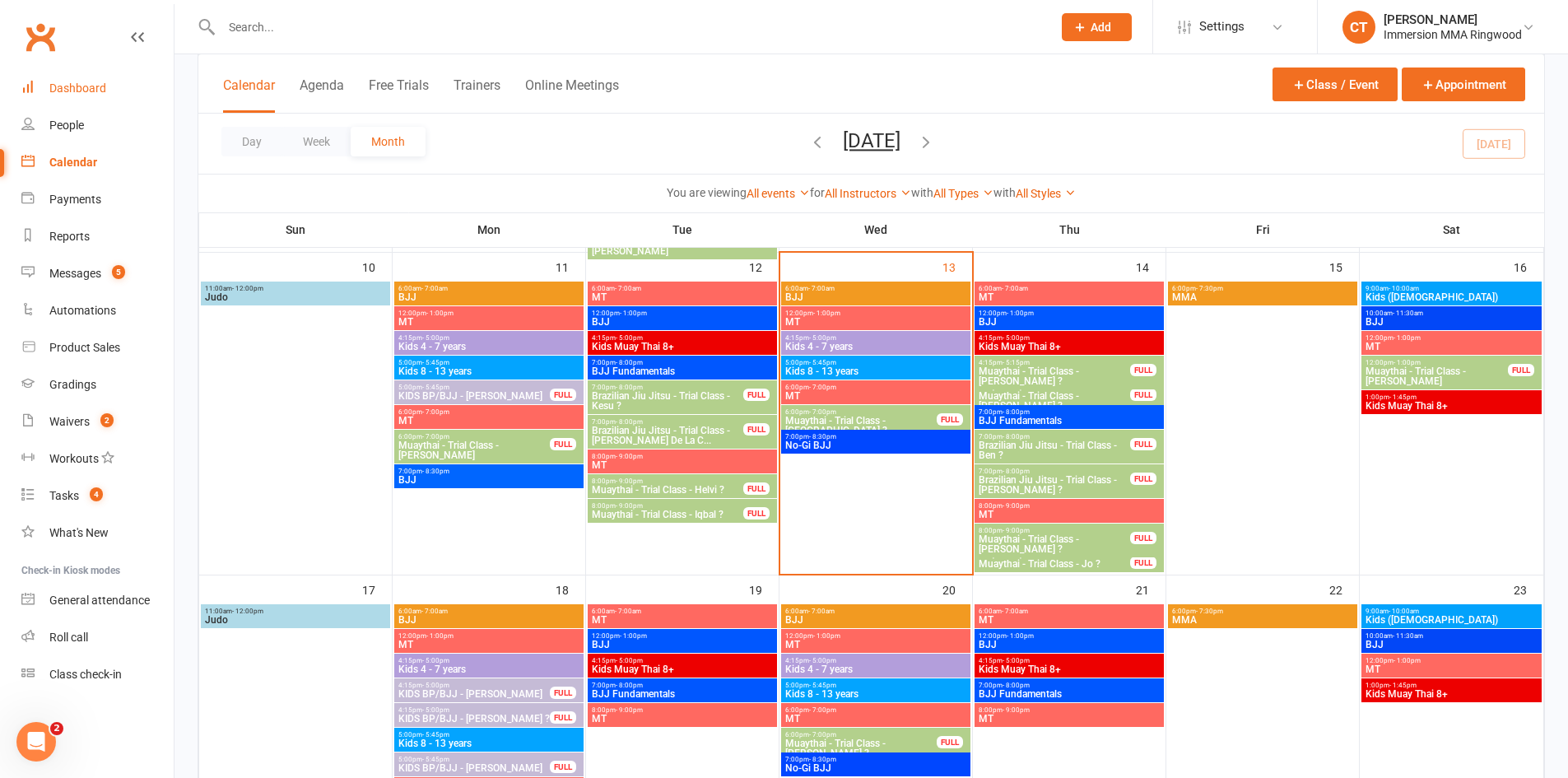
click at [98, 105] on link "Dashboard" at bounding box center [97, 88] width 152 height 37
